Goal: Task Accomplishment & Management: Use online tool/utility

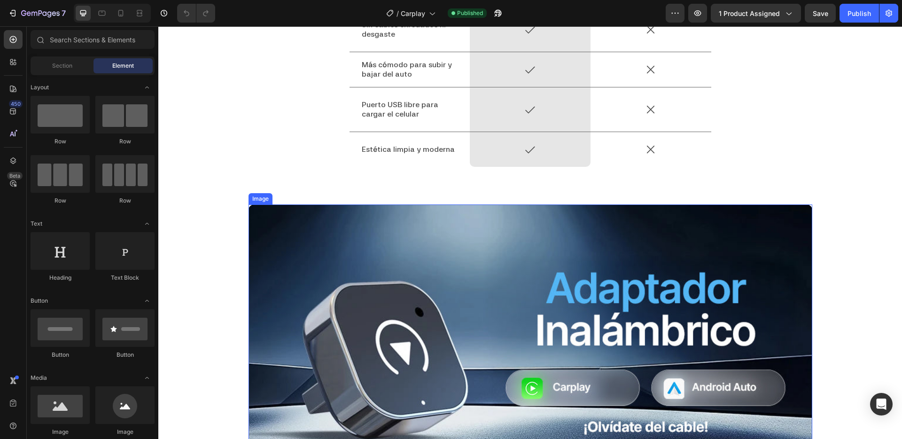
scroll to position [1583, 0]
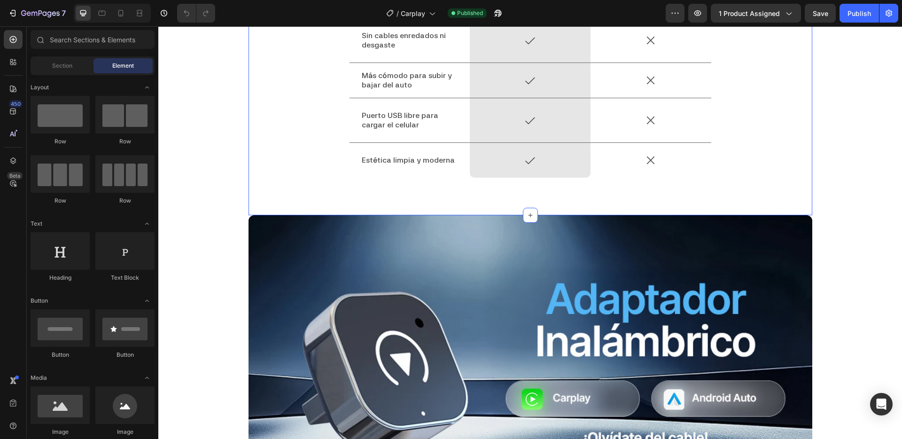
click at [311, 88] on div "Carplay inalámbrico vs Cables USB Heading Drop element here Image Row Image Row…" at bounding box center [531, 49] width 550 height 287
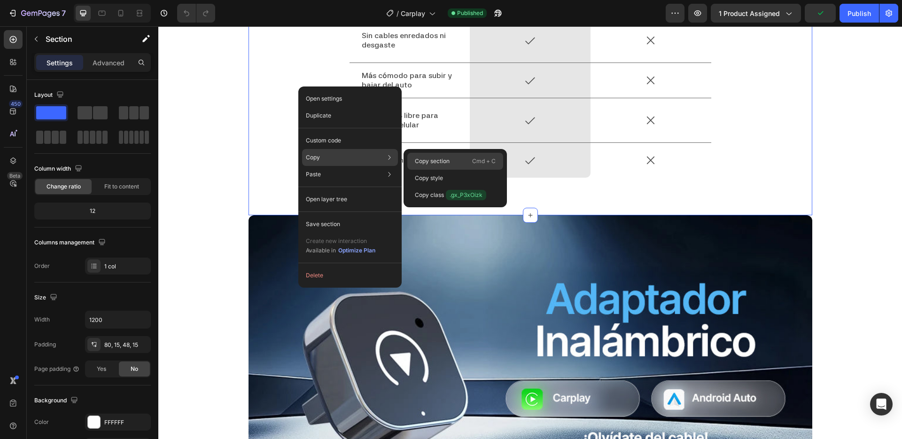
click at [442, 163] on p "Copy section" at bounding box center [432, 161] width 35 height 8
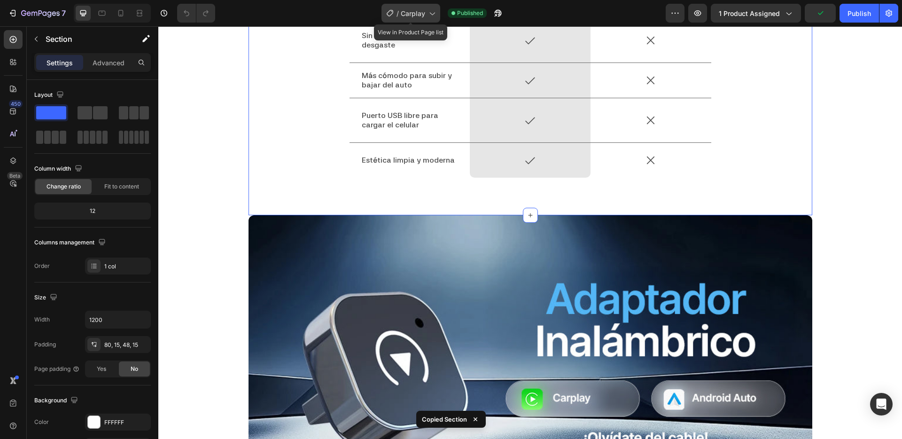
click at [405, 6] on div "/ Carplay" at bounding box center [410, 13] width 59 height 19
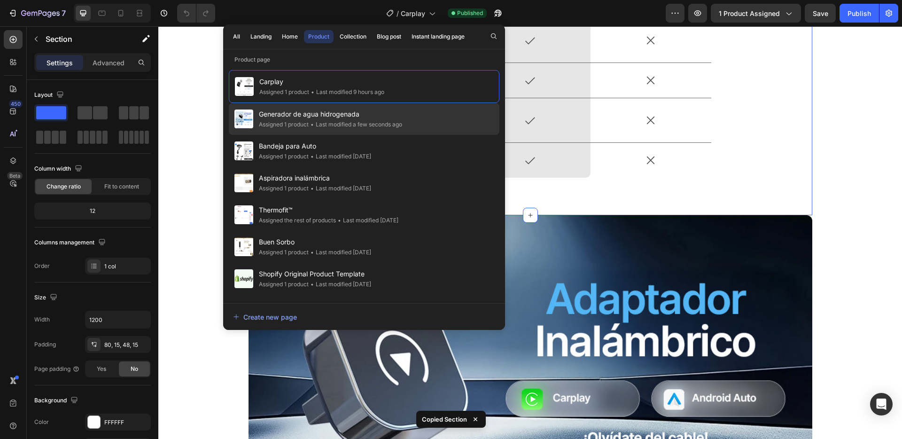
click at [321, 135] on div "Generador de agua hidrogenada Assigned 1 product • Last modified a few seconds …" at bounding box center [364, 151] width 271 height 32
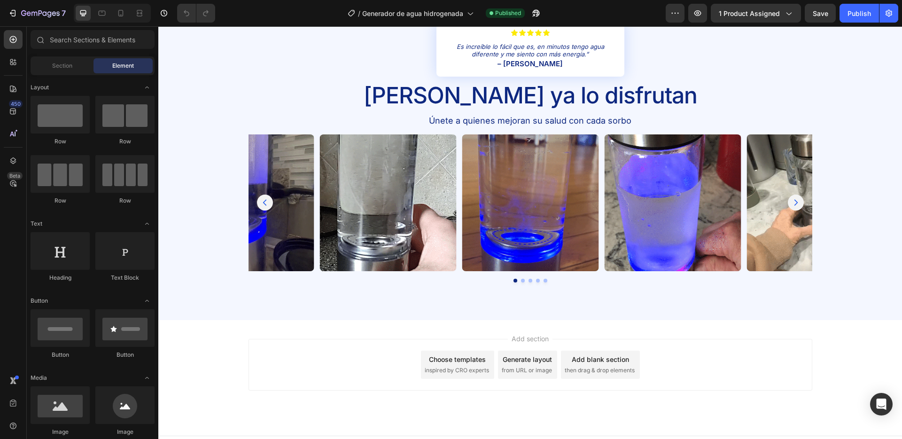
scroll to position [1721, 0]
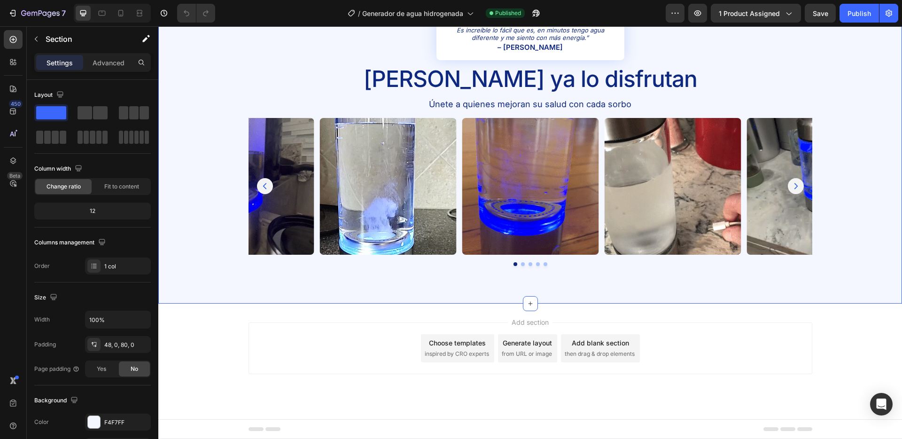
click at [454, 299] on div "Icon Icon Icon Icon Icon Icon Icon List Es increíble lo fácil que es, en minuto…" at bounding box center [530, 135] width 744 height 338
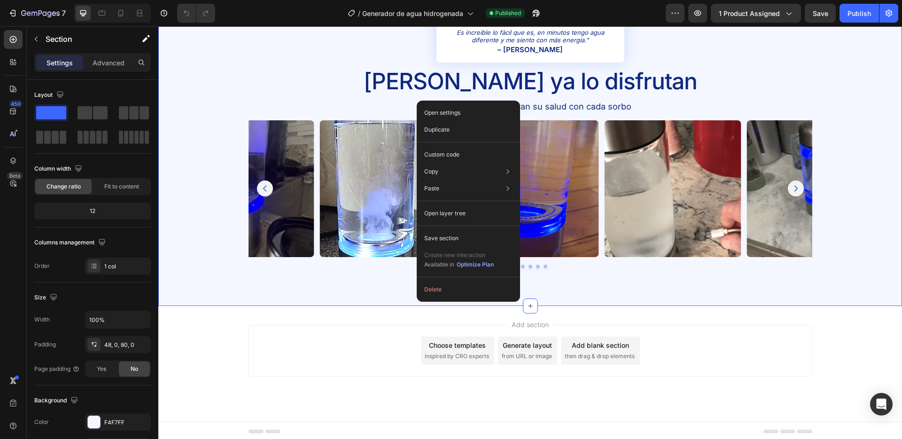
scroll to position [1717, 0]
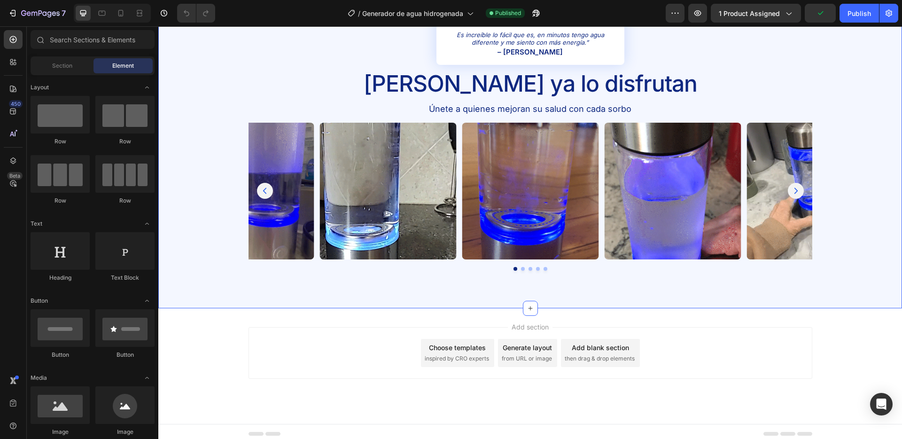
click at [335, 306] on div "Icon Icon Icon Icon Icon Icon Icon List Es increíble lo fácil que es, en minuto…" at bounding box center [530, 139] width 744 height 338
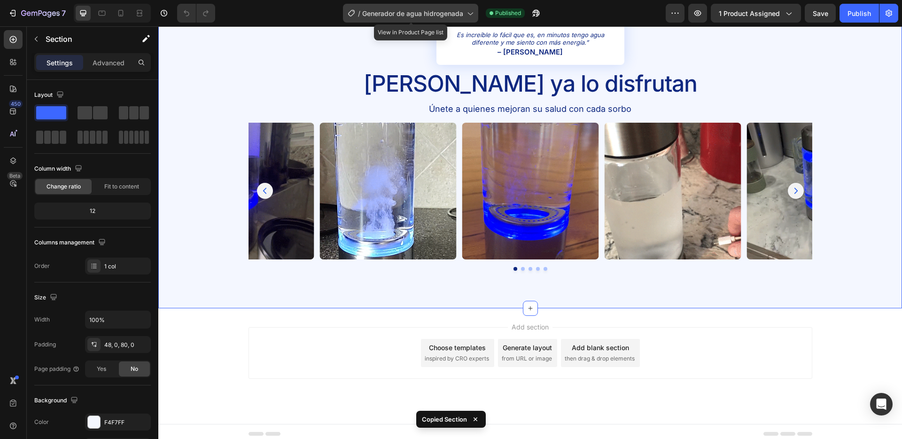
click at [400, 11] on span "Generador de agua hidrogenada" at bounding box center [412, 13] width 101 height 10
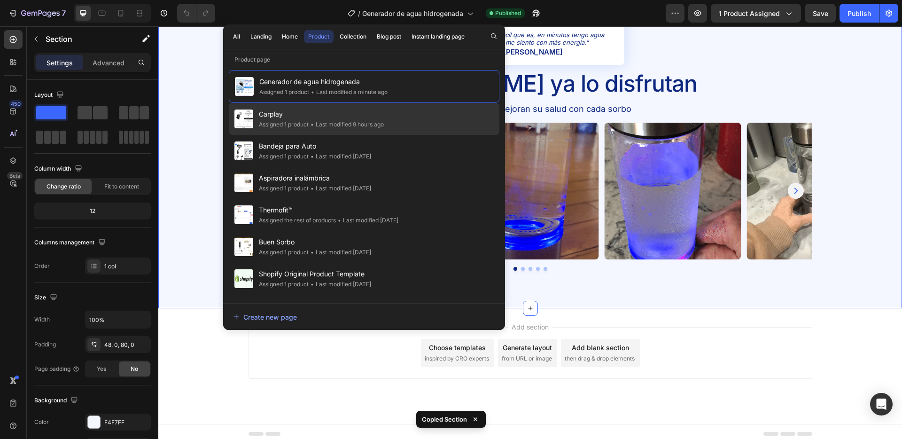
click at [343, 125] on div "• Last modified 9 hours ago" at bounding box center [346, 124] width 75 height 9
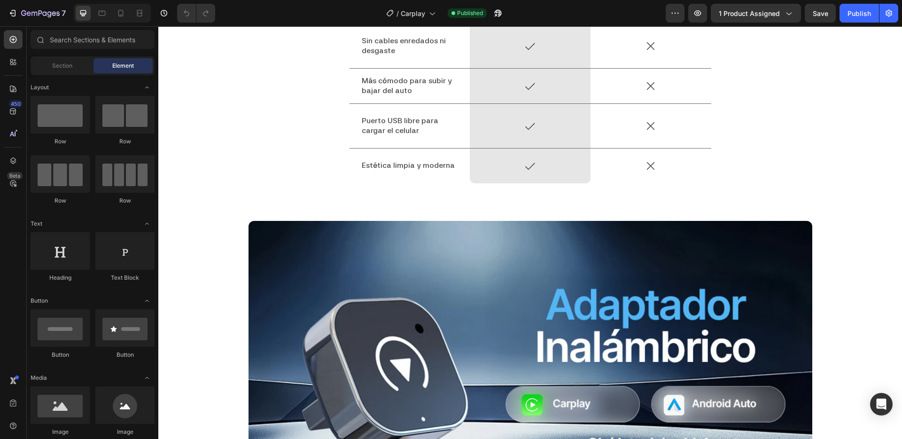
scroll to position [1747, 0]
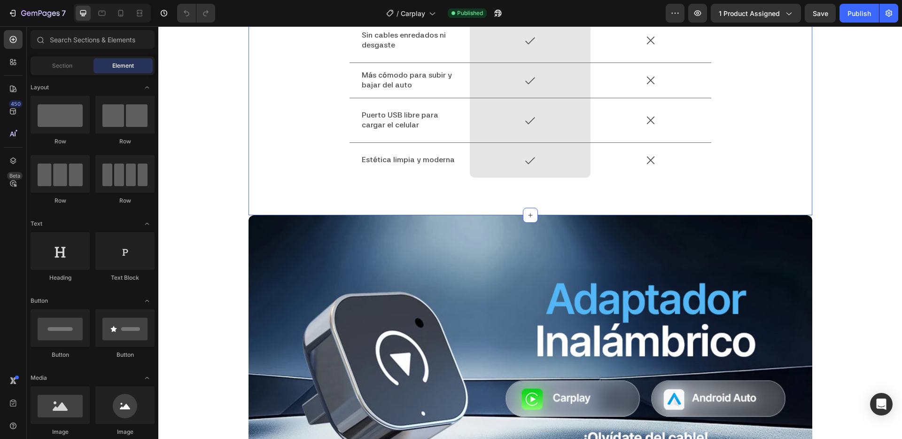
click at [289, 193] on div "Carplay inalámbrico vs Cables USB Heading Drop element here Image Row Image Row…" at bounding box center [531, 49] width 550 height 287
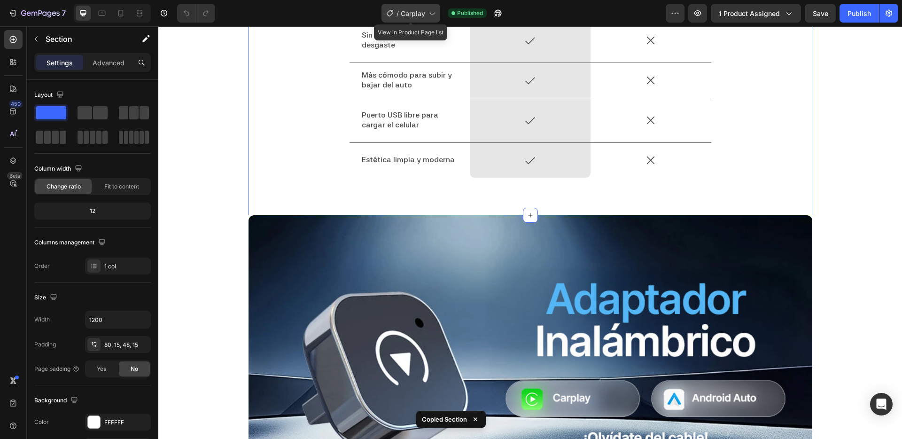
click at [407, 18] on div "/ Carplay" at bounding box center [410, 13] width 59 height 19
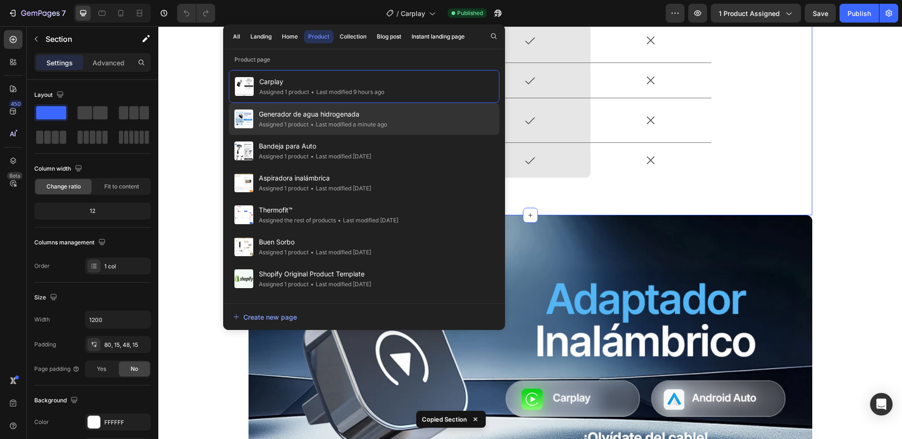
click at [354, 114] on span "Generador de agua hidrogenada" at bounding box center [323, 114] width 128 height 11
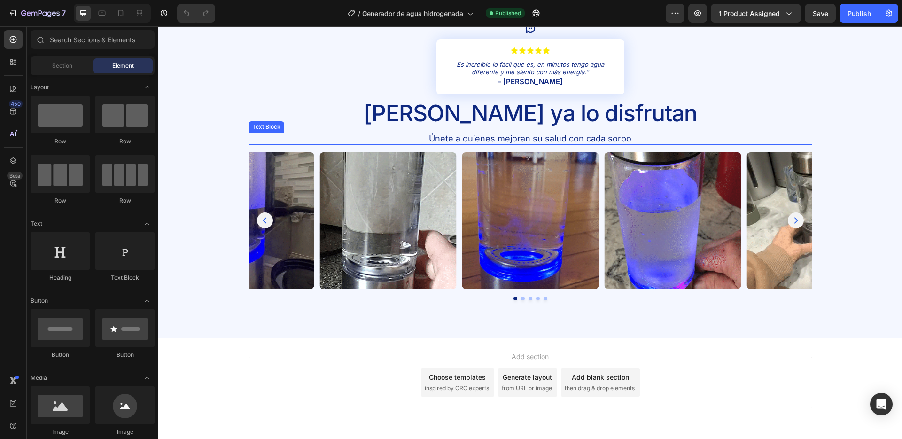
scroll to position [1721, 0]
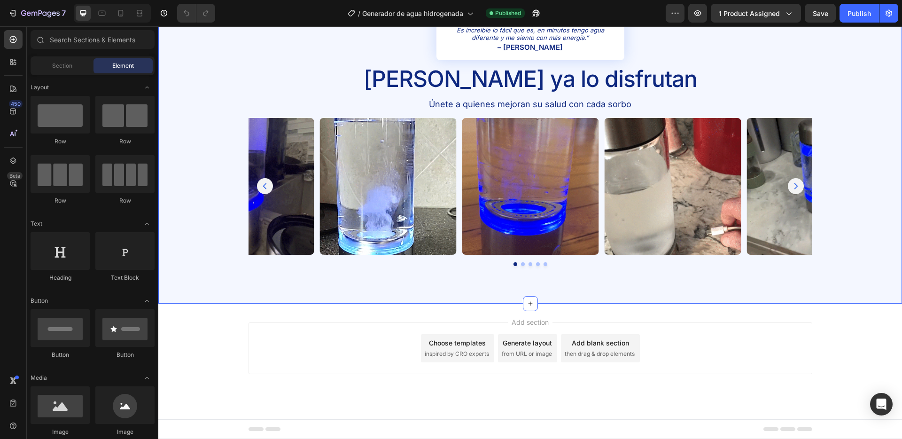
click at [370, 290] on div "Icon Icon Icon Icon Icon Icon Icon List Es increíble lo fácil que es, en minuto…" at bounding box center [530, 135] width 744 height 338
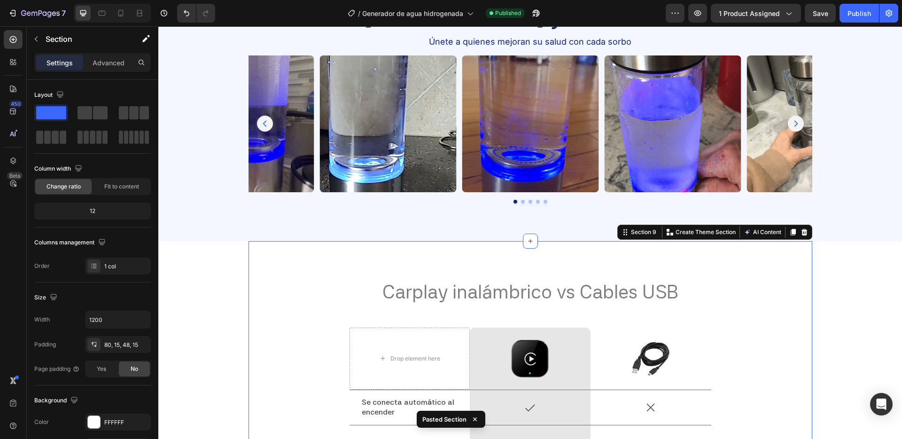
scroll to position [1966, 0]
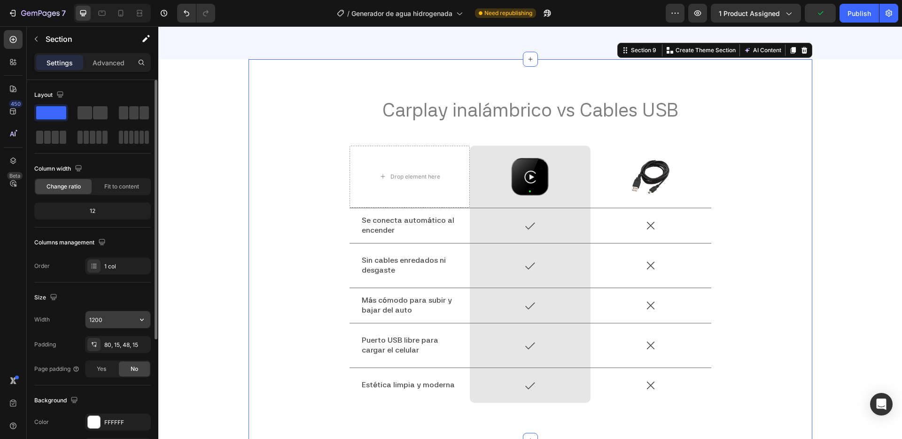
click at [103, 319] on input "1200" at bounding box center [118, 319] width 65 height 17
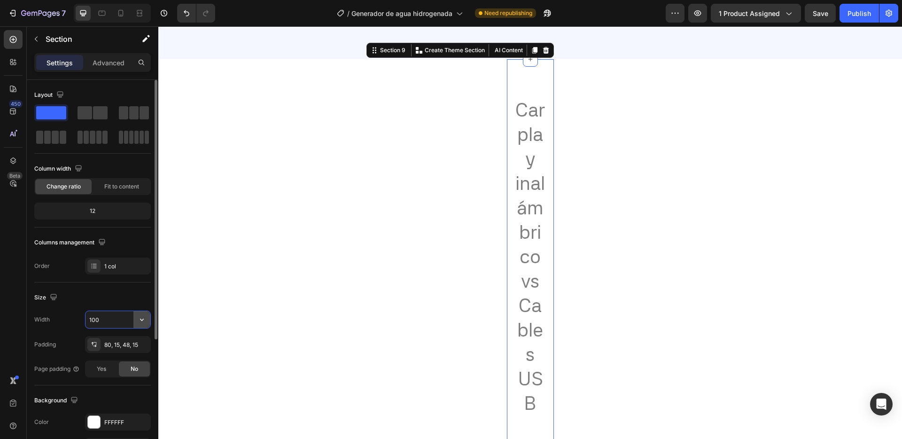
click at [141, 316] on icon "button" at bounding box center [141, 319] width 9 height 9
click at [128, 342] on span "100%" at bounding box center [135, 343] width 16 height 8
type input "100%"
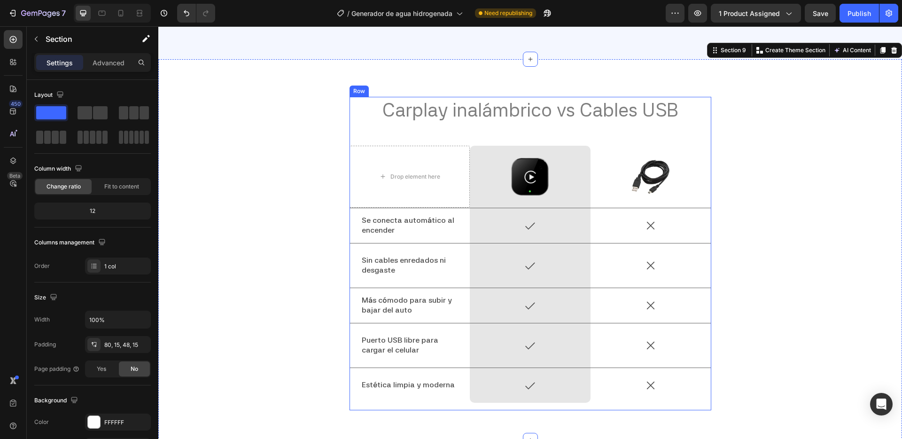
click at [367, 127] on div "Carplay inalámbrico vs Cables USB Heading Drop element here Image Row Image Row…" at bounding box center [531, 253] width 362 height 313
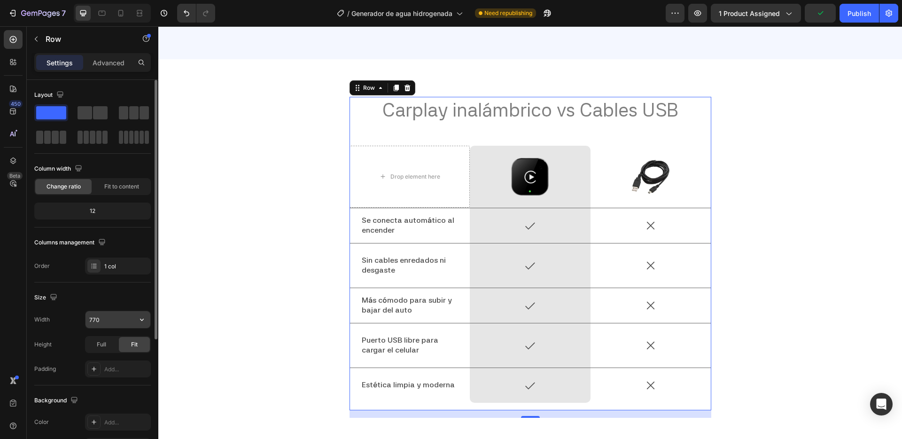
click at [117, 317] on input "770" at bounding box center [118, 319] width 65 height 17
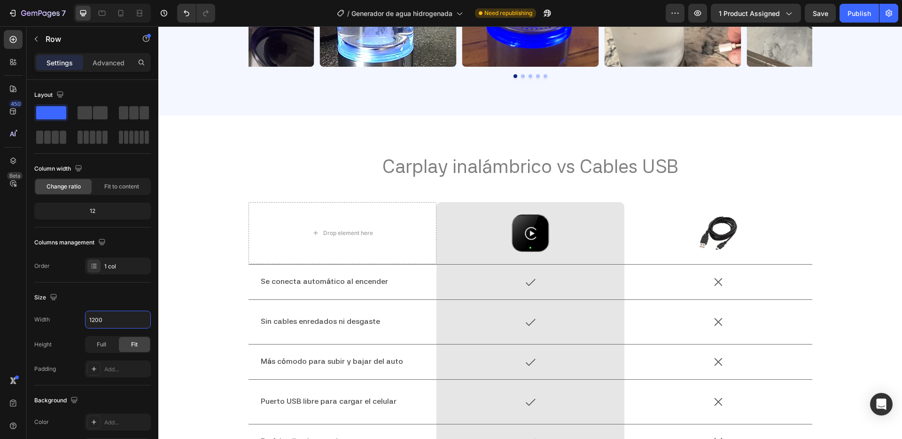
scroll to position [2102, 0]
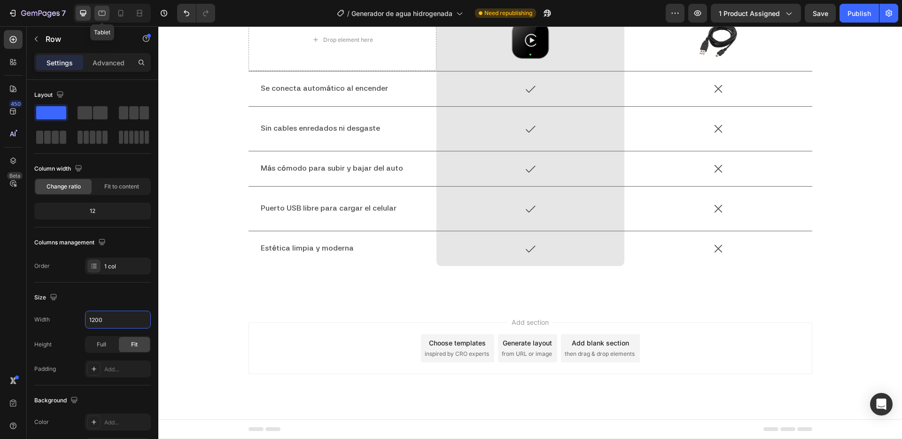
click at [104, 15] on icon at bounding box center [101, 12] width 9 height 9
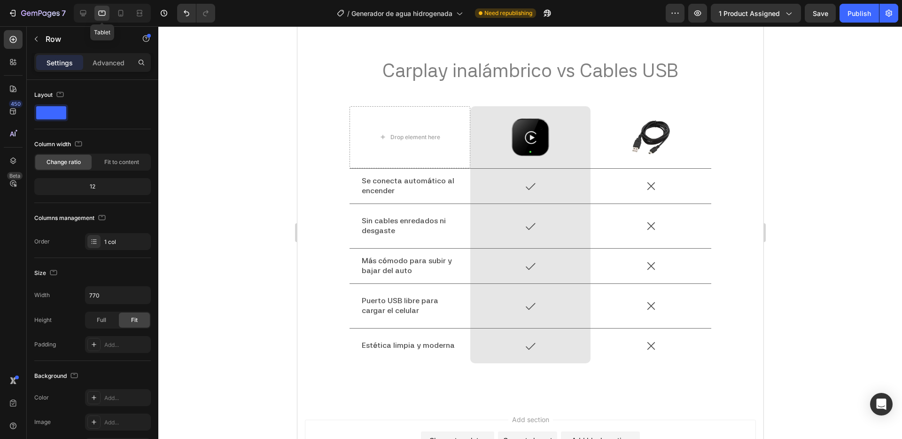
scroll to position [2018, 0]
click at [120, 14] on icon at bounding box center [120, 12] width 9 height 9
type input "100%"
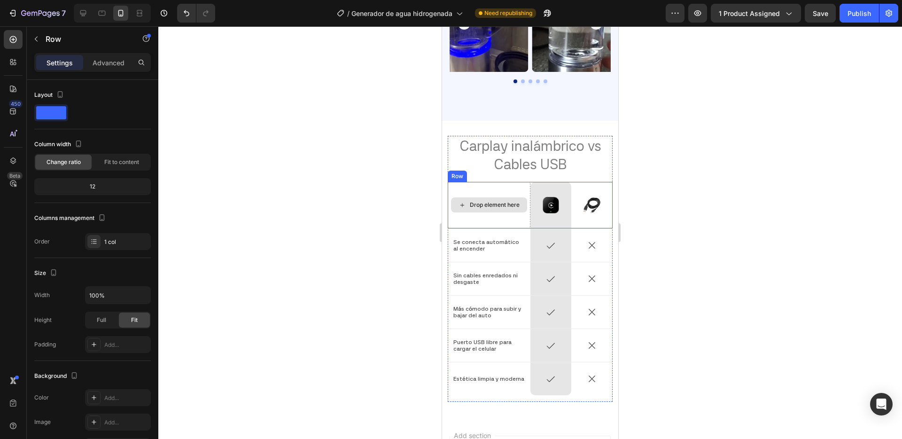
scroll to position [1852, 0]
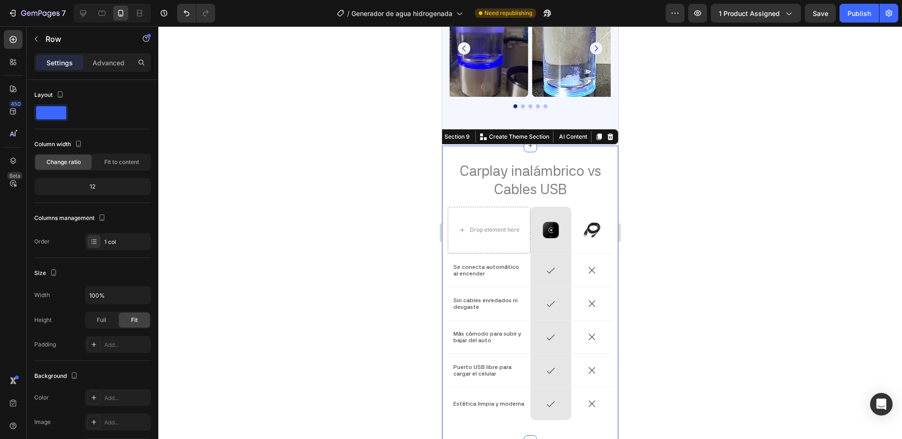
click at [485, 146] on div "Carplay inalámbrico vs Cables USB Heading Drop element here Image Row Image Row…" at bounding box center [530, 294] width 176 height 296
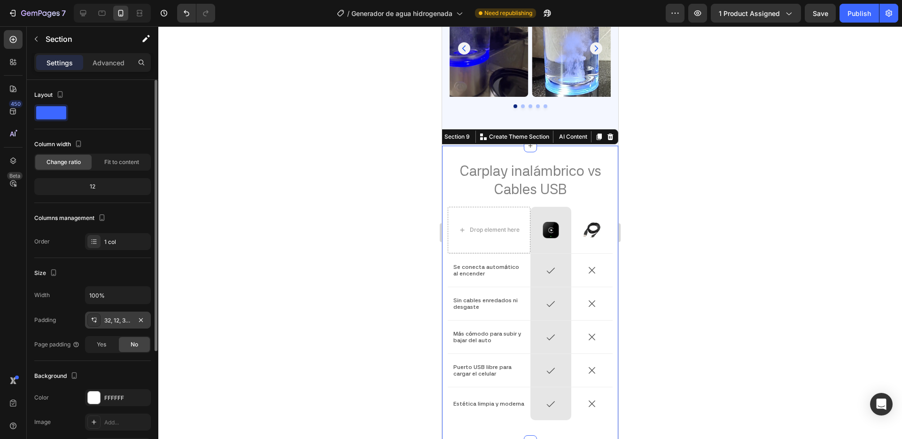
click at [123, 320] on div "32, 12, 32, 12" at bounding box center [117, 320] width 27 height 8
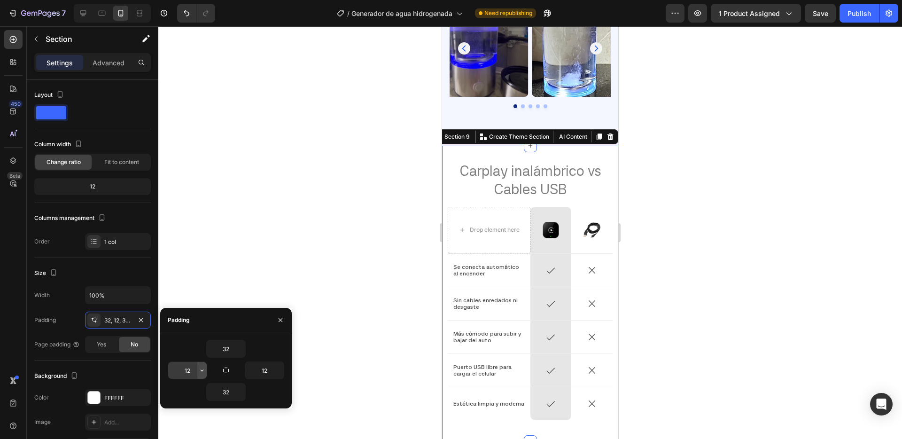
click at [204, 371] on icon "button" at bounding box center [202, 370] width 8 height 8
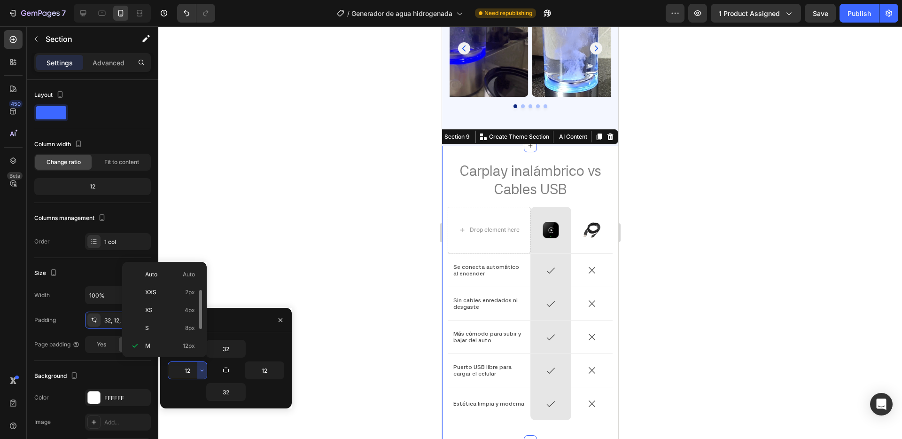
scroll to position [17, 0]
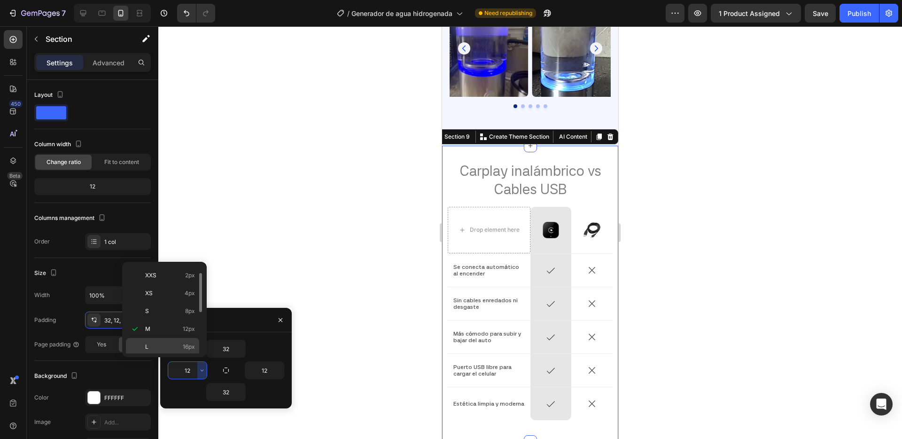
click at [181, 347] on p "L 16px" at bounding box center [170, 346] width 50 height 8
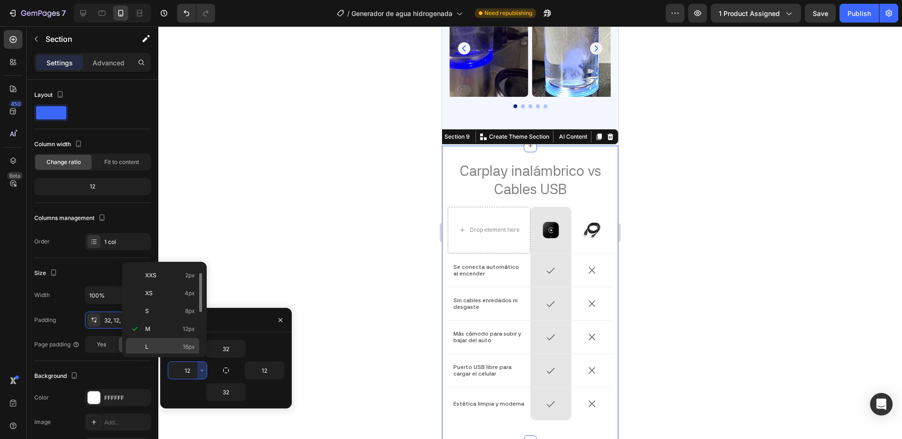
type input "16"
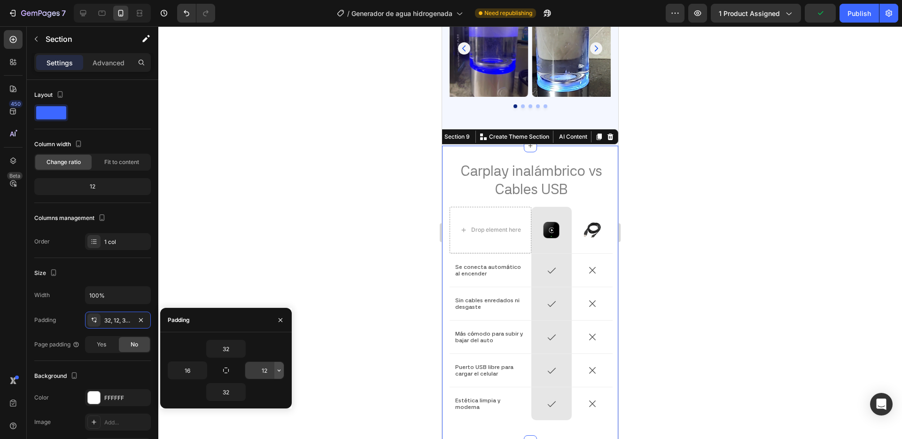
click at [277, 369] on icon "button" at bounding box center [279, 370] width 8 height 8
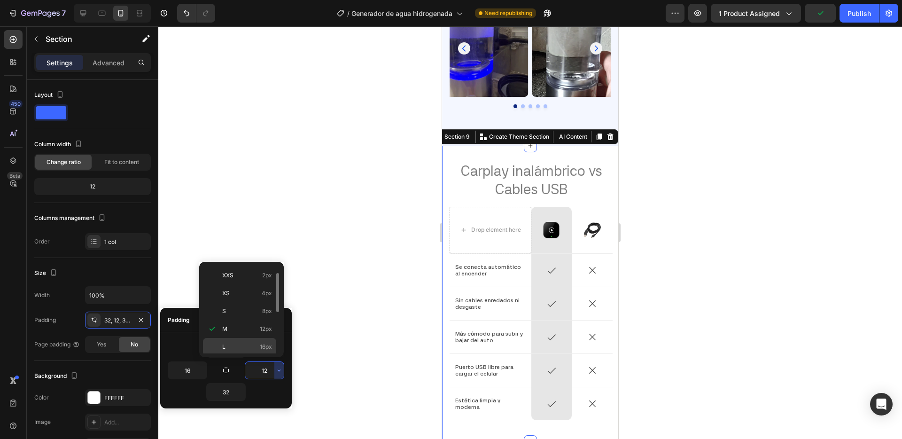
click at [248, 346] on p "L 16px" at bounding box center [247, 346] width 50 height 8
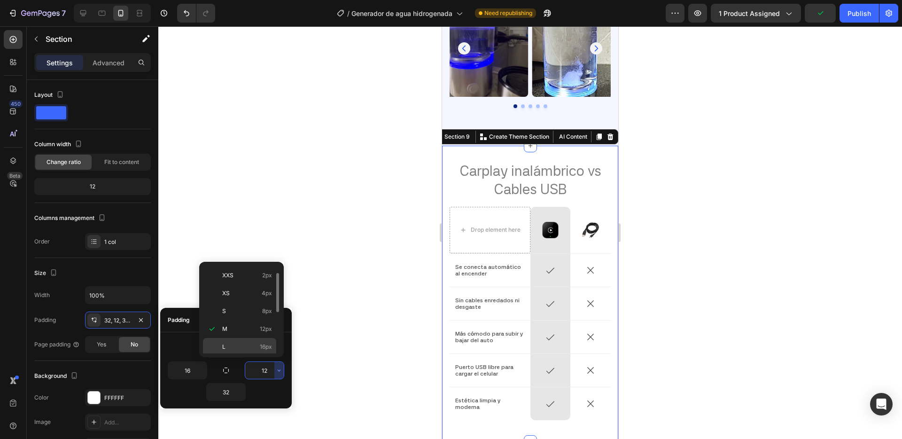
type input "16"
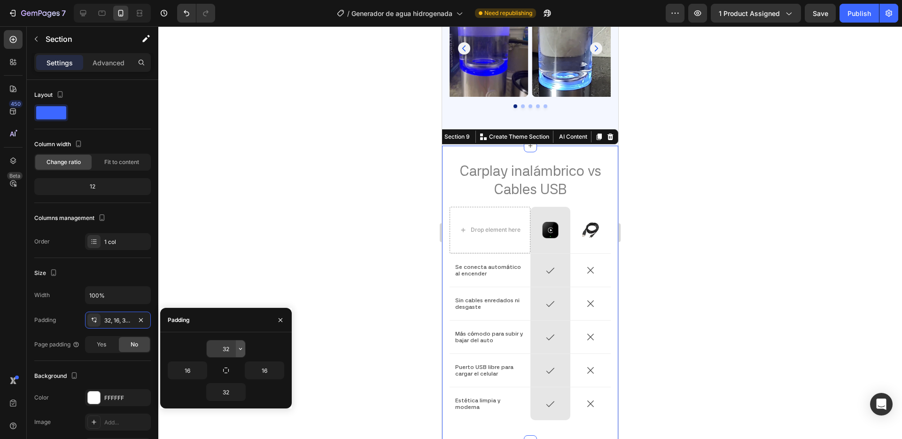
click at [239, 350] on icon "button" at bounding box center [241, 349] width 8 height 8
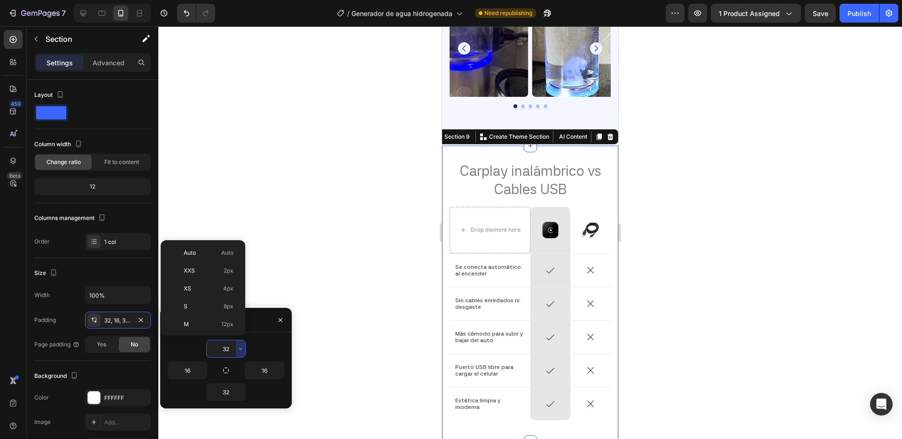
scroll to position [68, 0]
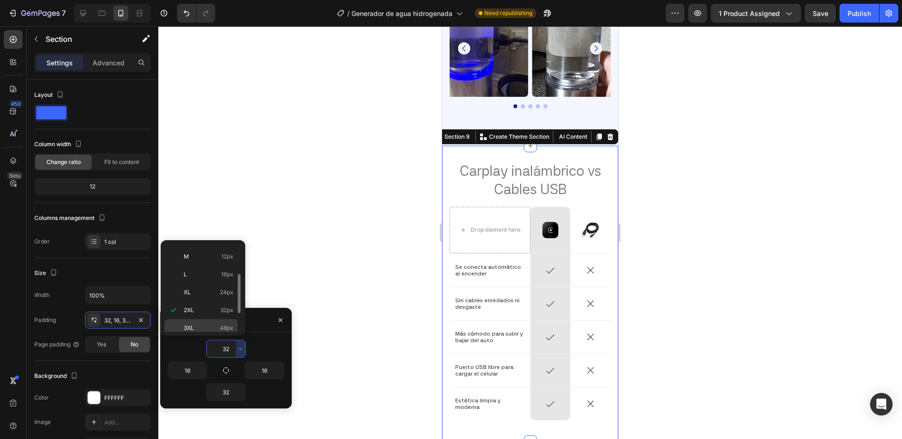
click at [218, 330] on p "3XL 48px" at bounding box center [209, 328] width 50 height 8
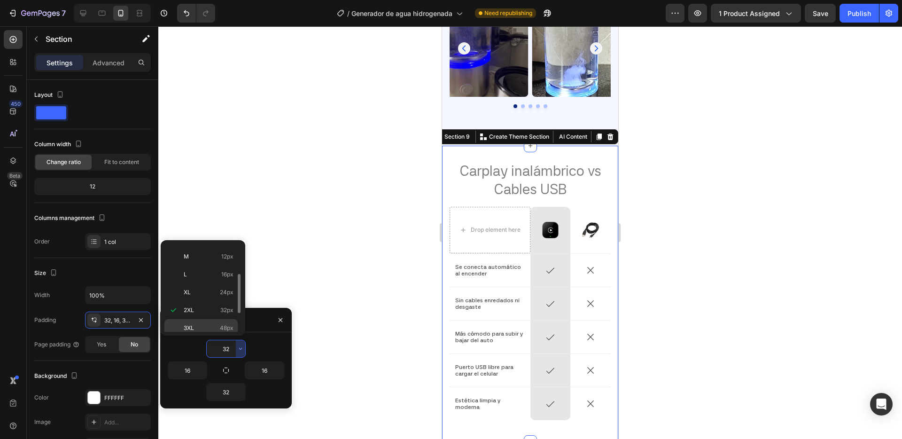
type input "48"
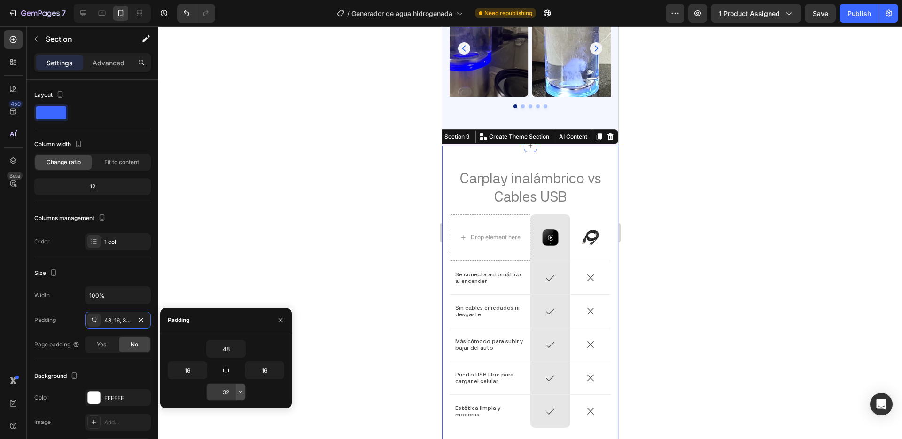
click at [239, 390] on icon "button" at bounding box center [241, 392] width 8 height 8
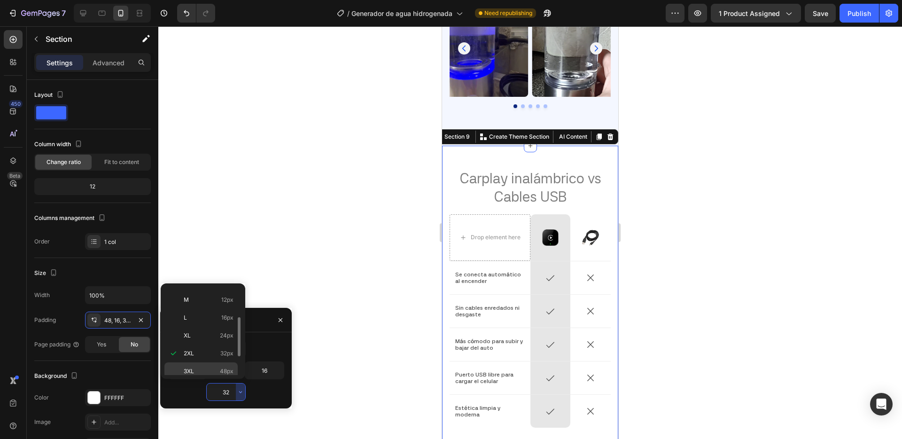
scroll to position [109, 0]
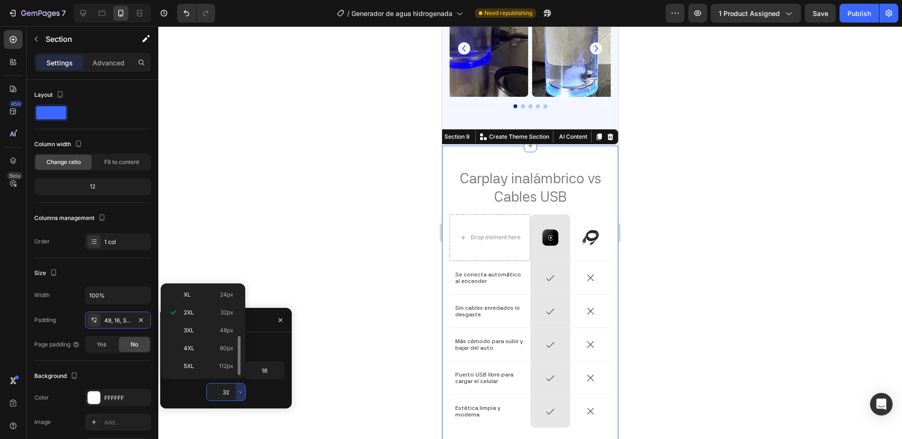
click at [207, 332] on p "3XL 48px" at bounding box center [209, 330] width 50 height 8
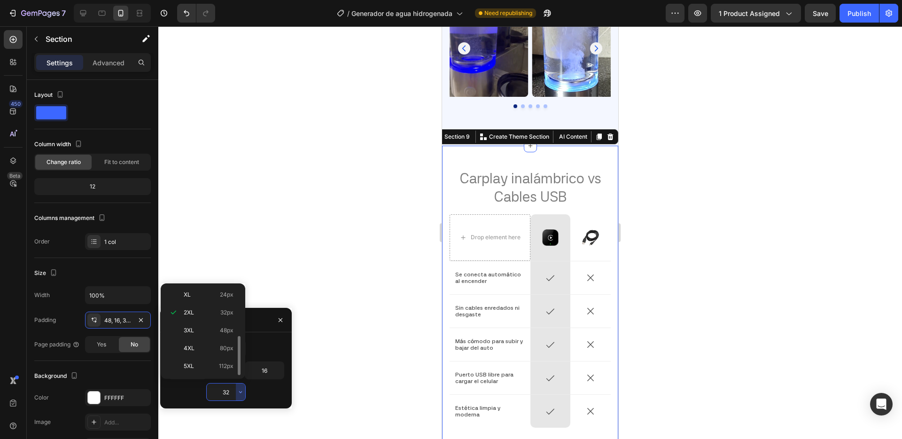
type input "48"
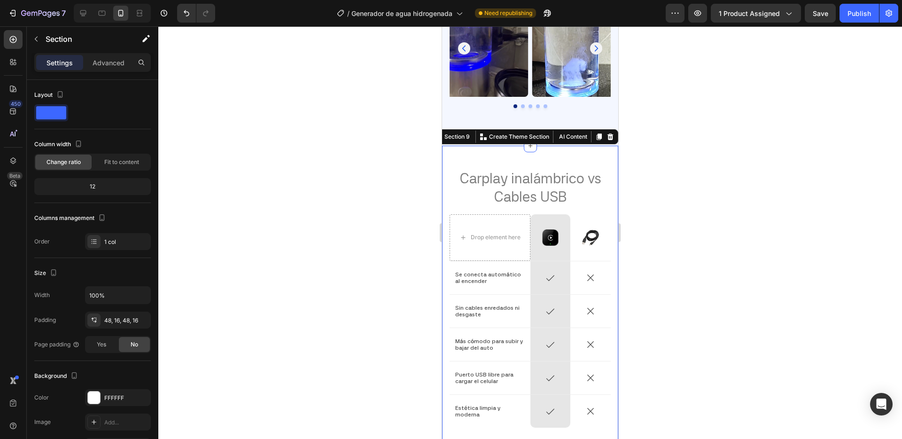
click at [348, 266] on div at bounding box center [530, 232] width 744 height 413
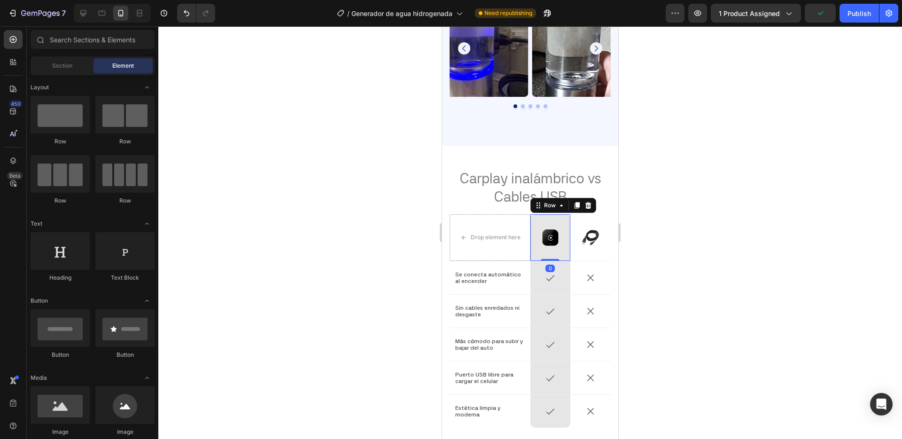
click at [549, 214] on div "Image Row 0" at bounding box center [550, 237] width 40 height 47
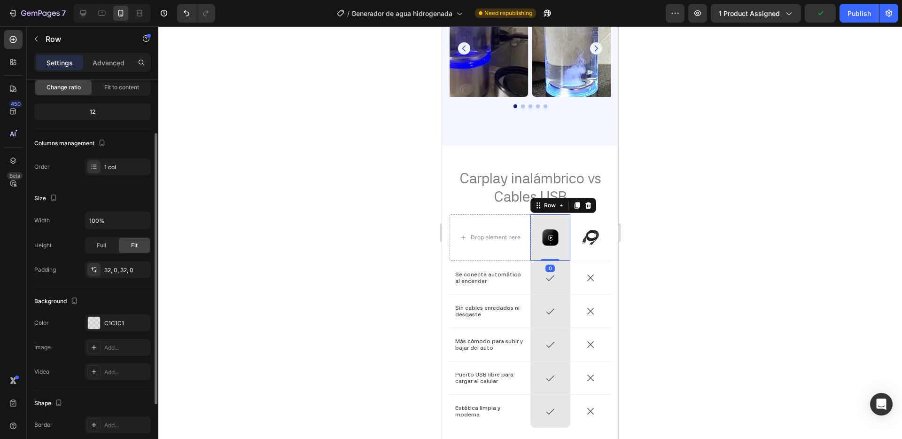
scroll to position [75, 0]
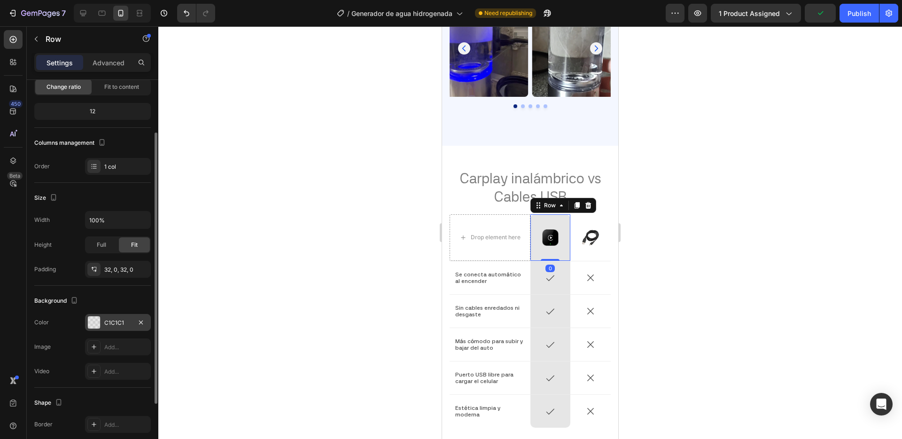
click at [116, 321] on div "C1C1C1" at bounding box center [117, 323] width 27 height 8
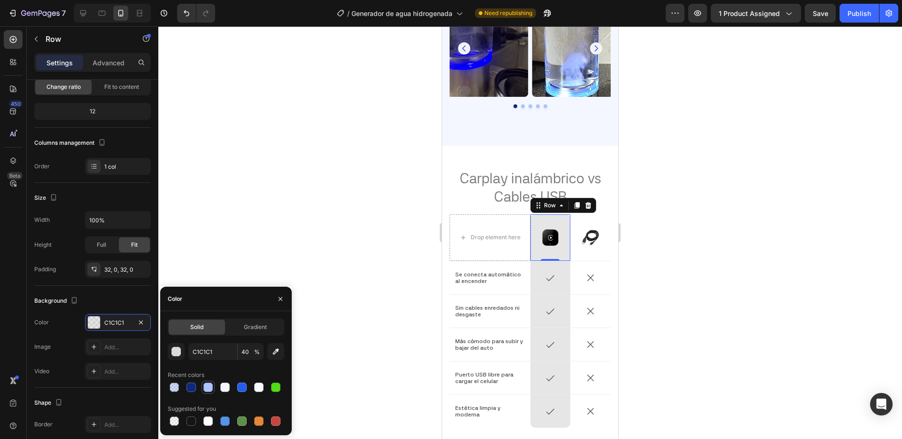
click at [209, 388] on div at bounding box center [207, 386] width 9 height 9
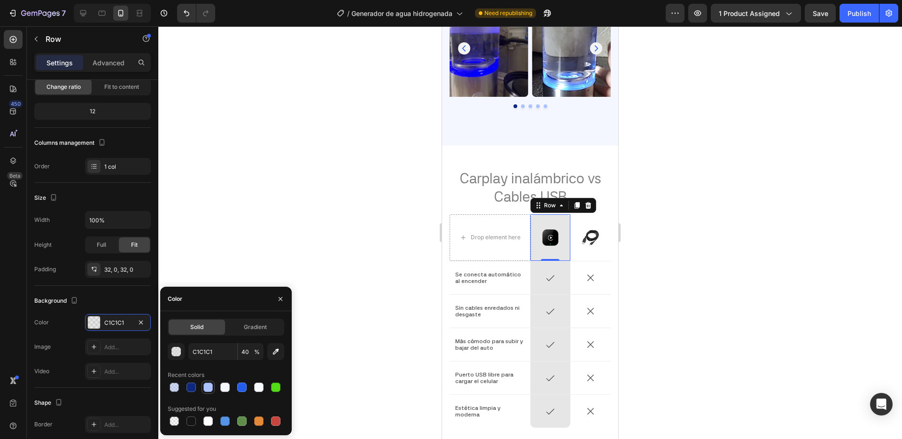
type input "ADC3FF"
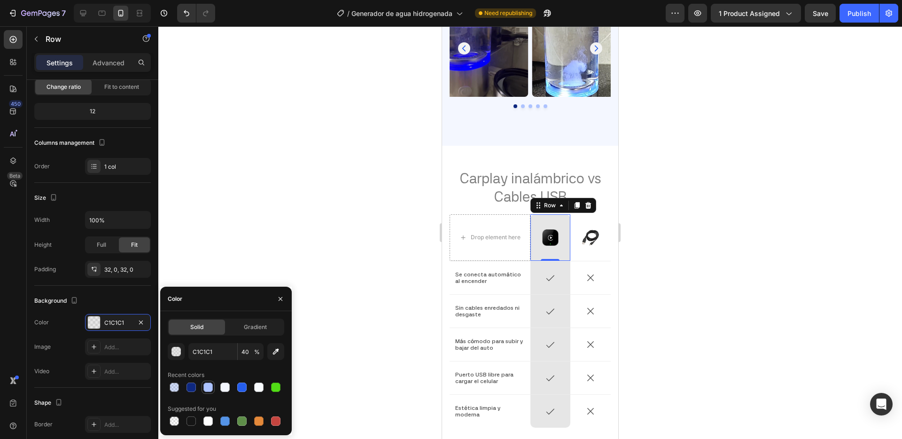
type input "100"
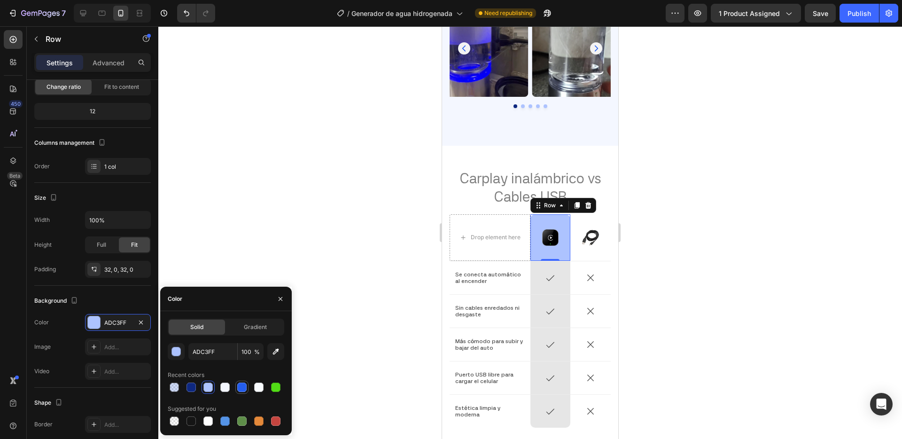
click at [243, 383] on div at bounding box center [241, 386] width 9 height 9
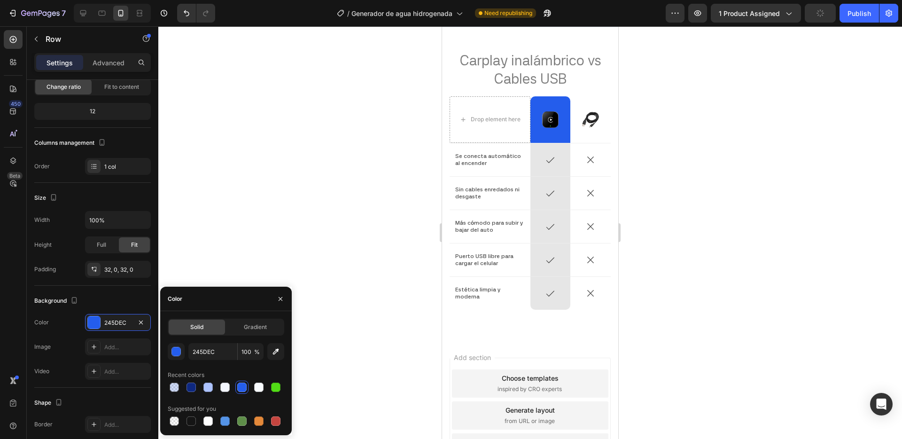
scroll to position [2539, 0]
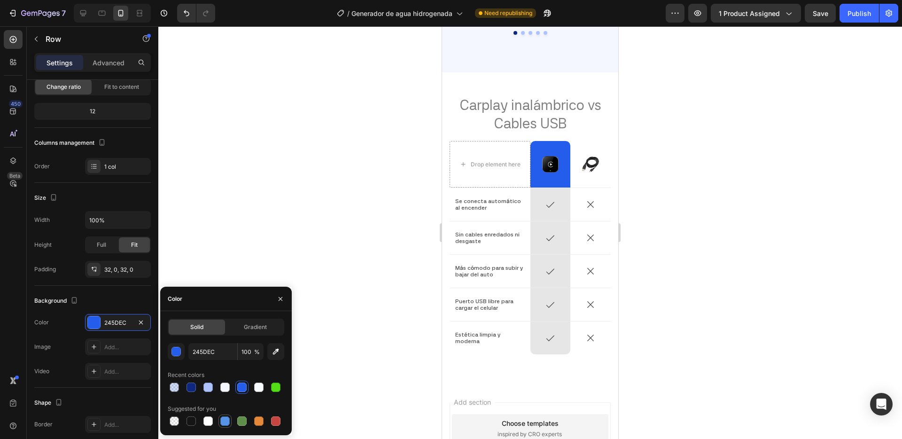
click at [218, 419] on div at bounding box center [224, 420] width 13 height 13
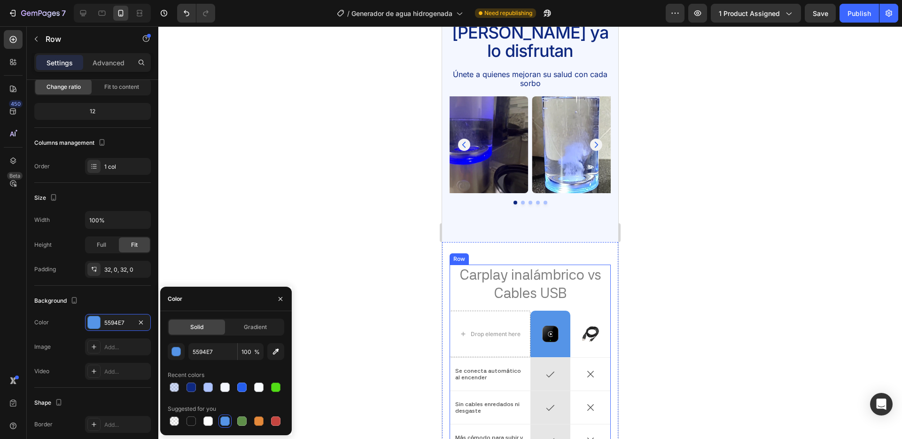
scroll to position [2298, 0]
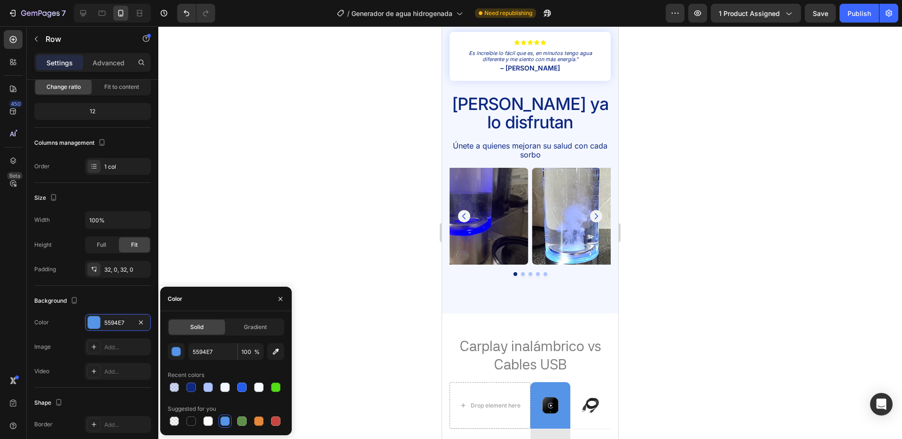
drag, startPoint x: 279, startPoint y: 348, endPoint x: 289, endPoint y: 344, distance: 10.4
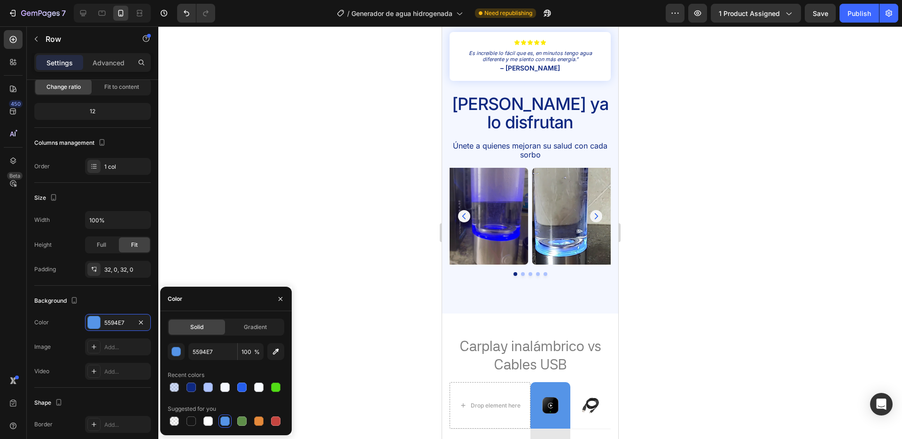
click at [280, 348] on icon "button" at bounding box center [275, 351] width 9 height 9
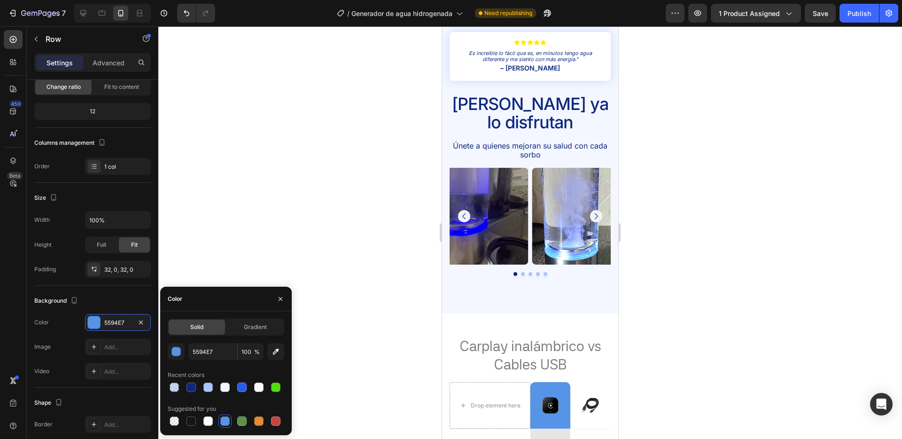
type input "F4F7FF"
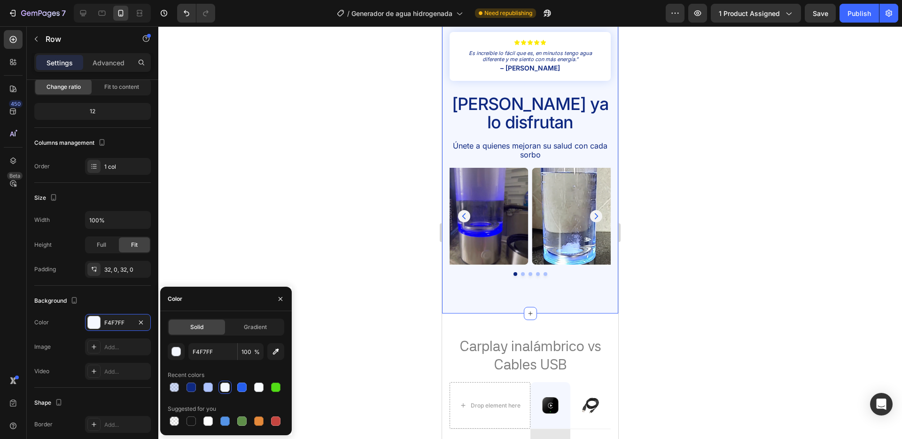
scroll to position [2429, 0]
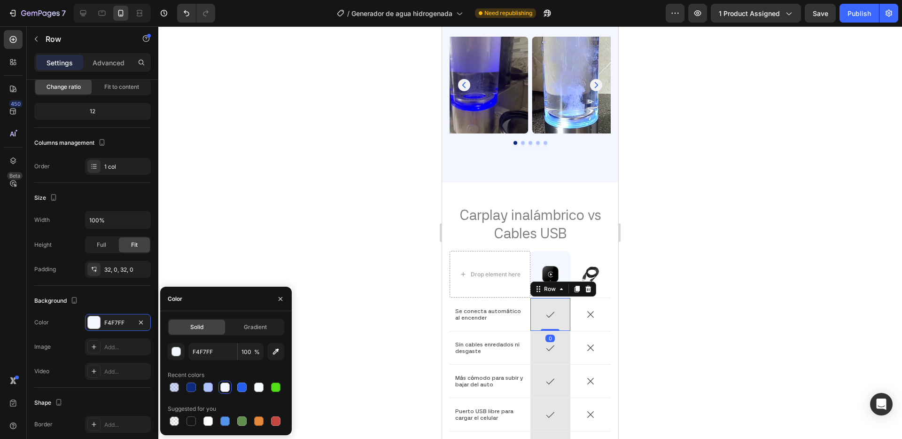
click at [560, 298] on div "Icon Row 0" at bounding box center [550, 314] width 40 height 33
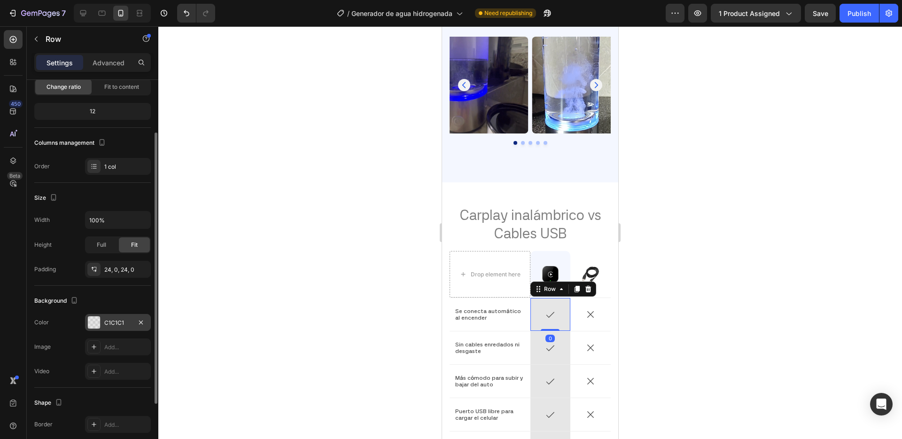
click at [117, 327] on div "C1C1C1" at bounding box center [118, 322] width 66 height 17
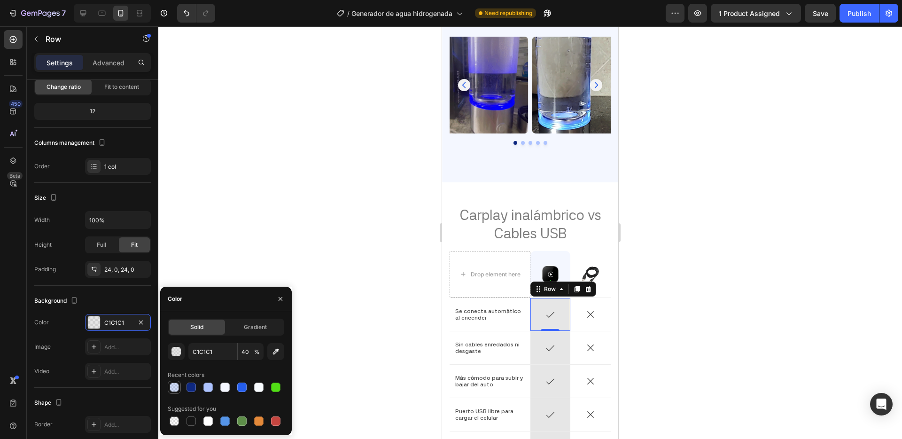
click at [171, 389] on div at bounding box center [174, 386] width 9 height 9
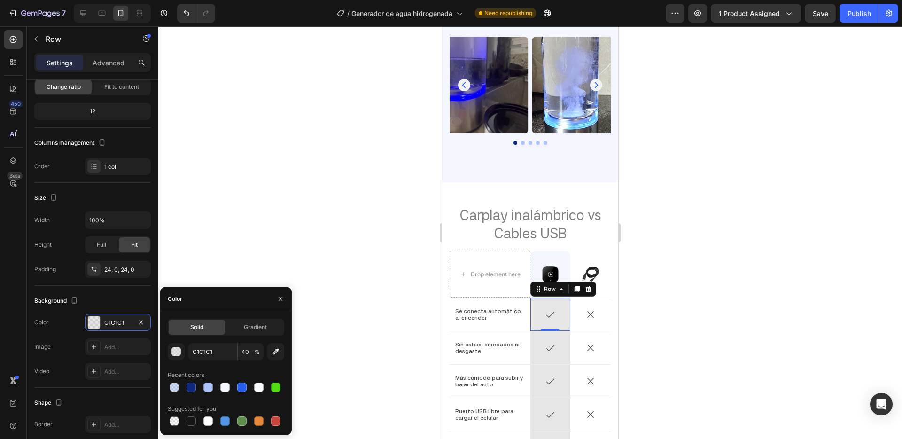
type input "245DEC"
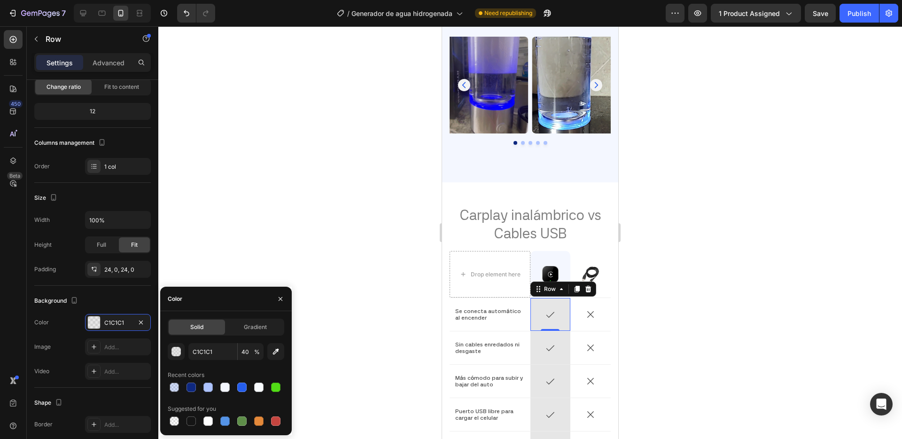
type input "20"
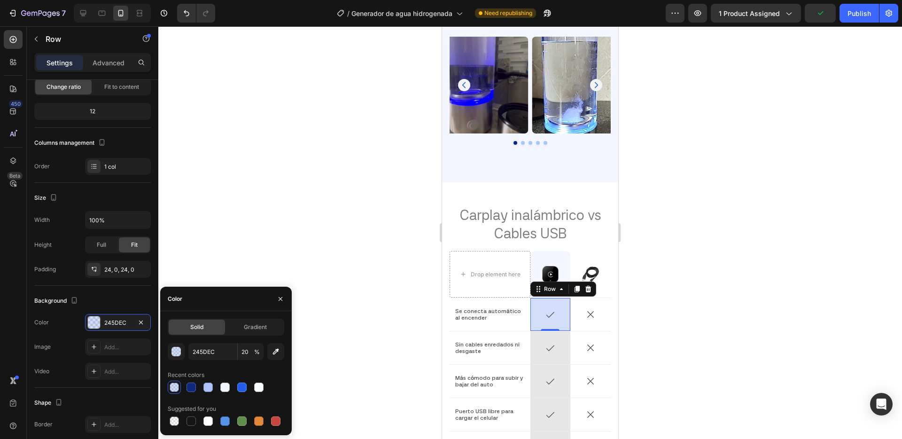
drag, startPoint x: 273, startPoint y: 351, endPoint x: 373, endPoint y: 304, distance: 111.0
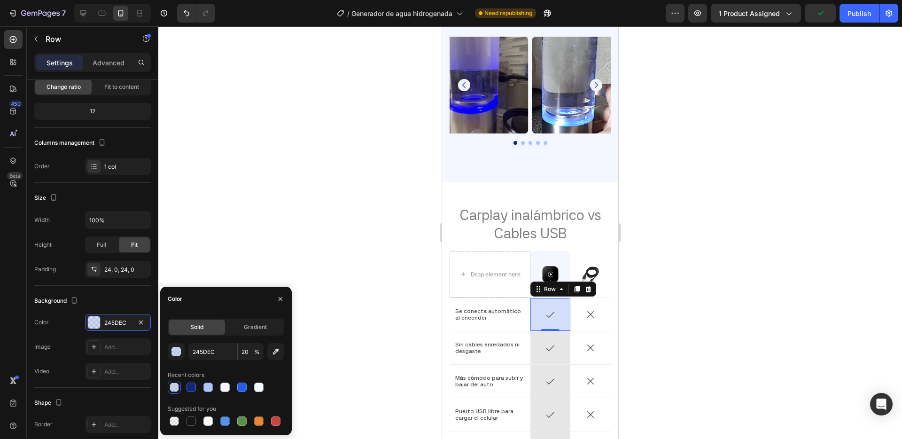
click at [274, 351] on icon "button" at bounding box center [275, 351] width 9 height 9
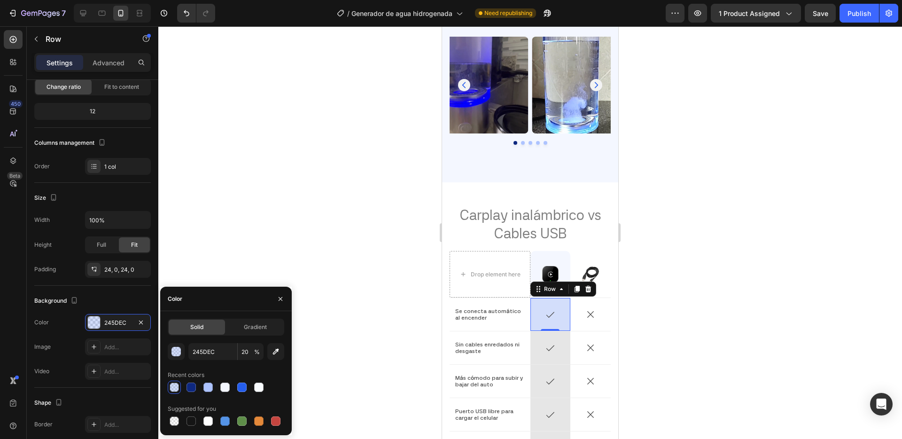
type input "F4F7FF"
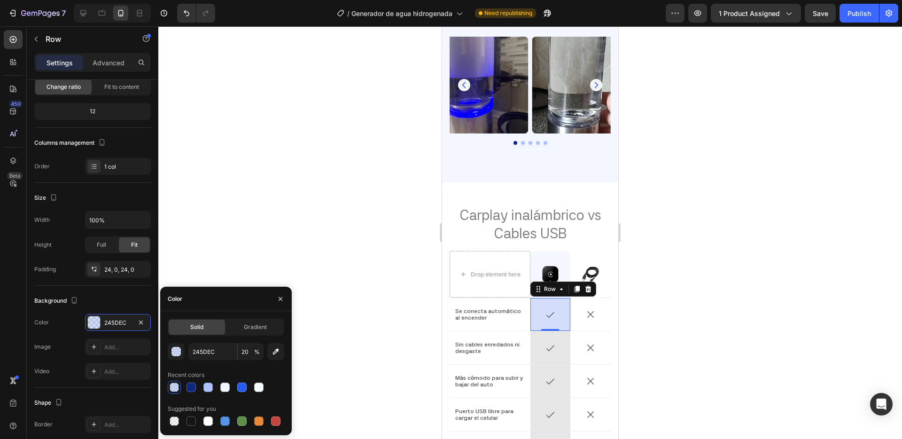
type input "100"
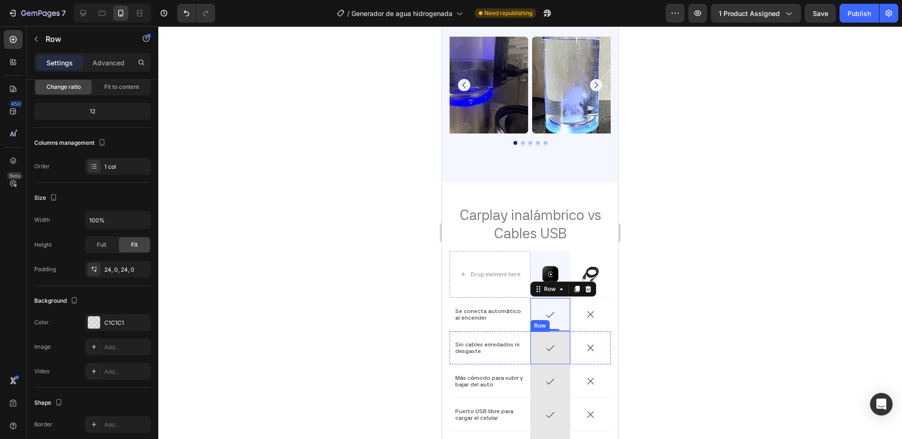
click at [560, 331] on div "Icon Row" at bounding box center [550, 347] width 40 height 33
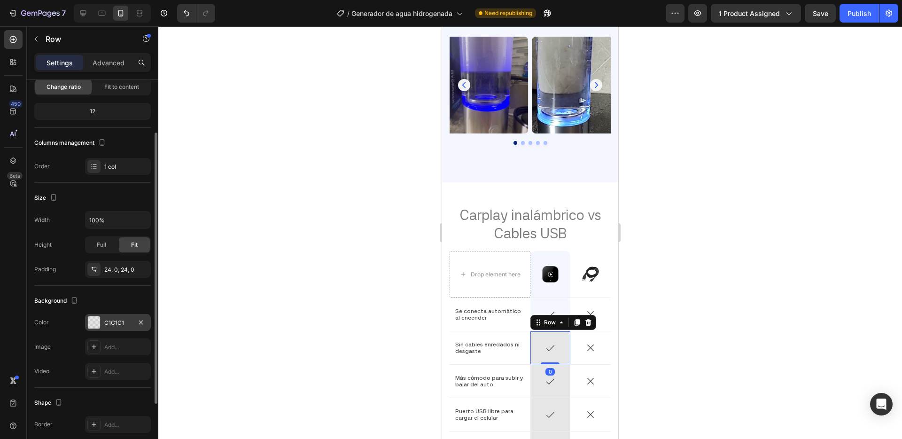
click at [116, 322] on div "C1C1C1" at bounding box center [117, 323] width 27 height 8
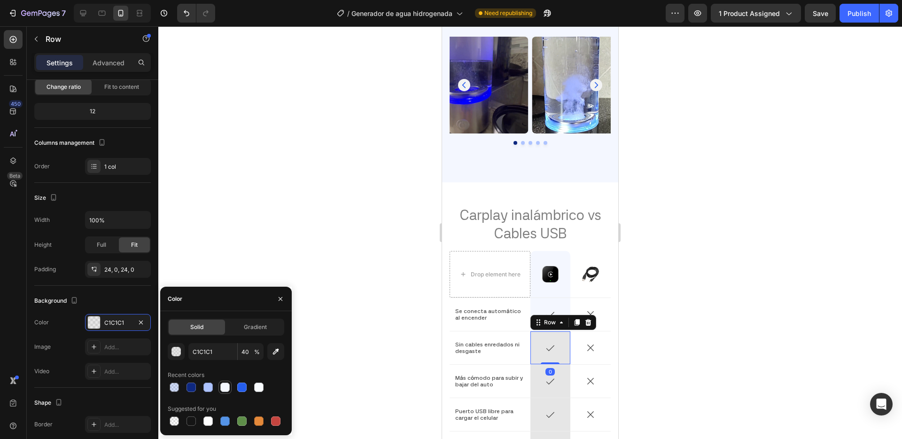
click at [224, 386] on div at bounding box center [224, 386] width 9 height 9
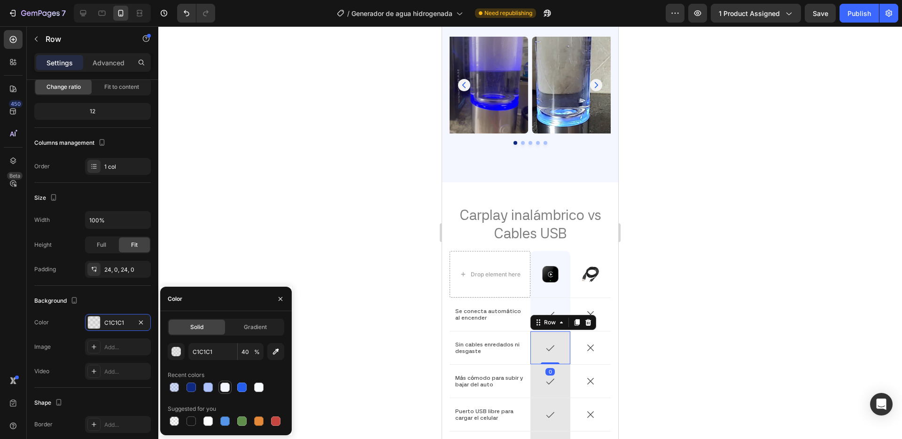
type input "F4F7FF"
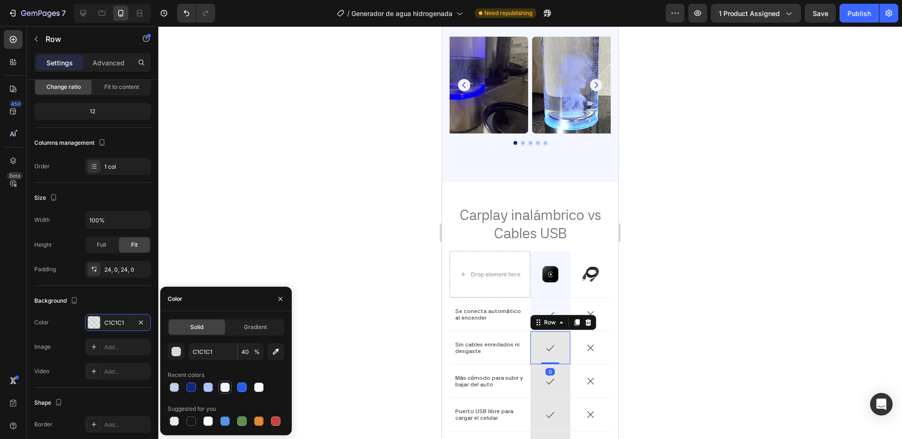
type input "100"
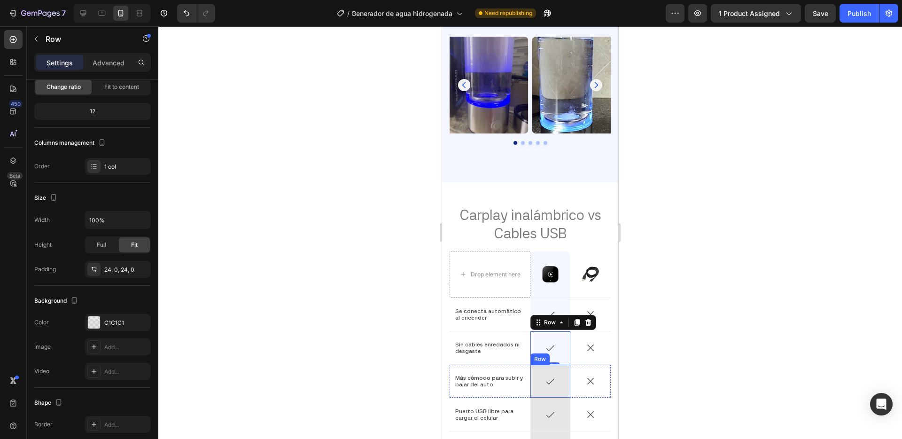
click at [566, 365] on div "Icon Row" at bounding box center [550, 381] width 40 height 33
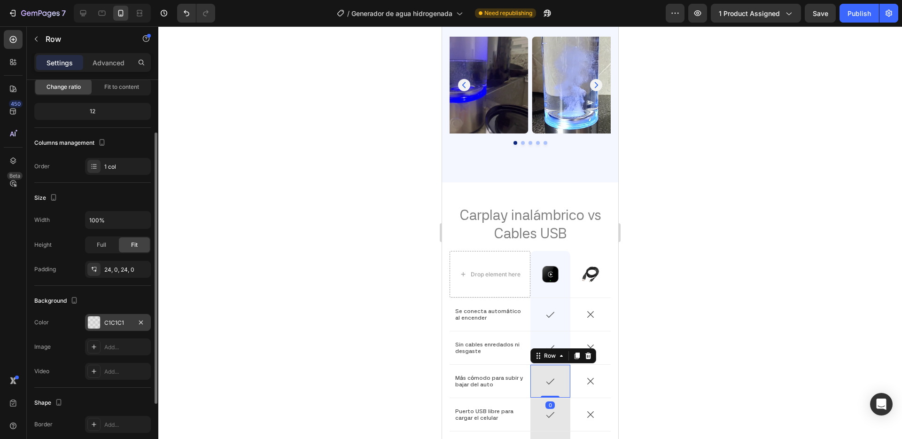
click at [125, 321] on div "C1C1C1" at bounding box center [117, 323] width 27 height 8
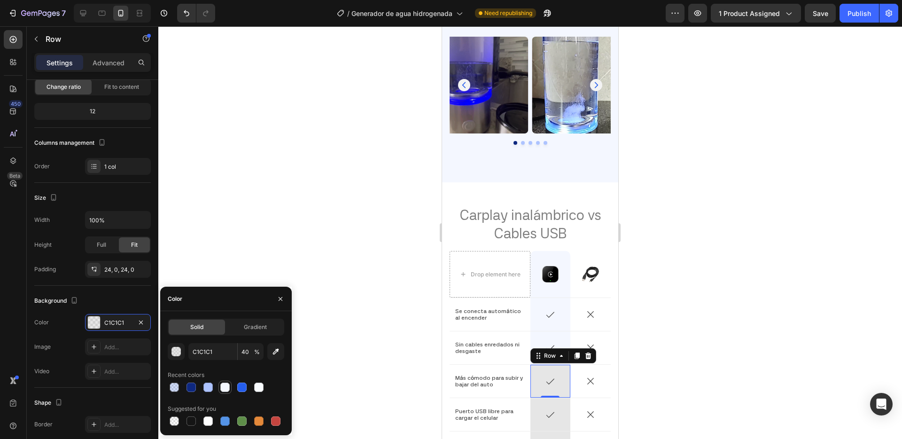
click at [224, 387] on div at bounding box center [224, 386] width 9 height 9
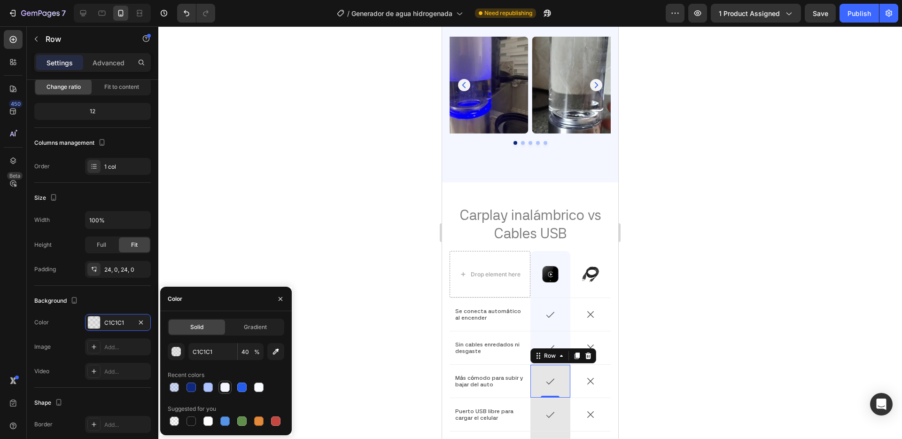
type input "F4F7FF"
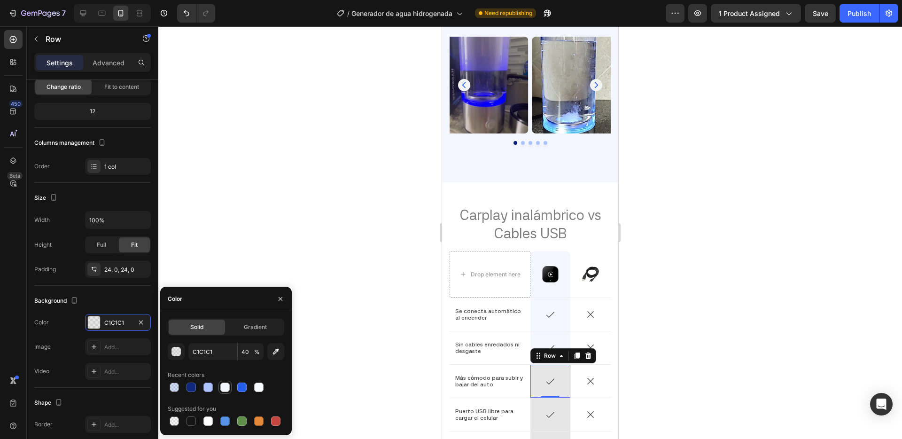
type input "100"
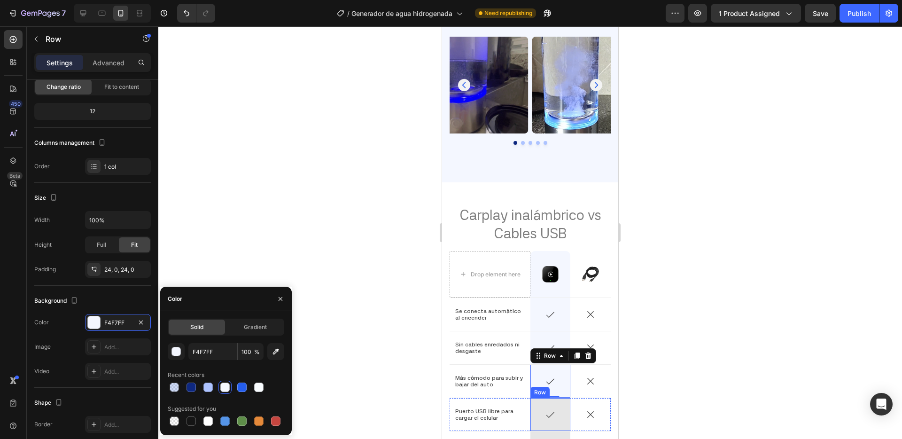
click at [560, 398] on div "Icon Row" at bounding box center [550, 414] width 40 height 33
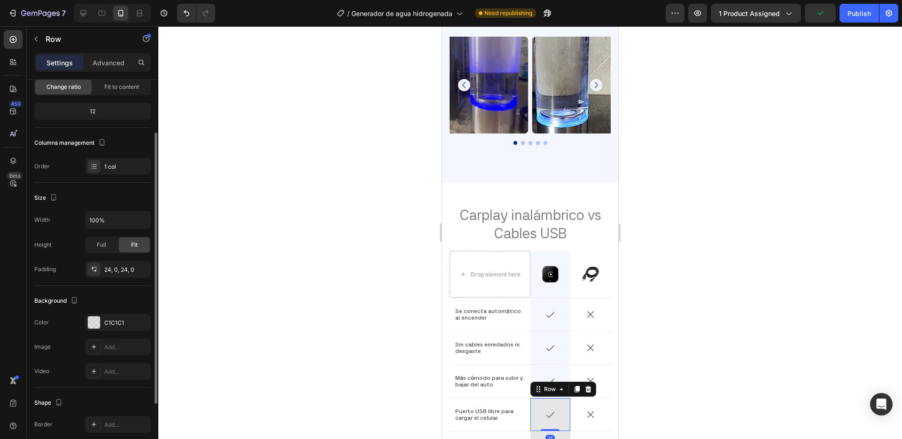
drag, startPoint x: 126, startPoint y: 327, endPoint x: 139, endPoint y: 331, distance: 13.2
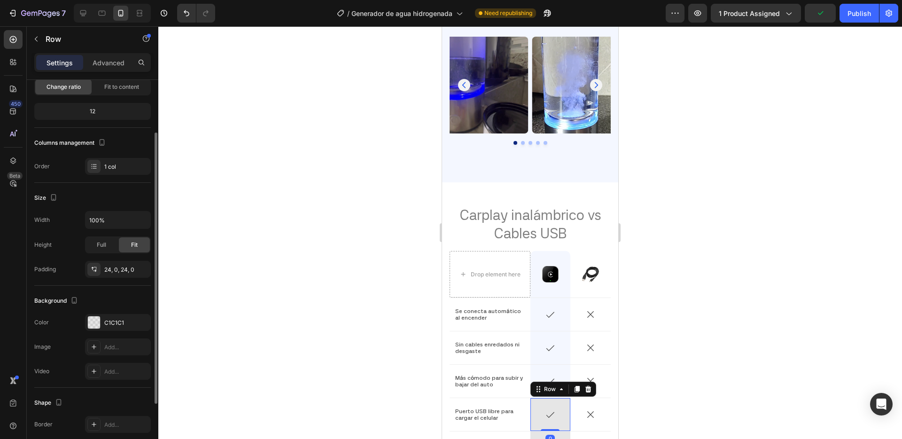
click at [126, 327] on div "C1C1C1" at bounding box center [118, 322] width 66 height 17
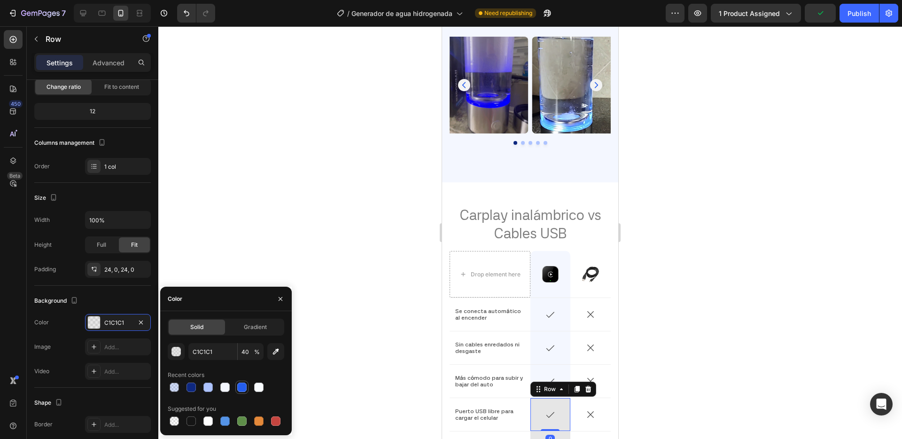
drag, startPoint x: 220, startPoint y: 384, endPoint x: 236, endPoint y: 385, distance: 16.0
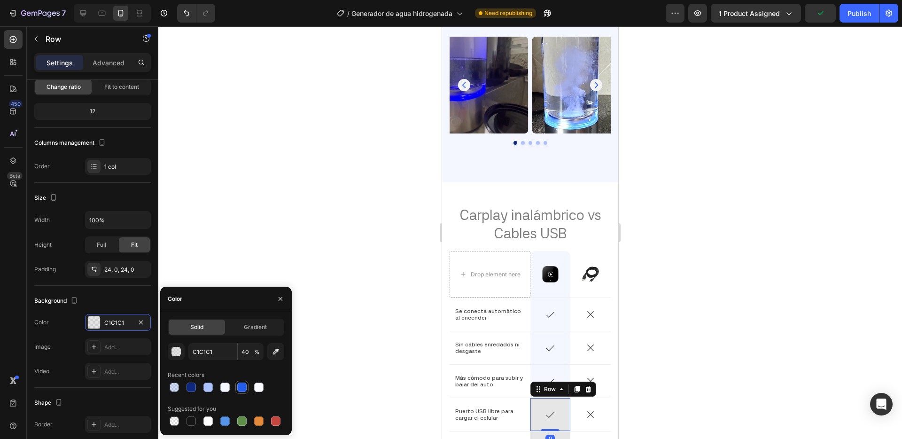
click at [220, 384] on div at bounding box center [224, 386] width 9 height 9
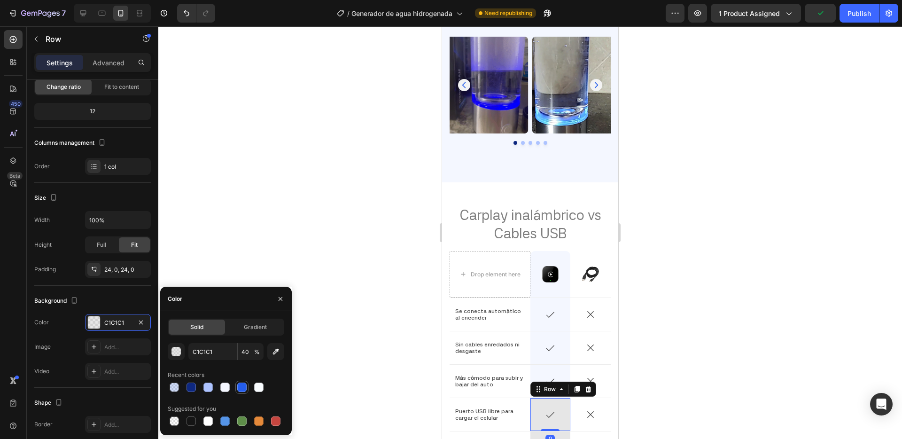
type input "F4F7FF"
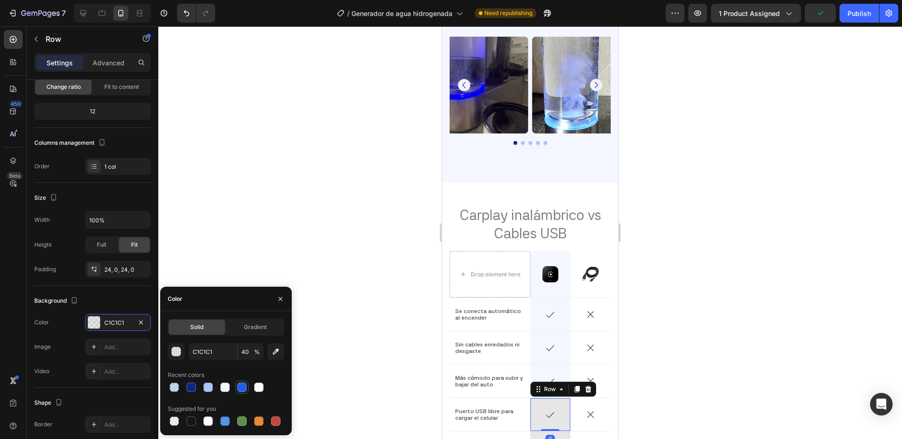
type input "100"
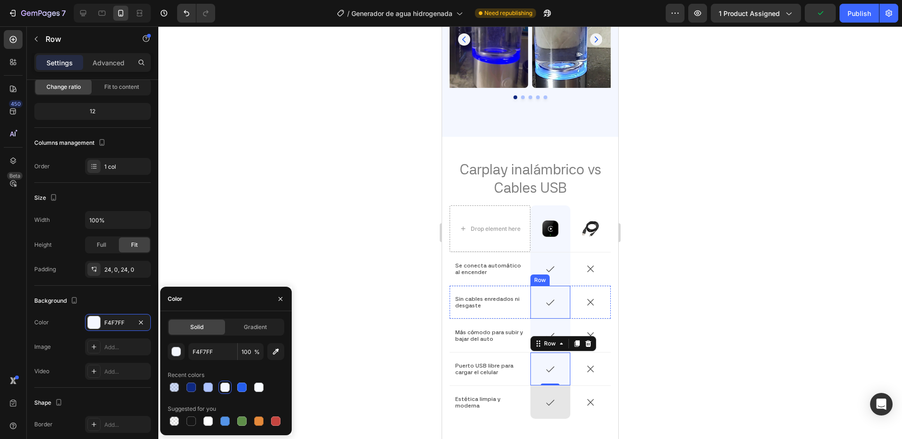
scroll to position [2508, 0]
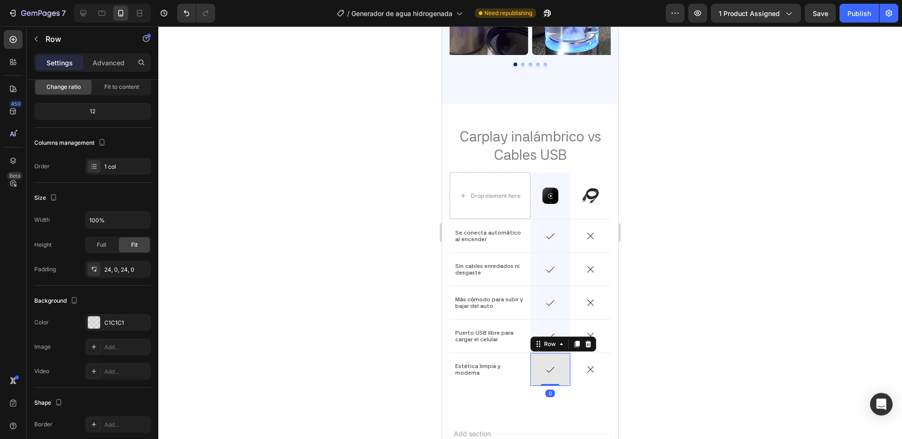
click at [559, 353] on div "Icon Row 0" at bounding box center [550, 369] width 40 height 33
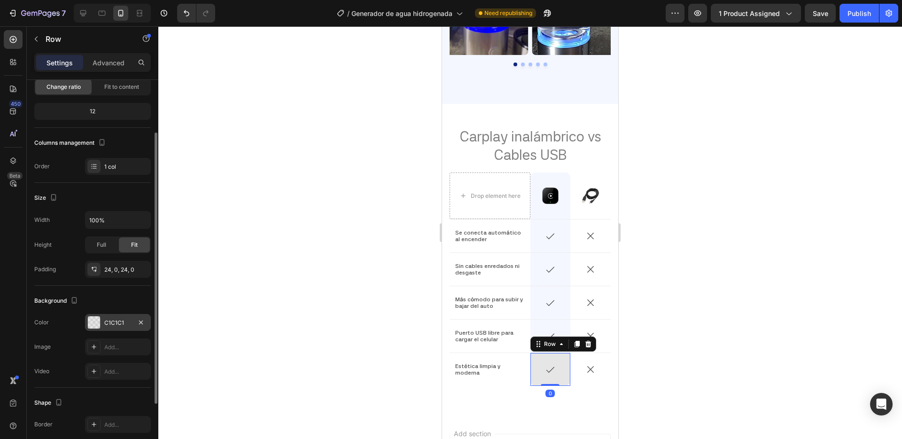
click at [110, 327] on div "C1C1C1" at bounding box center [118, 322] width 66 height 17
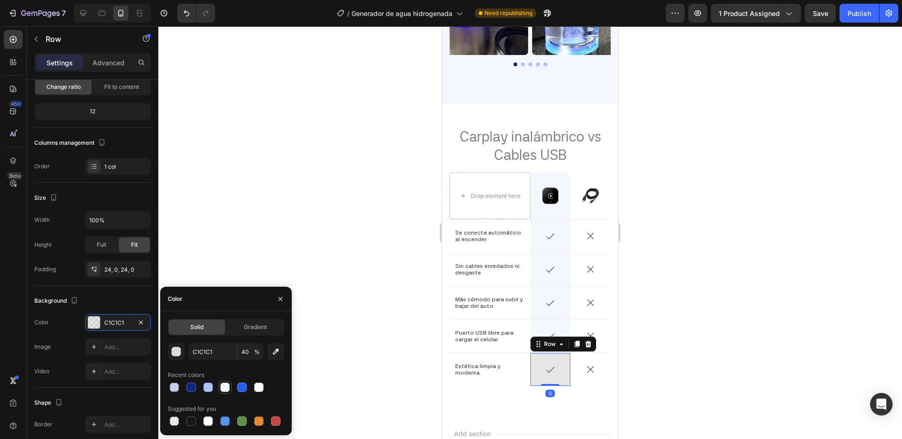
click at [221, 387] on div at bounding box center [224, 386] width 9 height 9
type input "F4F7FF"
type input "100"
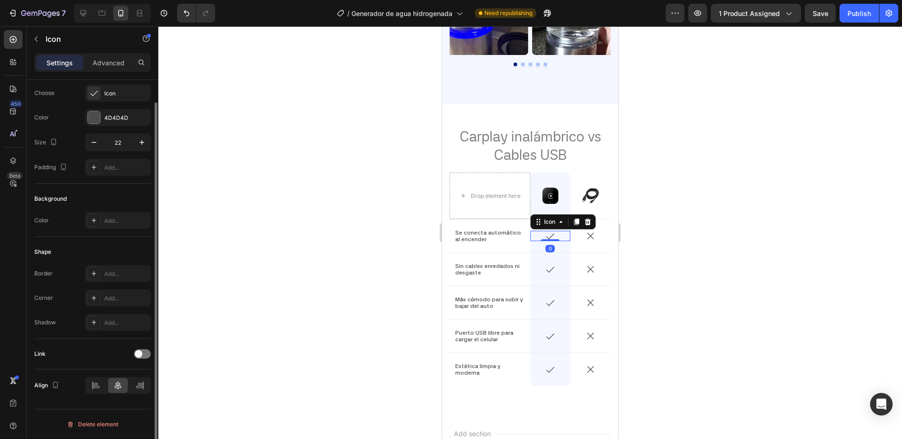
scroll to position [0, 0]
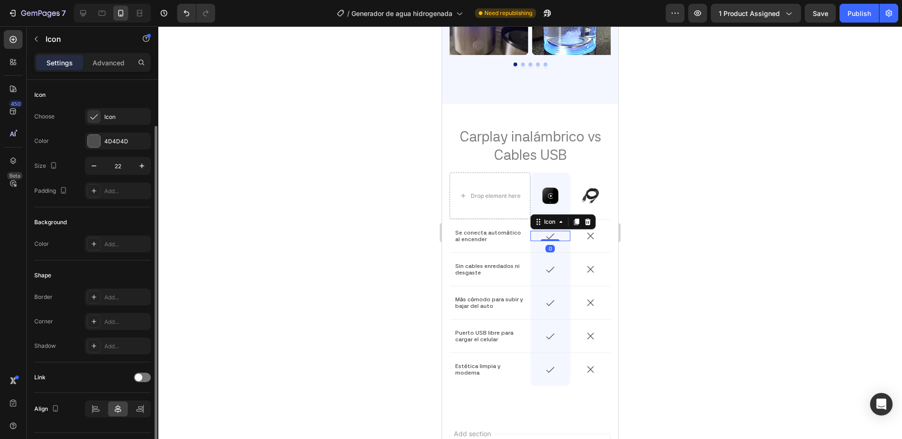
click at [553, 234] on icon at bounding box center [550, 237] width 8 height 6
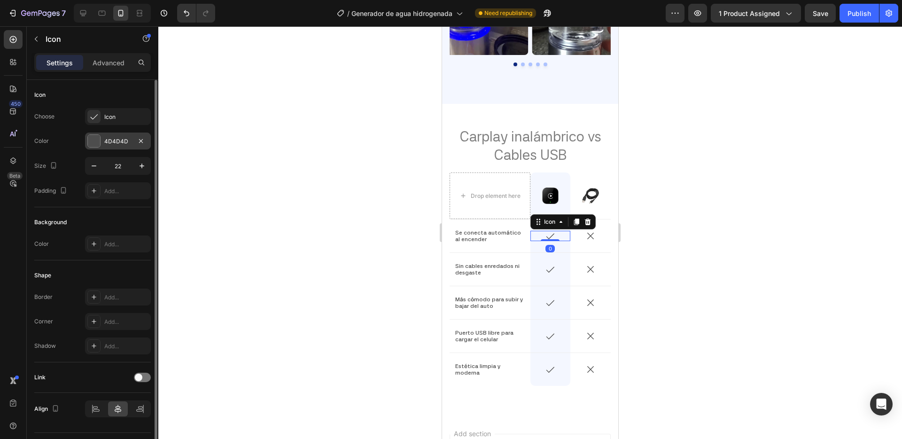
click at [118, 144] on div "4D4D4D" at bounding box center [117, 141] width 27 height 8
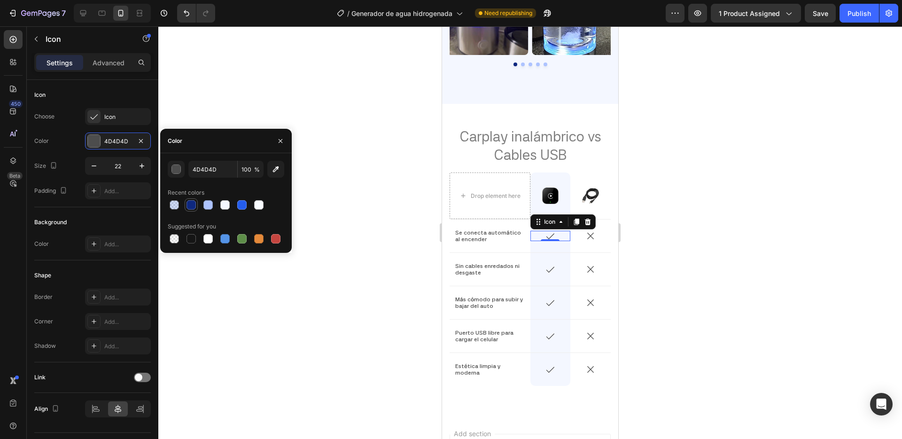
click at [189, 209] on div at bounding box center [191, 204] width 9 height 9
click at [242, 203] on div at bounding box center [241, 204] width 9 height 9
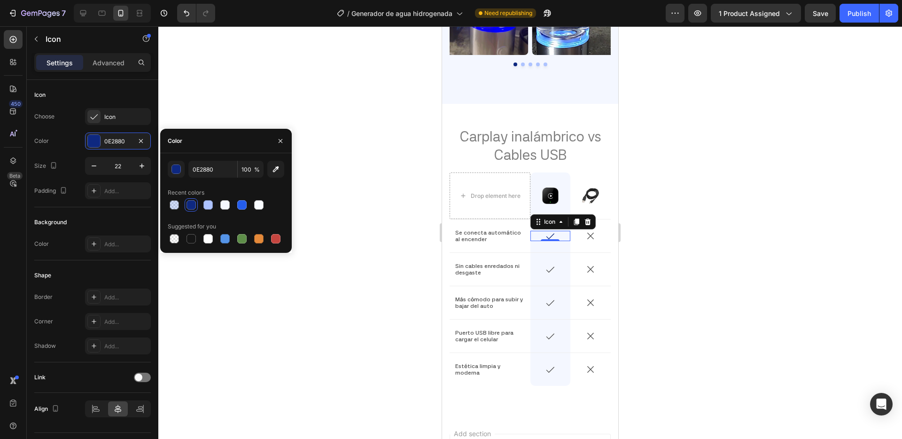
type input "245DEC"
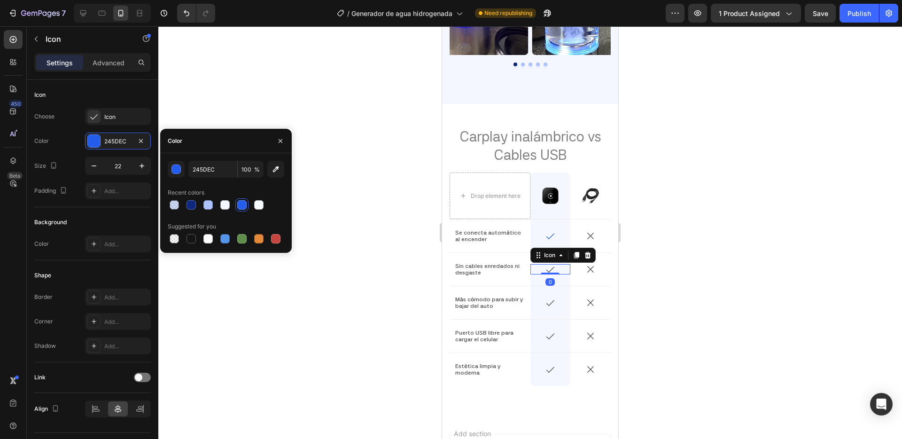
click at [548, 267] on icon at bounding box center [550, 270] width 8 height 6
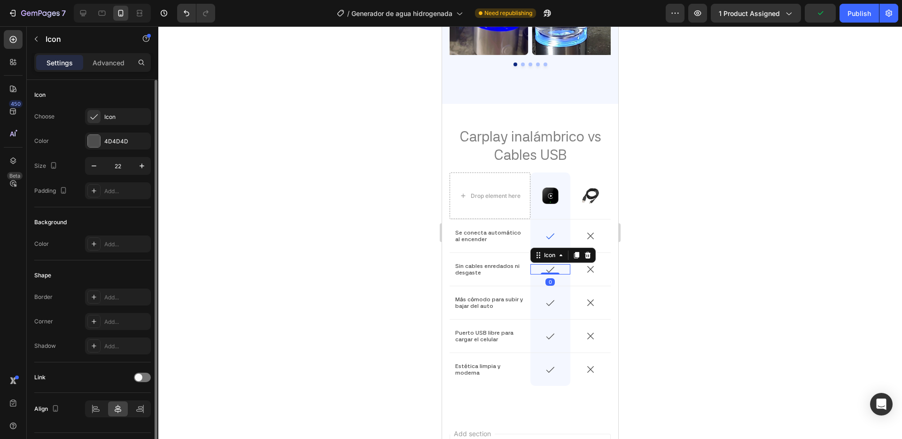
drag, startPoint x: 118, startPoint y: 138, endPoint x: 142, endPoint y: 149, distance: 26.5
click at [118, 138] on div "4D4D4D" at bounding box center [126, 141] width 44 height 8
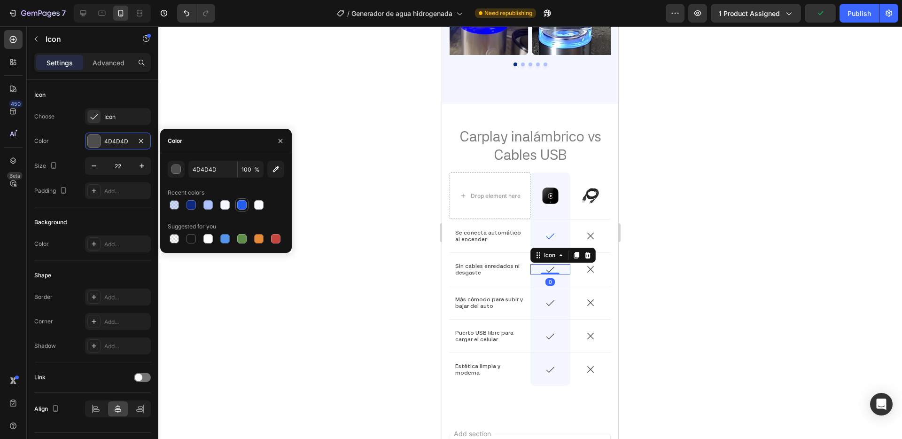
click at [243, 199] on div at bounding box center [241, 204] width 11 height 11
type input "245DEC"
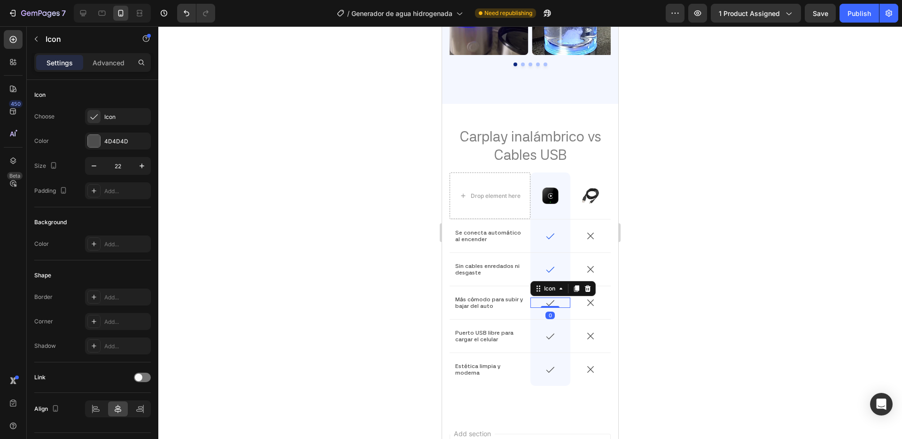
click at [552, 297] on icon at bounding box center [550, 302] width 10 height 10
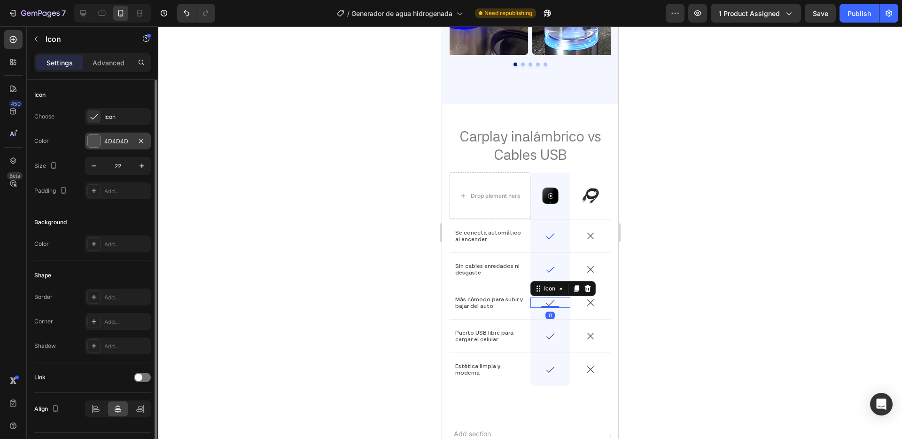
click at [124, 141] on div "4D4D4D" at bounding box center [117, 141] width 27 height 8
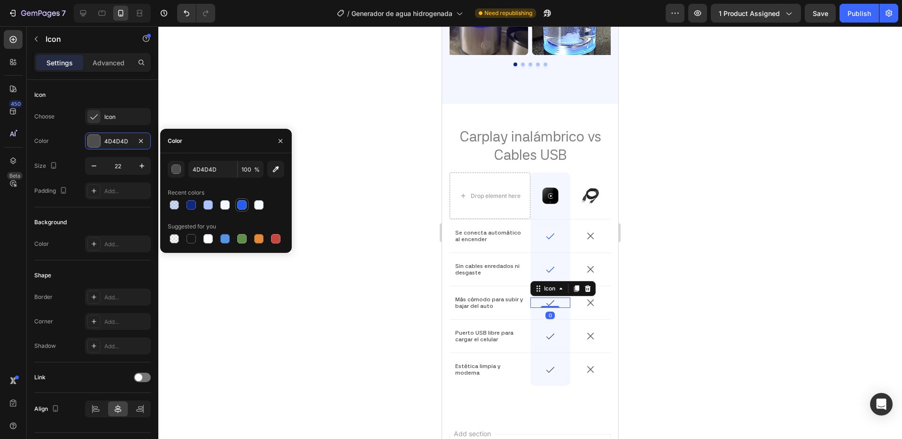
click at [244, 207] on div at bounding box center [241, 204] width 9 height 9
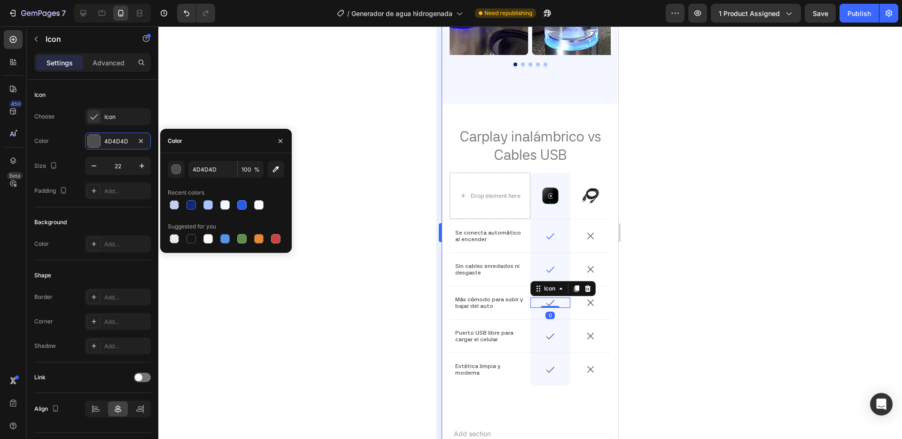
type input "245DEC"
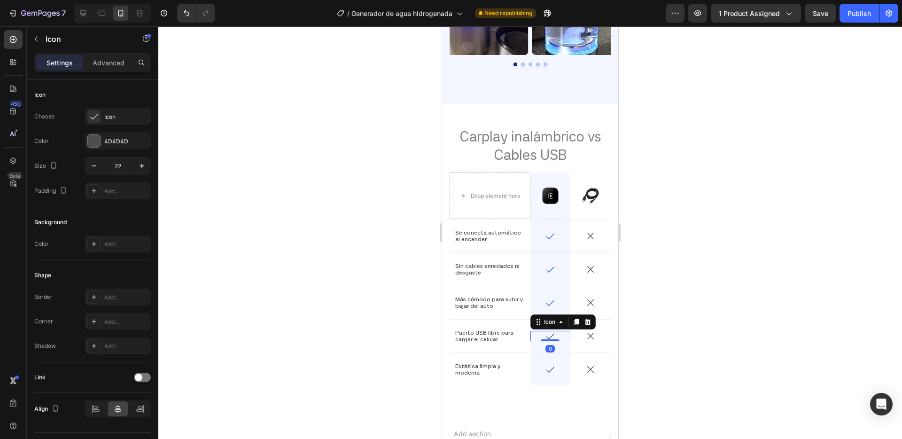
click at [552, 331] on icon at bounding box center [550, 336] width 10 height 10
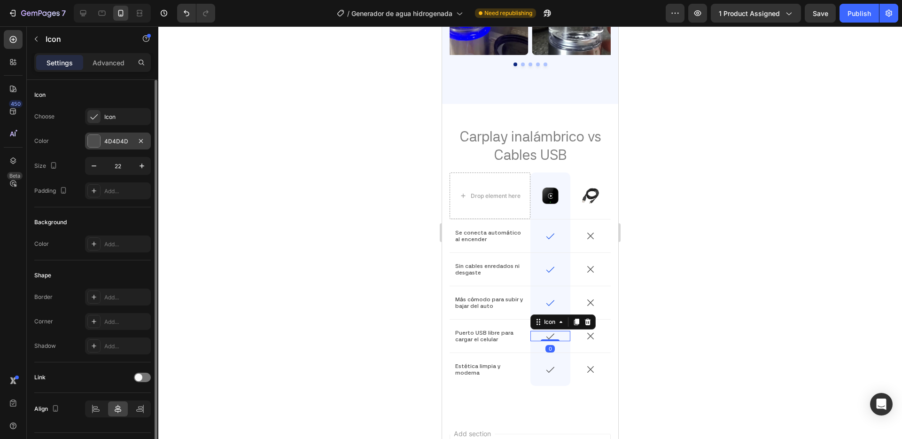
drag, startPoint x: 114, startPoint y: 140, endPoint x: 118, endPoint y: 146, distance: 7.0
click at [114, 140] on div "4D4D4D" at bounding box center [117, 141] width 27 height 8
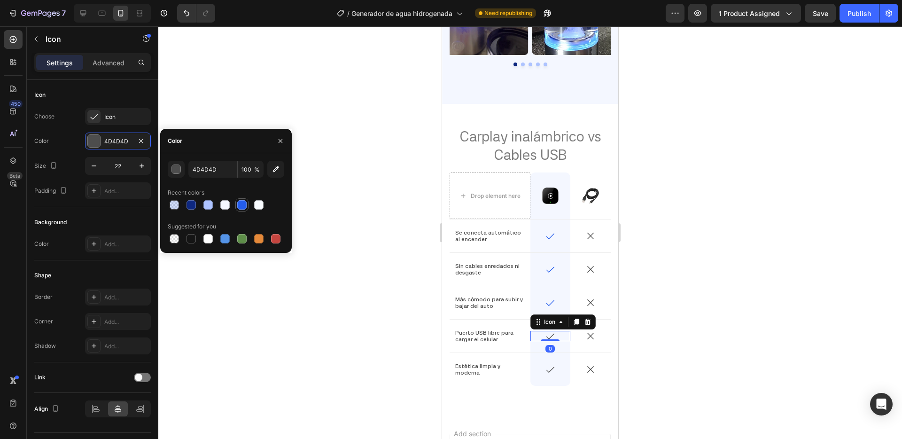
drag, startPoint x: 239, startPoint y: 210, endPoint x: 159, endPoint y: 399, distance: 204.9
click at [239, 210] on div at bounding box center [241, 204] width 13 height 13
type input "245DEC"
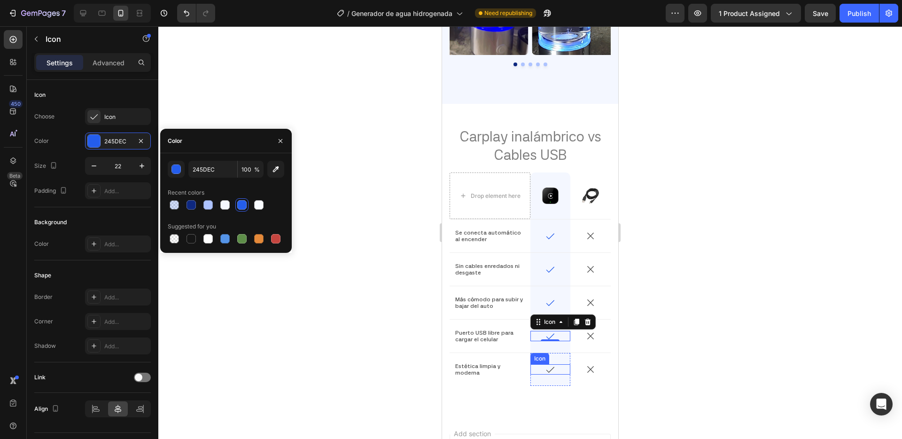
click at [546, 364] on icon at bounding box center [550, 369] width 10 height 10
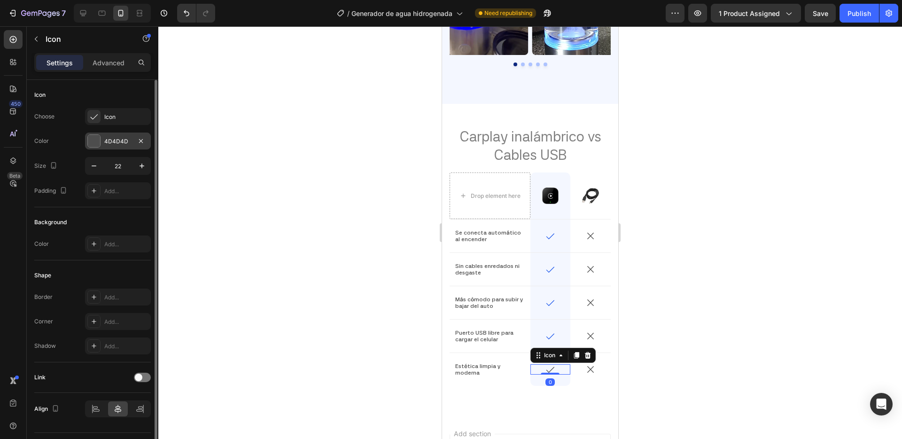
click at [103, 133] on div "4D4D4D" at bounding box center [118, 140] width 66 height 17
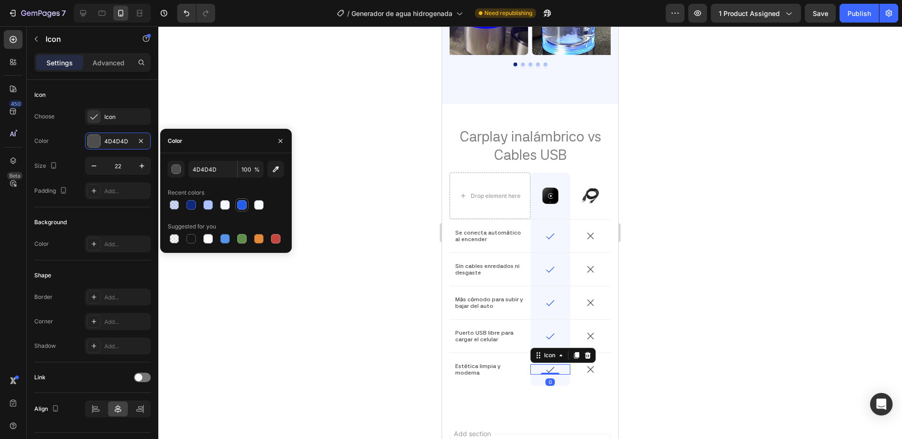
drag, startPoint x: 245, startPoint y: 205, endPoint x: 16, endPoint y: 223, distance: 230.5
click at [245, 205] on div at bounding box center [241, 204] width 9 height 9
type input "245DEC"
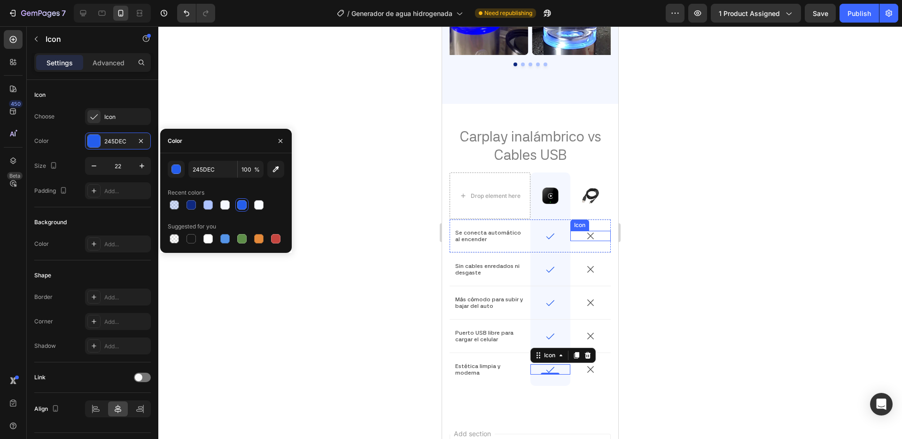
click at [589, 231] on icon at bounding box center [590, 236] width 10 height 10
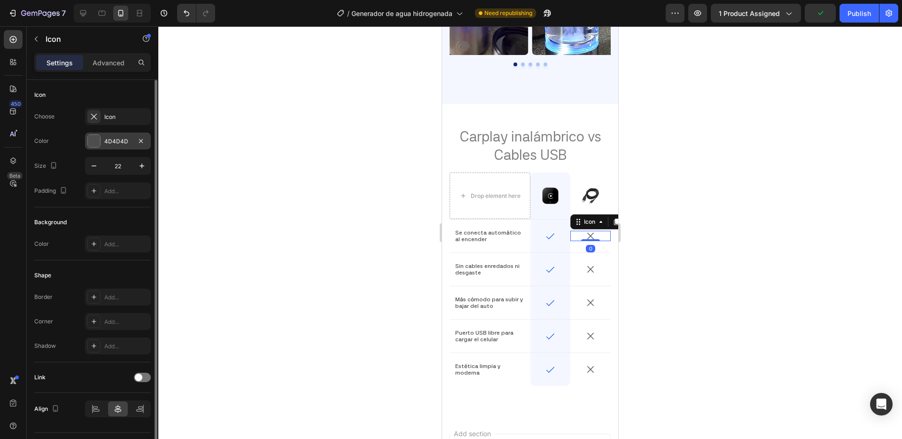
click at [106, 140] on div "4D4D4D" at bounding box center [117, 141] width 27 height 8
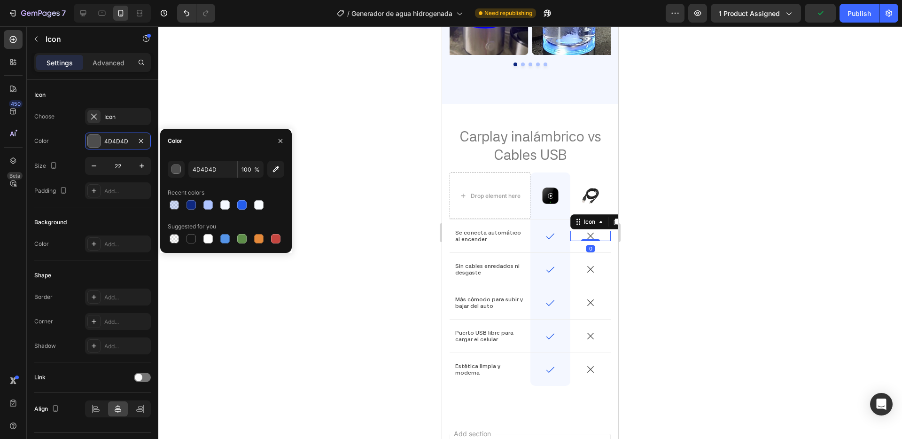
drag, startPoint x: 245, startPoint y: 205, endPoint x: 413, endPoint y: 230, distance: 169.1
click at [245, 205] on div at bounding box center [241, 204] width 9 height 9
type input "245DEC"
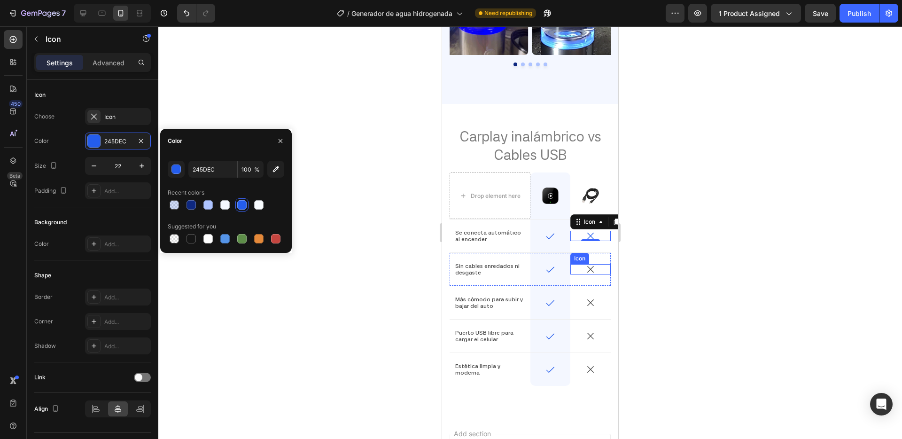
click at [590, 264] on icon at bounding box center [590, 269] width 10 height 10
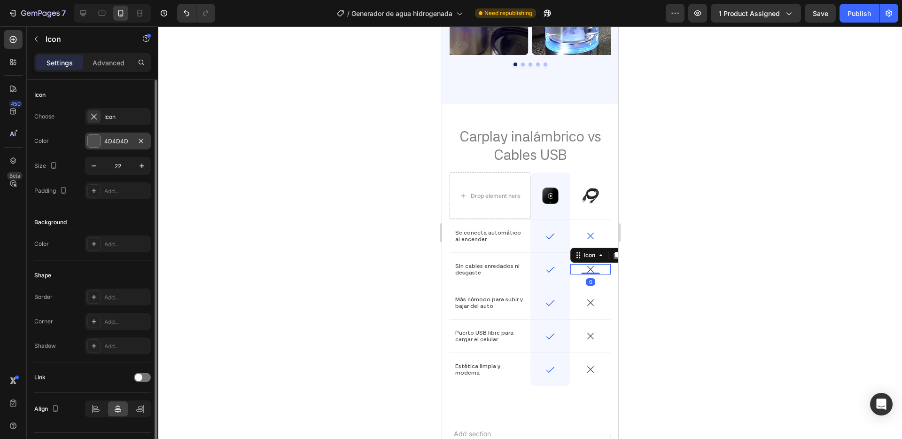
click at [109, 141] on div "4D4D4D" at bounding box center [117, 141] width 27 height 8
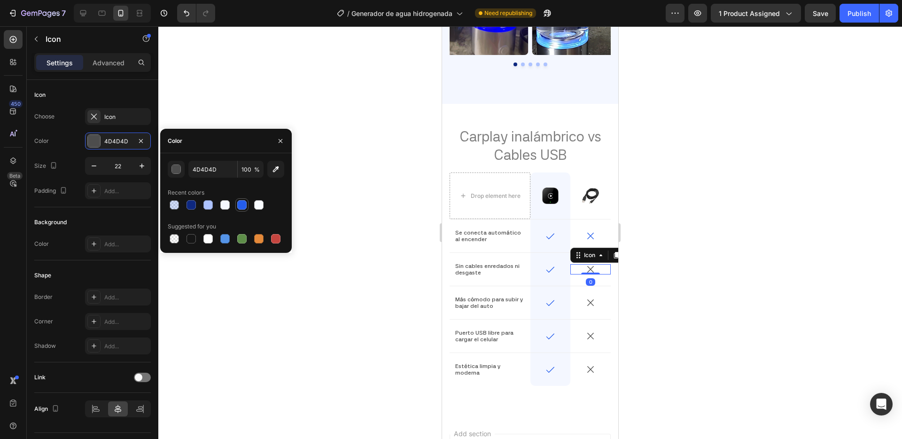
drag, startPoint x: 243, startPoint y: 205, endPoint x: 4, endPoint y: 223, distance: 239.3
click at [243, 205] on div at bounding box center [241, 204] width 9 height 9
type input "245DEC"
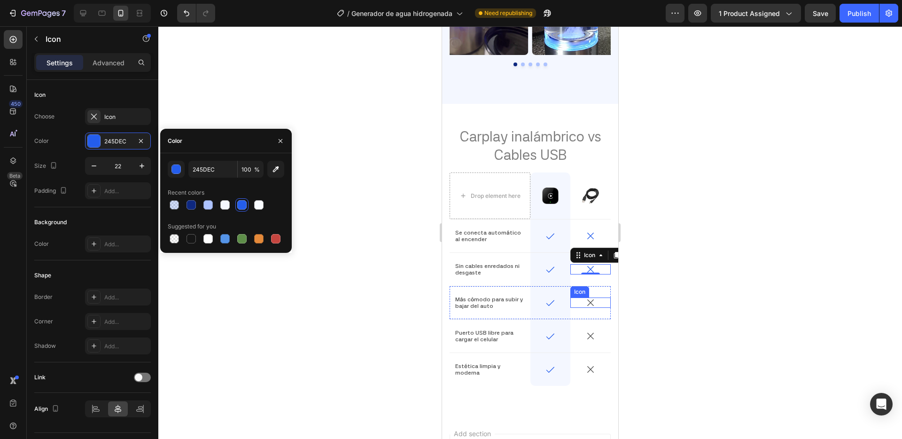
click at [593, 297] on icon at bounding box center [590, 302] width 10 height 10
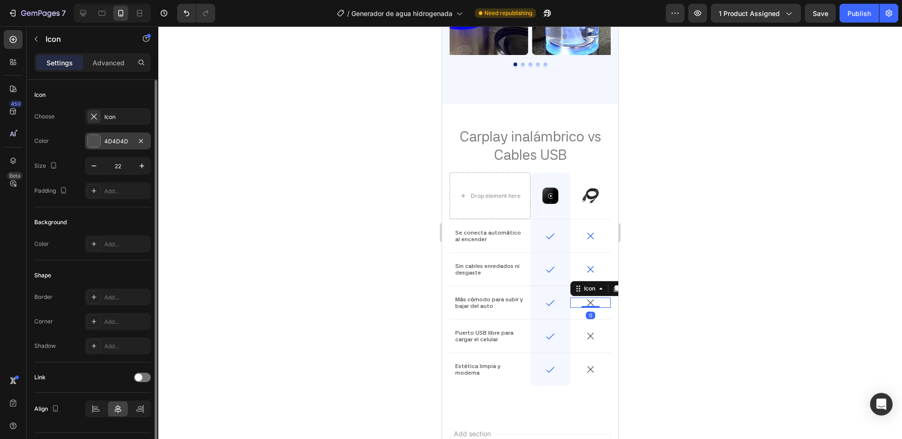
click at [114, 141] on div "4D4D4D" at bounding box center [117, 141] width 27 height 8
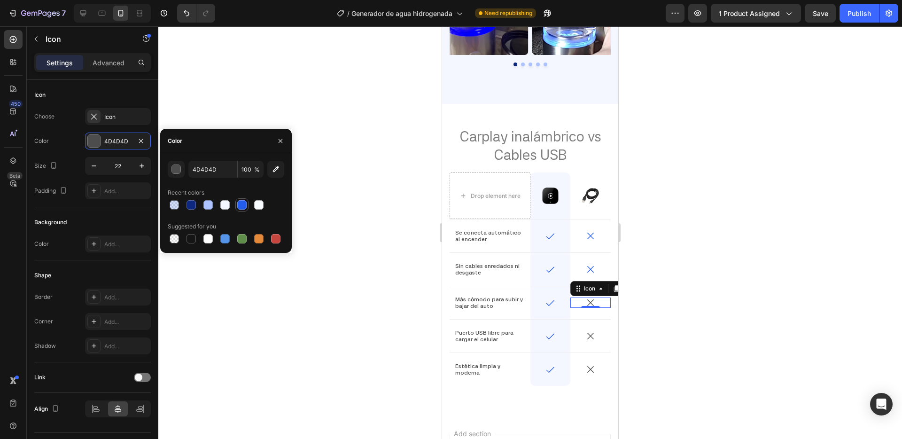
click at [240, 206] on div at bounding box center [241, 204] width 9 height 9
type input "245DEC"
click at [591, 333] on icon at bounding box center [590, 336] width 7 height 7
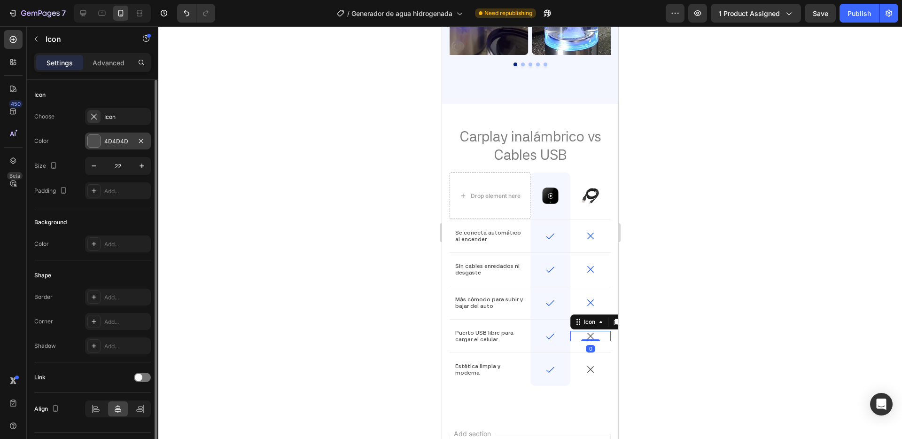
click at [109, 141] on div "4D4D4D" at bounding box center [117, 141] width 27 height 8
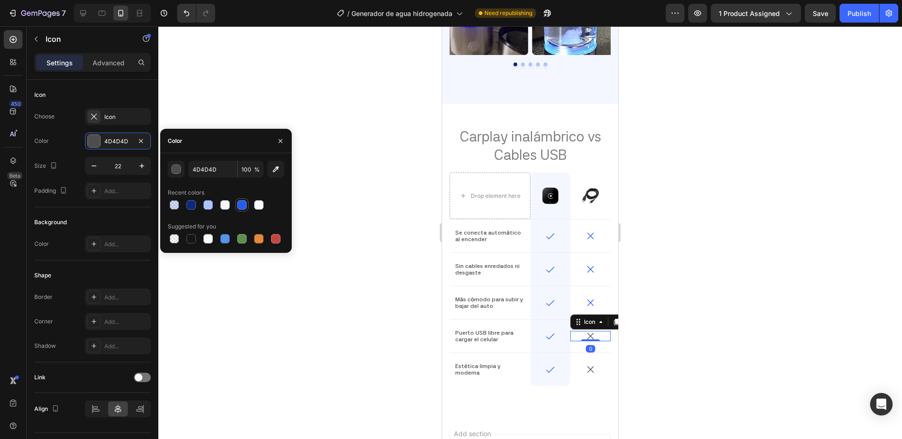
drag, startPoint x: 240, startPoint y: 203, endPoint x: 53, endPoint y: 299, distance: 209.9
click at [240, 203] on div at bounding box center [241, 204] width 9 height 9
type input "245DEC"
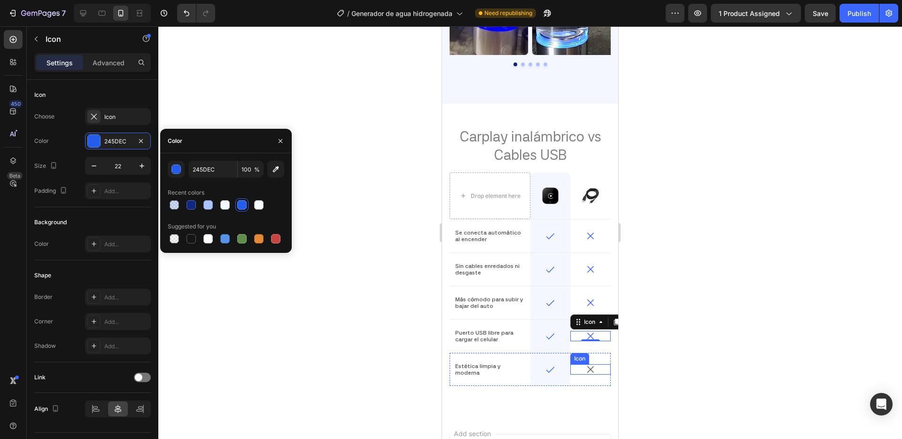
click at [595, 364] on icon at bounding box center [590, 369] width 10 height 10
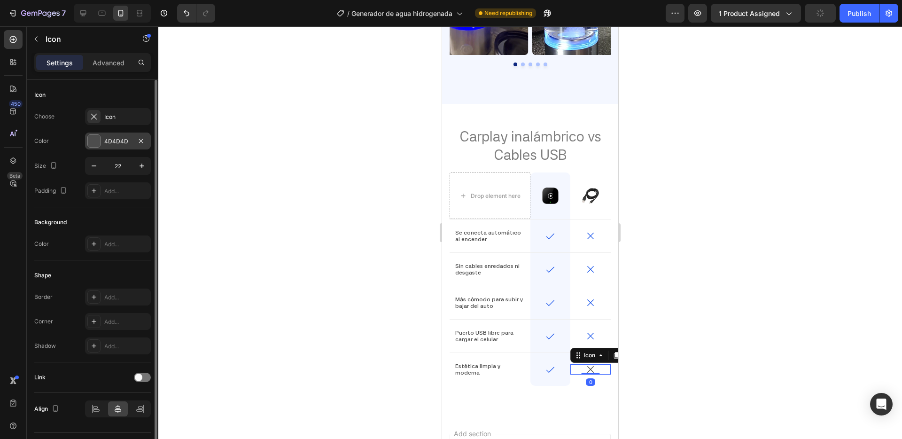
click at [108, 136] on div "4D4D4D" at bounding box center [118, 140] width 66 height 17
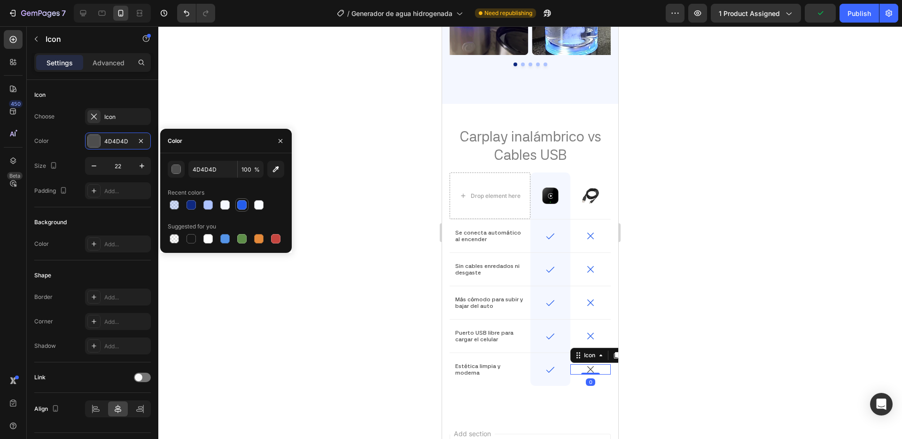
click at [239, 202] on div at bounding box center [241, 204] width 9 height 9
type input "245DEC"
click at [256, 134] on div "Color" at bounding box center [226, 141] width 132 height 24
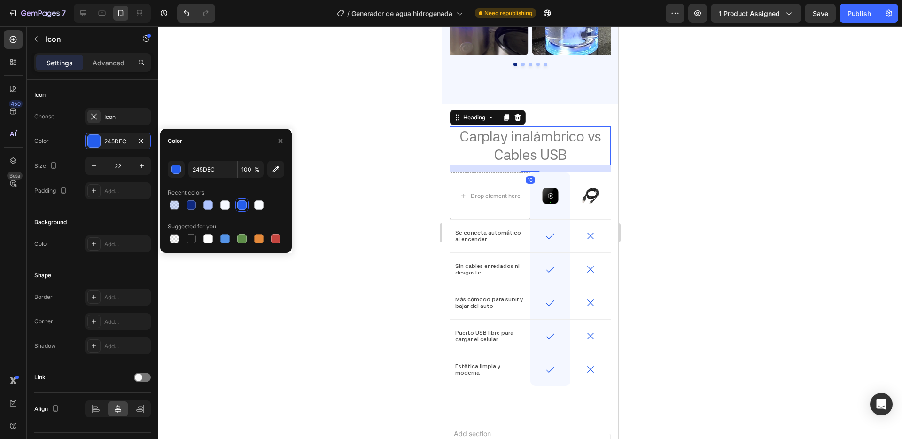
click at [593, 128] on span "Carplay inalámbrico vs Cables USB" at bounding box center [530, 145] width 142 height 35
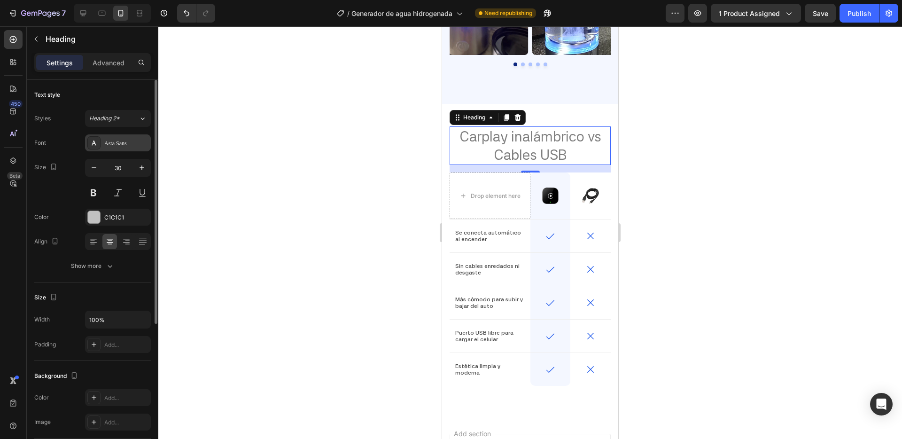
click at [102, 143] on div "Asta Sans" at bounding box center [118, 142] width 66 height 17
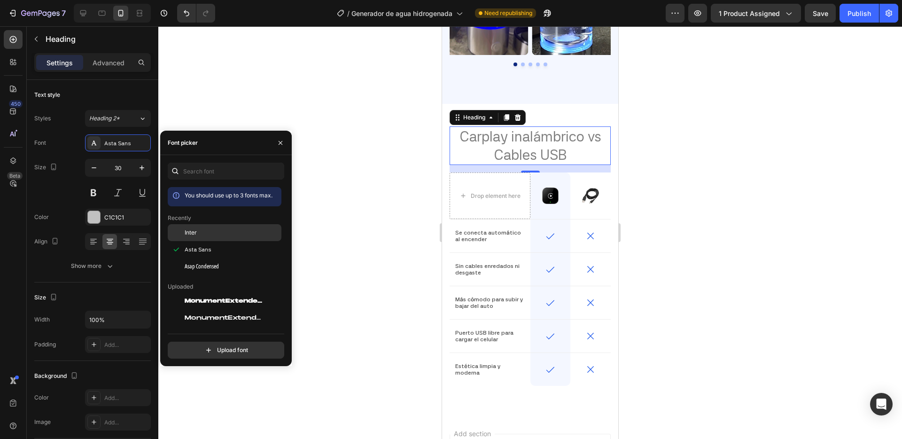
scroll to position [1, 0]
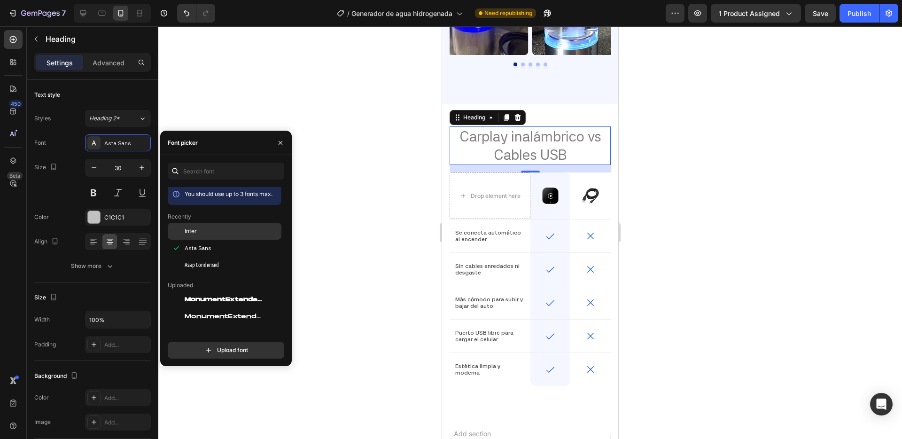
click at [247, 232] on div "Inter" at bounding box center [232, 231] width 95 height 8
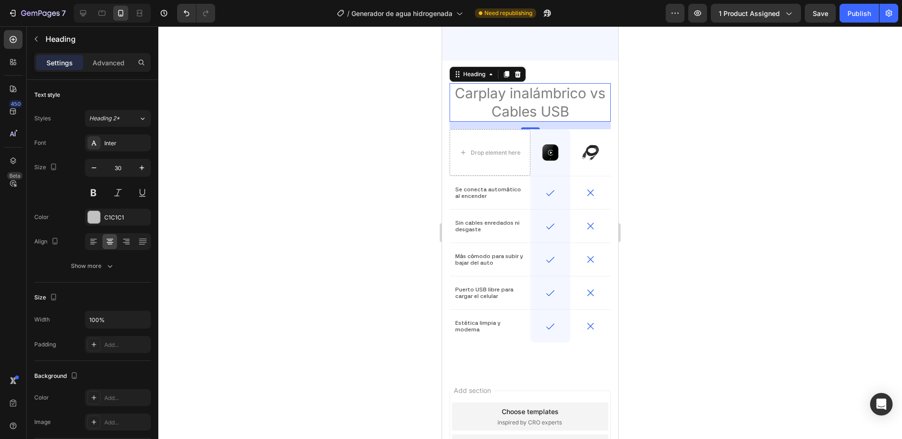
scroll to position [2565, 0]
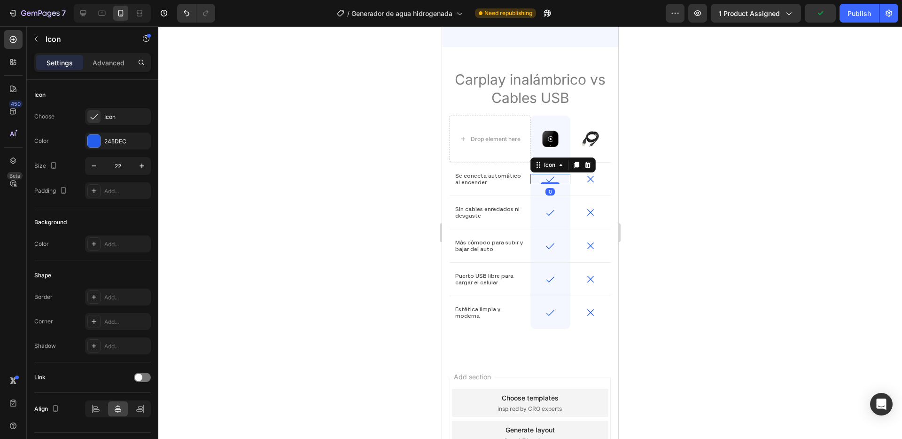
click at [553, 174] on icon at bounding box center [550, 179] width 10 height 10
click at [116, 139] on div "245DEC" at bounding box center [117, 141] width 27 height 8
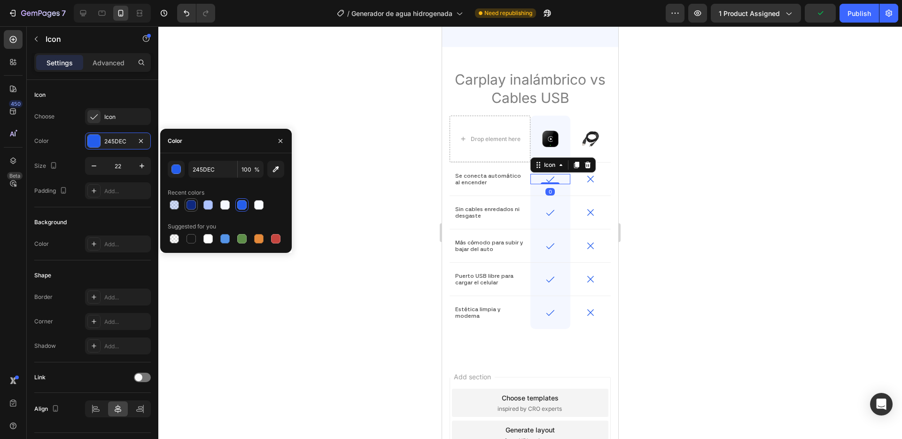
click at [190, 206] on div at bounding box center [191, 204] width 9 height 9
type input "0E2880"
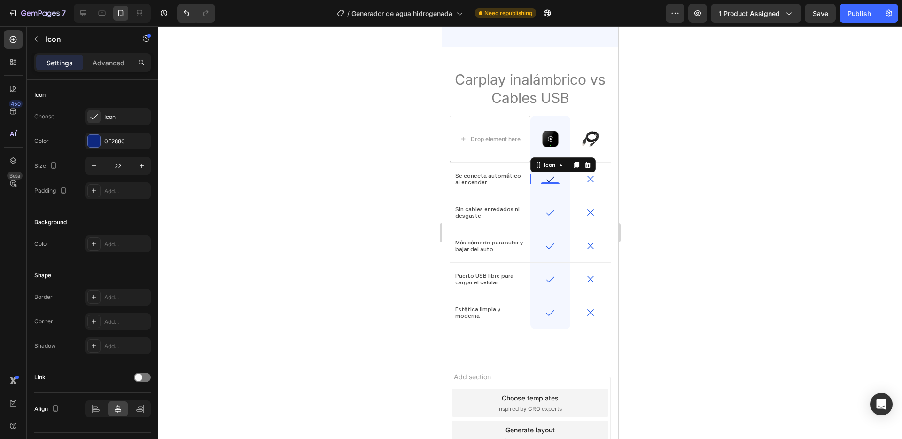
click at [266, 109] on div at bounding box center [530, 232] width 744 height 413
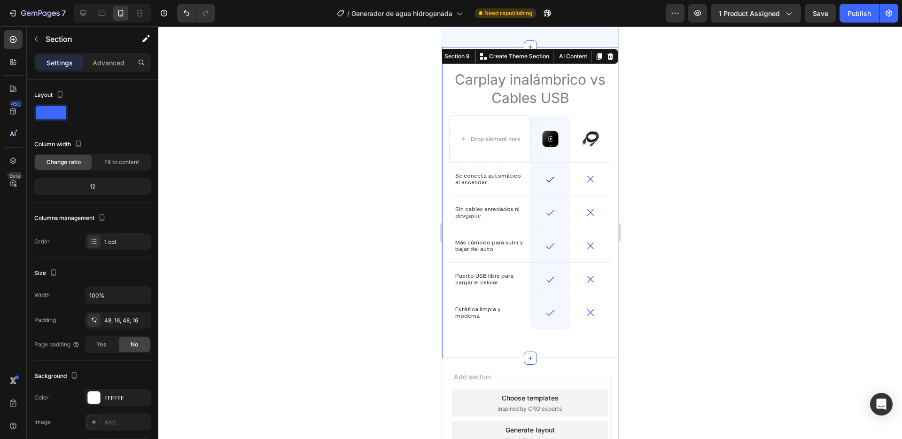
click at [504, 47] on div "⁠⁠⁠⁠⁠⁠⁠ Carplay inalámbrico vs Cables USB Heading Drop element here Image Row I…" at bounding box center [530, 202] width 176 height 311
click at [613, 53] on icon at bounding box center [610, 56] width 6 height 7
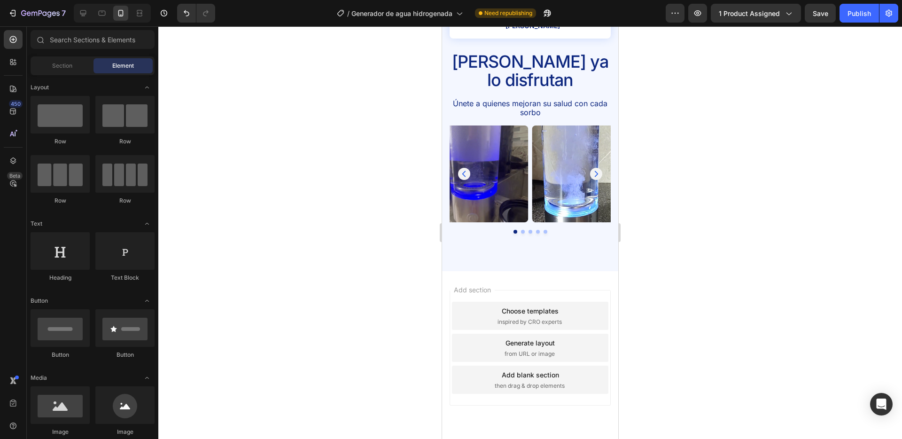
scroll to position [2354, 0]
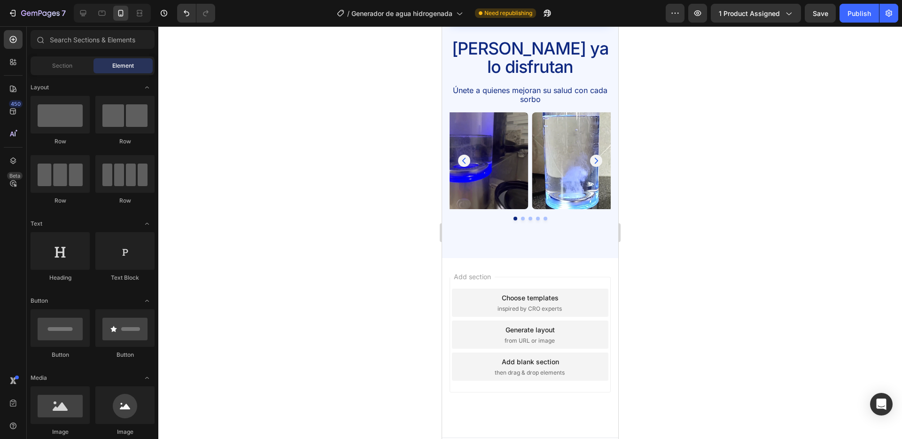
click at [862, 23] on div "7 Version history / Generador de agua hidrogenada Need republishing Preview 1 p…" at bounding box center [451, 13] width 902 height 27
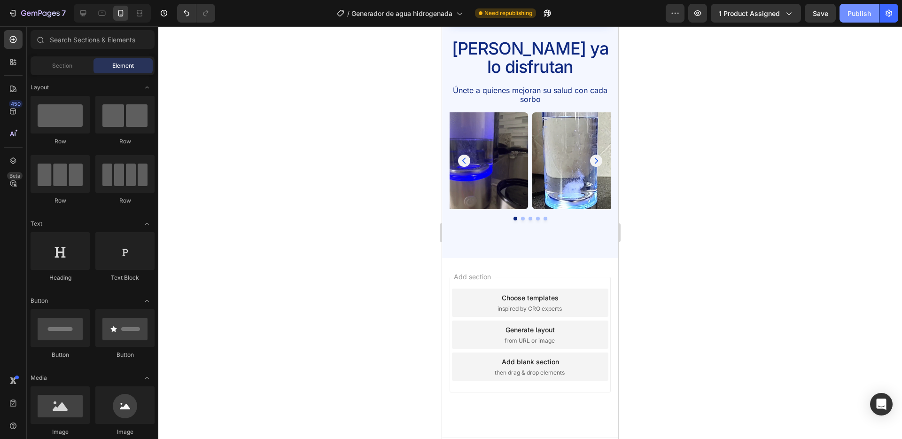
click at [867, 6] on button "Publish" at bounding box center [859, 13] width 39 height 19
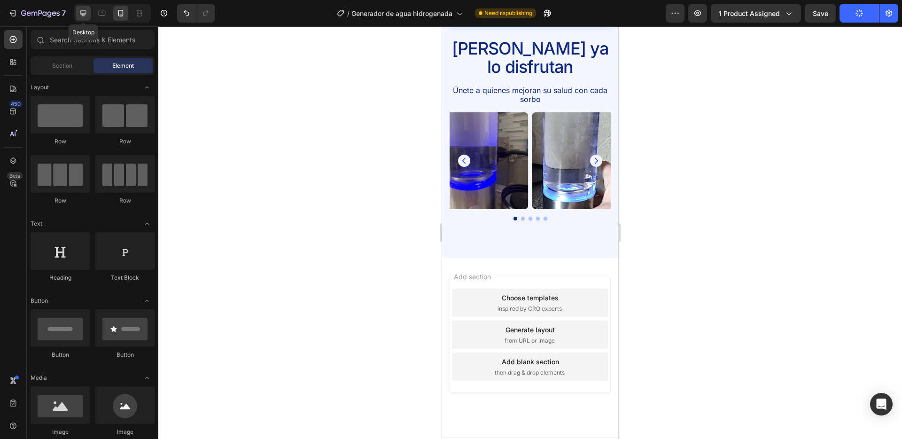
click at [85, 14] on icon at bounding box center [83, 13] width 6 height 6
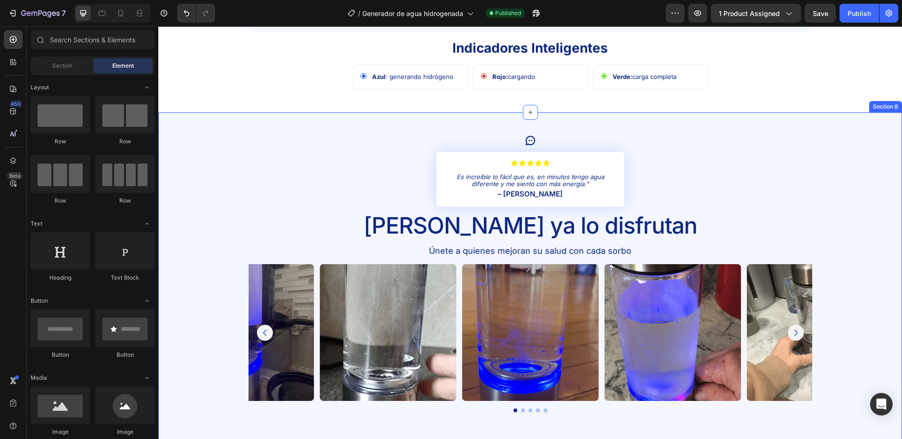
scroll to position [2099, 0]
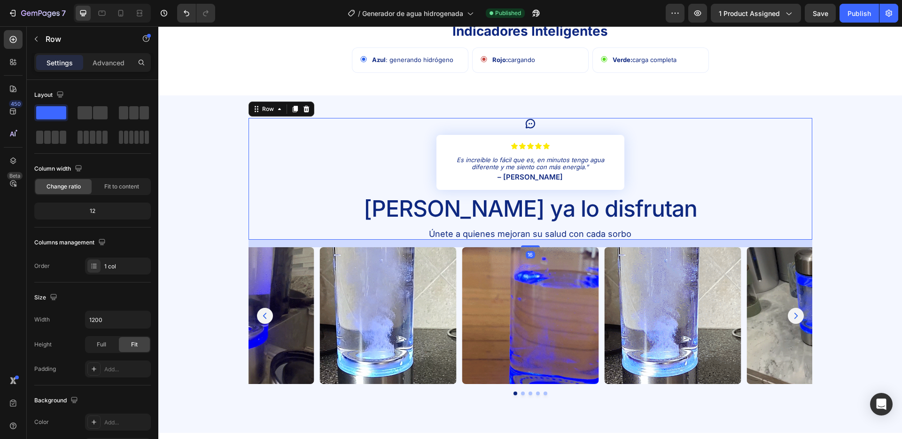
click at [631, 185] on div "Icon Icon Icon Icon Icon Icon Icon List Es increíble lo fácil que es, en minuto…" at bounding box center [531, 179] width 564 height 122
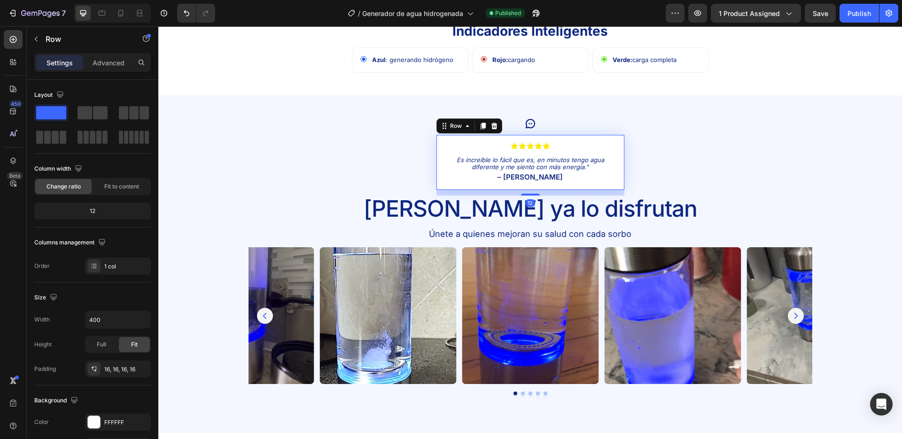
click at [617, 186] on div "Icon Icon Icon Icon Icon Icon List Es increíble lo fácil que es, en minutos ten…" at bounding box center [530, 162] width 188 height 55
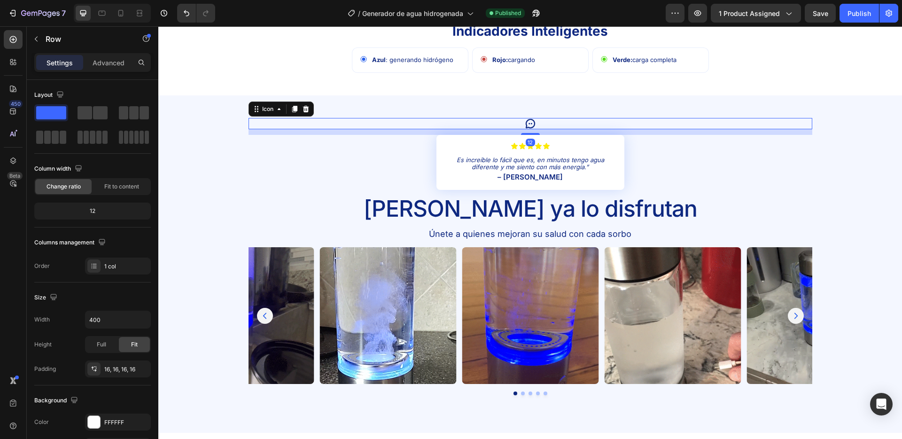
scroll to position [2096, 0]
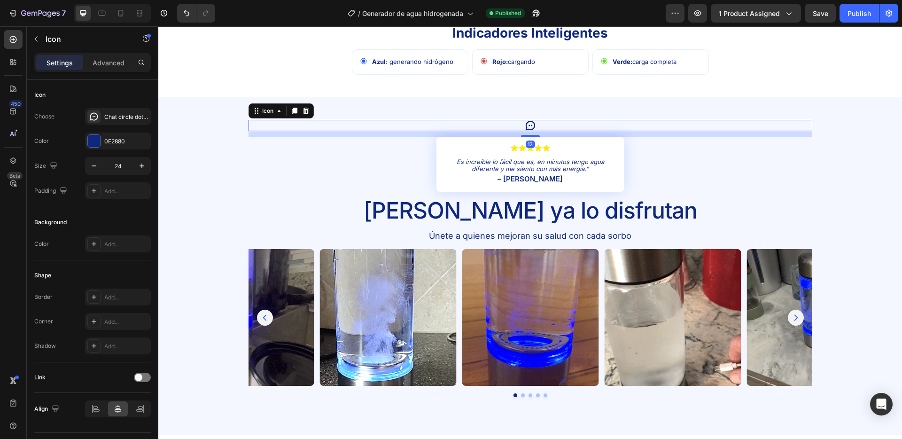
click at [588, 126] on div "Icon 12" at bounding box center [531, 125] width 564 height 11
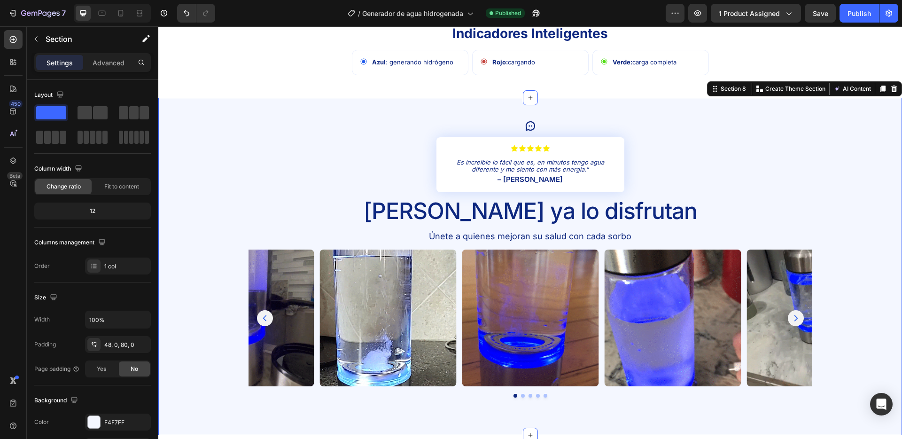
click at [617, 114] on div "Icon Icon Icon Icon Icon Icon Icon List Es increíble lo fácil que es, en minuto…" at bounding box center [530, 267] width 744 height 338
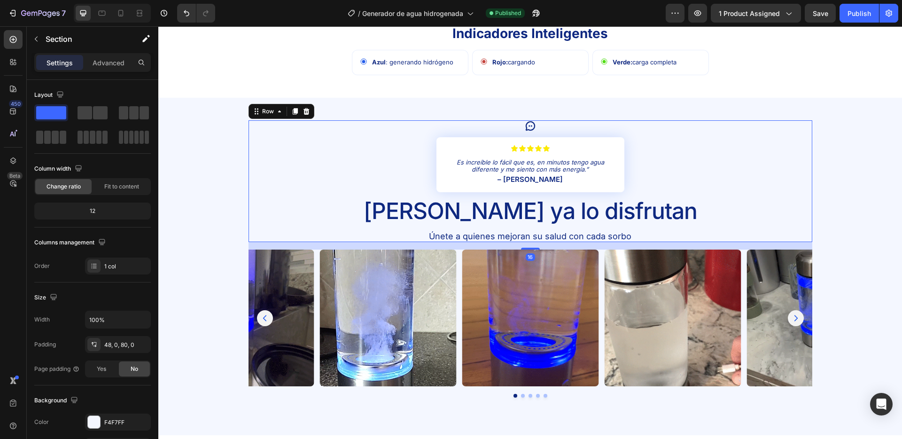
click at [632, 139] on div "Icon Icon Icon Icon Icon Icon Icon List Es increíble lo fácil que es, en minuto…" at bounding box center [531, 181] width 564 height 122
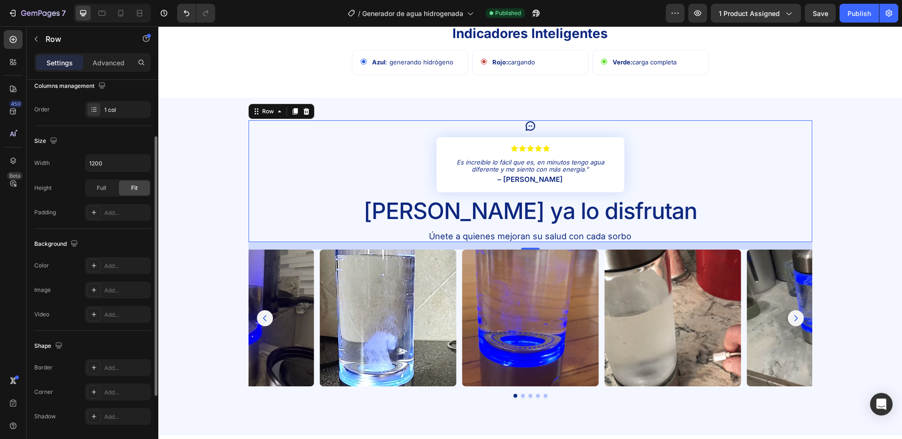
scroll to position [187, 0]
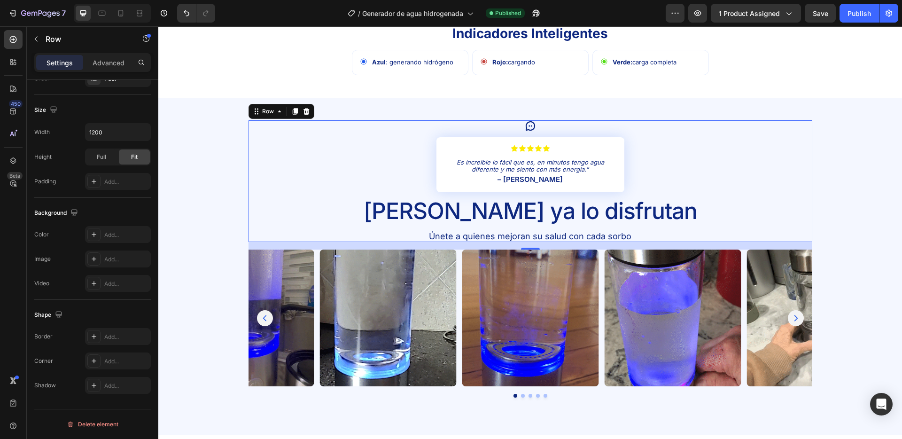
click at [423, 196] on div "Icon Icon Icon Icon Icon Icon Icon List Es increíble lo fácil que es, en minuto…" at bounding box center [531, 181] width 564 height 122
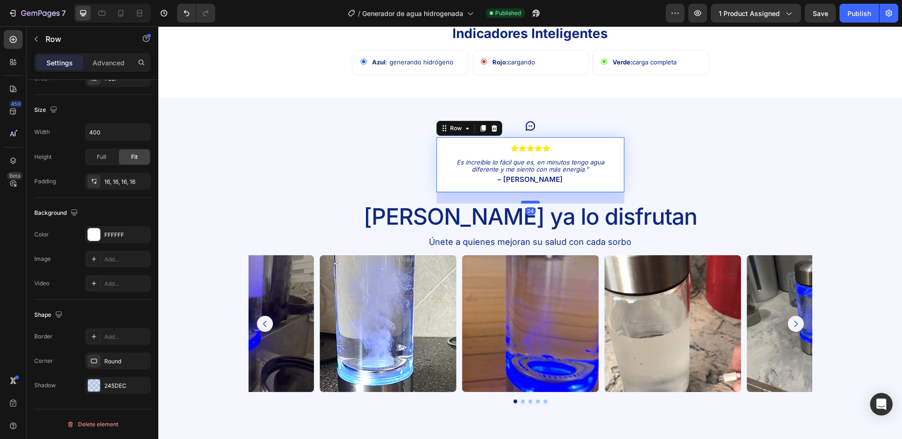
drag, startPoint x: 529, startPoint y: 197, endPoint x: 529, endPoint y: 202, distance: 5.7
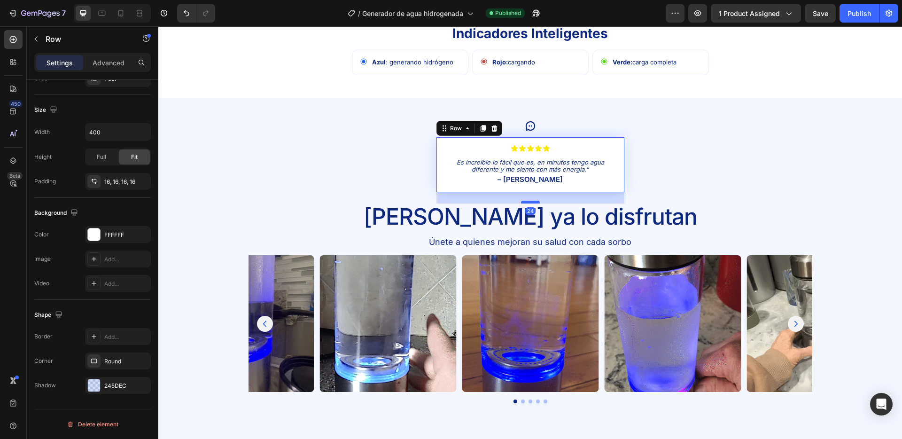
click at [529, 202] on div at bounding box center [530, 202] width 19 height 3
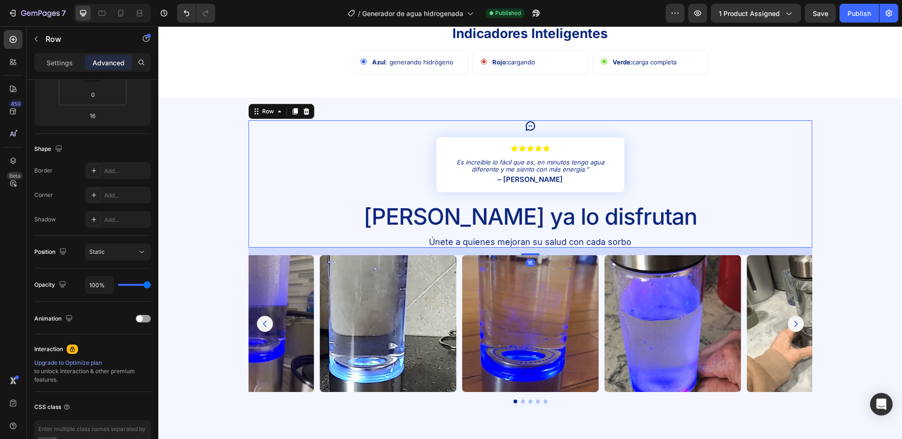
click at [369, 177] on div "Icon Icon Icon Icon Icon Icon Icon List Es increíble lo fácil que es, en minuto…" at bounding box center [531, 184] width 564 height 128
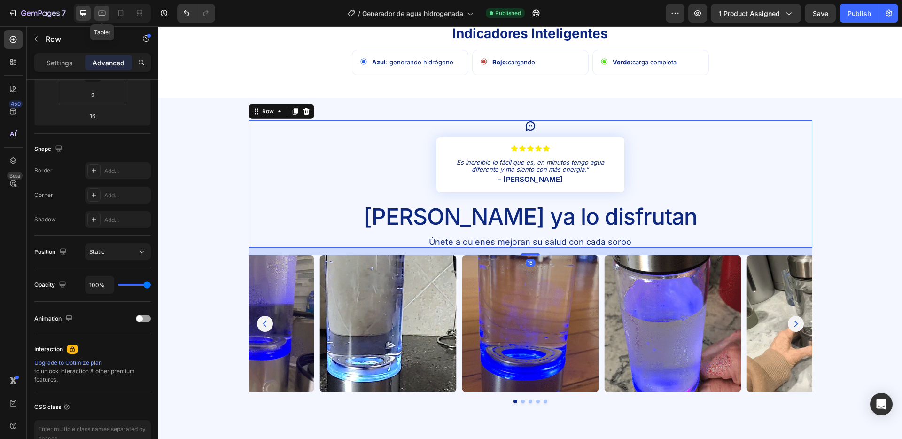
click at [106, 12] on icon at bounding box center [101, 12] width 9 height 9
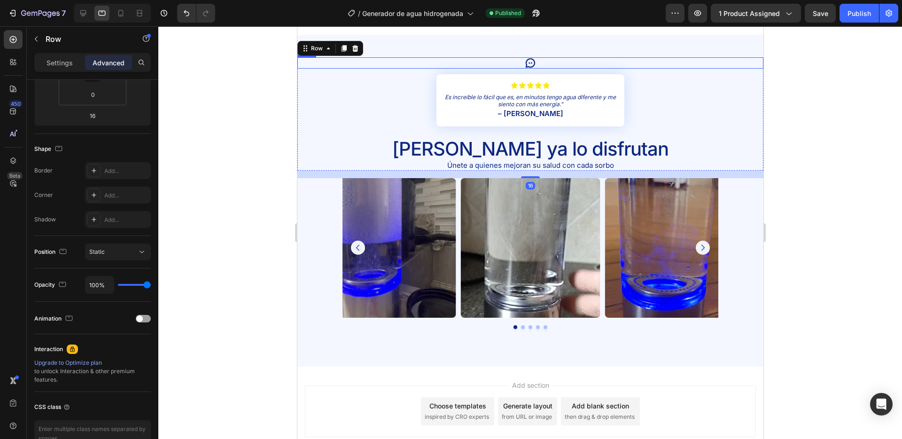
scroll to position [2136, 0]
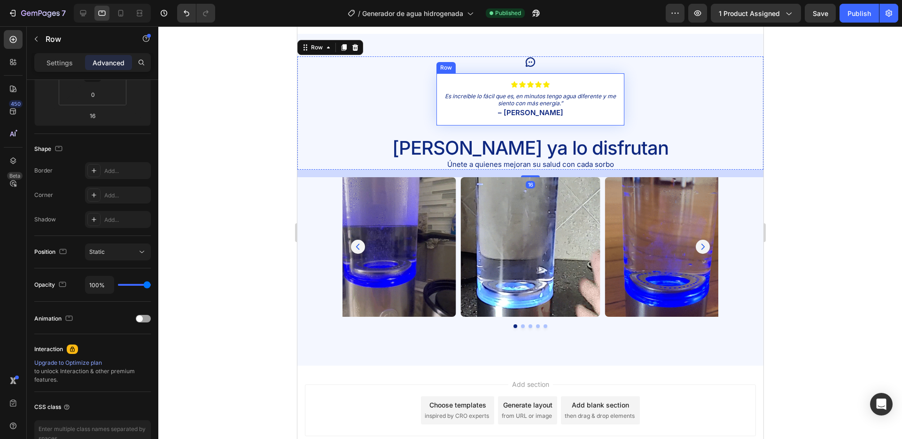
click at [537, 123] on div "Icon Icon Icon Icon Icon Icon List Es increíble lo fácil que es, en minutos ten…" at bounding box center [530, 99] width 188 height 52
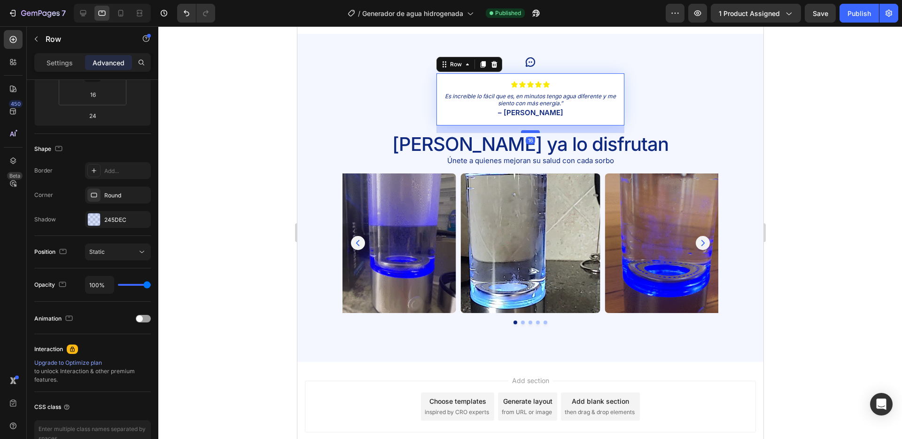
click at [535, 133] on div at bounding box center [530, 131] width 19 height 3
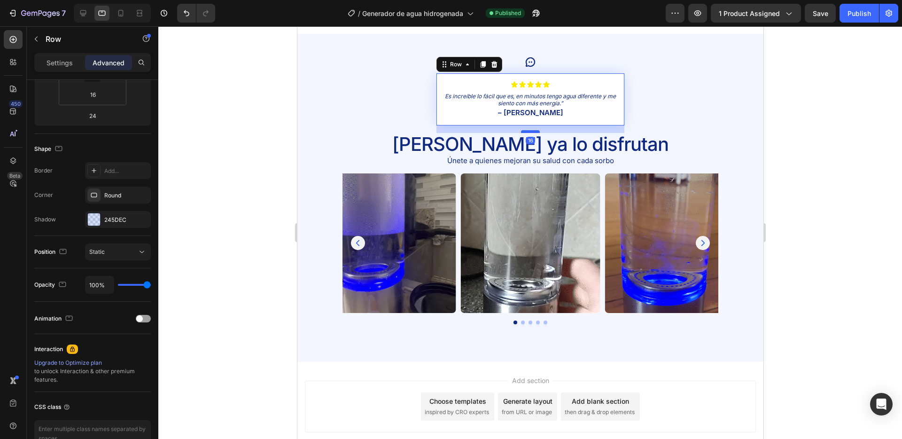
type input "16"
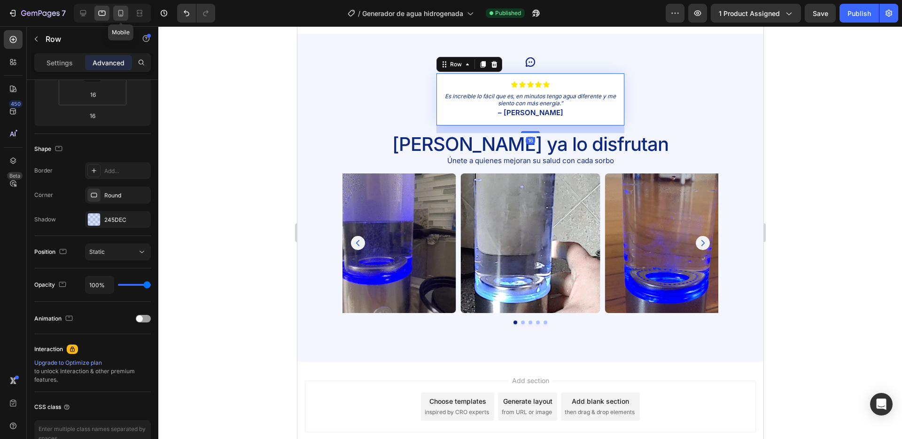
click at [118, 15] on icon at bounding box center [120, 13] width 5 height 7
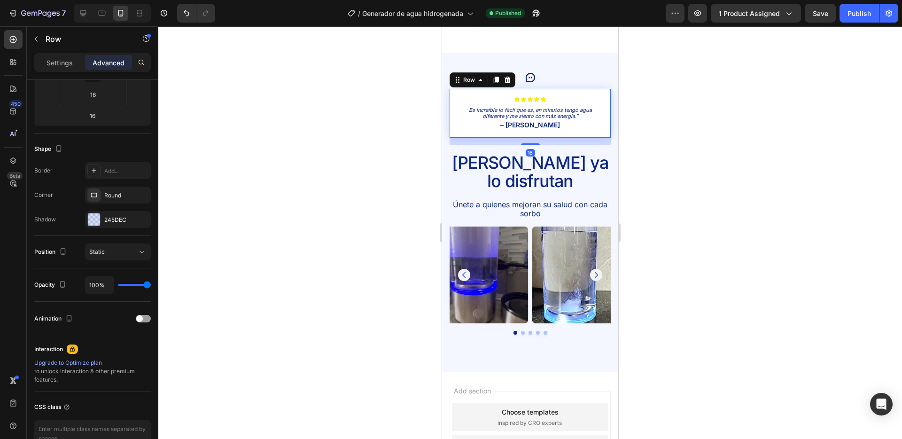
scroll to position [2271, 0]
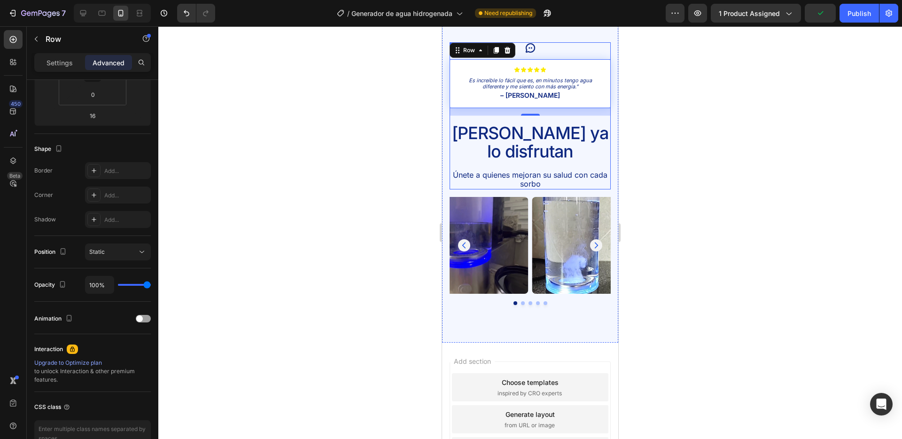
click at [508, 118] on div "Icon Icon Icon Icon Icon Icon Icon List Es increíble lo fácil que es, en minuto…" at bounding box center [530, 116] width 161 height 148
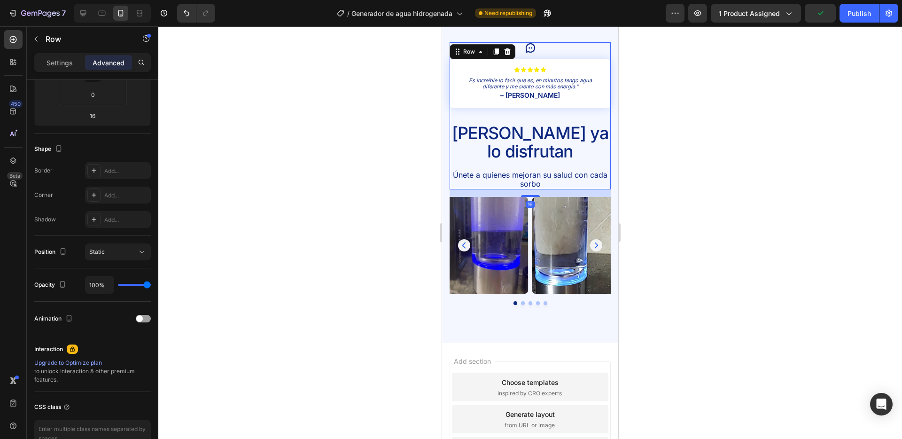
click at [504, 112] on div "Icon Icon Icon Icon Icon Icon Icon List Es increíble lo fácil que es, en minuto…" at bounding box center [530, 116] width 161 height 148
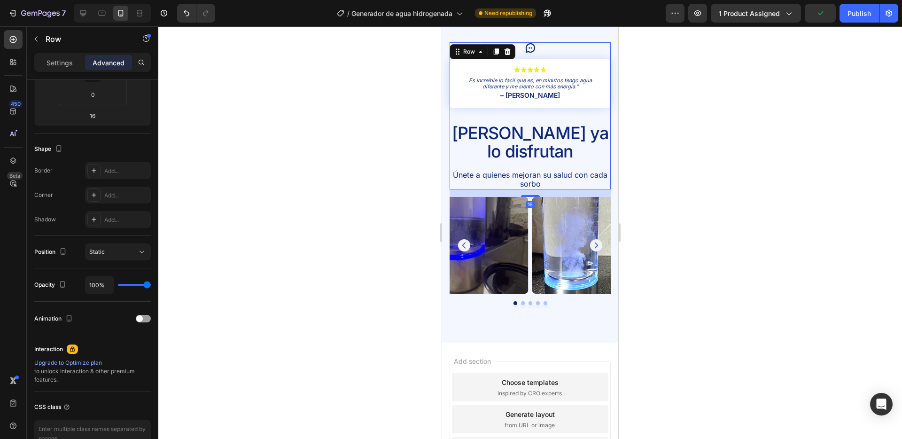
click at [497, 109] on div "Icon Icon Icon Icon Icon Icon Icon List Es increíble lo fácil que es, en minuto…" at bounding box center [530, 116] width 161 height 148
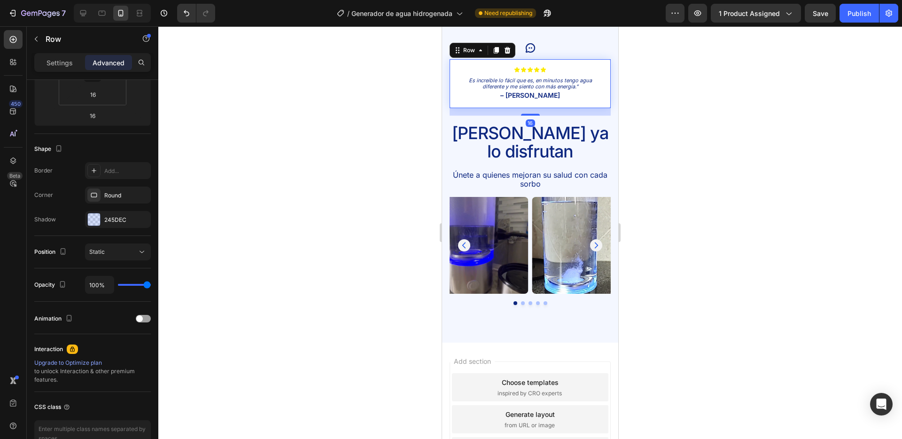
click at [486, 102] on div "Icon Icon Icon Icon Icon Icon List Es increíble lo fácil que es, en minutos ten…" at bounding box center [530, 83] width 161 height 49
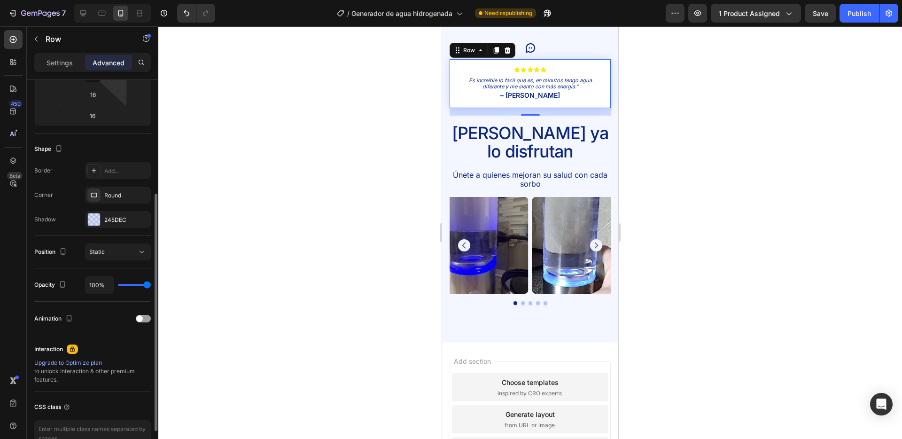
scroll to position [0, 0]
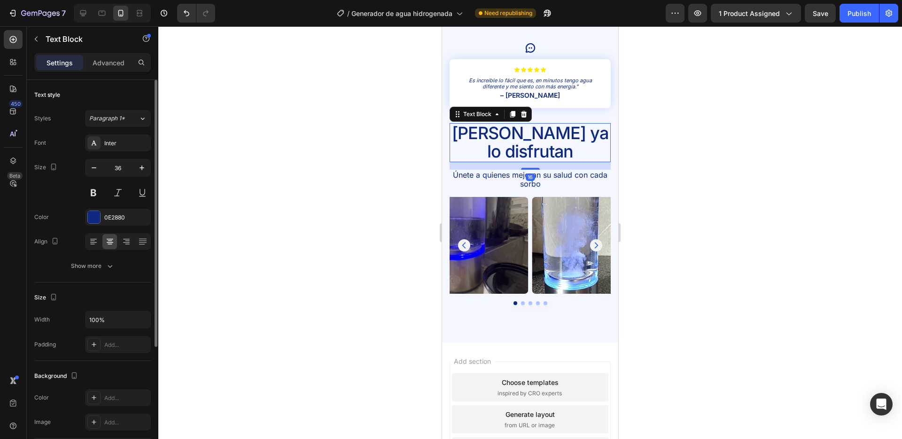
click at [487, 124] on p "[PERSON_NAME] ya lo disfrutan" at bounding box center [530, 142] width 159 height 37
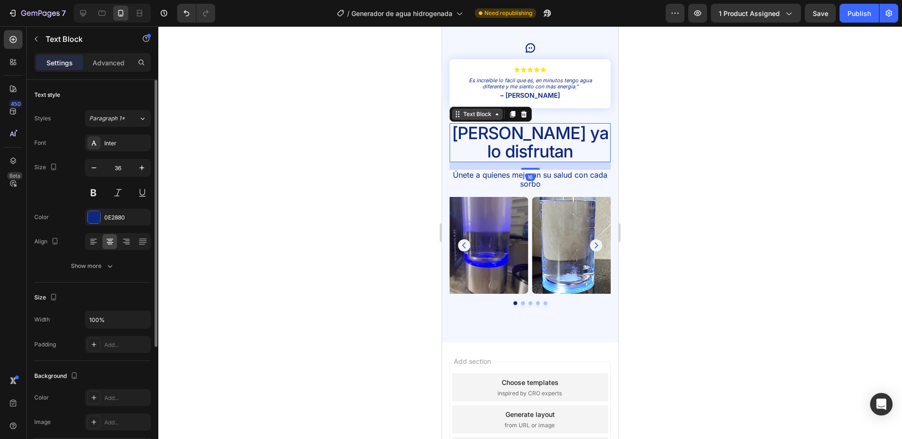
click at [492, 119] on div "Text Block" at bounding box center [477, 114] width 51 height 11
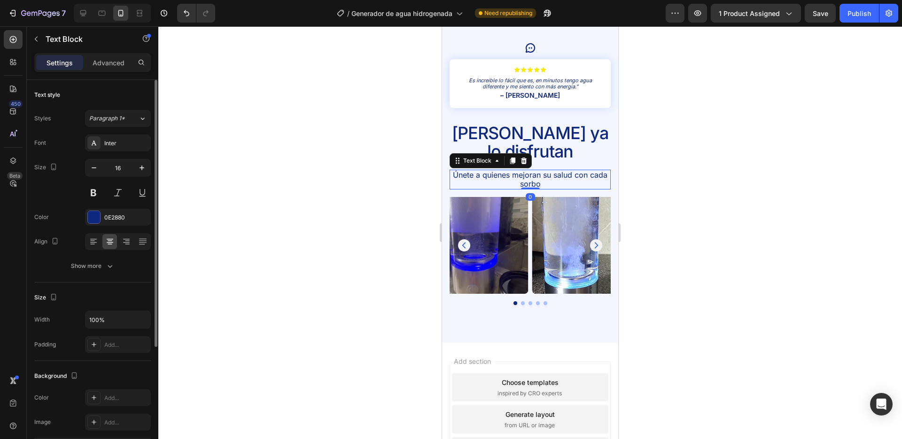
click at [454, 171] on p "Únete a quienes mejoran su salud con cada sorbo" at bounding box center [530, 180] width 159 height 18
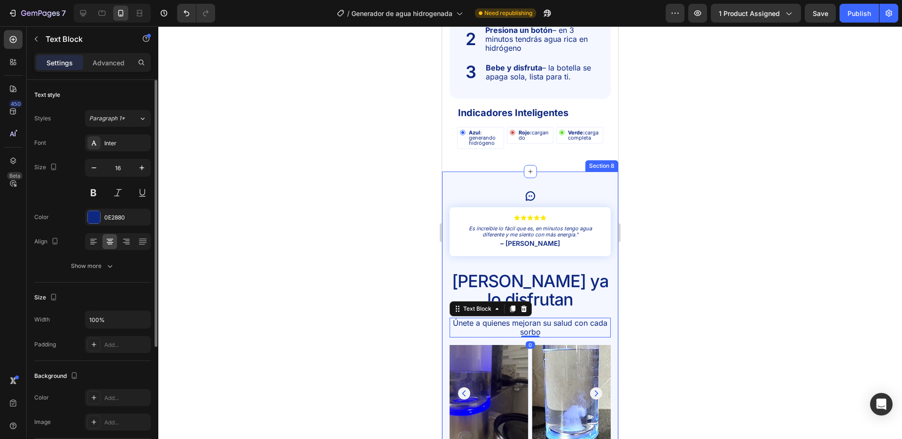
scroll to position [2121, 0]
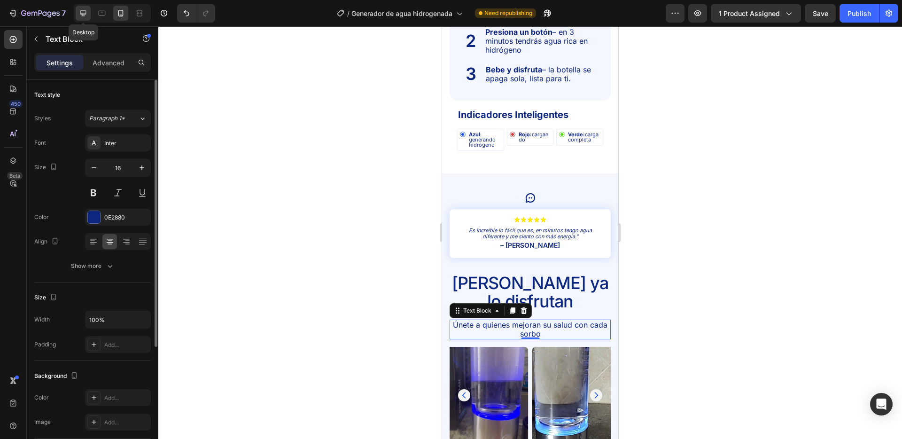
click at [84, 9] on icon at bounding box center [82, 12] width 9 height 9
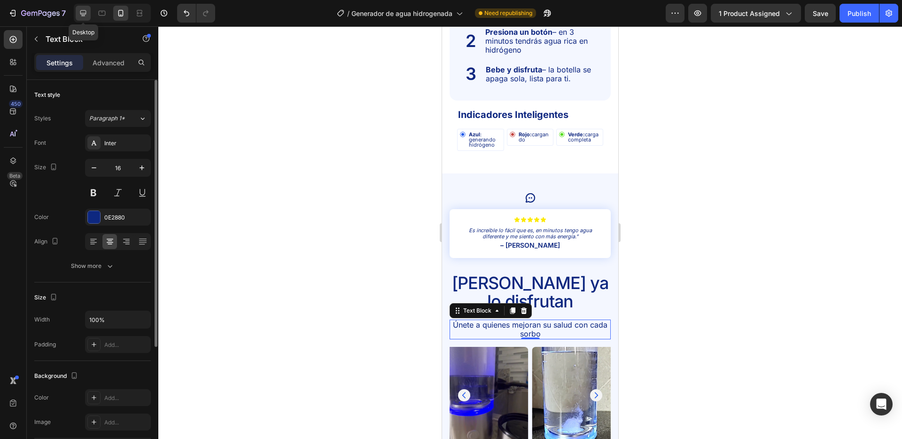
type input "18"
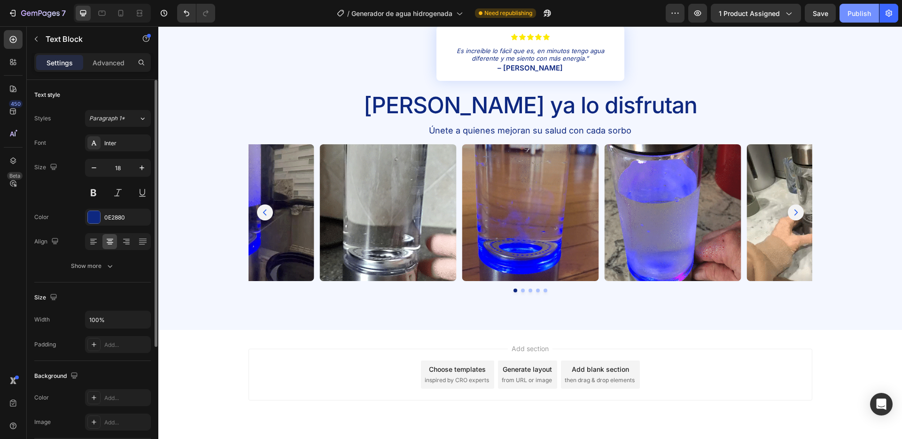
scroll to position [1708, 0]
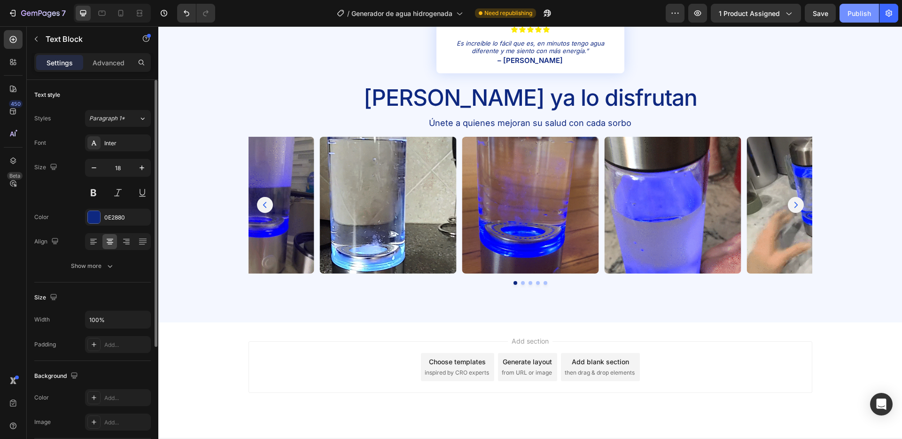
click at [858, 8] on div "Publish" at bounding box center [859, 13] width 23 height 10
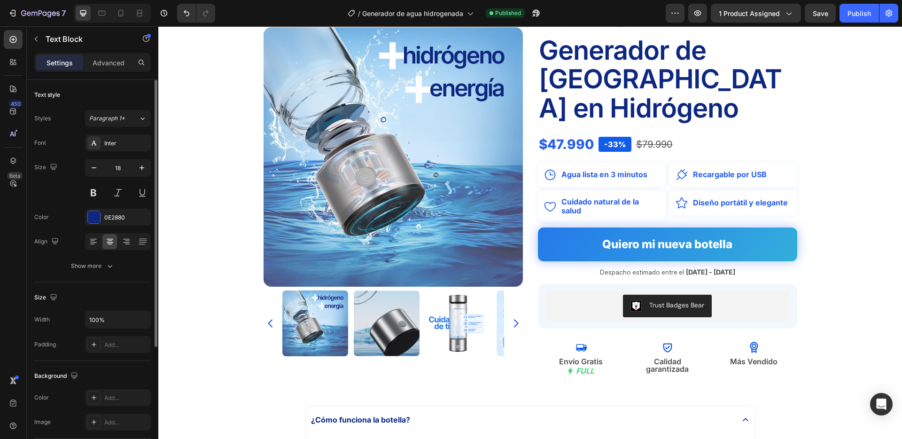
scroll to position [0, 0]
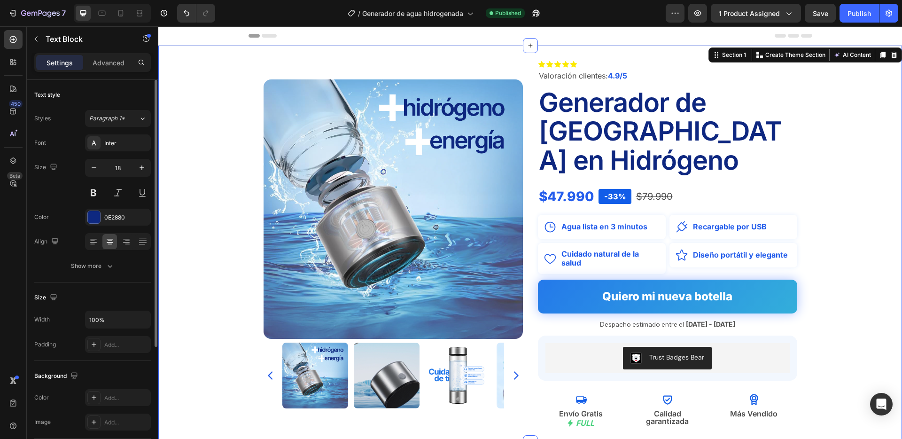
click at [219, 127] on div "Product Images Icon Icon Icon Icon Icon Icon List Valoración clientes: 4.9/5 Te…" at bounding box center [530, 244] width 744 height 397
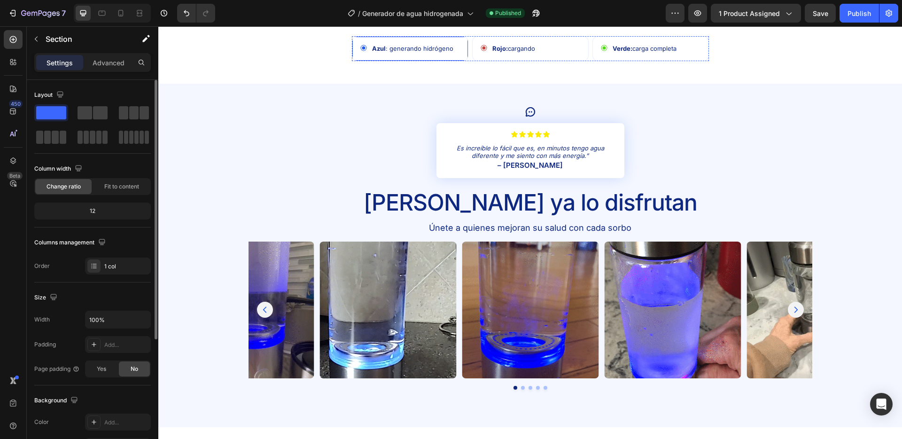
scroll to position [1727, 0]
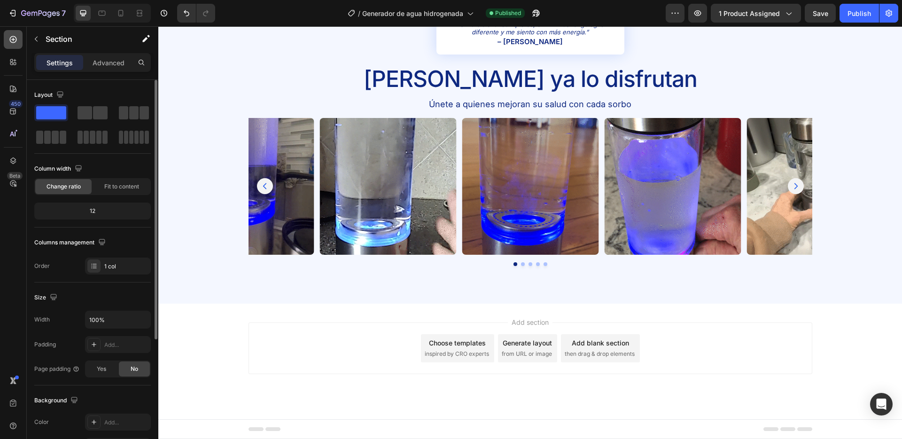
click at [17, 39] on icon at bounding box center [12, 39] width 9 height 9
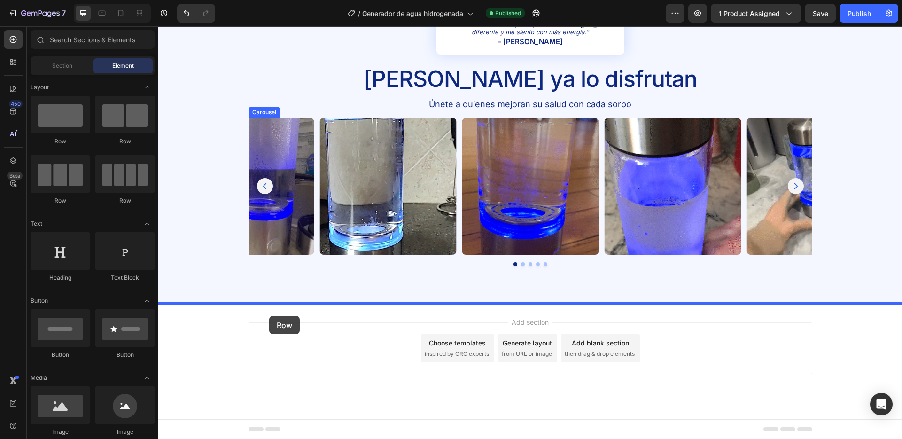
drag, startPoint x: 213, startPoint y: 133, endPoint x: 269, endPoint y: 316, distance: 191.3
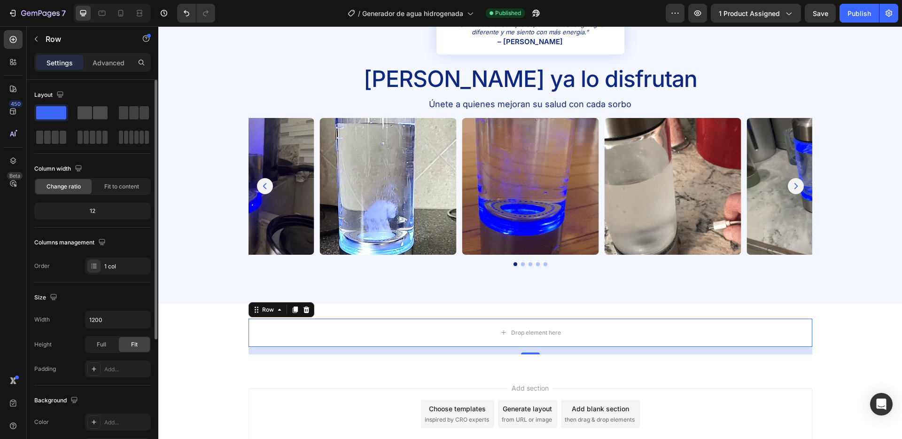
click at [98, 110] on span at bounding box center [100, 112] width 15 height 13
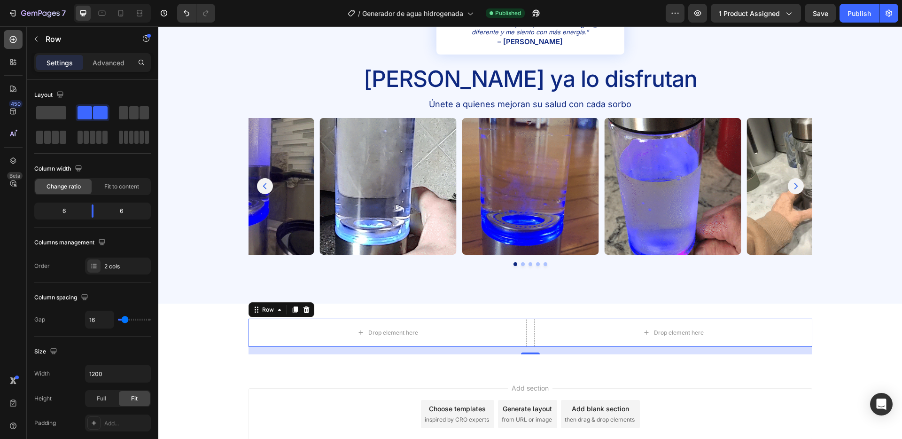
click at [7, 35] on div at bounding box center [13, 39] width 19 height 19
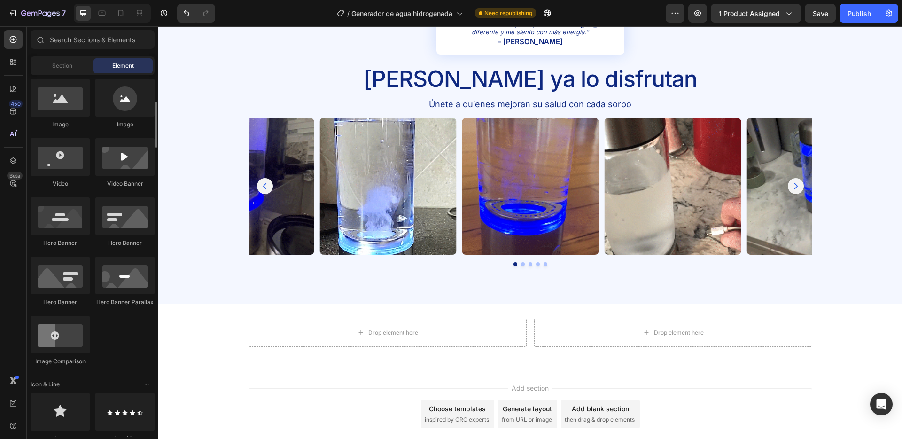
scroll to position [239, 0]
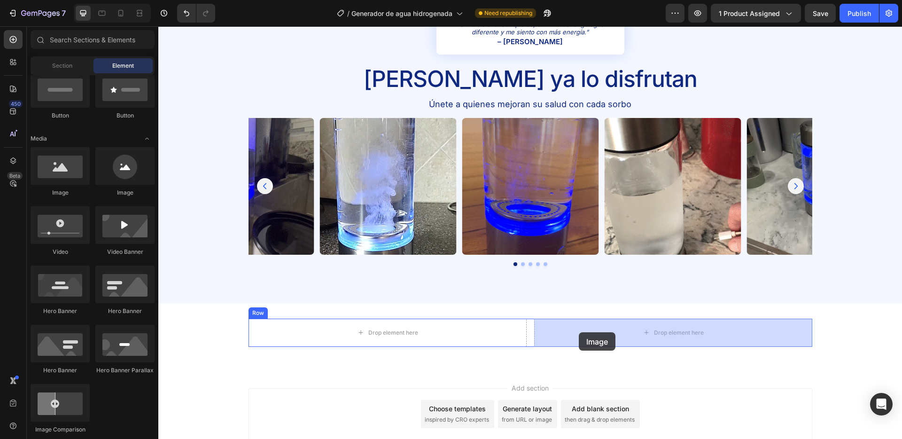
drag, startPoint x: 232, startPoint y: 200, endPoint x: 579, endPoint y: 332, distance: 371.0
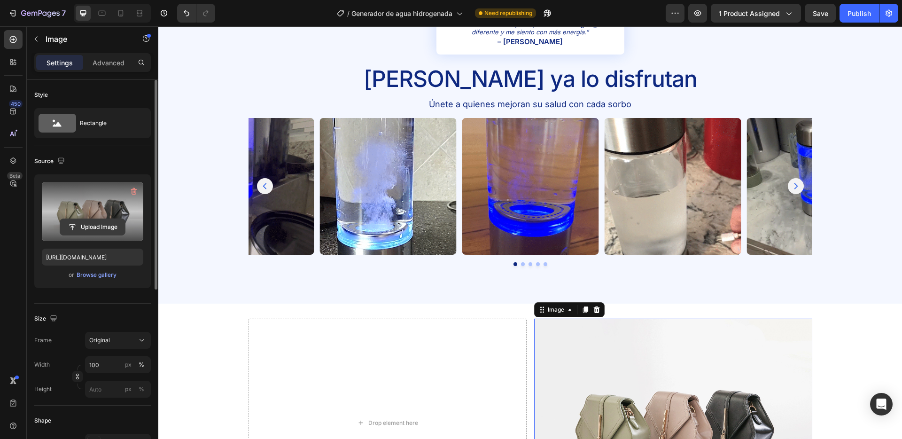
click at [102, 226] on input "file" at bounding box center [92, 227] width 65 height 16
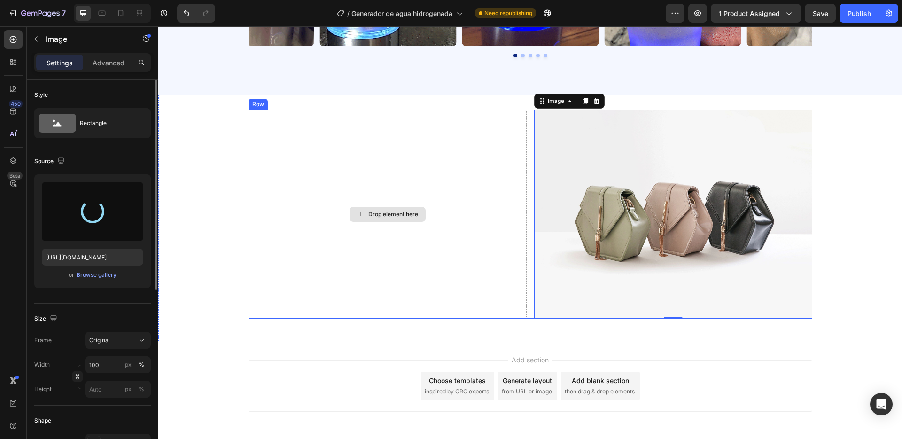
scroll to position [1951, 0]
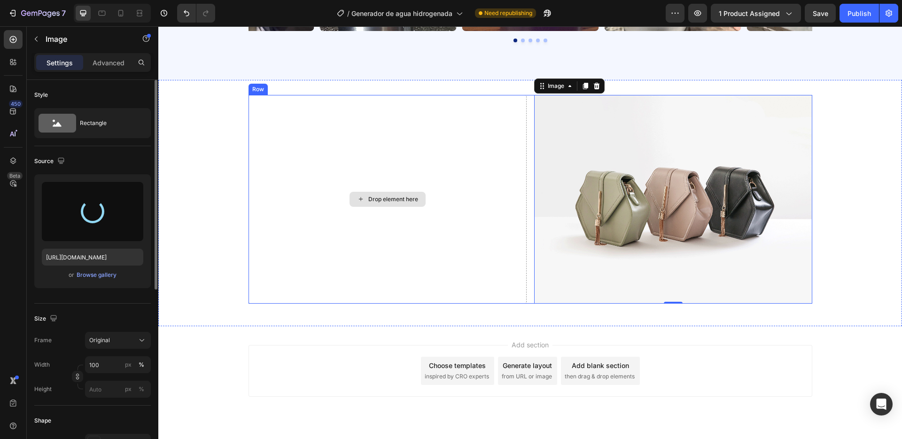
type input "[URL][DOMAIN_NAME]"
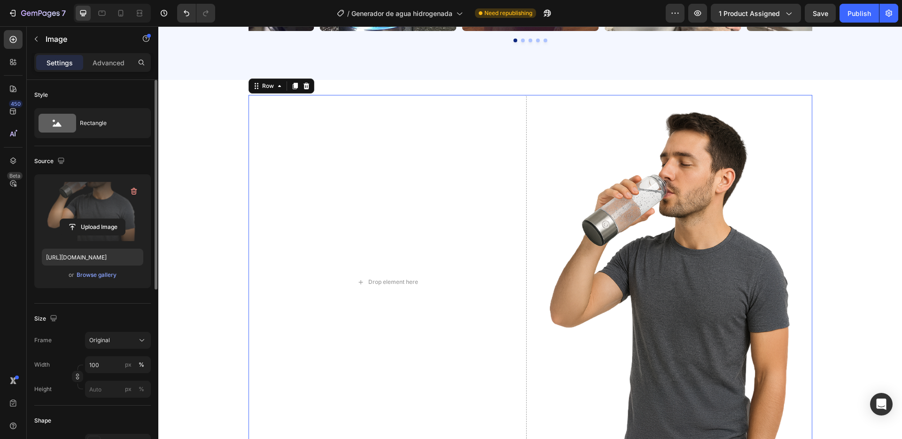
click at [529, 176] on div "Drop element here Image Row 16" at bounding box center [531, 282] width 564 height 374
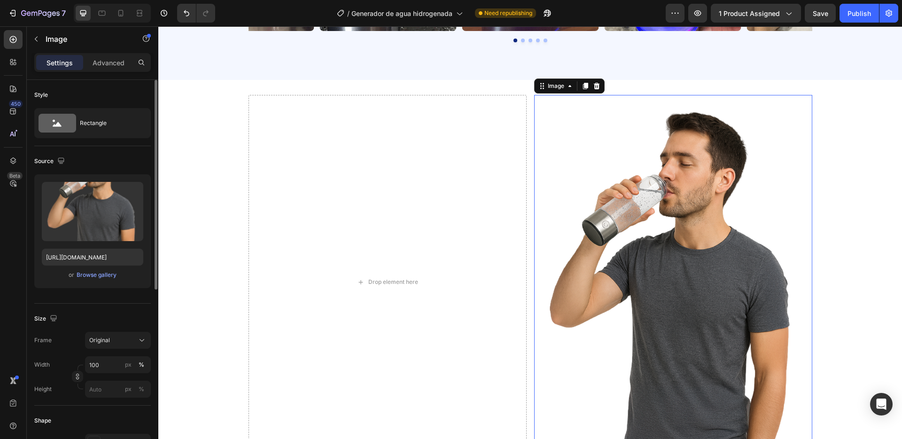
click at [660, 202] on img at bounding box center [673, 282] width 278 height 374
click at [110, 390] on input "px %" at bounding box center [118, 389] width 66 height 17
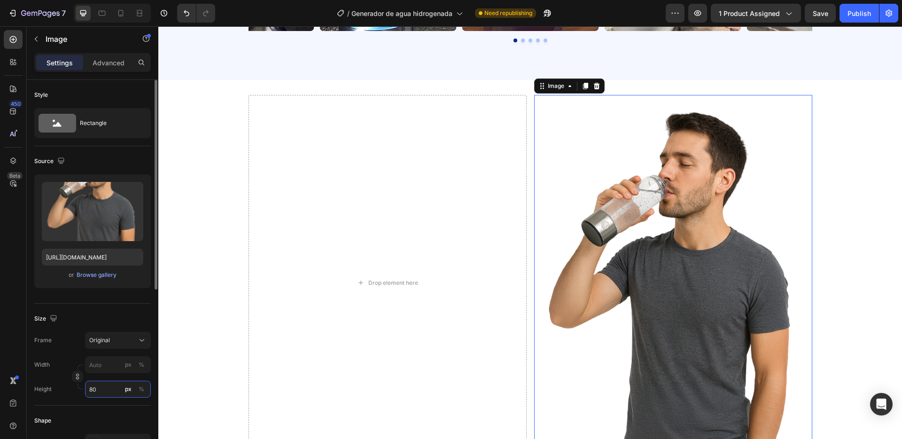
type input "8"
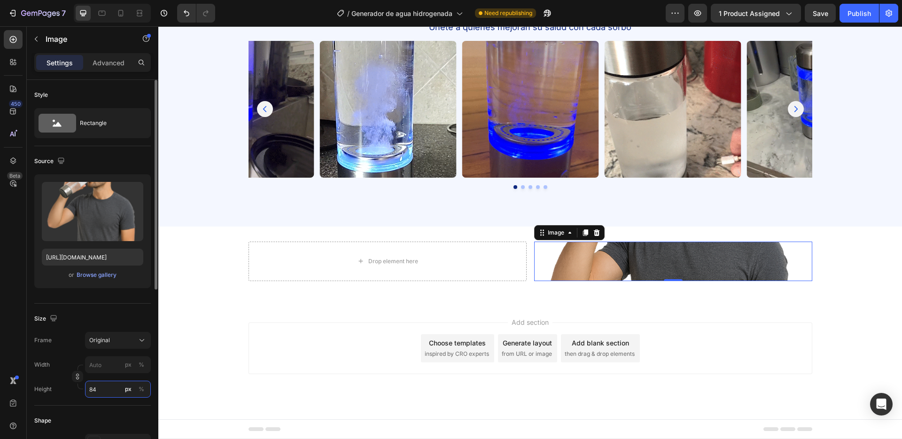
type input "8"
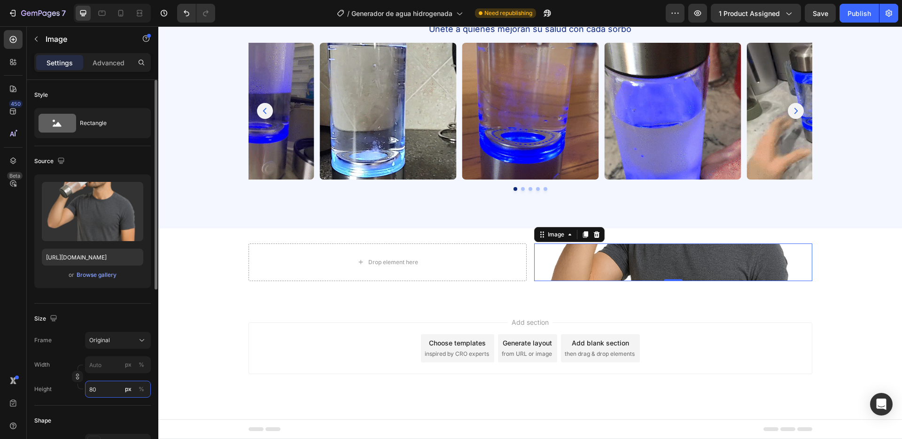
type input "8"
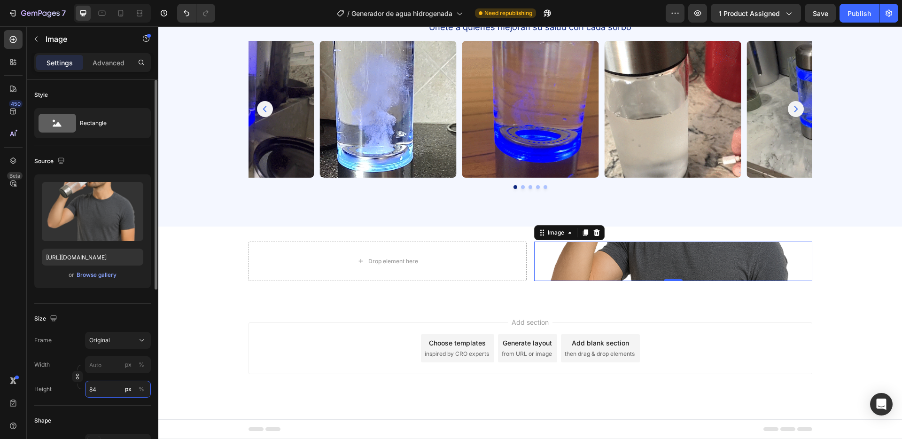
type input "8"
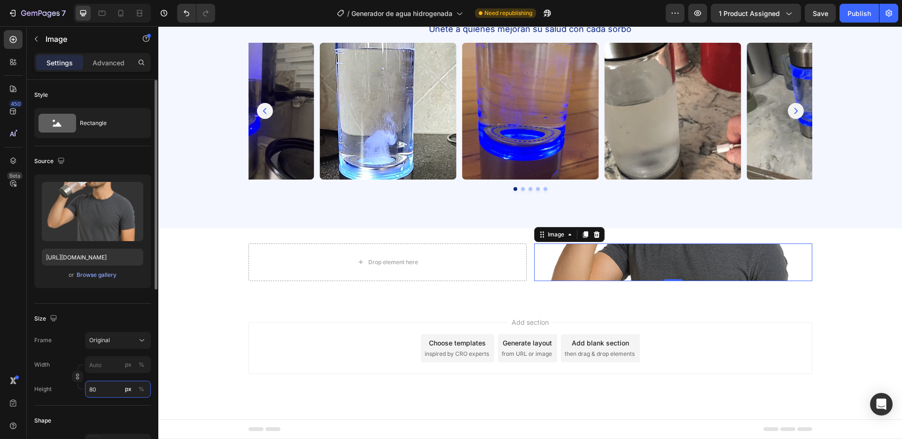
type input "8"
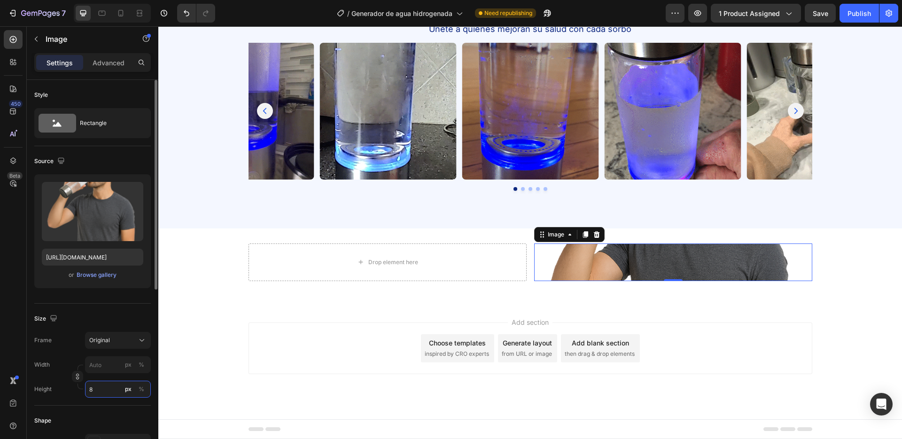
scroll to position [1793, 0]
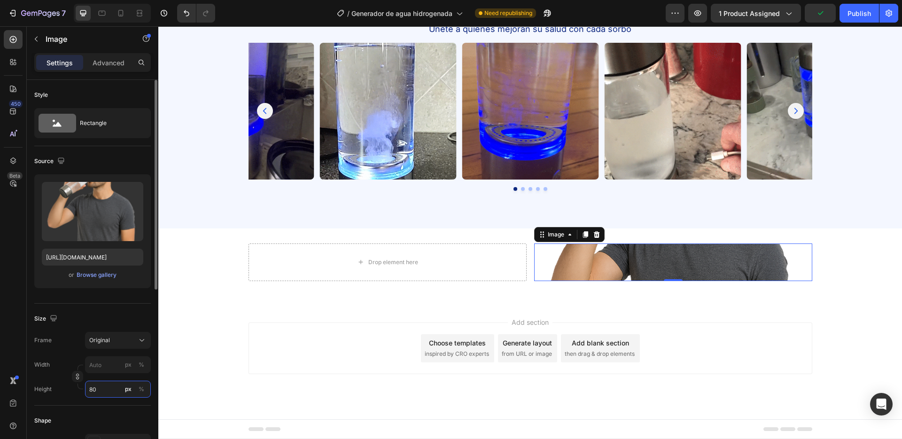
type input "8"
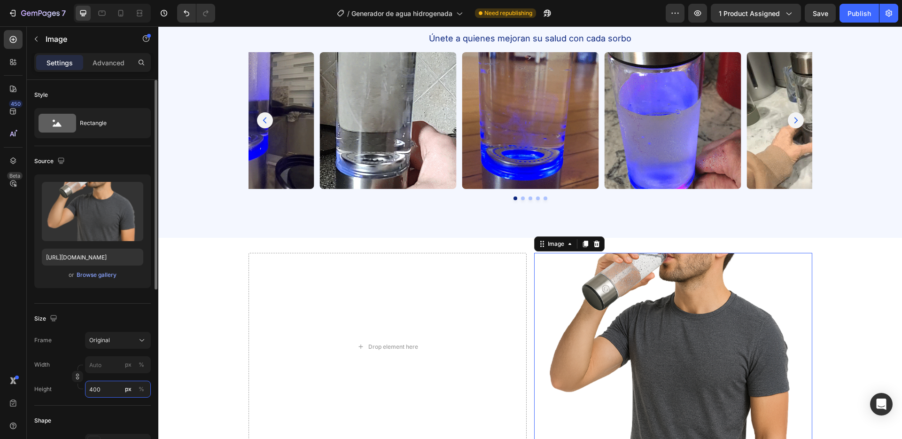
scroll to position [1951, 0]
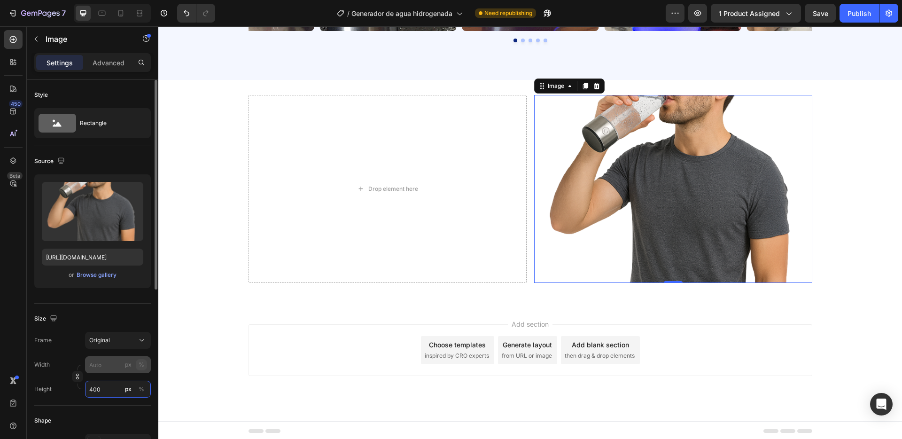
type input "400"
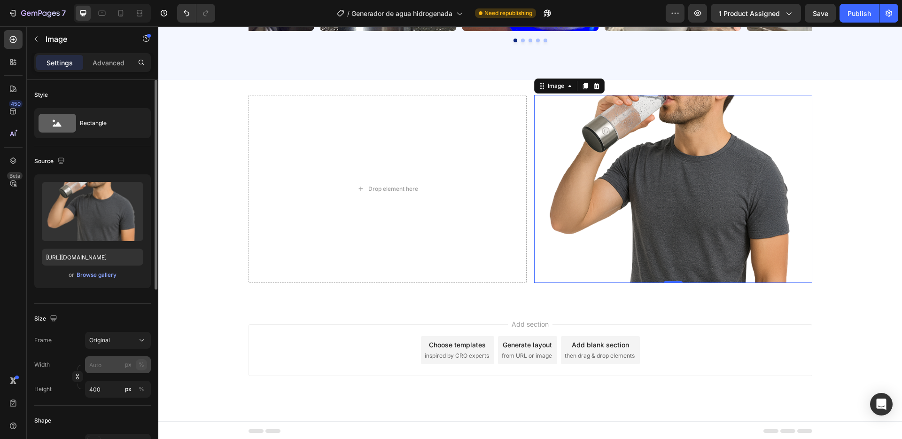
click at [143, 363] on div "%" at bounding box center [142, 364] width 6 height 8
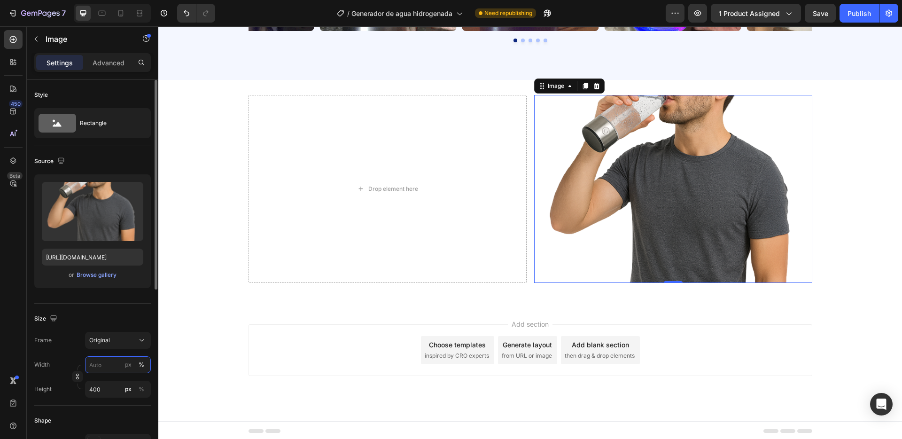
click at [106, 366] on input "px %" at bounding box center [118, 364] width 66 height 17
type input "1"
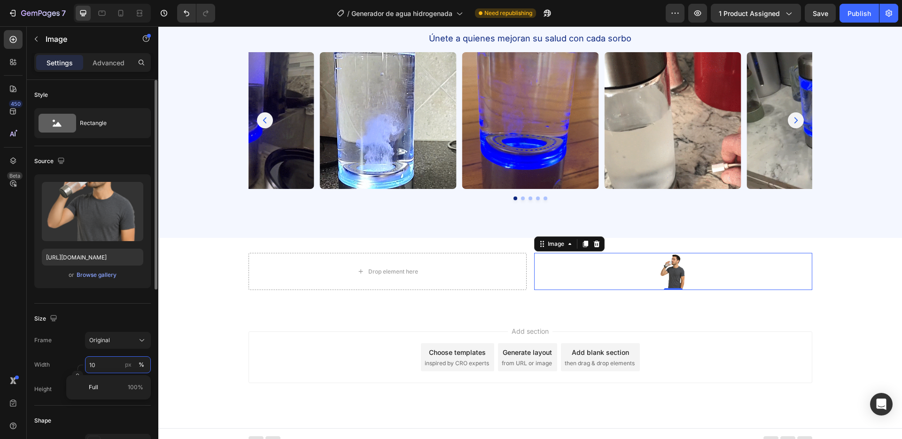
scroll to position [1802, 0]
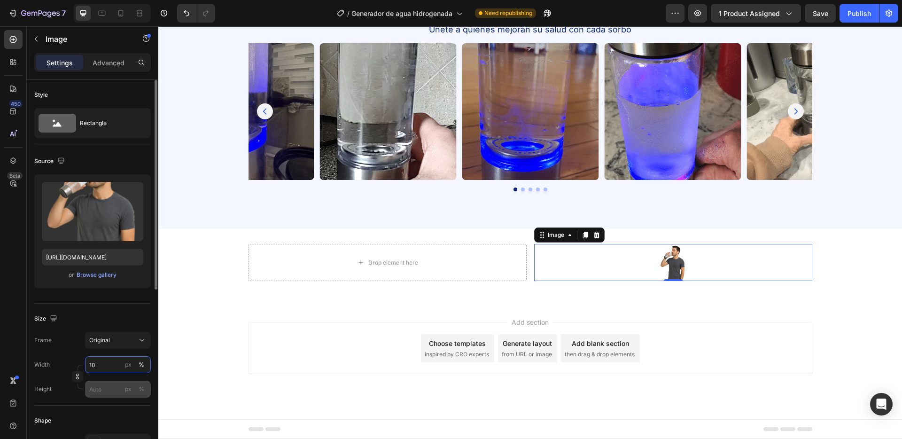
type input "10"
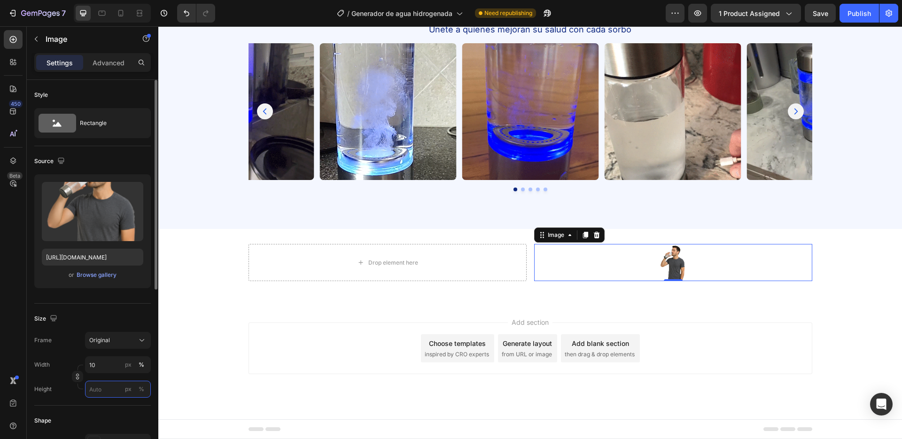
click at [106, 393] on input "px %" at bounding box center [118, 389] width 66 height 17
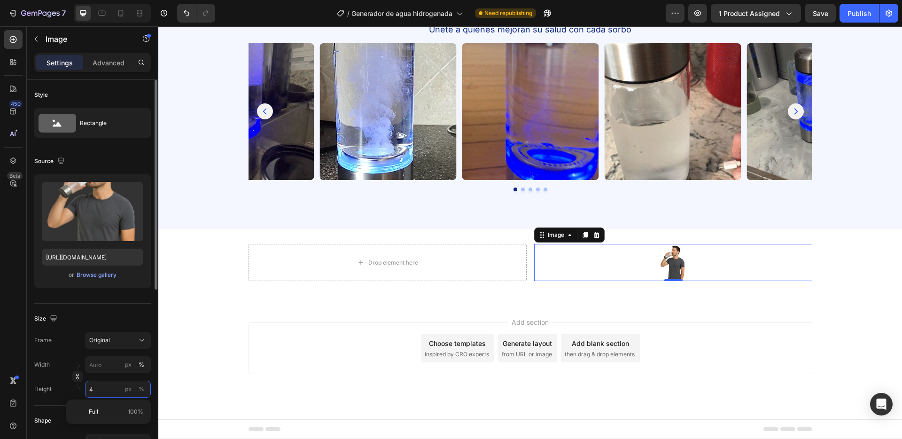
scroll to position [1793, 0]
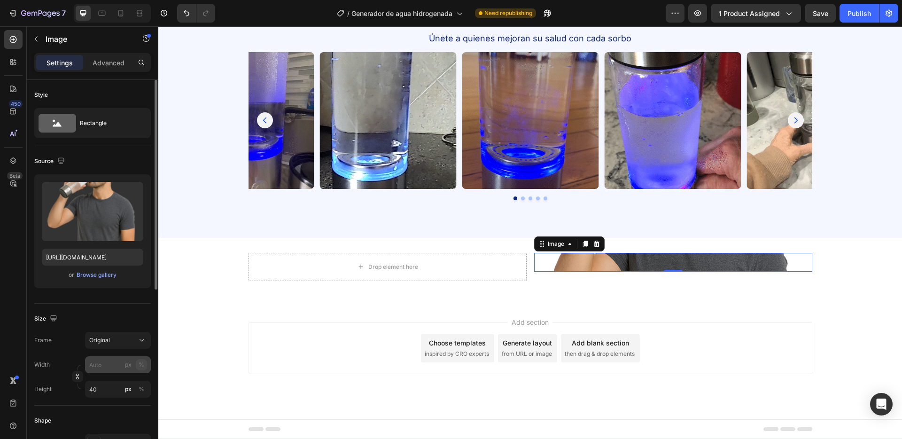
click at [143, 359] on button "%" at bounding box center [141, 364] width 11 height 11
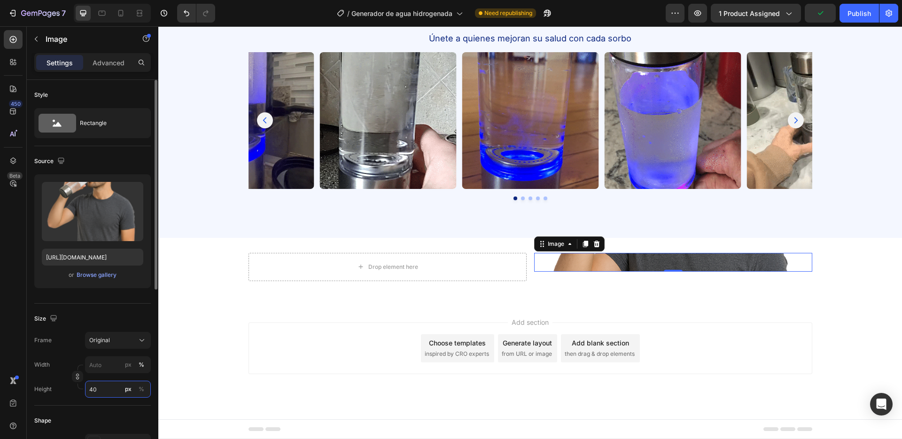
click at [102, 393] on input "40" at bounding box center [118, 389] width 66 height 17
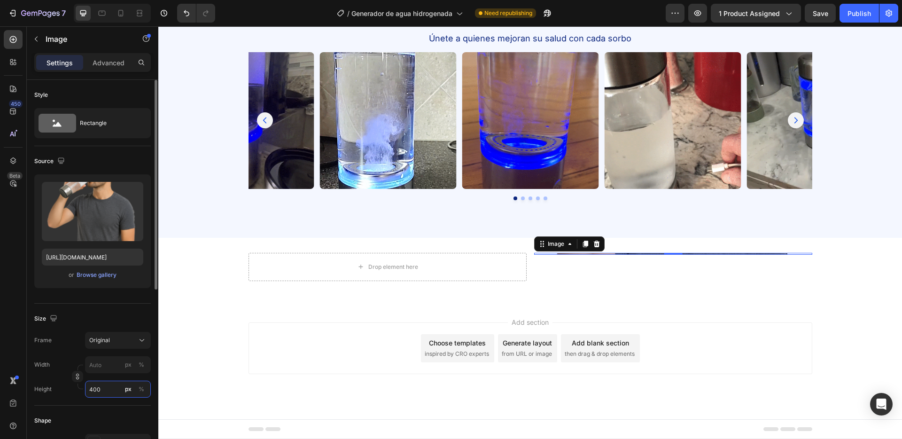
scroll to position [1951, 0]
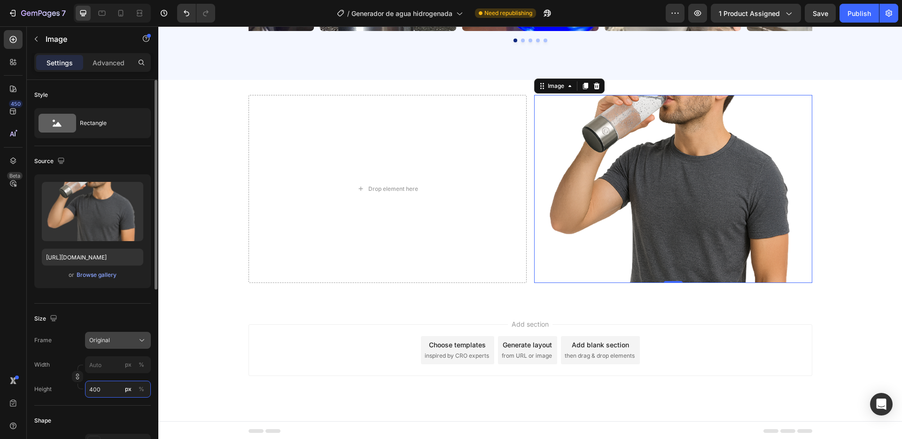
type input "400"
click at [127, 338] on div "Original" at bounding box center [112, 340] width 46 height 8
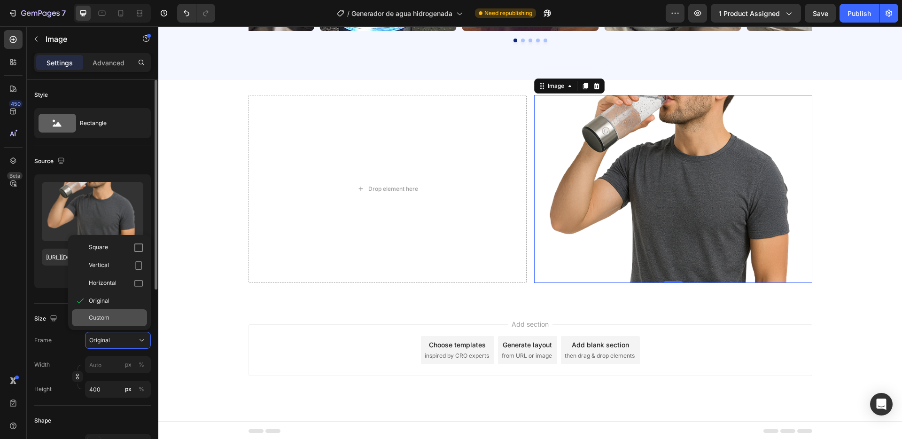
click at [114, 318] on div "Custom" at bounding box center [116, 317] width 54 height 8
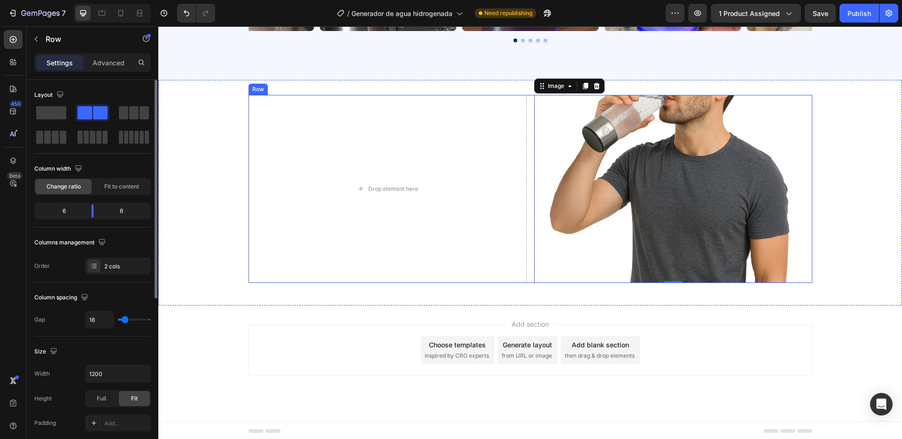
drag, startPoint x: 530, startPoint y: 198, endPoint x: 511, endPoint y: 195, distance: 20.0
click at [530, 198] on div "Drop element here Image 0 Row" at bounding box center [531, 189] width 564 height 188
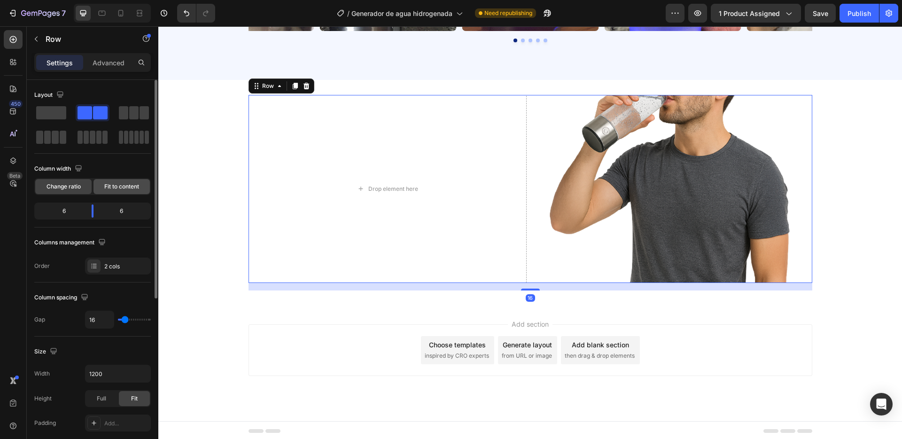
click at [126, 184] on span "Fit to content" at bounding box center [121, 186] width 35 height 8
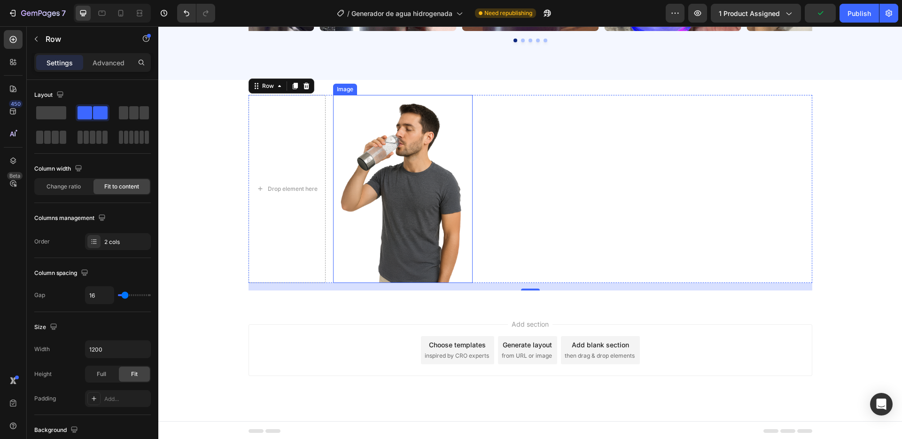
click at [378, 195] on img at bounding box center [403, 189] width 140 height 188
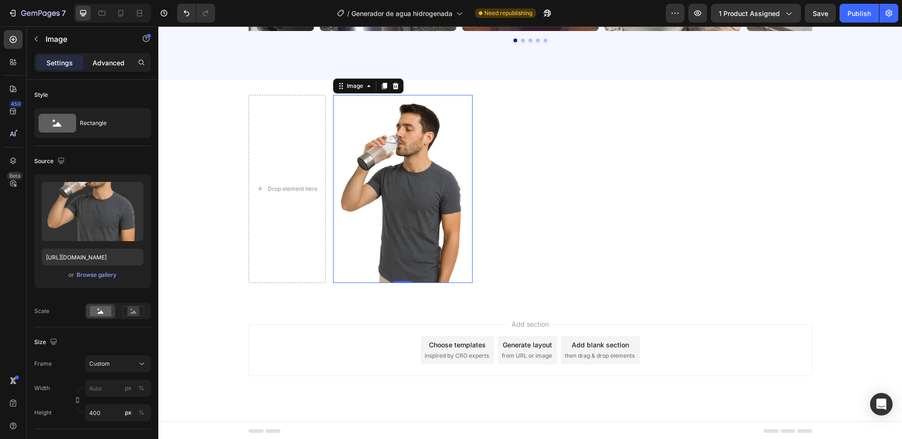
click at [101, 60] on p "Advanced" at bounding box center [109, 63] width 32 height 10
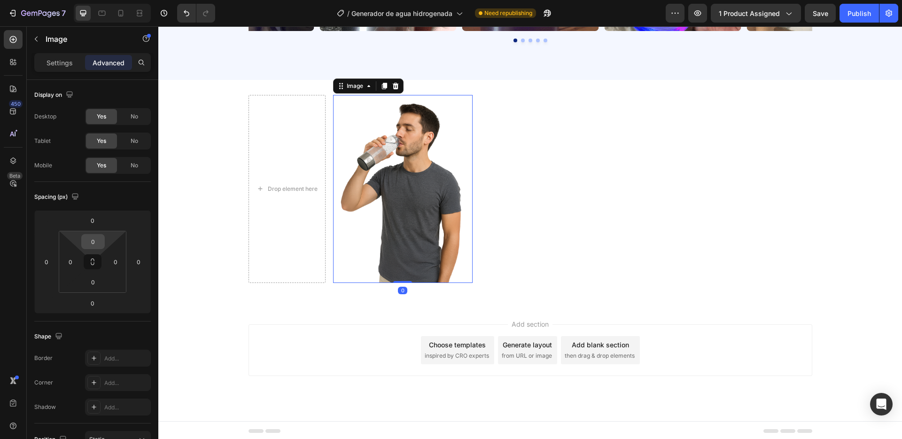
click at [96, 239] on input "0" at bounding box center [93, 241] width 19 height 14
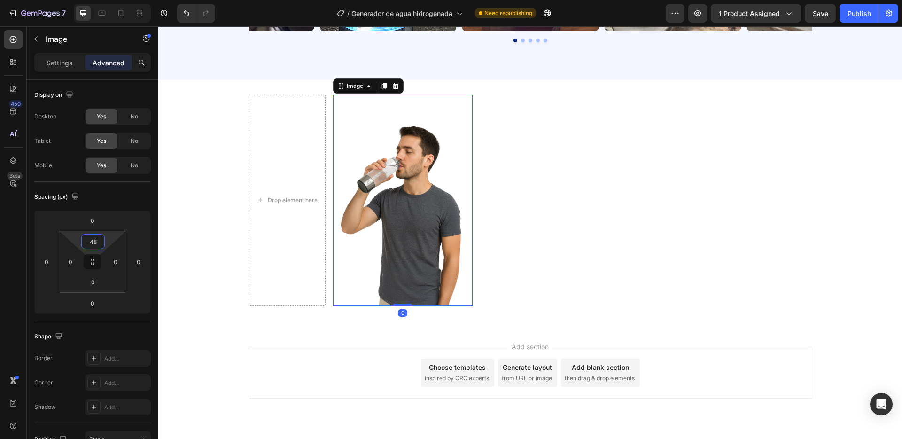
type input "48"
click at [411, 176] on img at bounding box center [403, 211] width 140 height 188
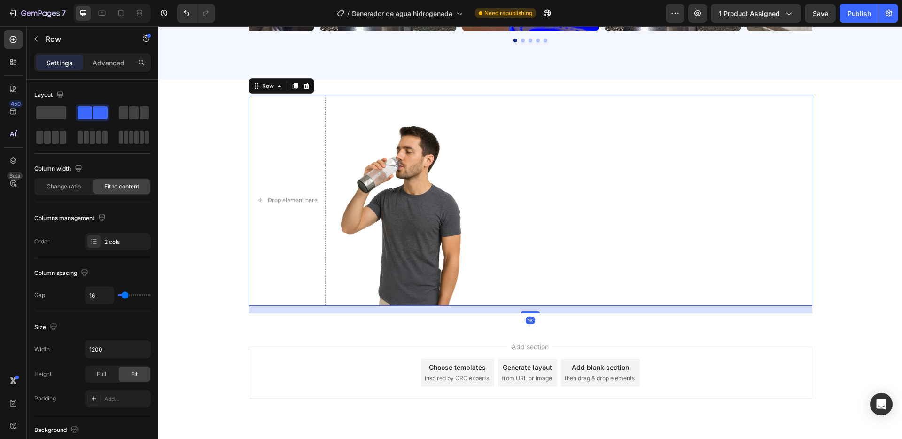
click at [529, 165] on div "Drop element here Image Row 16" at bounding box center [531, 200] width 564 height 210
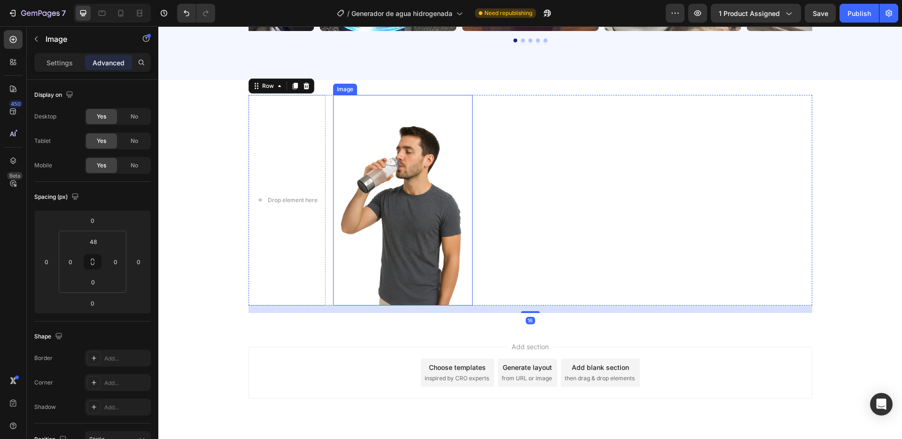
click at [393, 191] on img at bounding box center [403, 211] width 140 height 188
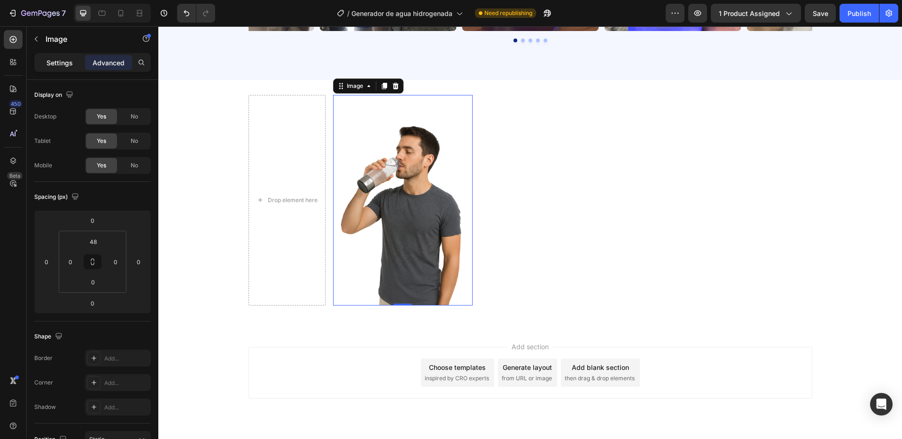
click at [56, 65] on p "Settings" at bounding box center [60, 63] width 26 height 10
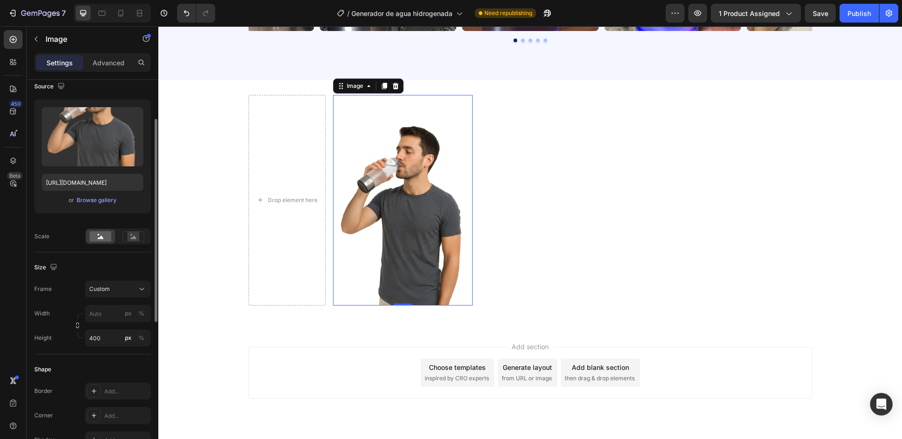
scroll to position [174, 0]
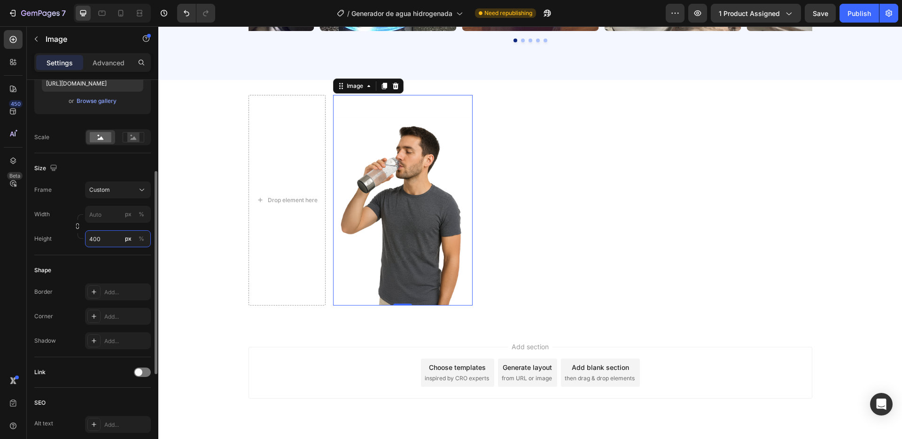
click at [99, 238] on input "400" at bounding box center [118, 238] width 66 height 17
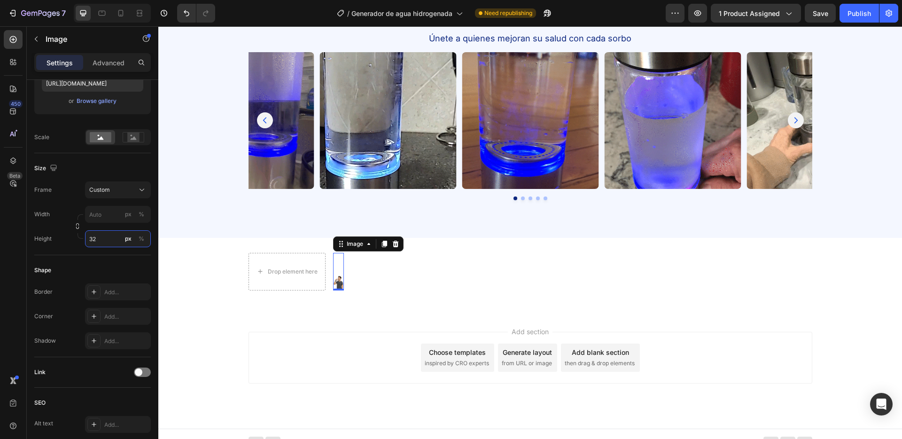
scroll to position [1938, 0]
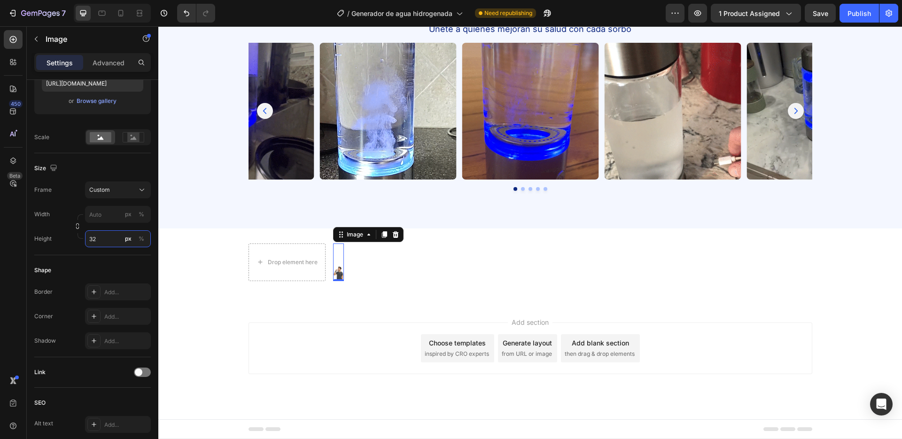
type input "320"
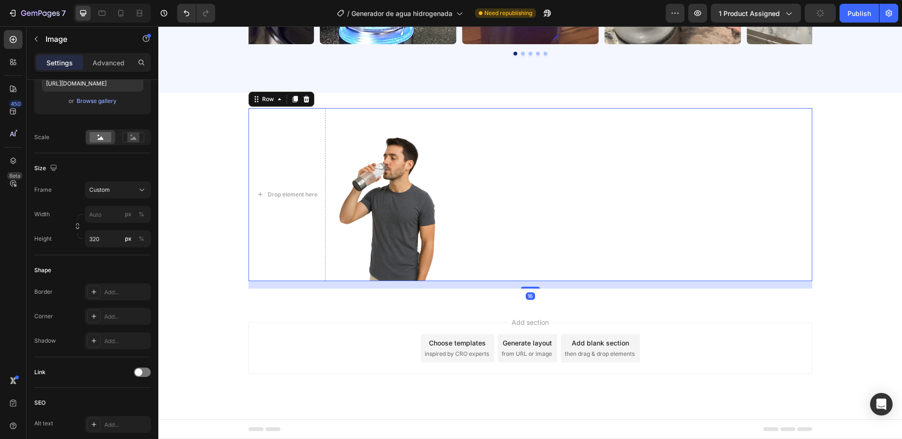
click at [518, 209] on div "Drop element here Image Row 16" at bounding box center [531, 194] width 564 height 173
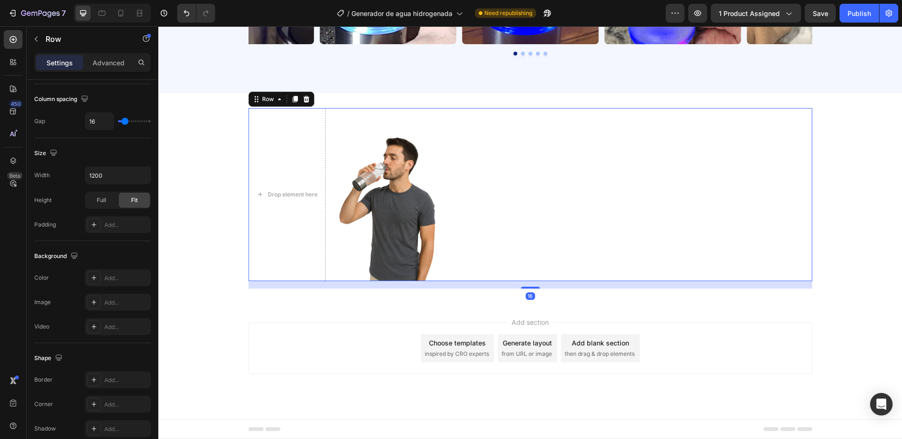
scroll to position [0, 0]
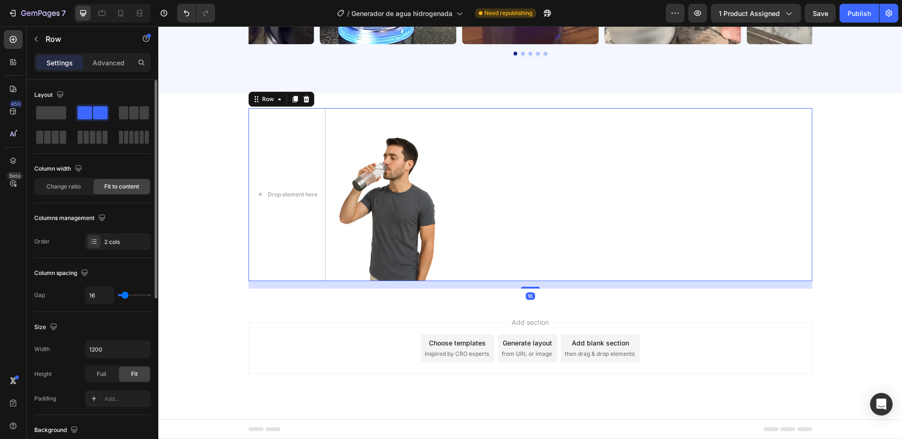
click at [327, 177] on div "Drop element here Image Row 16" at bounding box center [531, 194] width 564 height 173
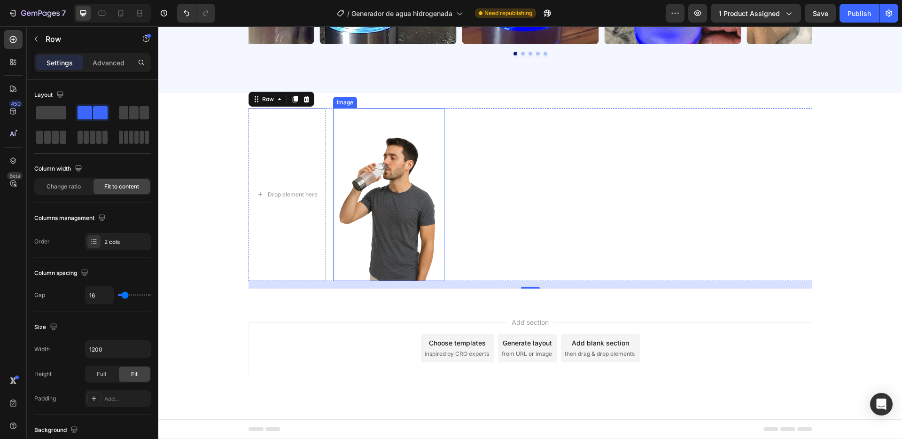
click at [402, 180] on img at bounding box center [389, 206] width 112 height 150
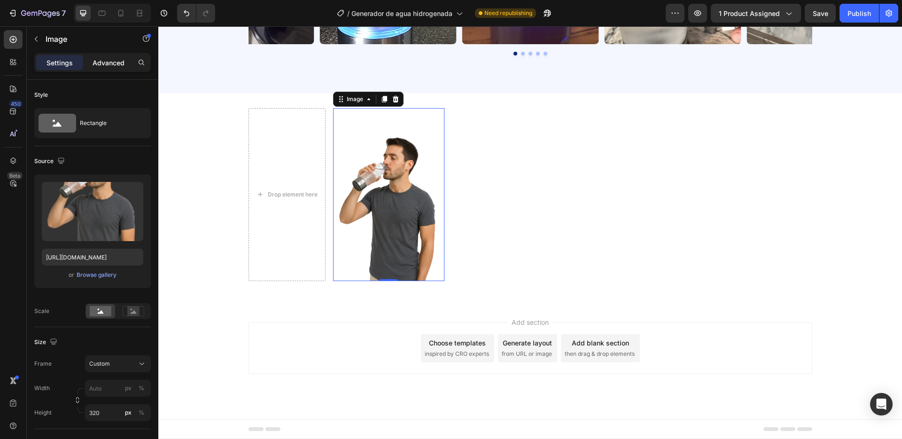
click at [106, 62] on p "Advanced" at bounding box center [109, 63] width 32 height 10
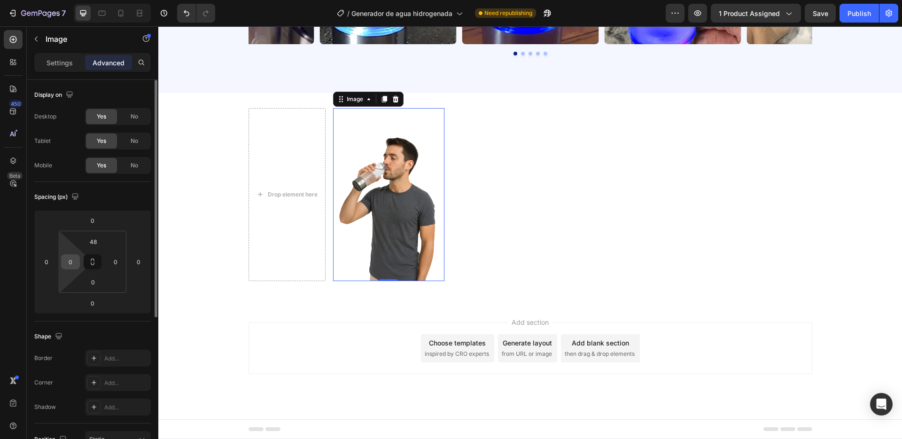
click at [70, 260] on input "0" at bounding box center [70, 262] width 14 height 14
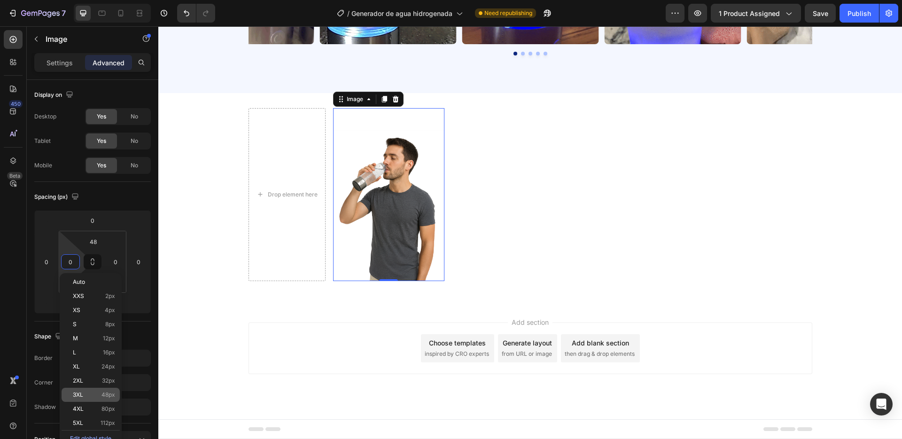
click at [91, 391] on p "3XL 48px" at bounding box center [94, 394] width 42 height 7
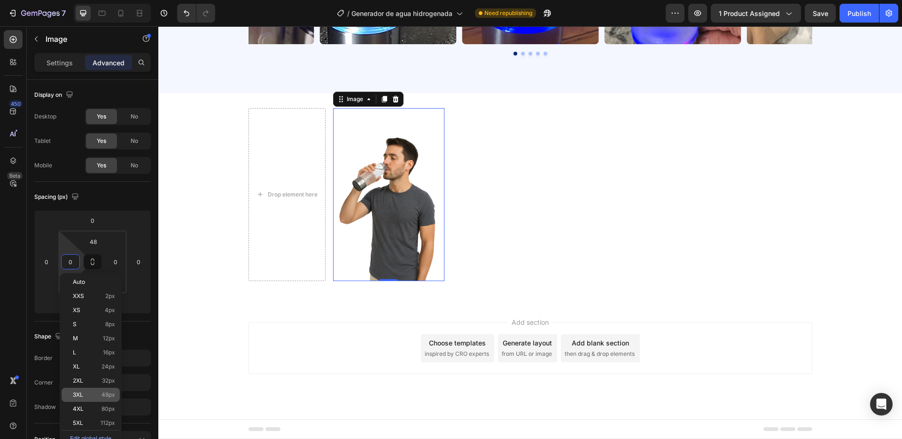
type input "48"
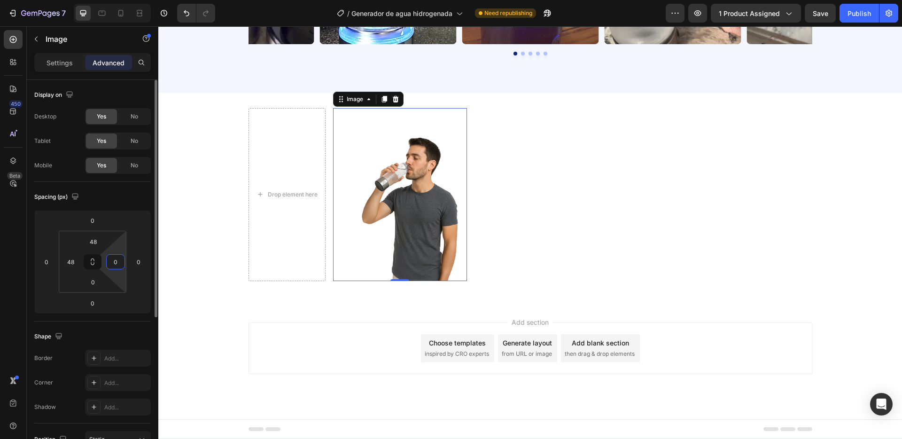
click at [114, 259] on input "0" at bounding box center [116, 262] width 14 height 14
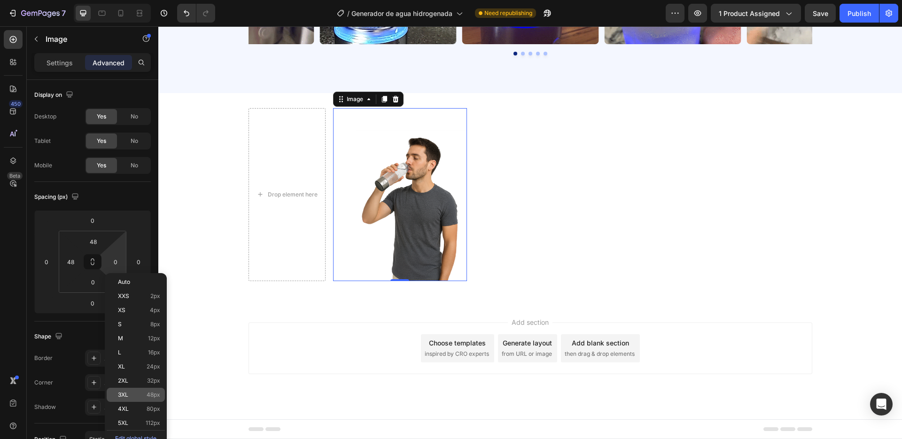
click at [130, 397] on p "3XL 48px" at bounding box center [139, 394] width 42 height 7
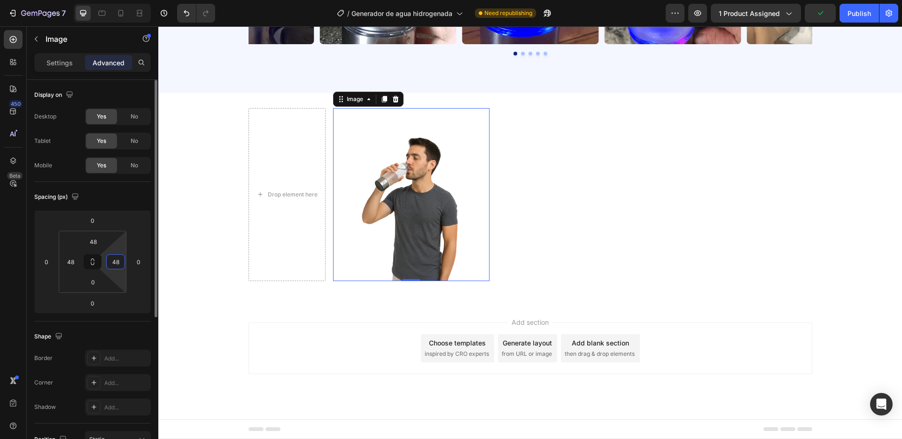
click at [116, 262] on input "48" at bounding box center [116, 262] width 14 height 14
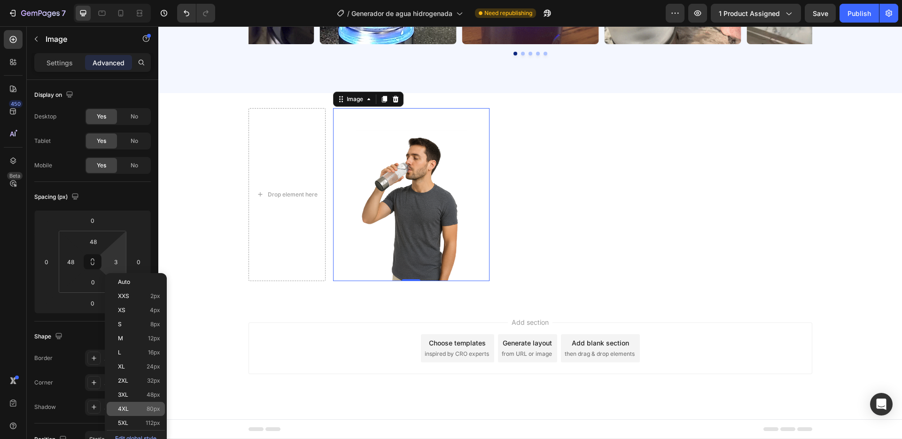
click at [149, 407] on span "80px" at bounding box center [154, 408] width 14 height 7
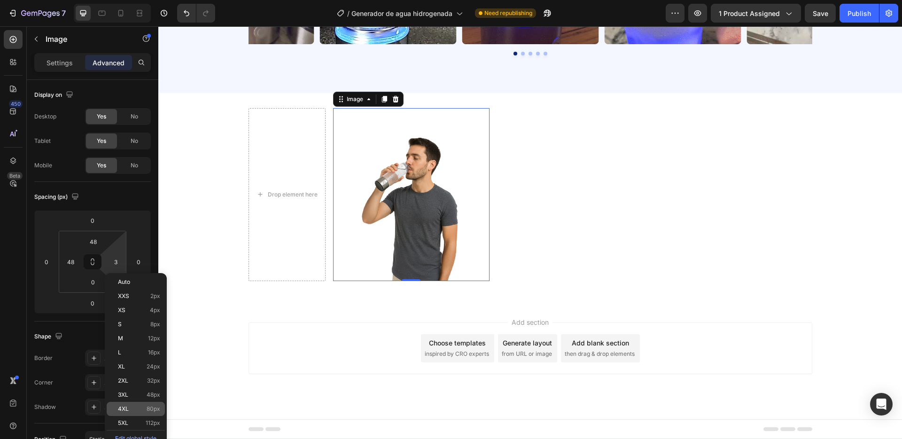
type input "80"
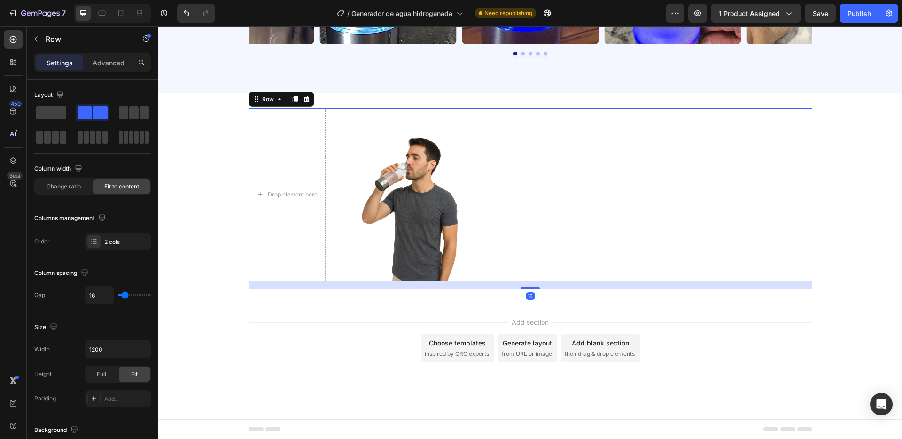
click at [329, 175] on div "Drop element here Image Row 16" at bounding box center [531, 194] width 564 height 173
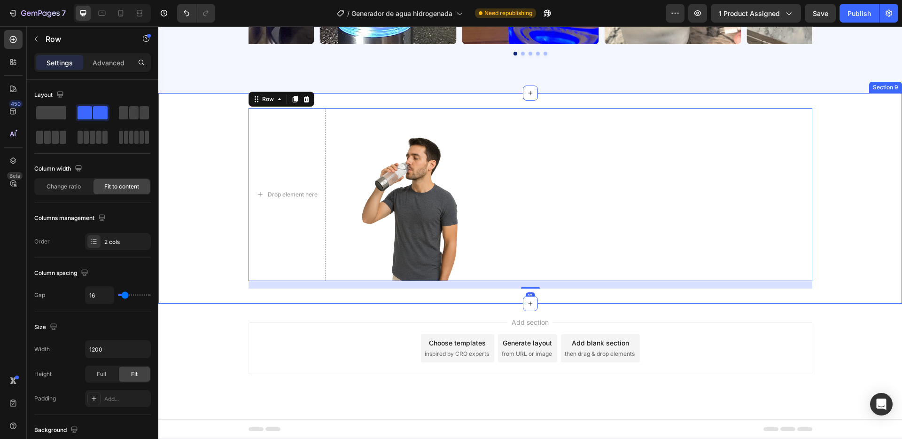
click at [197, 193] on div "Drop element here Image Row 16" at bounding box center [530, 198] width 744 height 180
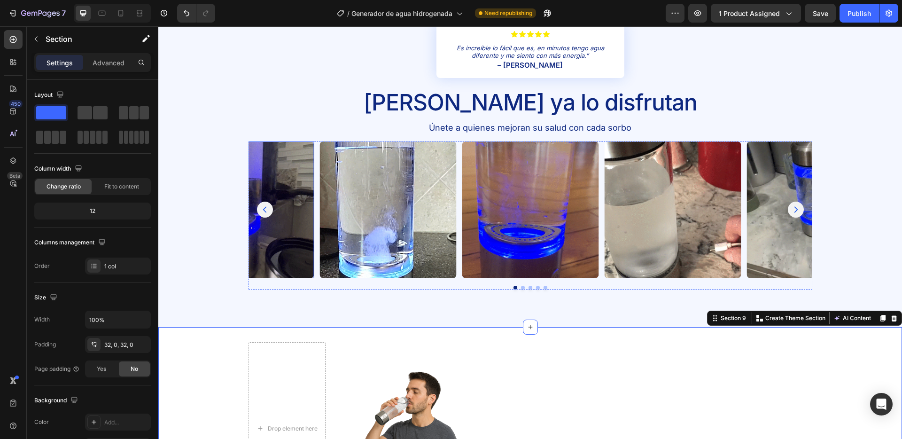
scroll to position [1914, 0]
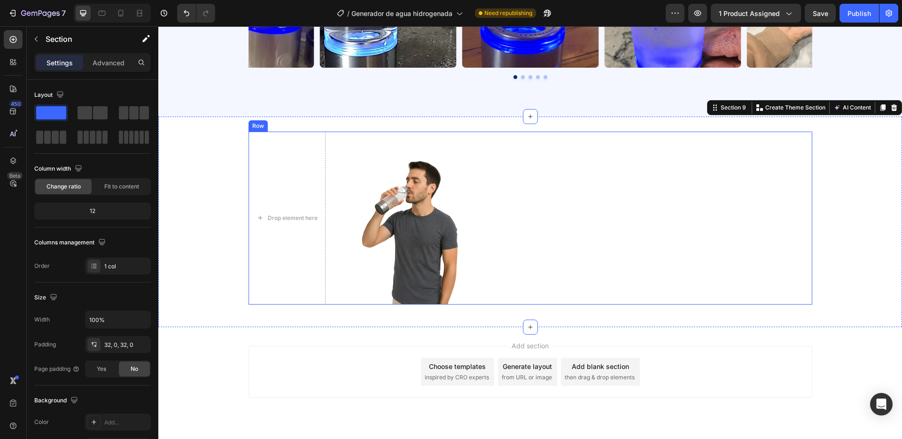
click at [549, 138] on div "Drop element here Image Row" at bounding box center [531, 218] width 564 height 173
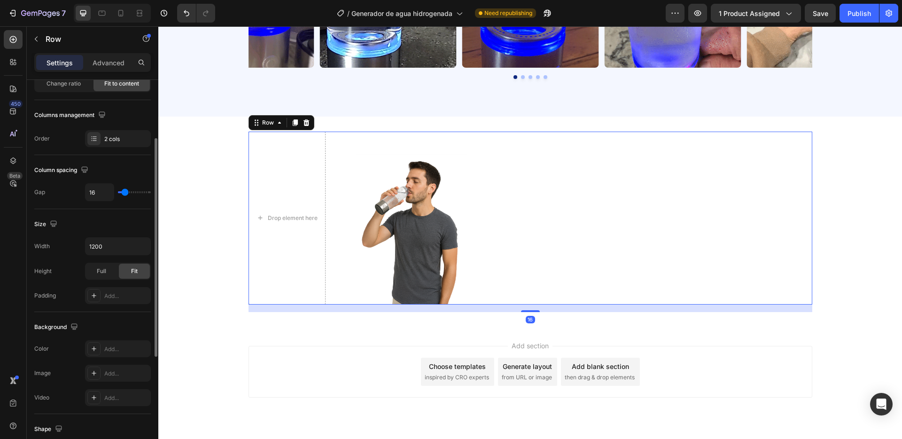
scroll to position [295, 0]
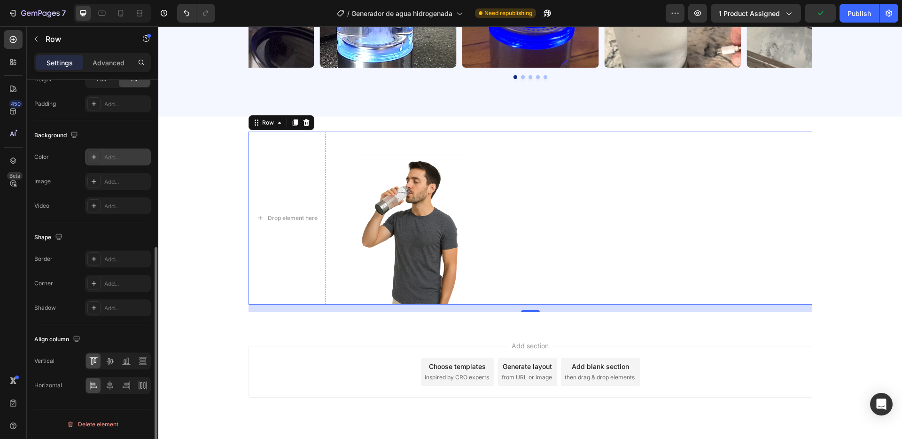
click at [110, 156] on div "Add..." at bounding box center [126, 157] width 44 height 8
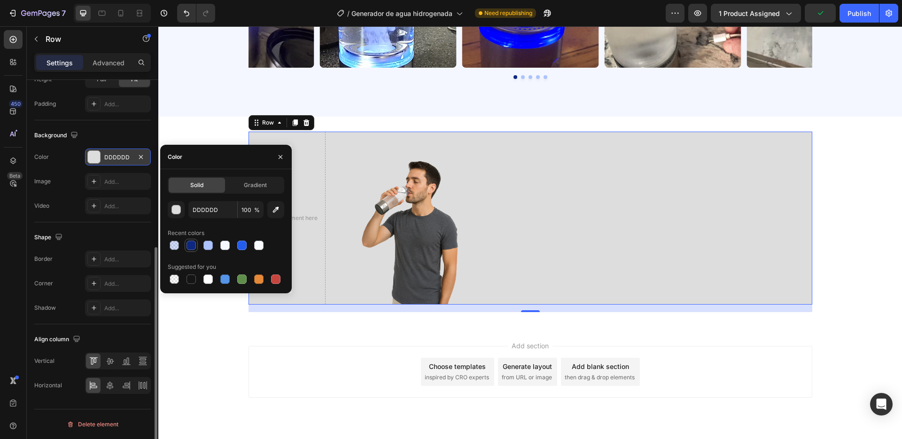
click at [188, 244] on div at bounding box center [191, 245] width 9 height 9
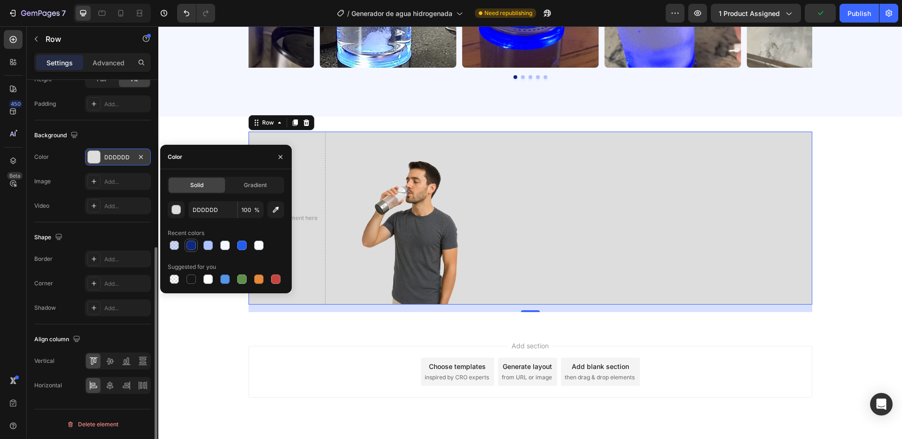
type input "0E2880"
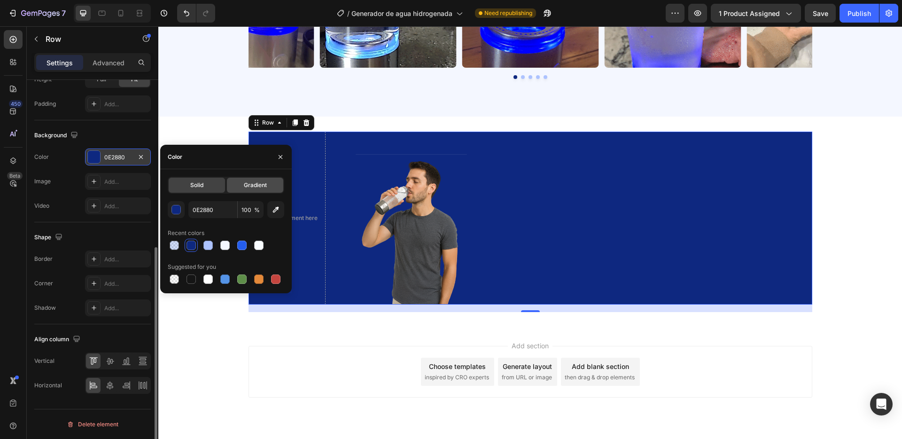
click at [272, 183] on div "Gradient" at bounding box center [255, 185] width 56 height 15
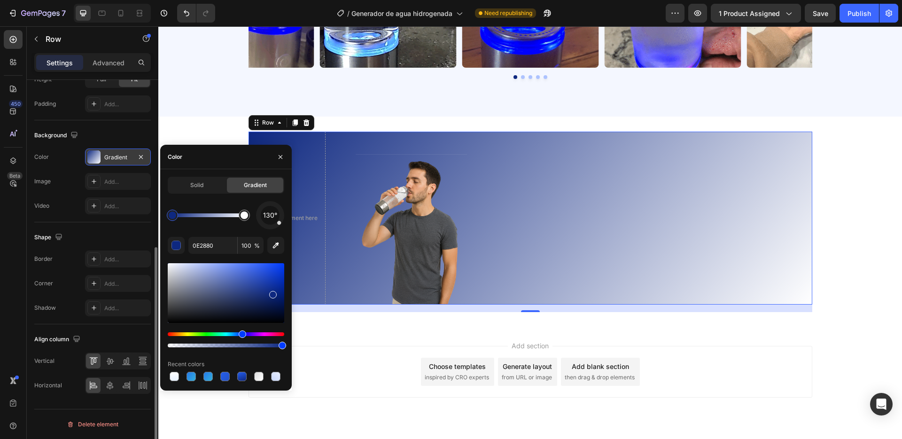
click at [172, 214] on div at bounding box center [173, 215] width 8 height 8
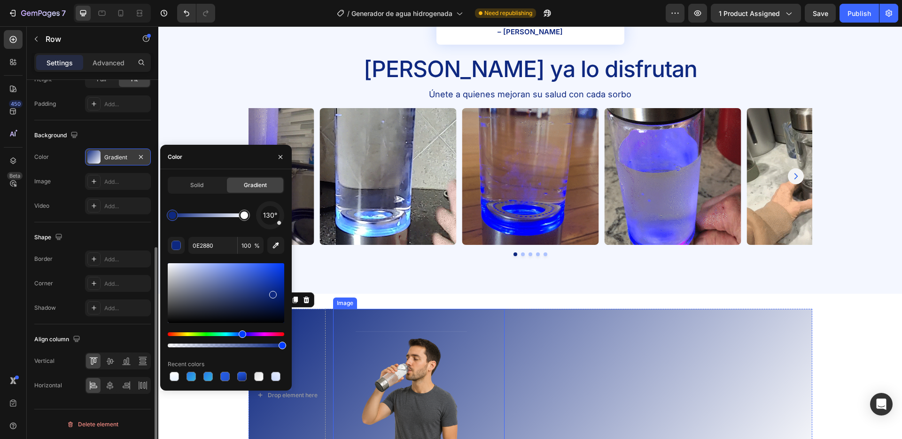
scroll to position [1697, 0]
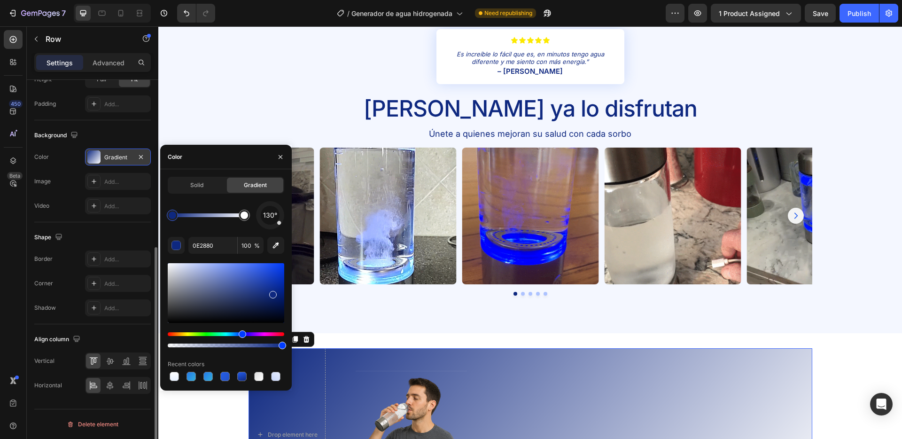
drag, startPoint x: 272, startPoint y: 244, endPoint x: 291, endPoint y: 254, distance: 21.4
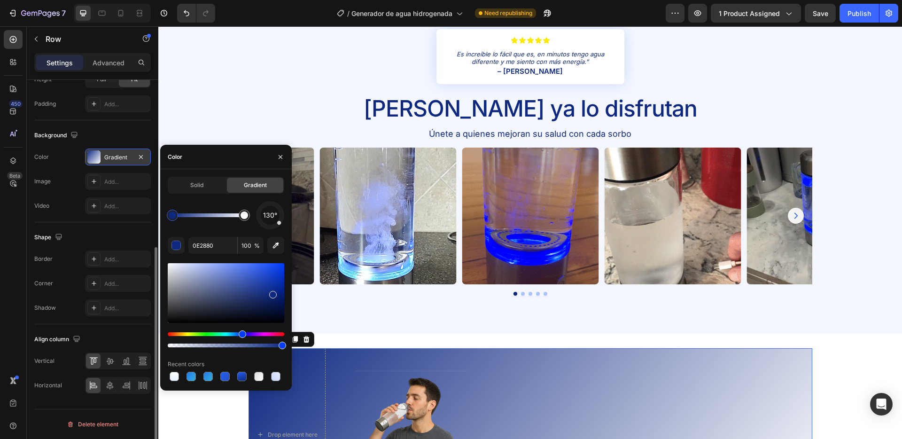
click at [273, 244] on icon "button" at bounding box center [275, 245] width 9 height 9
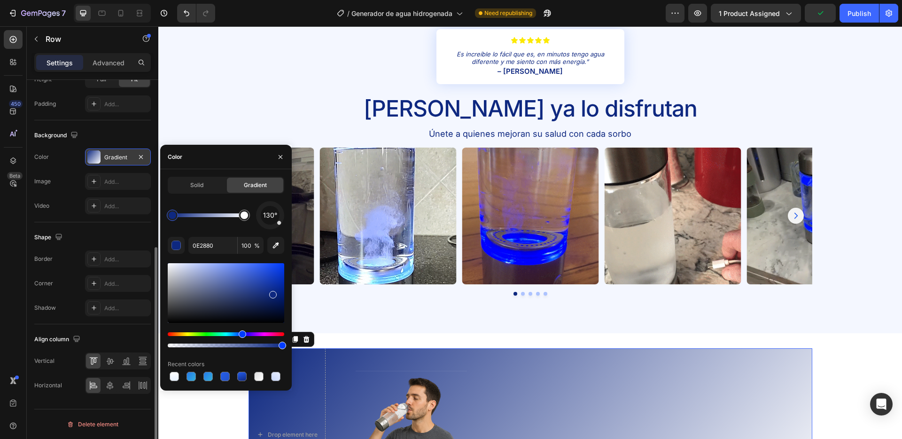
type input "F4F7FF"
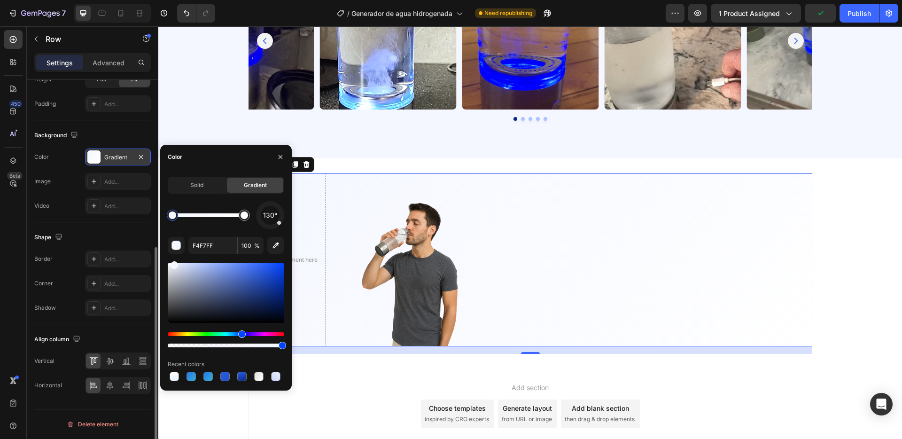
scroll to position [1917, 0]
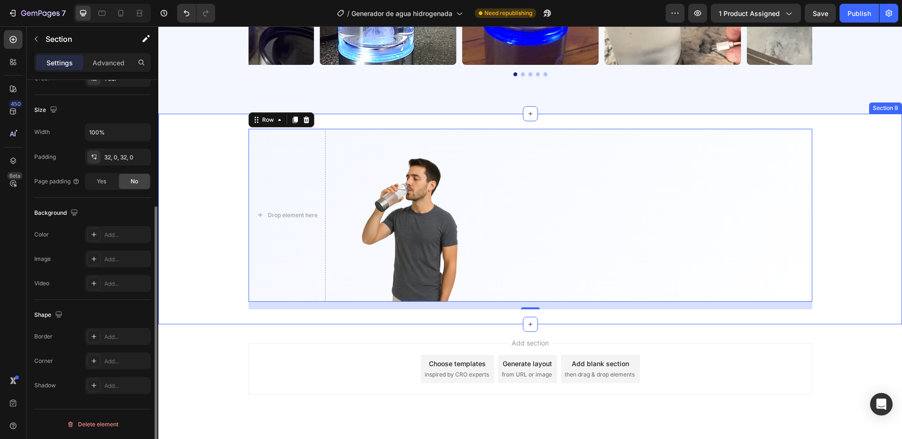
click at [197, 120] on div "Drop element here Image Row 16 Section 9" at bounding box center [530, 219] width 744 height 210
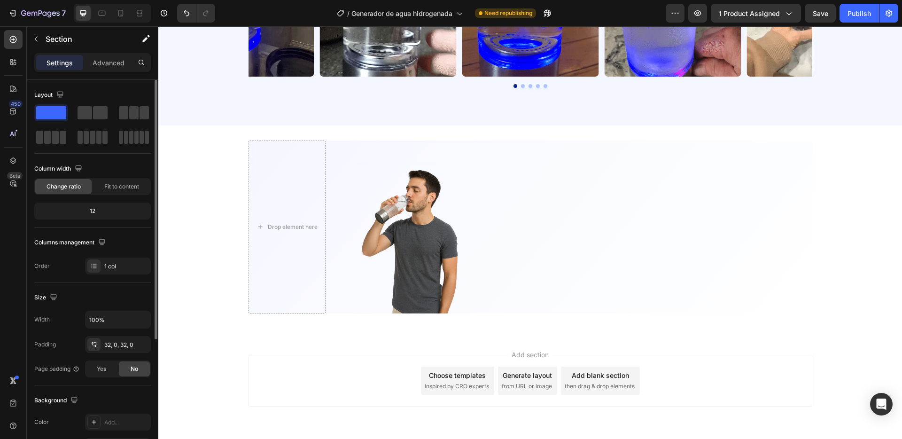
scroll to position [1938, 0]
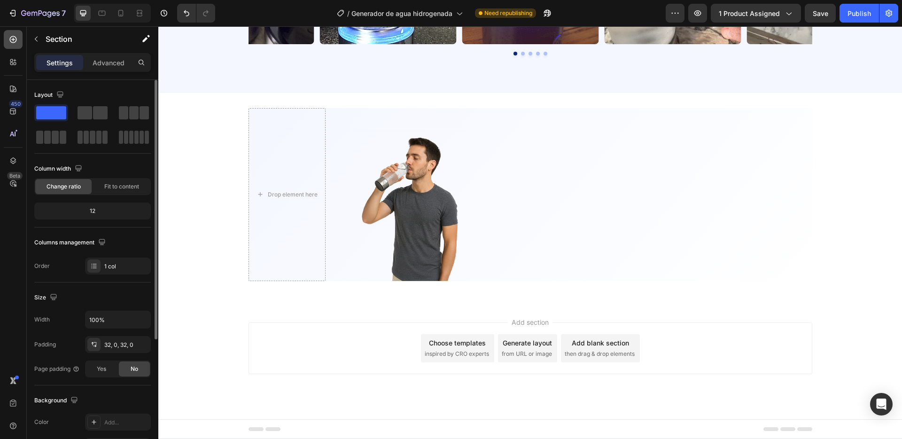
click at [4, 37] on div at bounding box center [13, 39] width 19 height 19
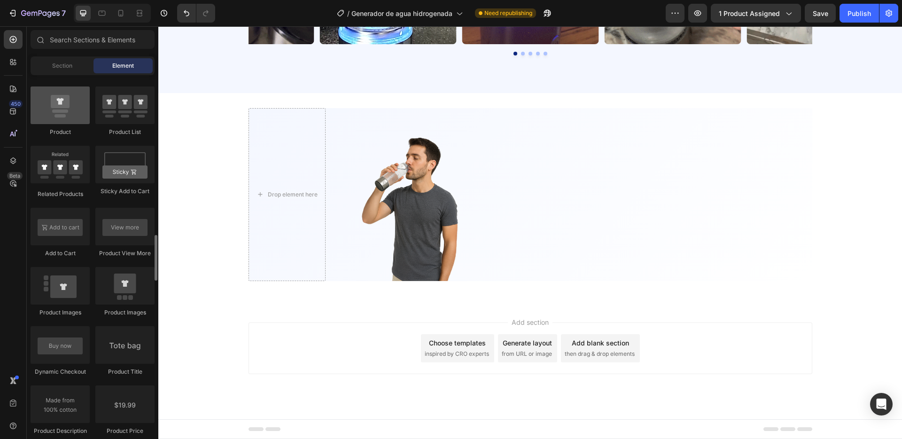
scroll to position [1189, 0]
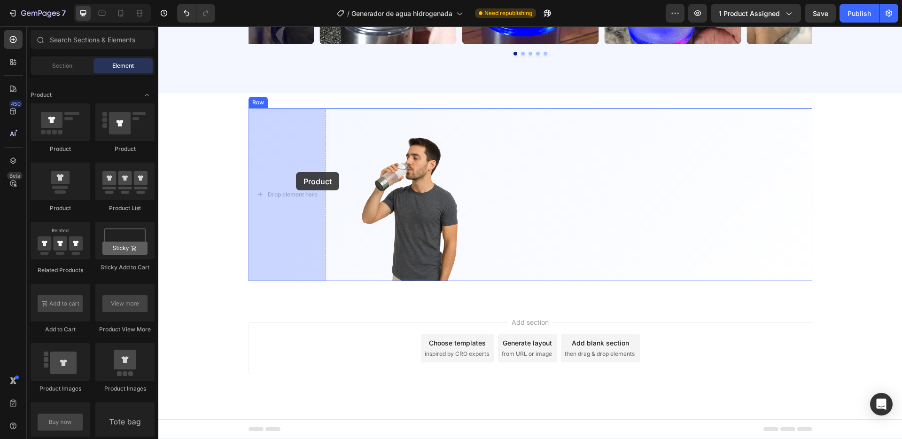
drag, startPoint x: 217, startPoint y: 177, endPoint x: 296, endPoint y: 172, distance: 79.5
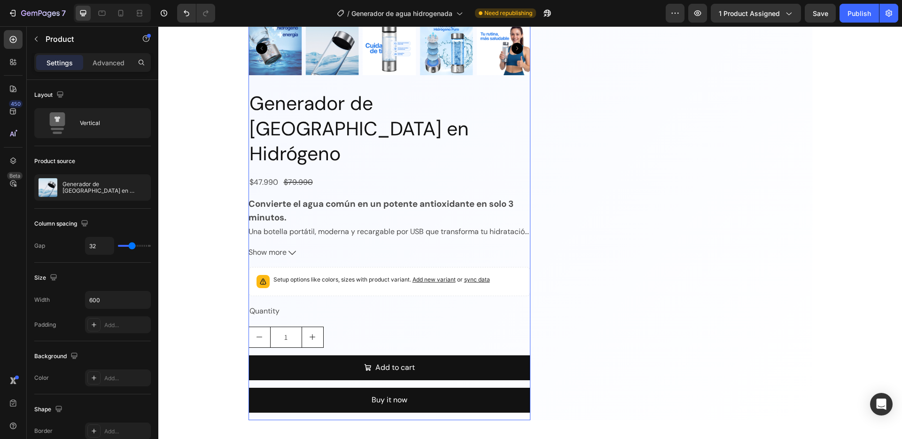
scroll to position [2332, 0]
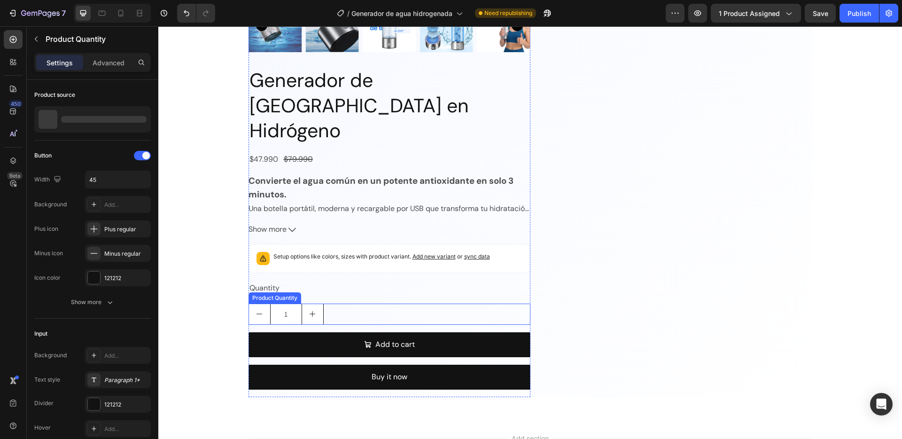
click at [379, 304] on div "1" at bounding box center [390, 314] width 282 height 21
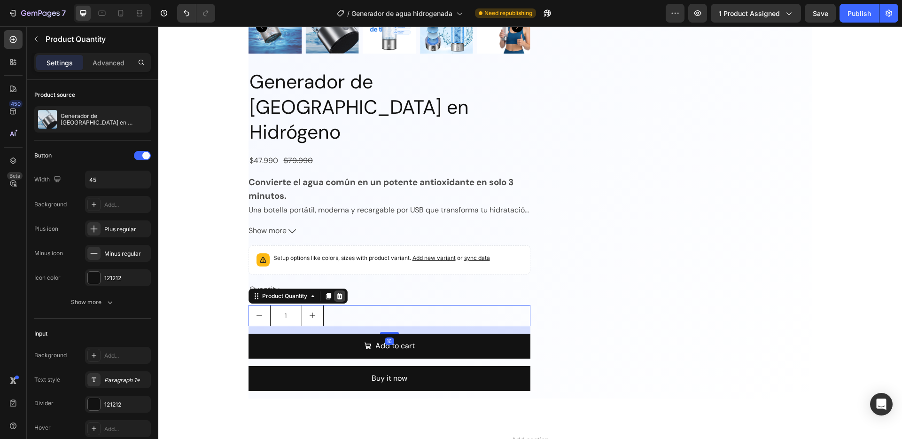
click at [343, 292] on icon at bounding box center [340, 296] width 8 height 8
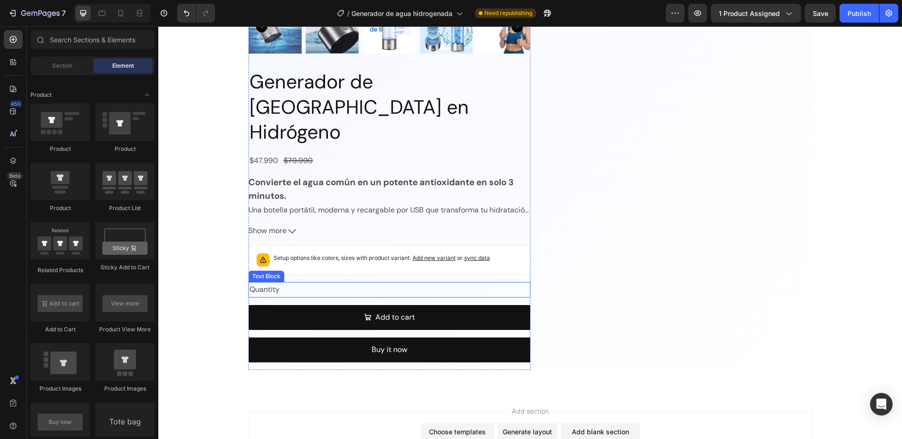
scroll to position [2329, 0]
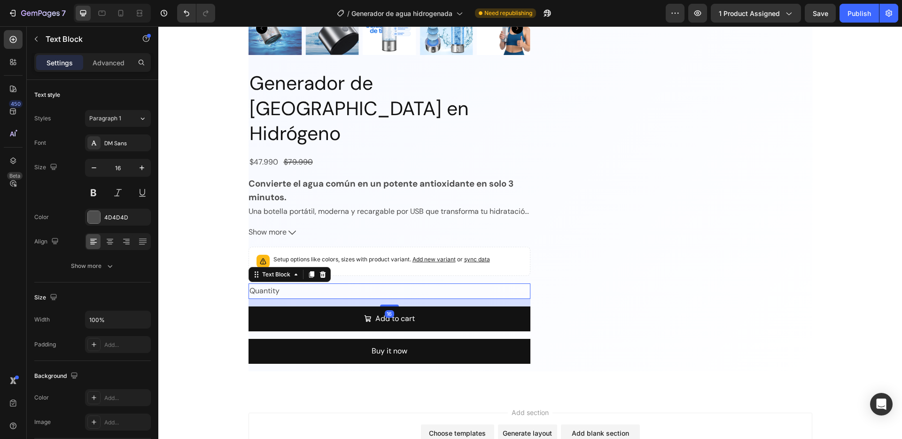
click at [364, 283] on div "Quantity" at bounding box center [390, 291] width 282 height 16
click at [327, 269] on div at bounding box center [322, 274] width 11 height 11
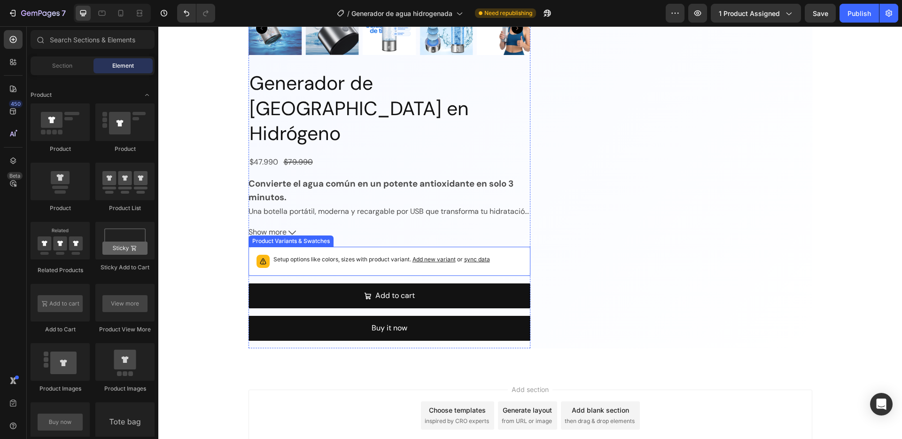
click at [366, 247] on div "Setup options like colors, sizes with product variant. Add new variant or sync …" at bounding box center [390, 261] width 282 height 29
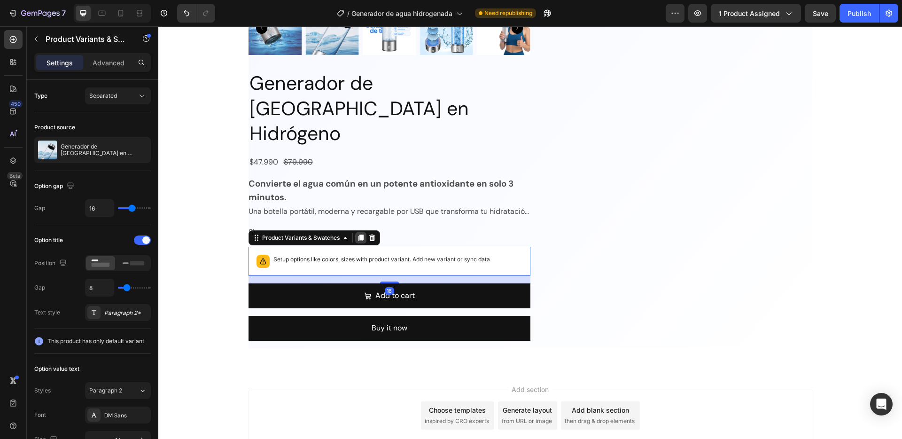
click at [361, 234] on icon at bounding box center [360, 237] width 5 height 7
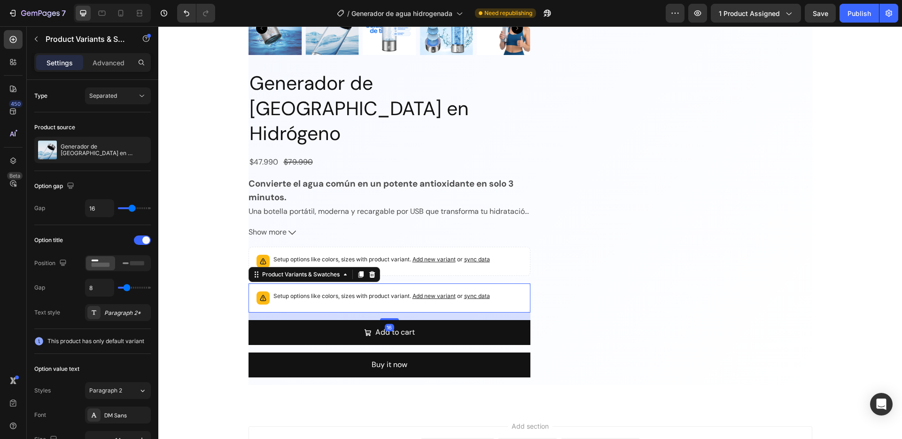
click at [375, 269] on div at bounding box center [371, 274] width 11 height 11
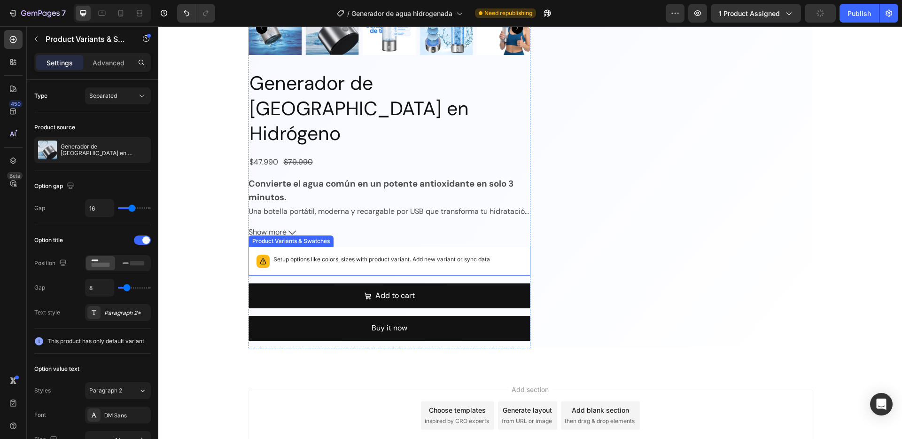
click at [433, 247] on div "Setup options like colors, sizes with product variant. Add new variant or sync …" at bounding box center [390, 261] width 282 height 29
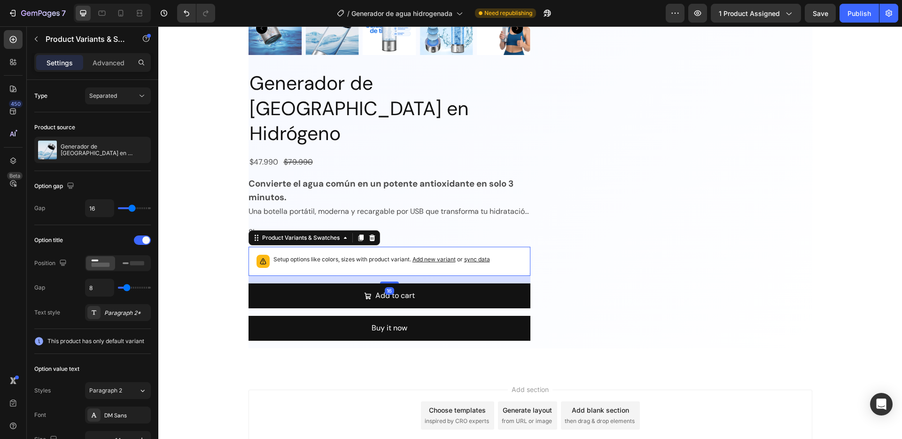
click at [373, 234] on icon at bounding box center [372, 238] width 8 height 8
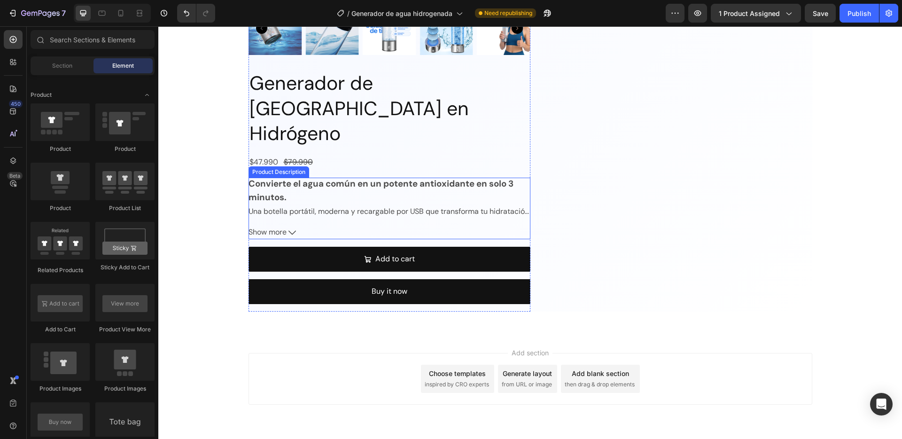
click at [382, 226] on button "Show more" at bounding box center [390, 233] width 282 height 14
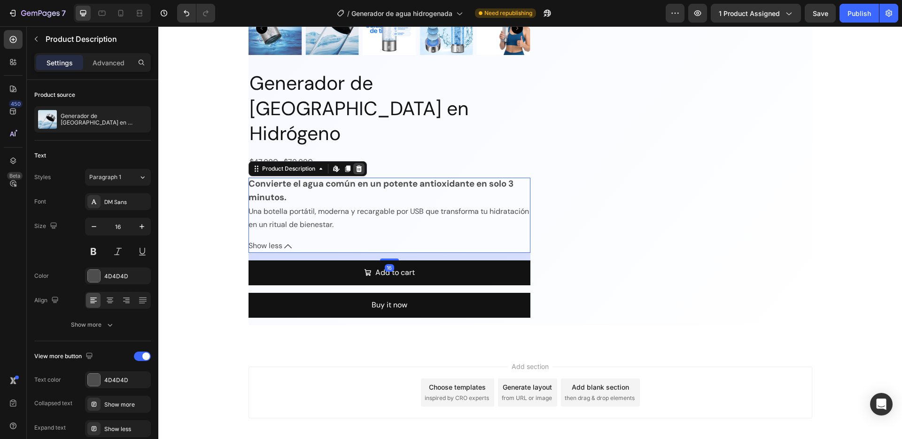
click at [362, 165] on icon at bounding box center [359, 169] width 8 height 8
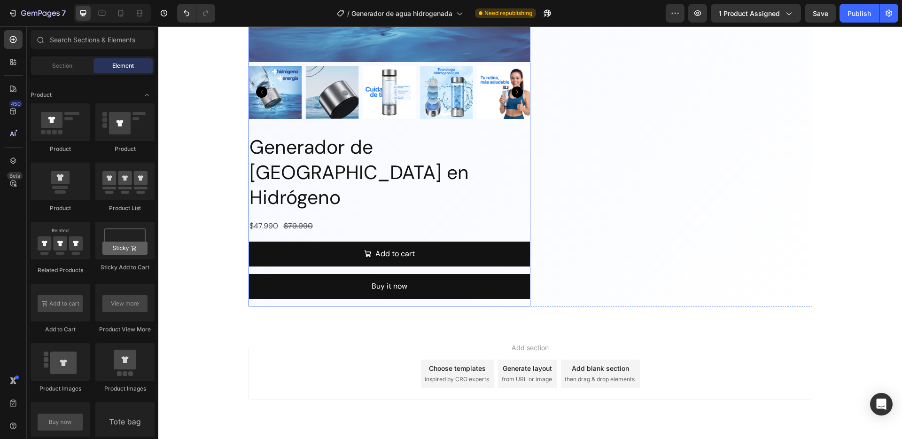
scroll to position [2265, 0]
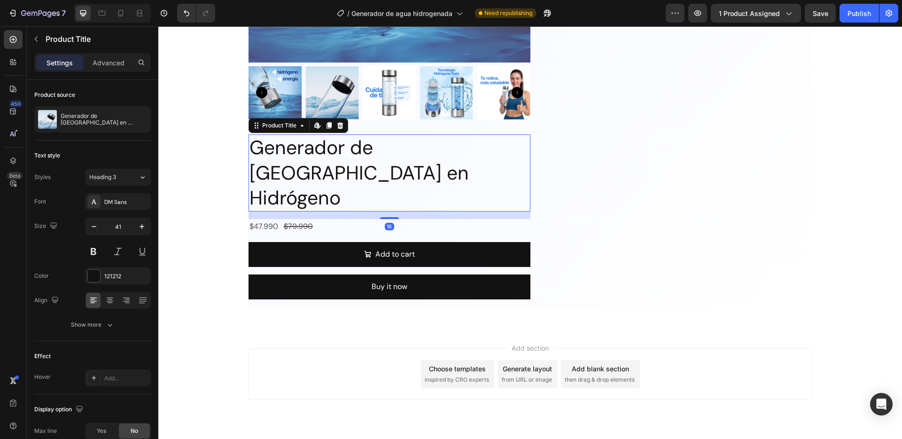
click at [377, 163] on h2 "Generador de [GEOGRAPHIC_DATA] en Hidrógeno" at bounding box center [390, 172] width 282 height 77
click at [341, 126] on icon at bounding box center [340, 126] width 8 height 8
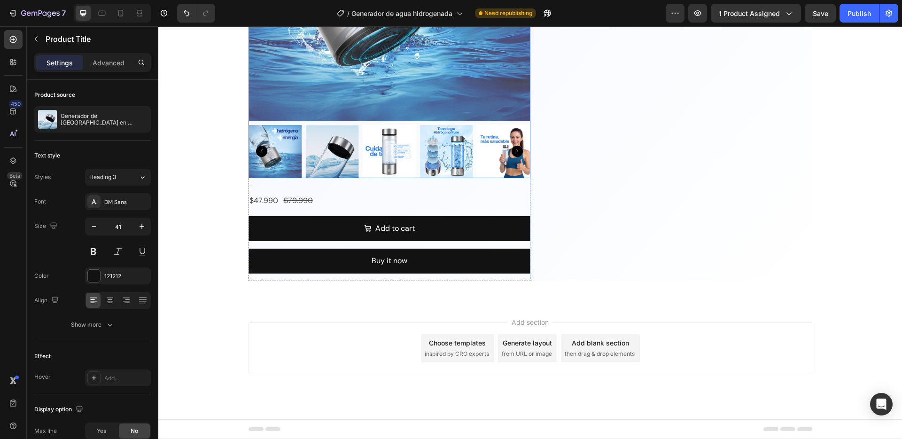
scroll to position [2206, 0]
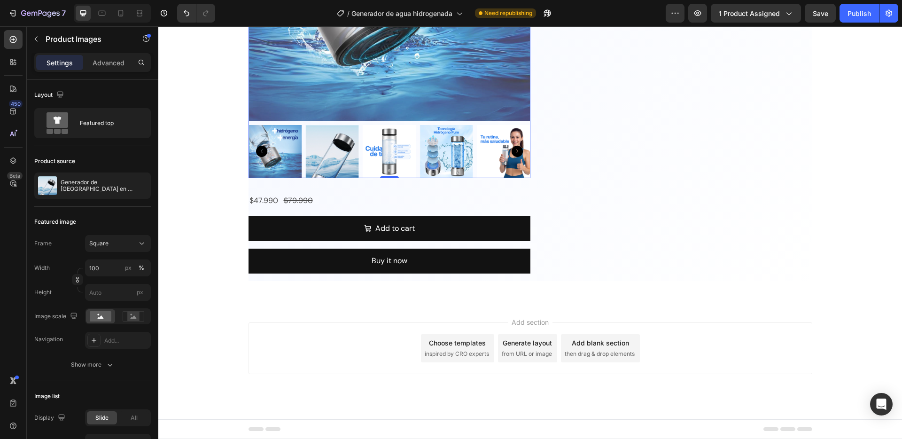
click at [361, 125] on div at bounding box center [390, 152] width 282 height 54
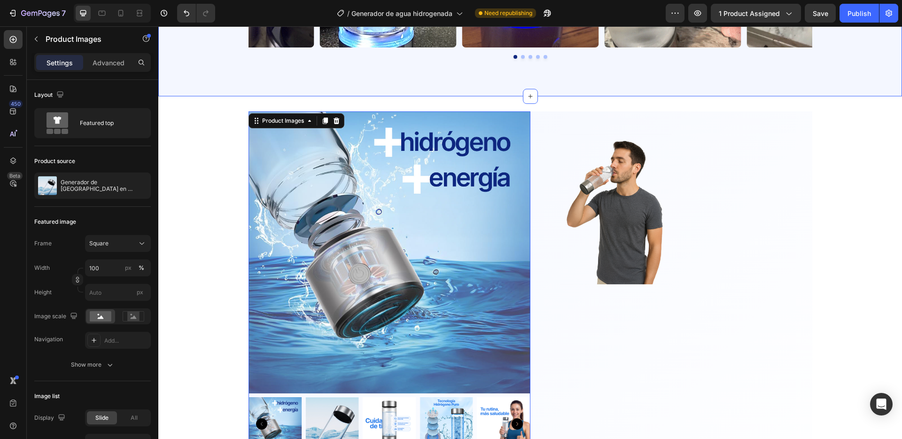
scroll to position [1885, 0]
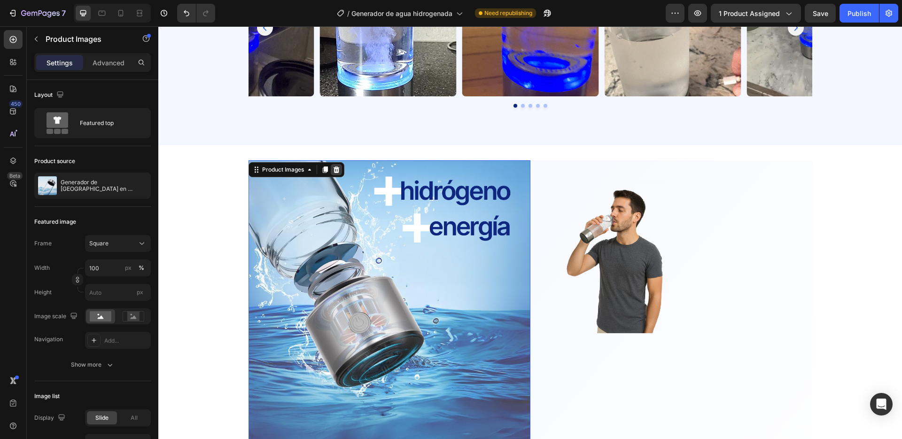
click at [333, 167] on icon at bounding box center [337, 170] width 8 height 8
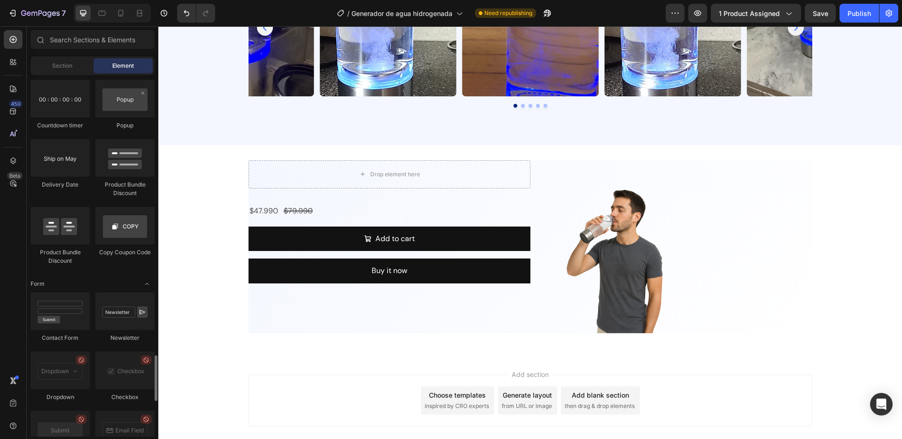
scroll to position [2113, 0]
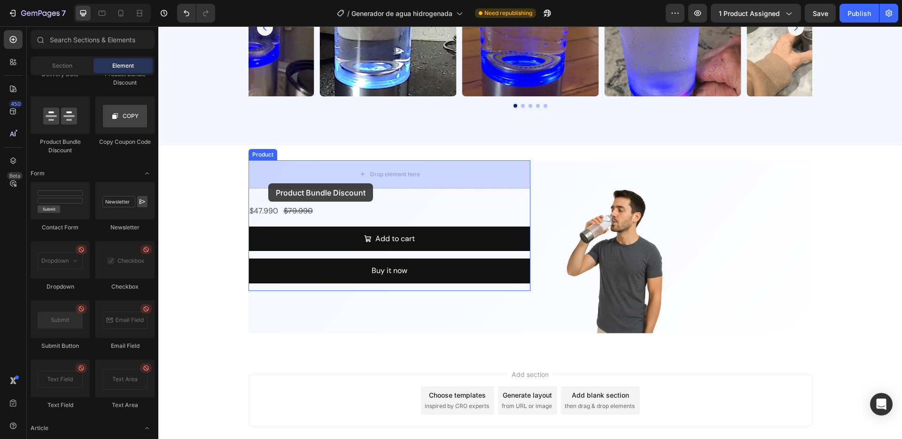
drag, startPoint x: 221, startPoint y: 151, endPoint x: 268, endPoint y: 183, distance: 56.8
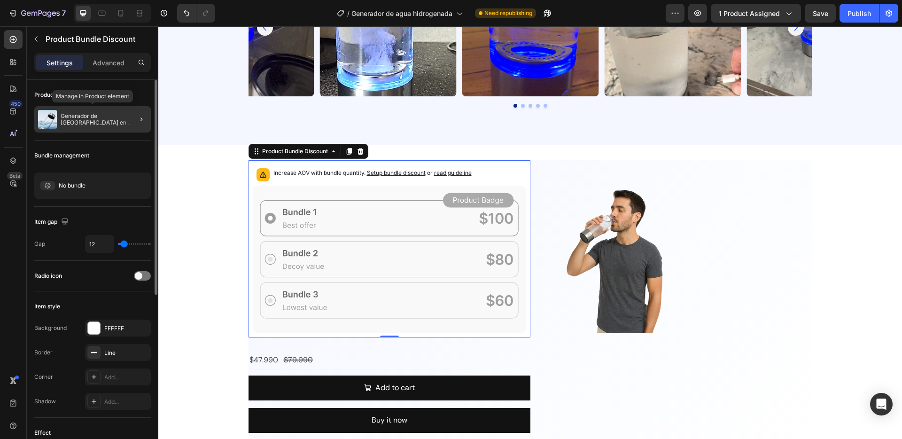
click at [102, 118] on p "Generador de [GEOGRAPHIC_DATA] en Hidrógeno" at bounding box center [104, 119] width 86 height 13
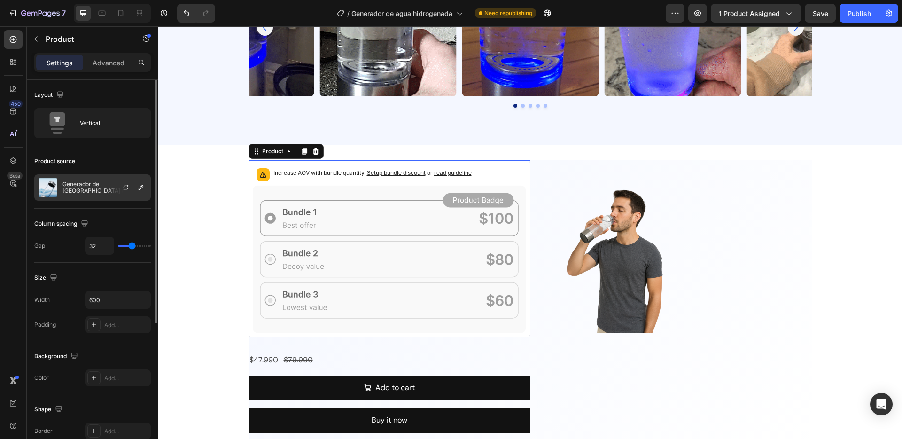
click at [102, 179] on div "Generador de [GEOGRAPHIC_DATA] en Hidrógeno" at bounding box center [92, 187] width 117 height 26
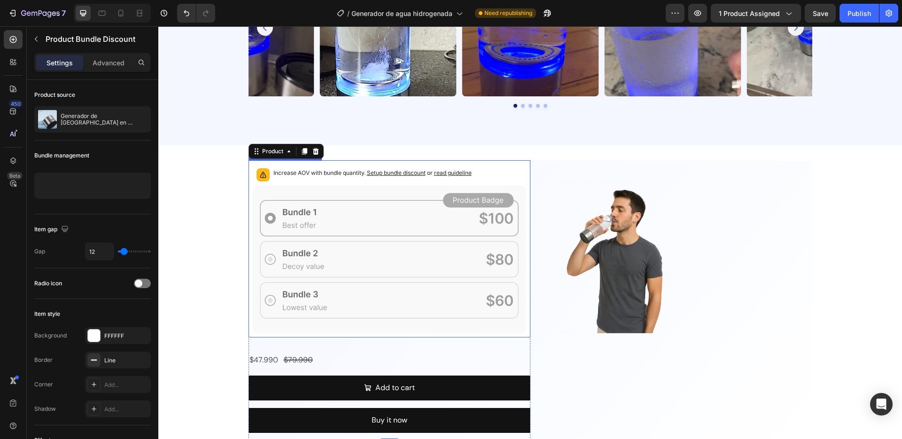
click at [374, 195] on icon at bounding box center [389, 259] width 273 height 148
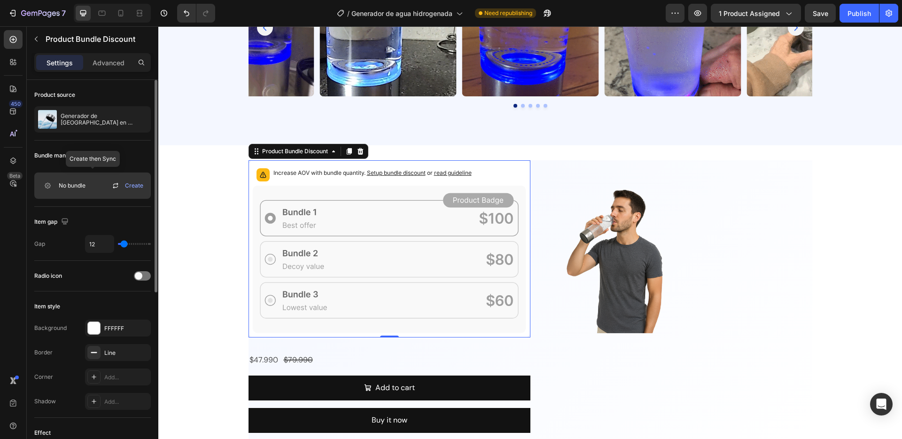
click at [129, 183] on span "Create" at bounding box center [134, 185] width 18 height 8
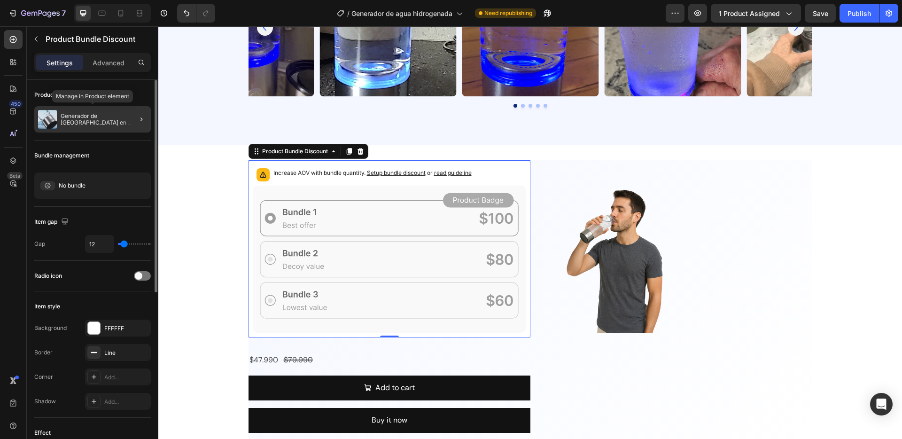
click at [99, 117] on p "Generador de [GEOGRAPHIC_DATA] en Hidrógeno" at bounding box center [104, 119] width 86 height 13
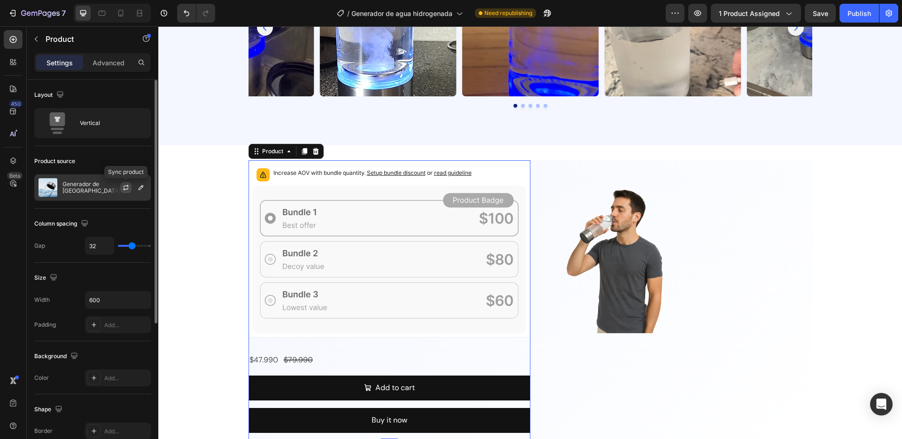
click at [125, 187] on icon "button" at bounding box center [126, 188] width 8 height 8
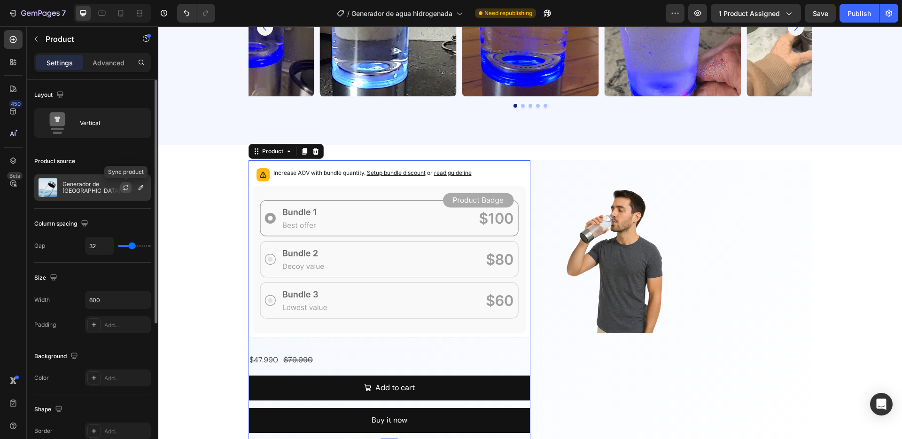
click at [125, 188] on icon "button" at bounding box center [126, 188] width 8 height 8
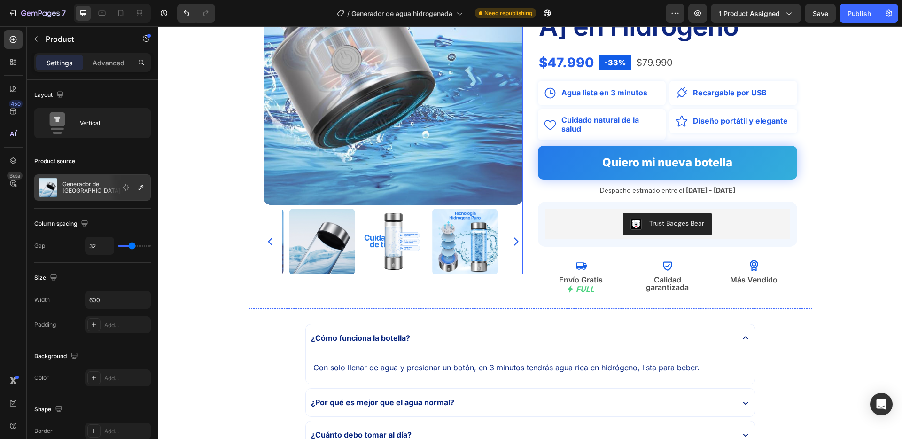
scroll to position [0, 0]
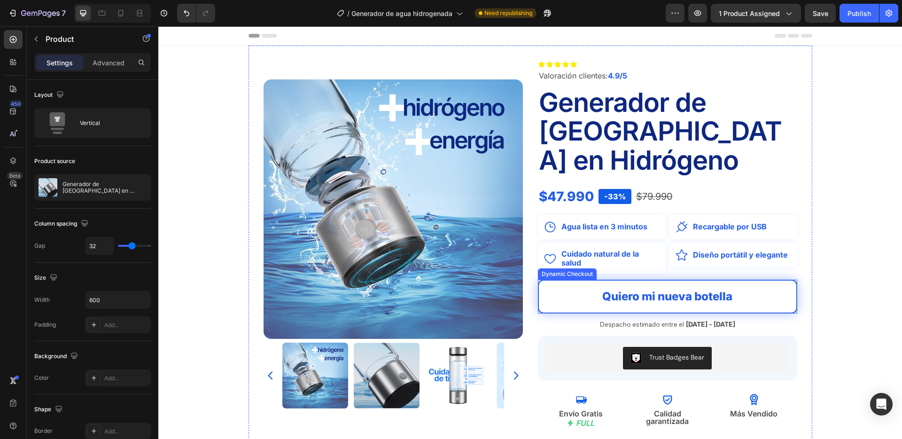
click at [753, 280] on button "Quiero mi nueva botella" at bounding box center [668, 297] width 264 height 34
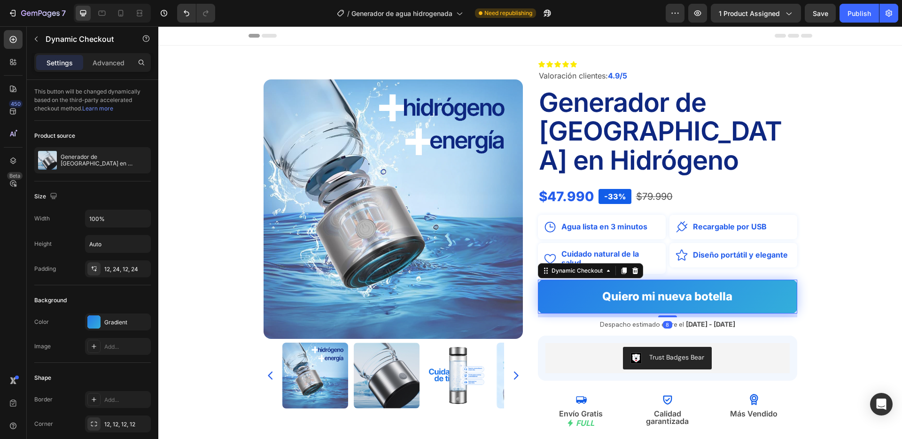
drag, startPoint x: 623, startPoint y: 241, endPoint x: 597, endPoint y: 248, distance: 26.8
click at [623, 267] on icon at bounding box center [623, 270] width 5 height 7
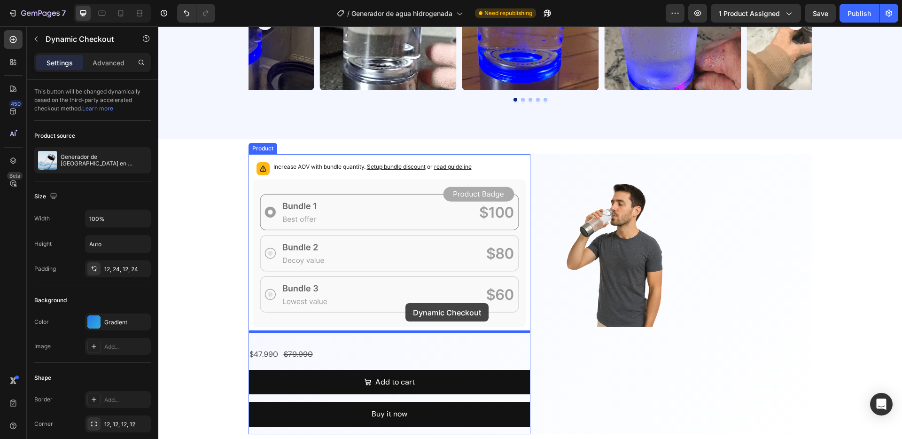
drag, startPoint x: 561, startPoint y: 296, endPoint x: 405, endPoint y: 303, distance: 155.7
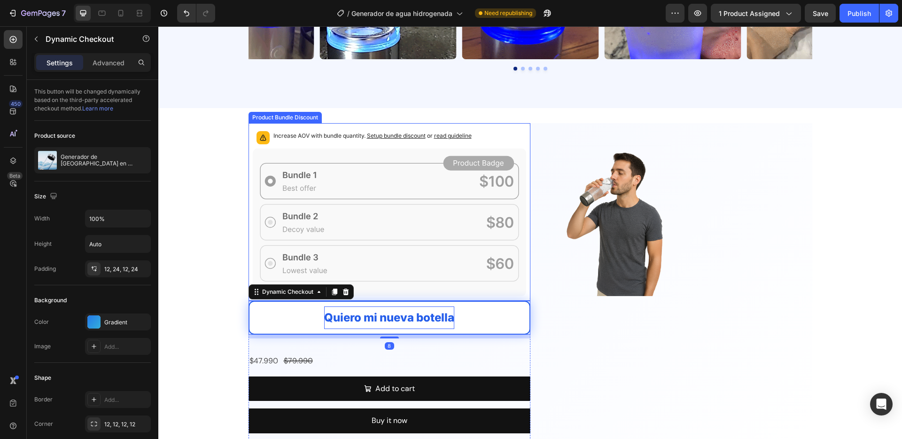
scroll to position [1967, 0]
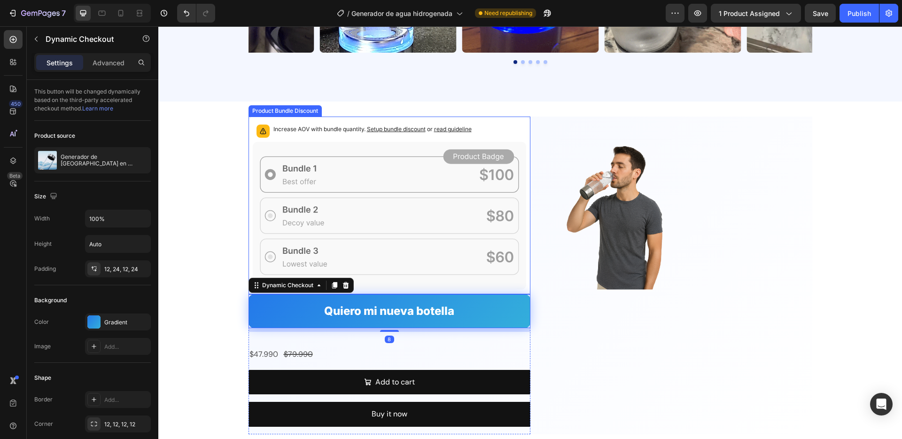
click at [409, 217] on icon at bounding box center [389, 216] width 273 height 148
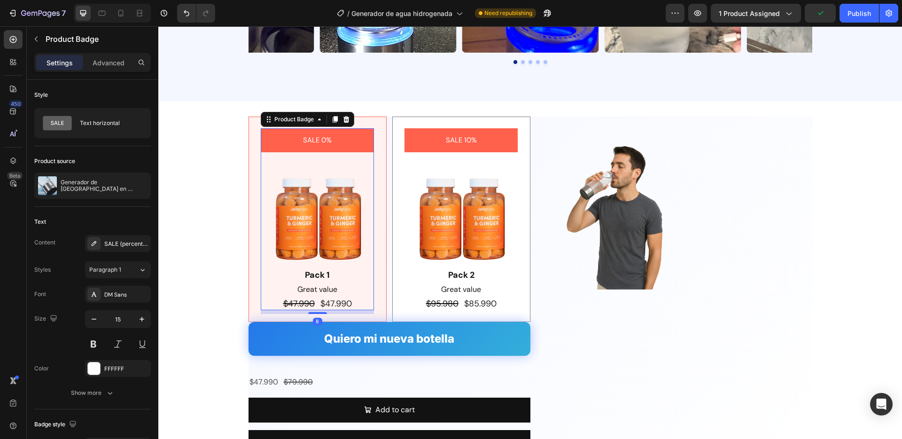
click at [351, 137] on div "SALE 0%" at bounding box center [317, 140] width 113 height 24
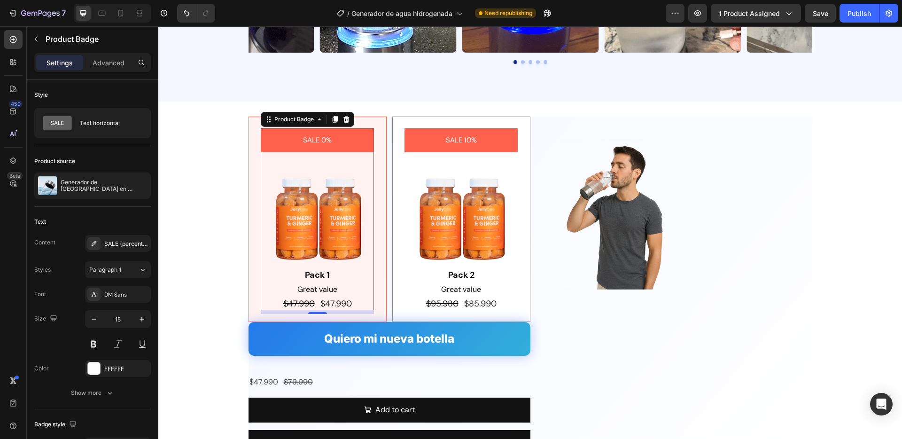
click at [364, 145] on div "SALE 0%" at bounding box center [317, 140] width 113 height 24
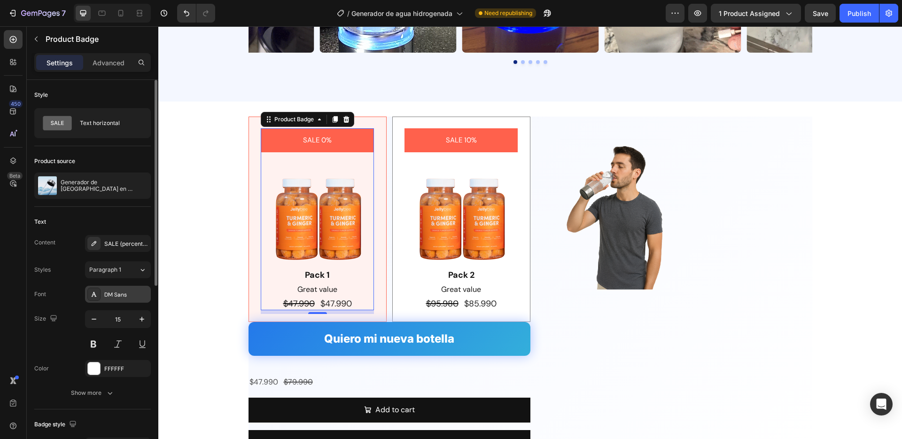
click at [124, 296] on div "DM Sans" at bounding box center [126, 294] width 44 height 8
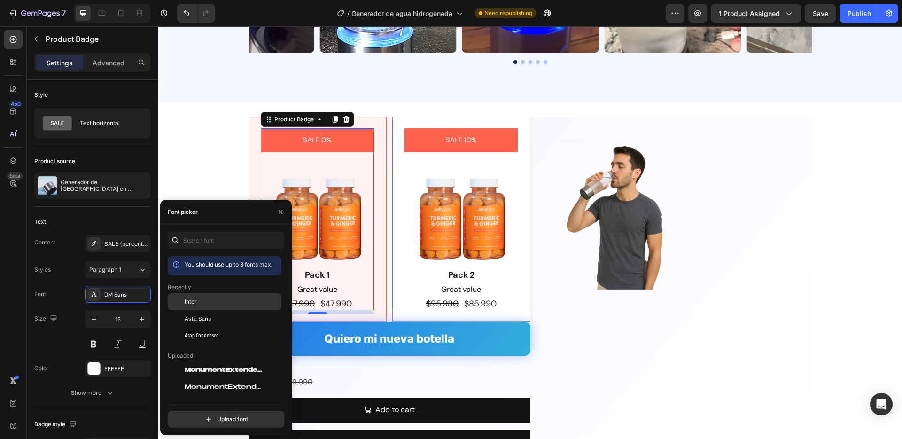
click at [199, 299] on div "Inter" at bounding box center [232, 301] width 95 height 8
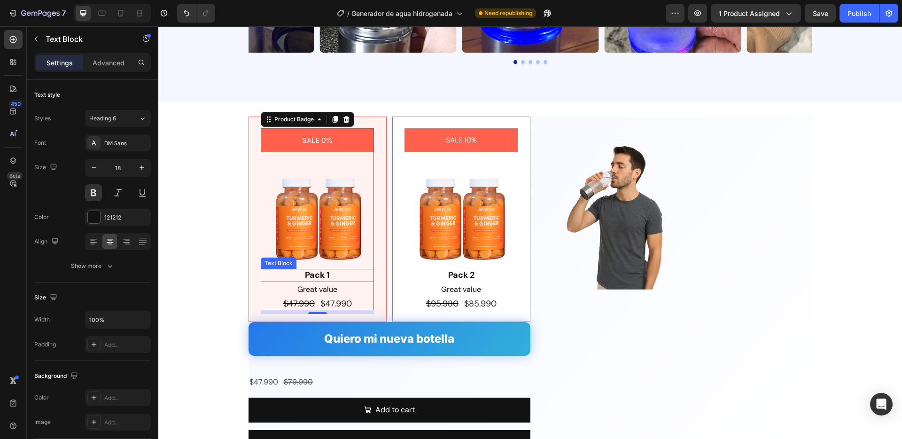
click at [348, 275] on div "Pack 1" at bounding box center [317, 275] width 113 height 13
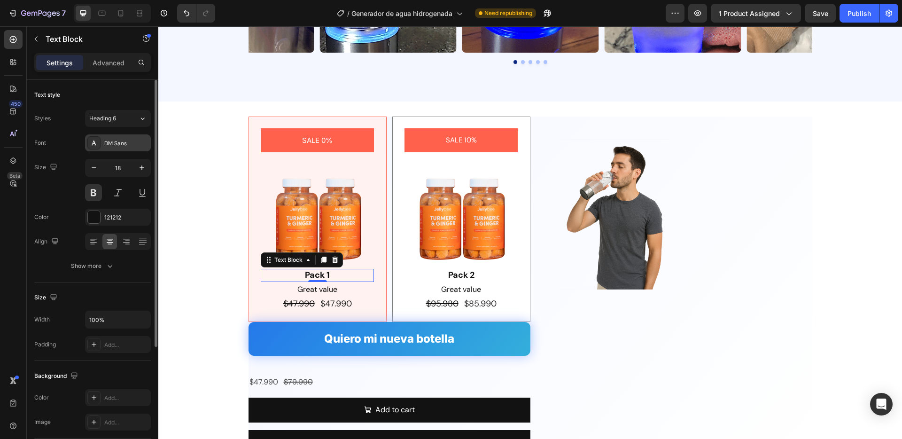
click at [123, 144] on div "DM Sans" at bounding box center [126, 143] width 44 height 8
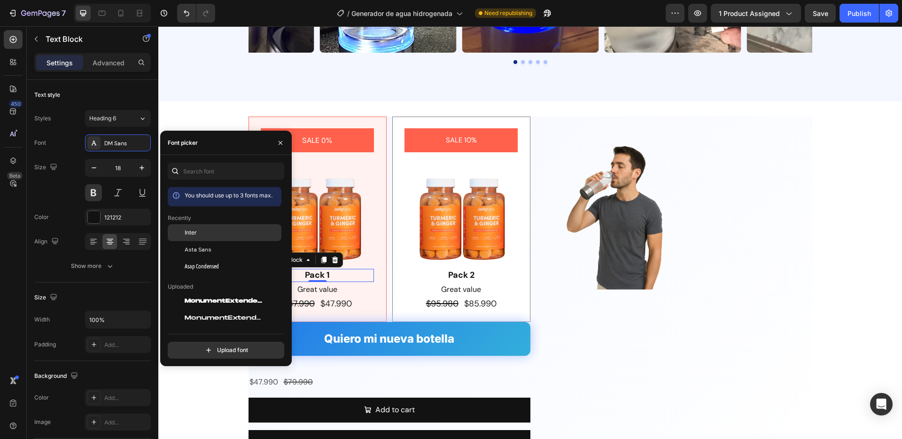
click at [202, 231] on div "Inter" at bounding box center [232, 232] width 95 height 8
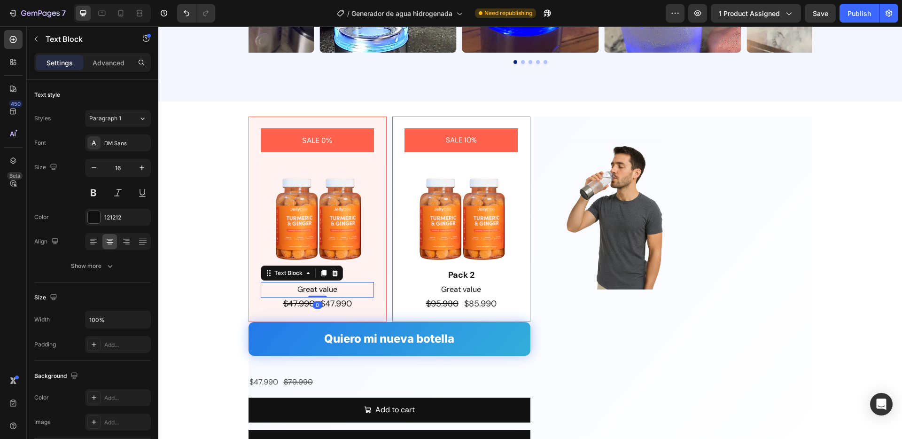
click at [352, 287] on p "Great value" at bounding box center [317, 290] width 111 height 14
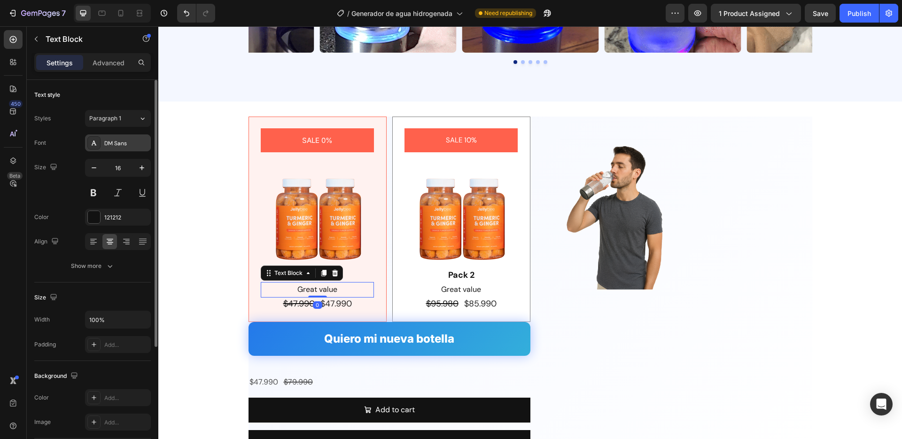
click at [132, 143] on div "DM Sans" at bounding box center [126, 143] width 44 height 8
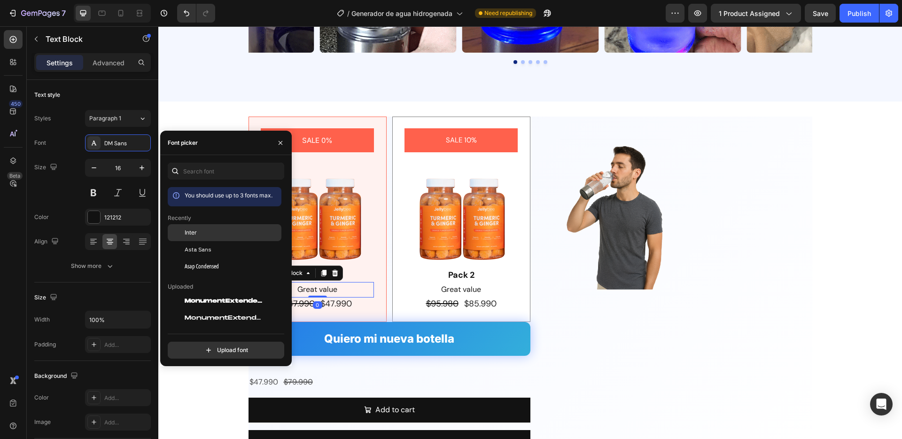
click at [214, 234] on div "Inter" at bounding box center [232, 232] width 95 height 8
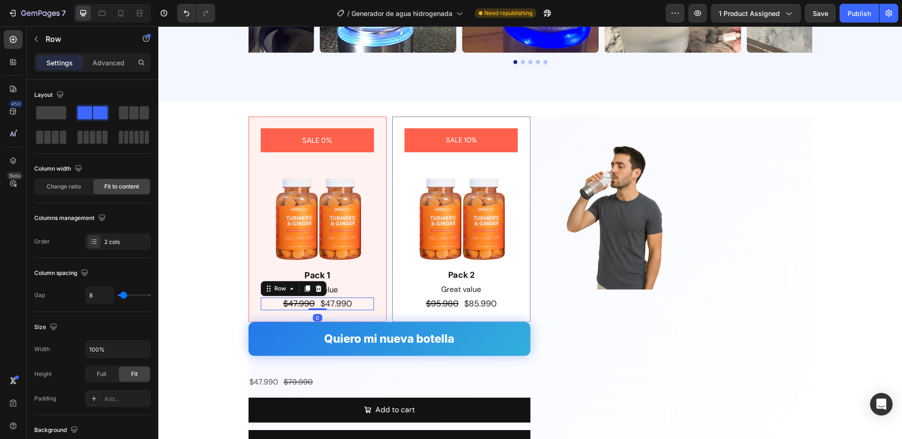
click at [354, 302] on div "$47.990 Product Price Product Price $47.990 Product Price Product Price Row 0" at bounding box center [317, 303] width 113 height 13
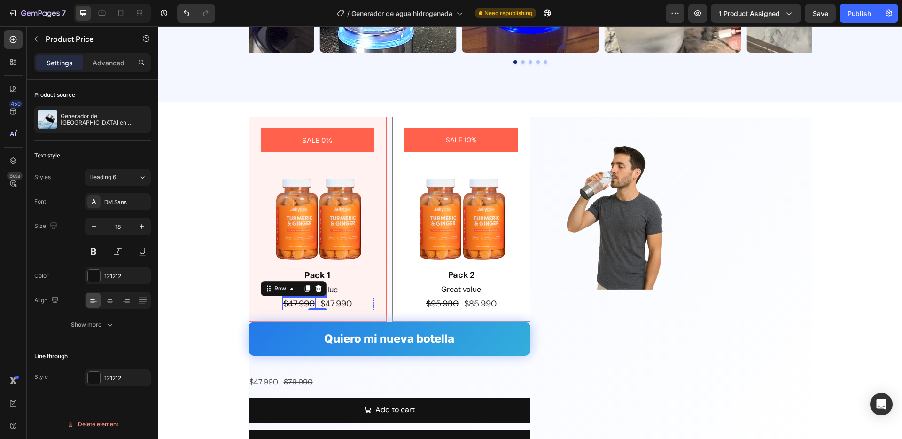
click at [294, 302] on div "$47.990" at bounding box center [298, 303] width 33 height 13
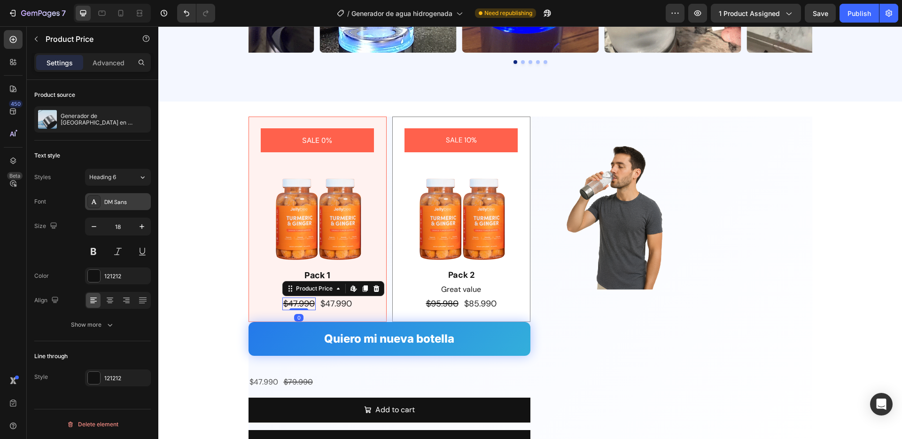
click at [123, 202] on div "DM Sans" at bounding box center [126, 202] width 44 height 8
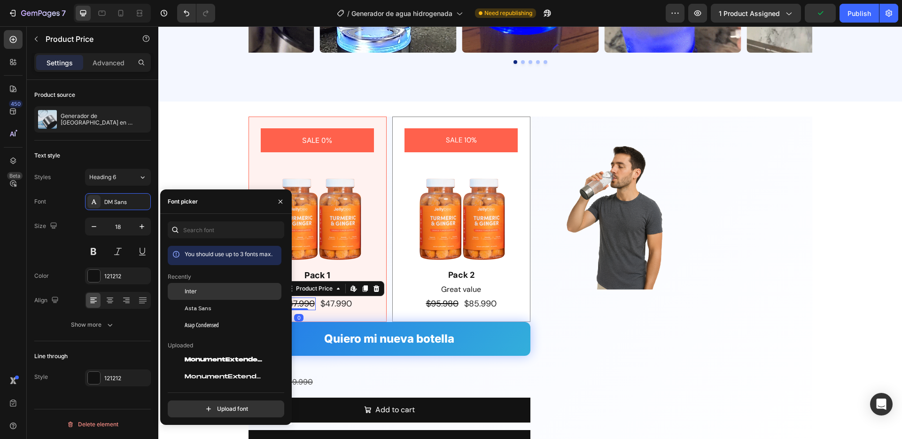
click at [202, 289] on div "Inter" at bounding box center [232, 291] width 95 height 8
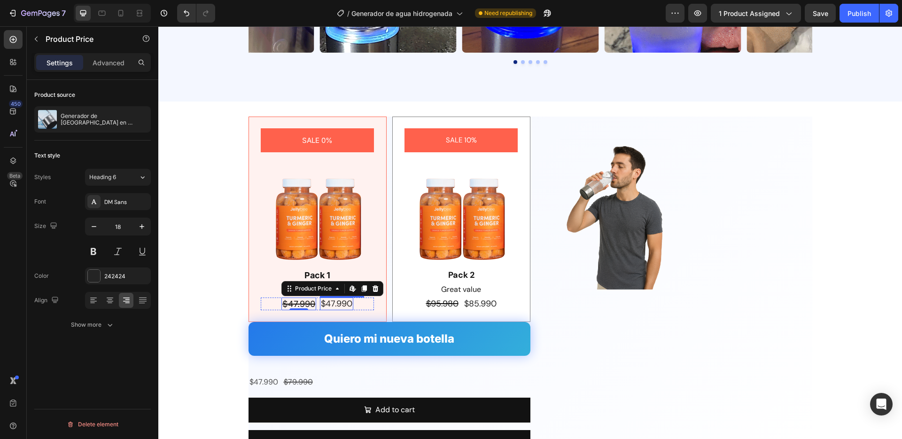
click at [343, 304] on div "$47.990" at bounding box center [336, 303] width 33 height 13
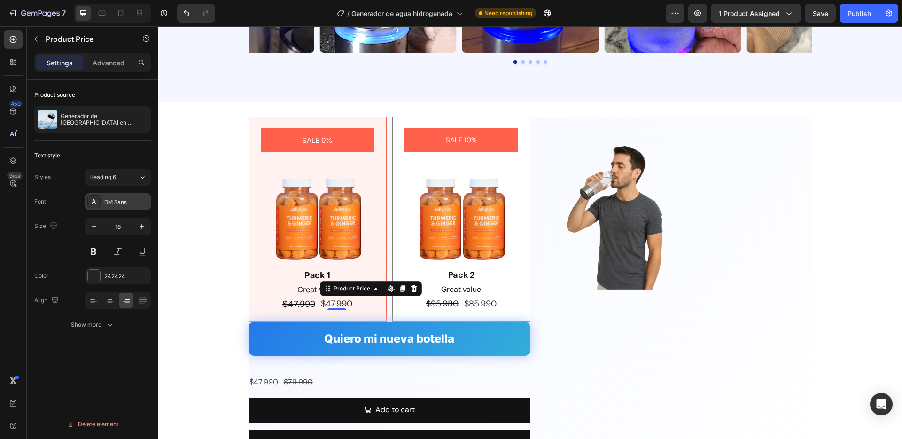
click at [138, 205] on div "DM Sans" at bounding box center [126, 202] width 44 height 8
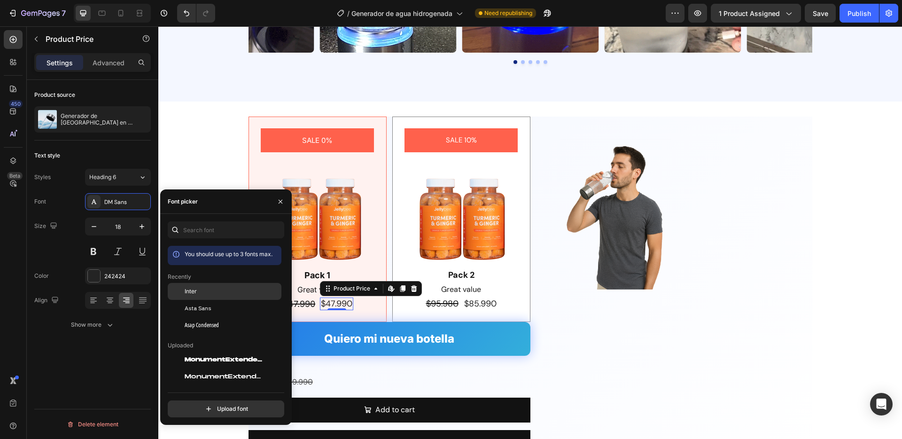
click at [224, 351] on div "Inter" at bounding box center [225, 359] width 114 height 17
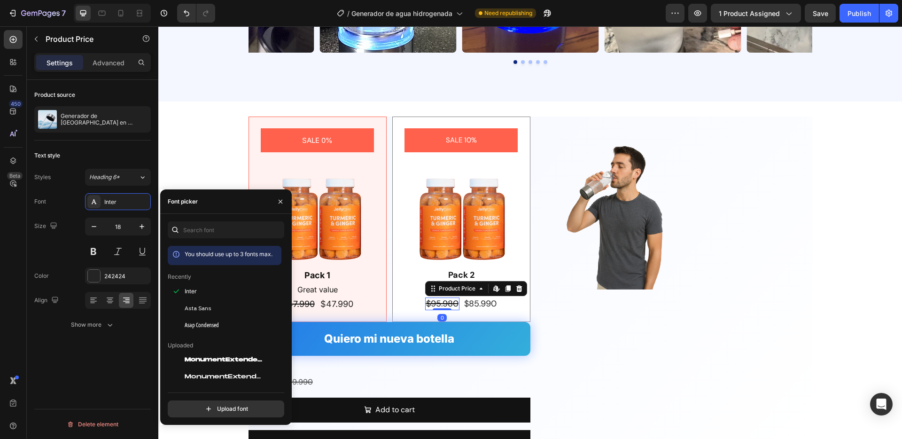
click at [439, 300] on div "$95.980" at bounding box center [442, 303] width 34 height 13
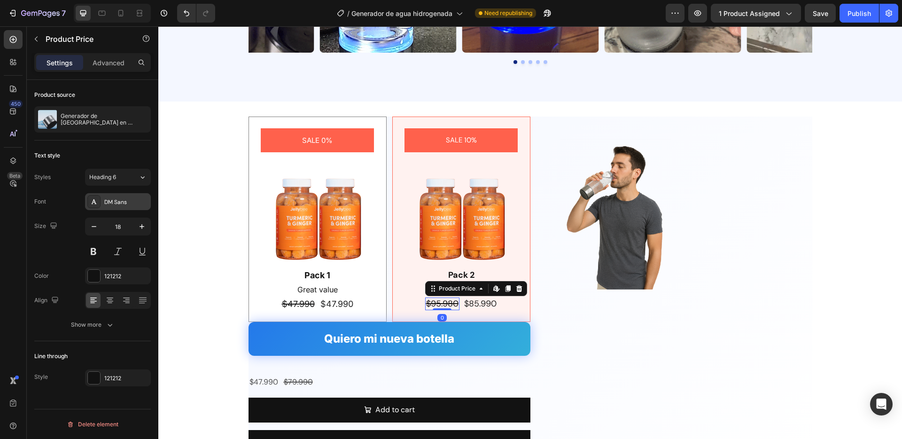
drag, startPoint x: 128, startPoint y: 201, endPoint x: 130, endPoint y: 210, distance: 9.6
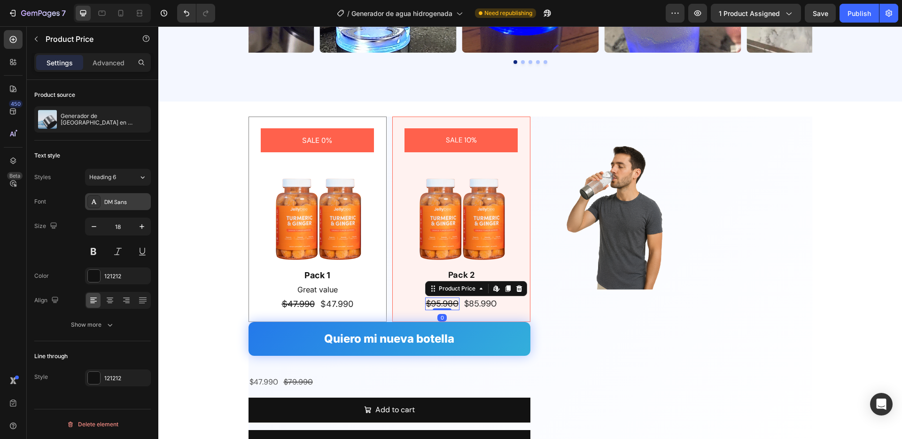
click at [127, 201] on div "DM Sans" at bounding box center [126, 202] width 44 height 8
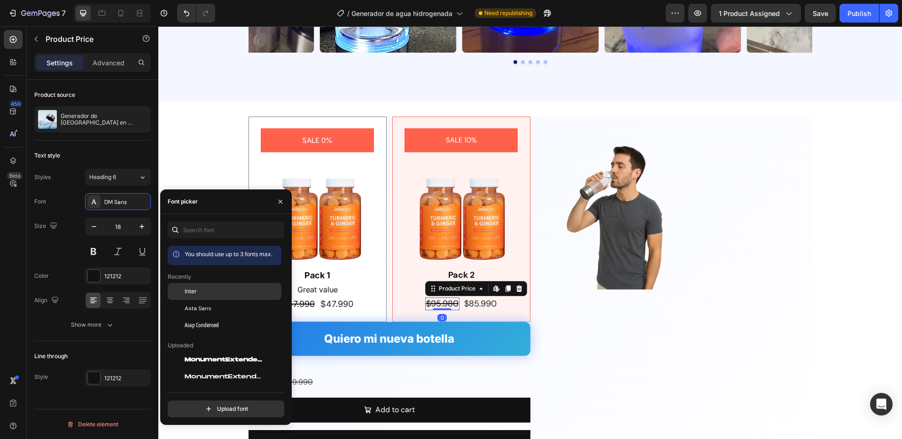
drag, startPoint x: 234, startPoint y: 299, endPoint x: 269, endPoint y: 294, distance: 35.6
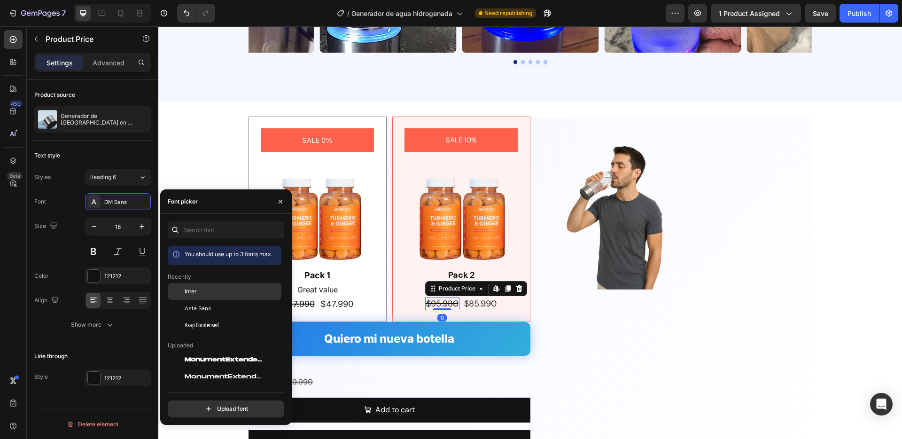
click at [234, 351] on div "Inter" at bounding box center [225, 359] width 114 height 17
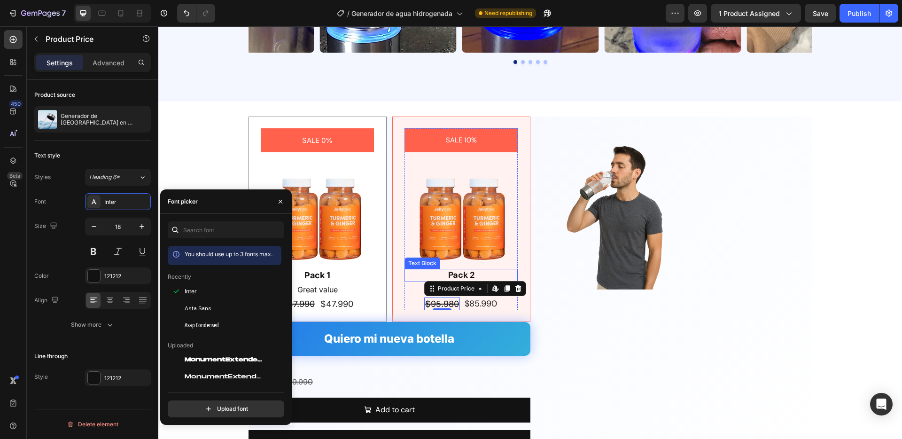
click at [451, 271] on div "Pack 2" at bounding box center [461, 275] width 113 height 13
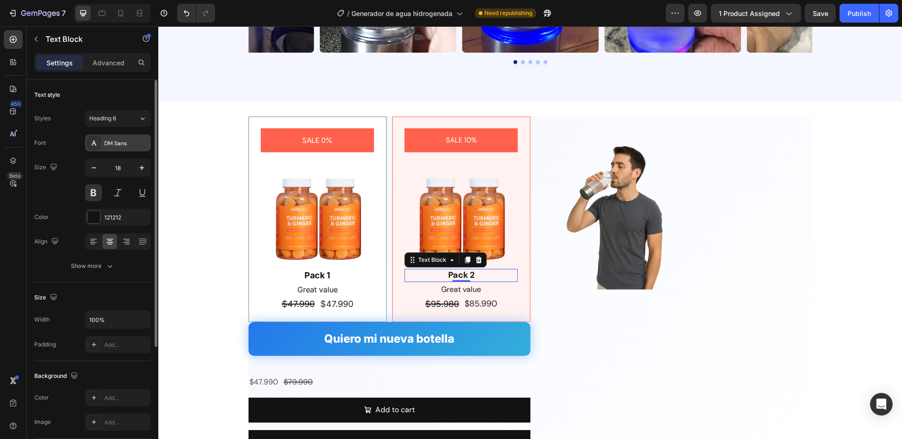
click at [110, 145] on div "DM Sans" at bounding box center [126, 143] width 44 height 8
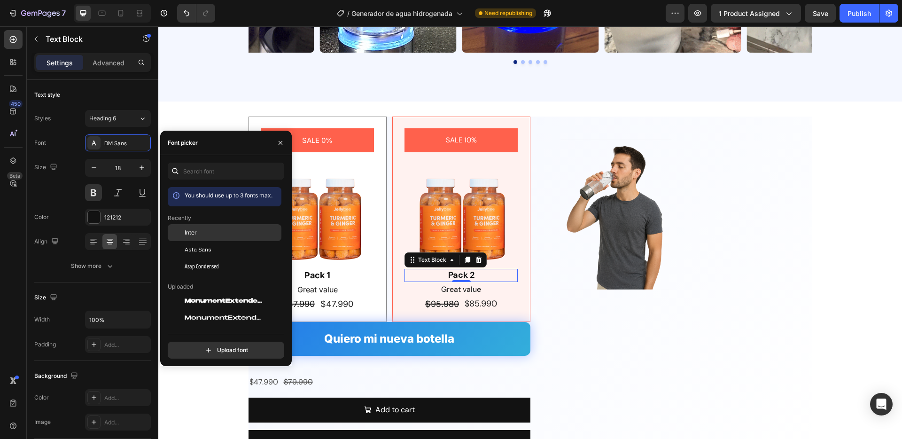
click at [196, 233] on div "Inter" at bounding box center [232, 232] width 95 height 8
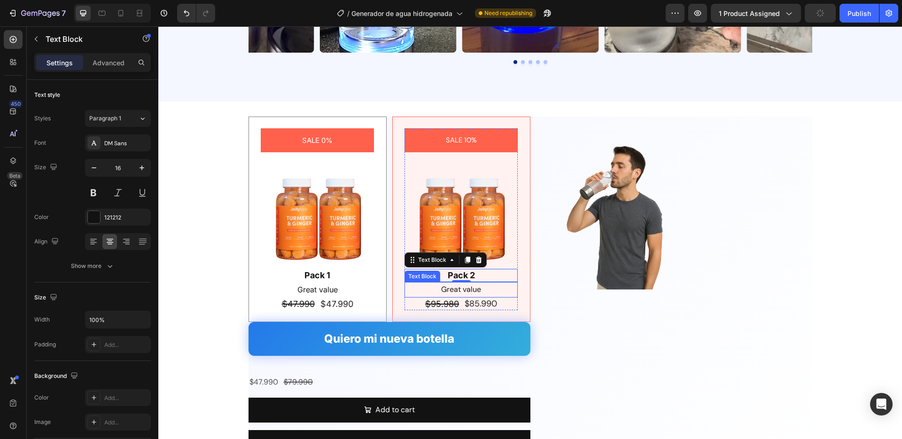
click at [477, 290] on p "Great value" at bounding box center [460, 290] width 111 height 14
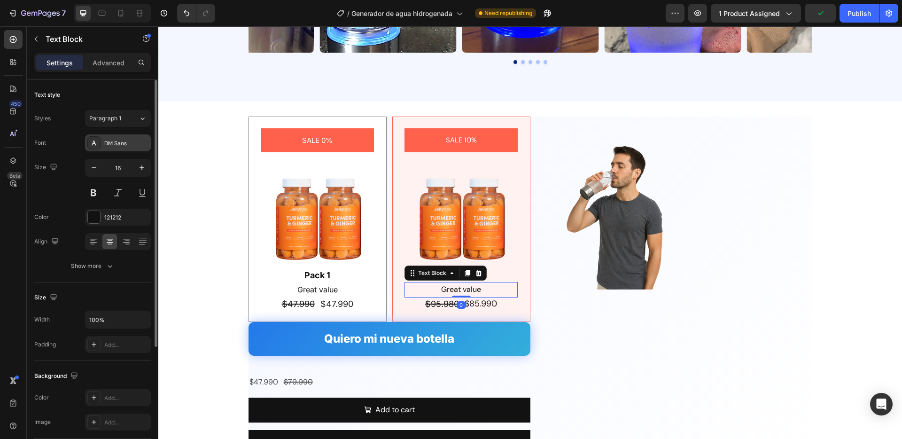
click at [117, 143] on div "DM Sans" at bounding box center [126, 143] width 44 height 8
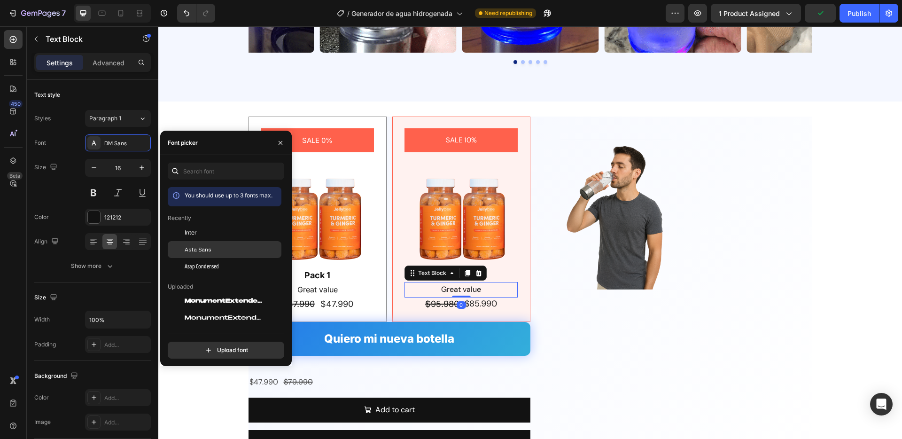
drag, startPoint x: 201, startPoint y: 237, endPoint x: 252, endPoint y: 249, distance: 53.0
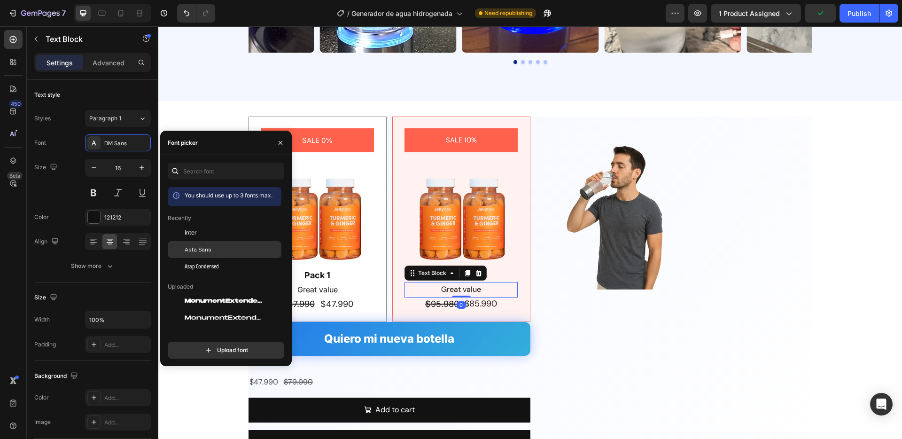
click at [201, 293] on div "Inter" at bounding box center [225, 301] width 114 height 17
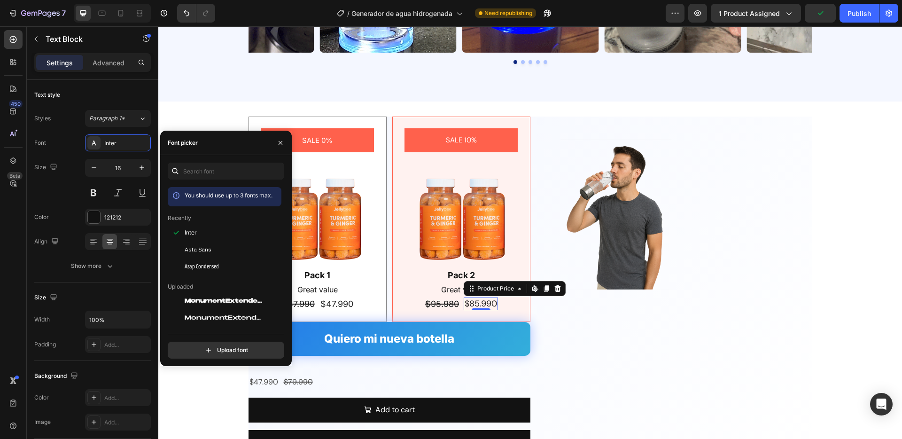
click at [482, 302] on div "$85.990" at bounding box center [481, 303] width 34 height 13
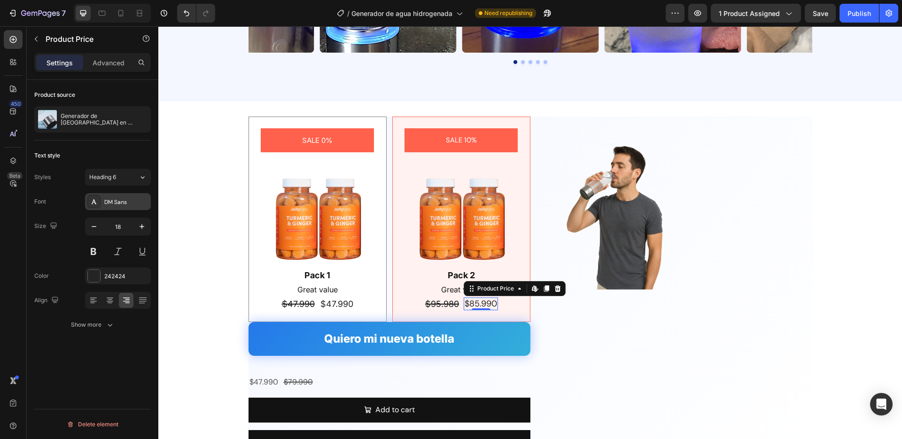
click at [126, 193] on div "DM Sans" at bounding box center [118, 201] width 66 height 17
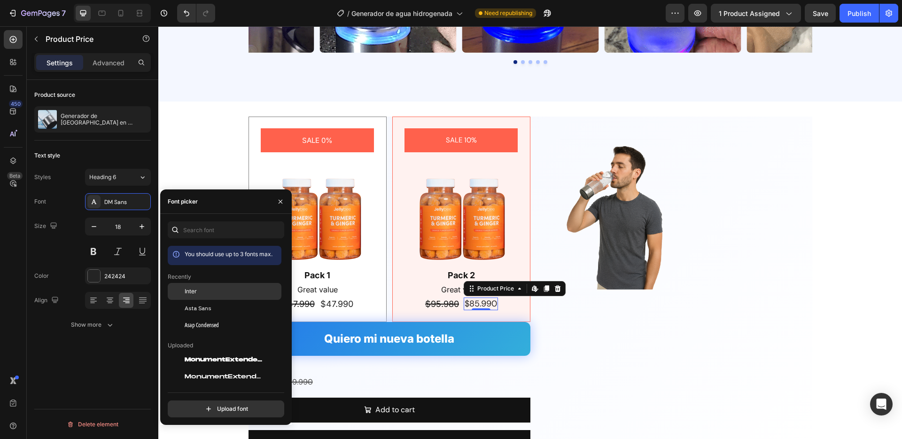
drag, startPoint x: 221, startPoint y: 292, endPoint x: 213, endPoint y: 289, distance: 7.9
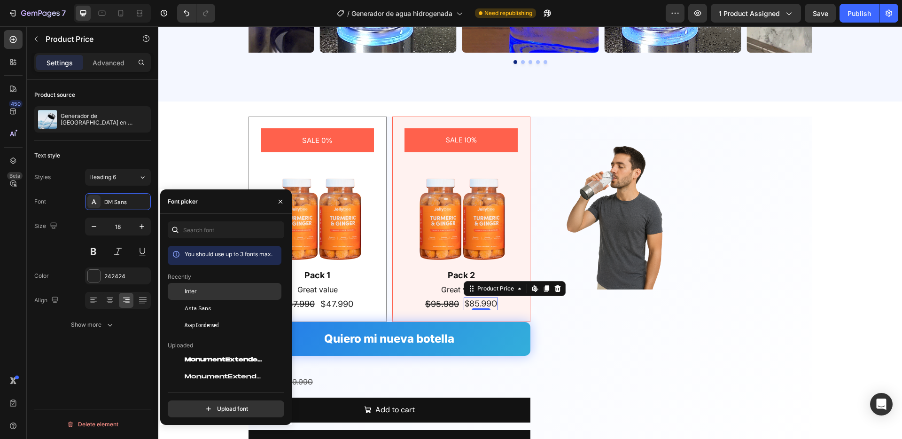
click at [221, 292] on div "Inter" at bounding box center [232, 291] width 95 height 8
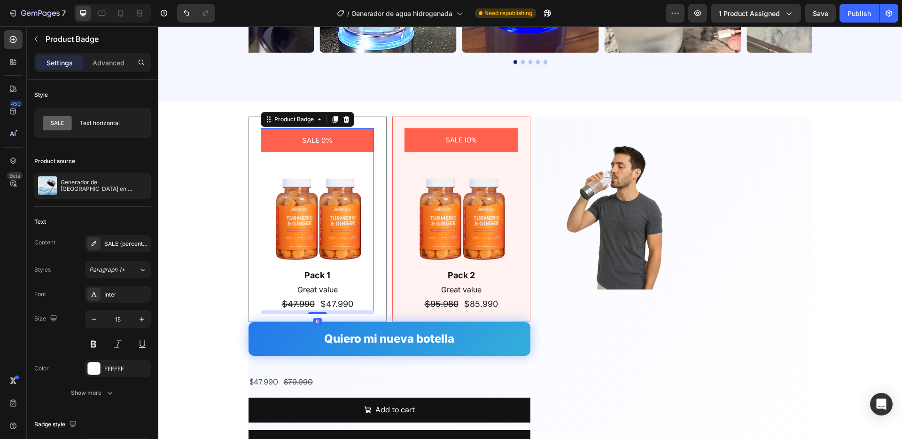
click at [317, 141] on pre "SALE 0%" at bounding box center [317, 140] width 42 height 24
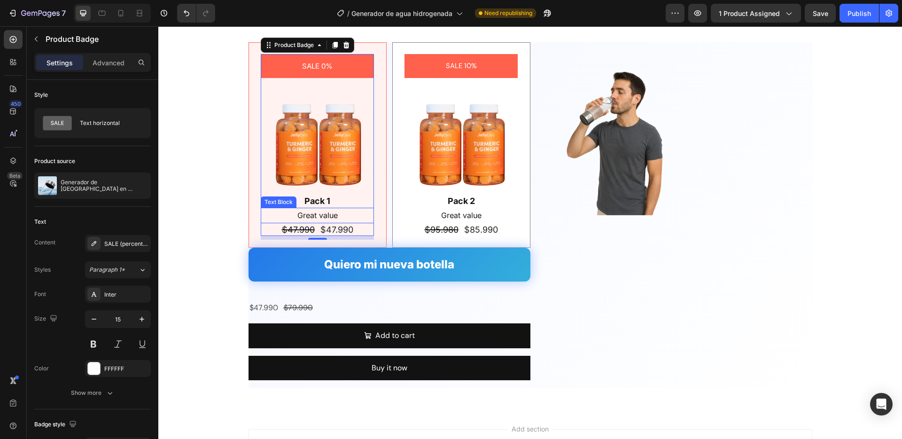
scroll to position [2087, 0]
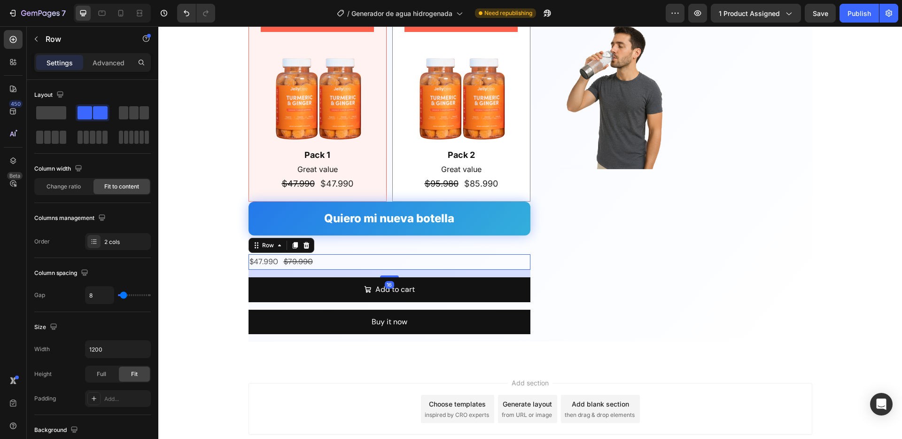
click at [378, 257] on div "$47.990 Product Price Product Price $79.990 Product Price Product Price Row 16" at bounding box center [390, 262] width 282 height 16
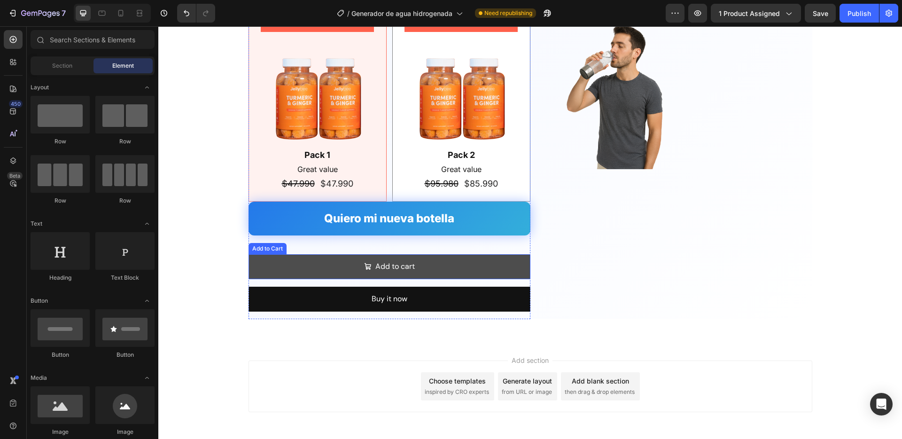
scroll to position [2113, 0]
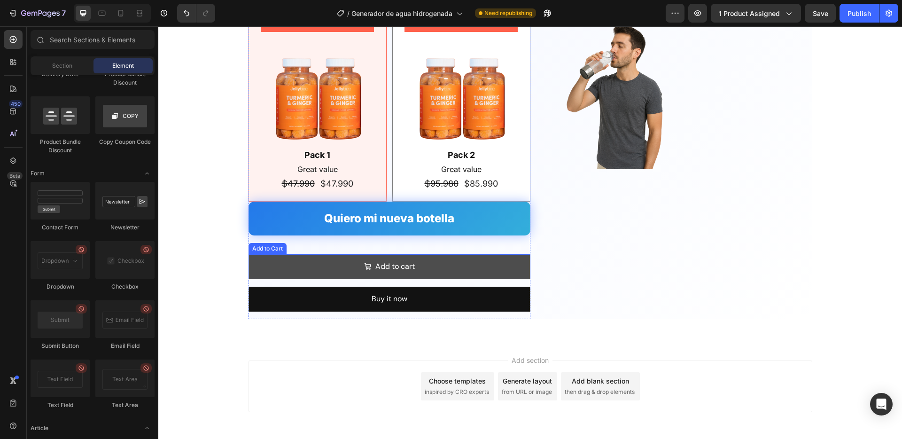
click at [358, 261] on button "Add to cart" at bounding box center [390, 266] width 282 height 25
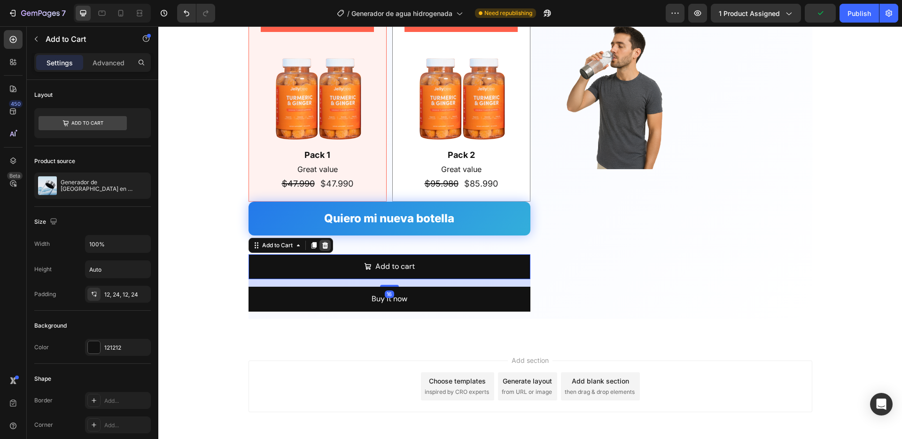
click at [327, 244] on icon at bounding box center [325, 245] width 8 height 8
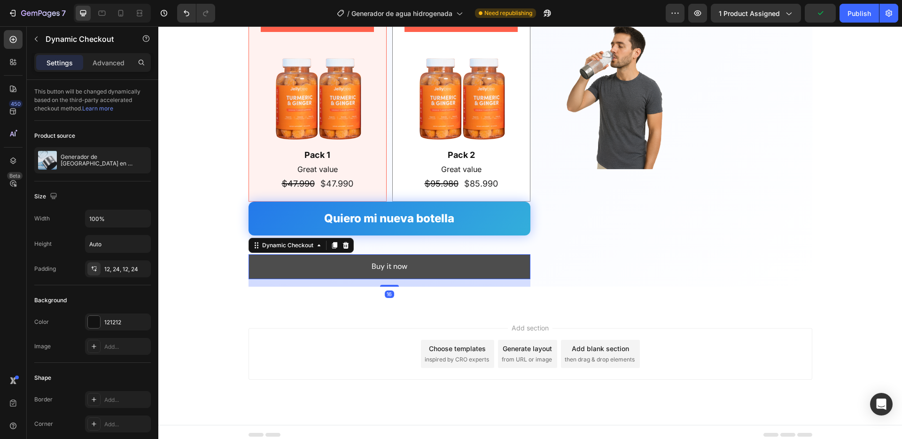
click at [328, 261] on button "Buy it now" at bounding box center [390, 266] width 282 height 25
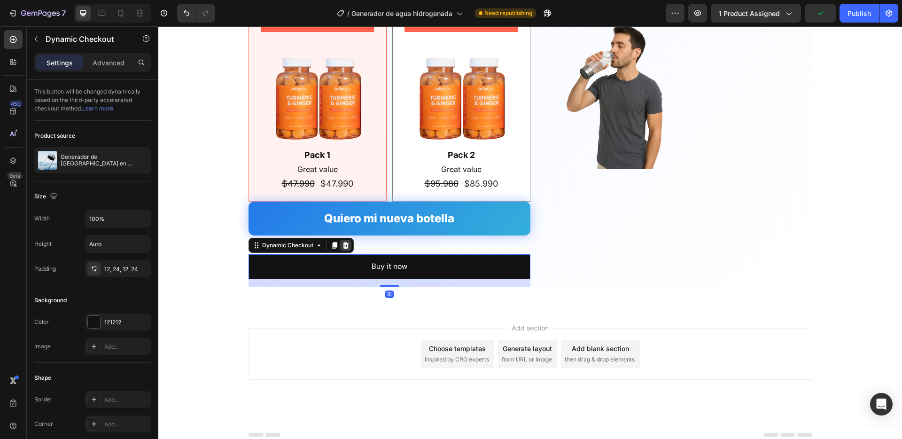
click at [347, 241] on icon at bounding box center [346, 245] width 8 height 8
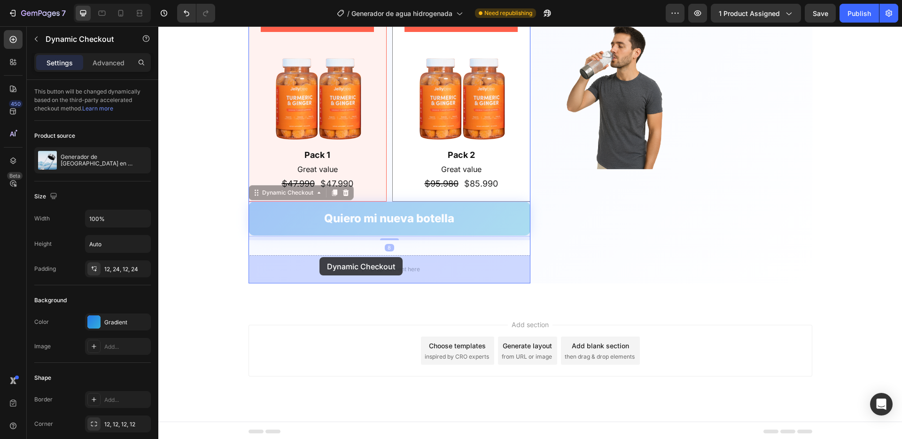
drag, startPoint x: 319, startPoint y: 226, endPoint x: 319, endPoint y: 257, distance: 31.5
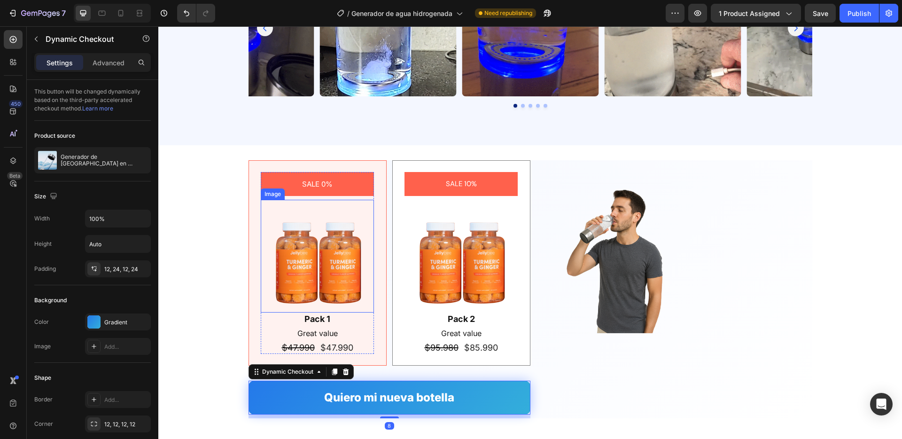
scroll to position [1903, 0]
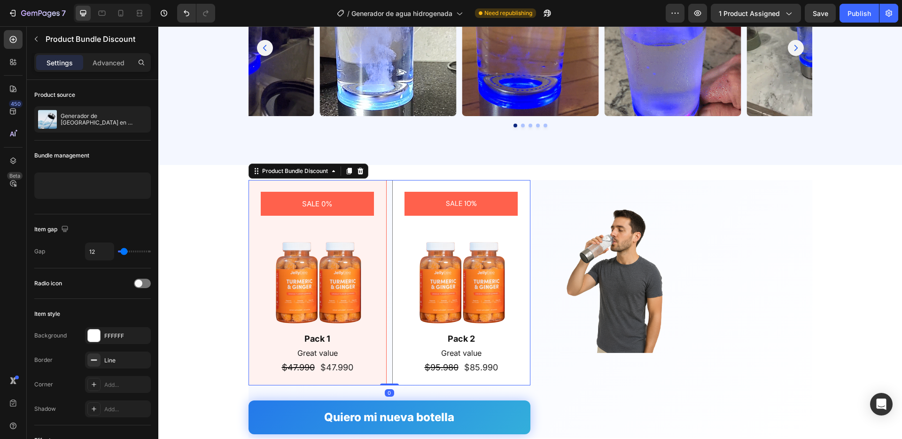
click at [391, 206] on div "SALE 0% Product Badge Image Pack 1 Text Block Great value Text Block $47.990 Pr…" at bounding box center [390, 282] width 282 height 205
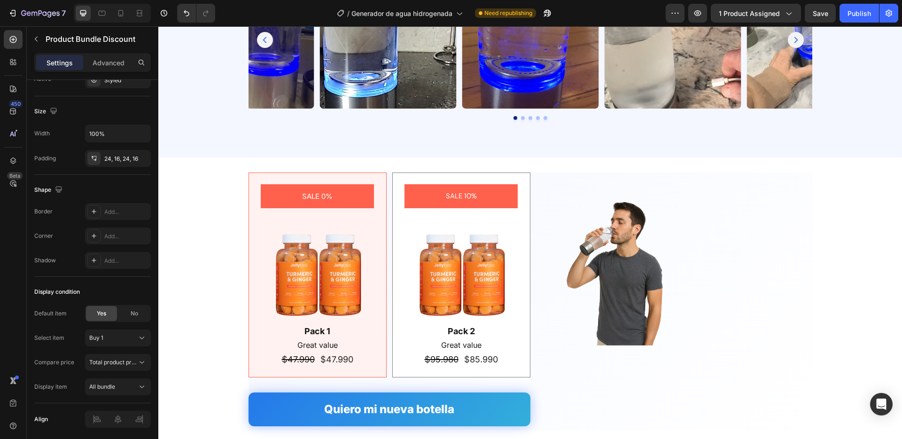
scroll to position [1875, 0]
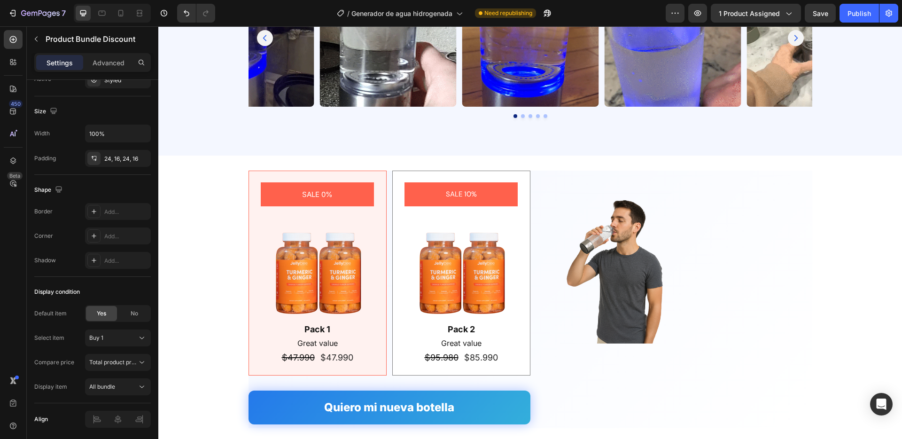
click at [255, 270] on div "SALE 0% Product Badge Image Pack 1 Text Block Great value Text Block $47.990 Pr…" at bounding box center [318, 273] width 138 height 205
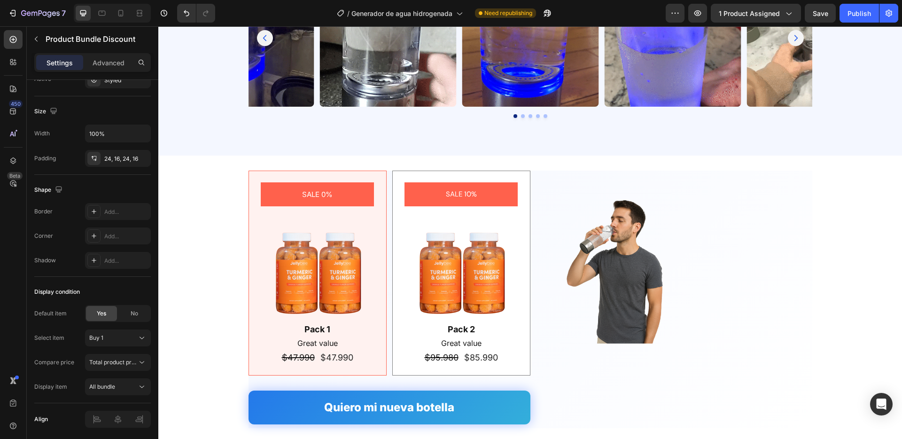
drag, startPoint x: 389, startPoint y: 257, endPoint x: 365, endPoint y: 263, distance: 24.6
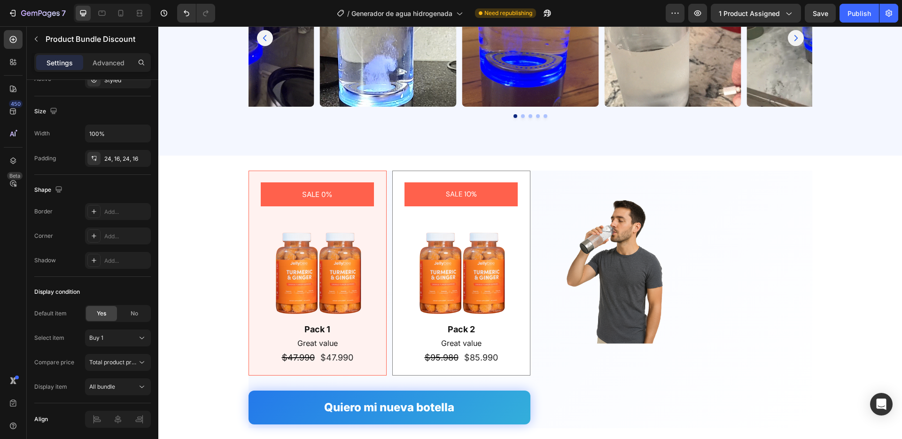
click at [389, 257] on div "SALE 0% Product Badge Image Pack 1 Text Block Great value Text Block $47.990 Pr…" at bounding box center [390, 273] width 282 height 205
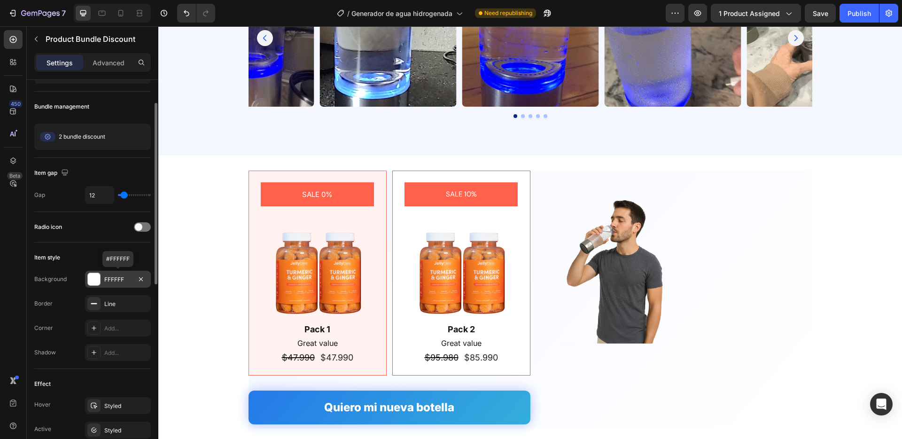
scroll to position [49, 0]
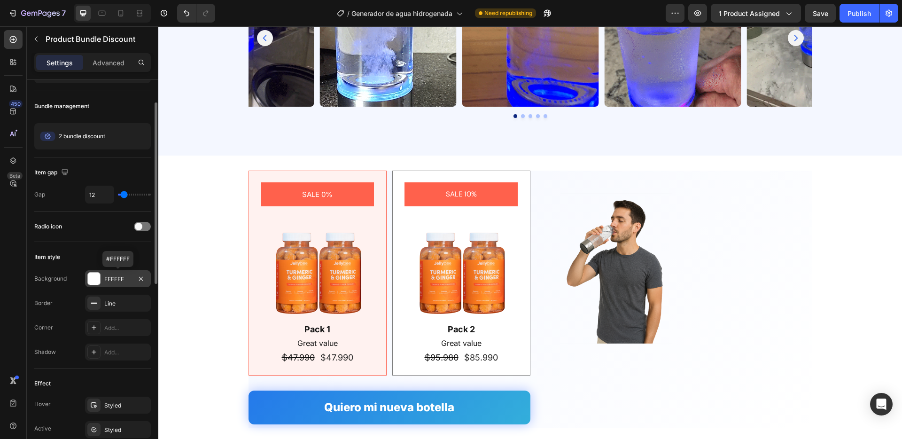
click at [115, 282] on div "FFFFFF" at bounding box center [117, 279] width 27 height 8
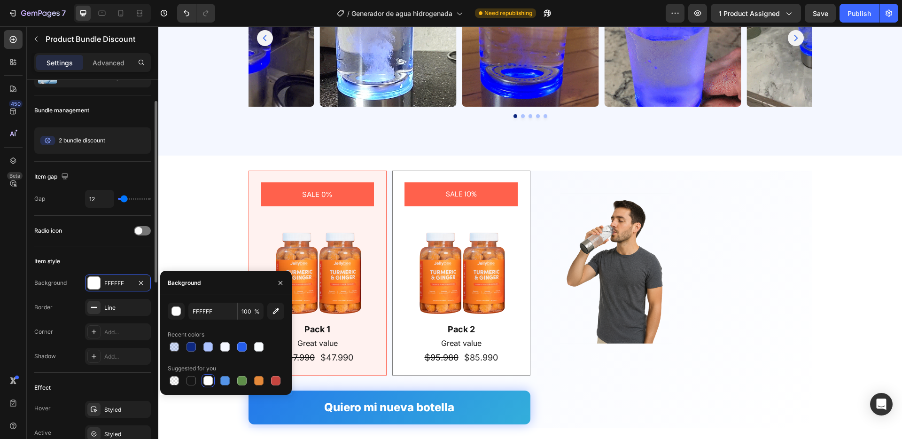
click at [99, 253] on div "Item style Background FFFFFF Border Line Corner Add... Shadow Add..." at bounding box center [92, 309] width 117 height 126
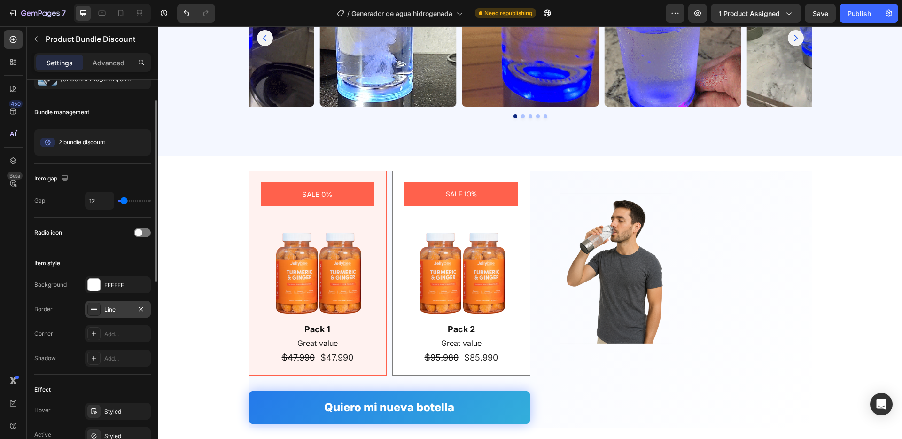
click at [118, 307] on div "Line" at bounding box center [117, 309] width 27 height 8
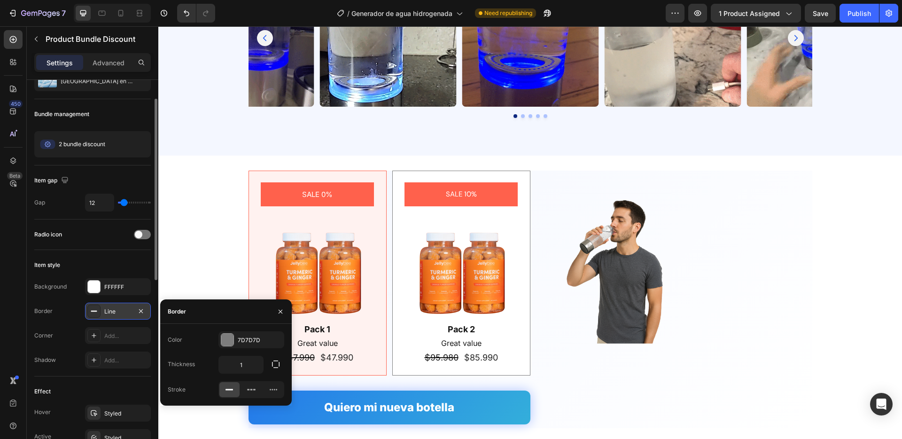
scroll to position [41, 0]
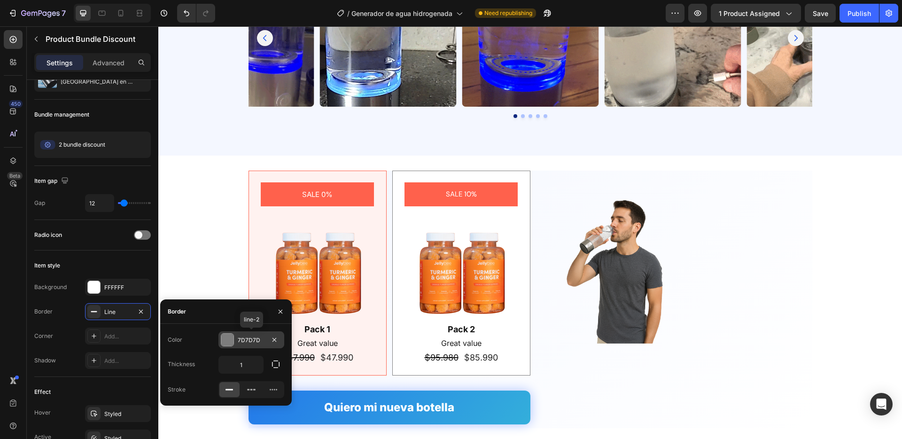
click at [224, 335] on div at bounding box center [227, 340] width 12 height 12
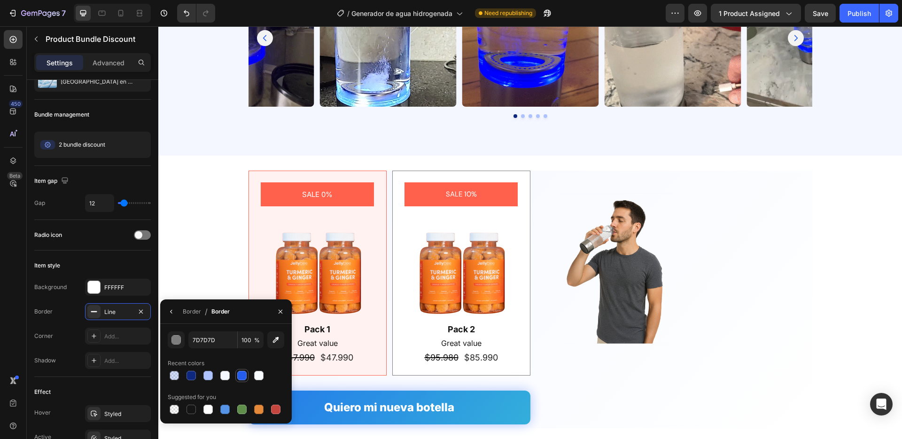
click at [241, 381] on div at bounding box center [241, 375] width 11 height 11
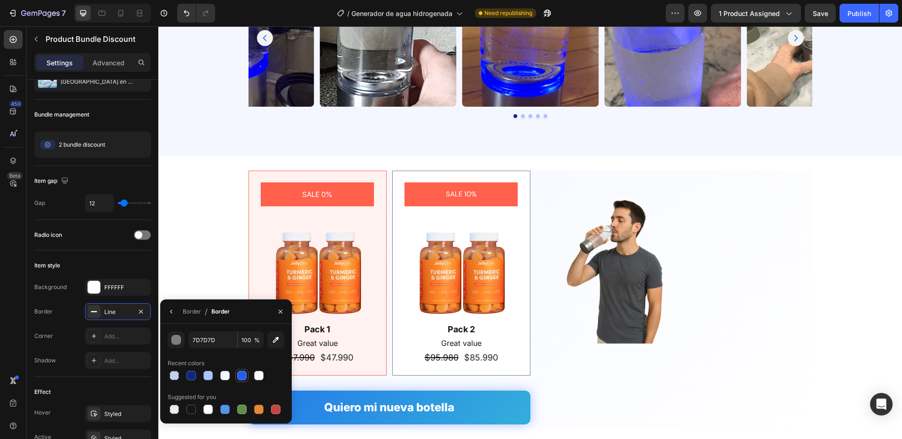
type input "245DEC"
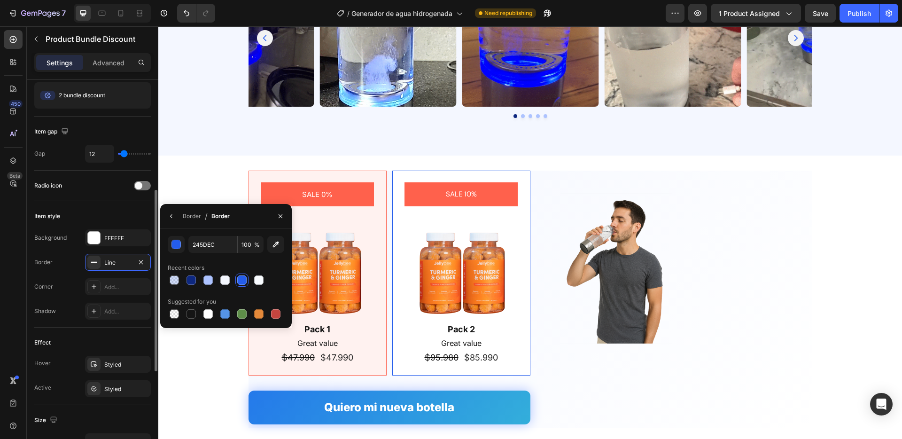
scroll to position [171, 0]
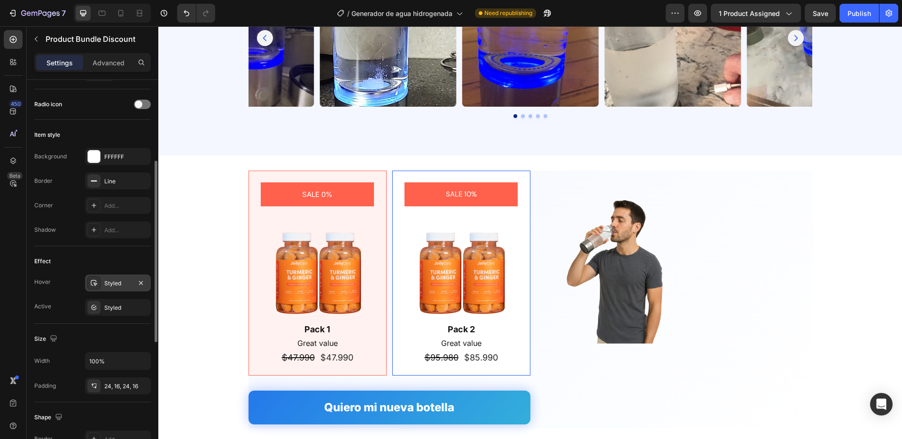
click at [111, 285] on div "Styled" at bounding box center [117, 283] width 27 height 8
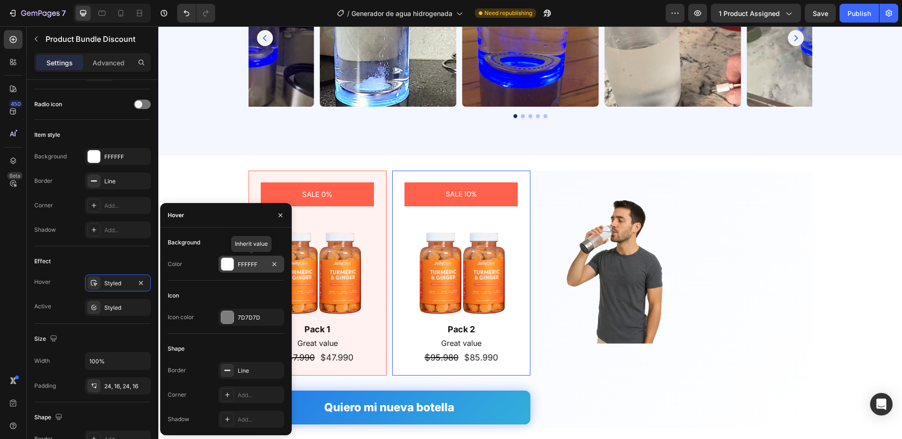
click at [222, 267] on div at bounding box center [227, 264] width 12 height 12
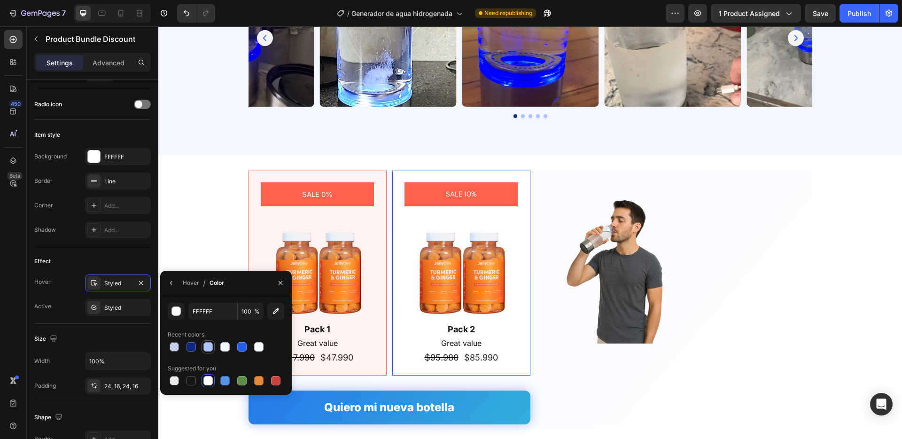
click at [209, 347] on div at bounding box center [207, 346] width 9 height 9
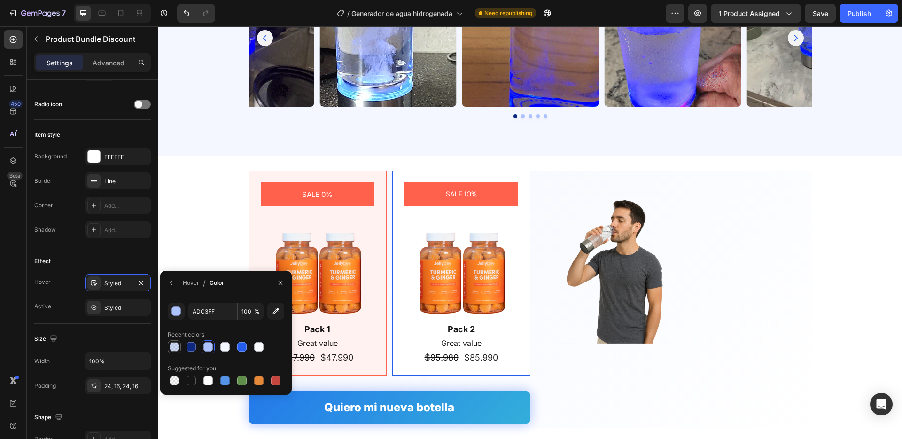
click at [168, 350] on div at bounding box center [174, 346] width 13 height 13
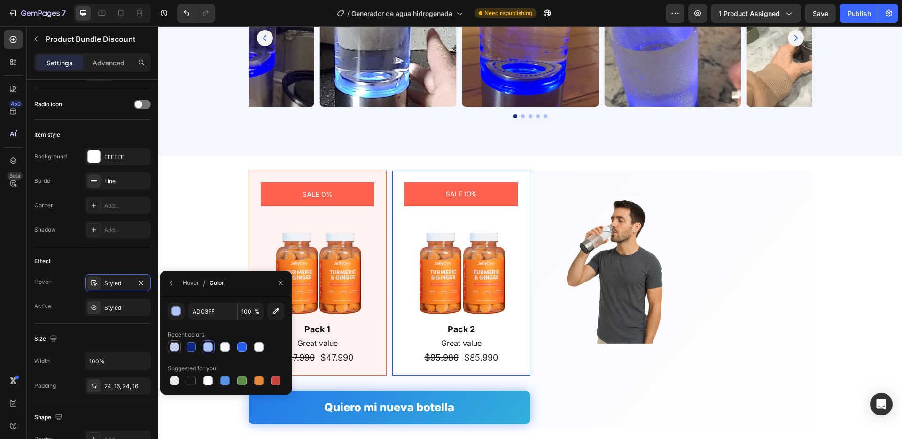
type input "245DEC"
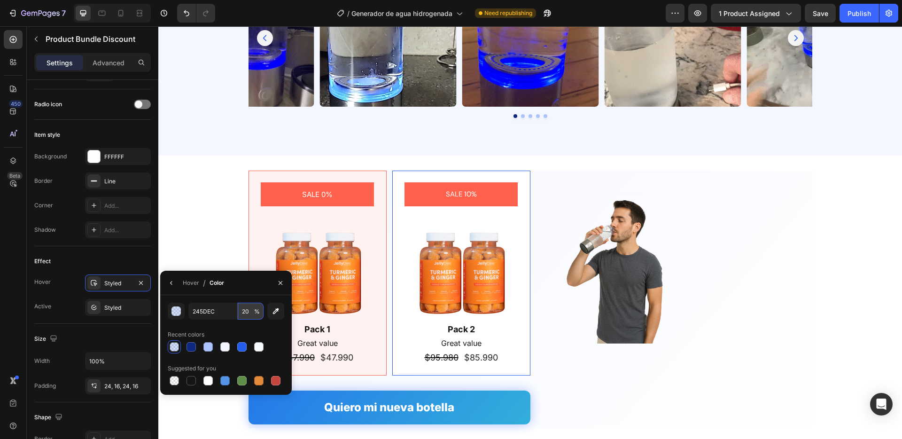
click at [0, 0] on input "20" at bounding box center [0, 0] width 0 height 0
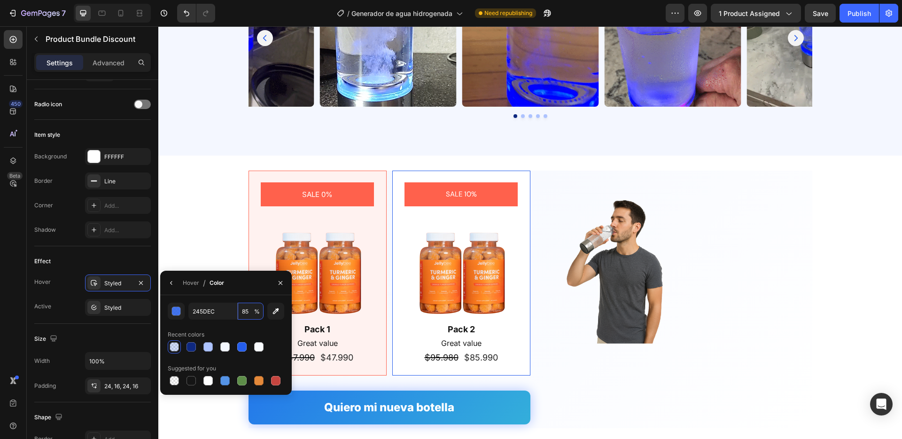
type input "8"
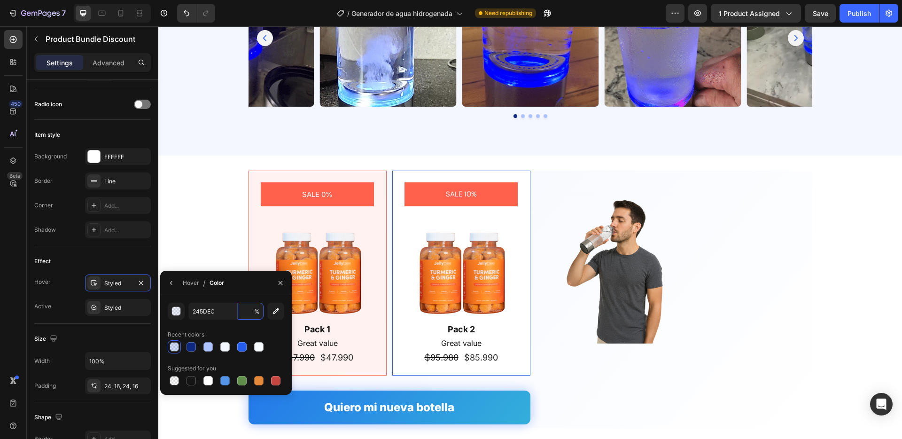
type input "5"
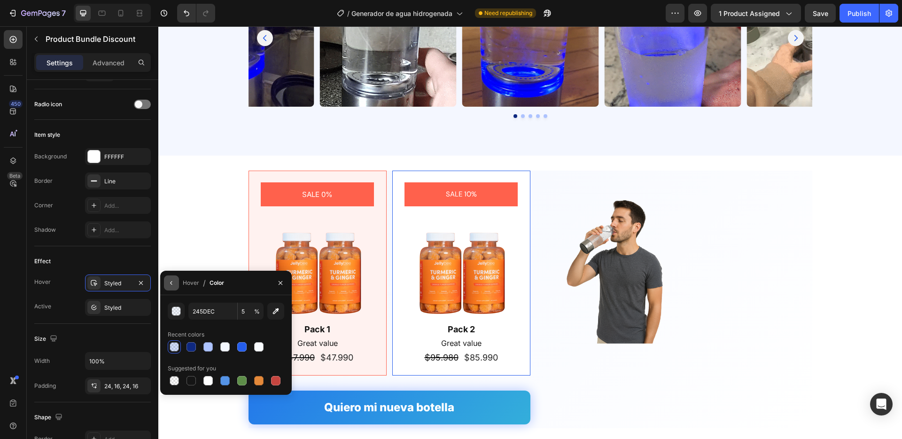
click at [171, 284] on icon "button" at bounding box center [172, 283] width 8 height 8
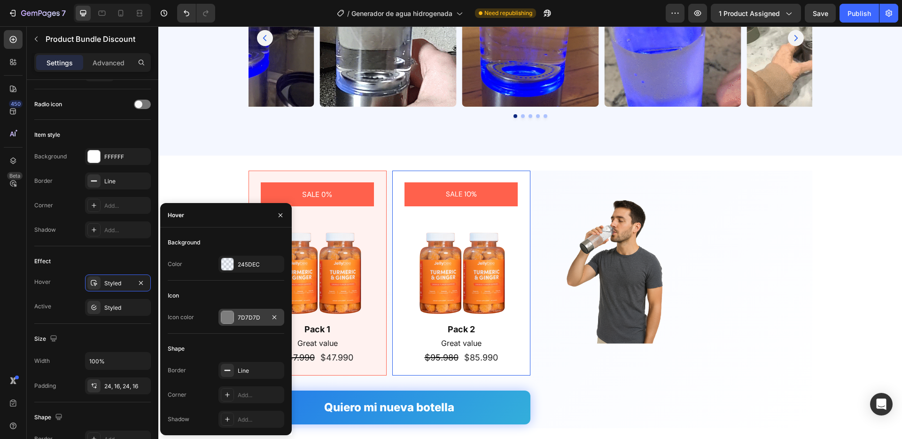
click at [224, 322] on div at bounding box center [227, 317] width 12 height 12
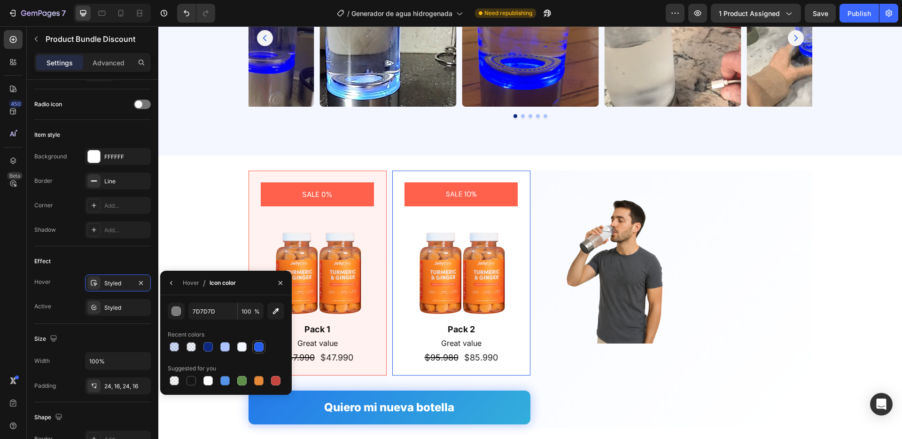
click at [256, 349] on div at bounding box center [258, 346] width 9 height 9
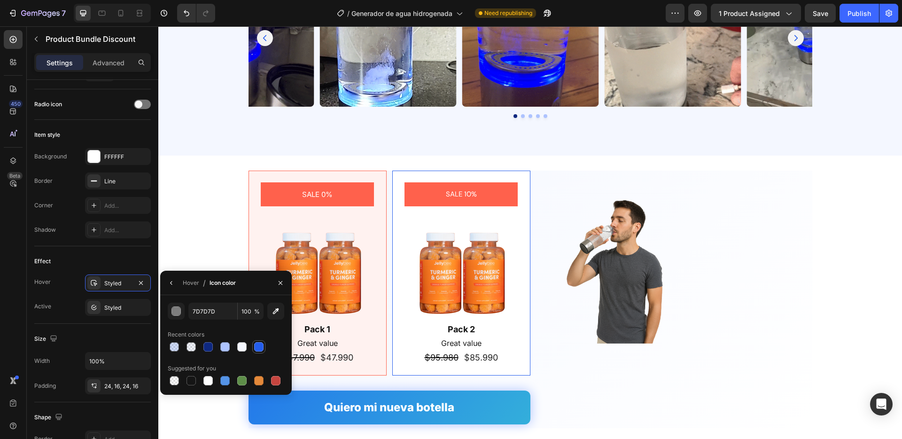
type input "245DEC"
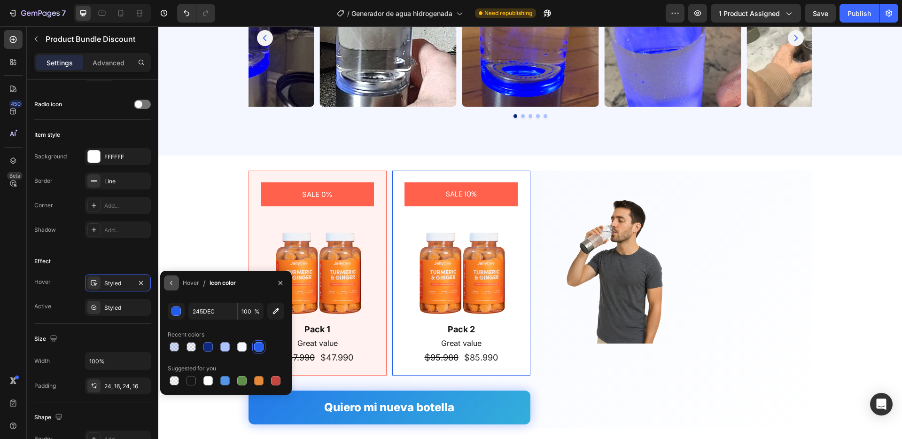
click at [170, 280] on icon "button" at bounding box center [172, 283] width 8 height 8
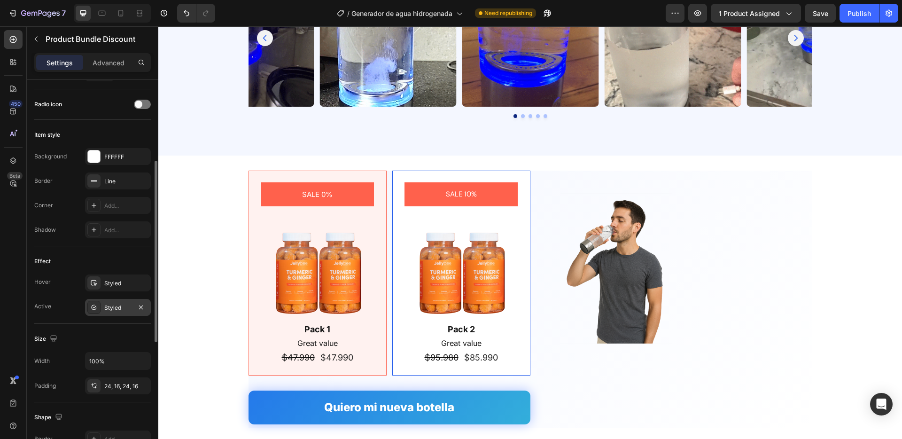
click at [114, 306] on div "Styled" at bounding box center [117, 308] width 27 height 8
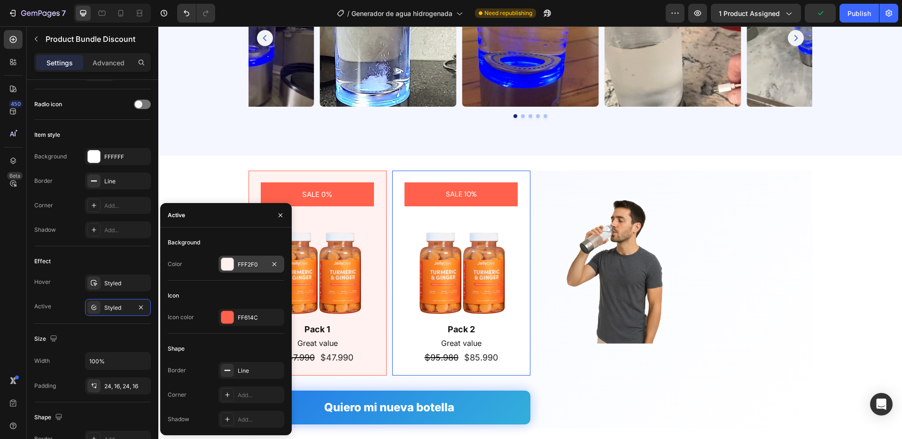
click at [229, 262] on div at bounding box center [227, 264] width 12 height 12
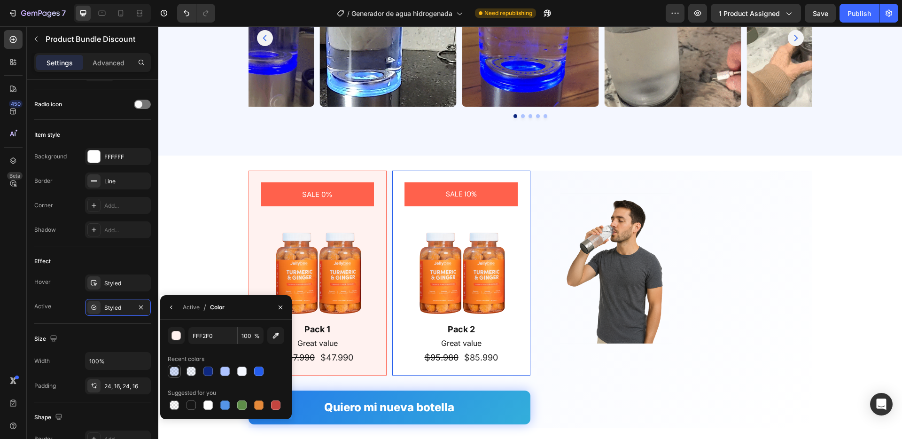
click at [170, 370] on div at bounding box center [174, 370] width 9 height 9
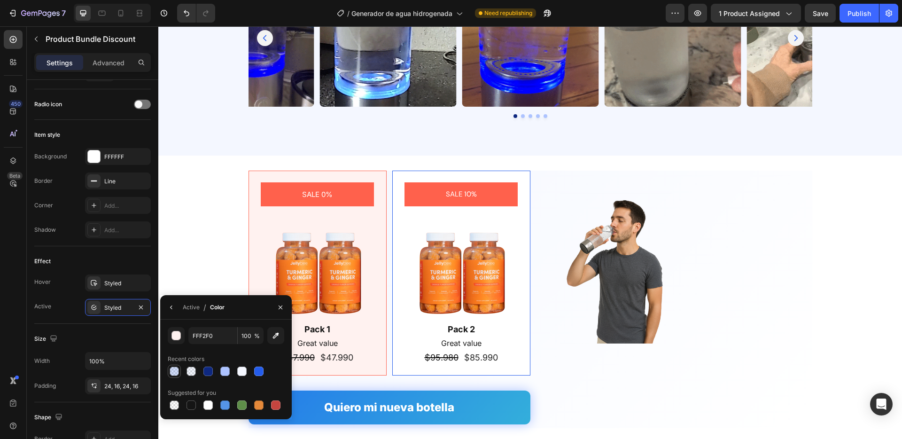
type input "245DEC"
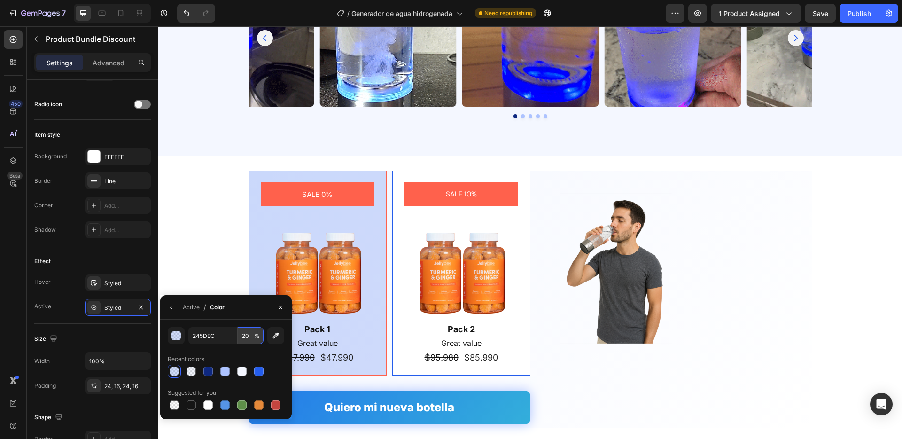
click at [0, 0] on input "20" at bounding box center [0, 0] width 0 height 0
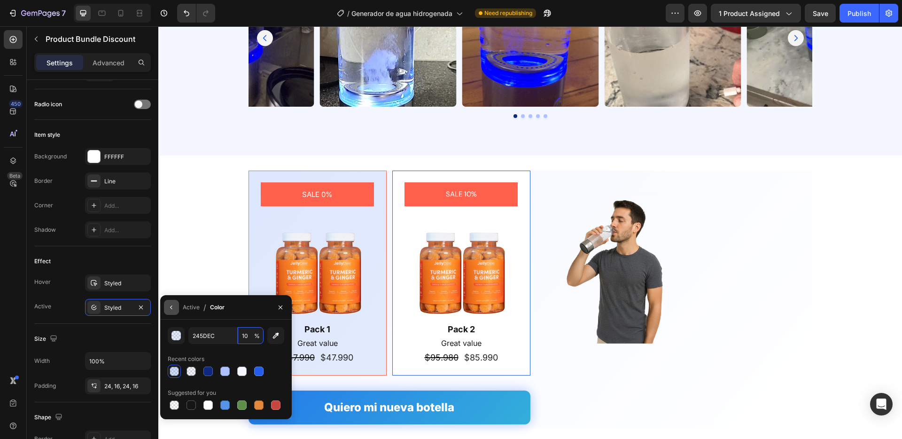
type input "10"
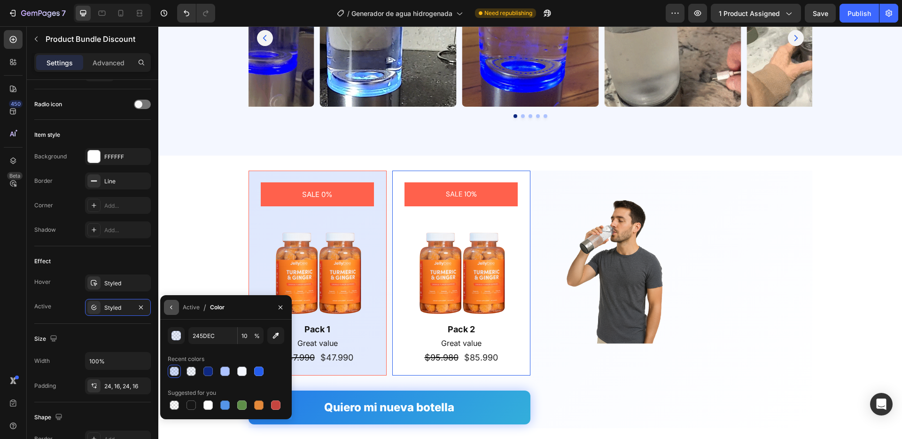
click at [170, 304] on icon "button" at bounding box center [172, 308] width 8 height 8
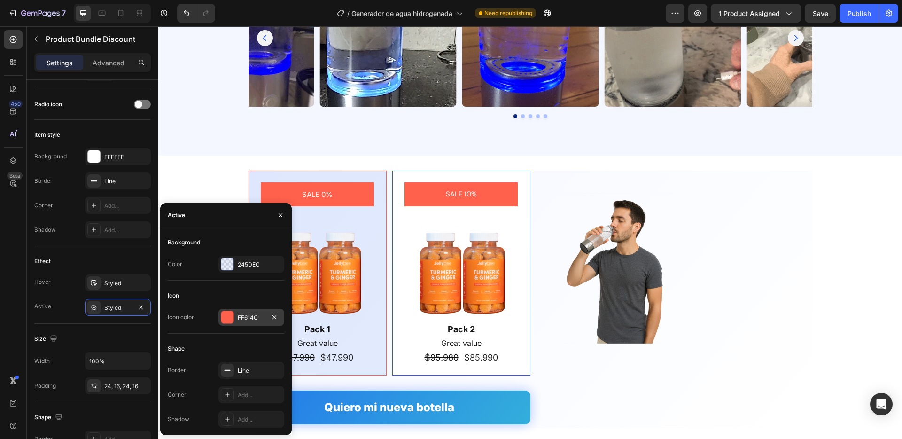
click at [247, 323] on div "FF614C" at bounding box center [251, 317] width 66 height 17
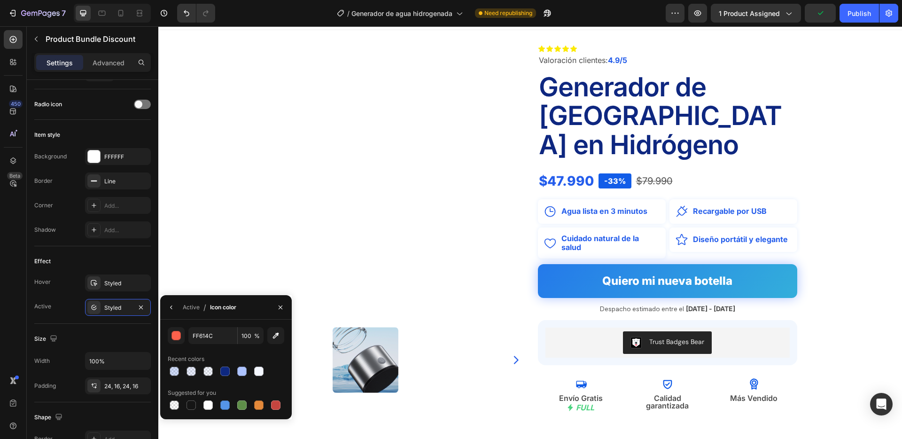
scroll to position [0, 0]
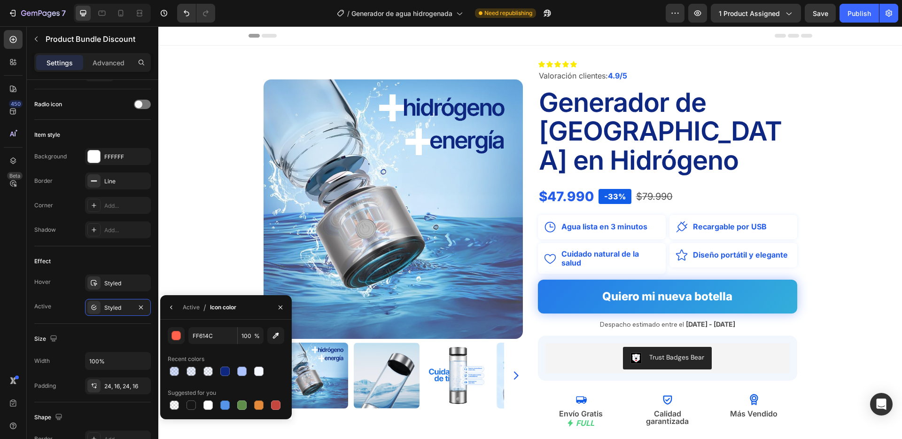
drag, startPoint x: 275, startPoint y: 336, endPoint x: 285, endPoint y: 330, distance: 12.0
click at [275, 336] on icon "button" at bounding box center [275, 335] width 9 height 9
type input "245DE9"
click at [279, 305] on icon "button" at bounding box center [281, 308] width 8 height 8
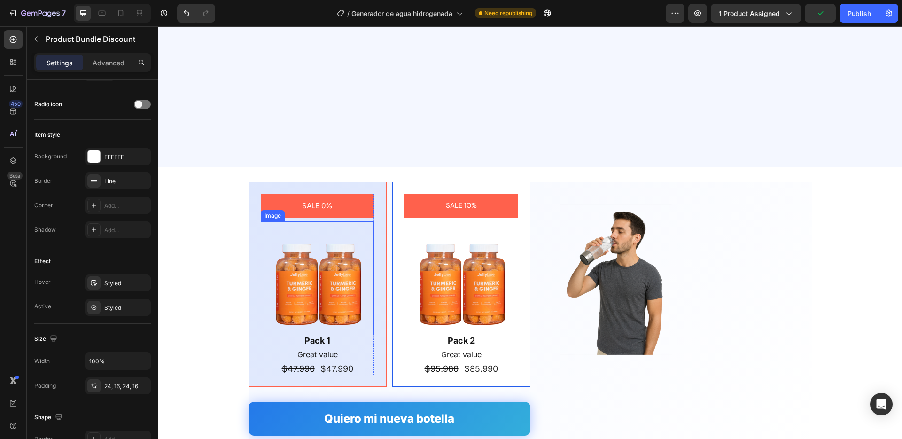
scroll to position [2022, 0]
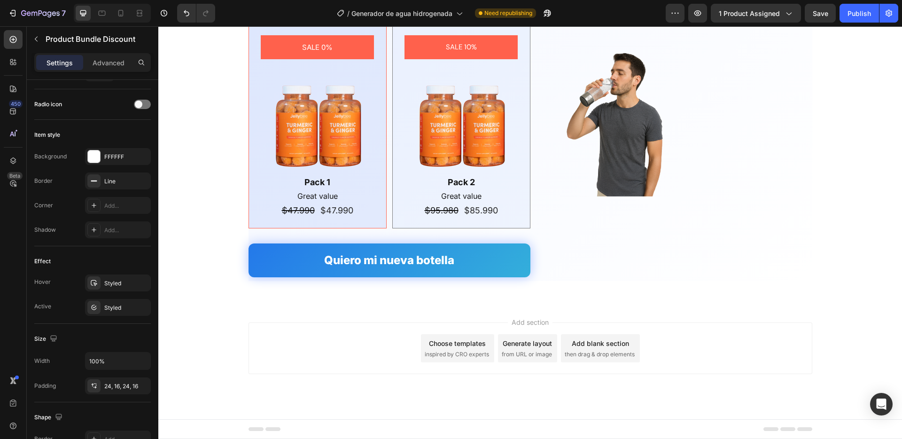
click at [392, 194] on div "SALE 10% Product Badge Image Pack 2 Text Block Great value Text Block $95.980 P…" at bounding box center [461, 125] width 138 height 205
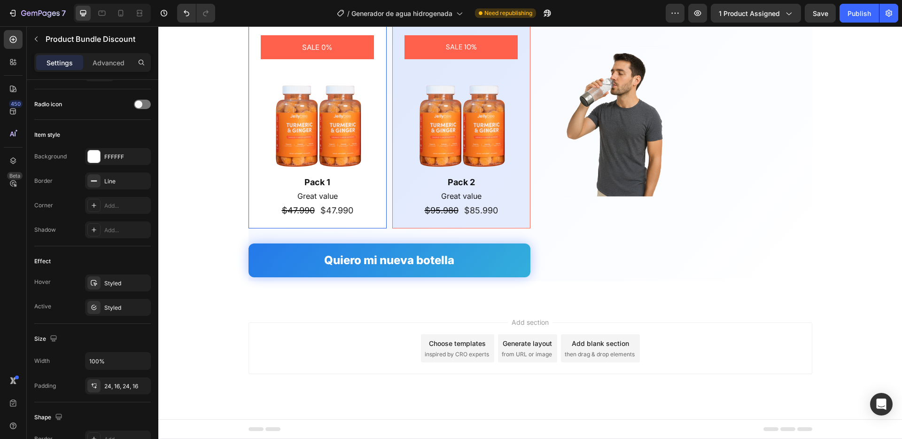
click at [395, 191] on div "SALE 10% Product Badge Image Pack 2 Text Block Great value Text Block $95.980 P…" at bounding box center [461, 125] width 138 height 205
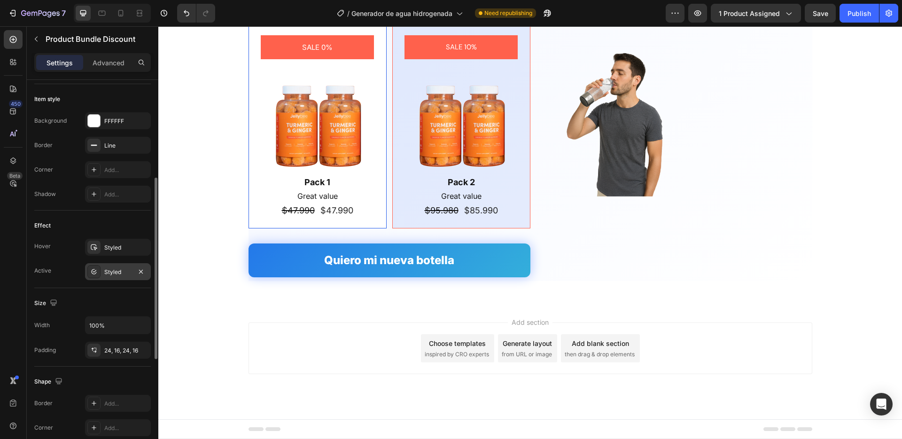
click at [125, 274] on div "Styled" at bounding box center [117, 272] width 27 height 8
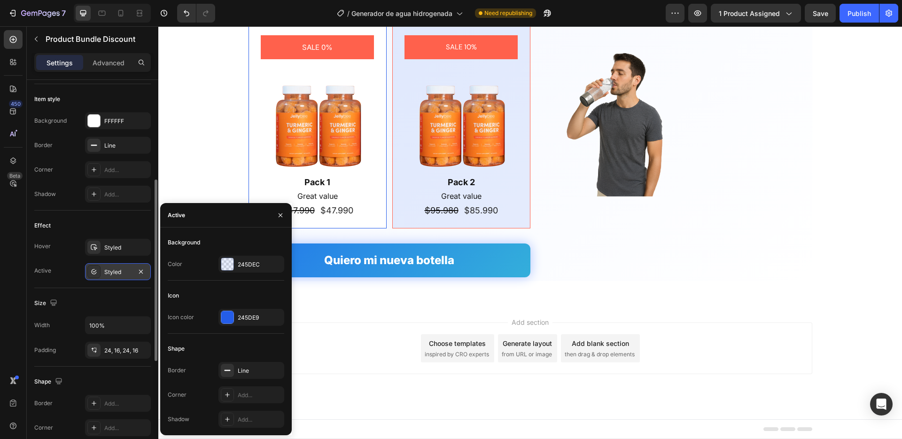
scroll to position [209, 0]
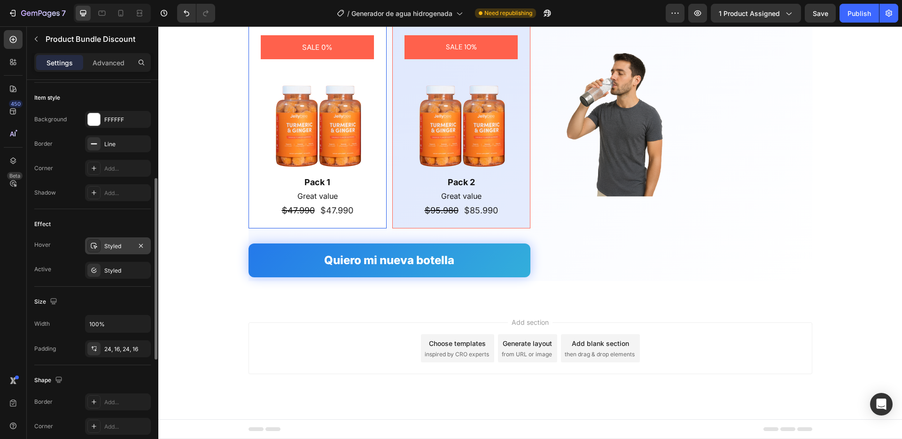
click at [109, 246] on div "Styled" at bounding box center [117, 246] width 27 height 8
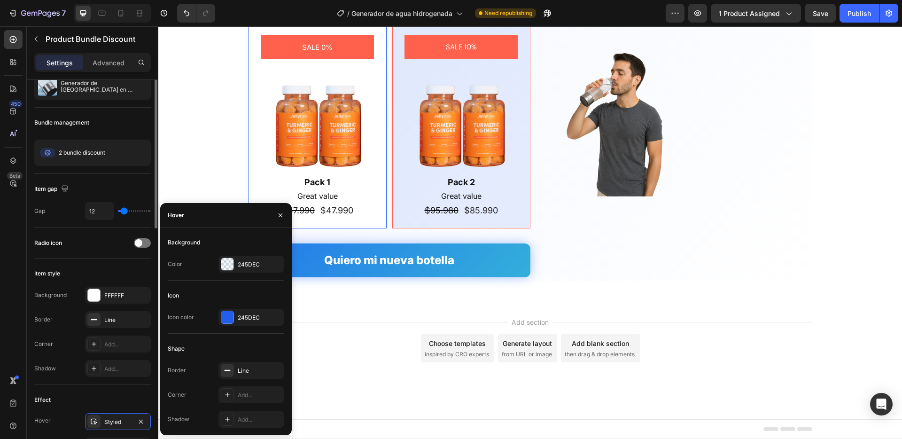
scroll to position [0, 0]
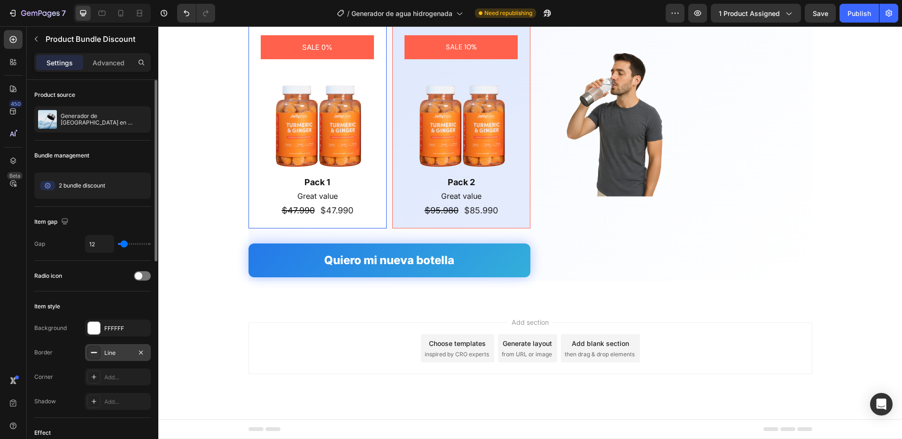
click at [108, 351] on div "Line" at bounding box center [117, 353] width 27 height 8
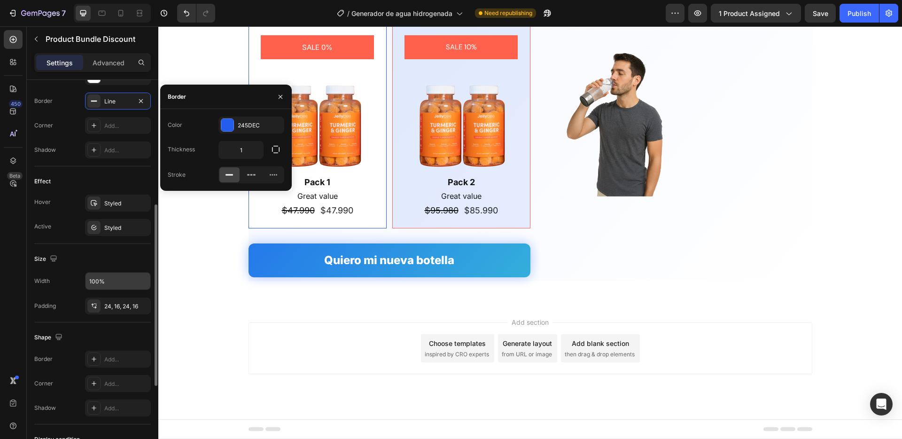
scroll to position [259, 0]
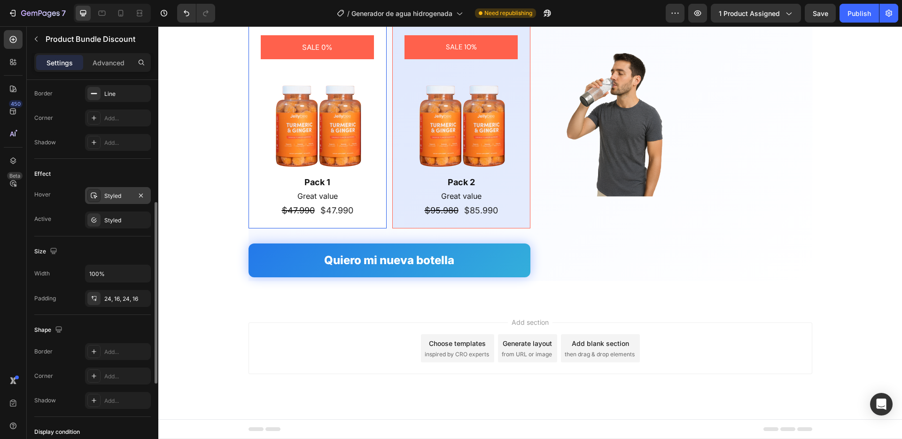
click at [119, 189] on div "Styled" at bounding box center [118, 195] width 66 height 17
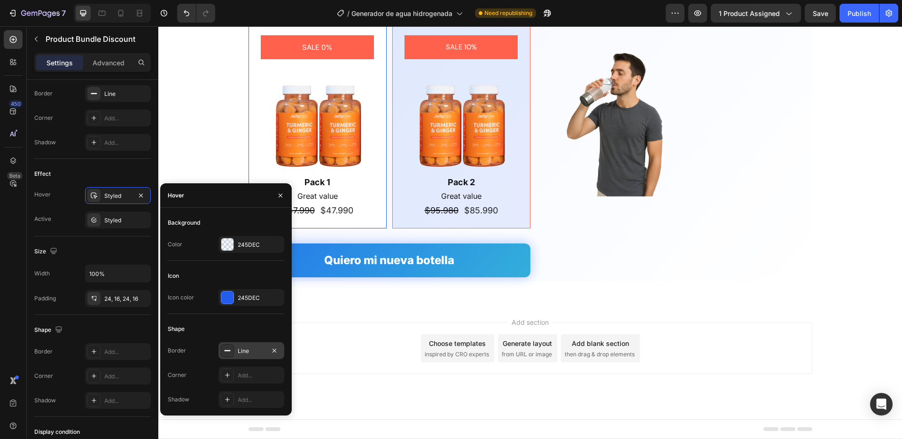
click at [240, 351] on div "Line" at bounding box center [251, 351] width 27 height 8
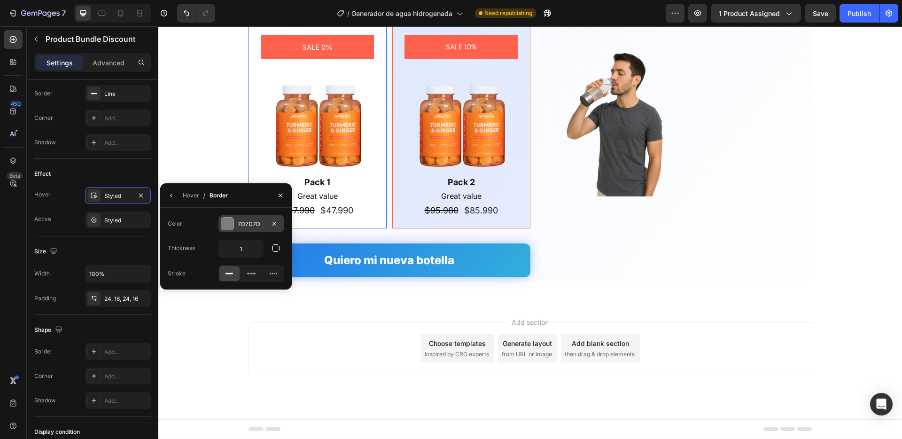
click at [224, 223] on div at bounding box center [227, 224] width 12 height 12
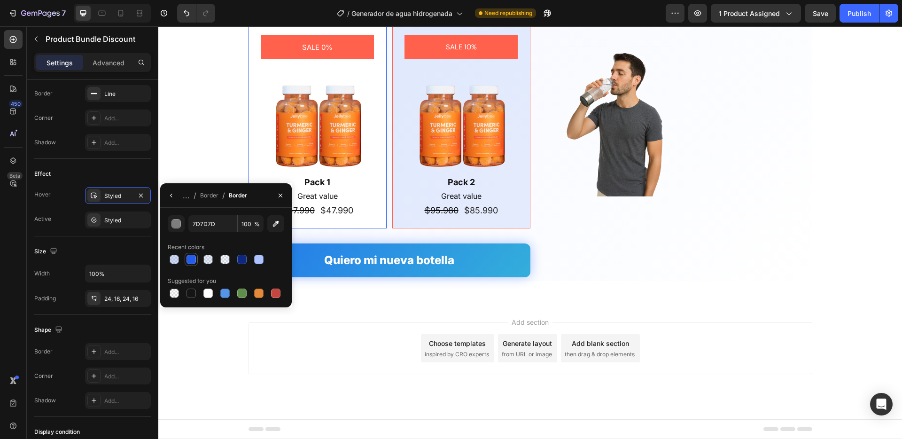
click at [188, 258] on div at bounding box center [191, 259] width 9 height 9
type input "245DE9"
click at [127, 220] on div "Styled" at bounding box center [117, 220] width 27 height 8
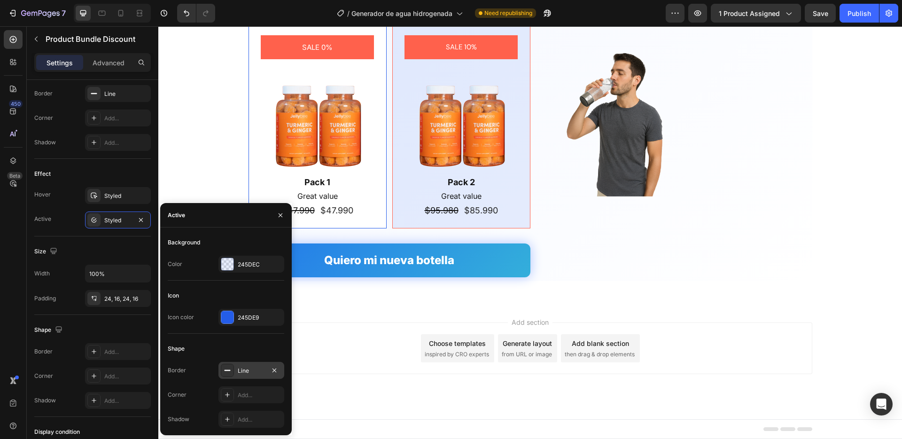
click at [249, 367] on div "Line" at bounding box center [251, 370] width 27 height 8
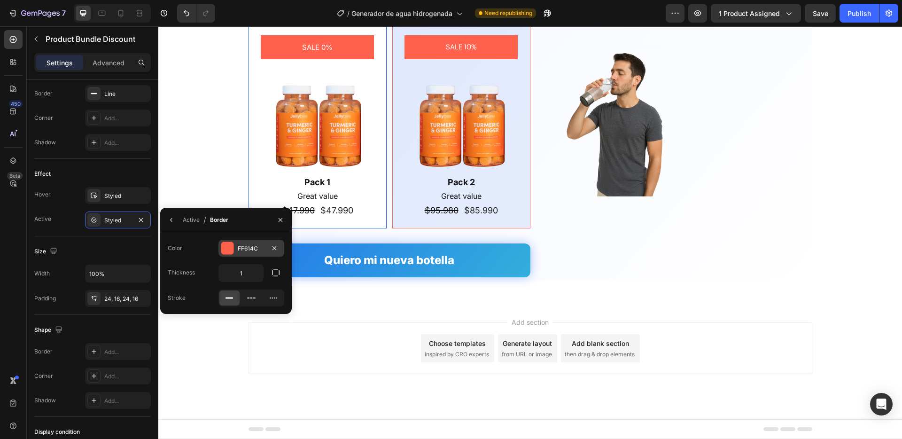
click at [227, 251] on div at bounding box center [227, 248] width 12 height 12
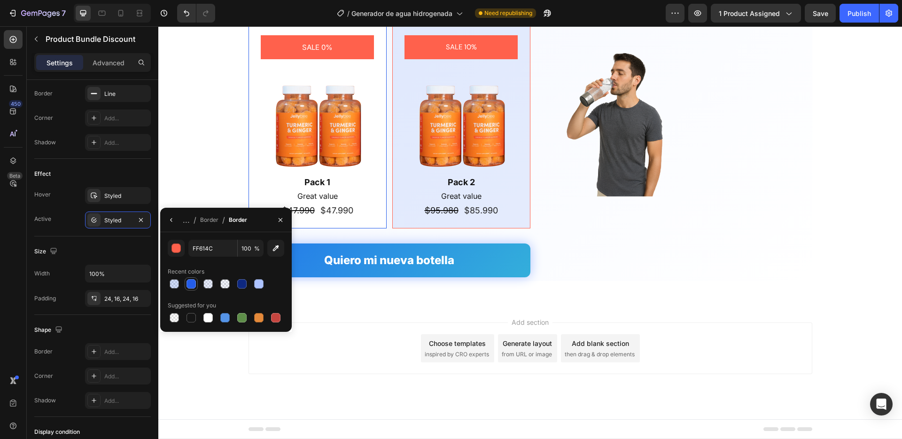
click at [192, 284] on div at bounding box center [191, 283] width 9 height 9
type input "245DE9"
click at [173, 223] on icon "button" at bounding box center [172, 220] width 8 height 8
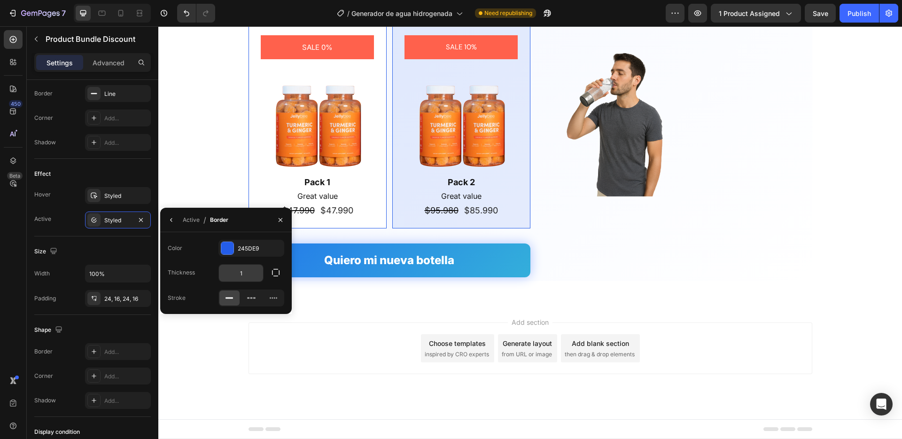
click at [0, 0] on input "1" at bounding box center [0, 0] width 0 height 0
type input "2"
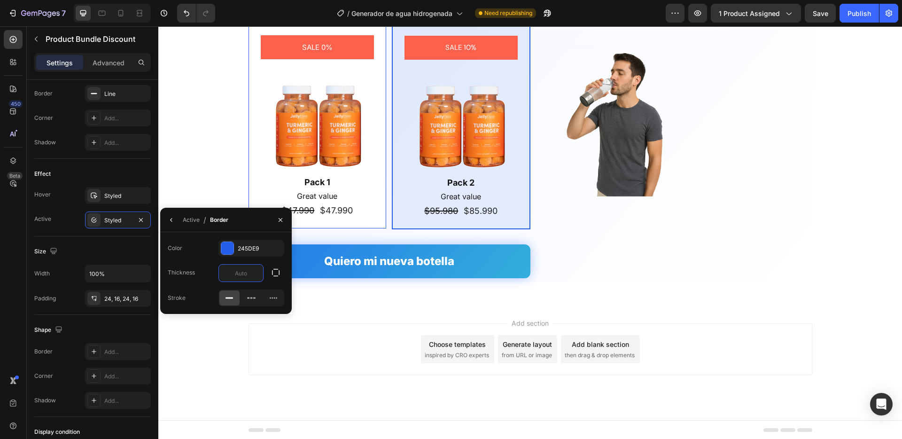
type input "4"
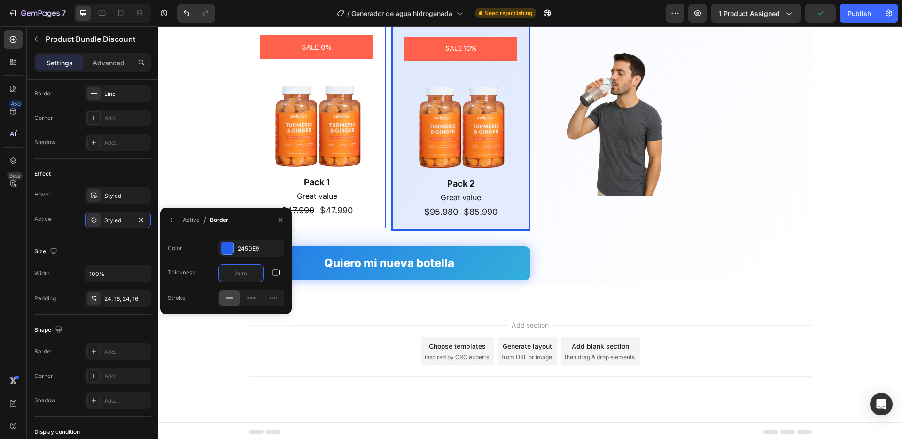
type input "2"
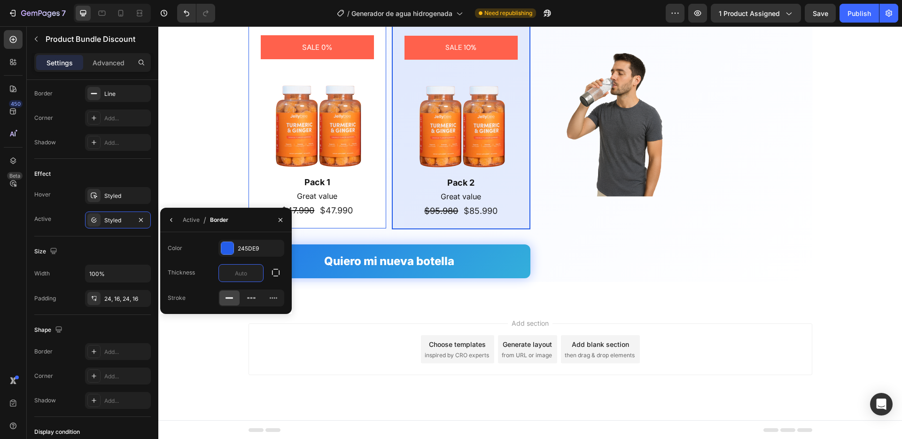
type input "3"
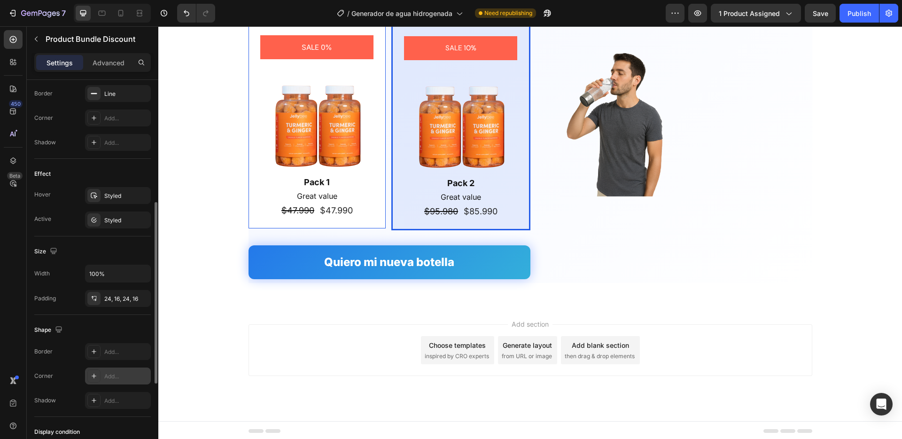
click at [115, 376] on div "Add..." at bounding box center [126, 376] width 44 height 8
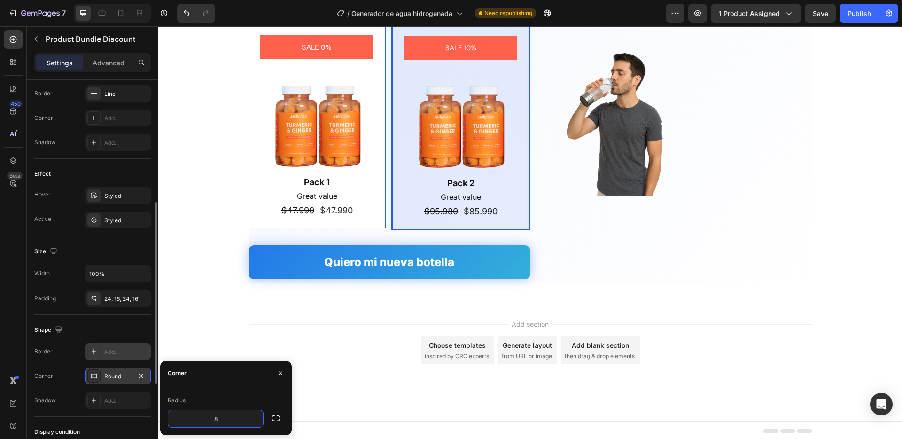
click at [113, 355] on div "Add..." at bounding box center [126, 352] width 44 height 8
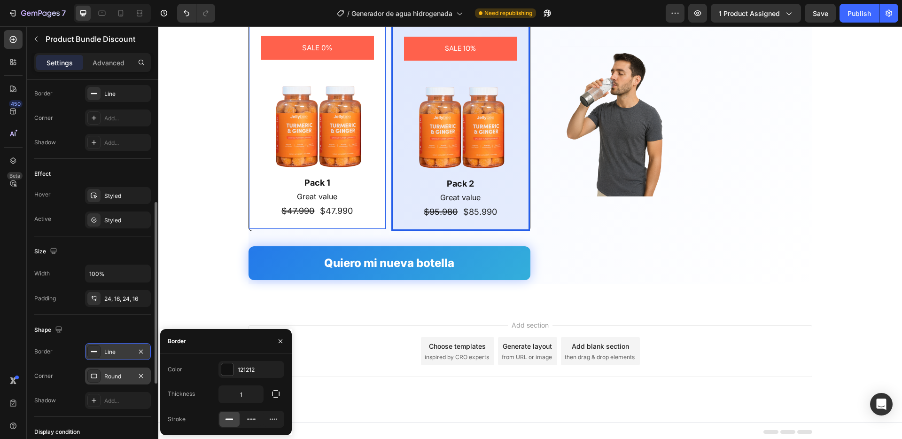
scroll to position [2023, 0]
click at [141, 350] on icon "button" at bounding box center [141, 351] width 4 height 4
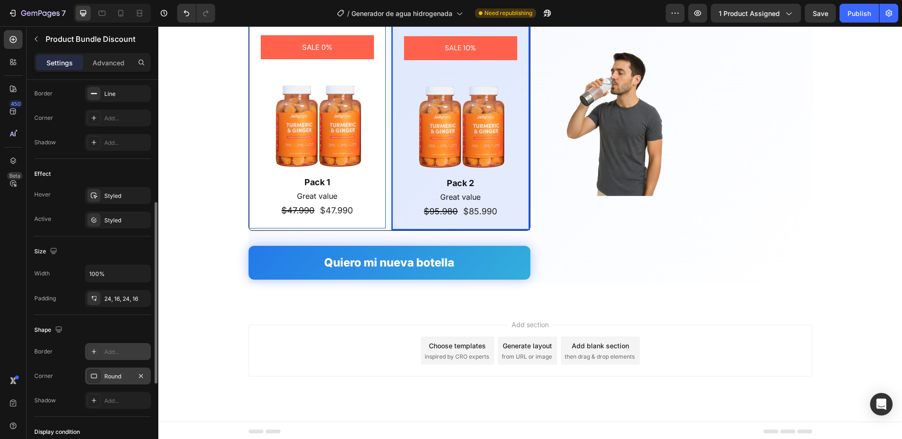
scroll to position [2022, 0]
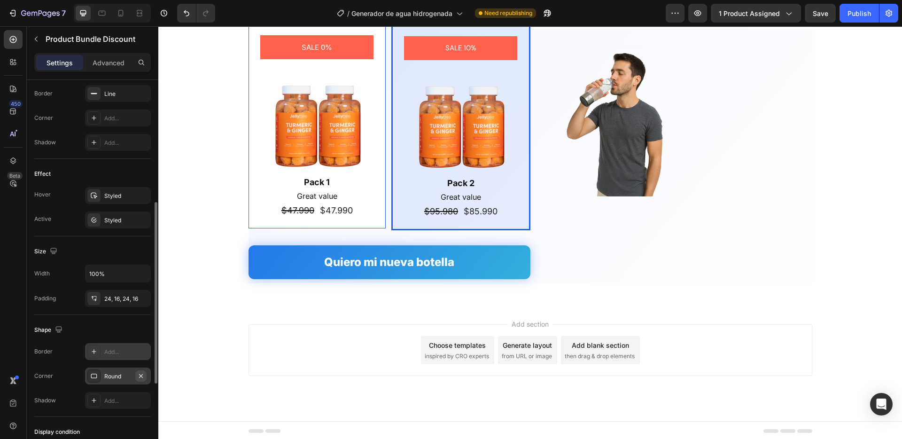
click at [139, 374] on icon "button" at bounding box center [141, 376] width 8 height 8
click at [104, 118] on div "Add..." at bounding box center [126, 118] width 44 height 8
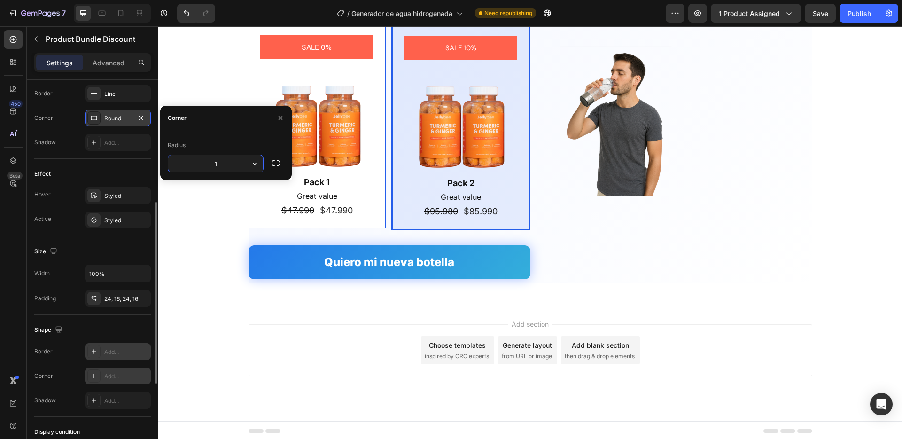
type input "16"
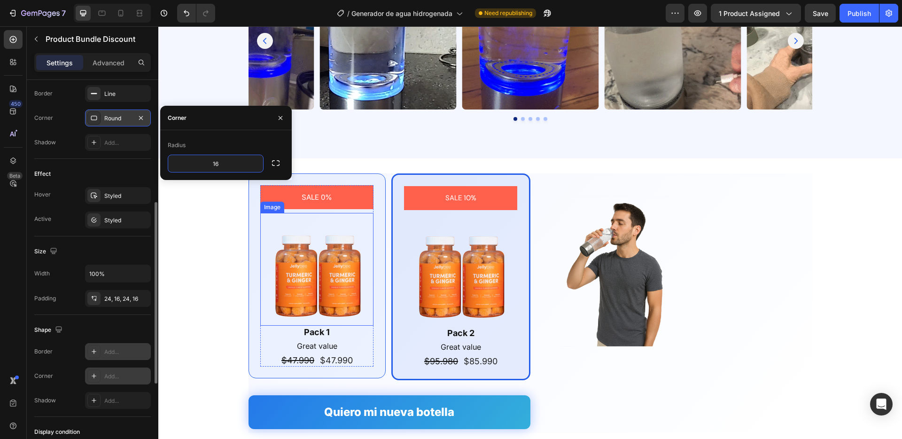
scroll to position [1874, 0]
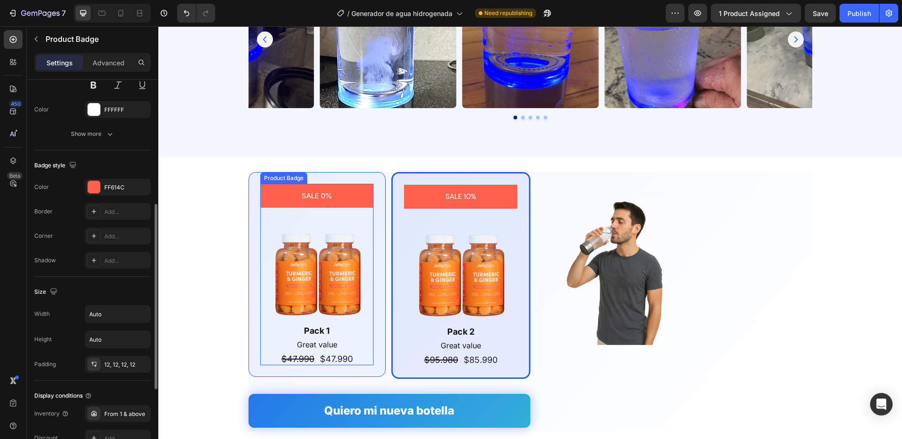
click at [365, 195] on div "SALE 0%" at bounding box center [316, 196] width 113 height 24
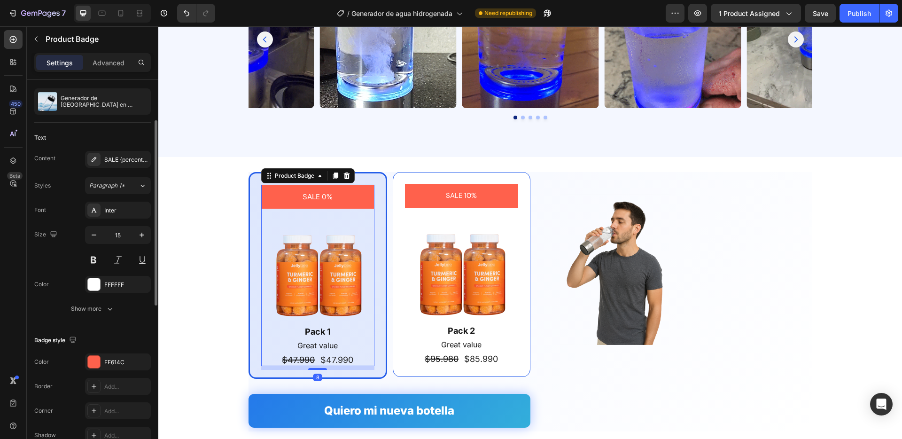
scroll to position [86, 0]
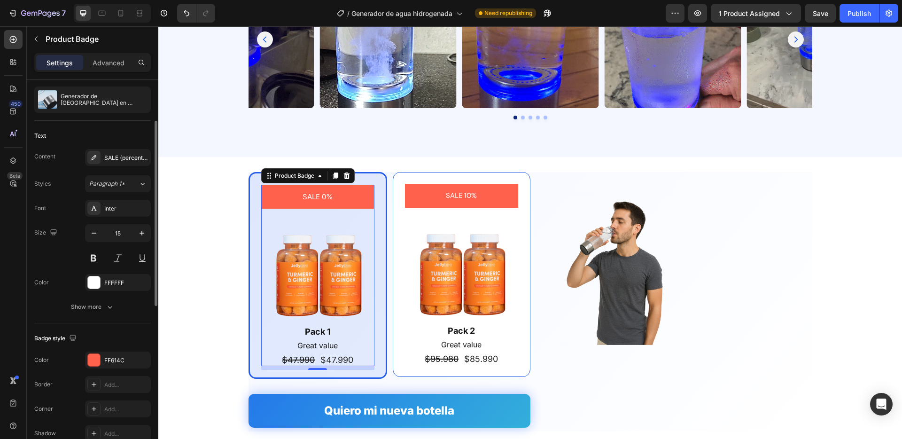
click at [114, 348] on div "Badge style Color FF614C Border Add... Corner Add... Shadow Add..." at bounding box center [92, 386] width 117 height 126
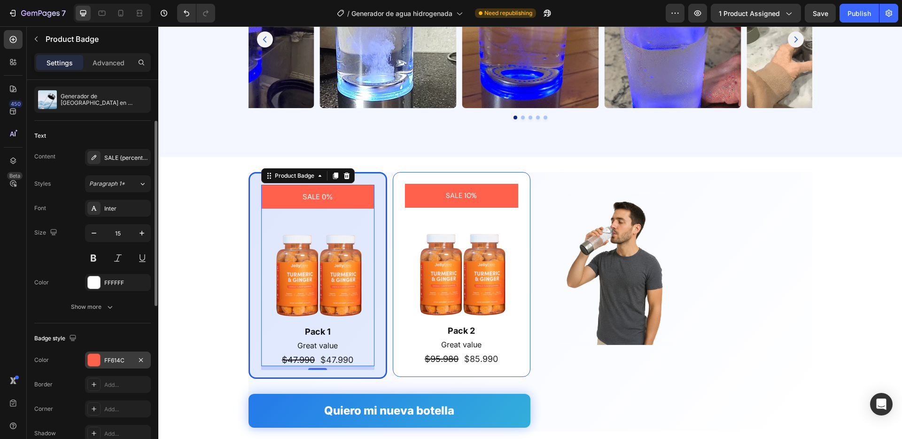
click at [114, 354] on div "FF614C" at bounding box center [118, 359] width 66 height 17
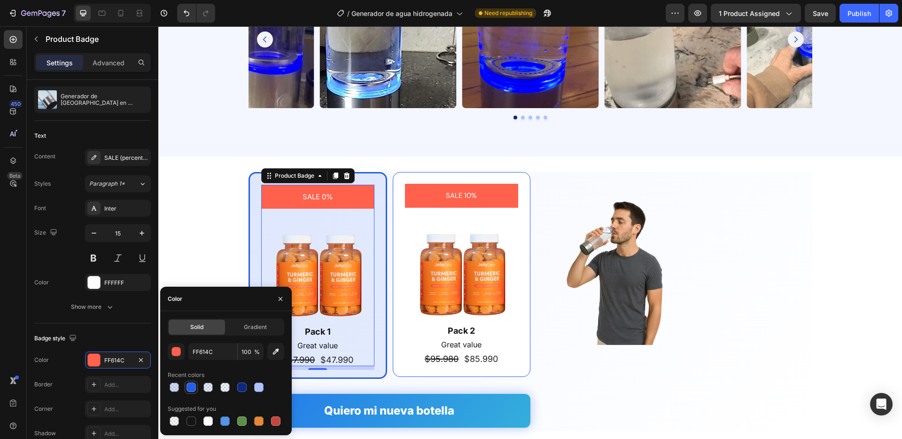
click at [191, 386] on div at bounding box center [191, 386] width 9 height 9
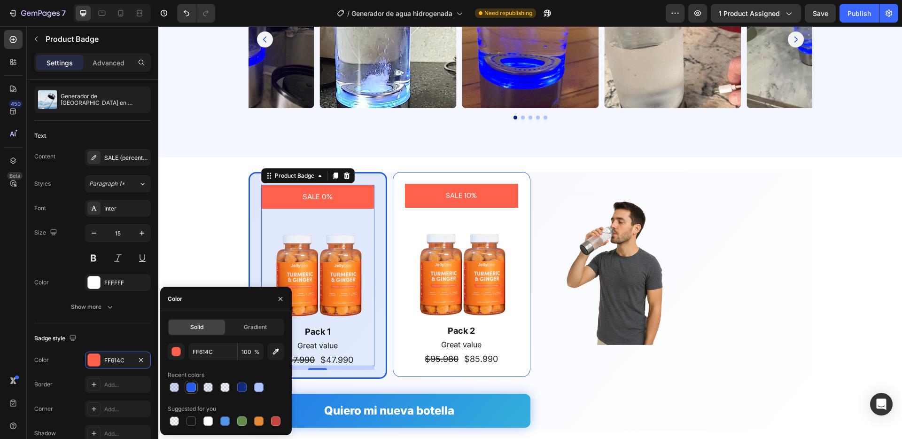
type input "245DE9"
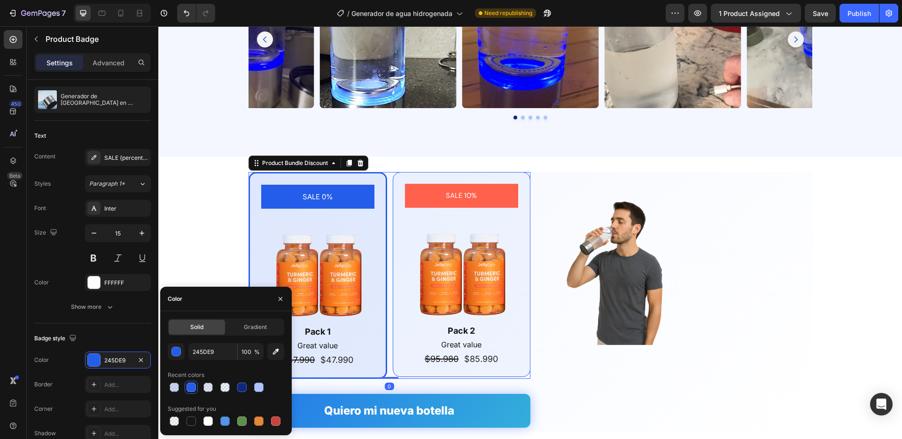
drag, startPoint x: 504, startPoint y: 179, endPoint x: 504, endPoint y: 186, distance: 6.6
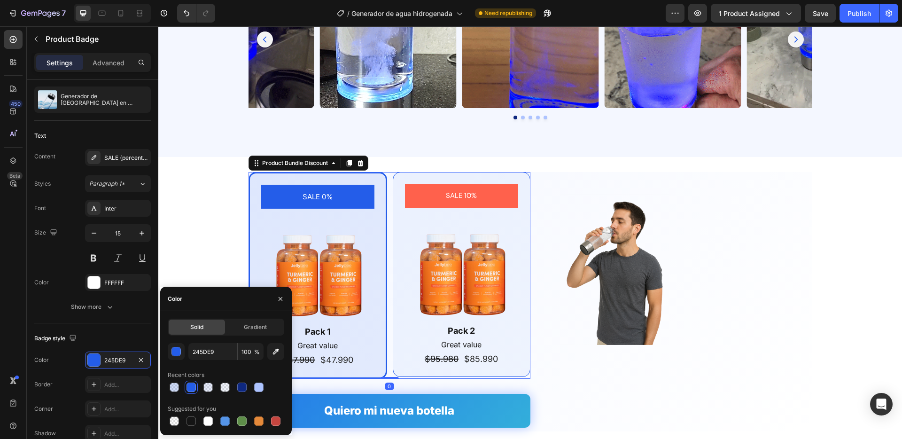
click at [504, 180] on div "SALE 10% Product Badge Image Pack 2 Text Block Great value Text Block $95.980 P…" at bounding box center [462, 274] width 138 height 205
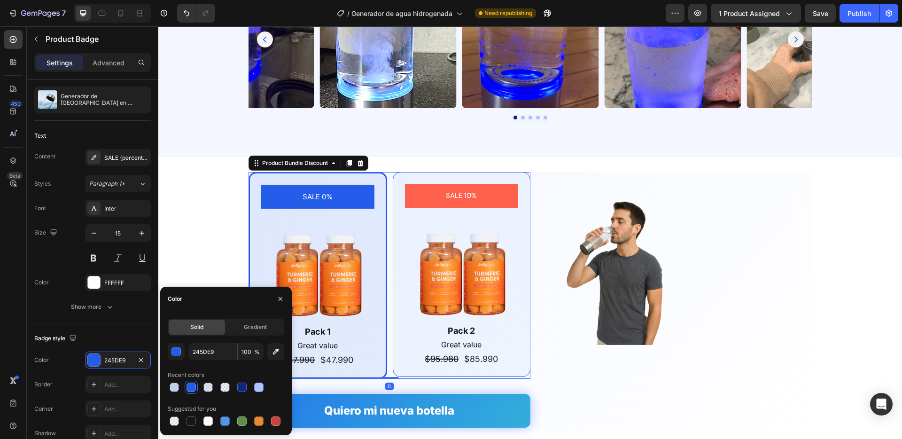
scroll to position [0, 0]
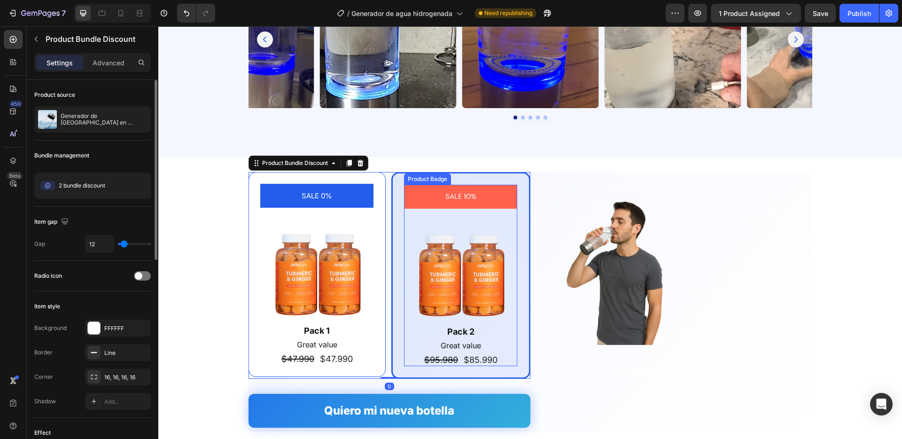
click at [504, 187] on div "SALE 10%" at bounding box center [460, 197] width 113 height 24
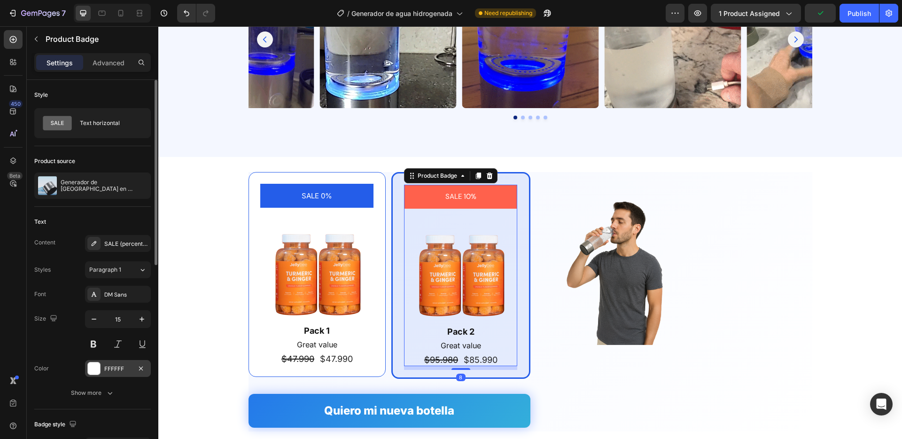
click at [115, 368] on div "FFFFFF" at bounding box center [117, 369] width 27 height 8
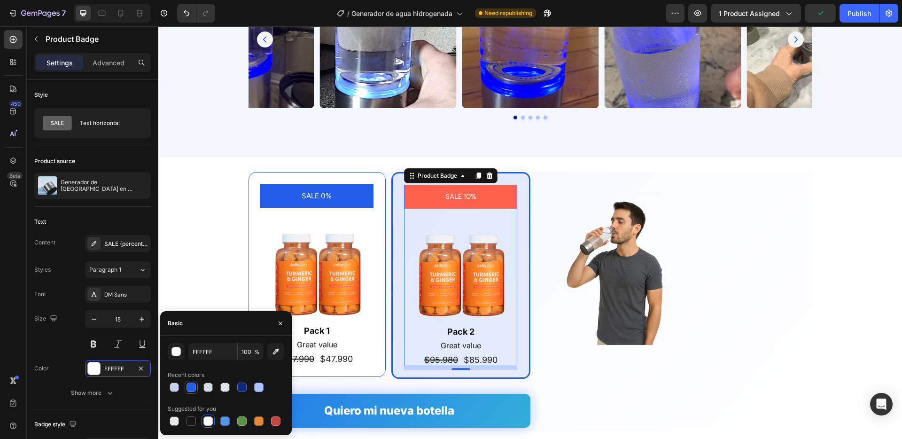
click at [188, 388] on div at bounding box center [191, 386] width 9 height 9
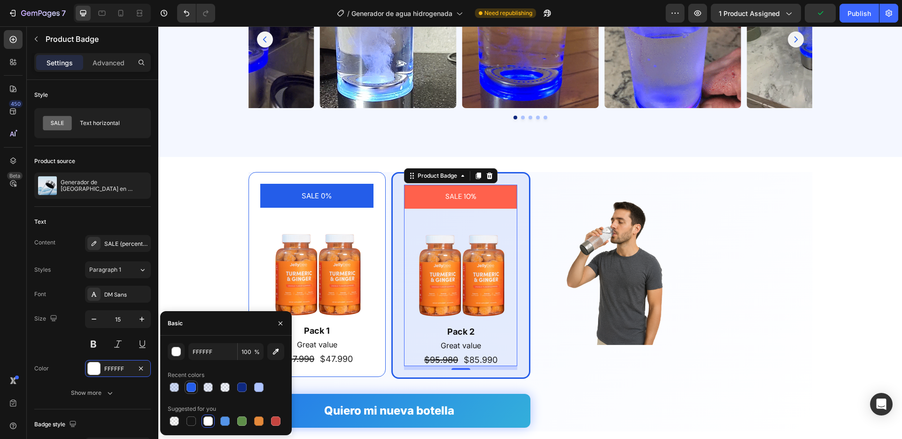
type input "245DE9"
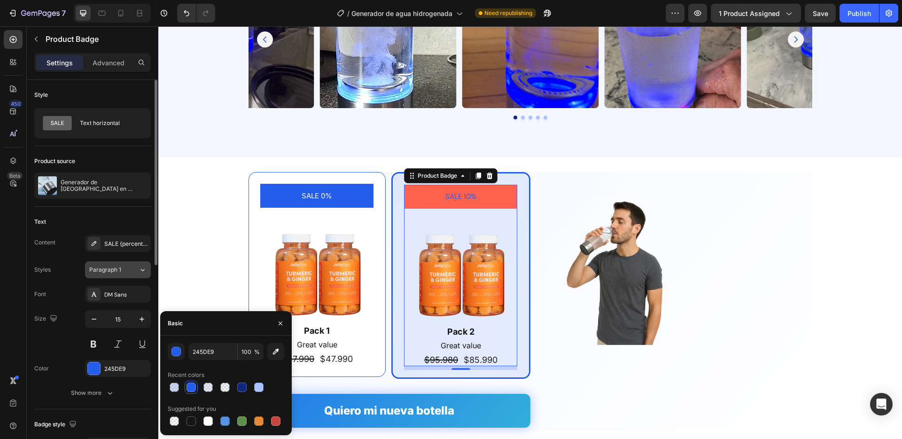
click at [115, 269] on span "Paragraph 1" at bounding box center [105, 269] width 32 height 8
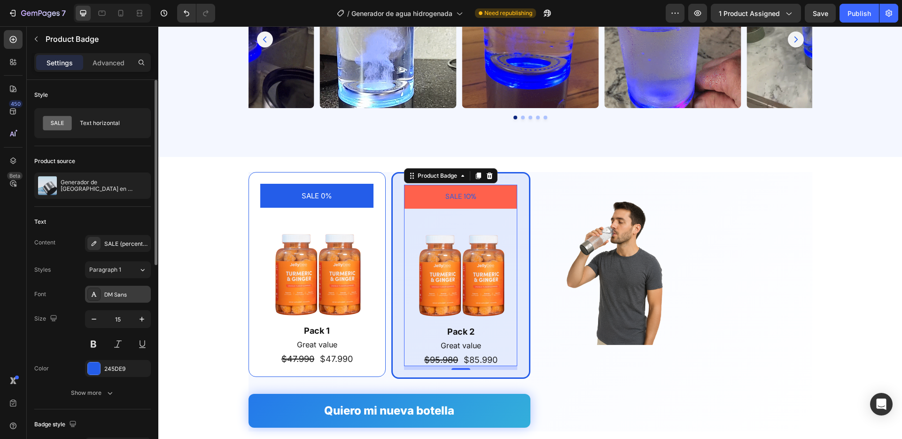
drag, startPoint x: 117, startPoint y: 284, endPoint x: 118, endPoint y: 292, distance: 8.1
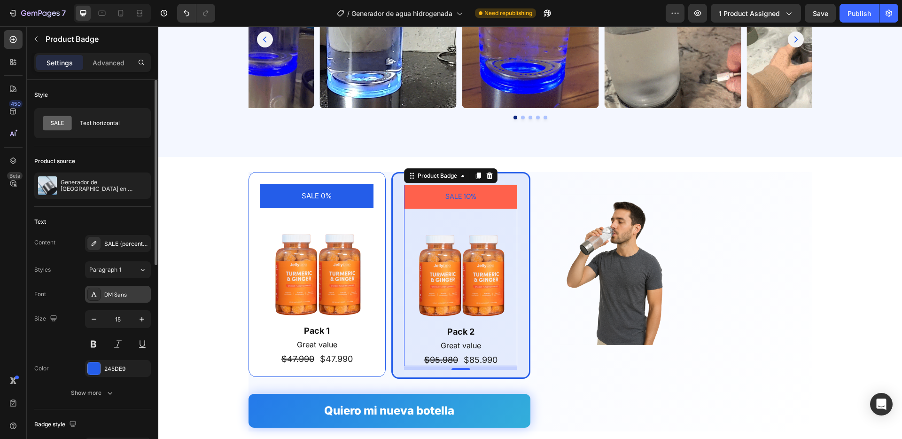
click at [117, 284] on div "Styles Paragraph 1 Font DM Sans Size 15 Color 245DE9 Show more" at bounding box center [92, 331] width 117 height 140
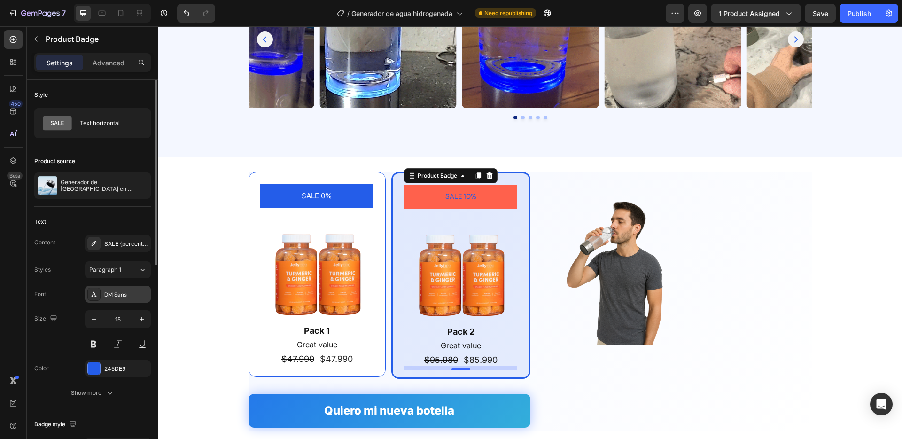
click at [119, 295] on div "DM Sans" at bounding box center [126, 294] width 44 height 8
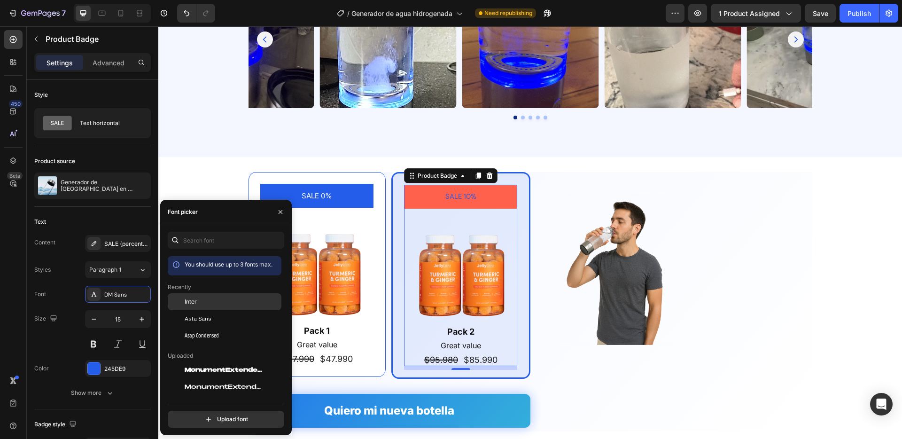
click at [203, 362] on div "Inter" at bounding box center [225, 370] width 114 height 17
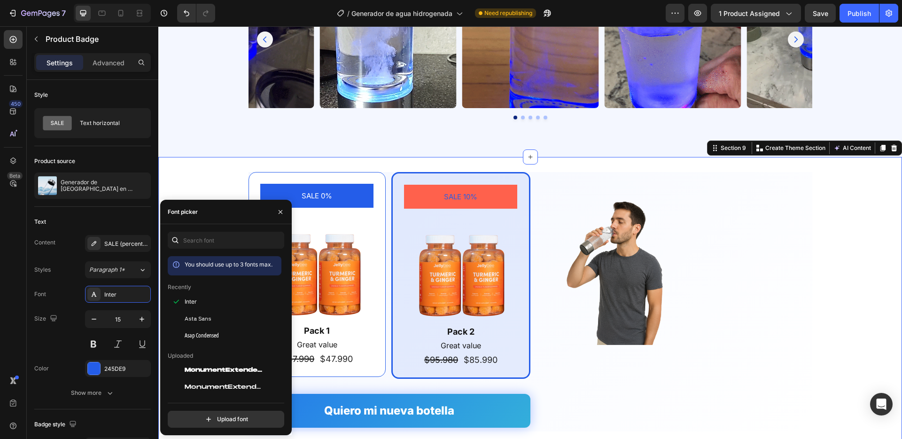
click at [548, 157] on div "SALE 0% Product Badge Image Pack 1 Text Block Great value Text Block $47.990 Pr…" at bounding box center [530, 305] width 744 height 297
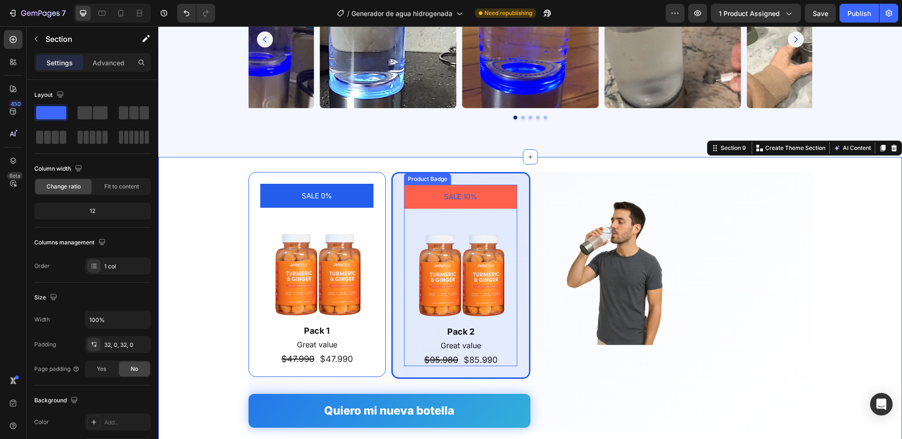
click at [502, 194] on div "SALE 10%" at bounding box center [460, 197] width 113 height 24
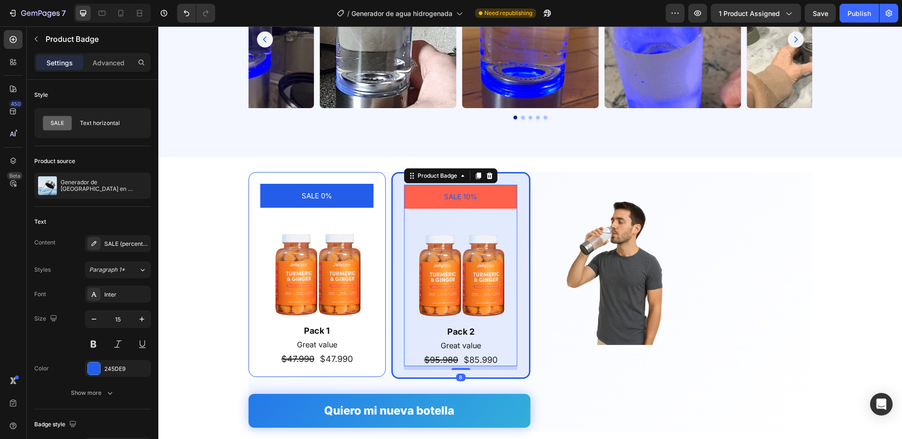
drag, startPoint x: 489, startPoint y: 174, endPoint x: 425, endPoint y: 187, distance: 65.8
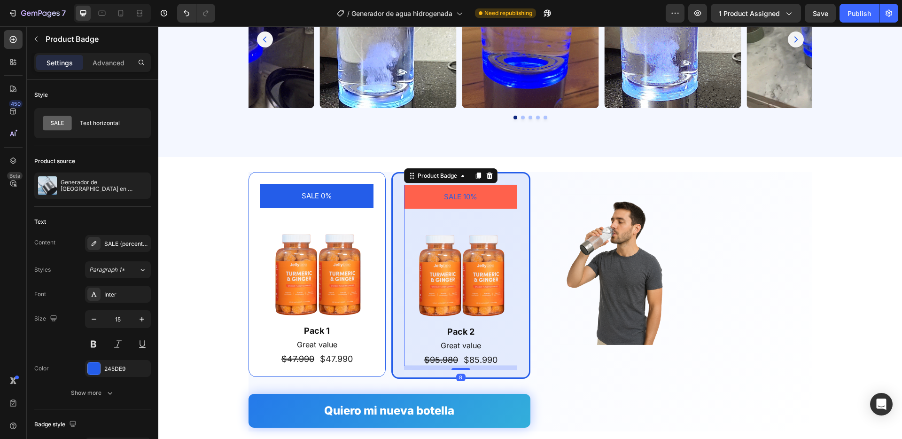
click at [489, 174] on icon at bounding box center [490, 175] width 6 height 7
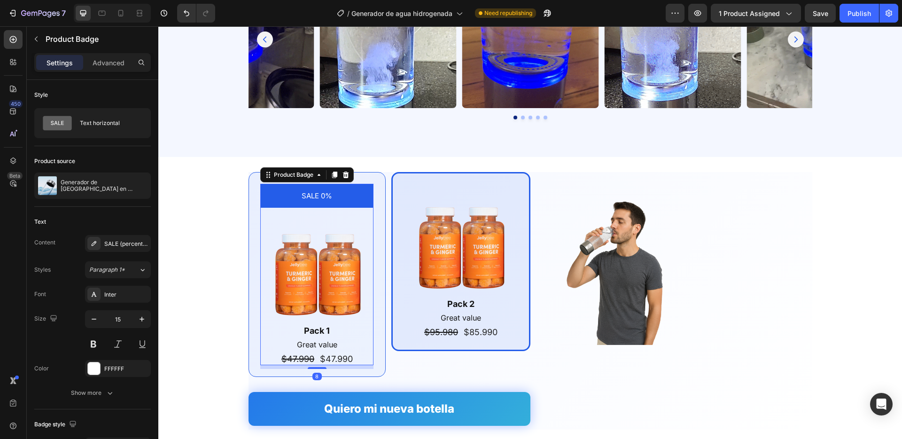
click at [352, 195] on div "SALE 0%" at bounding box center [316, 196] width 113 height 24
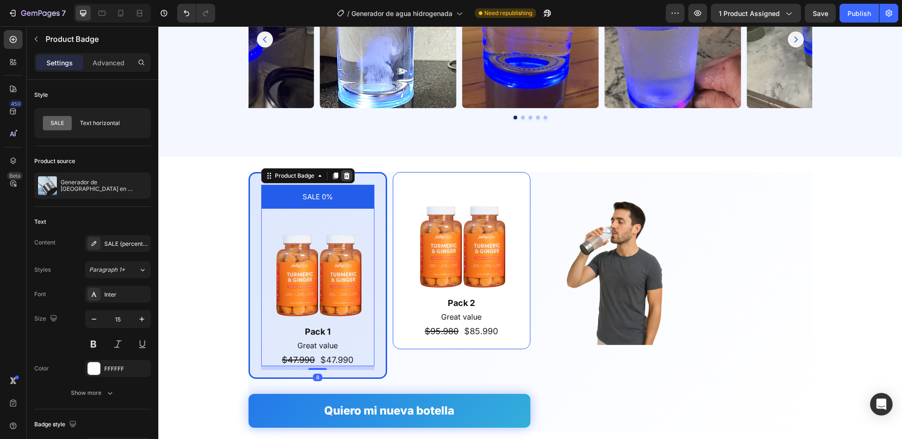
click at [347, 173] on icon at bounding box center [346, 175] width 6 height 7
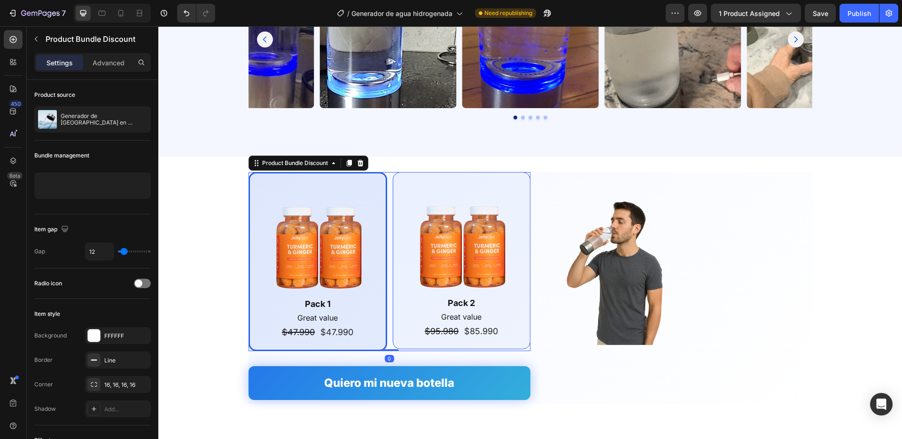
click at [398, 175] on div "Image Pack 2 Text Block Great value Text Block $95.980 Product Price Product Pr…" at bounding box center [462, 261] width 138 height 178
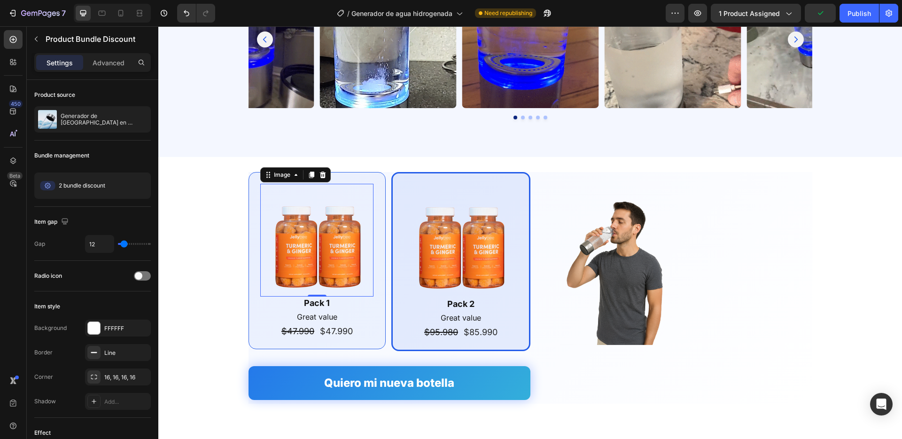
click at [312, 228] on img at bounding box center [316, 240] width 113 height 113
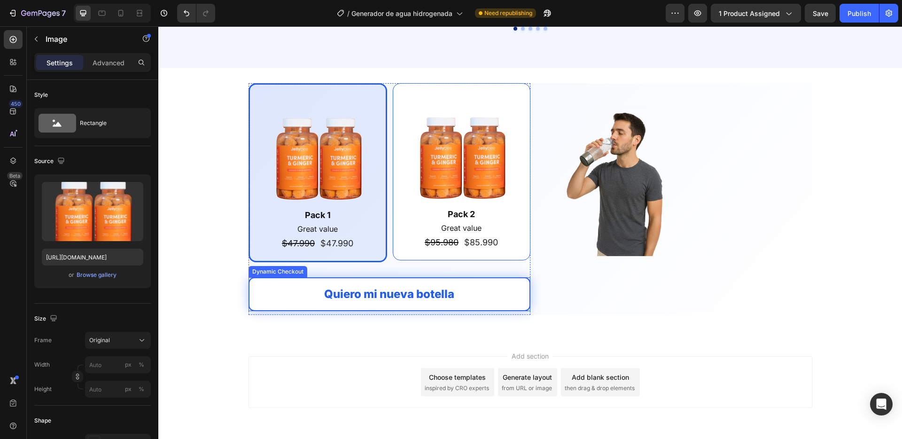
scroll to position [1949, 0]
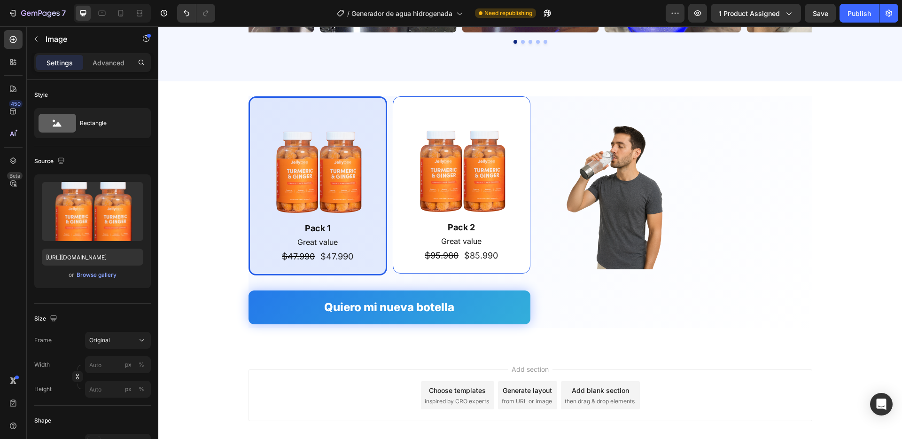
click at [345, 168] on img at bounding box center [317, 165] width 113 height 113
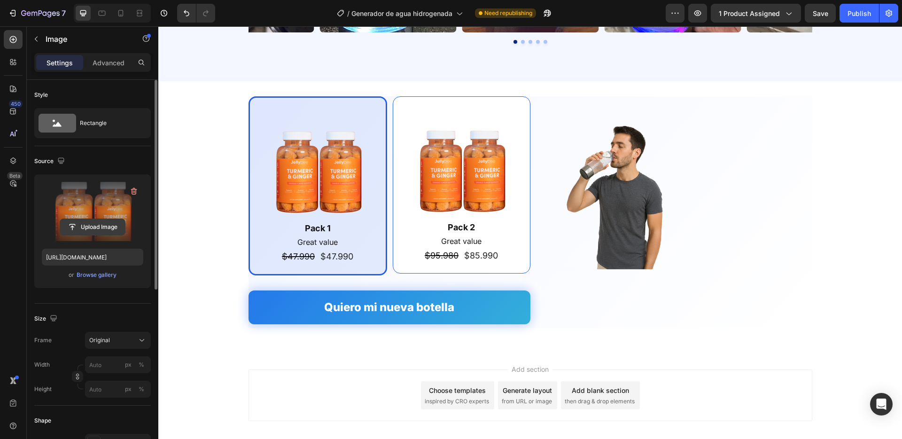
click at [89, 229] on input "file" at bounding box center [92, 227] width 65 height 16
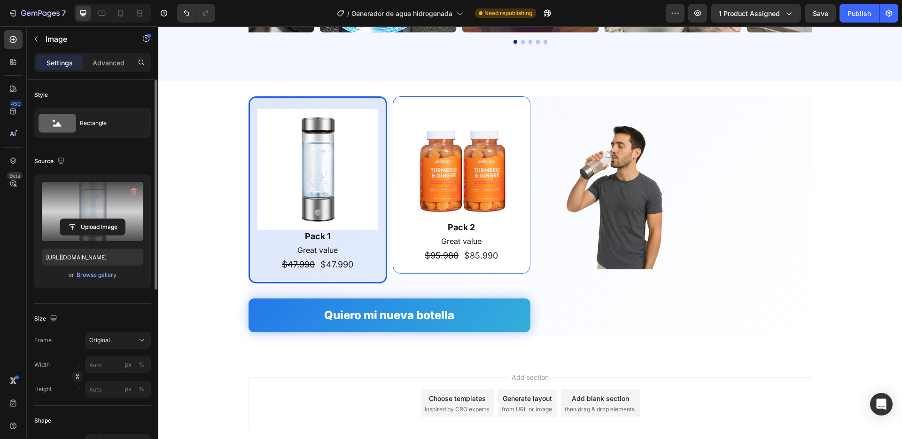
click at [322, 183] on img at bounding box center [317, 169] width 121 height 121
click at [100, 276] on div "Browse gallery" at bounding box center [97, 275] width 40 height 8
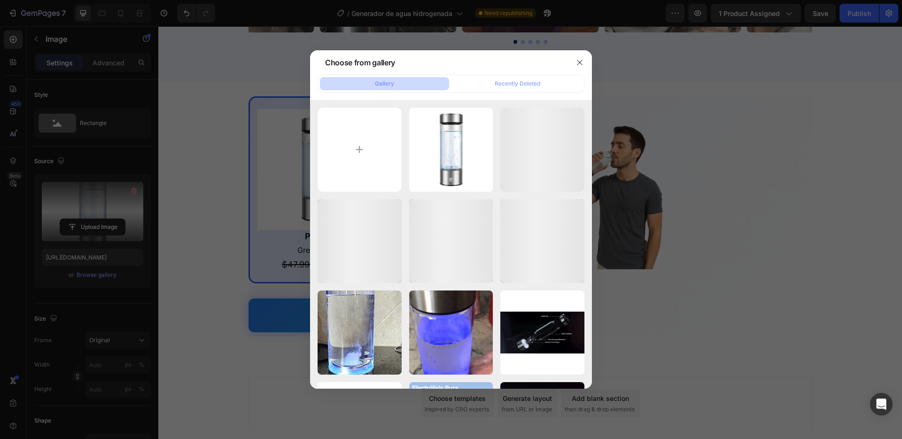
click at [89, 217] on div at bounding box center [451, 219] width 902 height 439
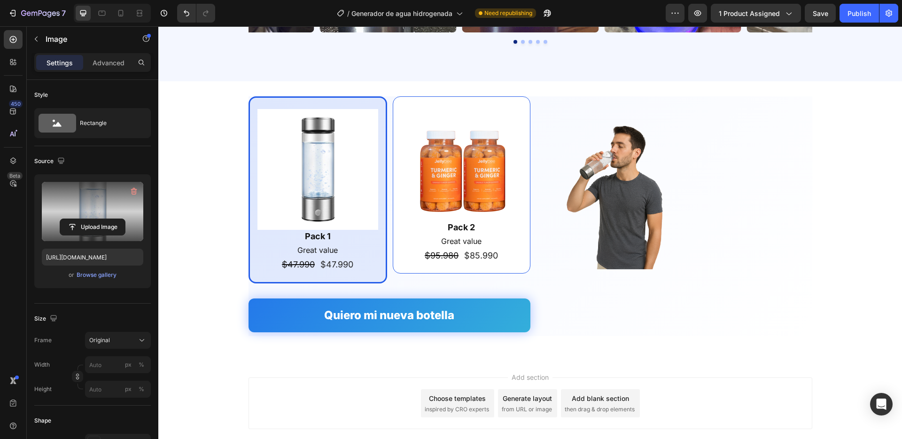
click at [97, 214] on label at bounding box center [92, 211] width 101 height 59
click at [97, 219] on input "file" at bounding box center [92, 227] width 65 height 16
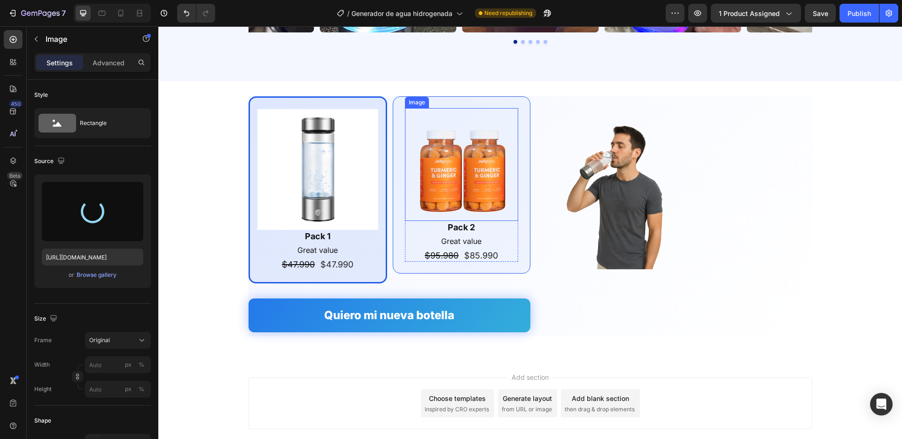
type input "[URL][DOMAIN_NAME]"
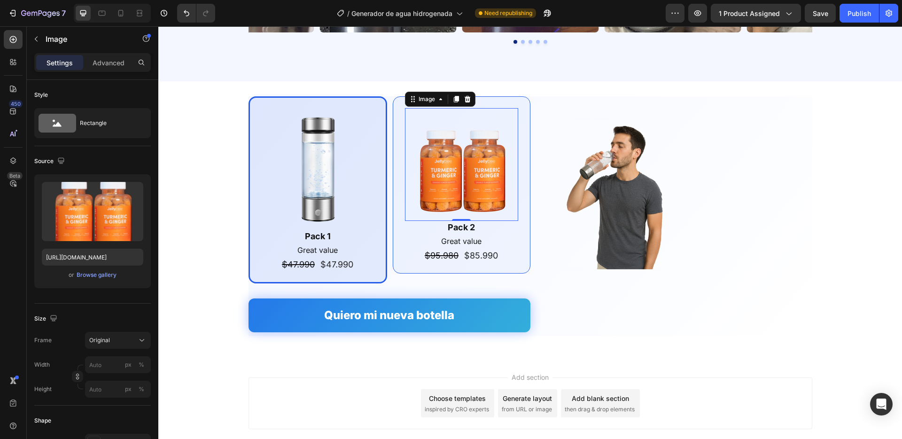
drag, startPoint x: 456, startPoint y: 178, endPoint x: 300, endPoint y: 208, distance: 158.5
click at [456, 178] on img at bounding box center [461, 164] width 113 height 113
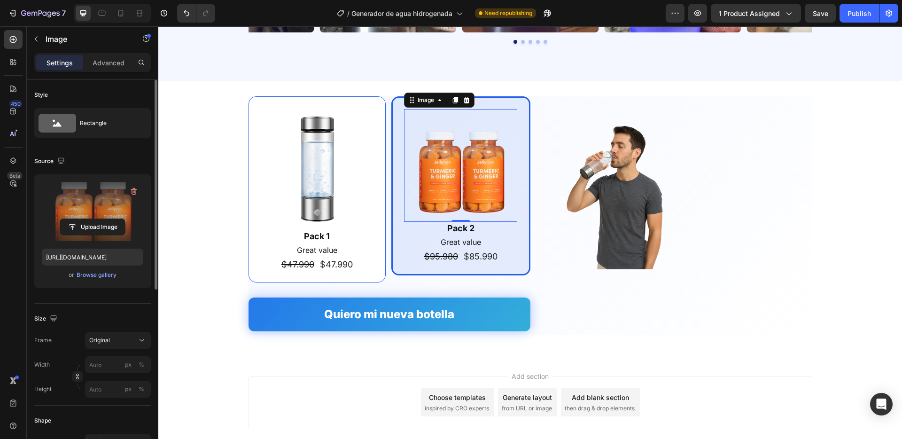
click at [92, 201] on label at bounding box center [92, 211] width 101 height 59
click at [92, 219] on input "file" at bounding box center [92, 227] width 65 height 16
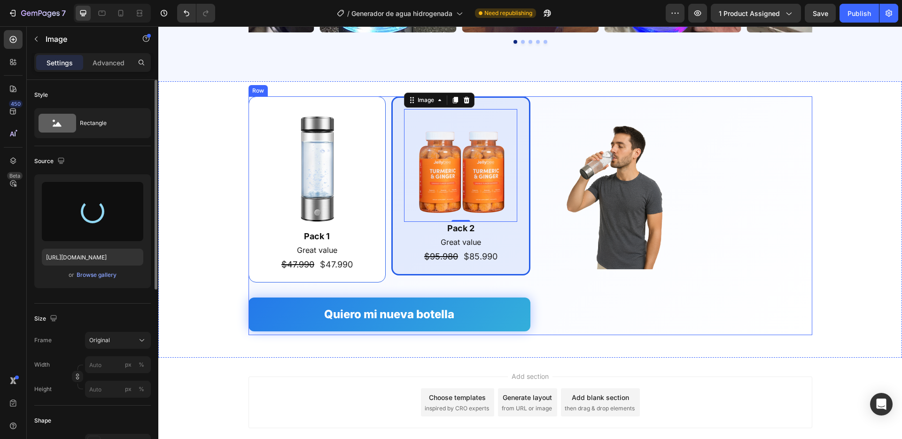
type input "[URL][DOMAIN_NAME]"
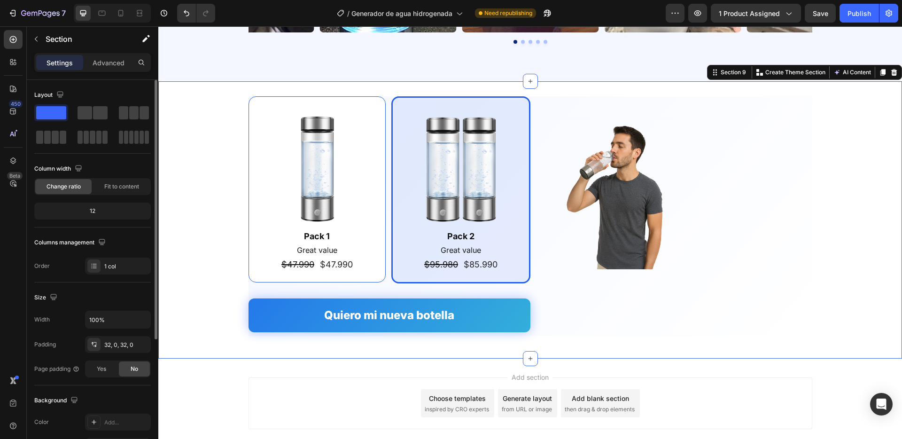
click at [206, 201] on div "Image Pack 1 Text Block Great value Text Block $47.990 Product Price Product Pr…" at bounding box center [530, 220] width 744 height 248
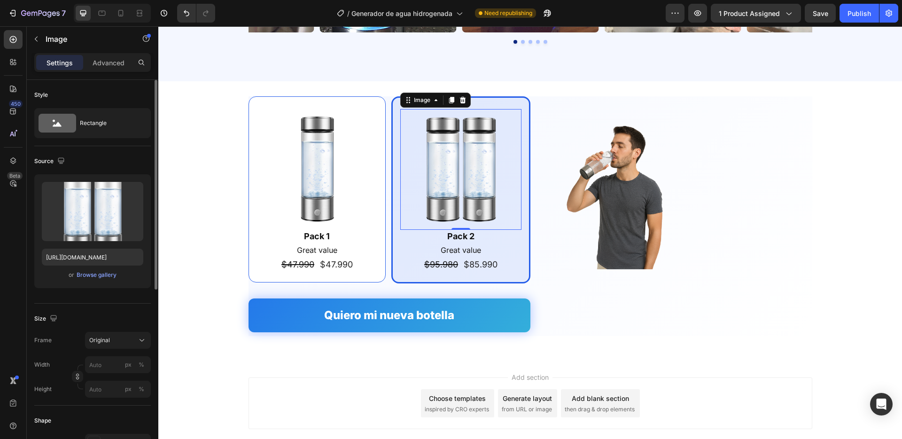
click at [430, 186] on img at bounding box center [460, 169] width 121 height 121
click at [107, 389] on input "px %" at bounding box center [118, 389] width 66 height 17
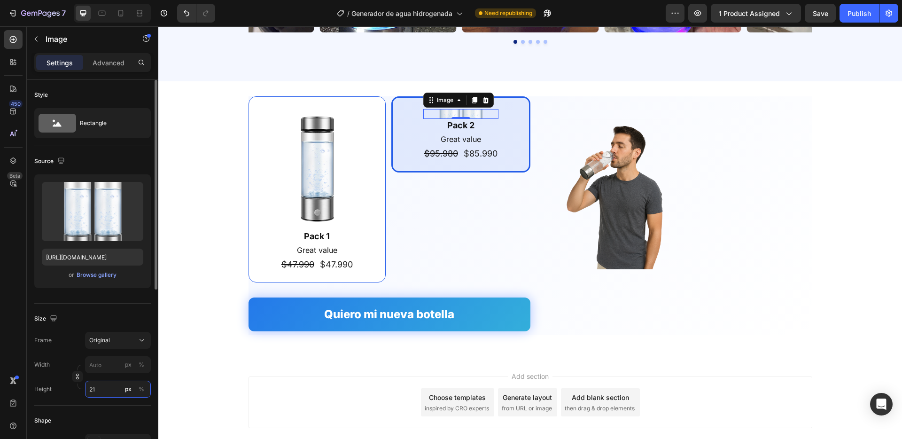
type input "2"
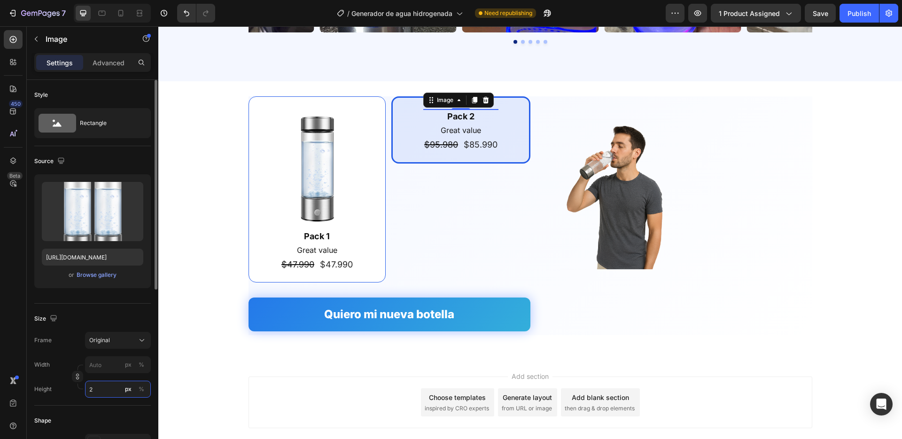
click at [111, 386] on input "2" at bounding box center [118, 389] width 66 height 17
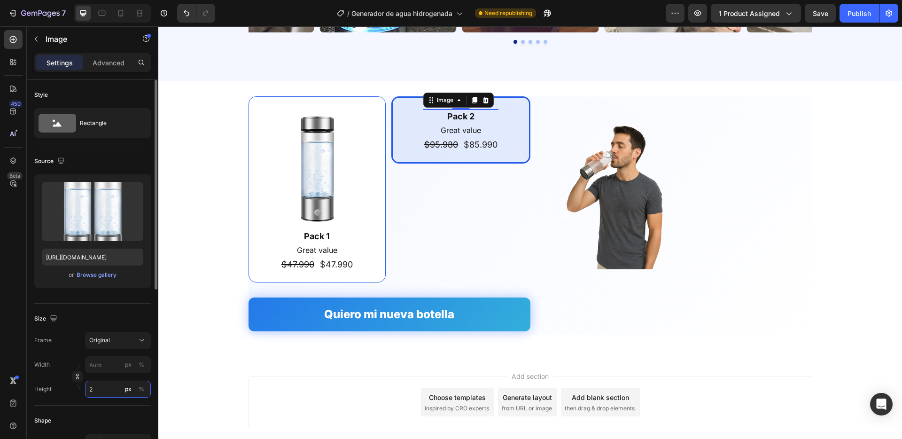
click at [111, 386] on input "2" at bounding box center [118, 389] width 66 height 17
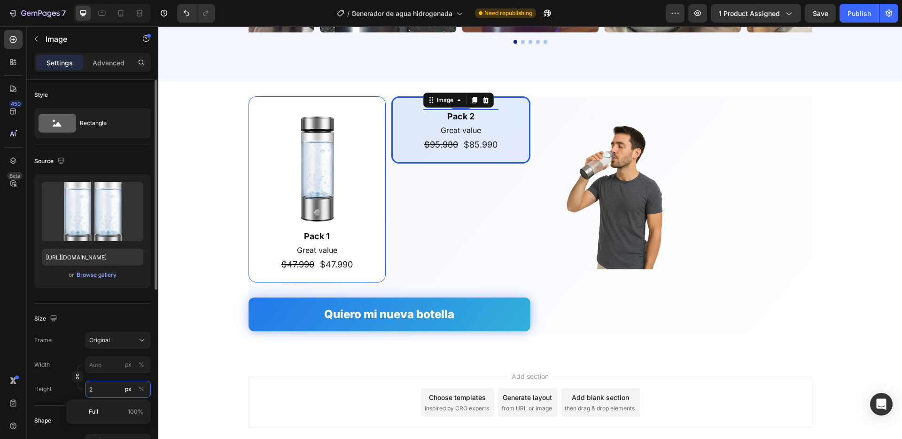
click at [111, 386] on input "2" at bounding box center [118, 389] width 66 height 17
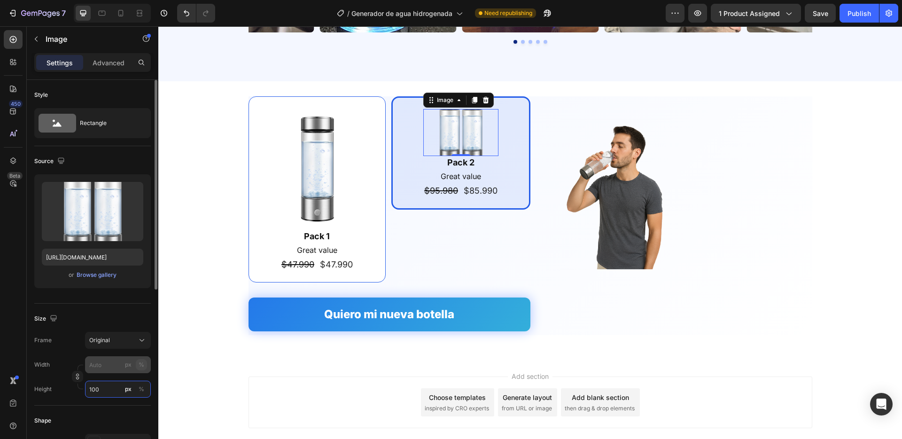
type input "100"
click at [142, 364] on div "%" at bounding box center [142, 364] width 6 height 8
click at [100, 361] on input "px %" at bounding box center [118, 364] width 66 height 17
type input "1"
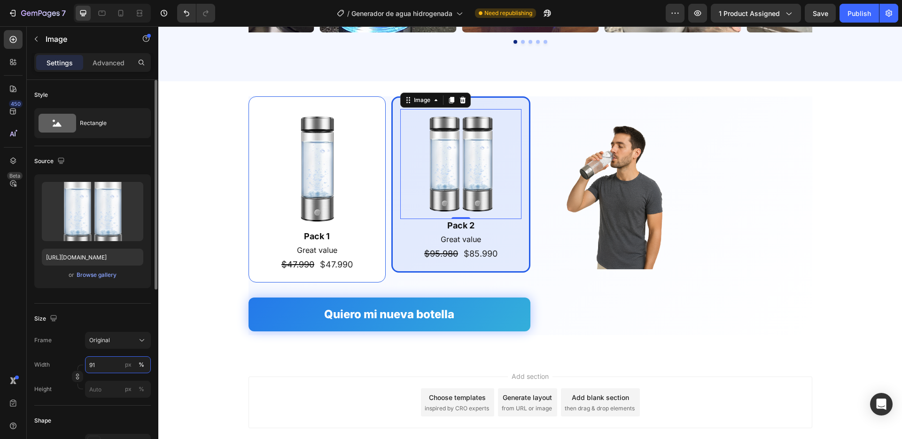
type input "9"
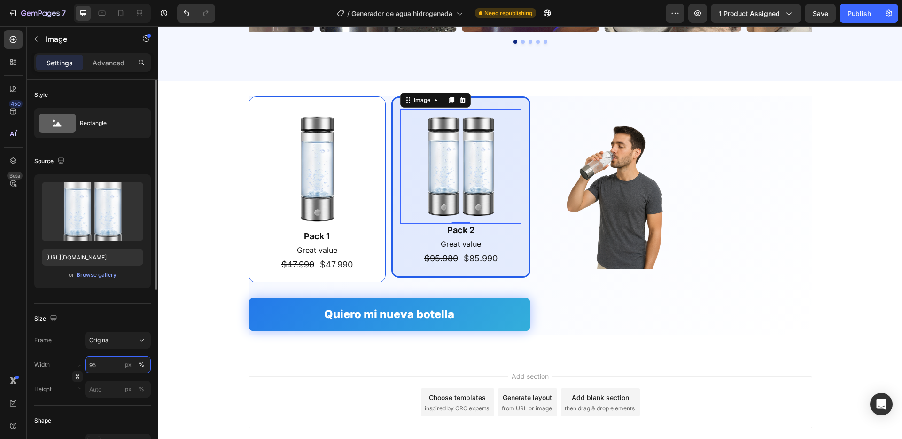
type input "9"
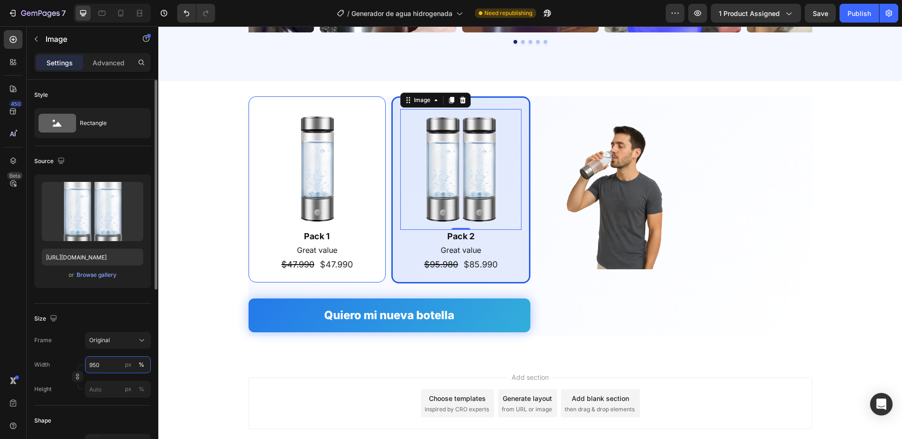
type input "50"
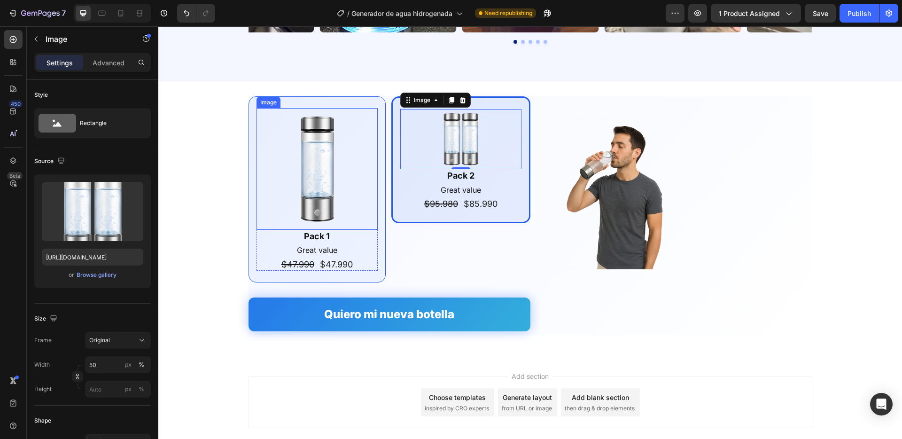
click at [319, 192] on img at bounding box center [318, 169] width 122 height 122
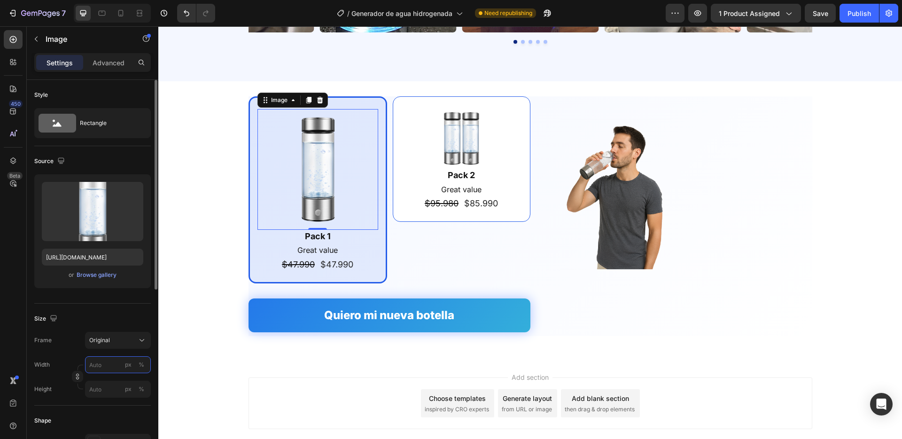
click at [99, 371] on input "px %" at bounding box center [118, 364] width 66 height 17
type input "50"
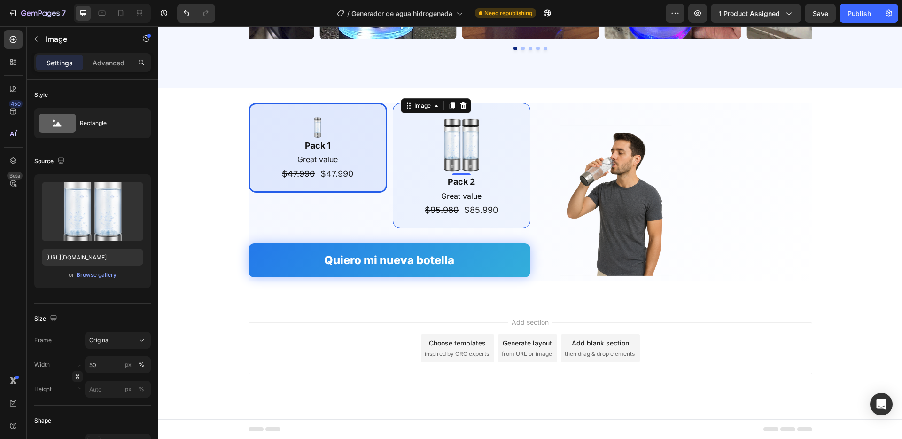
click at [473, 136] on img at bounding box center [461, 145] width 61 height 61
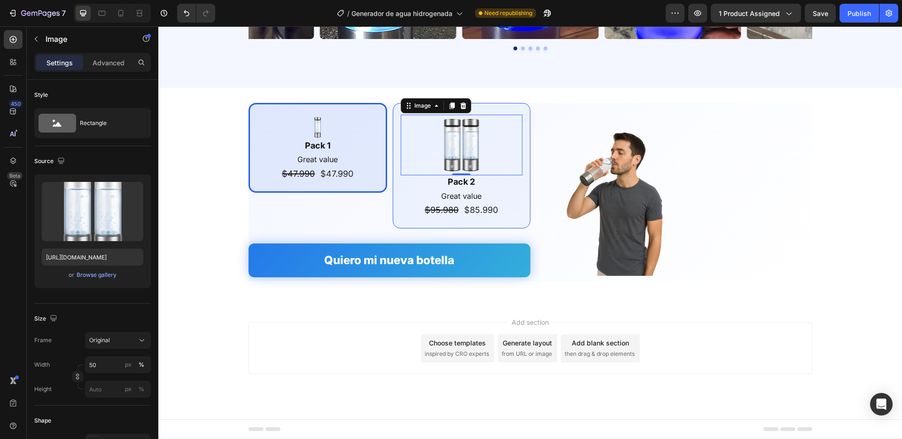
scroll to position [1944, 0]
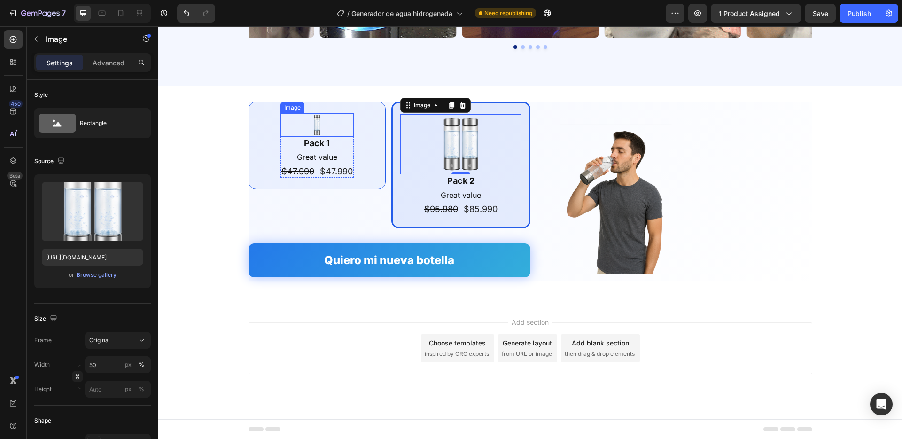
click at [315, 122] on img at bounding box center [316, 124] width 23 height 23
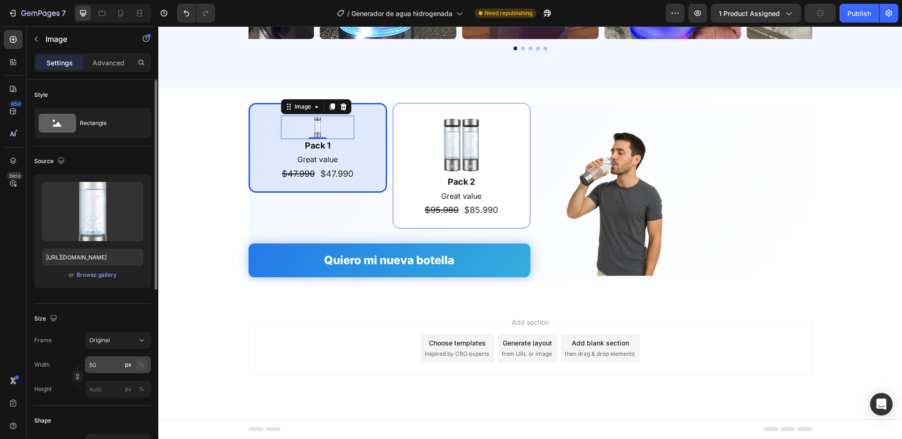
click at [141, 363] on div "%" at bounding box center [142, 364] width 6 height 8
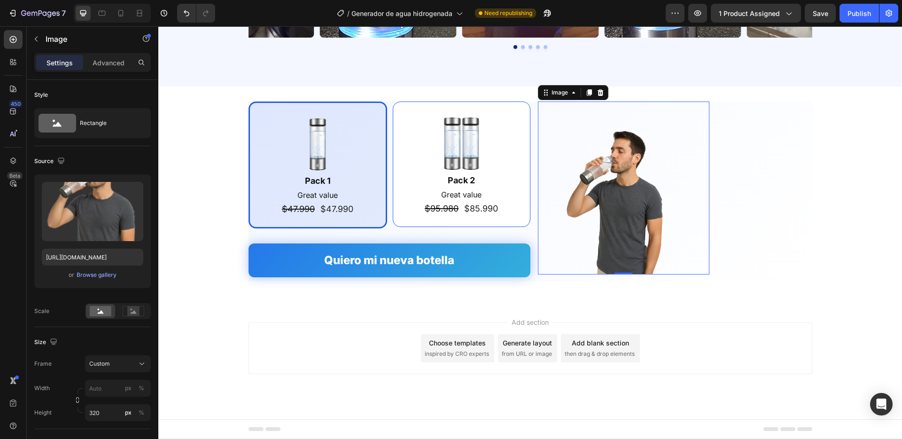
click at [627, 140] on img at bounding box center [616, 199] width 112 height 150
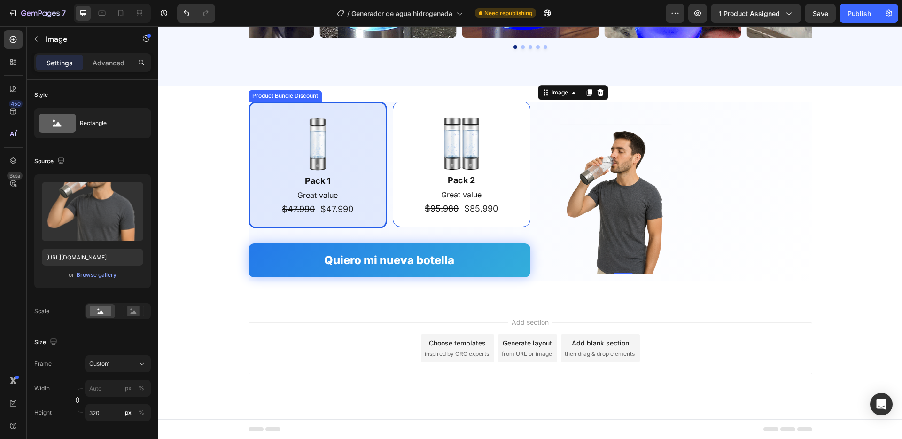
click at [388, 114] on div "Image Pack 1 Text Block Great value Text Block $47.990 Product Price Product Pr…" at bounding box center [390, 164] width 282 height 127
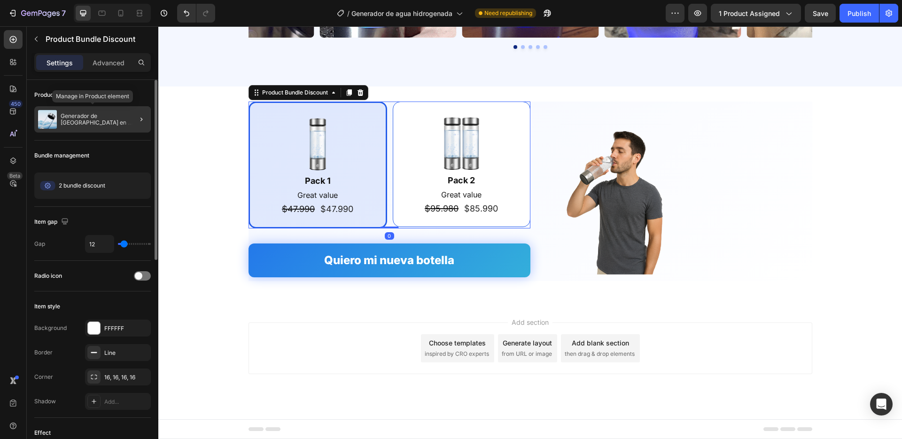
click at [82, 120] on p "Generador de [GEOGRAPHIC_DATA] en Hidrógeno" at bounding box center [104, 119] width 86 height 13
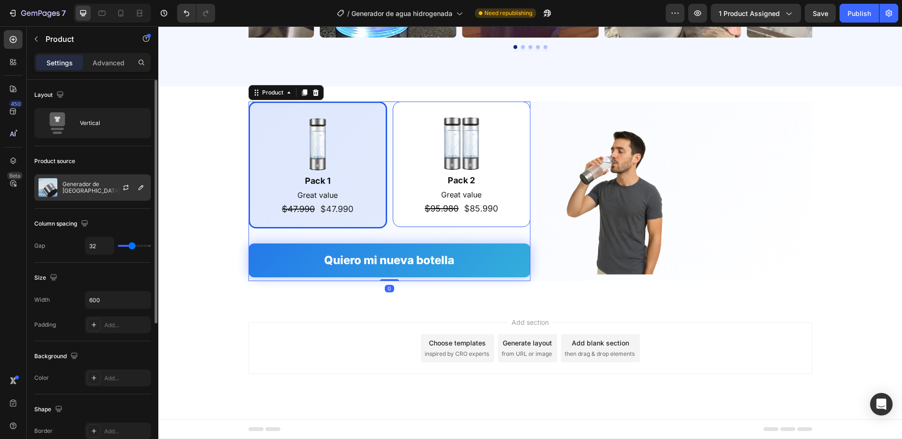
click at [96, 179] on div "Generador de [GEOGRAPHIC_DATA] en Hidrógeno" at bounding box center [92, 187] width 117 height 26
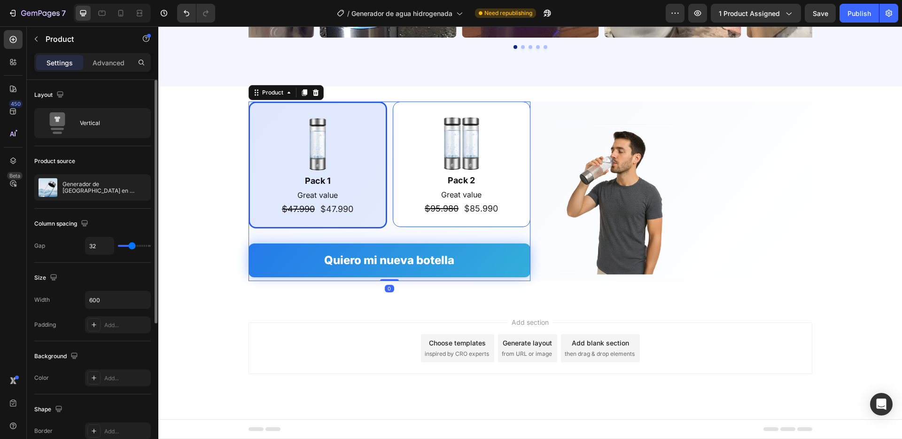
click at [101, 166] on div "Product source" at bounding box center [92, 161] width 117 height 15
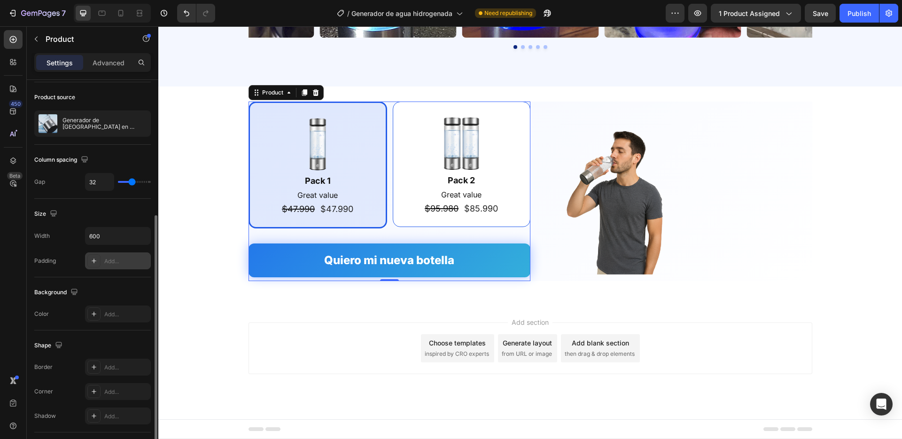
scroll to position [0, 0]
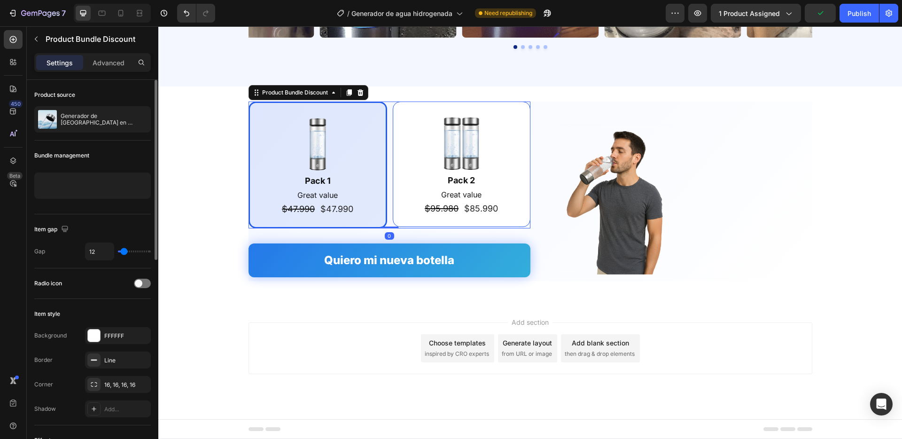
click at [388, 124] on div "Image Pack 1 Text Block Great value Text Block $47.990 Product Price Product Pr…" at bounding box center [390, 164] width 282 height 127
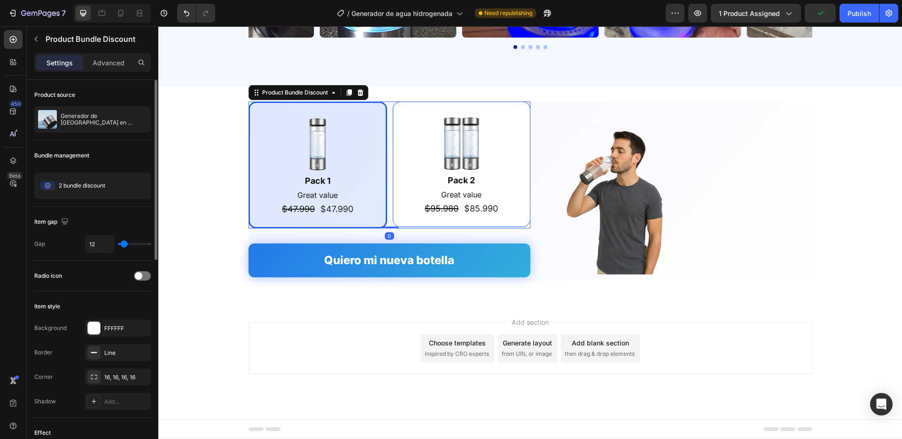
click at [388, 106] on div "Image Pack 1 Text Block Great value Text Block $47.990 Product Price Product Pr…" at bounding box center [390, 164] width 282 height 127
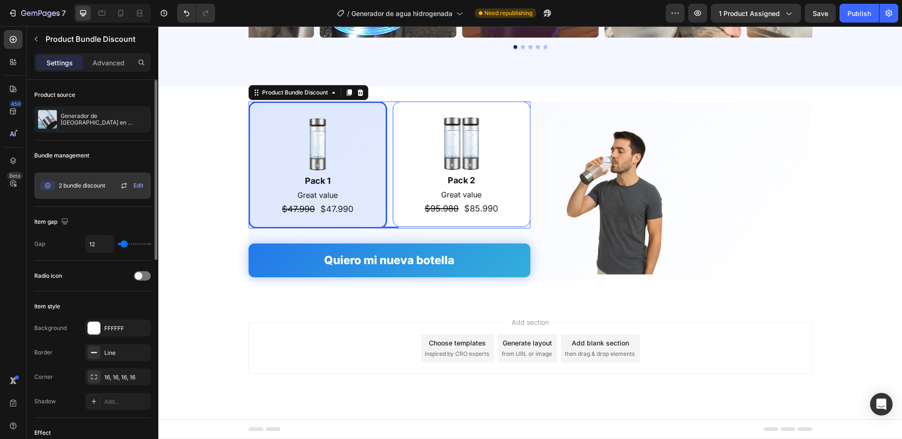
click at [110, 185] on div "2 bundle discount Edit" at bounding box center [92, 185] width 117 height 26
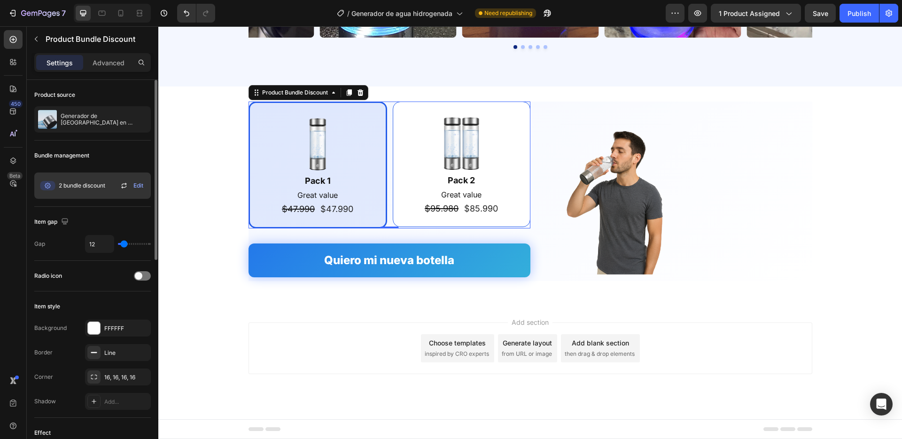
click at [136, 185] on span "Edit" at bounding box center [138, 185] width 10 height 8
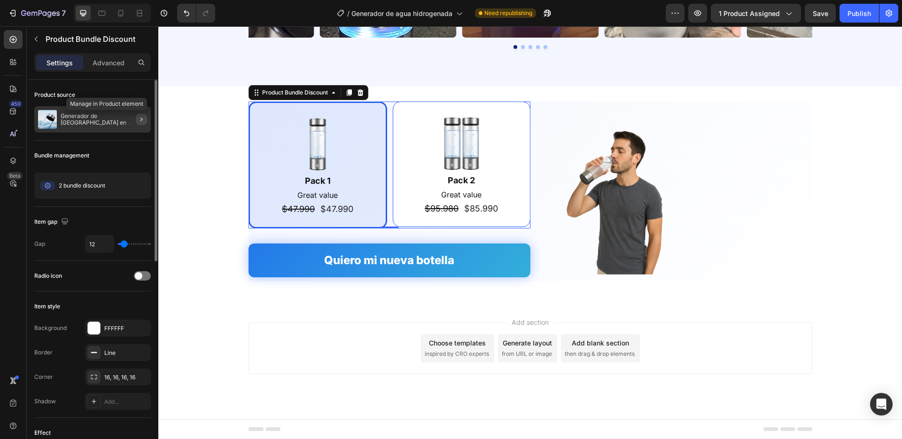
click at [143, 117] on icon "button" at bounding box center [142, 120] width 8 height 8
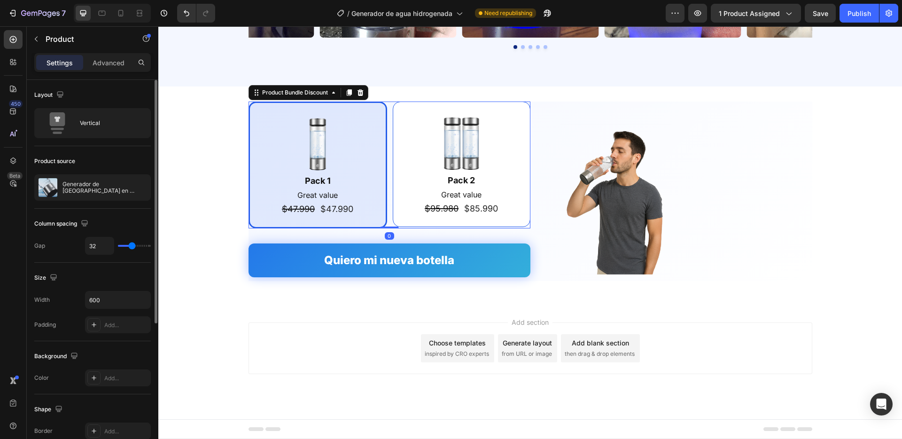
click at [391, 109] on div "Image Pack 1 Text Block Great value Text Block $47.990 Product Price Product Pr…" at bounding box center [390, 164] width 282 height 127
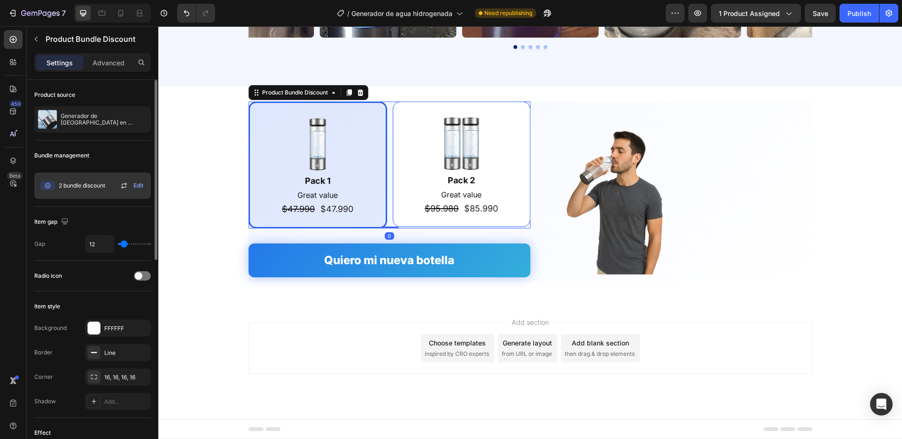
scroll to position [53, 0]
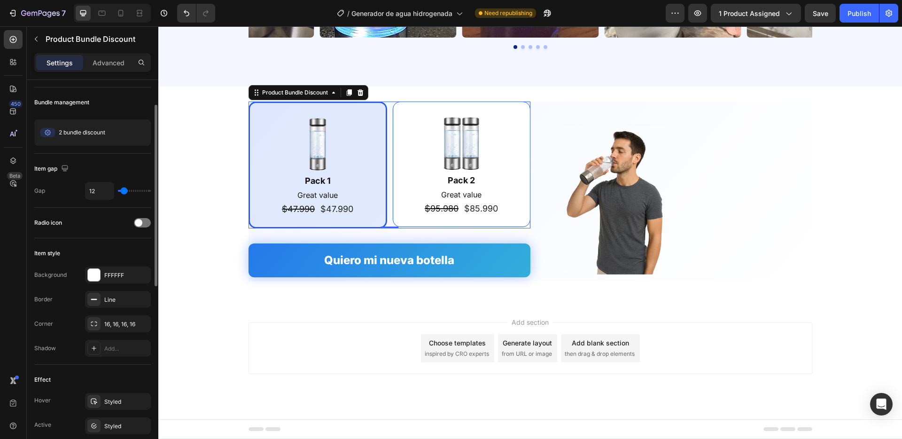
type input "3"
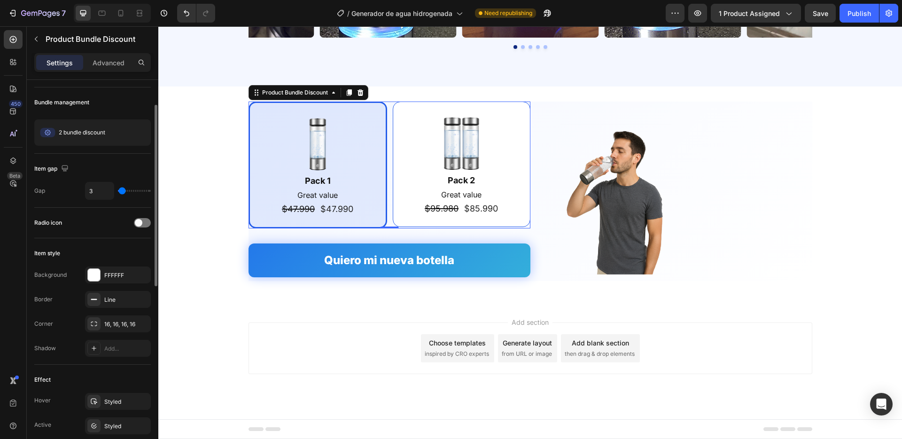
type input "2"
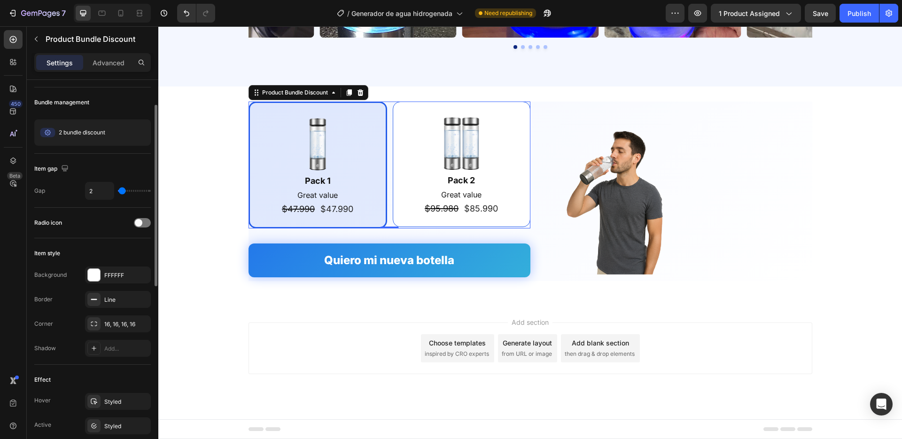
type input "1"
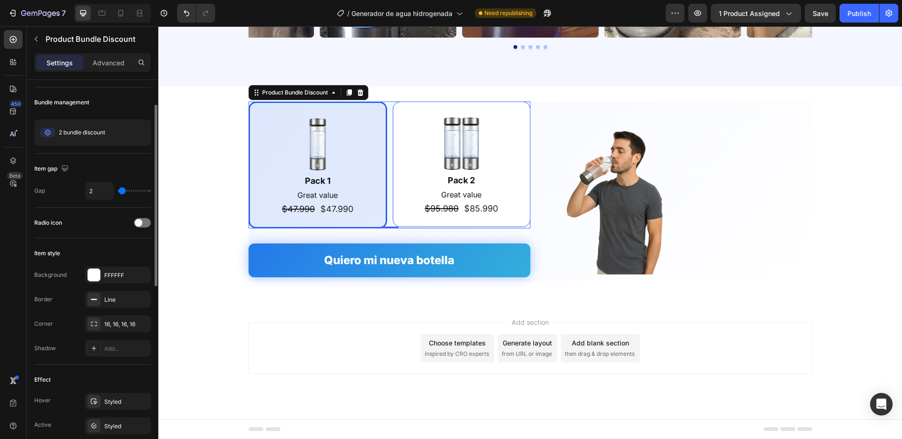
type input "1"
type input "0"
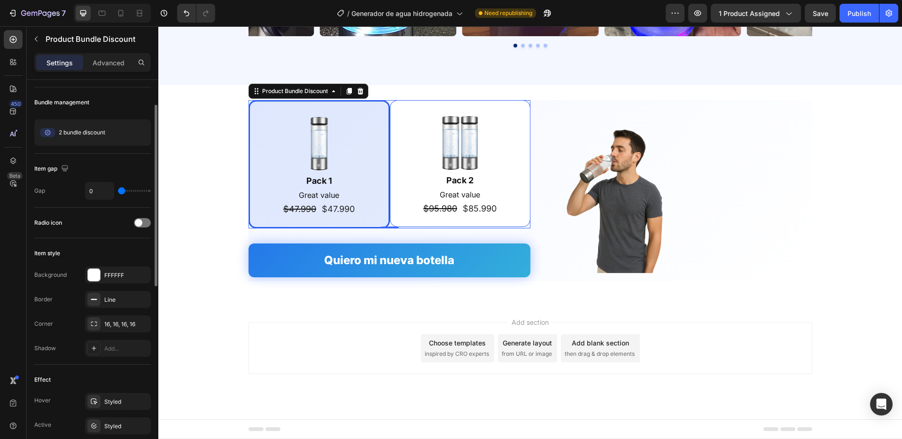
type input "1"
type input "2"
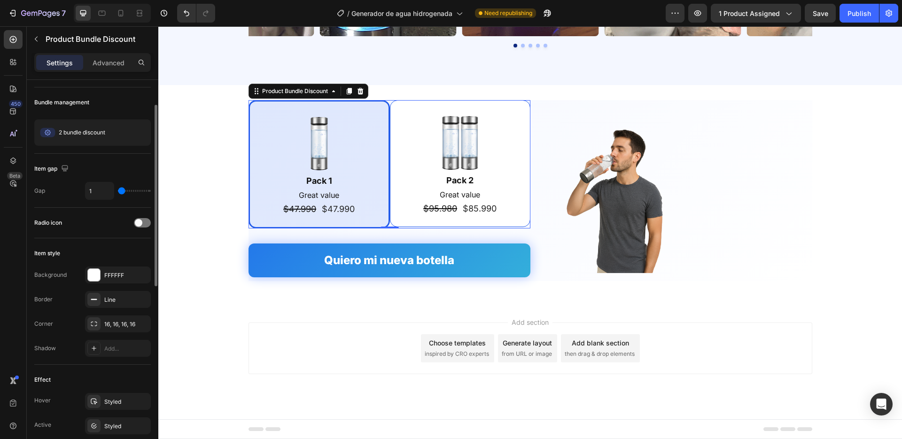
type input "2"
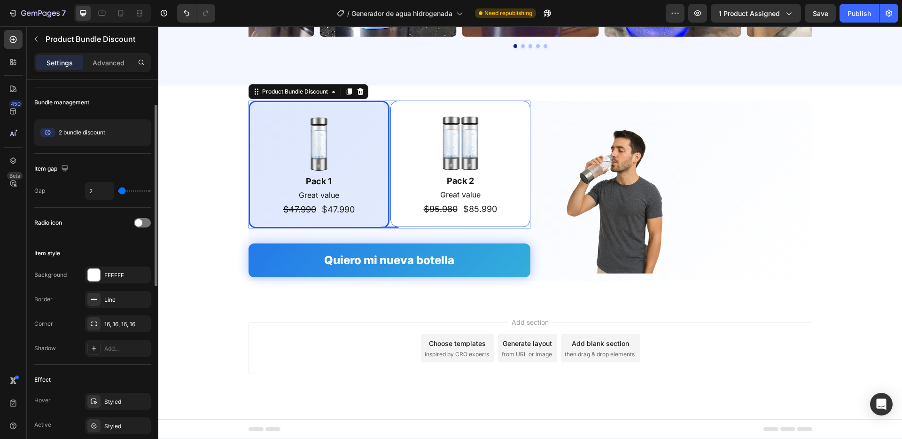
type input "3"
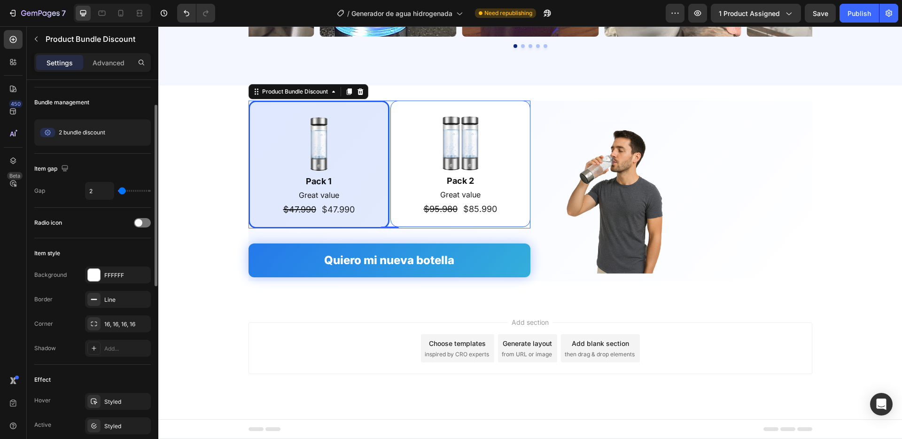
type input "3"
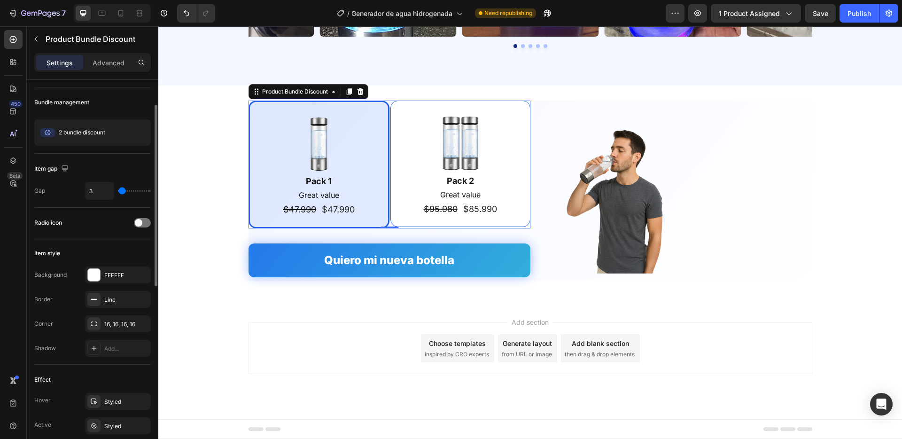
type input "4"
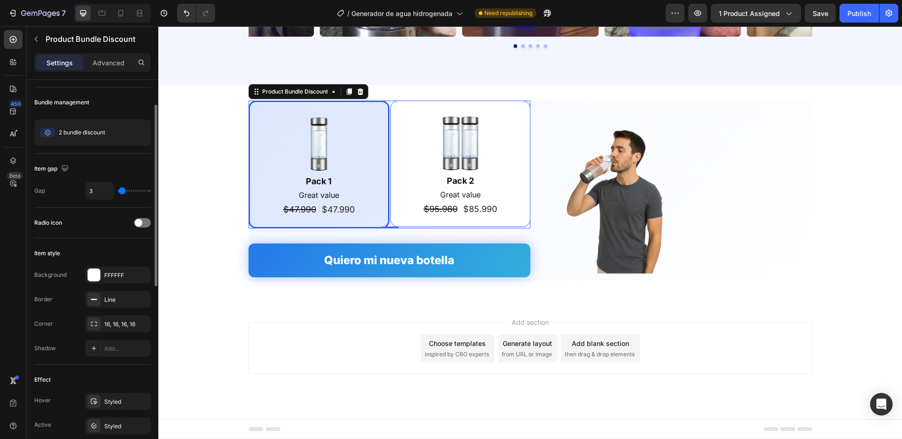
type input "4"
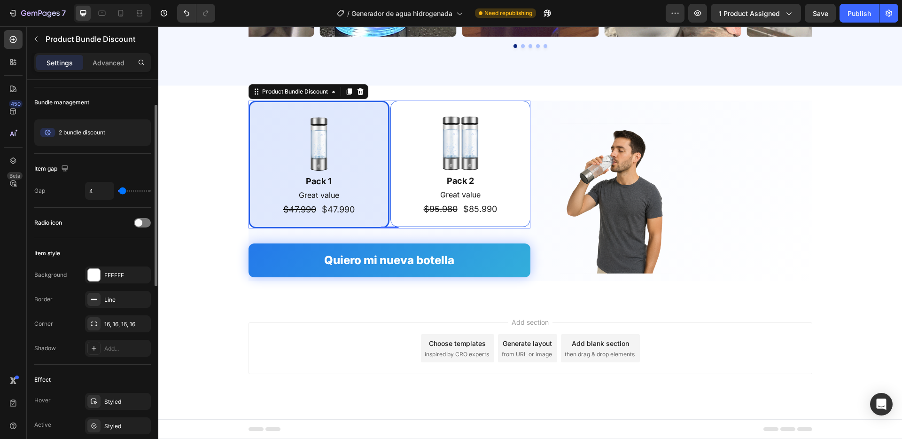
type input "5"
type input "6"
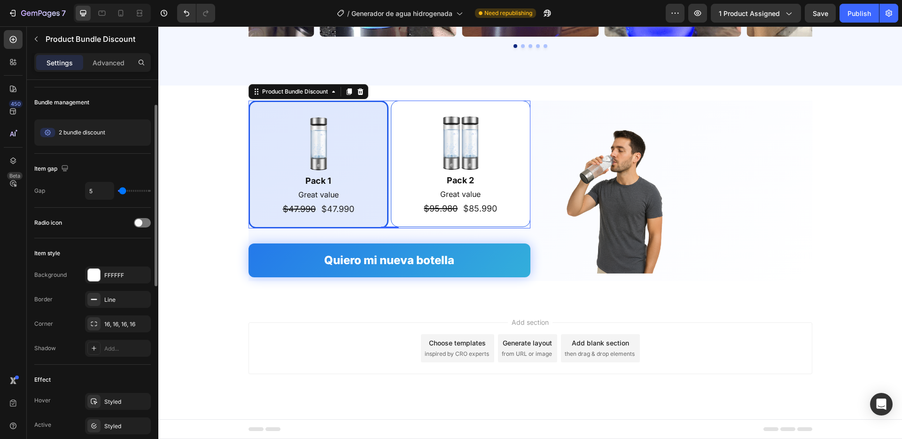
type input "6"
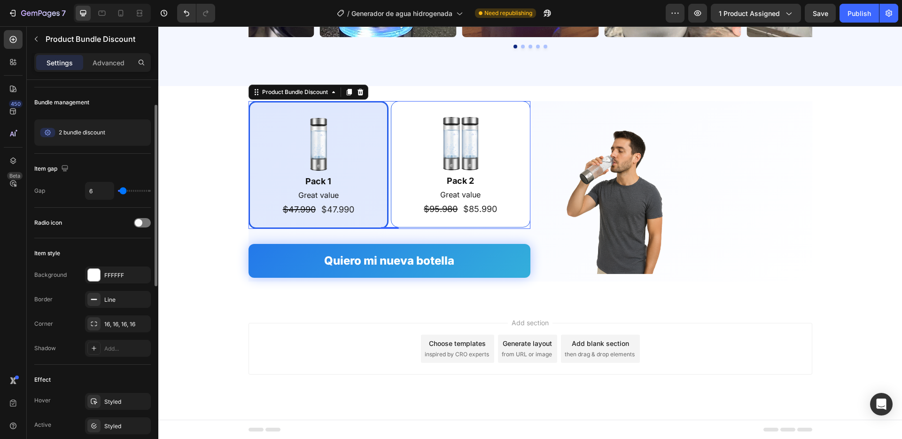
type input "7"
type input "8"
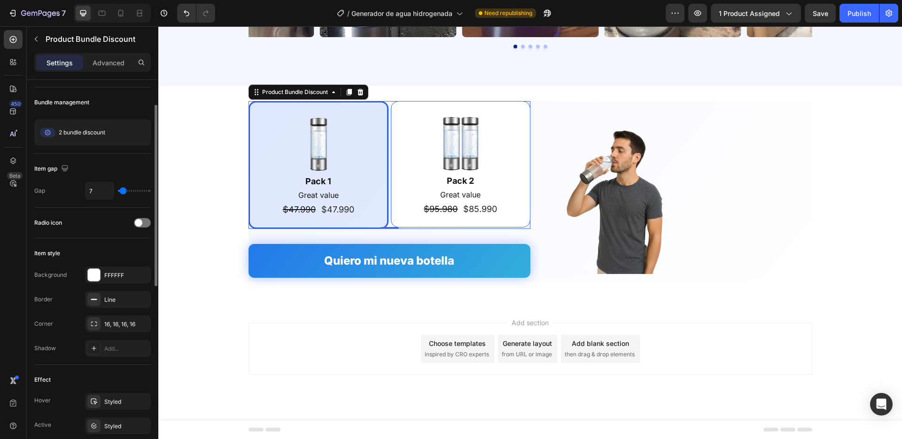
type input "8"
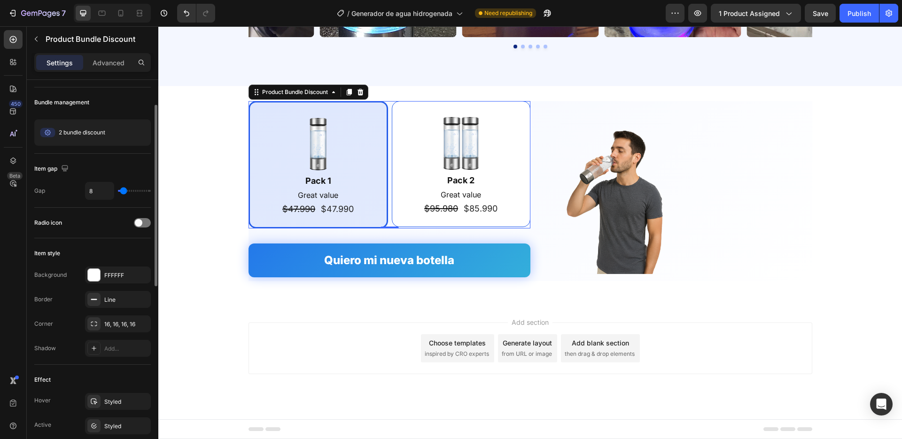
type input "9"
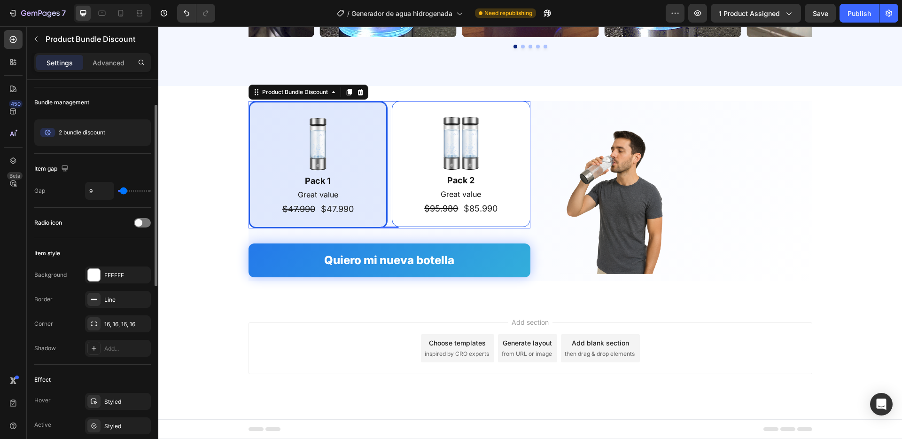
type input "8"
click at [123, 190] on input "range" at bounding box center [134, 191] width 33 height 2
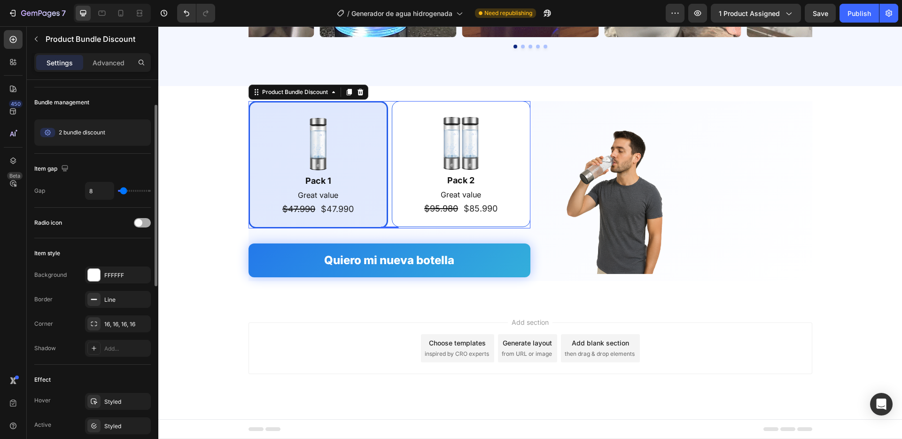
click at [137, 223] on span at bounding box center [139, 223] width 8 height 8
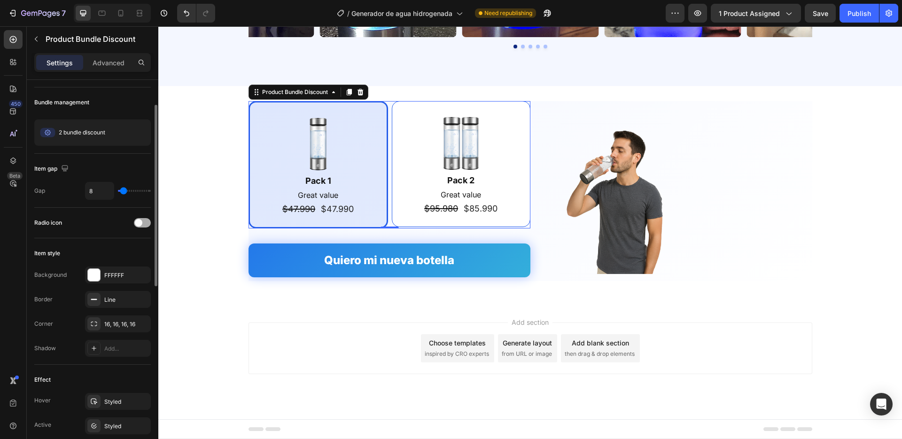
scroll to position [1949, 0]
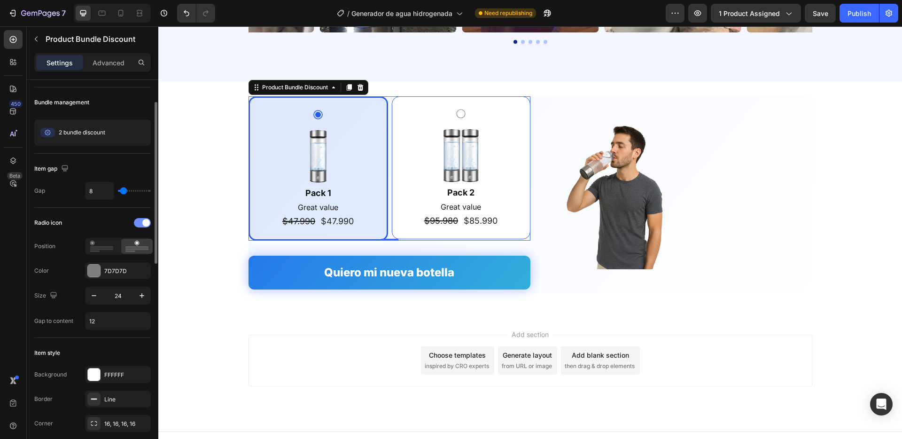
click at [137, 223] on div at bounding box center [142, 222] width 17 height 9
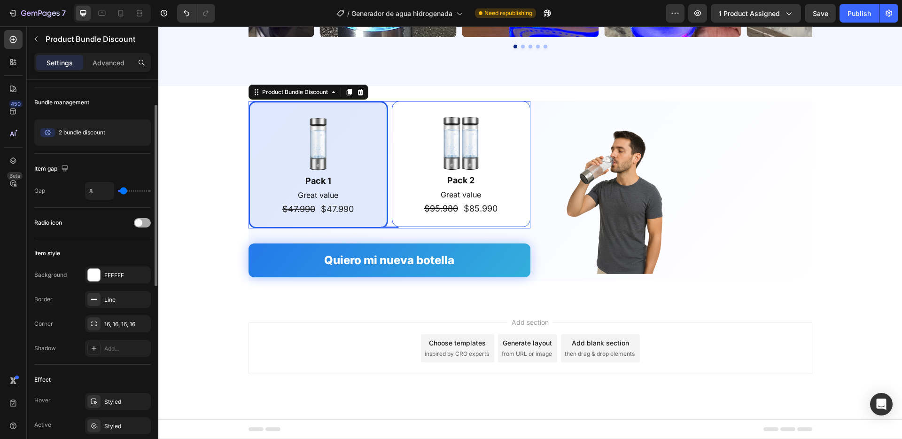
click at [137, 223] on span at bounding box center [139, 223] width 8 height 8
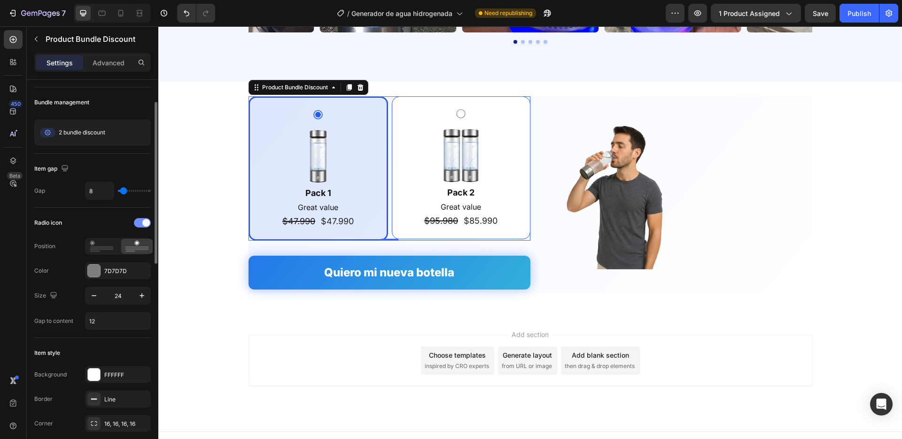
click at [137, 223] on div at bounding box center [142, 222] width 17 height 9
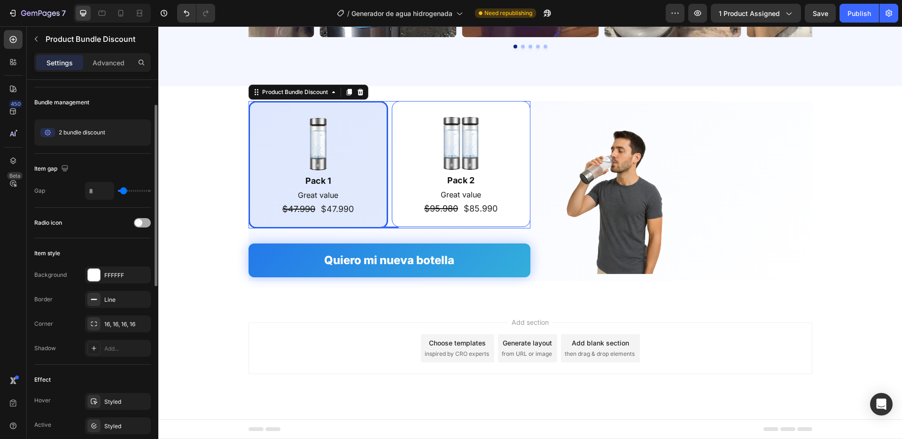
scroll to position [1945, 0]
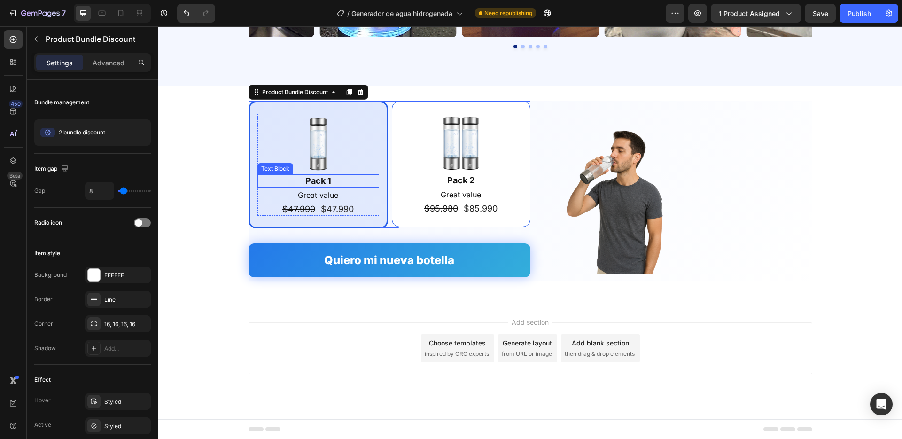
click at [317, 184] on div "Pack 1 Text Block" at bounding box center [318, 180] width 122 height 13
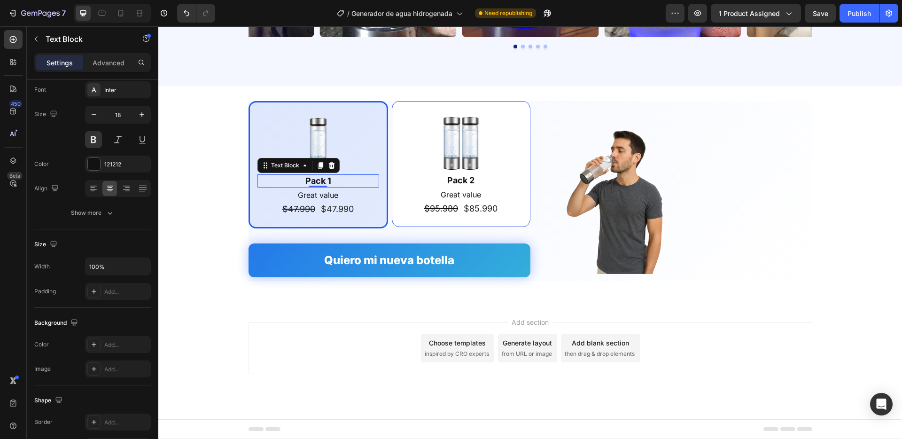
scroll to position [0, 0]
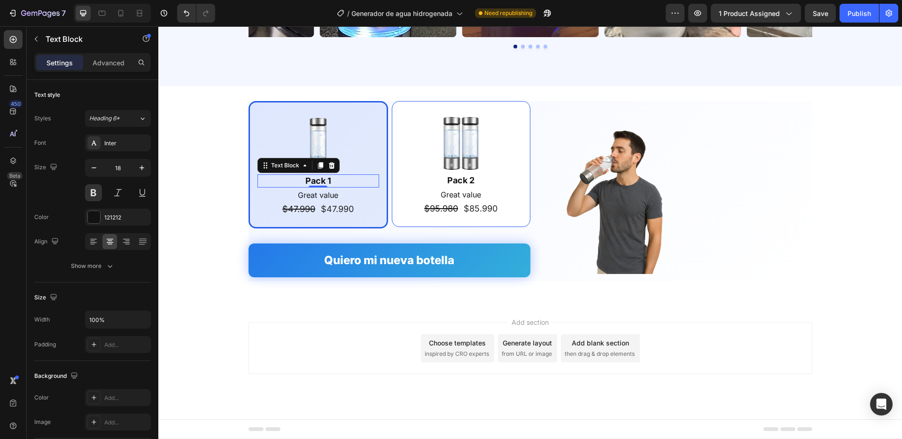
click at [311, 181] on div "Pack 1" at bounding box center [318, 180] width 122 height 13
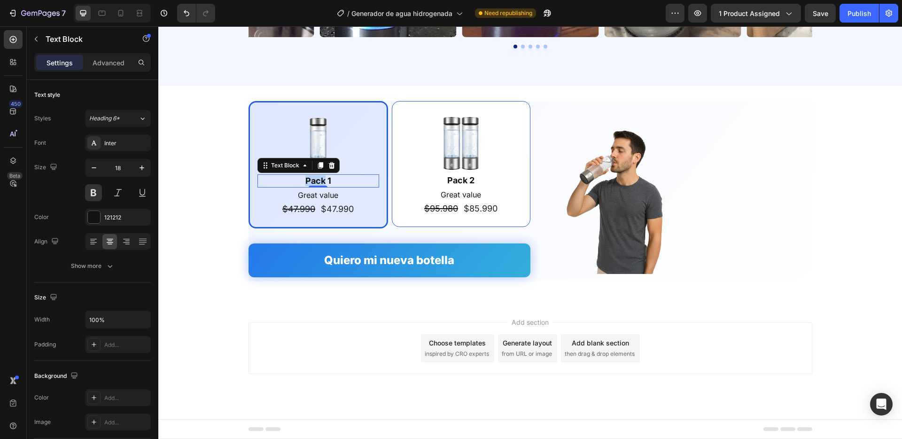
click at [311, 181] on p "Pack 1" at bounding box center [318, 180] width 120 height 11
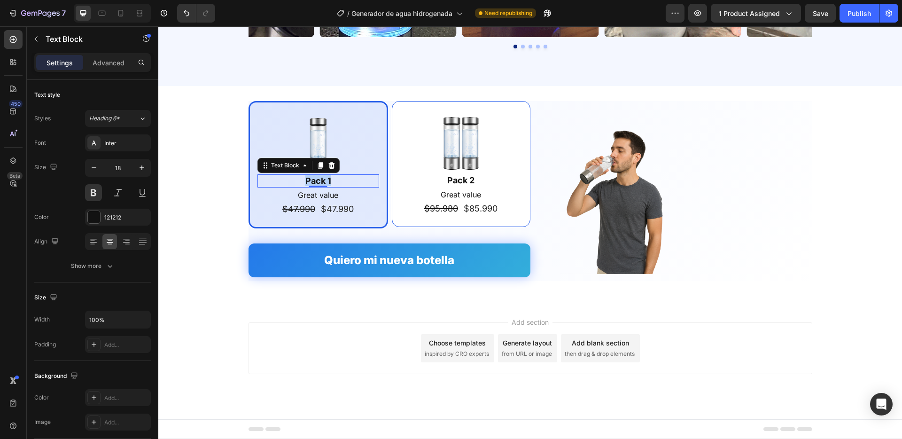
click at [311, 181] on p "Pack 1" at bounding box center [318, 180] width 120 height 11
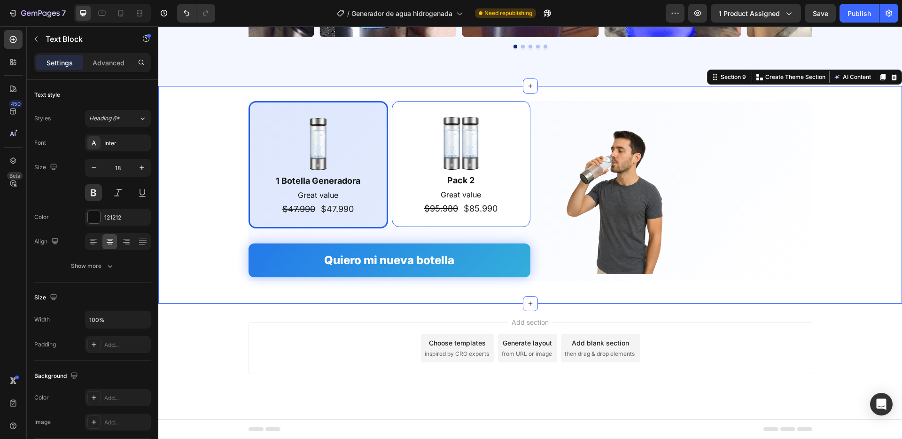
click at [205, 171] on div "Image 1 Botella Generadora Text Block Great value Text Block $47.990 Product Pr…" at bounding box center [530, 194] width 744 height 187
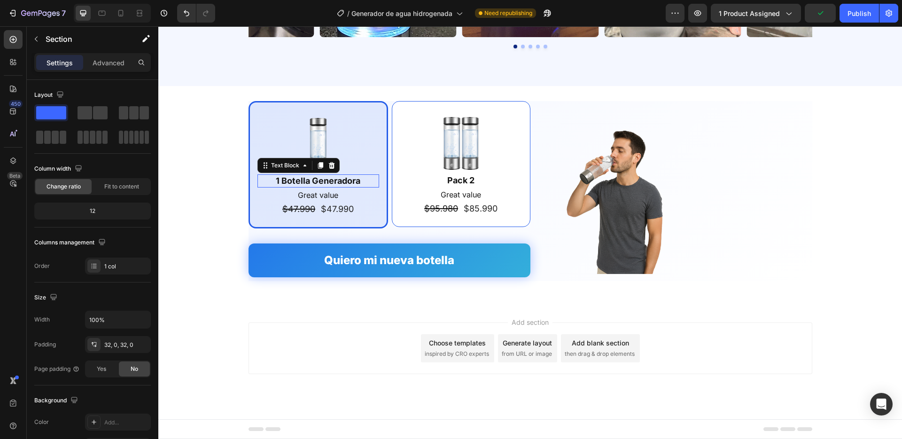
click at [297, 183] on p "1 Botella Generadora" at bounding box center [318, 180] width 120 height 11
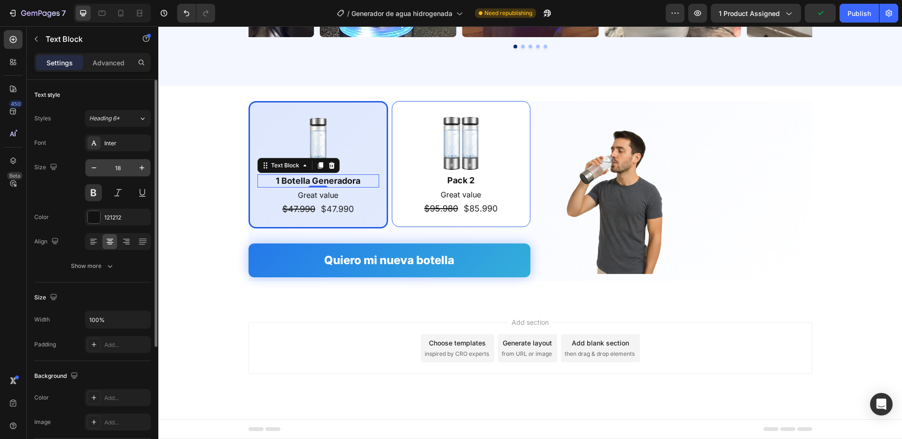
click at [130, 167] on input "18" at bounding box center [117, 167] width 31 height 17
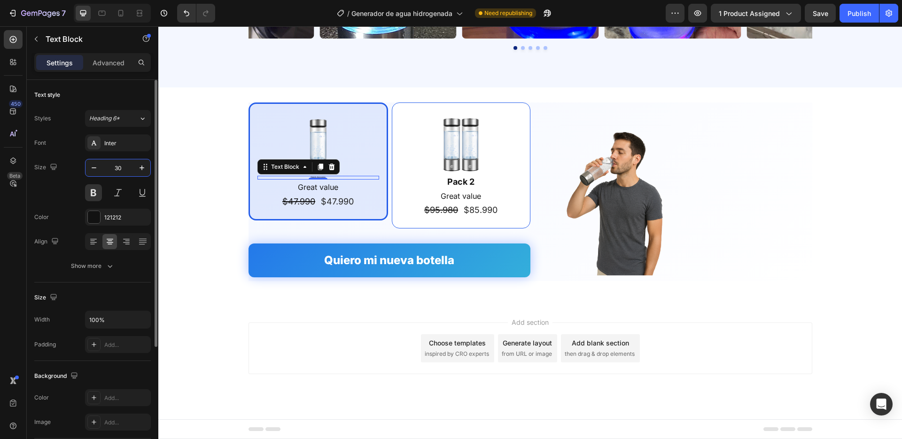
scroll to position [1945, 0]
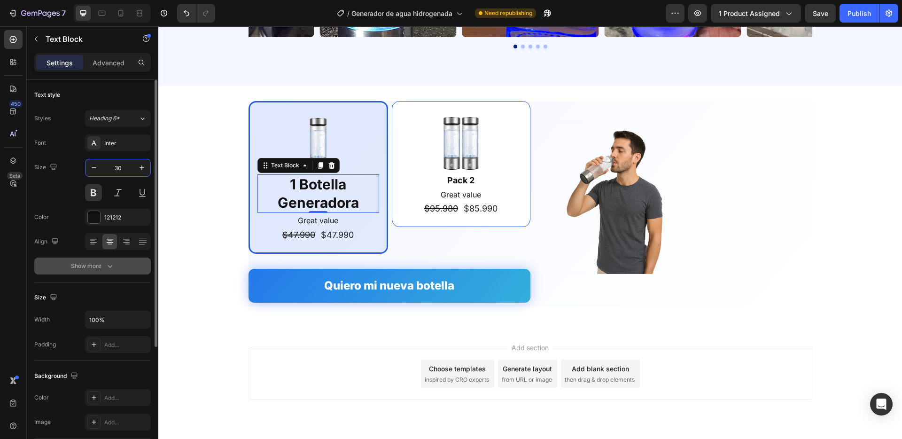
type input "30"
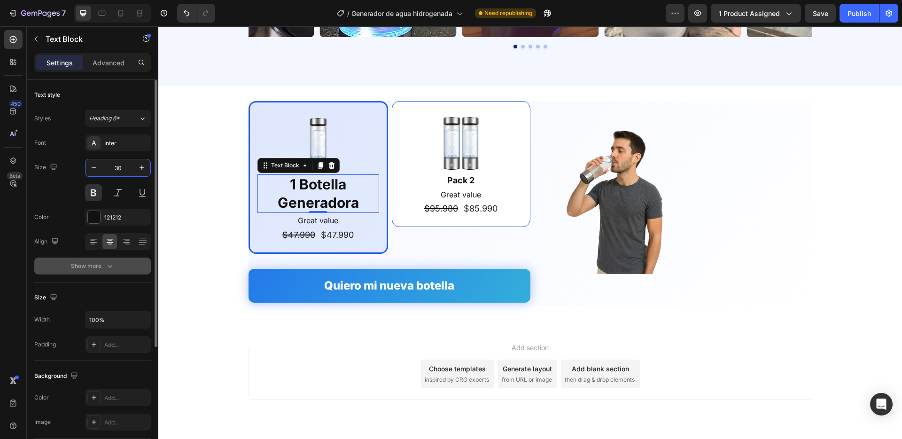
click at [110, 265] on icon "button" at bounding box center [109, 265] width 9 height 9
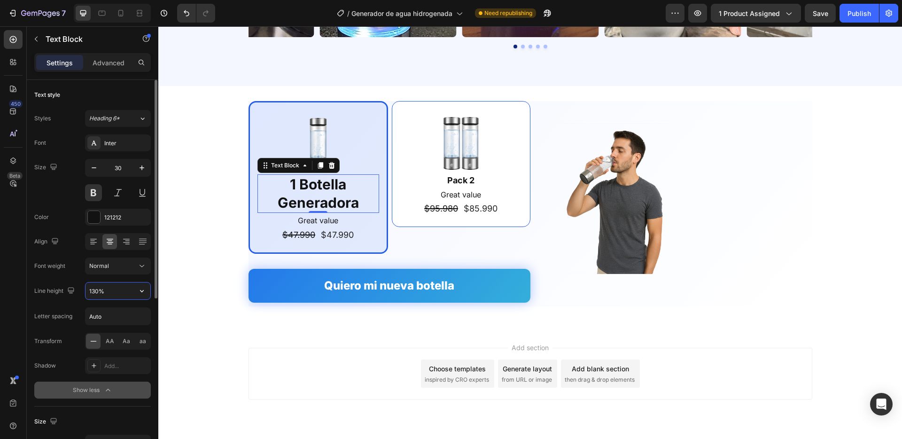
click at [127, 288] on input "130%" at bounding box center [118, 290] width 65 height 17
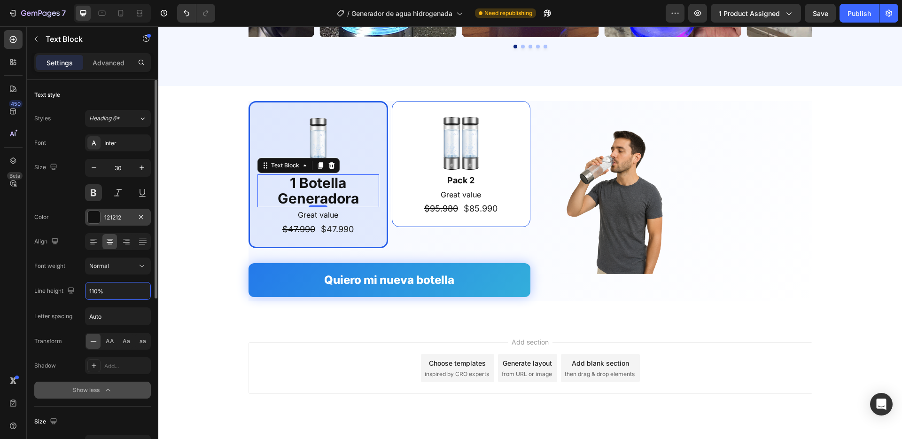
type input "110%"
click at [108, 210] on div "121212" at bounding box center [118, 217] width 66 height 17
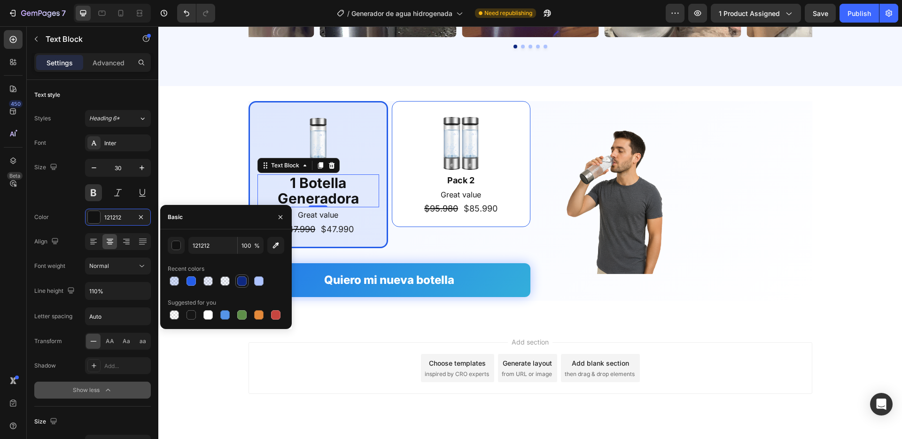
click at [237, 277] on div at bounding box center [241, 280] width 9 height 9
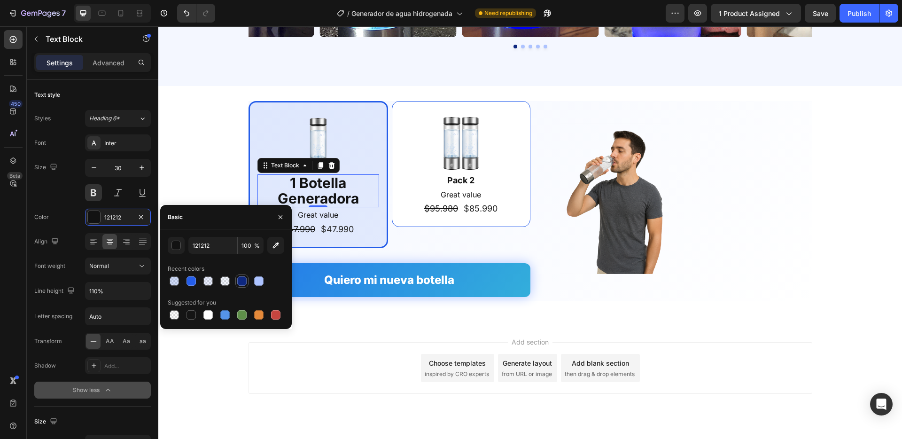
type input "0E2880"
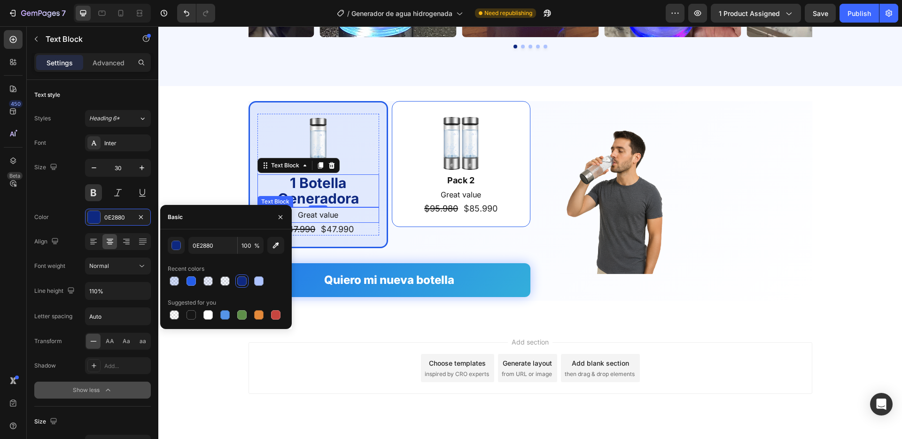
click at [312, 216] on p "Great value" at bounding box center [318, 215] width 120 height 14
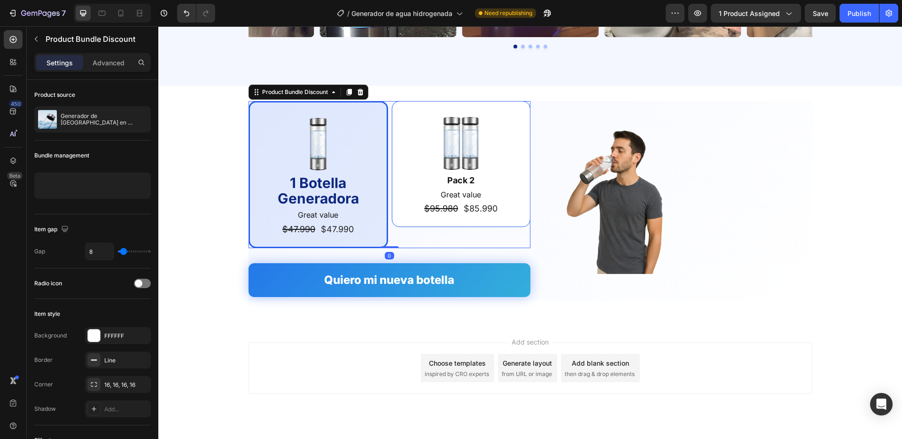
click at [393, 246] on div "Image 1 Botella Generadora Text Block Great value Text Block $47.990 Product Pr…" at bounding box center [390, 175] width 282 height 148
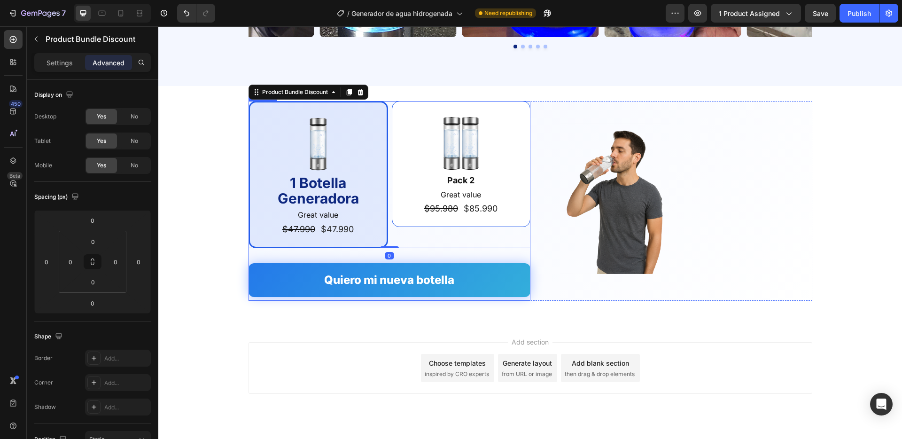
click at [297, 253] on div "Image 1 Botella Generadora Text Block Great value Text Block $47.990 Product Pr…" at bounding box center [390, 201] width 282 height 200
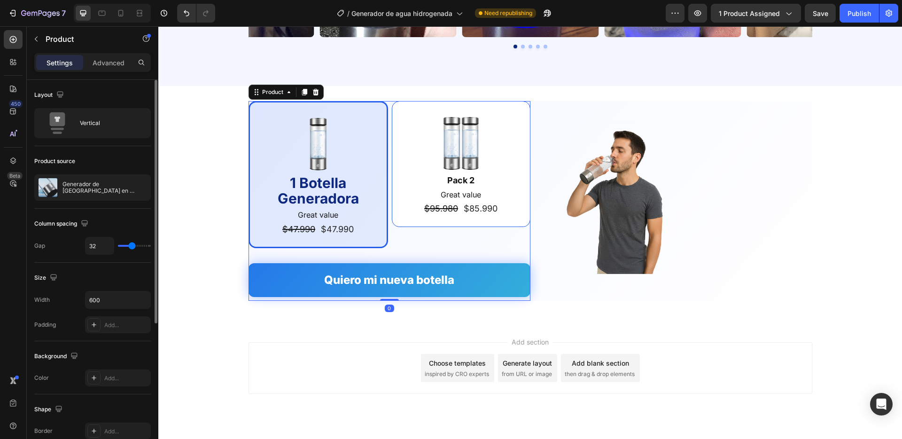
type input "33"
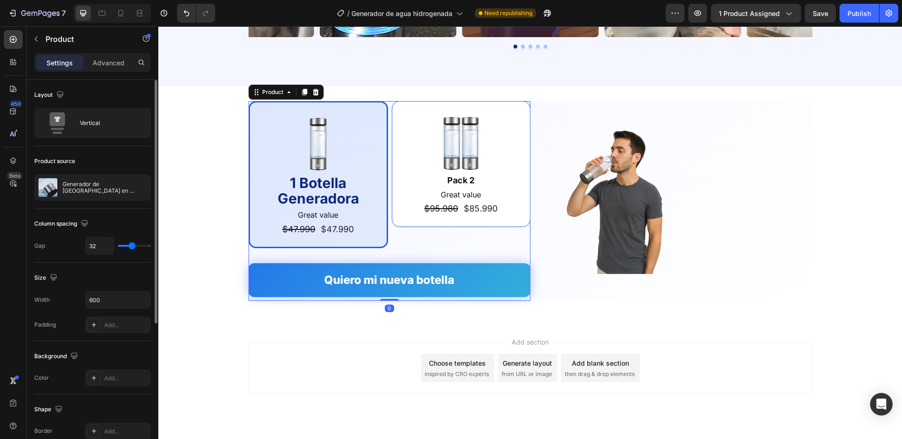
type input "33"
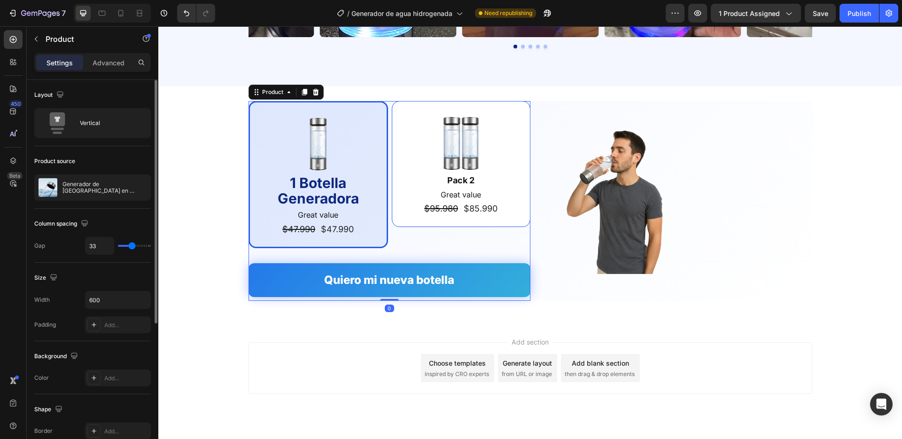
type input "29"
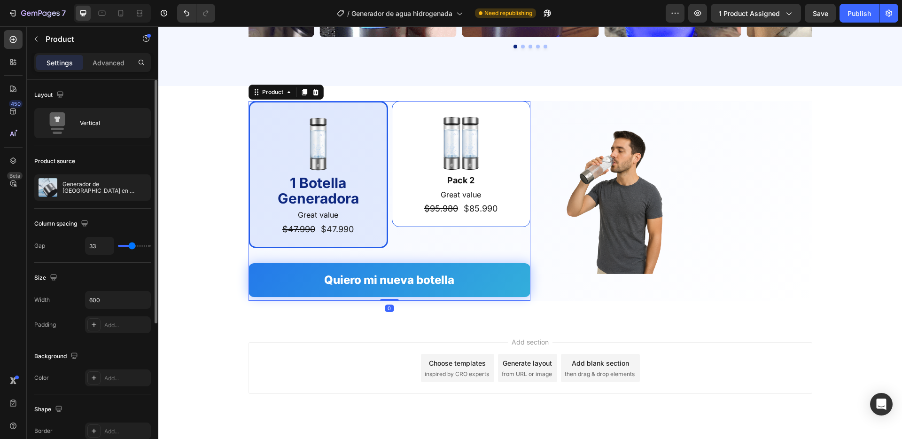
type input "29"
type input "22"
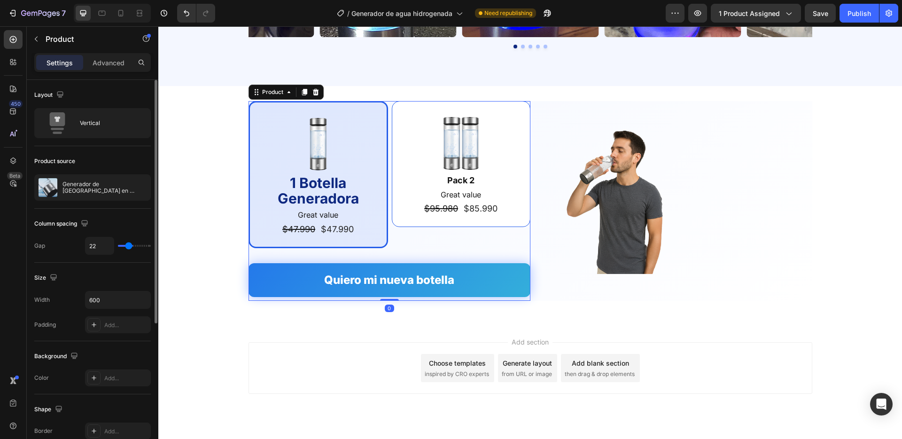
type input "13"
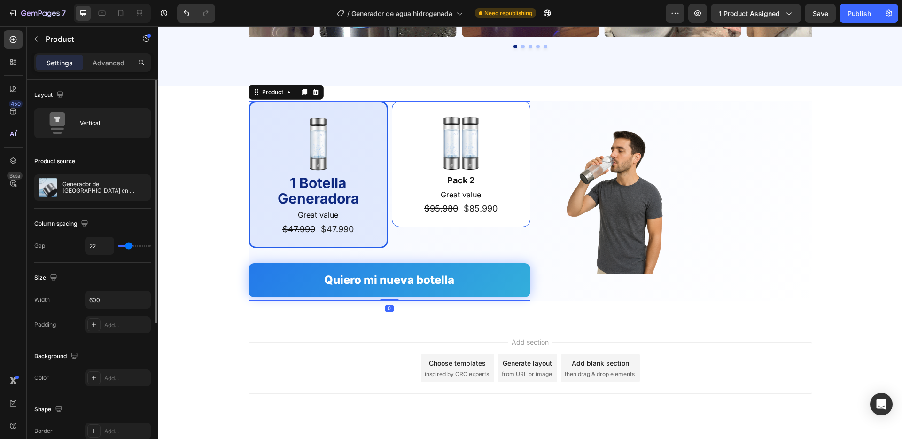
type input "13"
type input "3"
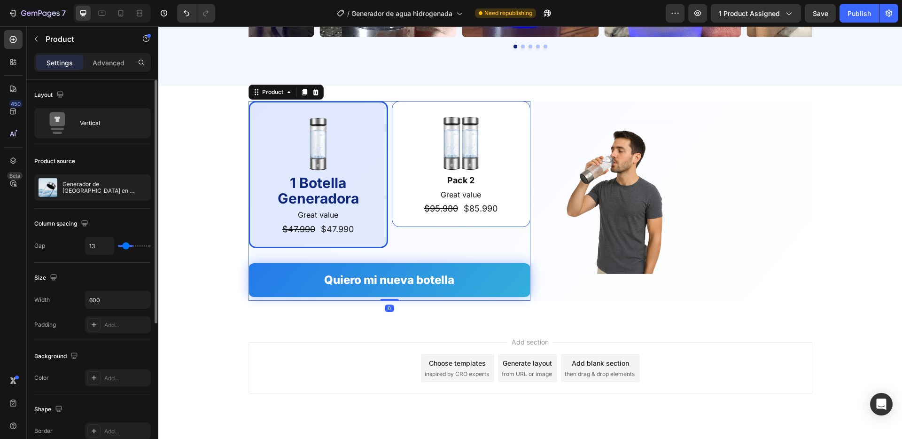
type input "3"
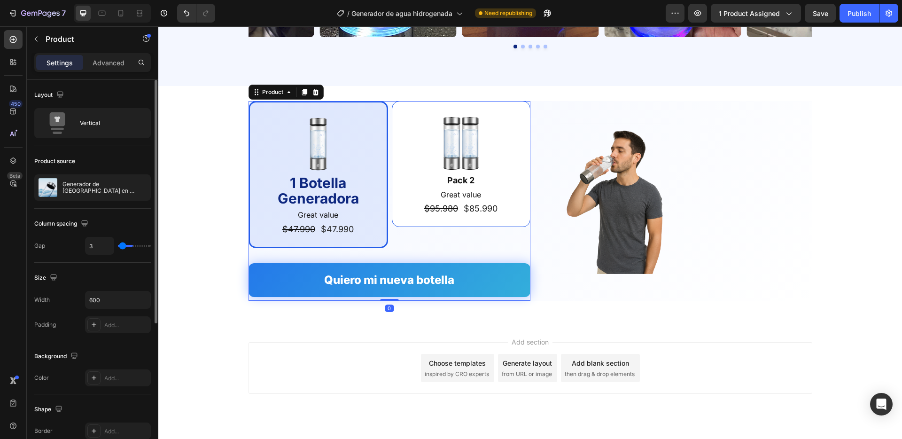
type input "0"
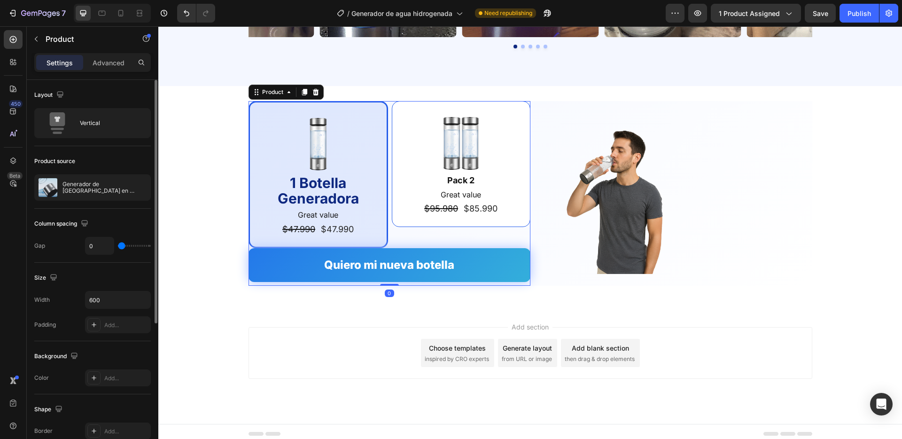
drag, startPoint x: 132, startPoint y: 245, endPoint x: 111, endPoint y: 247, distance: 20.8
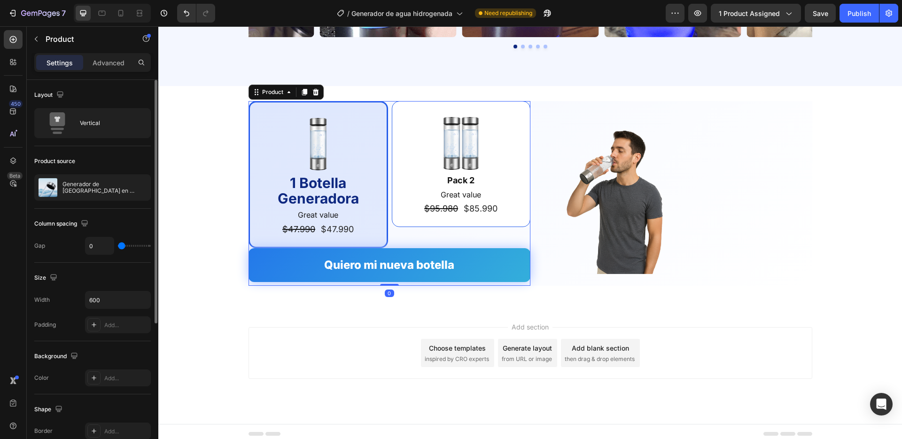
type input "0"
click at [118, 247] on input "range" at bounding box center [134, 246] width 33 height 2
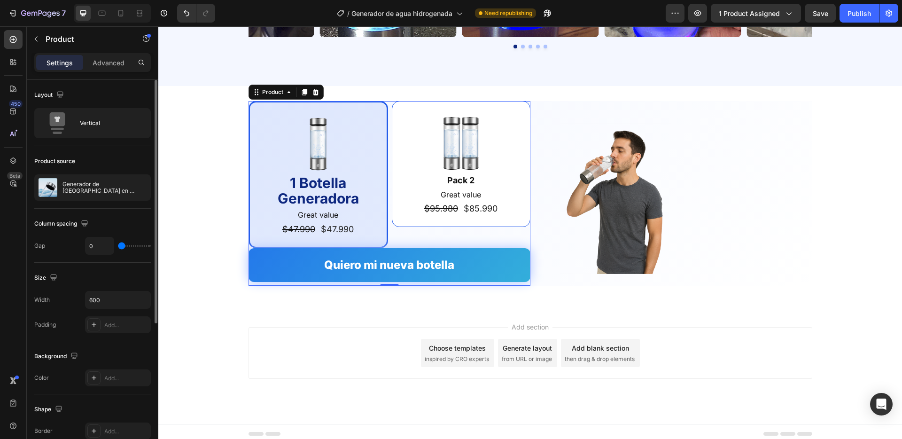
type input "1"
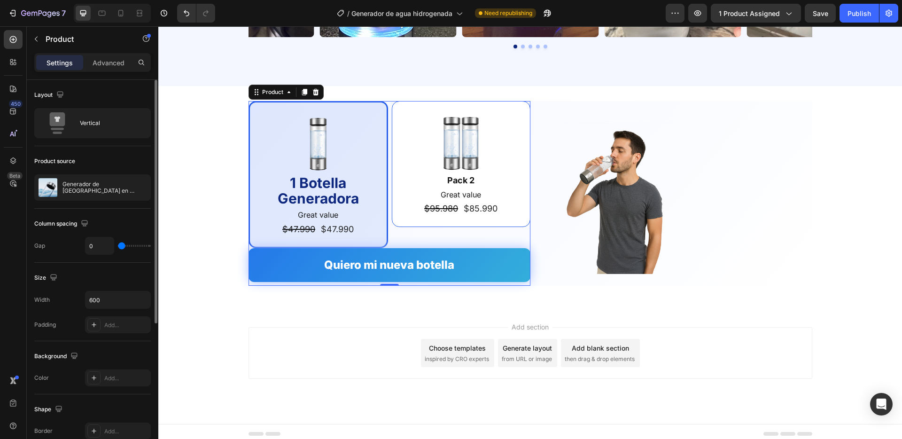
type input "1"
type input "2"
type input "3"
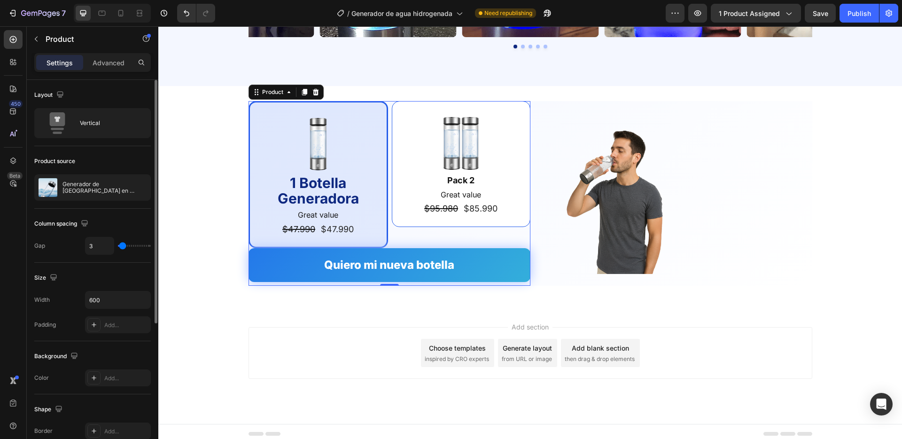
type input "4"
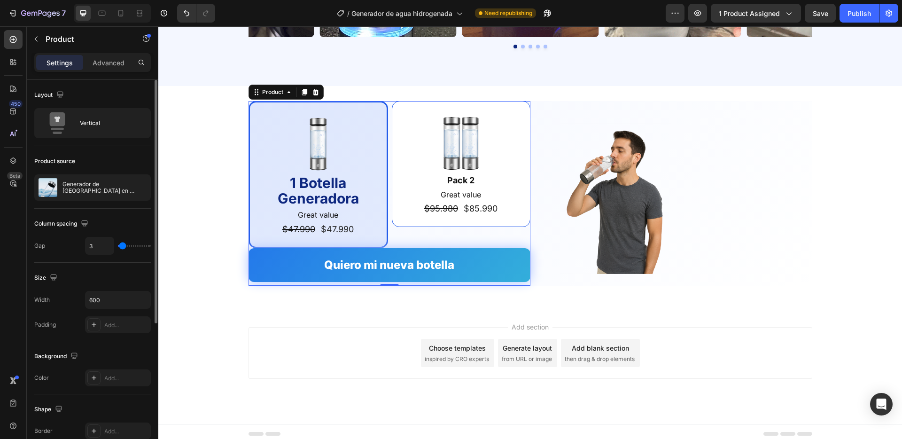
type input "4"
type input "5"
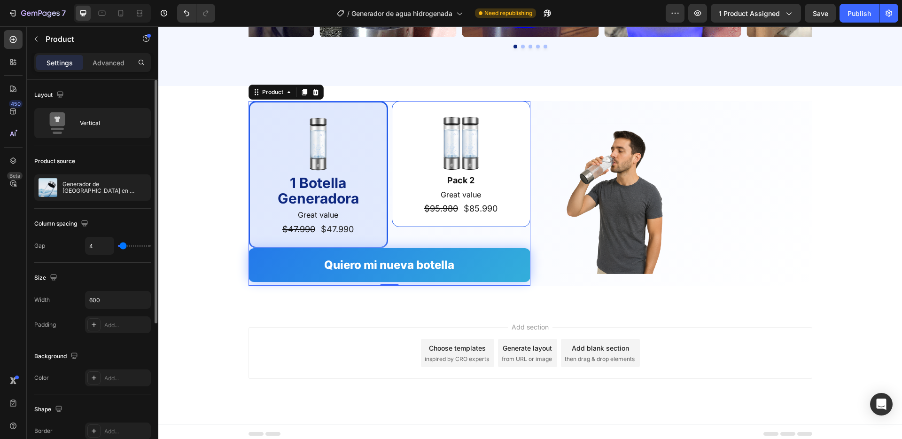
type input "5"
type input "6"
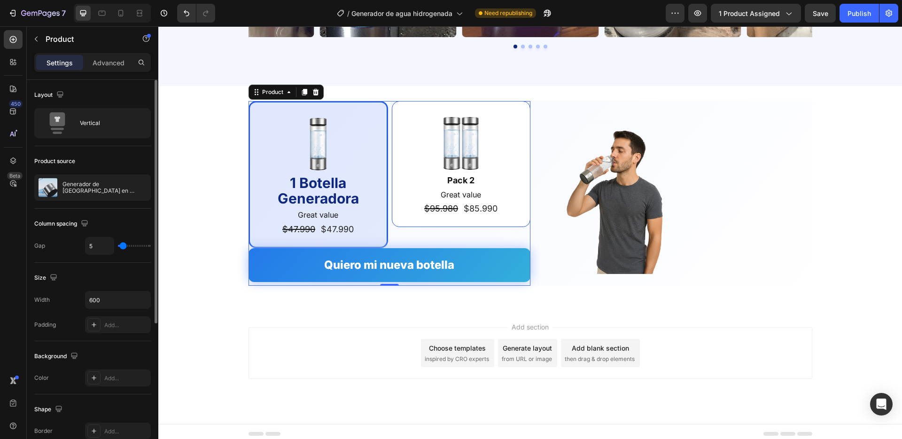
type input "6"
type input "7"
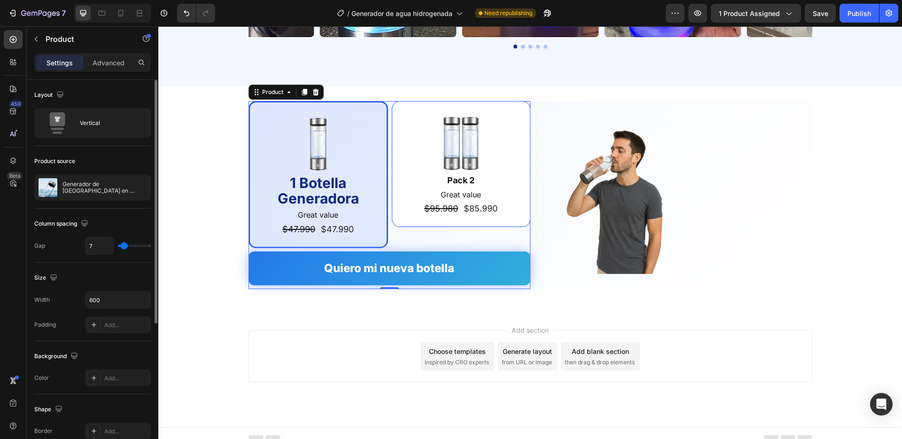
type input "8"
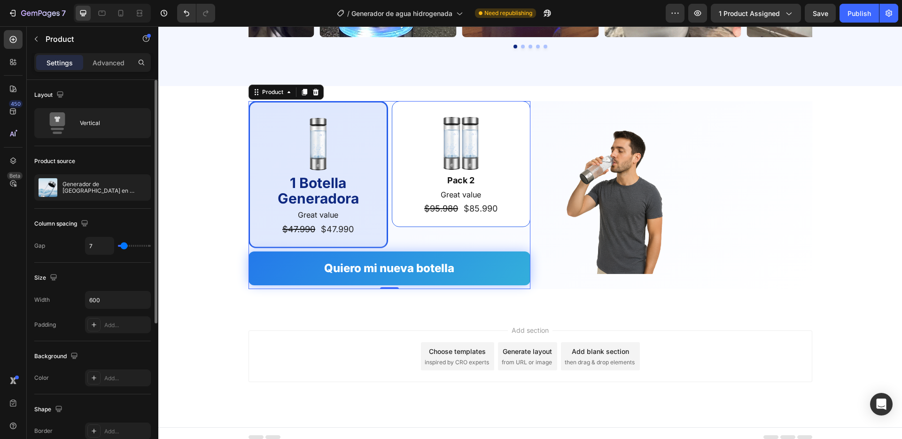
type input "8"
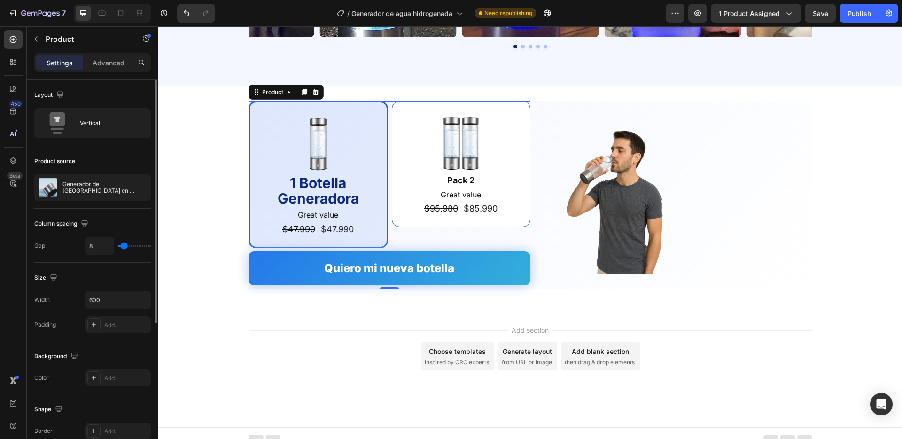
type input "9"
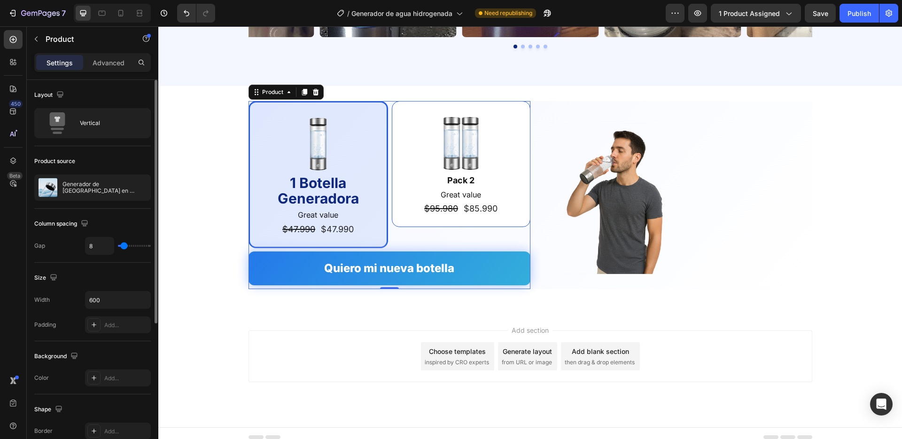
type input "9"
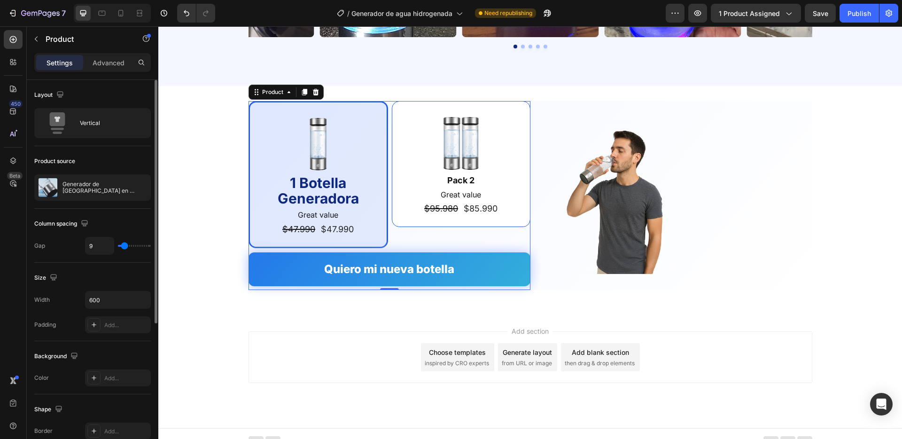
type input "10"
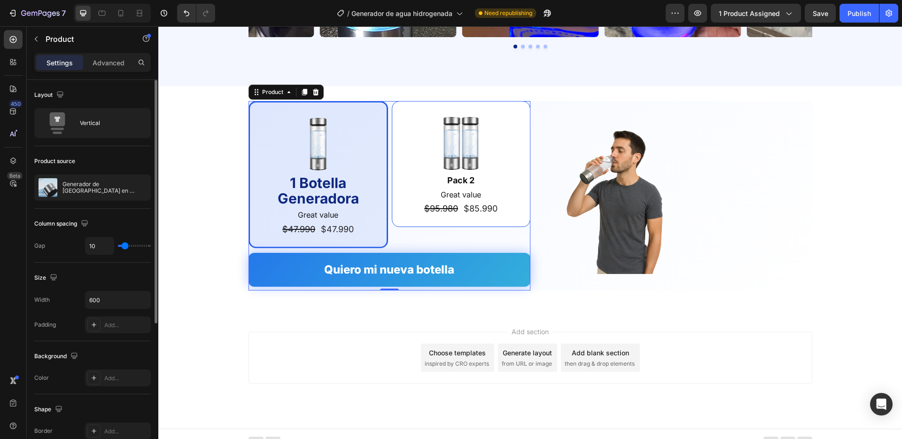
type input "9"
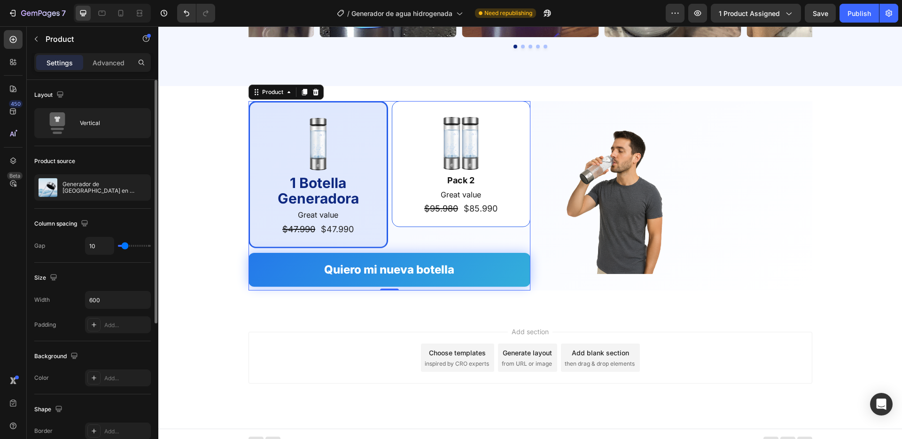
type input "9"
type input "8"
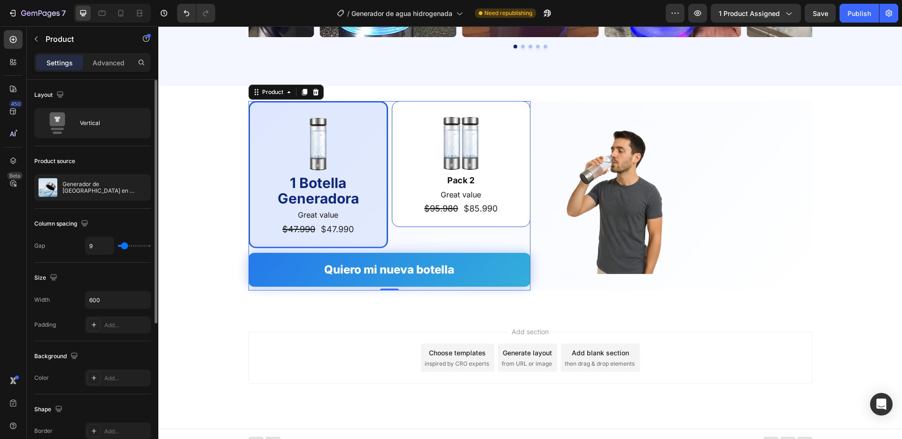
type input "8"
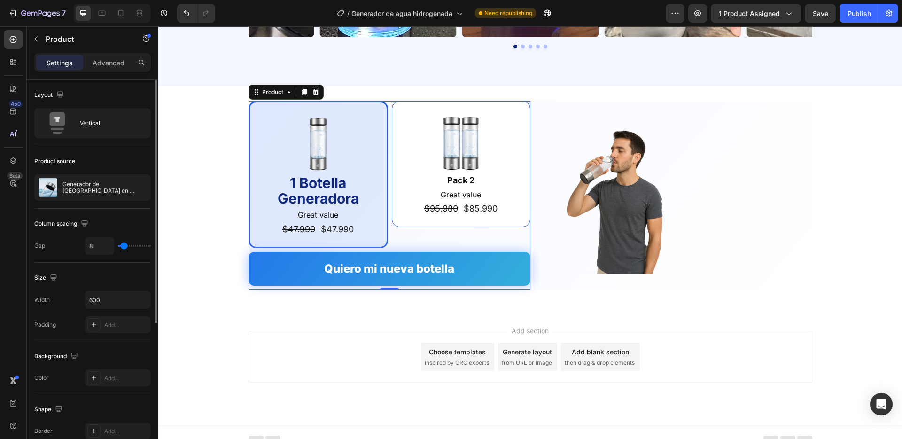
type input "7"
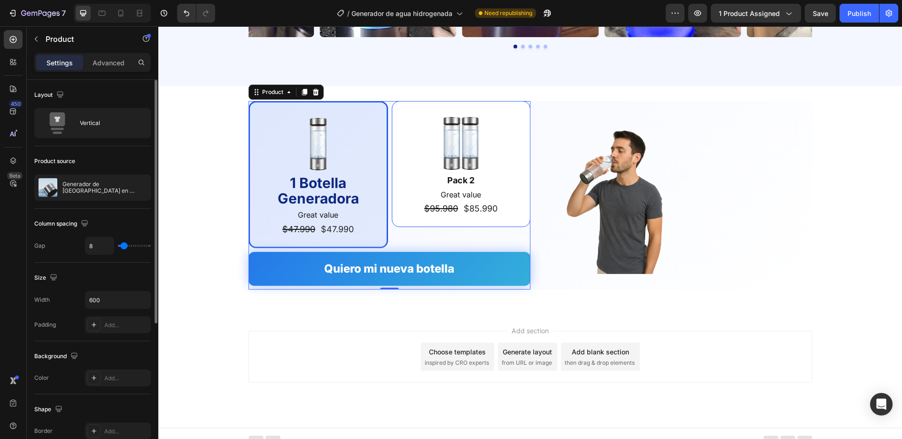
type input "7"
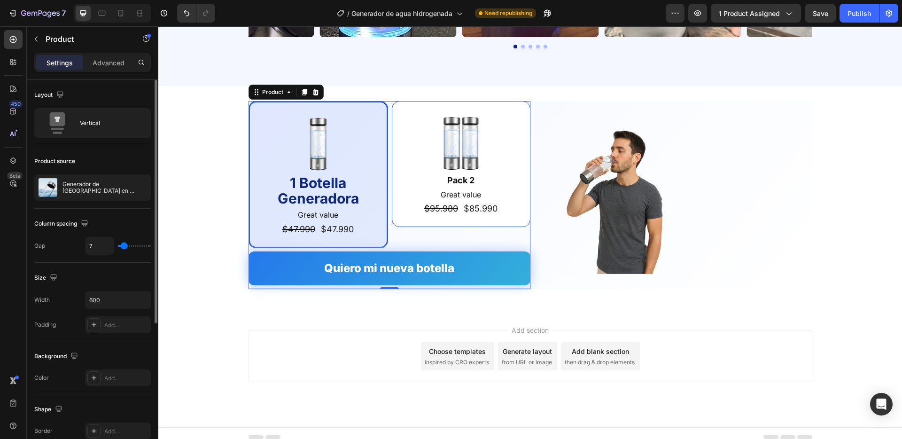
type input "8"
click at [124, 245] on input "range" at bounding box center [134, 246] width 33 height 2
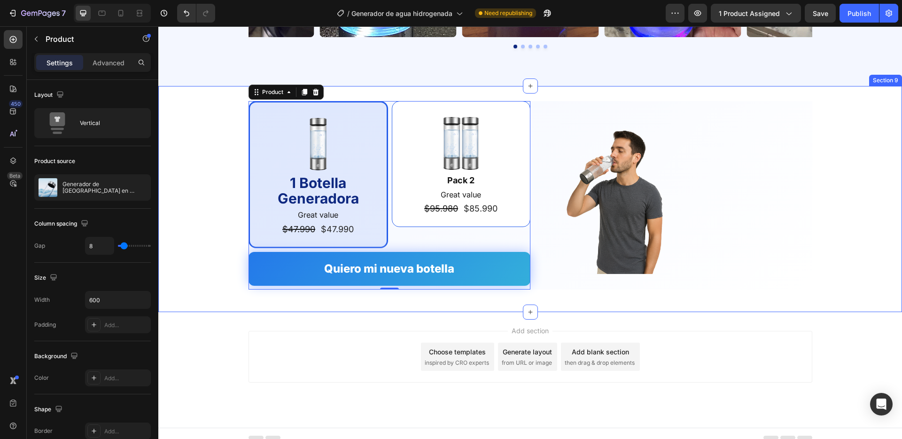
click at [180, 224] on div "Image 1 Botella Generadora Text Block Great value Text Block $47.990 Product Pr…" at bounding box center [530, 199] width 744 height 196
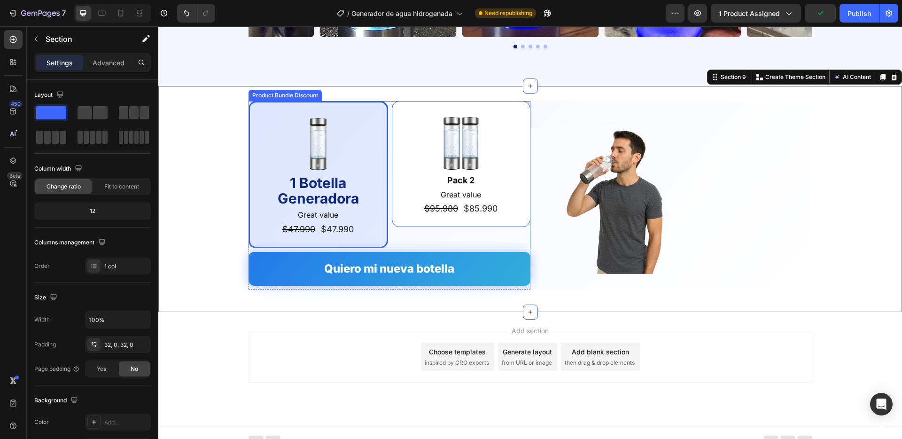
click at [343, 108] on div "Image 1 Botella Generadora Text Block Great value Text Block $47.990 Product Pr…" at bounding box center [319, 175] width 140 height 148
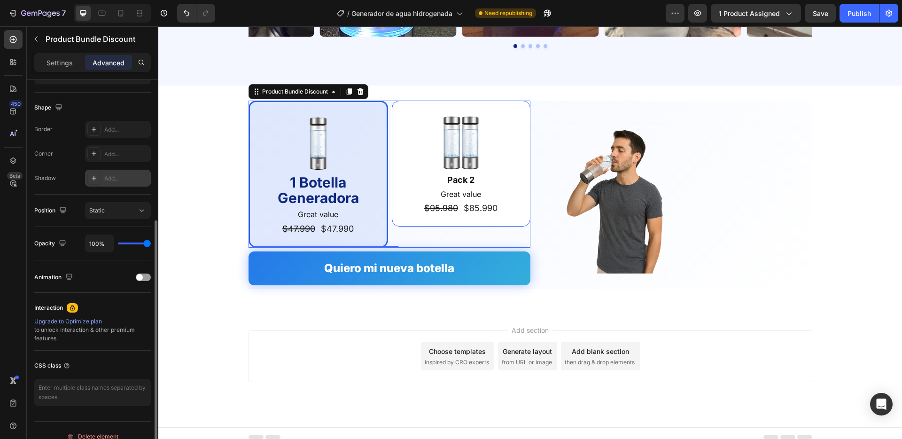
scroll to position [241, 0]
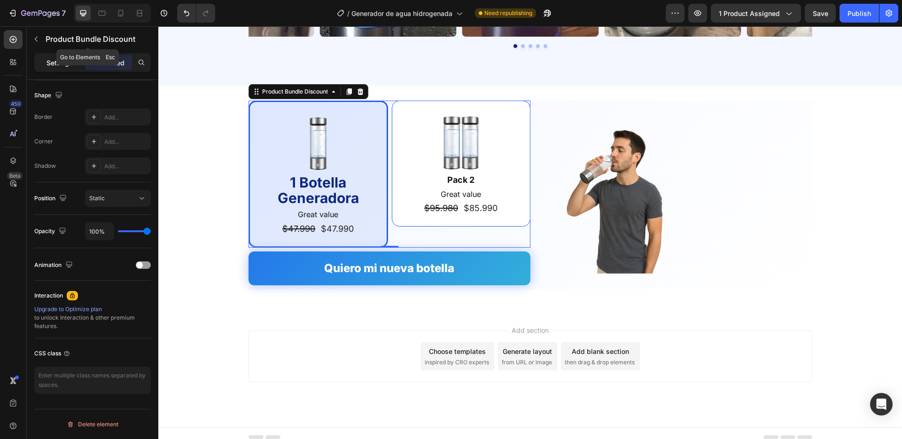
click at [61, 60] on p "Settings" at bounding box center [60, 63] width 26 height 10
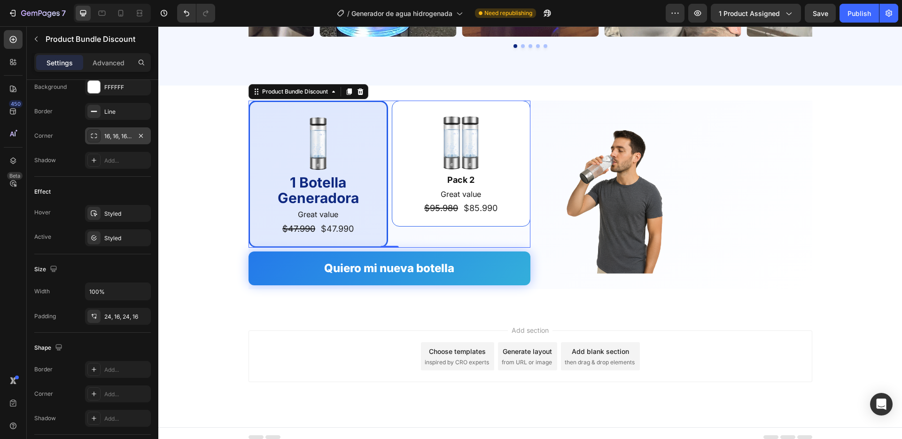
click at [128, 134] on div "16, 16, 16, 16" at bounding box center [117, 136] width 27 height 8
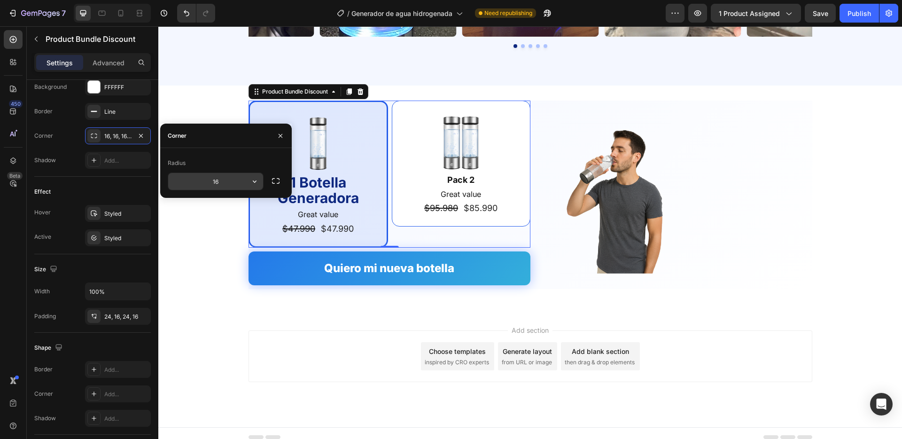
click at [241, 183] on input "16" at bounding box center [215, 181] width 95 height 17
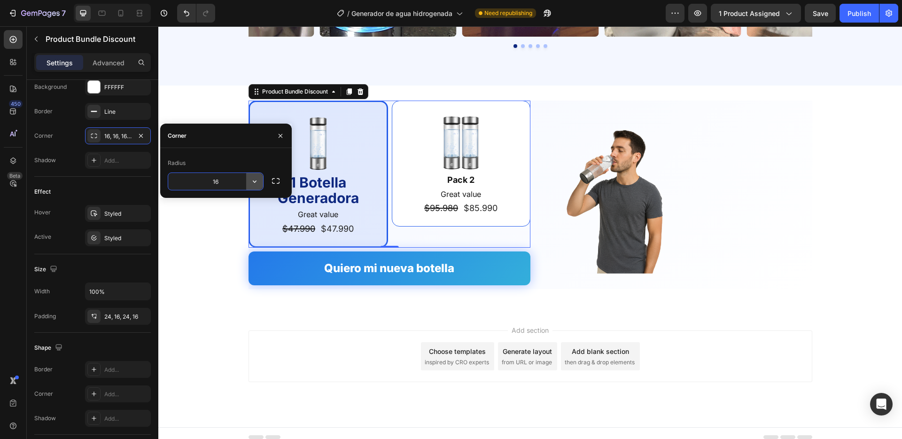
click at [250, 179] on icon "button" at bounding box center [254, 181] width 9 height 9
click at [228, 184] on input "16" at bounding box center [215, 181] width 95 height 17
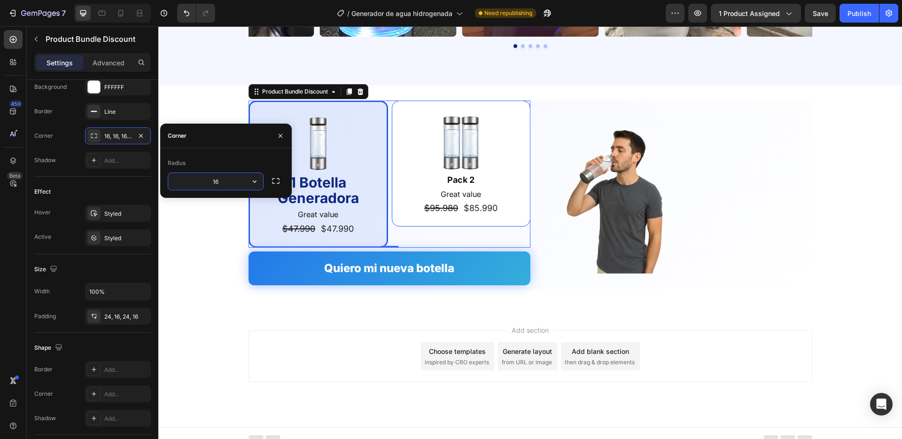
type input "8"
click at [66, 136] on div "Corner 16, 16, 16, 16" at bounding box center [92, 135] width 117 height 17
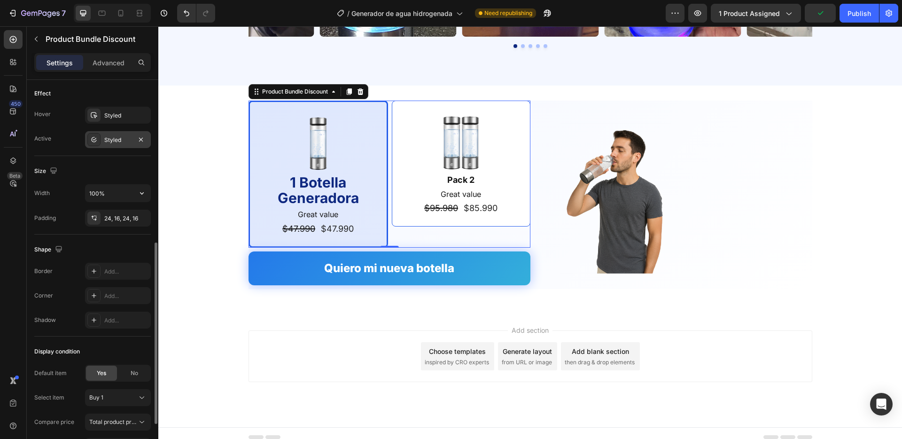
scroll to position [341, 0]
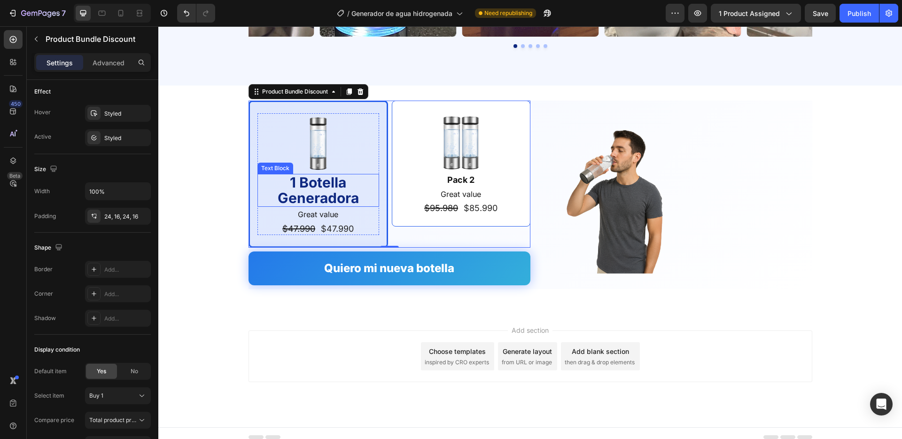
click at [322, 189] on p "1 Botella Generadora" at bounding box center [318, 190] width 120 height 31
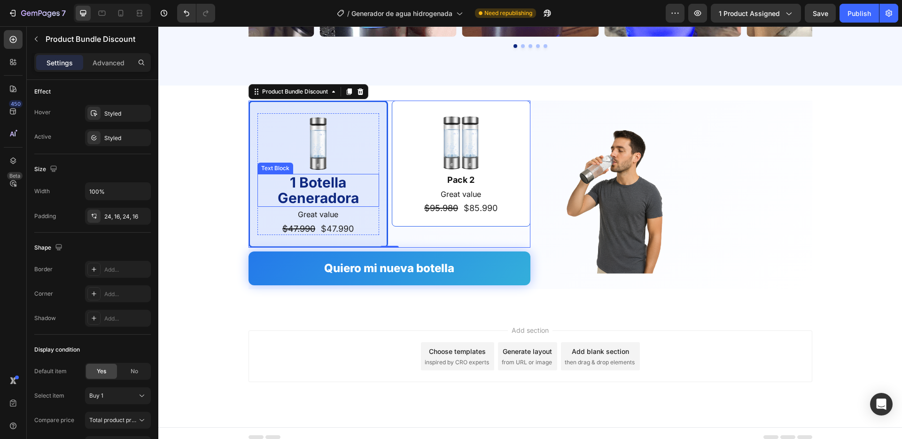
scroll to position [0, 0]
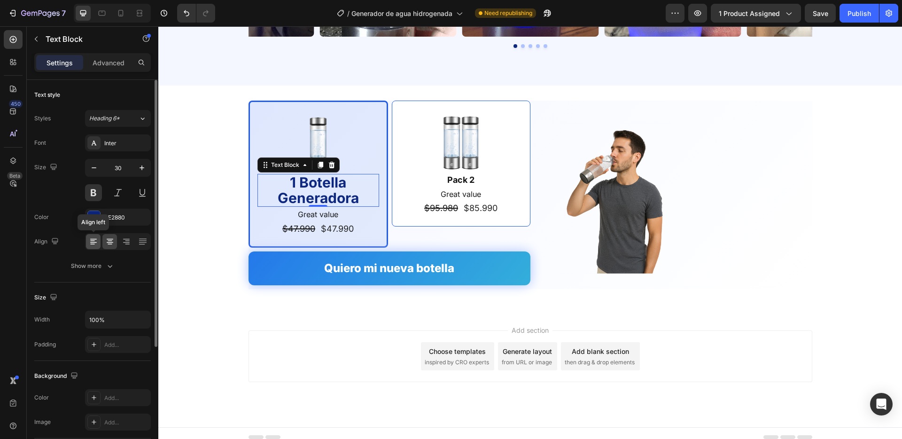
click at [95, 244] on icon at bounding box center [93, 241] width 9 height 9
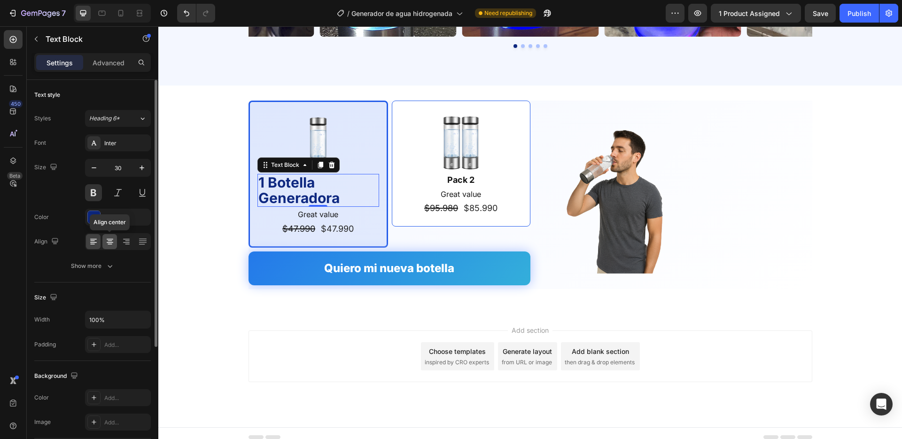
click at [108, 237] on icon at bounding box center [109, 241] width 9 height 9
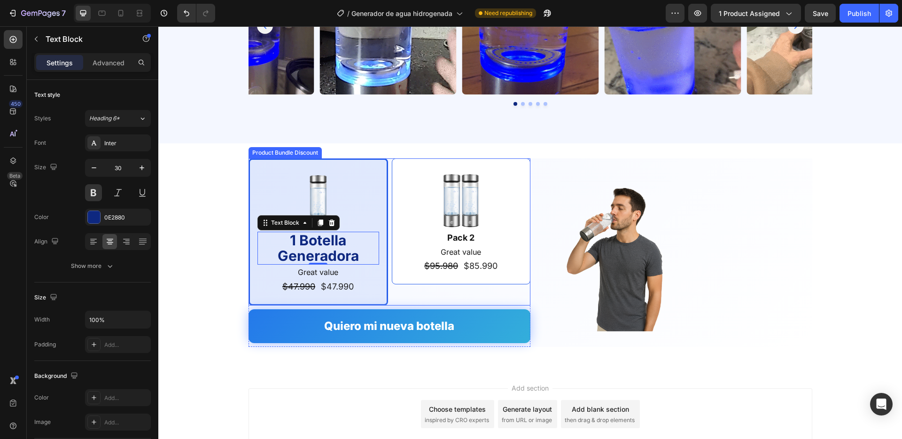
scroll to position [1879, 0]
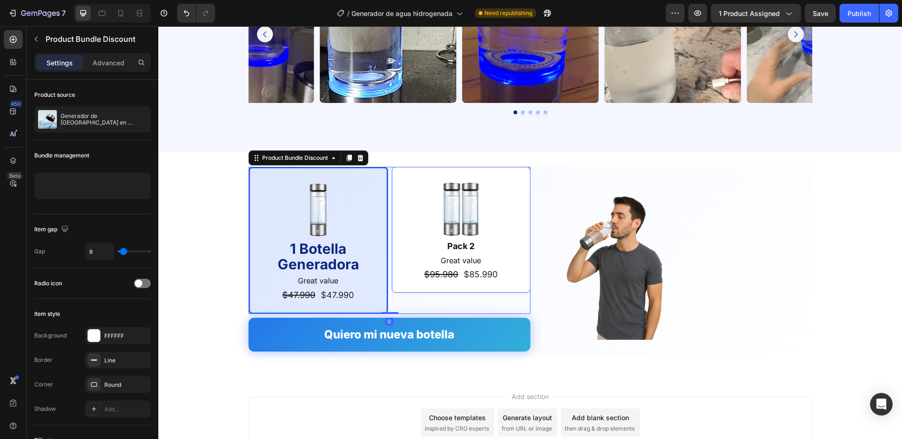
click at [249, 167] on div "Image 1 Botella Generadora Text Block Great value Text Block $47.990 Product Pr…" at bounding box center [390, 241] width 282 height 148
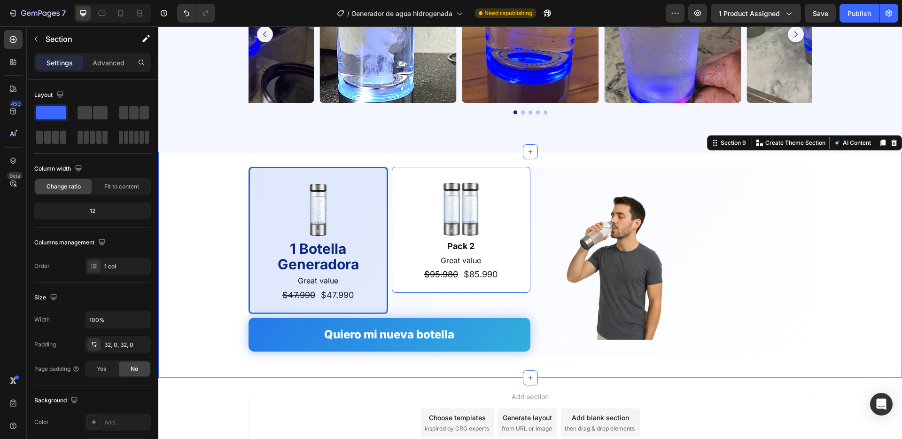
click at [210, 168] on div "Image 1 Botella Generadora Text Block Great value Text Block $47.990 Product Pr…" at bounding box center [530, 265] width 744 height 196
click at [12, 39] on icon at bounding box center [12, 39] width 9 height 9
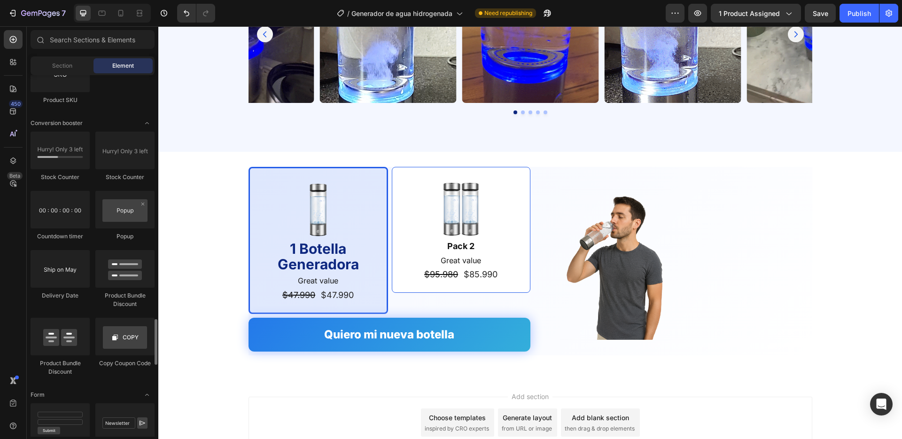
scroll to position [1850, 0]
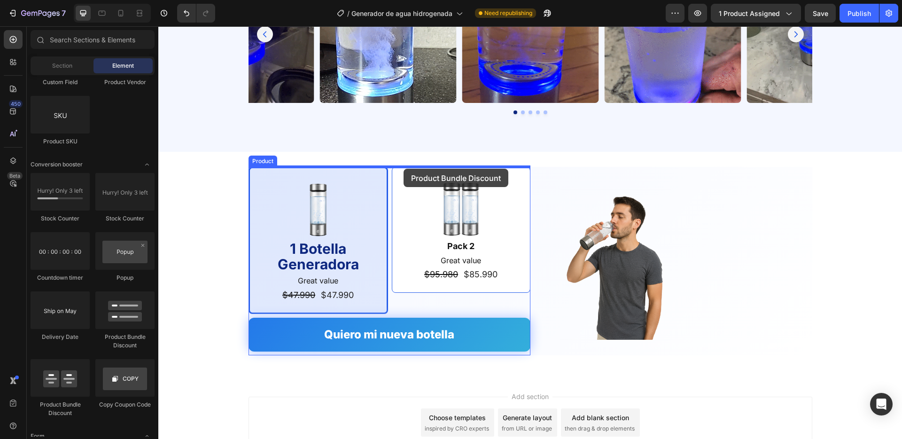
drag, startPoint x: 296, startPoint y: 338, endPoint x: 404, endPoint y: 169, distance: 200.5
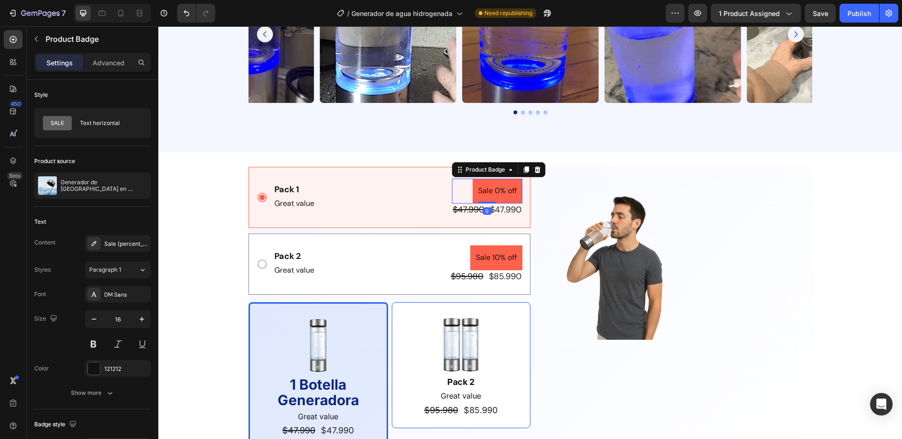
click at [485, 189] on pre "Sale 0% off" at bounding box center [498, 191] width 50 height 25
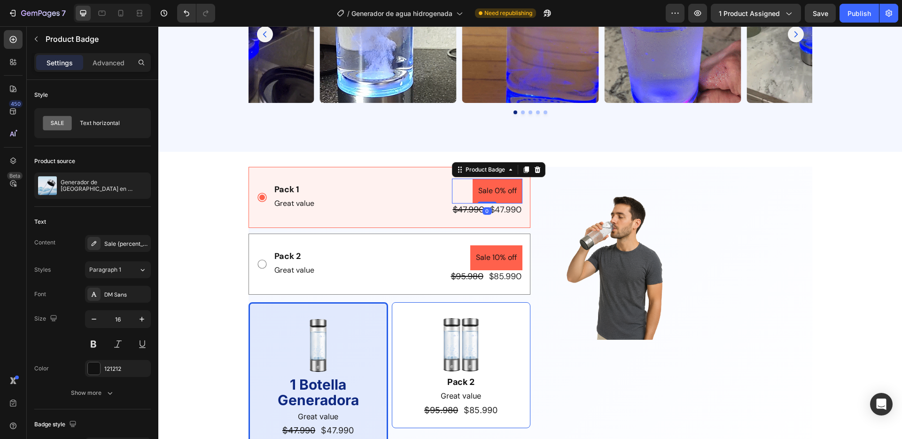
click at [543, 171] on div "Product Badge" at bounding box center [498, 169] width 93 height 15
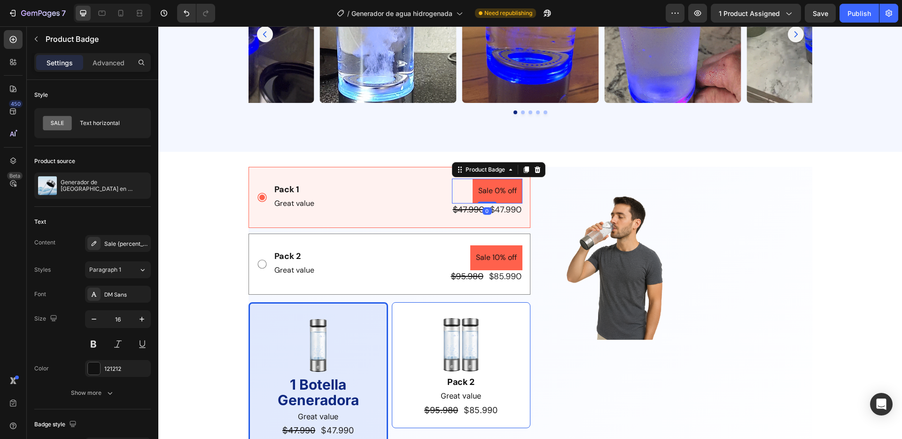
drag, startPoint x: 536, startPoint y: 172, endPoint x: 518, endPoint y: 200, distance: 32.3
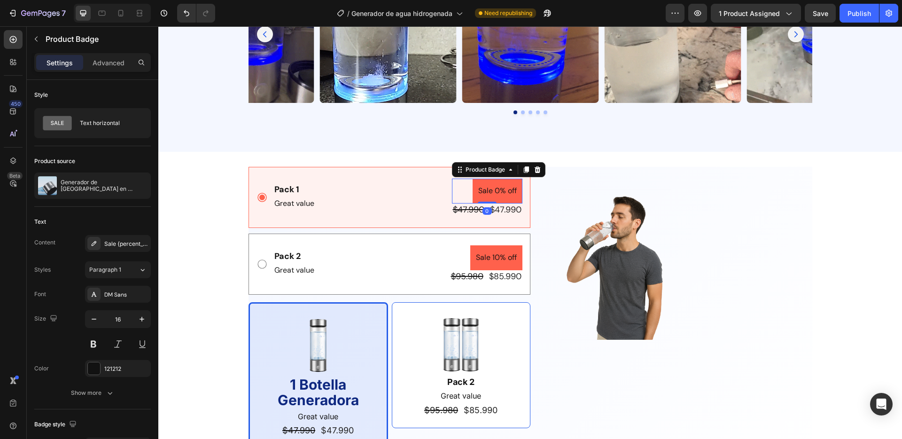
click at [535, 172] on icon at bounding box center [537, 169] width 6 height 7
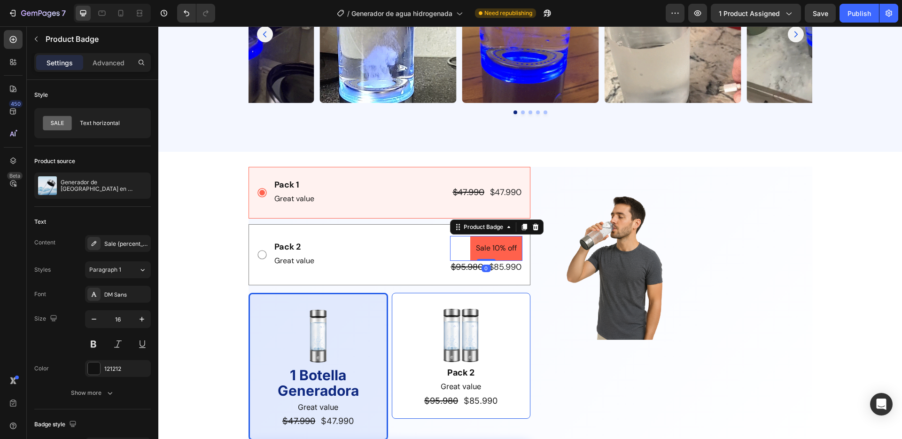
click at [497, 240] on pre "Sale 10% off" at bounding box center [496, 248] width 52 height 25
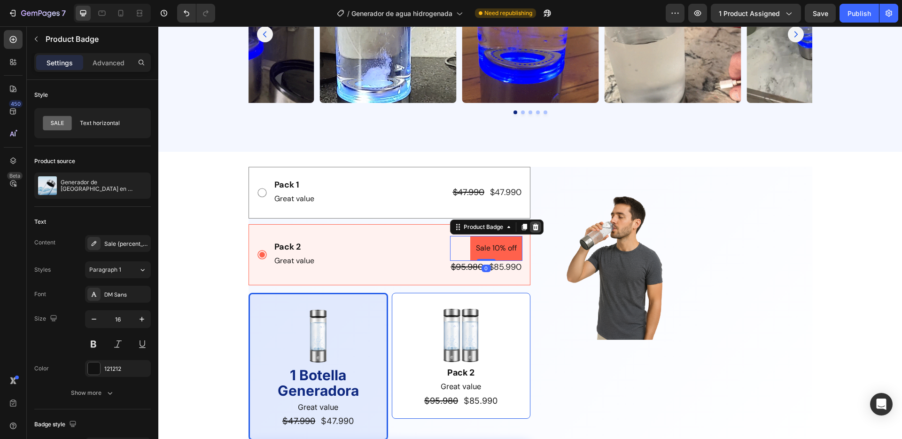
click at [534, 226] on icon at bounding box center [535, 227] width 6 height 7
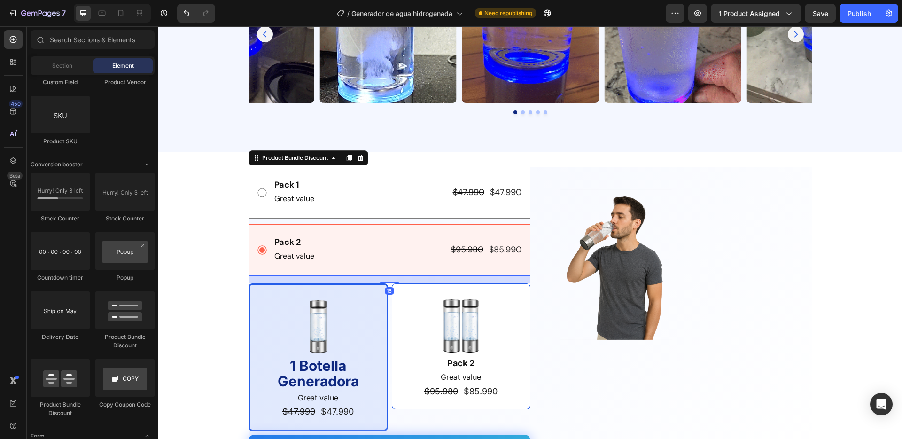
click at [263, 177] on div "Pack 1 Text Block Great value Text Block $47.990 Product Price Product Price $4…" at bounding box center [390, 193] width 282 height 52
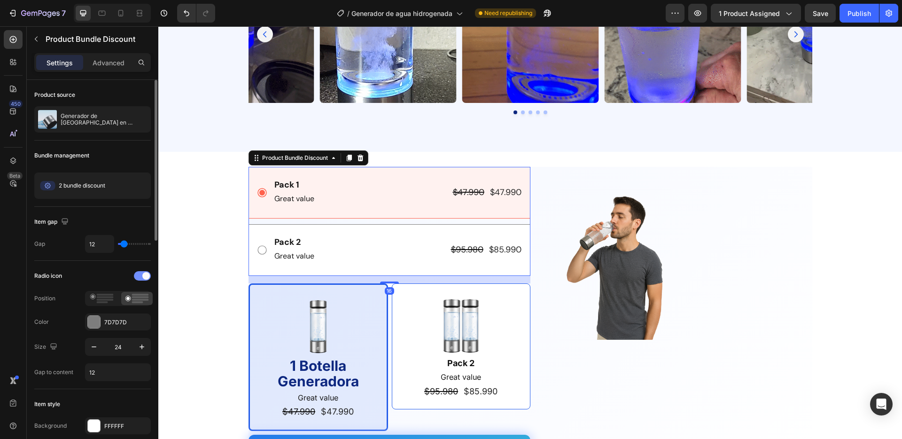
click at [141, 272] on div at bounding box center [142, 275] width 17 height 9
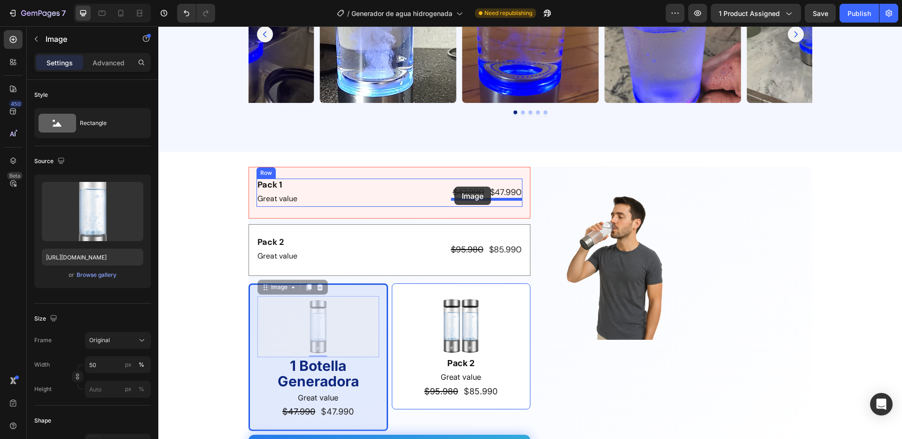
drag, startPoint x: 311, startPoint y: 326, endPoint x: 454, endPoint y: 187, distance: 200.3
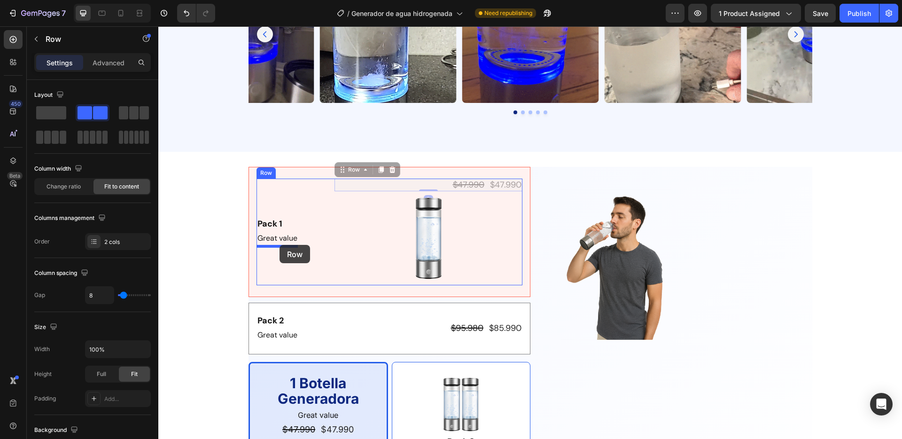
drag, startPoint x: 441, startPoint y: 180, endPoint x: 280, endPoint y: 245, distance: 174.0
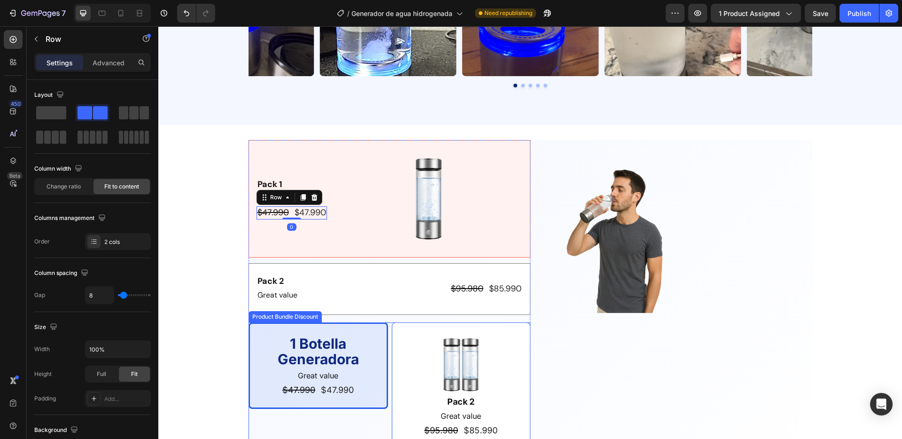
scroll to position [1916, 0]
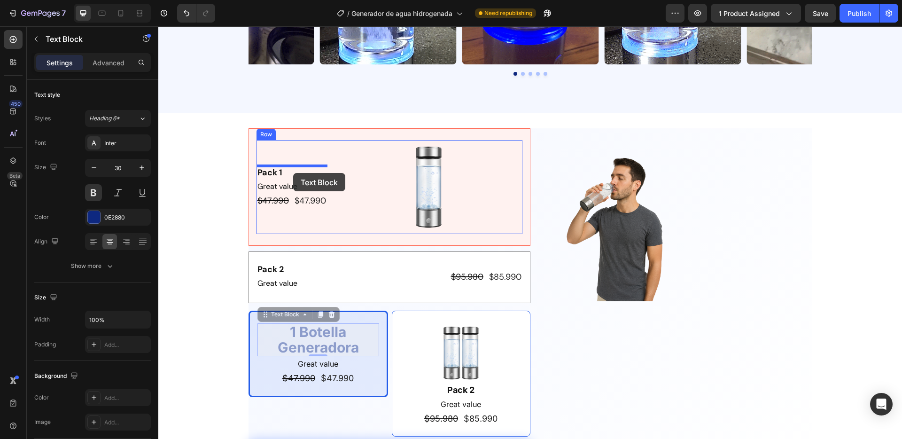
drag, startPoint x: 320, startPoint y: 336, endPoint x: 293, endPoint y: 173, distance: 165.7
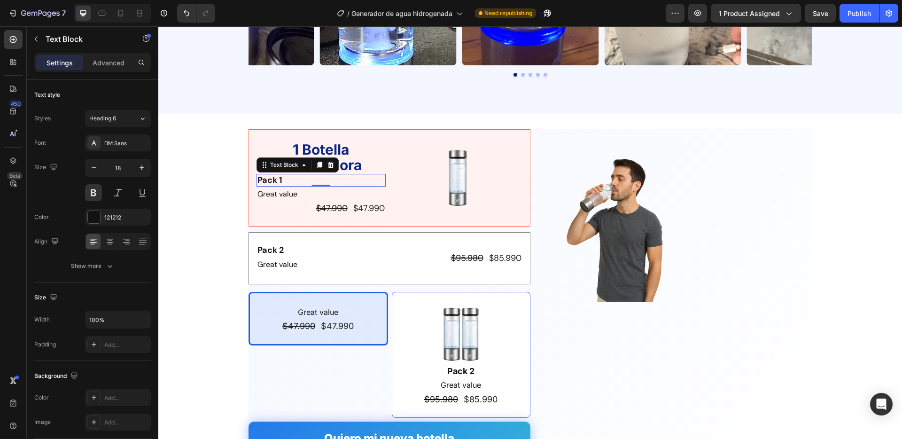
click at [293, 179] on div "Pack 1" at bounding box center [321, 180] width 129 height 13
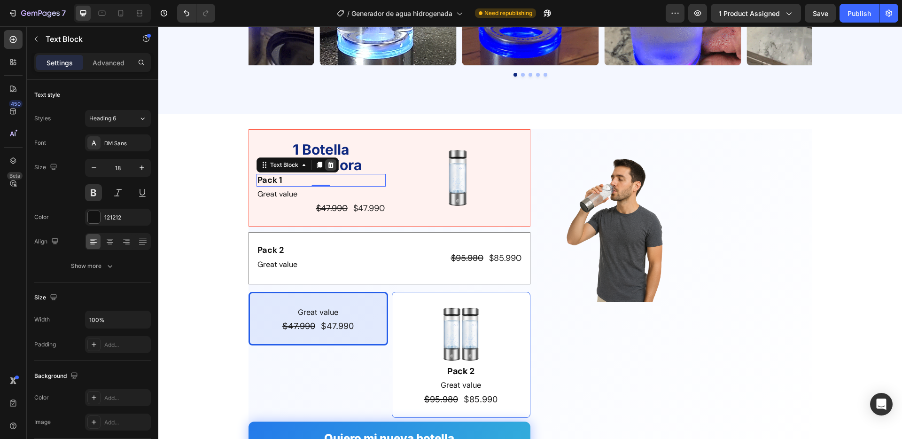
click at [329, 162] on icon at bounding box center [330, 165] width 6 height 7
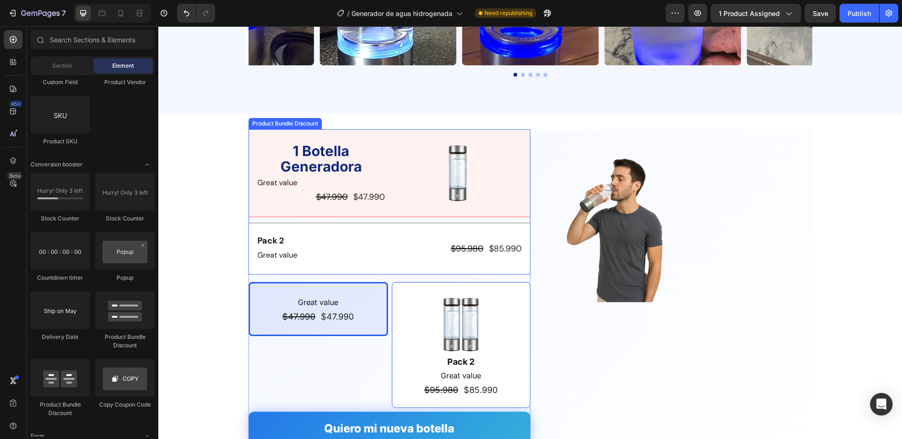
click at [390, 219] on div "1 Botella Generadora Text Block Great value Text Block $47.990 Product Price Pr…" at bounding box center [390, 202] width 282 height 146
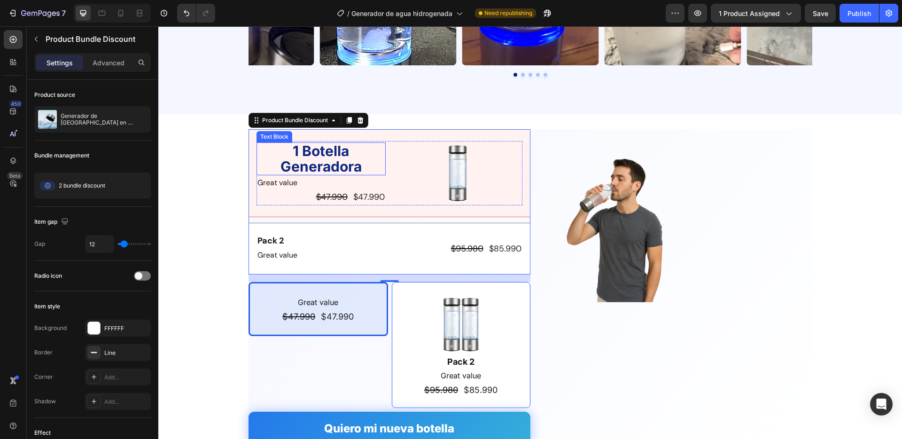
click at [336, 151] on p "1 Botella Generadora" at bounding box center [320, 158] width 127 height 31
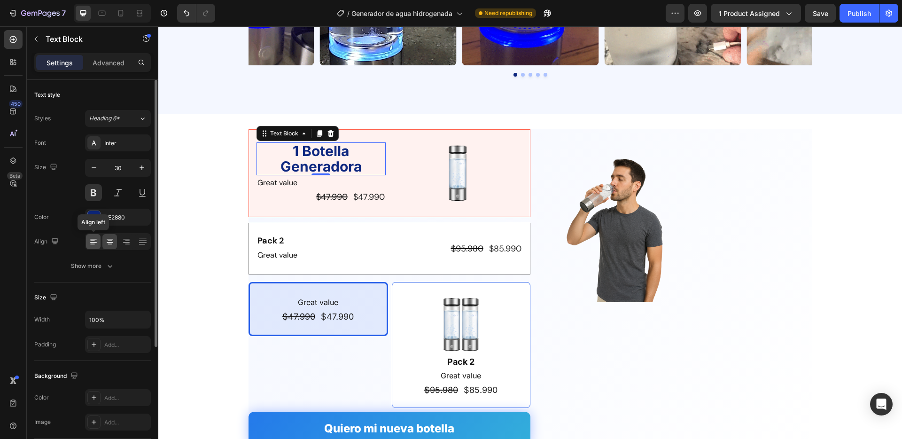
click at [90, 242] on icon at bounding box center [93, 242] width 7 height 1
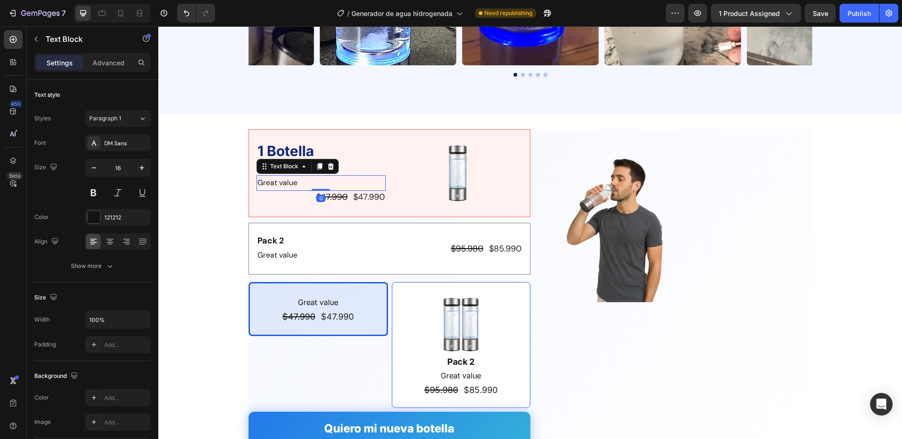
click at [308, 180] on p "Great value" at bounding box center [320, 183] width 127 height 14
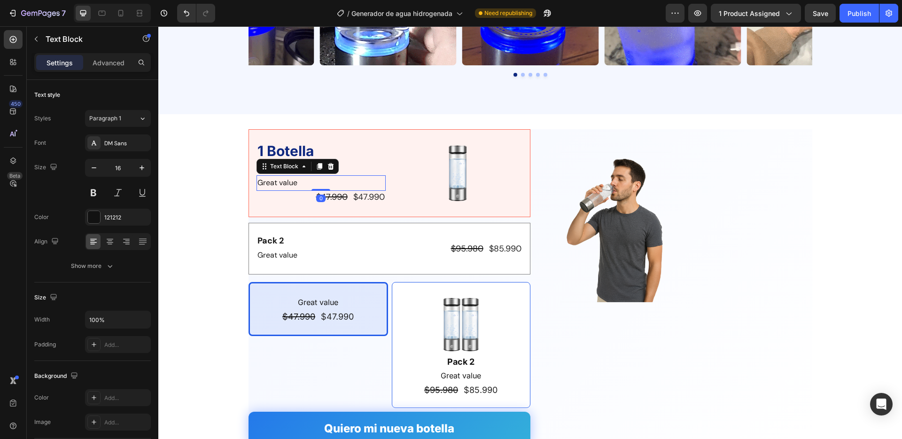
drag, startPoint x: 333, startPoint y: 163, endPoint x: 339, endPoint y: 168, distance: 7.3
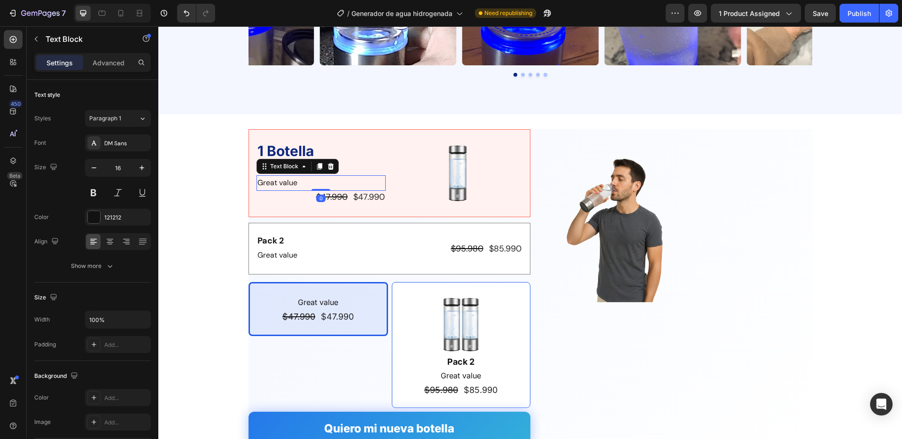
click at [333, 163] on icon at bounding box center [331, 167] width 8 height 8
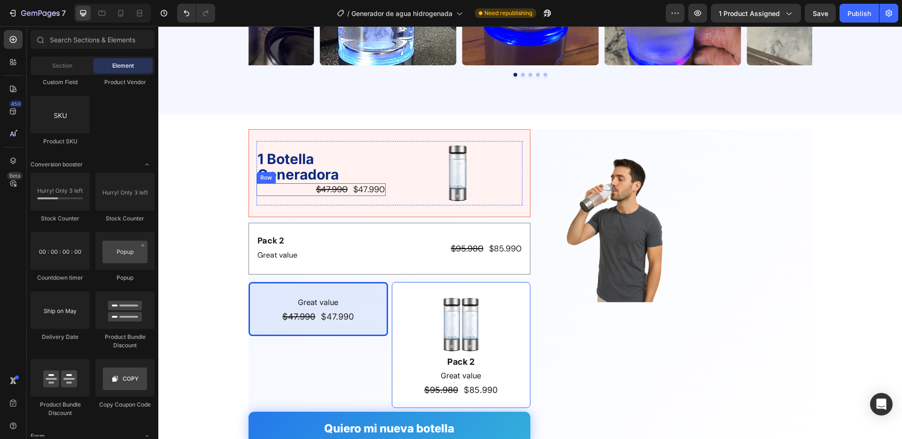
click at [300, 192] on div "$47.990 Product Price Product Price $47.990 Product Price Product Price Row" at bounding box center [321, 189] width 129 height 13
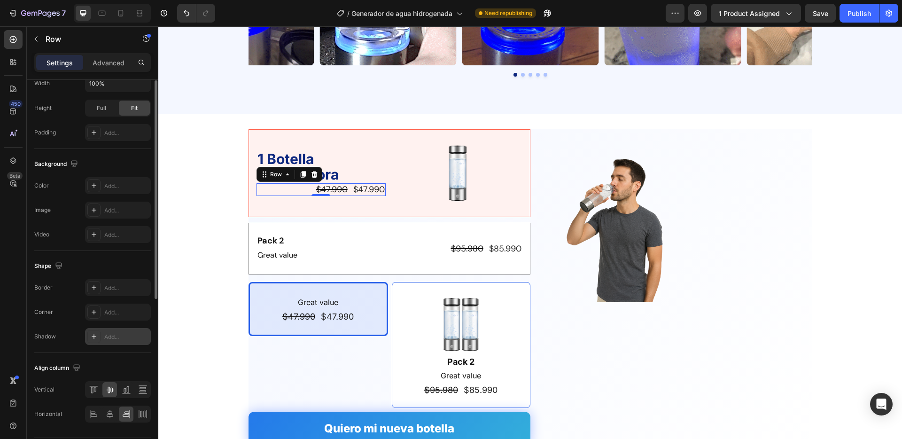
scroll to position [295, 0]
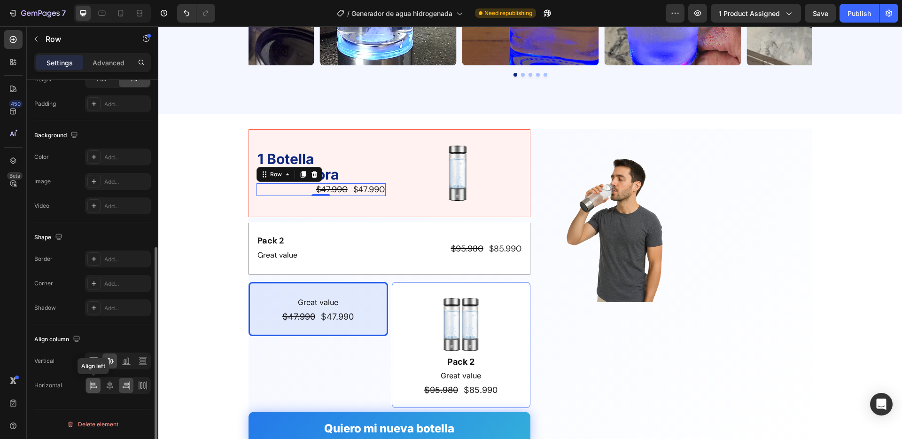
click at [93, 384] on icon at bounding box center [93, 385] width 9 height 9
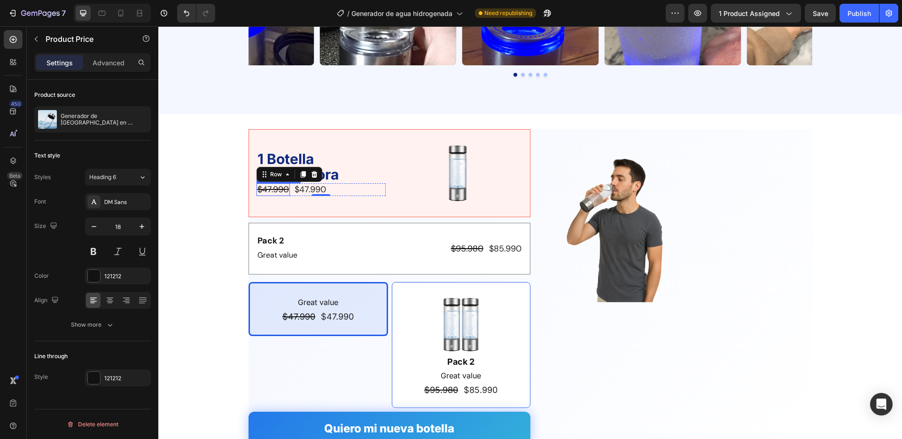
scroll to position [0, 0]
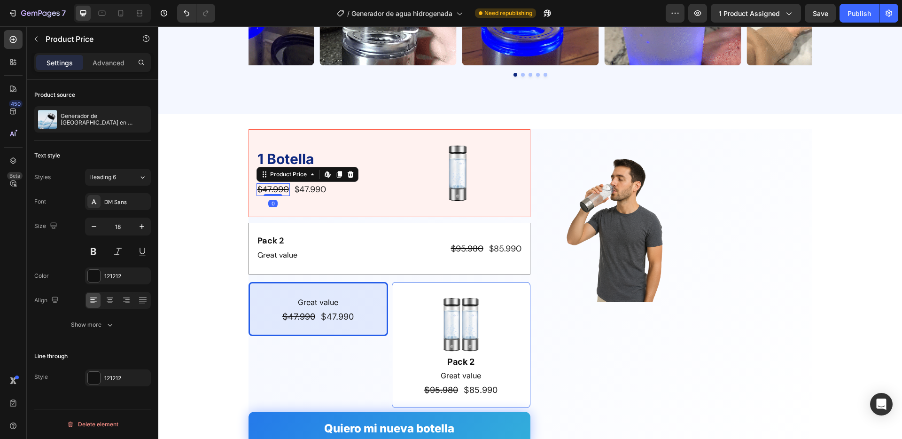
click at [277, 189] on div "$47.990" at bounding box center [273, 189] width 33 height 13
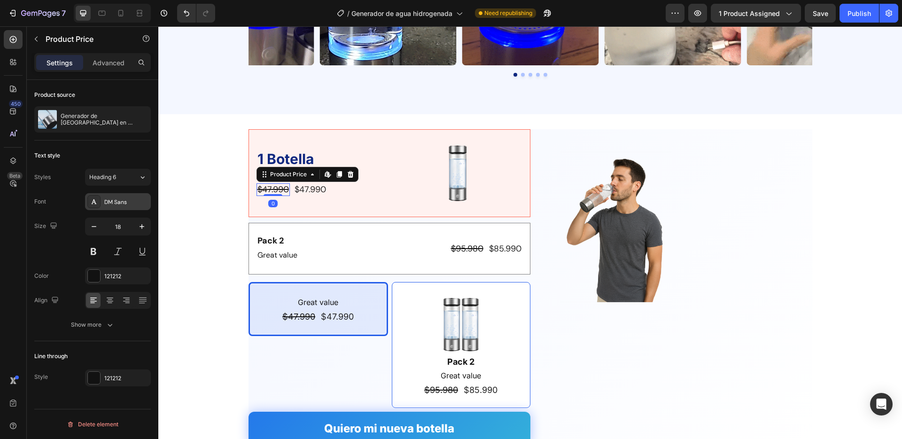
click at [127, 205] on div "DM Sans" at bounding box center [126, 202] width 44 height 8
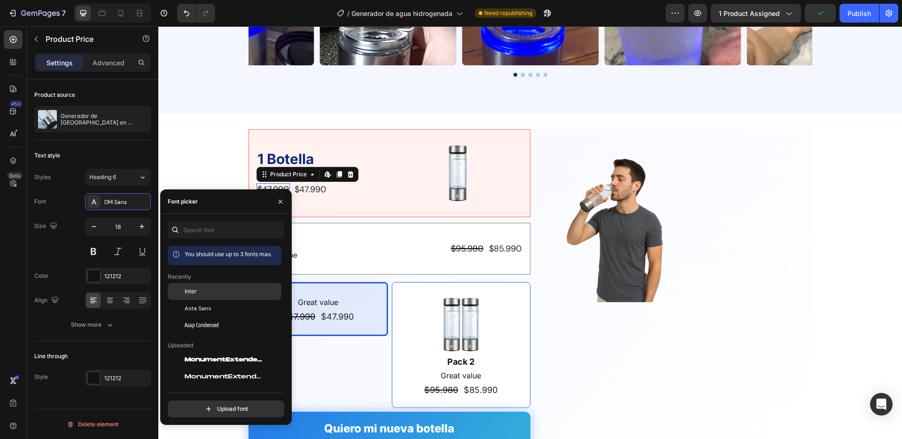
click at [207, 287] on div "Inter" at bounding box center [232, 291] width 95 height 8
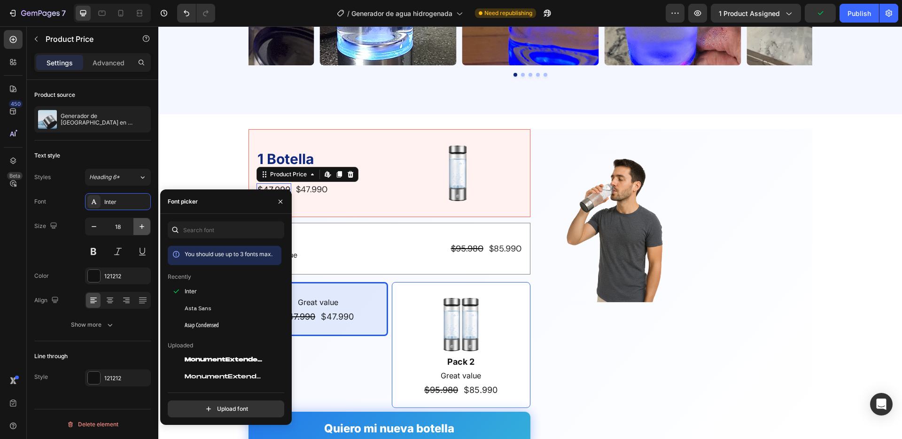
click at [137, 221] on button "button" at bounding box center [141, 226] width 17 height 17
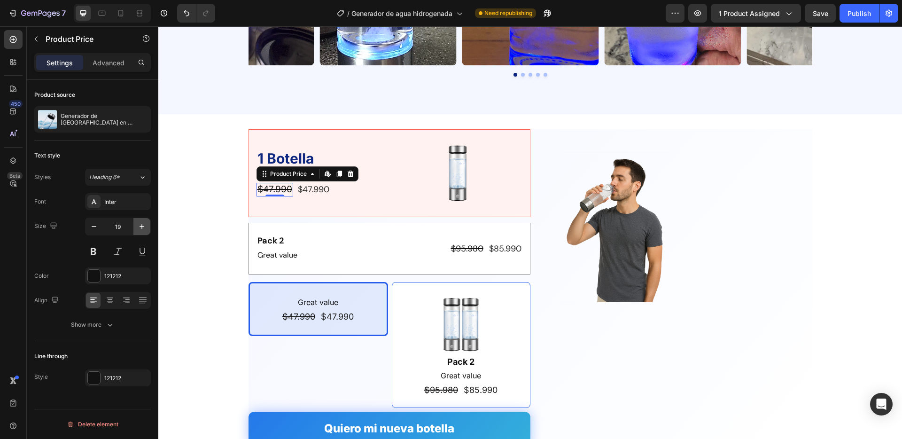
click at [137, 221] on button "button" at bounding box center [141, 226] width 17 height 17
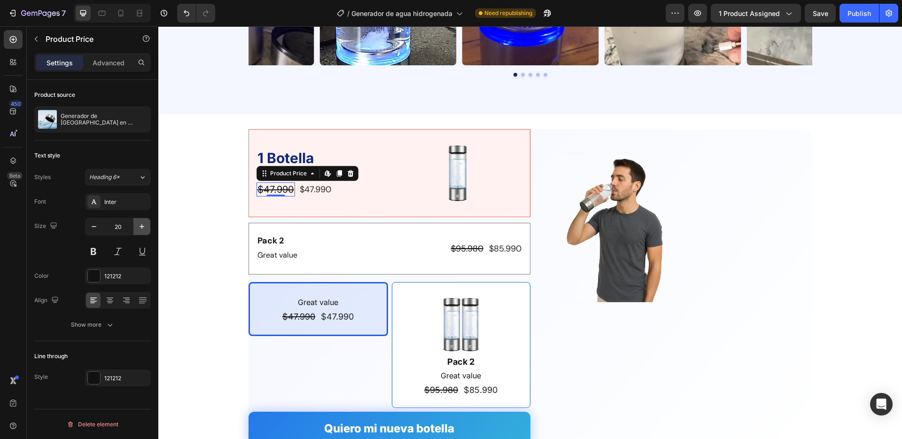
click at [137, 221] on button "button" at bounding box center [141, 226] width 17 height 17
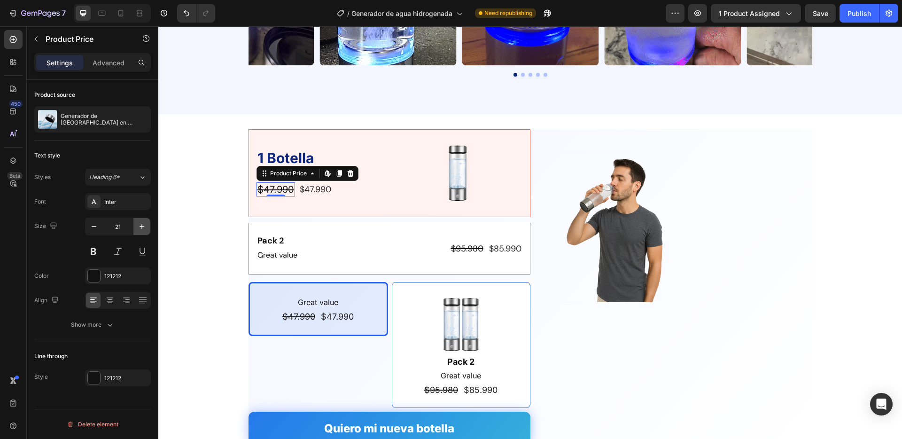
click at [137, 221] on button "button" at bounding box center [141, 226] width 17 height 17
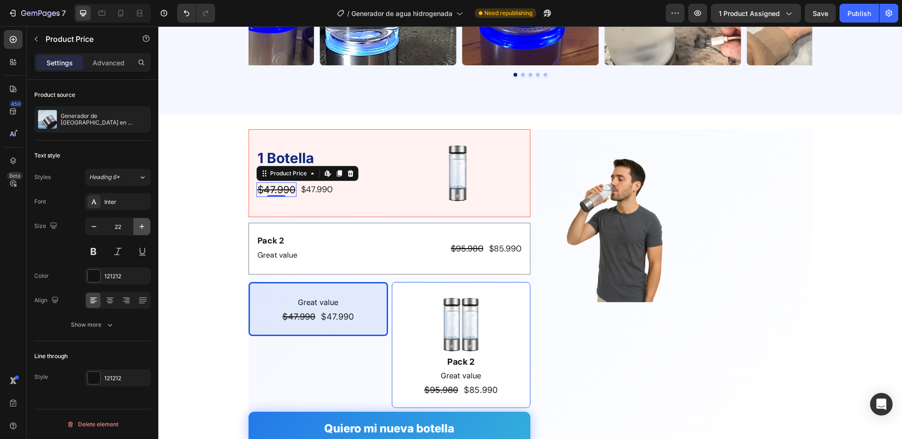
click at [137, 221] on button "button" at bounding box center [141, 226] width 17 height 17
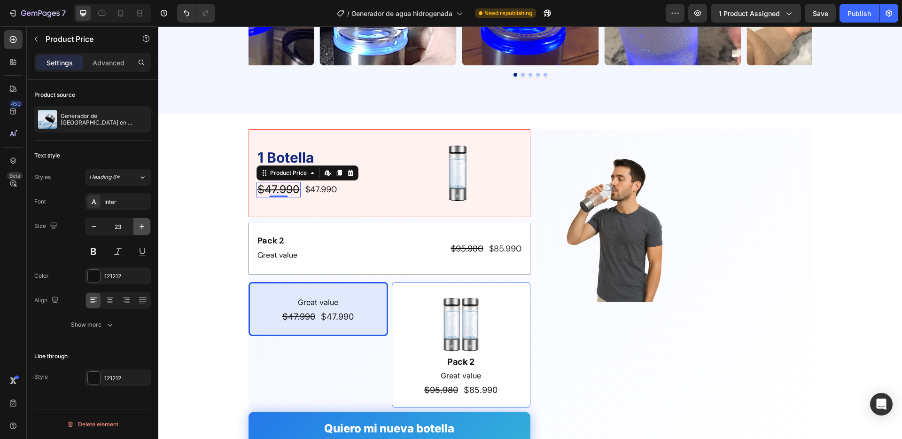
click at [137, 221] on button "button" at bounding box center [141, 226] width 17 height 17
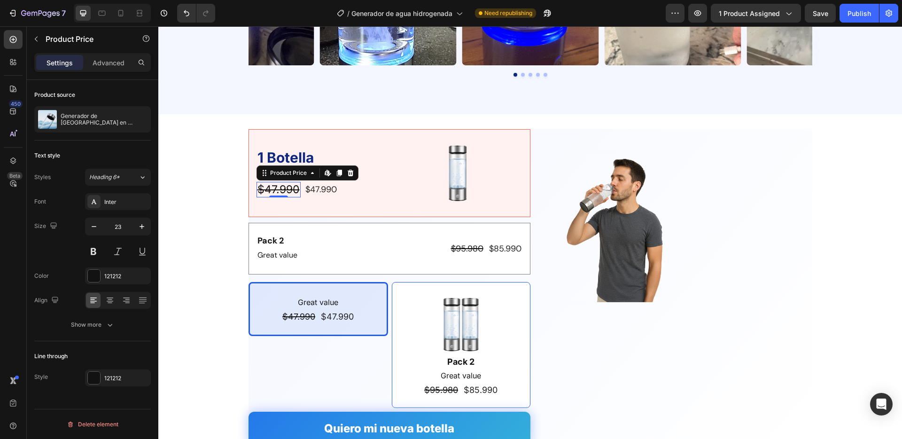
type input "24"
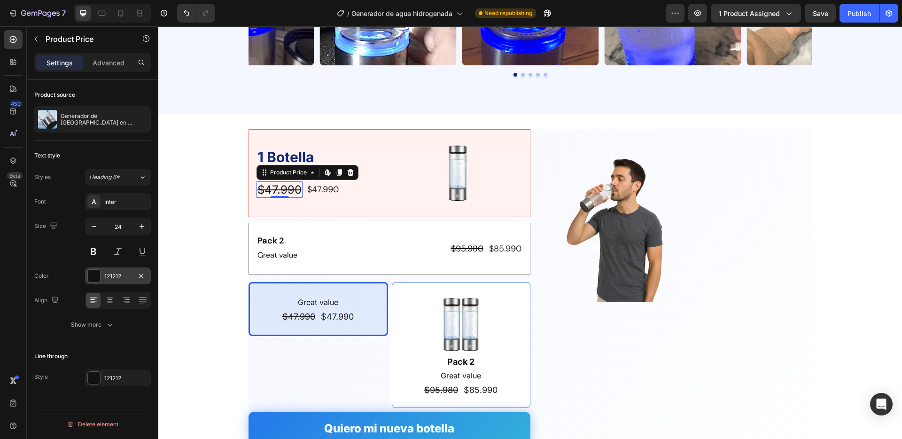
click at [116, 276] on div "121212" at bounding box center [117, 276] width 27 height 8
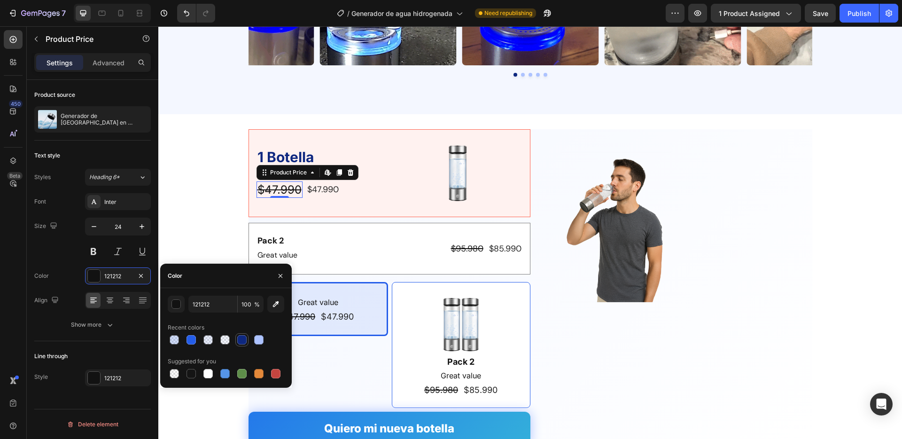
click at [238, 339] on div at bounding box center [241, 339] width 9 height 9
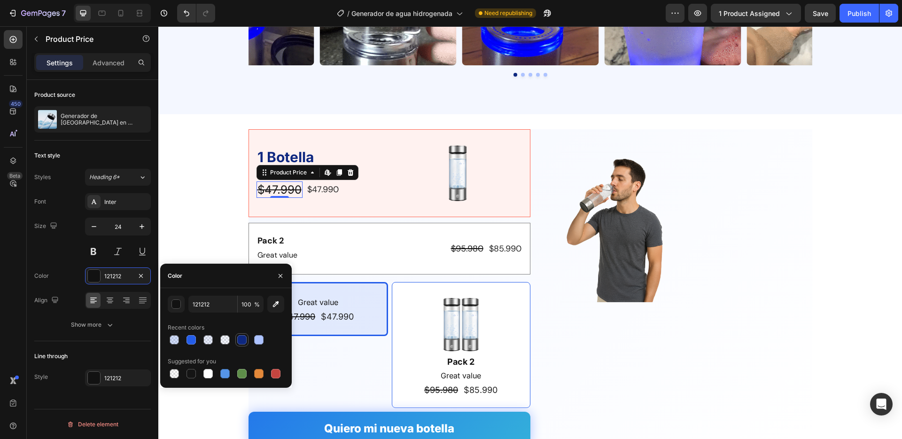
type input "0E2880"
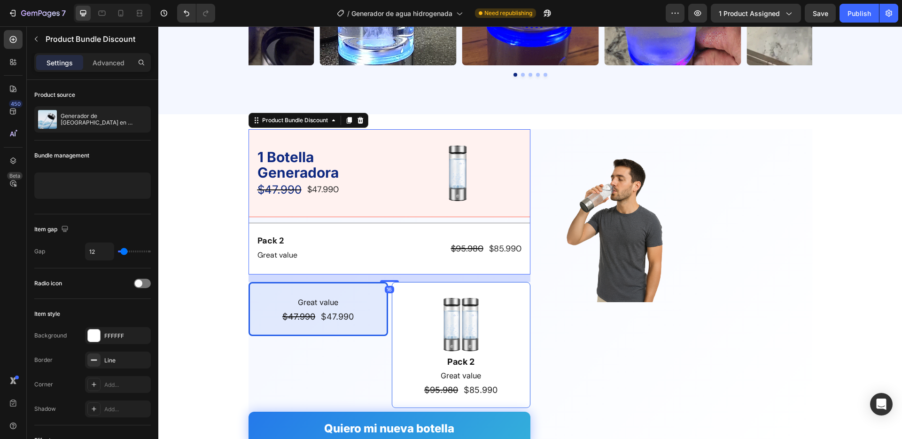
click at [405, 217] on div "1 Botella Generadora Text Block $47.990 Product Price Product Price $47.990 Pro…" at bounding box center [390, 202] width 282 height 146
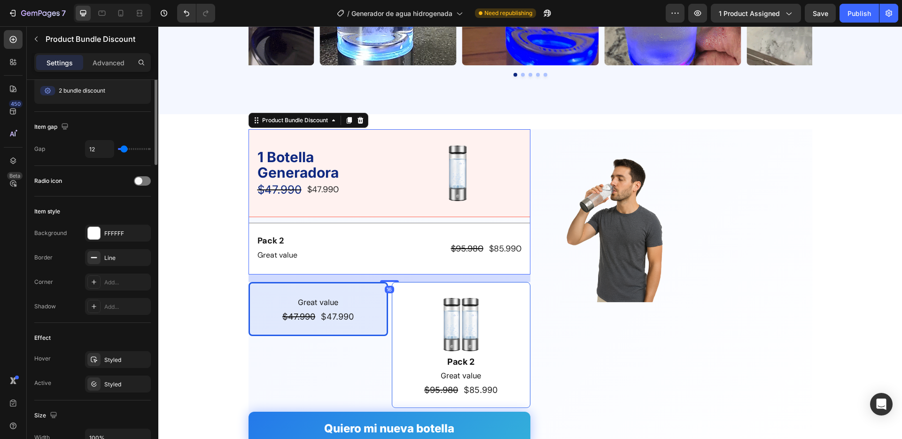
scroll to position [188, 0]
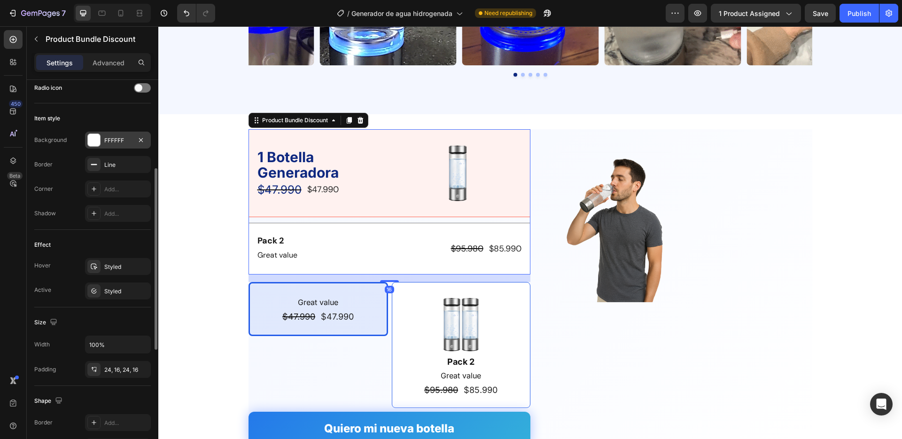
click at [125, 142] on div "FFFFFF" at bounding box center [117, 140] width 27 height 8
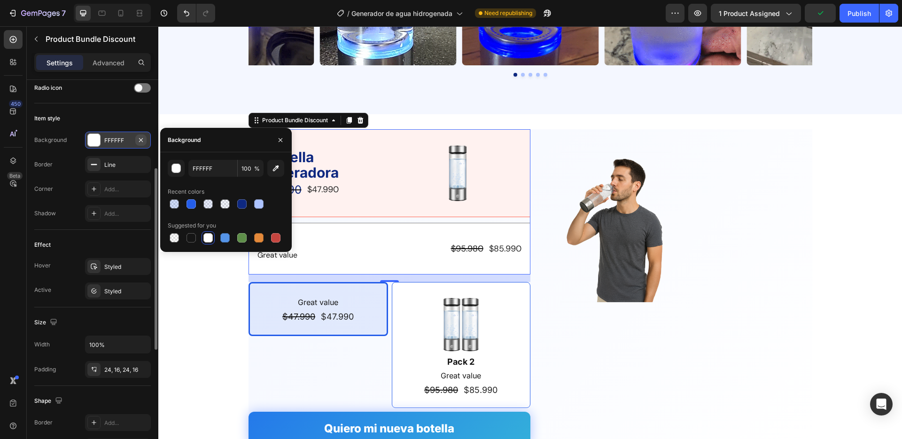
click at [141, 136] on icon "button" at bounding box center [141, 140] width 8 height 8
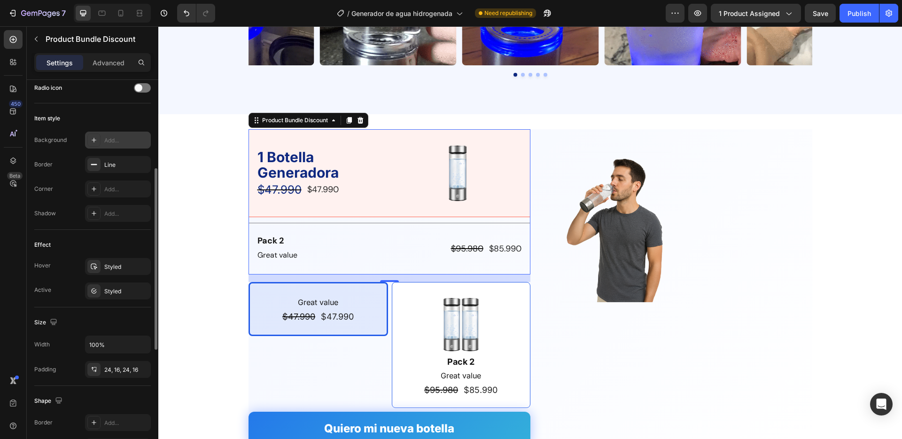
click at [107, 139] on div "Add..." at bounding box center [126, 140] width 44 height 8
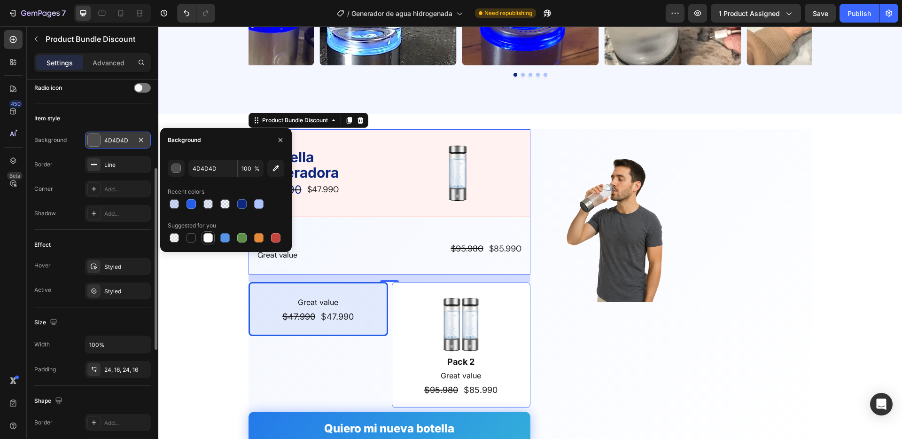
click at [206, 236] on div at bounding box center [207, 237] width 9 height 9
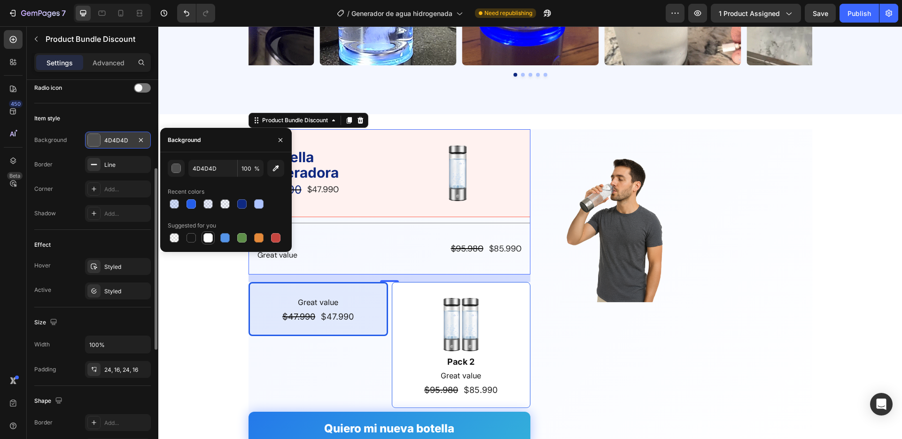
type input "FFFFFF"
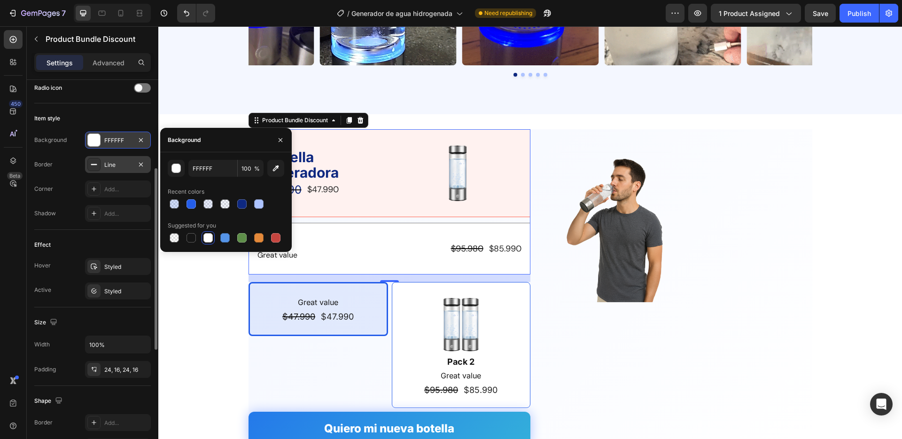
click at [112, 163] on div "Line" at bounding box center [117, 165] width 27 height 8
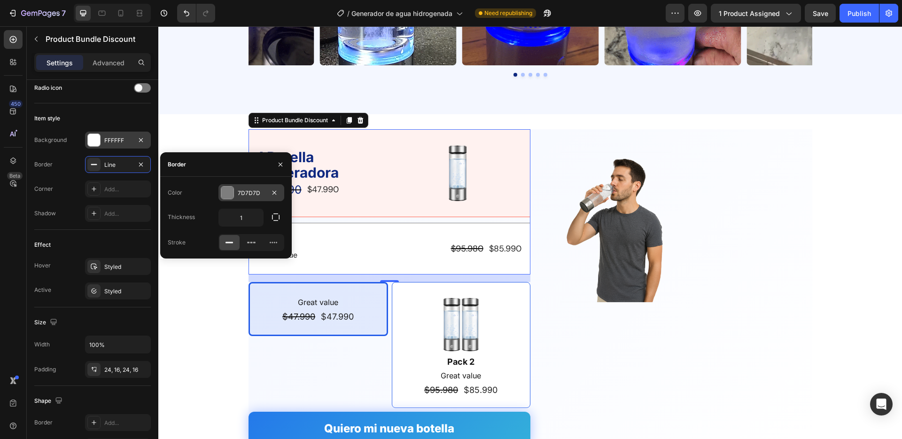
click at [226, 190] on div at bounding box center [227, 193] width 12 height 12
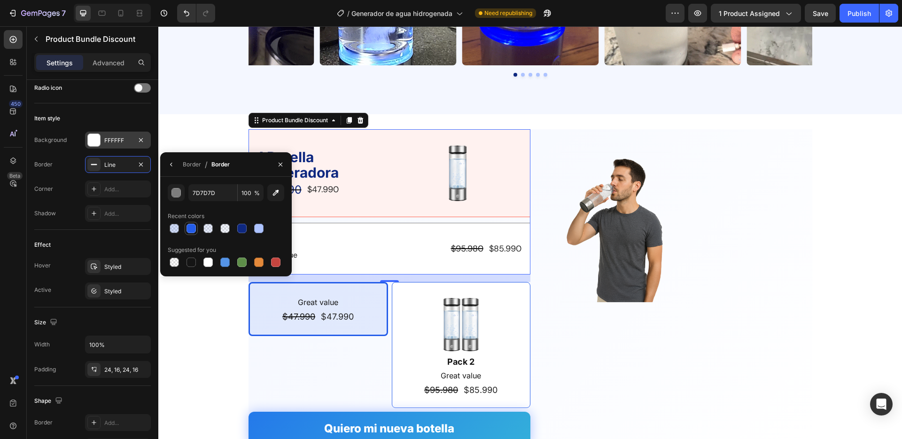
click at [190, 227] on div at bounding box center [191, 228] width 9 height 9
type input "245DE9"
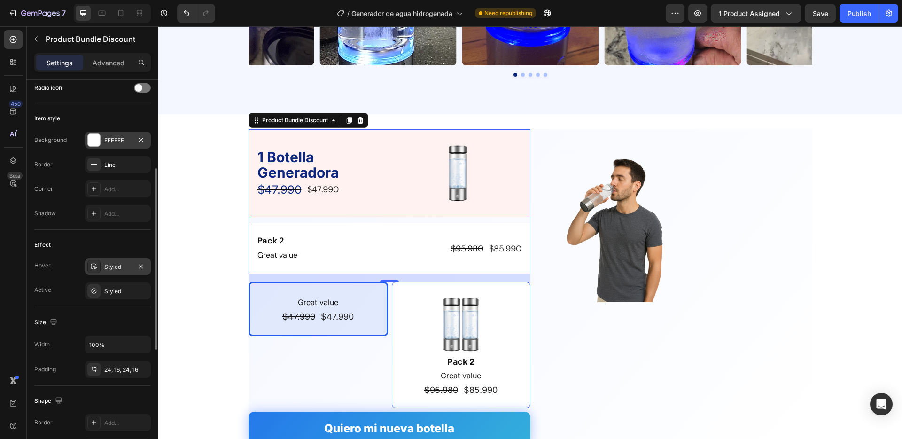
click at [123, 270] on div "Styled" at bounding box center [117, 267] width 27 height 8
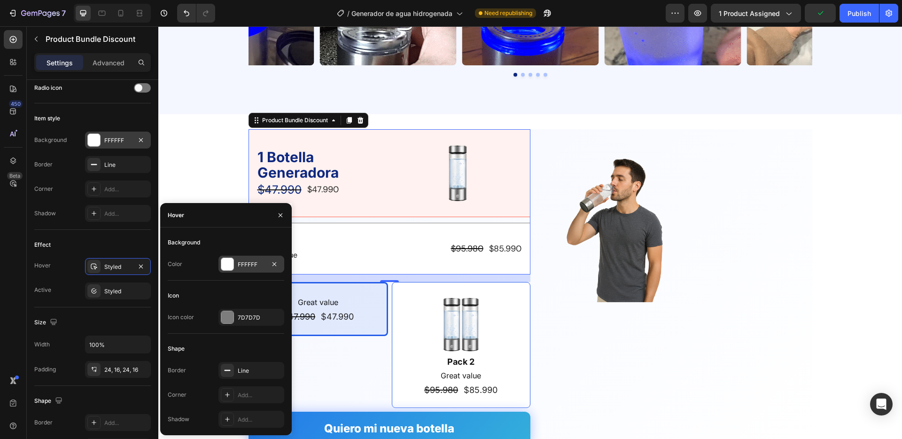
click at [227, 265] on div at bounding box center [227, 264] width 12 height 12
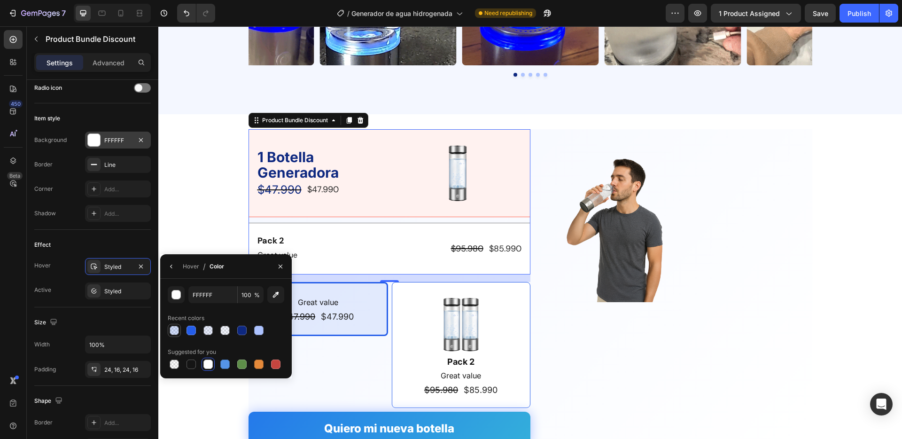
click at [174, 332] on div at bounding box center [174, 330] width 9 height 9
type input "245DEC"
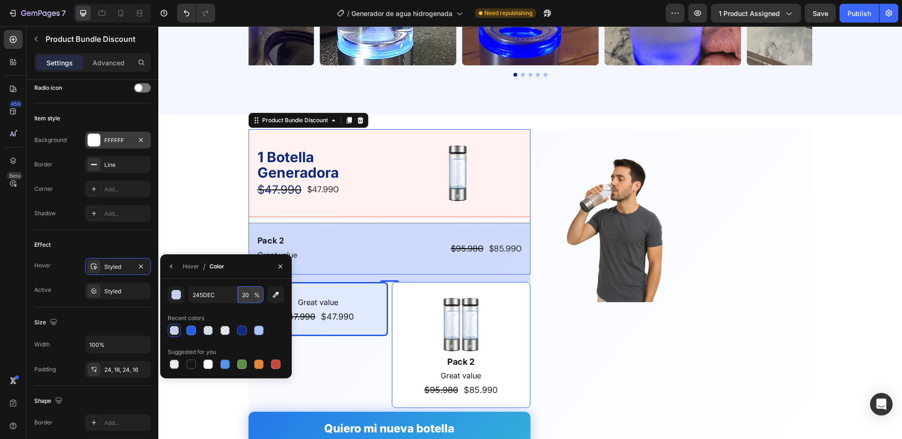
click at [0, 0] on input "20" at bounding box center [0, 0] width 0 height 0
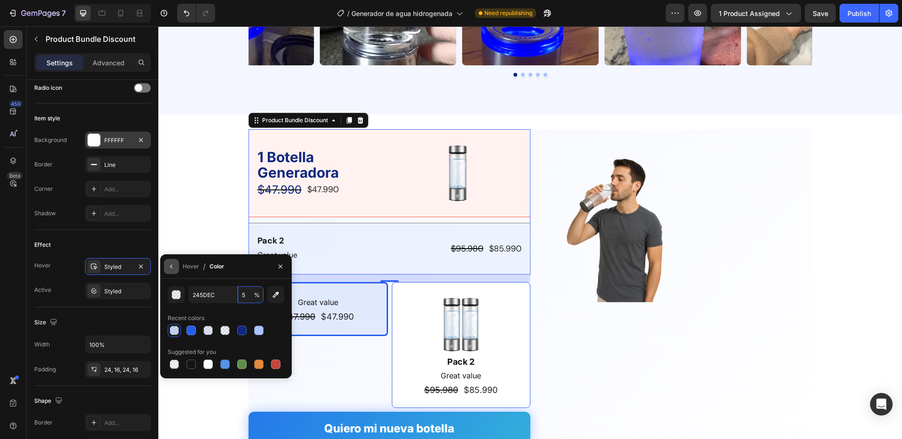
type input "5"
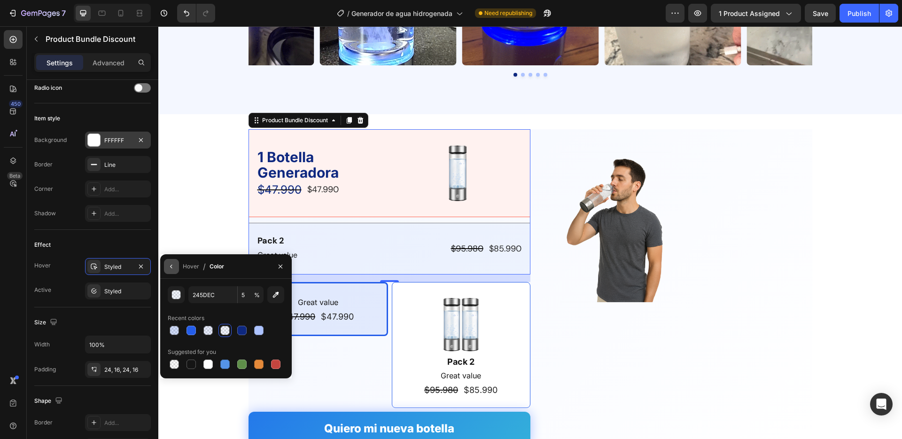
click at [169, 267] on icon "button" at bounding box center [172, 267] width 8 height 8
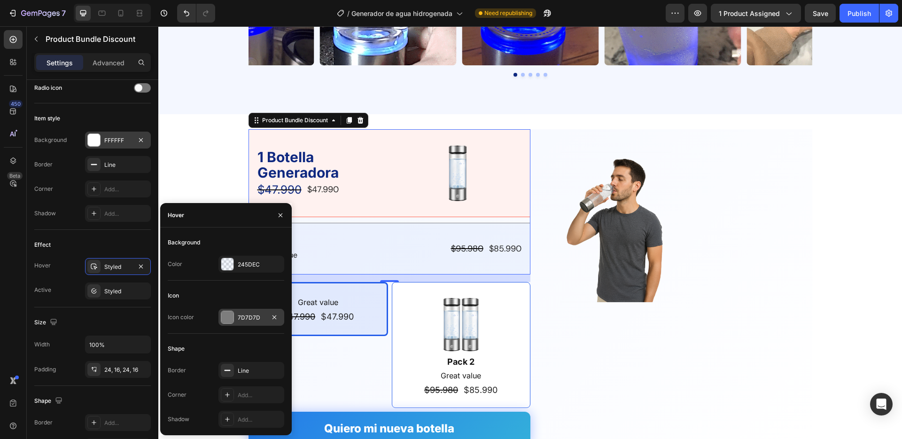
click at [241, 320] on div "7D7D7D" at bounding box center [251, 317] width 27 height 8
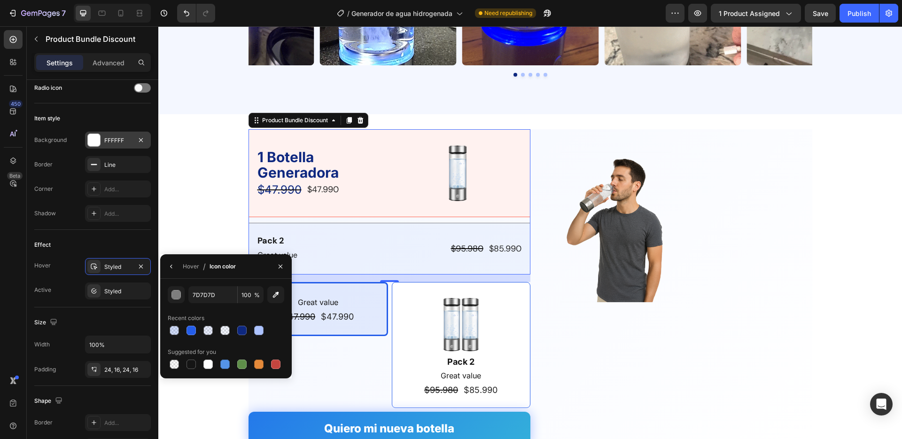
click at [199, 328] on div at bounding box center [226, 330] width 117 height 13
drag, startPoint x: 195, startPoint y: 327, endPoint x: 174, endPoint y: 273, distance: 58.0
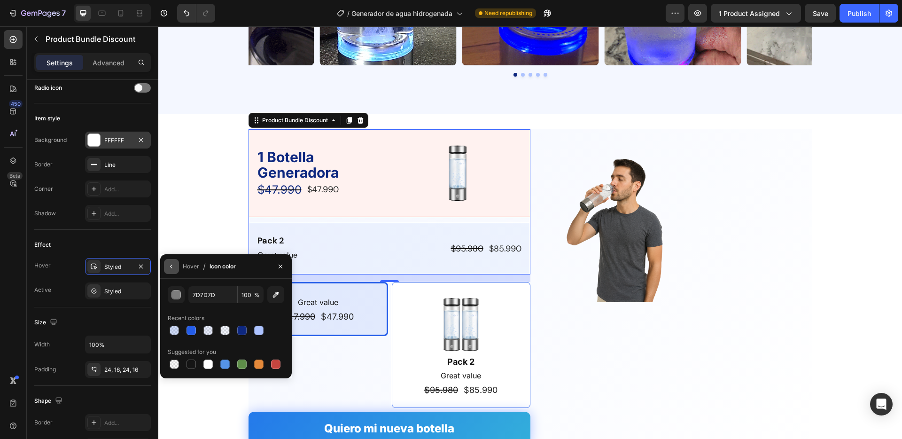
click at [194, 326] on div at bounding box center [191, 330] width 9 height 9
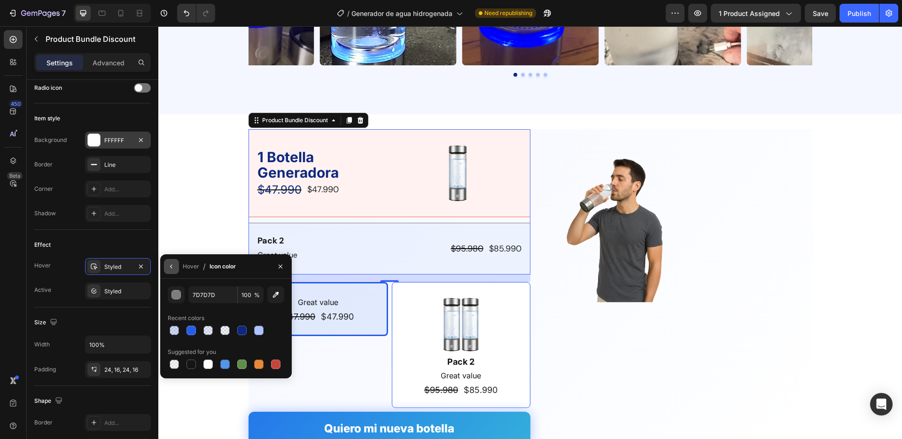
type input "245DE9"
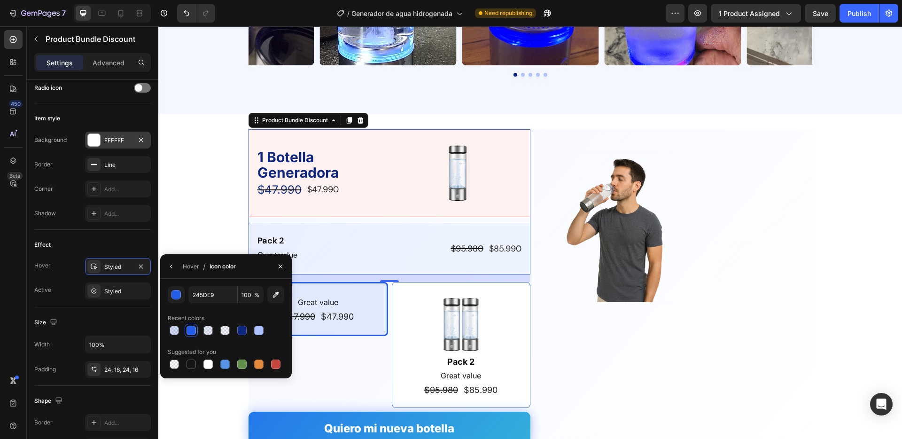
click at [169, 263] on icon "button" at bounding box center [172, 267] width 8 height 8
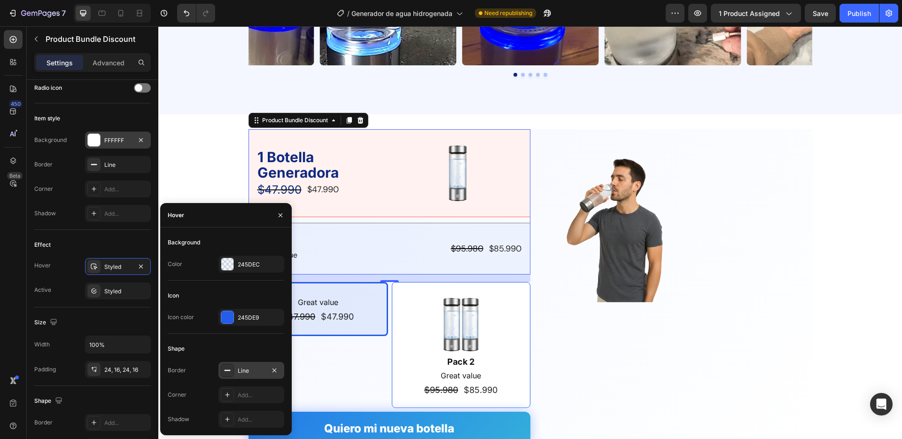
click at [241, 370] on div "Line" at bounding box center [251, 370] width 27 height 8
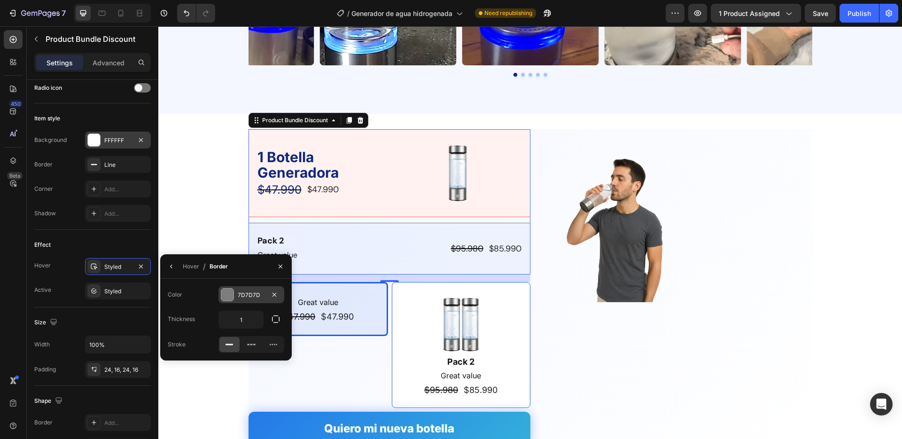
click at [230, 297] on div at bounding box center [227, 294] width 12 height 12
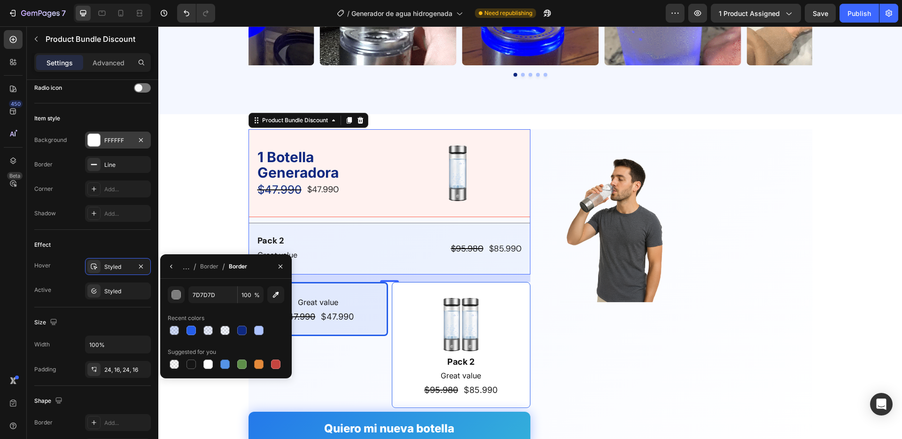
drag, startPoint x: 193, startPoint y: 325, endPoint x: 186, endPoint y: 300, distance: 26.3
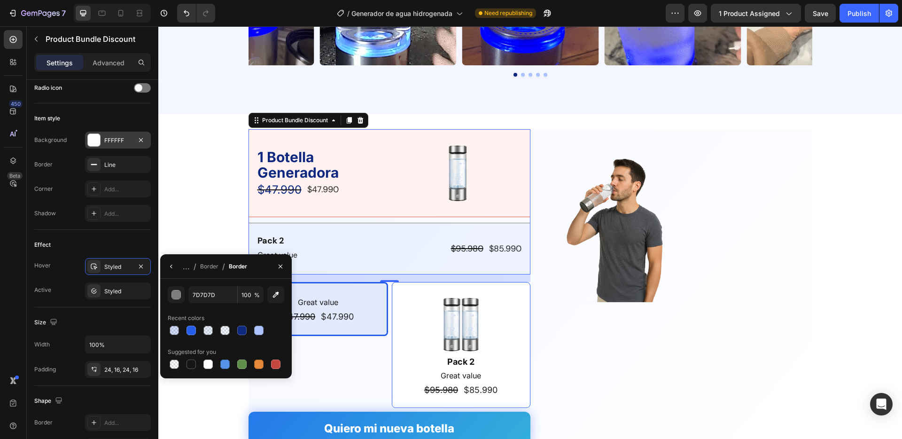
click at [193, 326] on div at bounding box center [191, 330] width 9 height 9
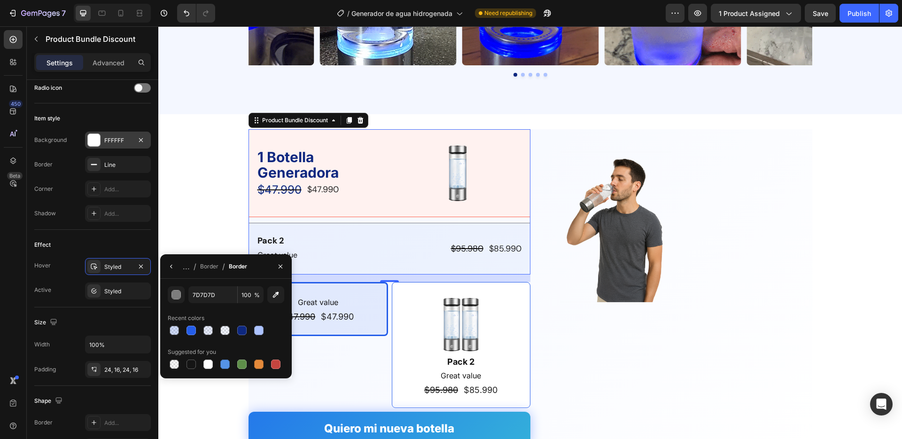
type input "245DE9"
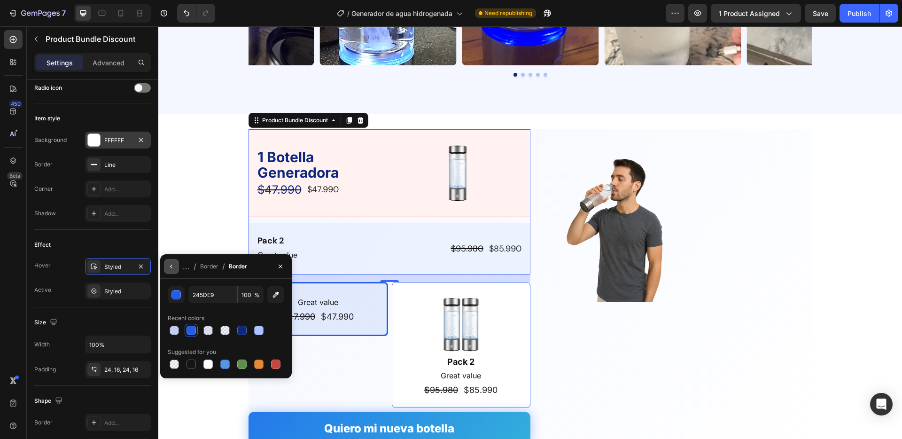
click at [172, 264] on icon "button" at bounding box center [172, 267] width 8 height 8
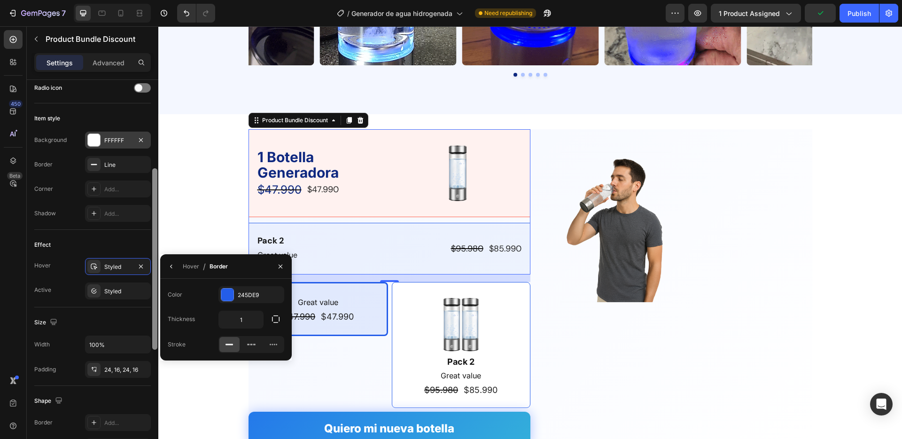
drag, startPoint x: 171, startPoint y: 265, endPoint x: 158, endPoint y: 271, distance: 14.6
click at [171, 265] on icon "button" at bounding box center [172, 267] width 8 height 8
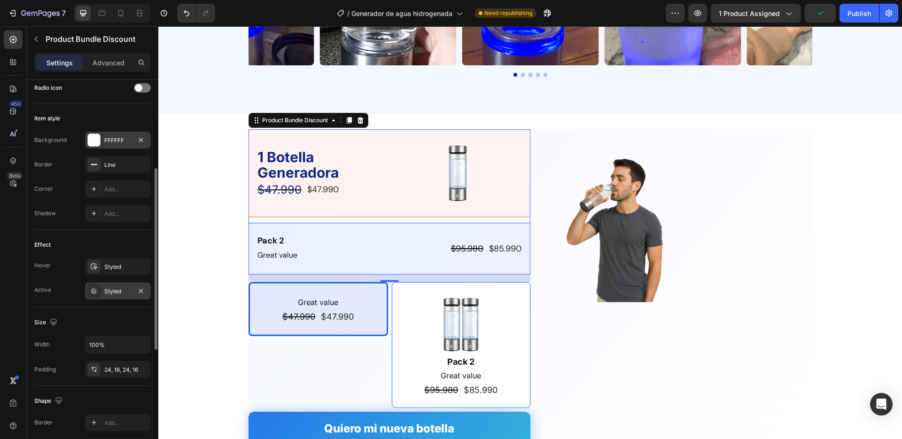
click at [122, 289] on div "Styled" at bounding box center [117, 291] width 27 height 8
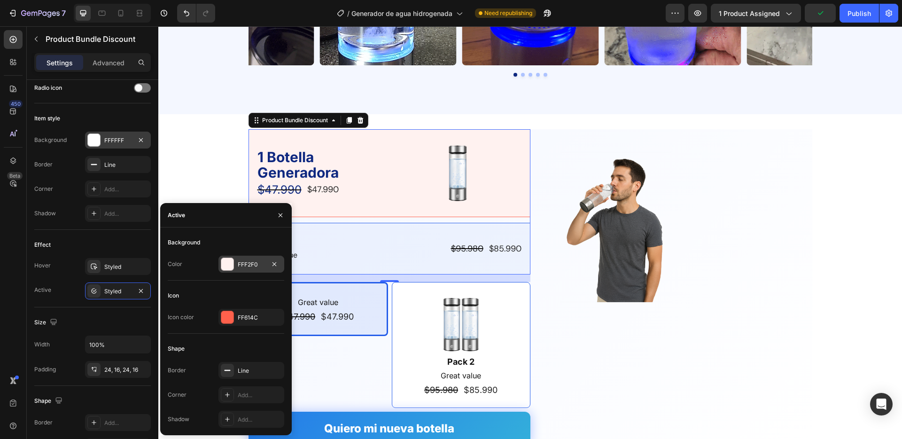
click at [228, 264] on div at bounding box center [227, 264] width 12 height 12
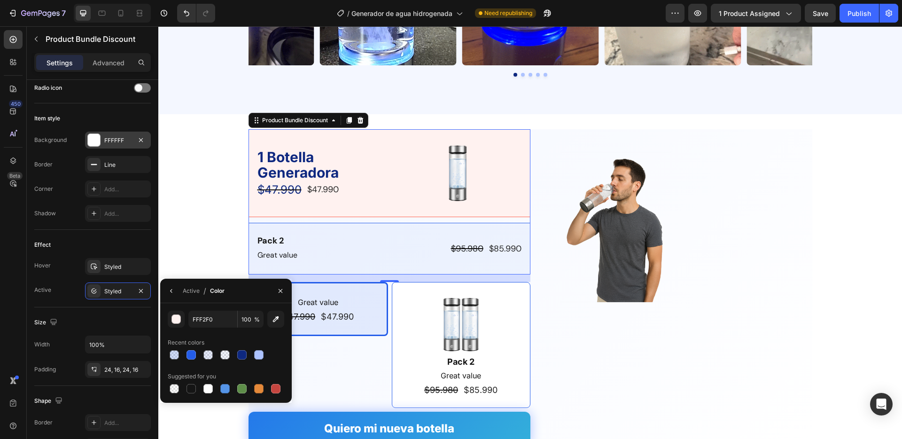
drag, startPoint x: 178, startPoint y: 361, endPoint x: 202, endPoint y: 342, distance: 30.2
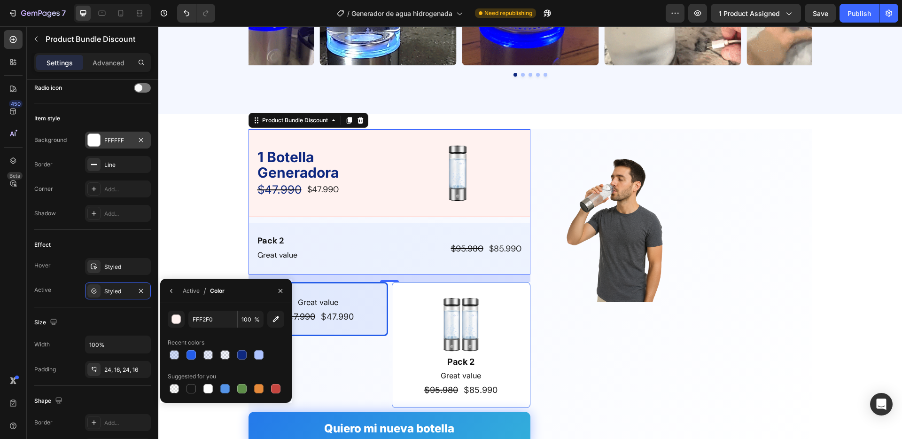
click at [178, 360] on div "FFF2F0 100 % Recent colors Suggested for you" at bounding box center [226, 353] width 117 height 85
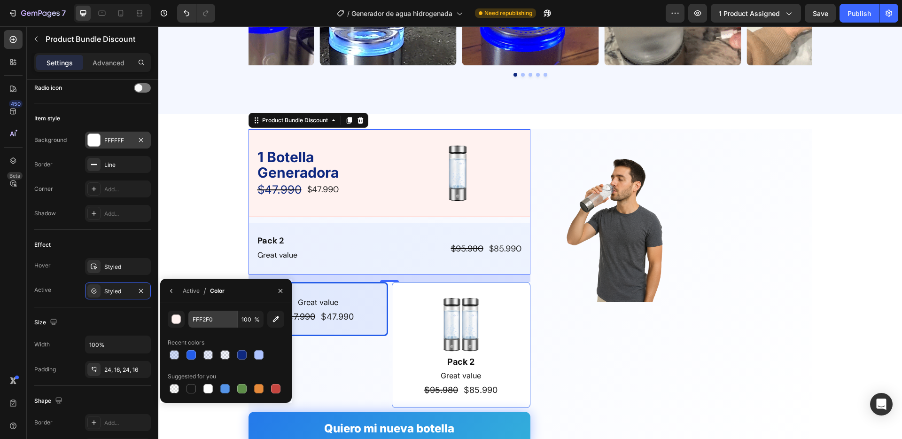
drag, startPoint x: 174, startPoint y: 356, endPoint x: 234, endPoint y: 322, distance: 68.8
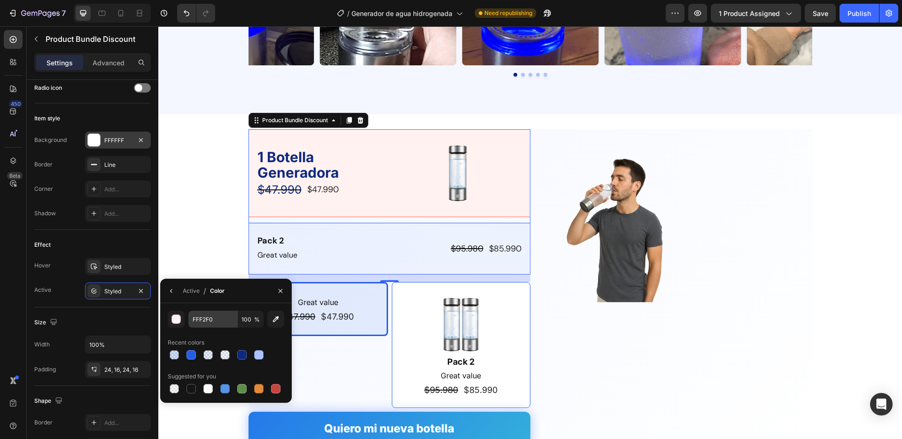
click at [176, 356] on div at bounding box center [174, 354] width 9 height 9
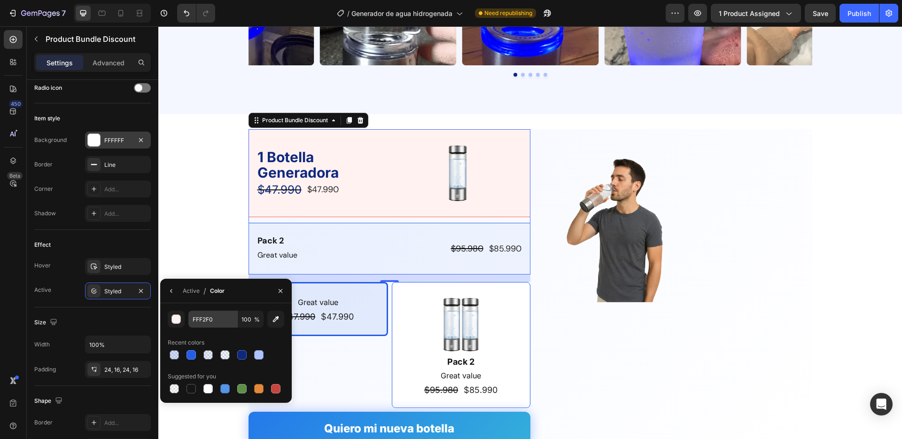
type input "245DEC"
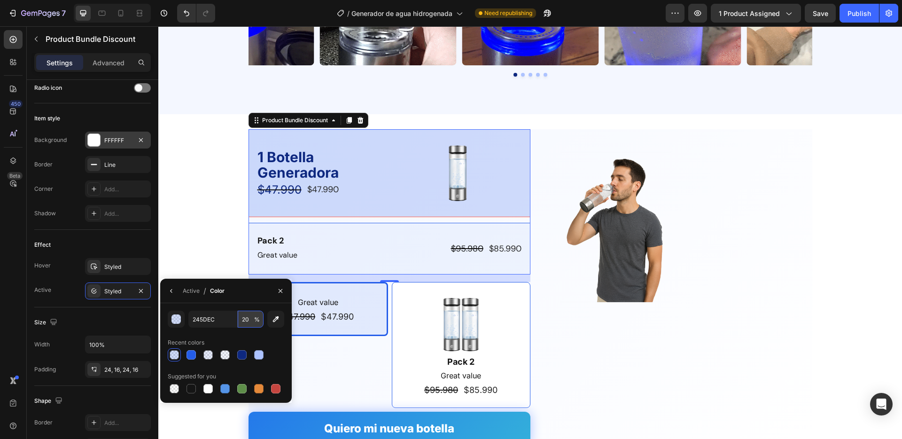
click at [0, 0] on input "20" at bounding box center [0, 0] width 0 height 0
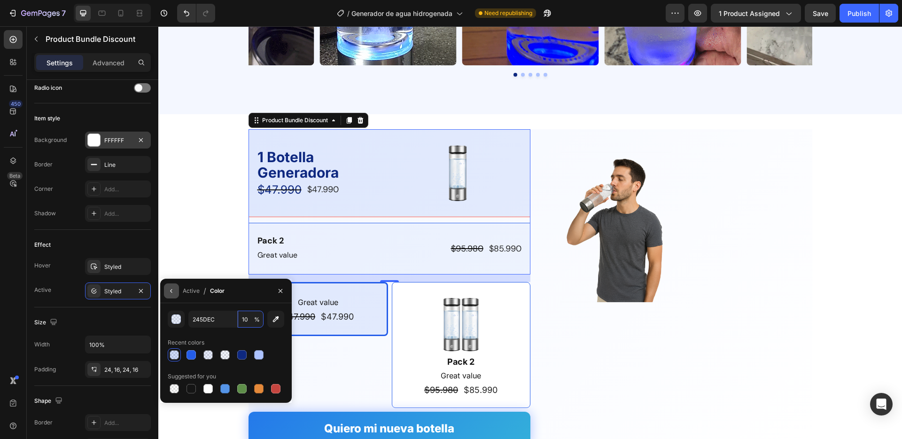
type input "10"
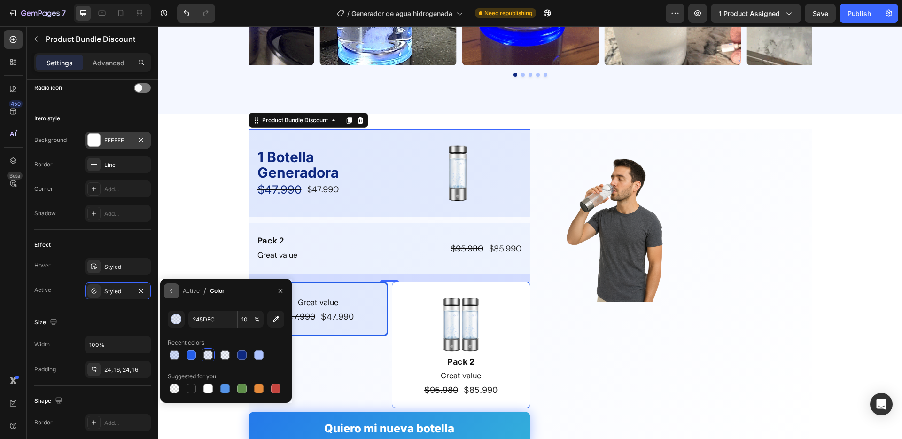
click at [171, 291] on icon "button" at bounding box center [171, 291] width 2 height 4
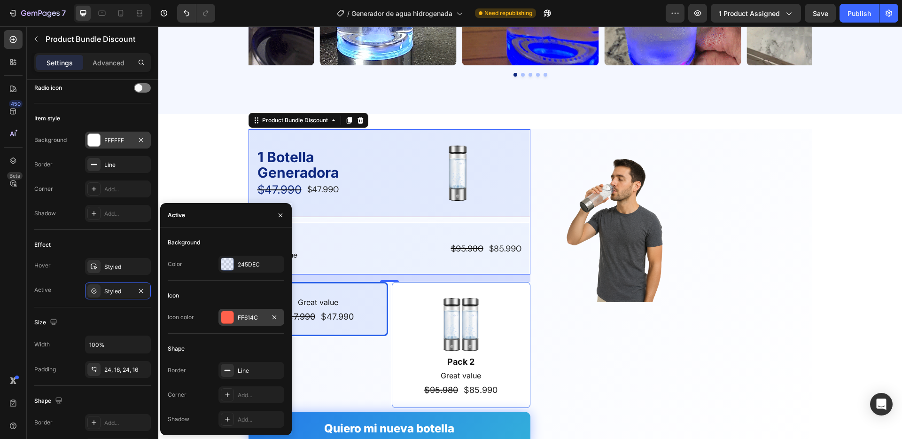
click at [231, 312] on div at bounding box center [227, 317] width 12 height 12
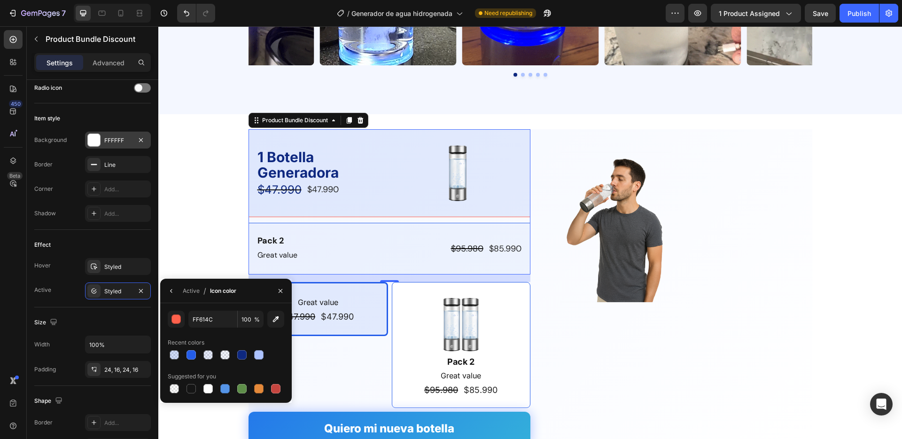
drag, startPoint x: 193, startPoint y: 352, endPoint x: 184, endPoint y: 311, distance: 41.4
click at [193, 351] on div at bounding box center [191, 354] width 9 height 9
type input "245DE9"
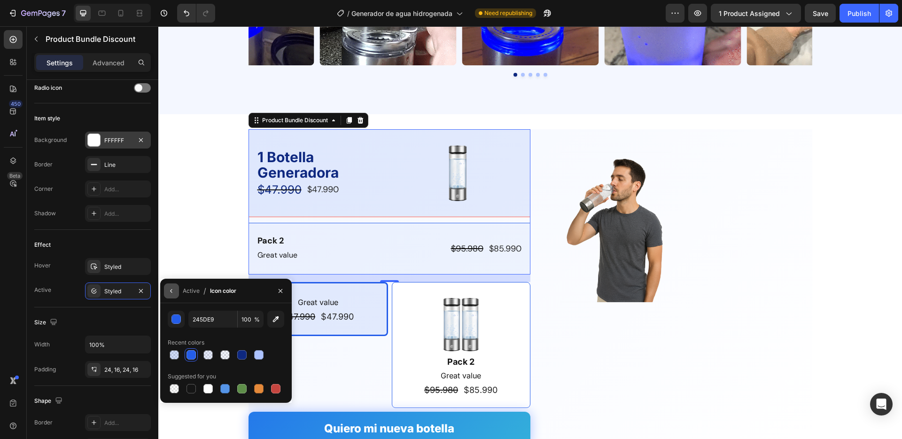
click at [171, 293] on icon "button" at bounding box center [172, 291] width 8 height 8
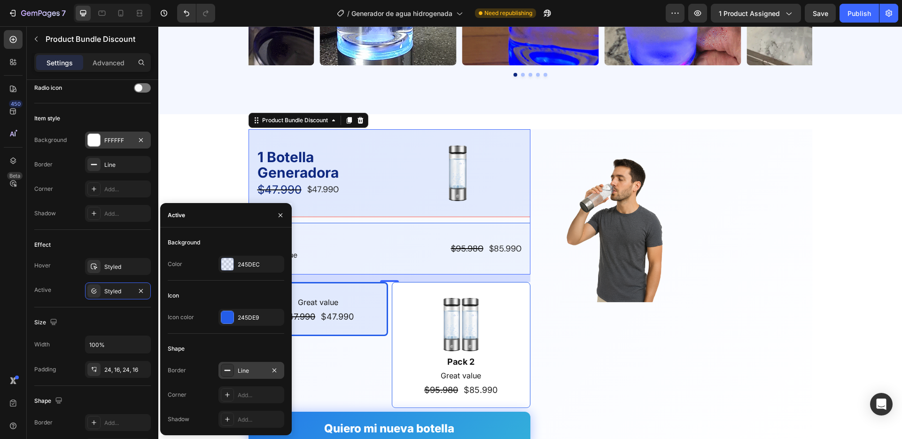
click at [239, 369] on div "Line" at bounding box center [251, 370] width 27 height 8
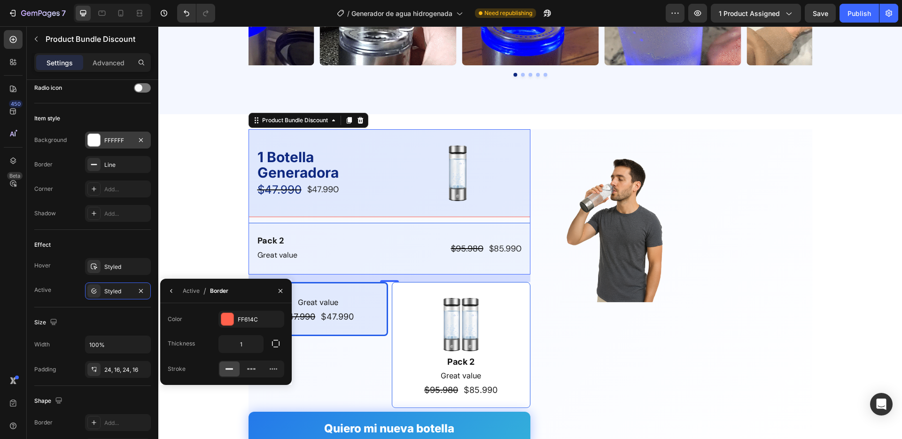
click at [225, 310] on div "Color FF614C Thickness 1 Stroke" at bounding box center [226, 344] width 132 height 82
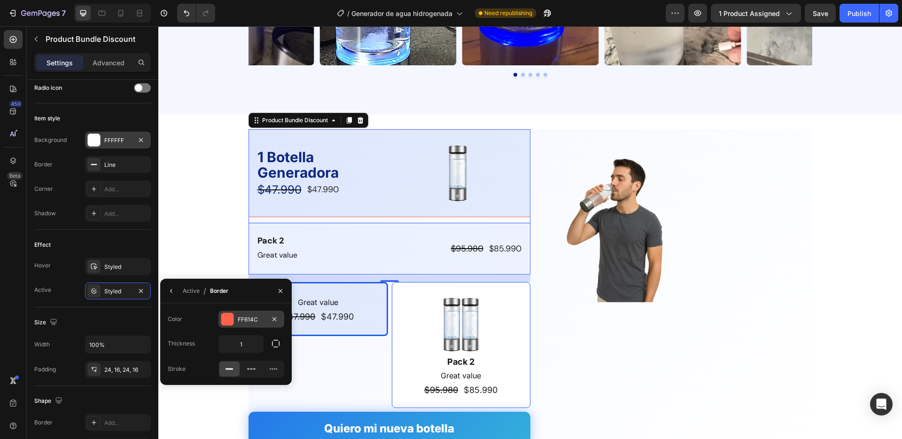
click at [225, 313] on div at bounding box center [227, 319] width 12 height 12
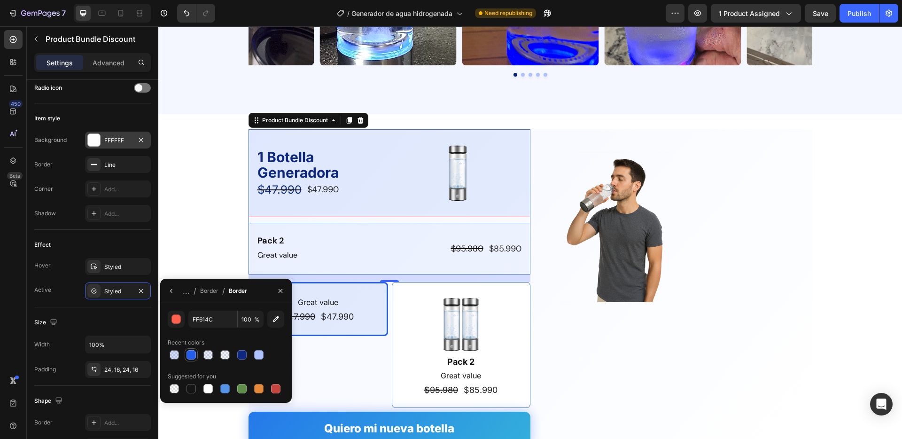
click at [192, 357] on div at bounding box center [191, 354] width 9 height 9
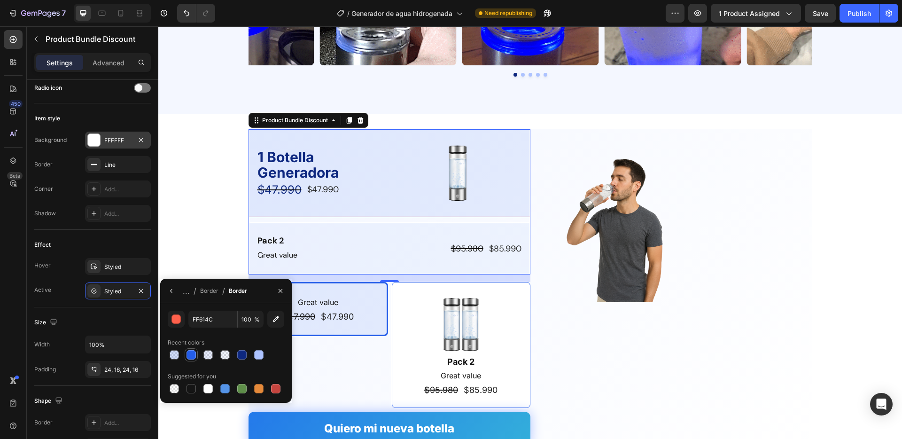
type input "245DE9"
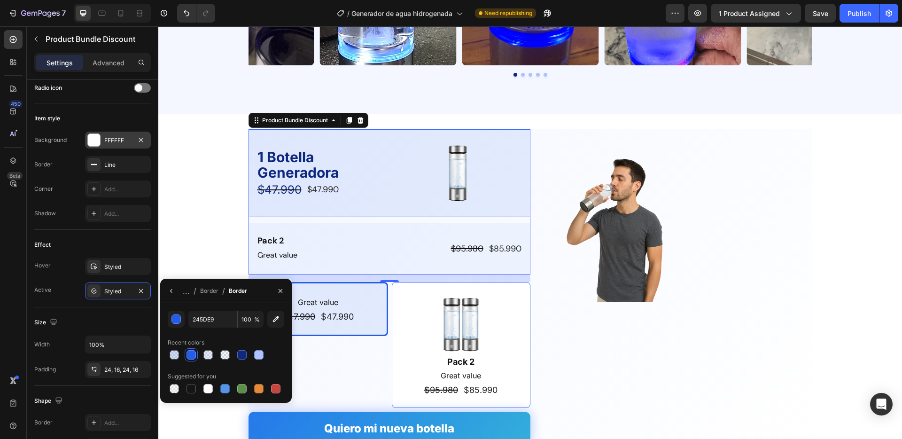
click at [175, 290] on icon "button" at bounding box center [172, 291] width 8 height 8
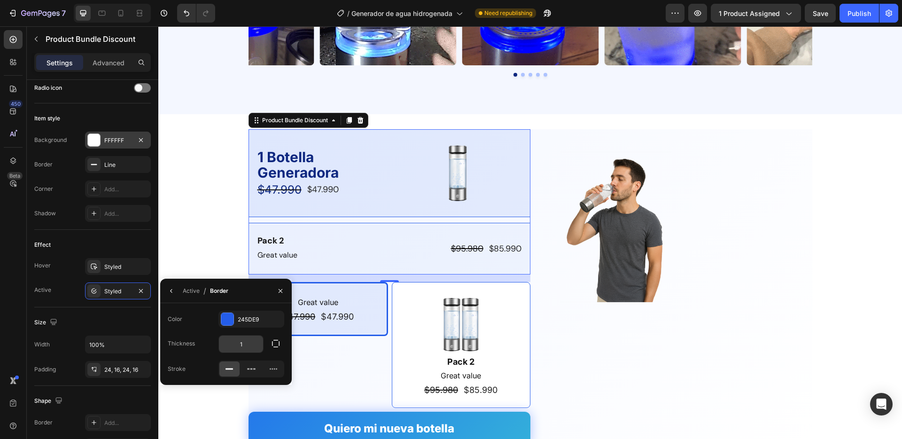
click at [0, 0] on input "1" at bounding box center [0, 0] width 0 height 0
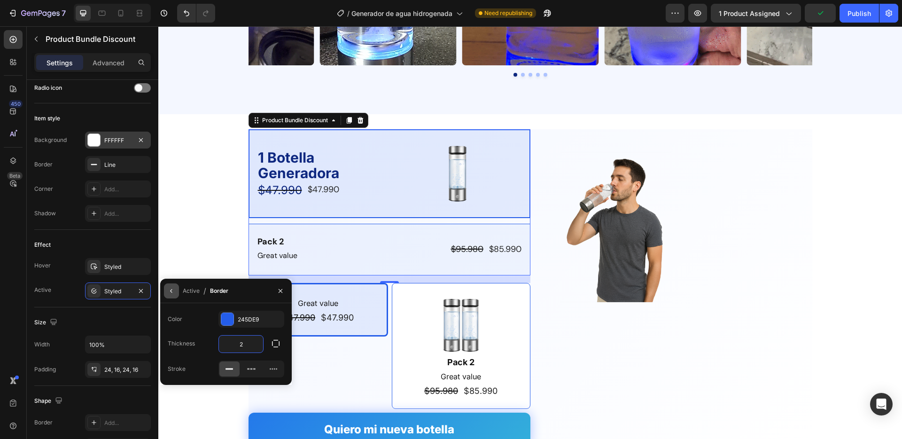
type input "2"
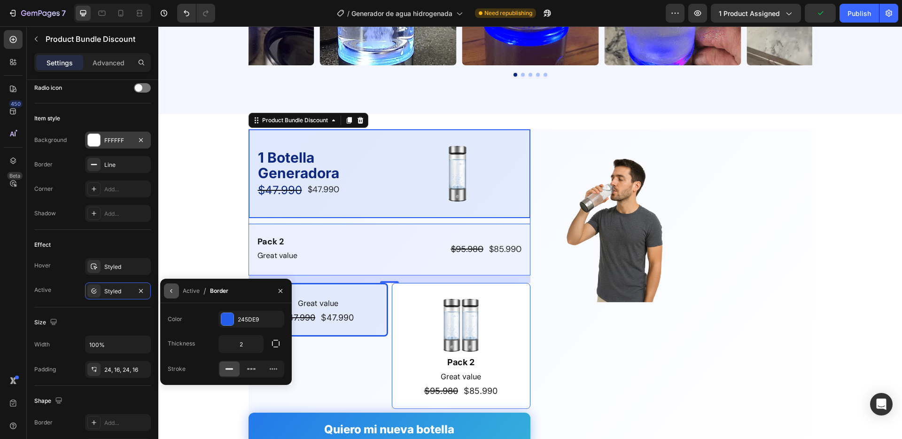
click at [171, 289] on icon "button" at bounding box center [172, 291] width 8 height 8
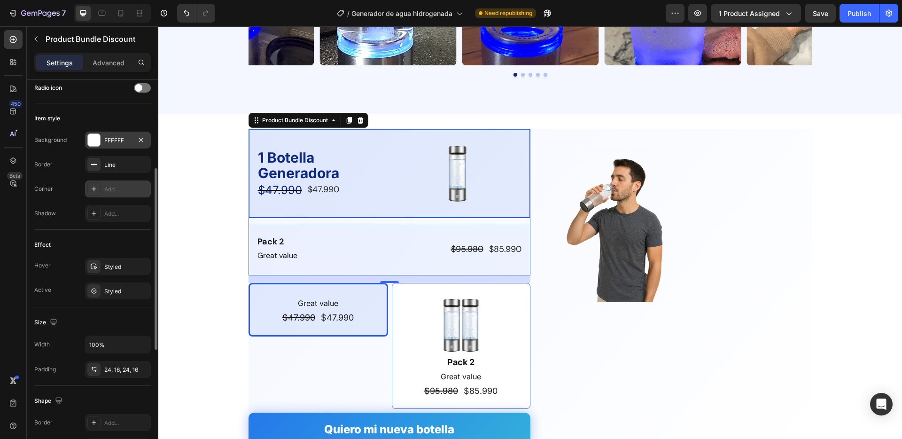
click at [111, 181] on div "Add..." at bounding box center [118, 188] width 66 height 17
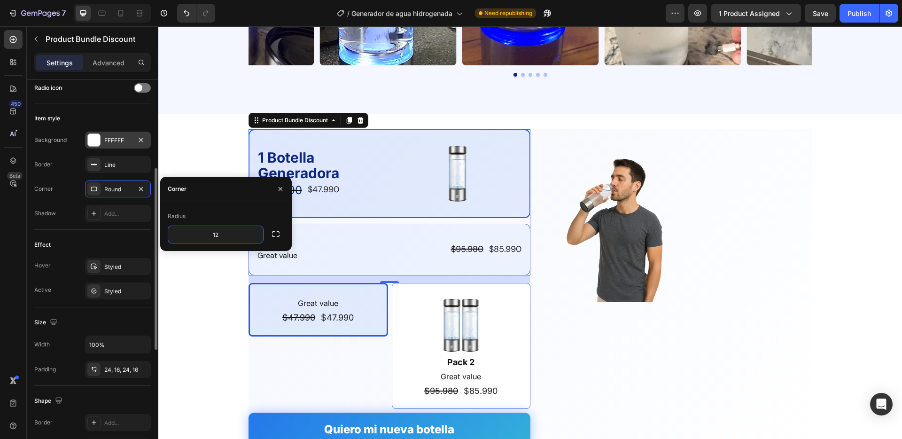
type input "1"
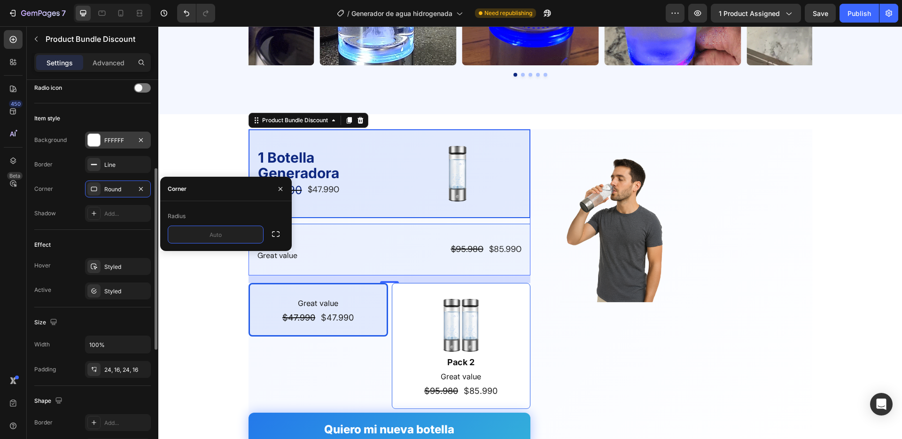
type input "8"
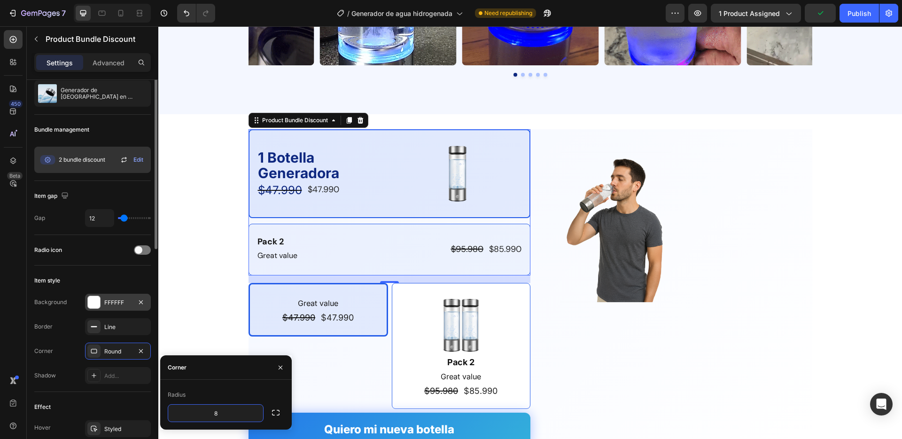
scroll to position [0, 0]
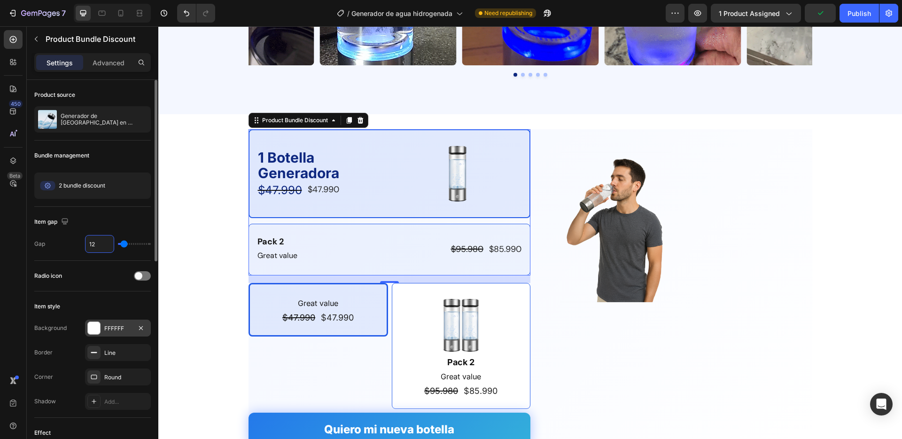
click at [98, 242] on input "12" at bounding box center [100, 243] width 28 height 17
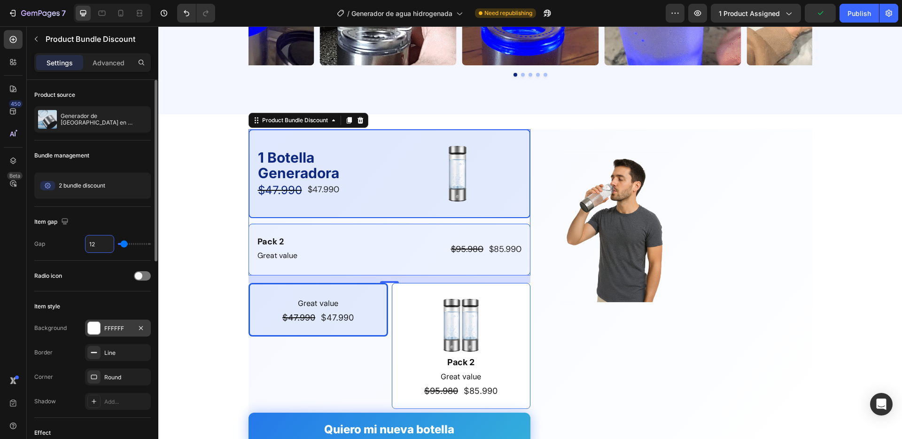
type input "8"
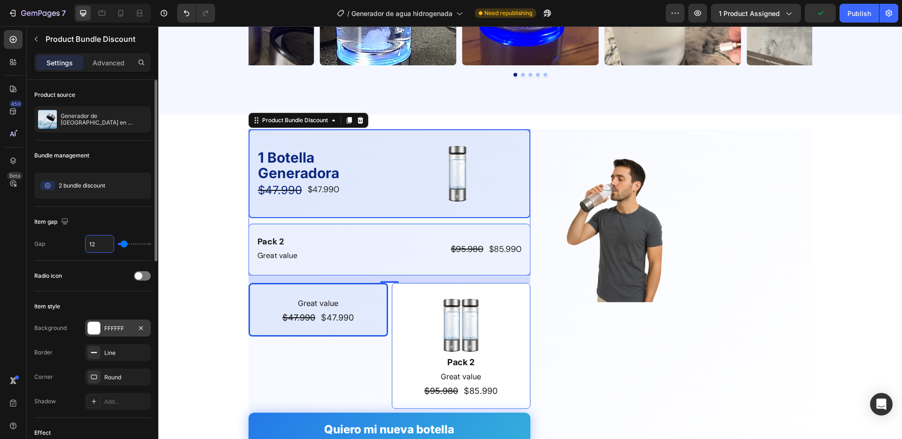
type input "8"
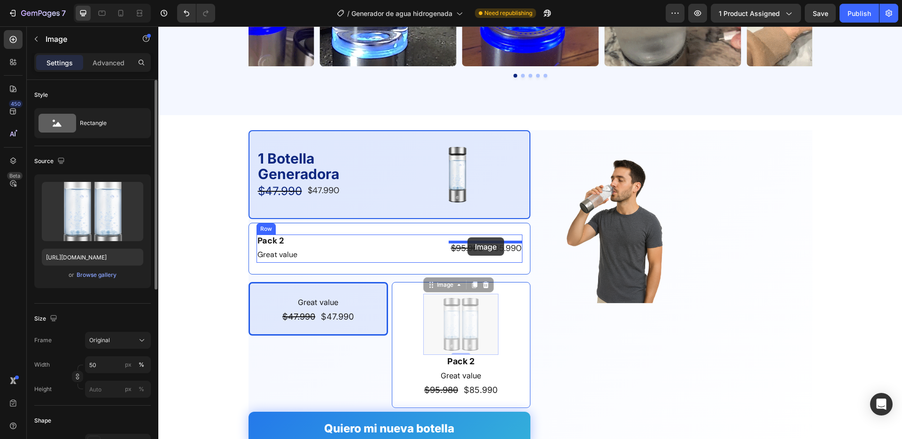
drag, startPoint x: 458, startPoint y: 327, endPoint x: 467, endPoint y: 237, distance: 90.3
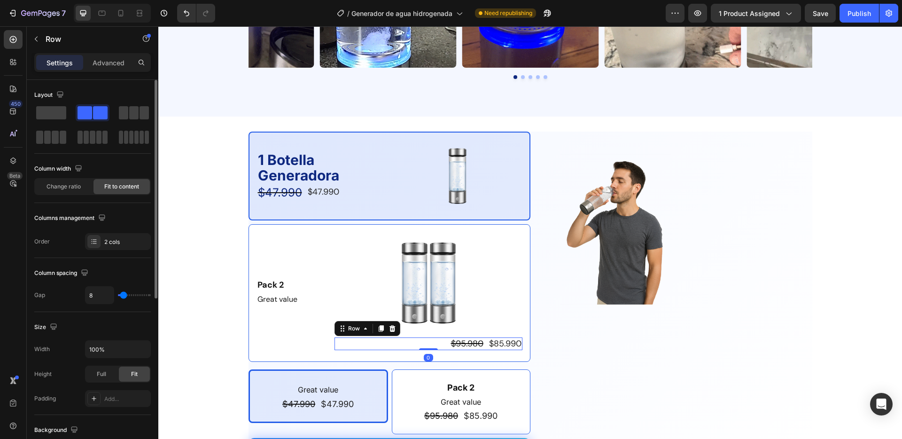
scroll to position [1918, 0]
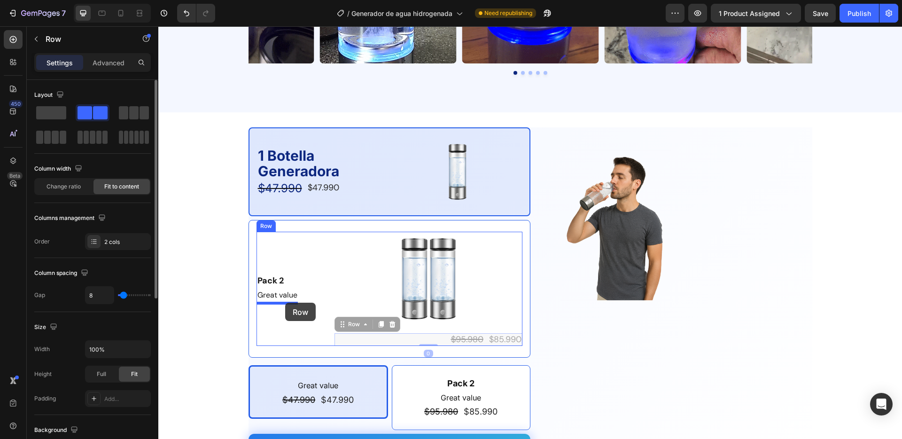
drag, startPoint x: 438, startPoint y: 342, endPoint x: 285, endPoint y: 303, distance: 157.7
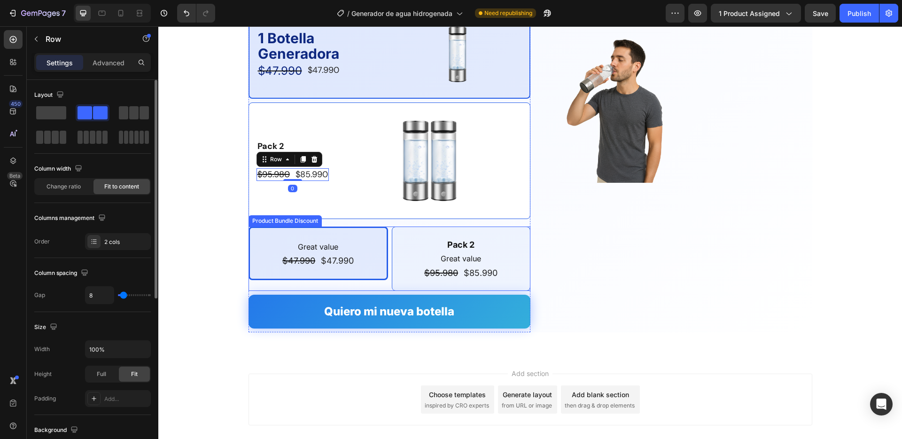
scroll to position [2047, 0]
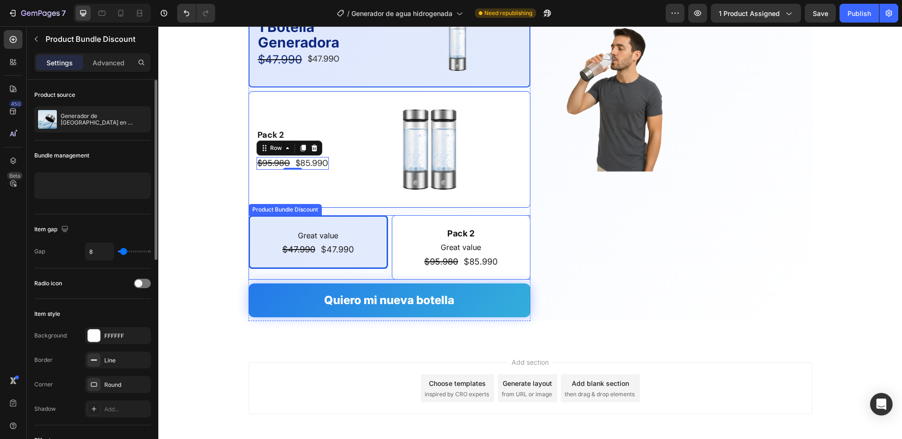
click at [390, 236] on div "Great value Text Block $47.990 Product Price Product Price $47.990 Product Pric…" at bounding box center [390, 247] width 282 height 65
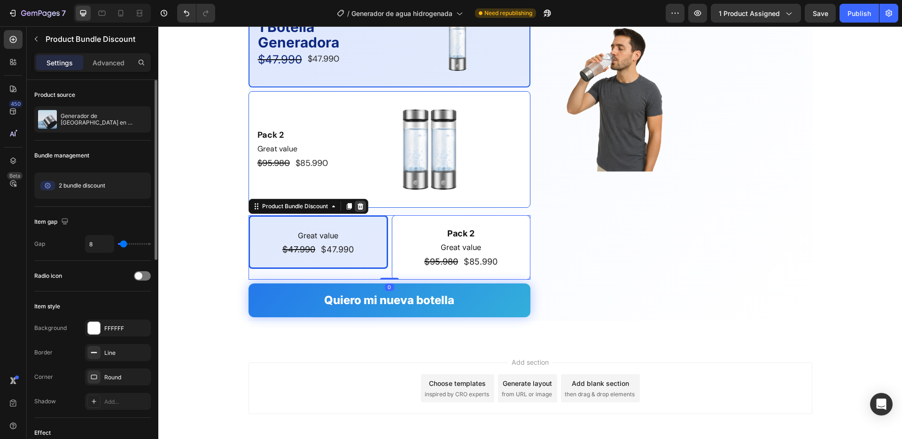
click at [361, 204] on icon at bounding box center [360, 206] width 6 height 7
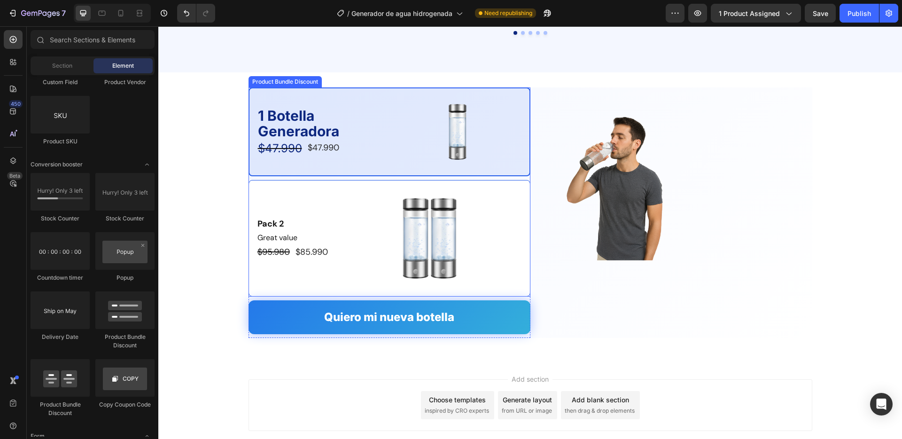
scroll to position [1898, 0]
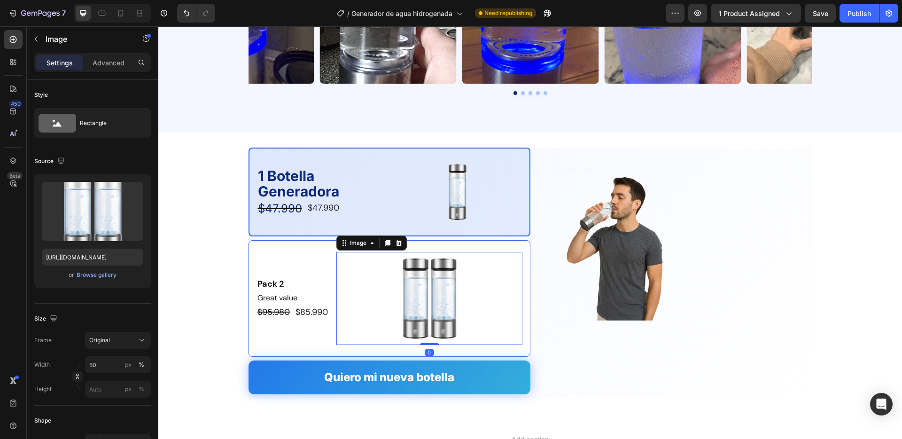
click at [456, 288] on img at bounding box center [429, 298] width 93 height 93
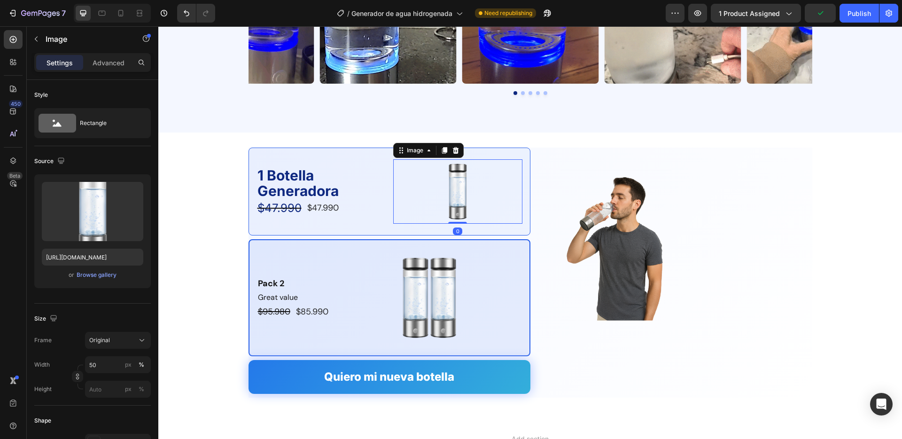
click at [462, 198] on img at bounding box center [457, 191] width 65 height 65
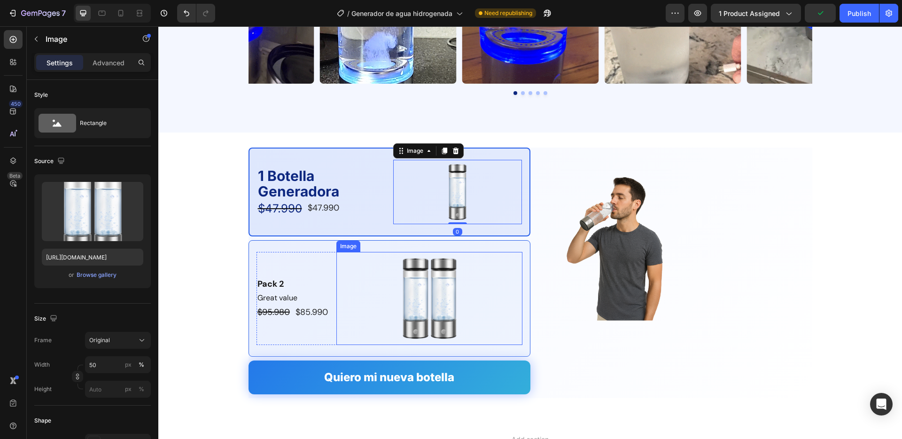
click at [435, 304] on img at bounding box center [429, 298] width 93 height 93
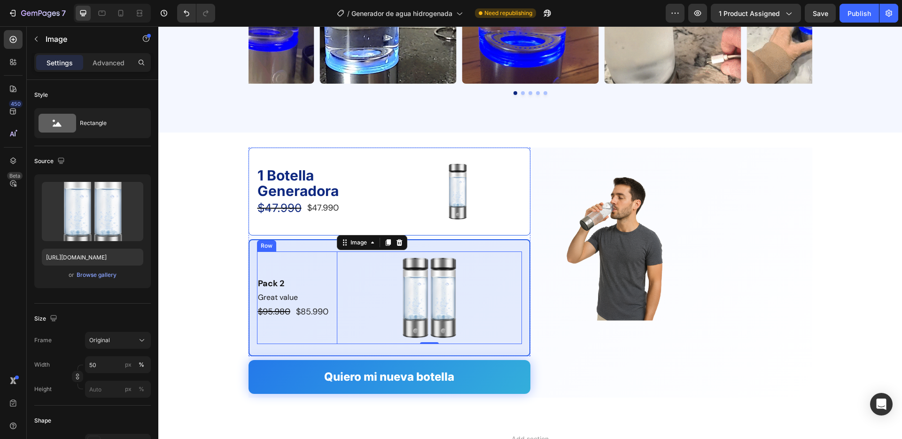
click at [334, 264] on div "Pack 2 Text Block Great value Text Block $95.980 Product Price Product Price $8…" at bounding box center [389, 297] width 265 height 93
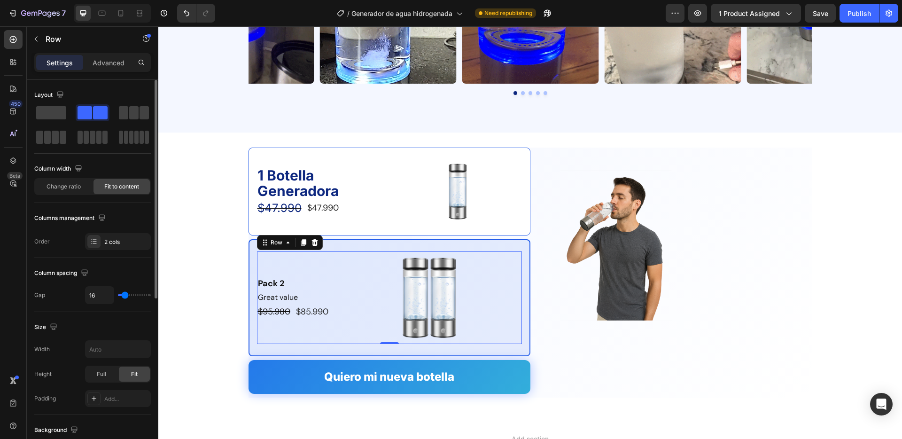
drag, startPoint x: 127, startPoint y: 190, endPoint x: 140, endPoint y: 189, distance: 13.7
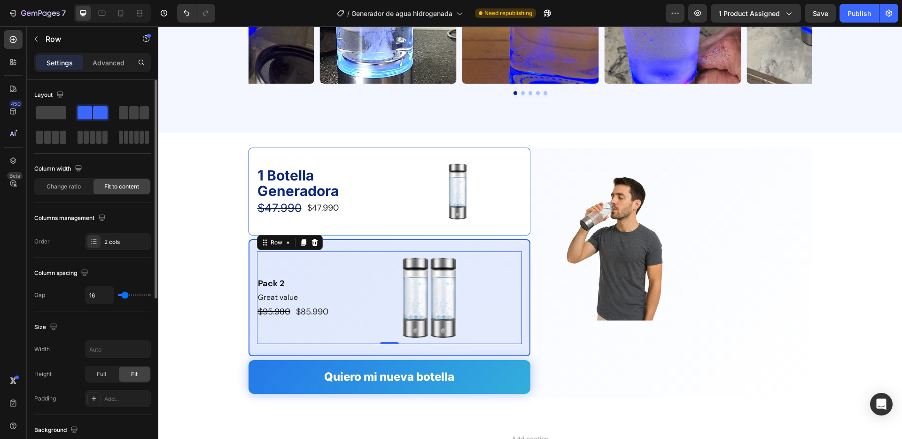
click at [127, 190] on span "Fit to content" at bounding box center [121, 186] width 35 height 8
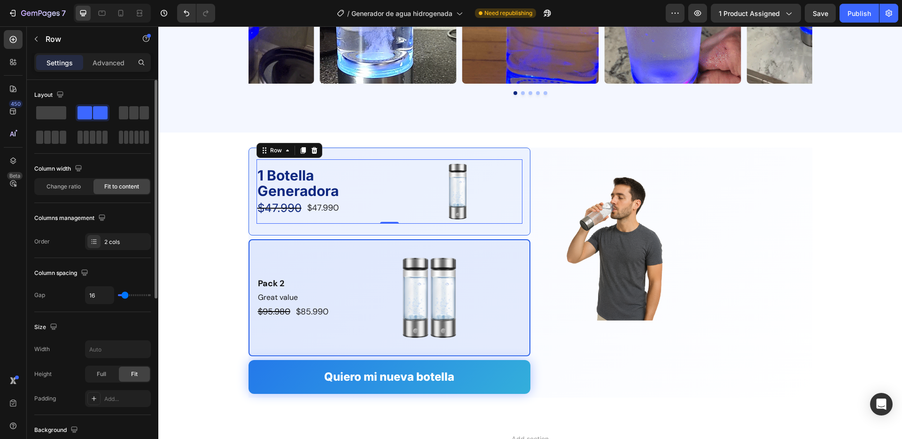
click at [389, 176] on div "1 Botella Generadora Text Block $47.990 Product Price Product Price $47.990 Pro…" at bounding box center [390, 191] width 266 height 65
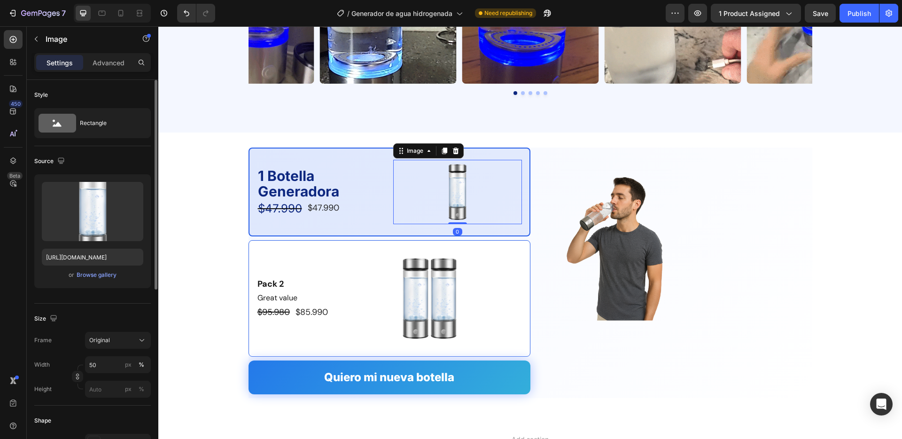
click at [445, 201] on img at bounding box center [457, 192] width 64 height 64
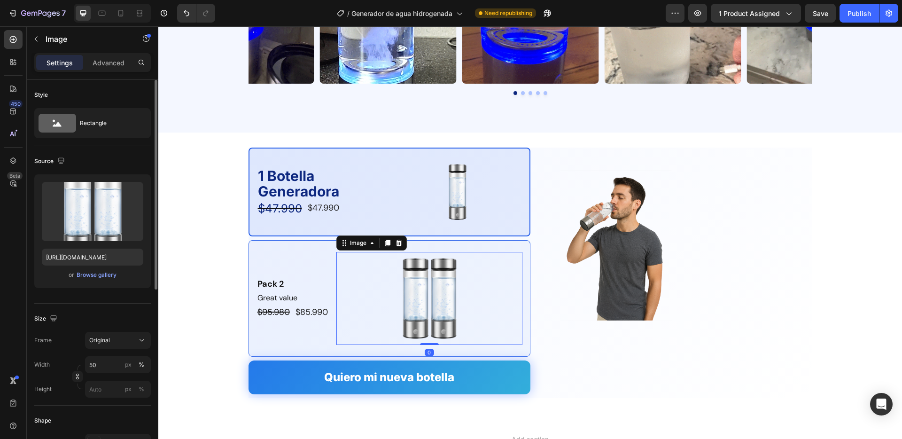
click at [436, 314] on img at bounding box center [429, 298] width 93 height 93
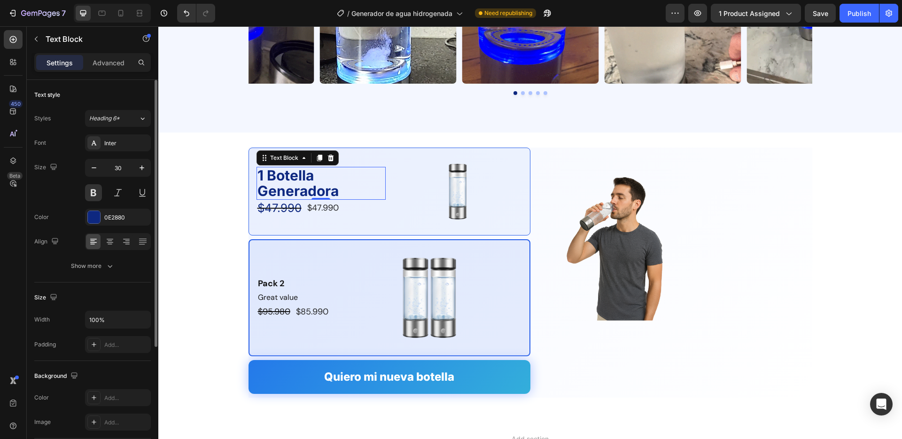
click at [289, 175] on p "1 Botella Generadora" at bounding box center [320, 183] width 127 height 31
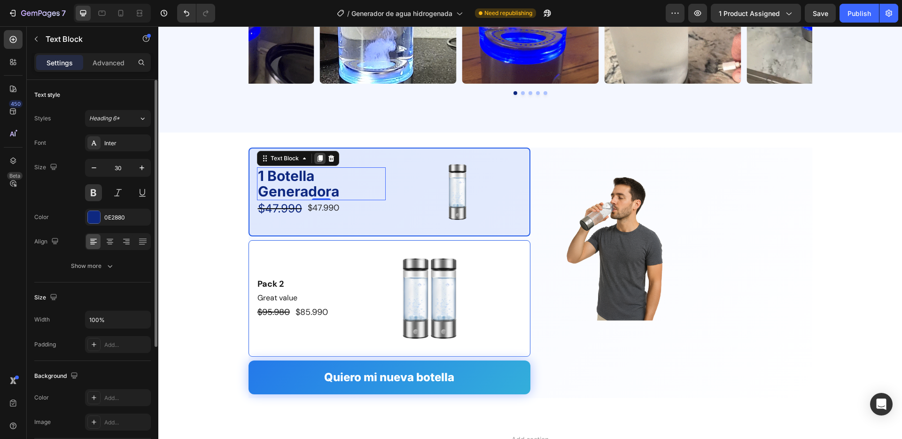
drag, startPoint x: 320, startPoint y: 158, endPoint x: 323, endPoint y: 163, distance: 5.4
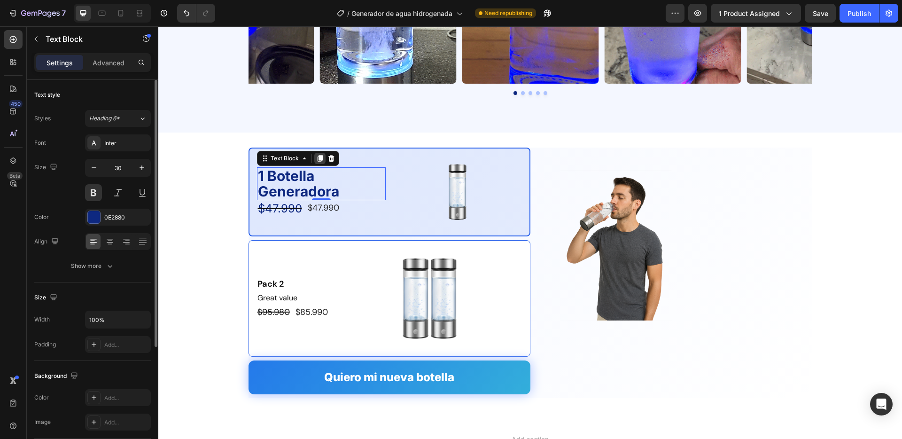
click at [319, 158] on icon at bounding box center [319, 158] width 5 height 7
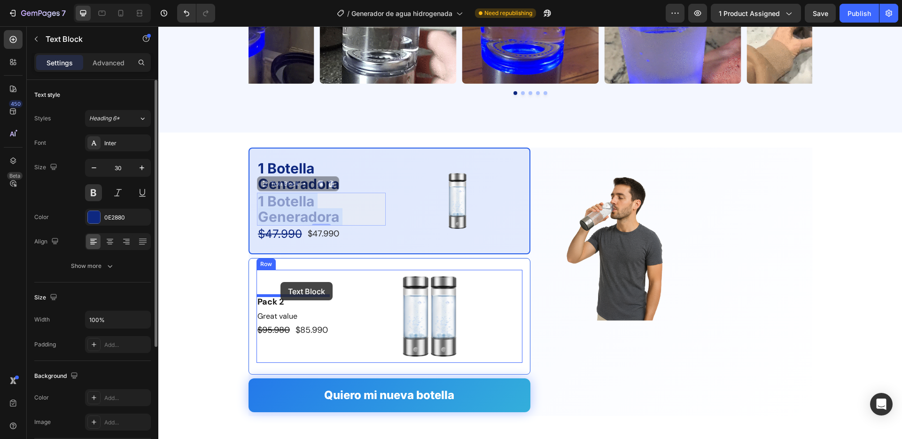
drag, startPoint x: 296, startPoint y: 199, endPoint x: 280, endPoint y: 282, distance: 84.7
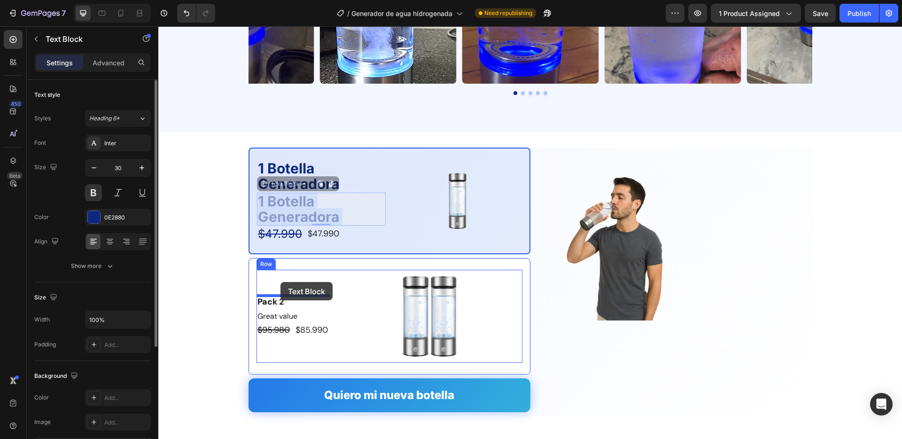
scroll to position [1895, 0]
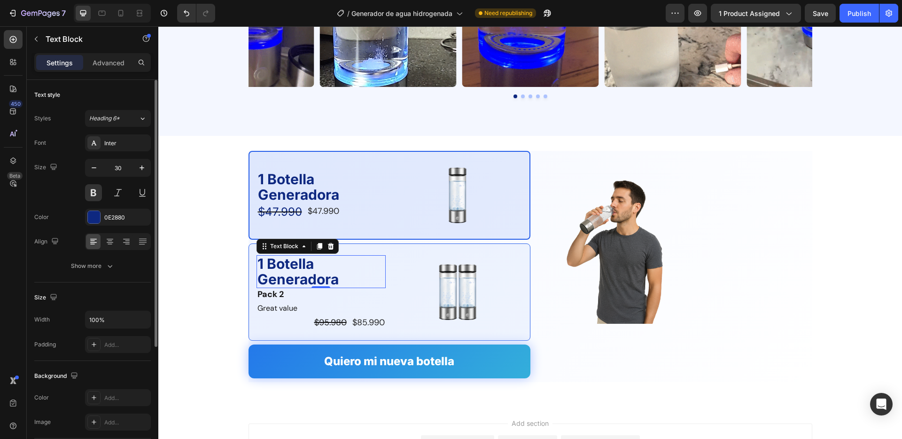
click at [276, 265] on p "1 Botella Generadora" at bounding box center [320, 271] width 127 height 31
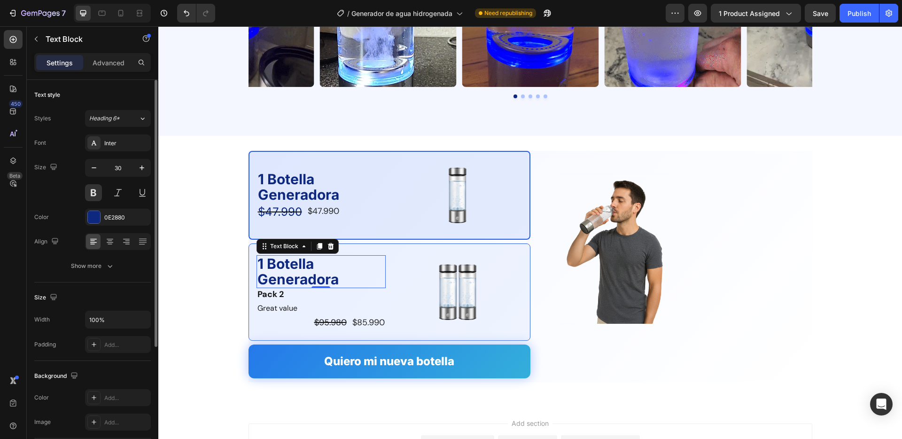
scroll to position [1894, 0]
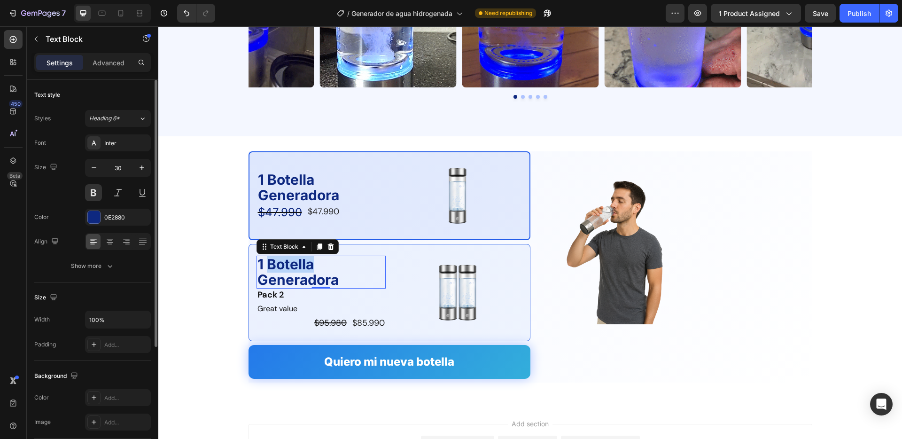
click at [276, 265] on p "1 Botella Generadora" at bounding box center [320, 272] width 127 height 31
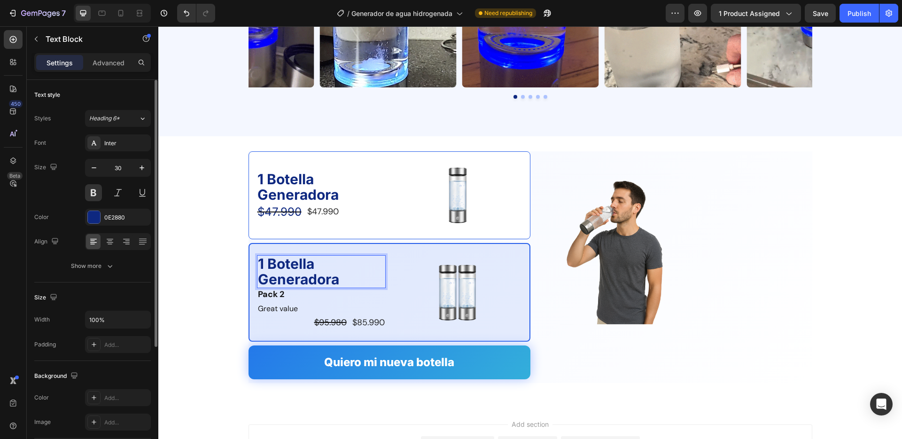
drag, startPoint x: 266, startPoint y: 263, endPoint x: 258, endPoint y: 264, distance: 7.5
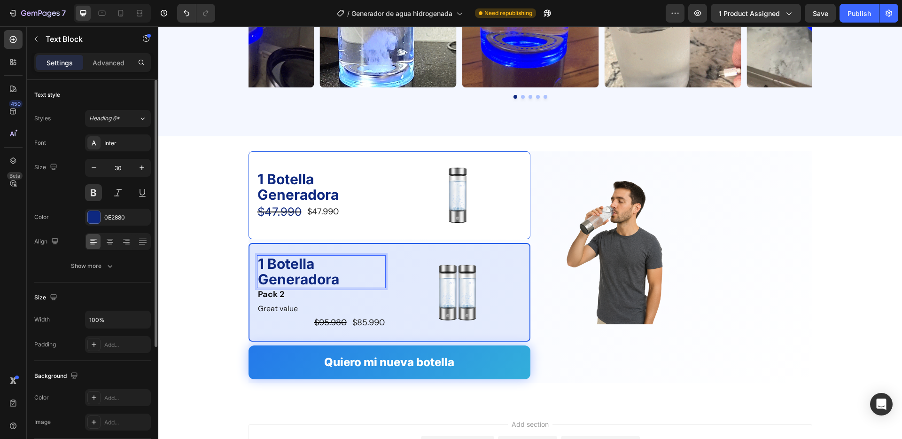
click at [258, 264] on p "1 Botella Generadora" at bounding box center [321, 271] width 127 height 31
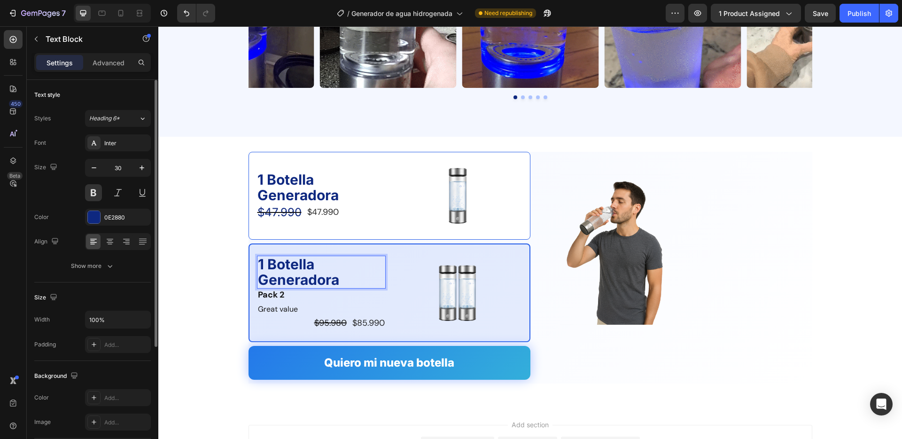
scroll to position [1895, 0]
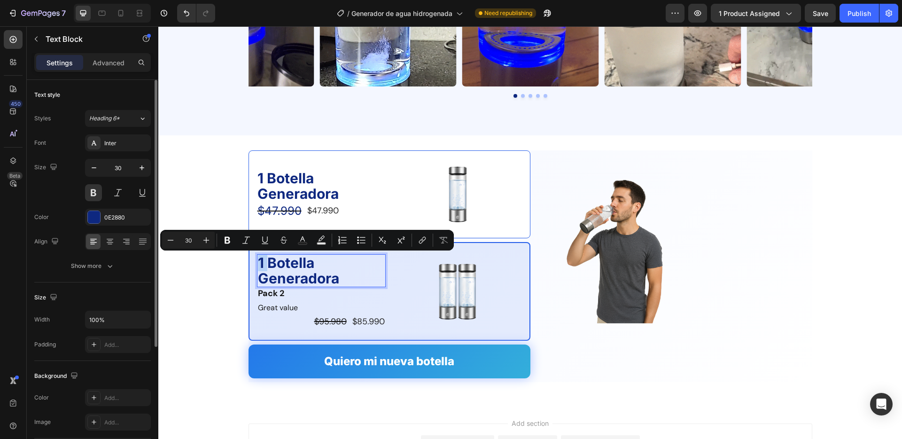
drag, startPoint x: 266, startPoint y: 261, endPoint x: 260, endPoint y: 261, distance: 6.6
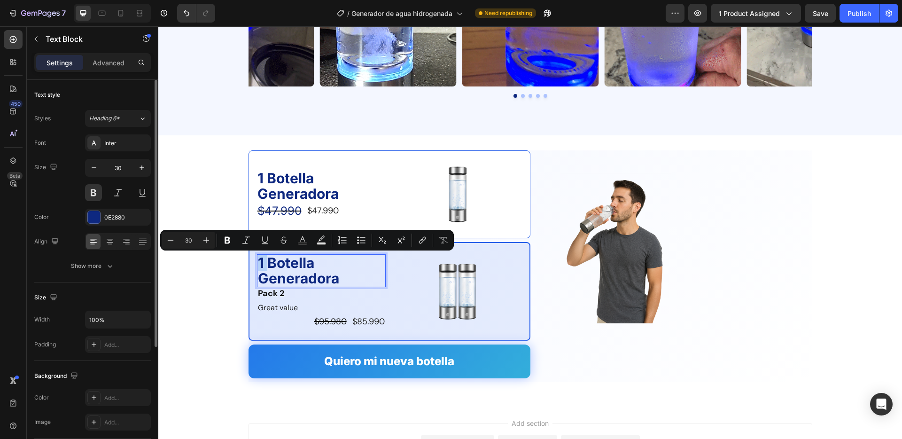
click at [260, 261] on p "1 Botella Generadora" at bounding box center [321, 270] width 127 height 31
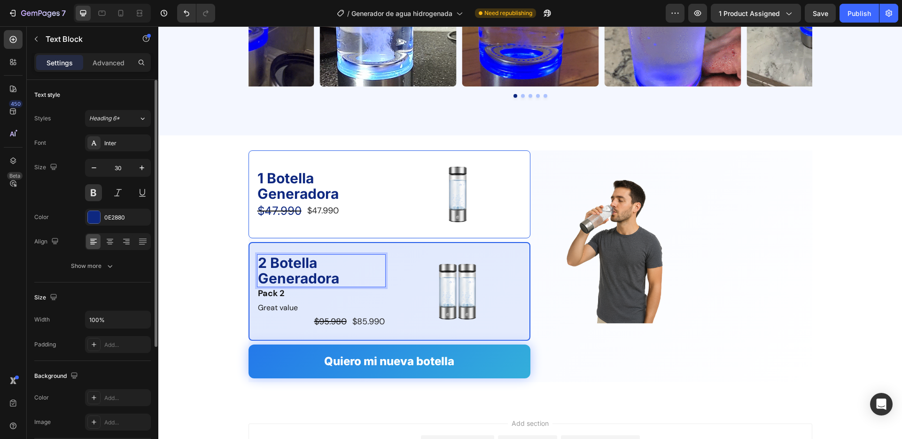
click at [315, 260] on p "2 Botella Generadora" at bounding box center [321, 270] width 127 height 31
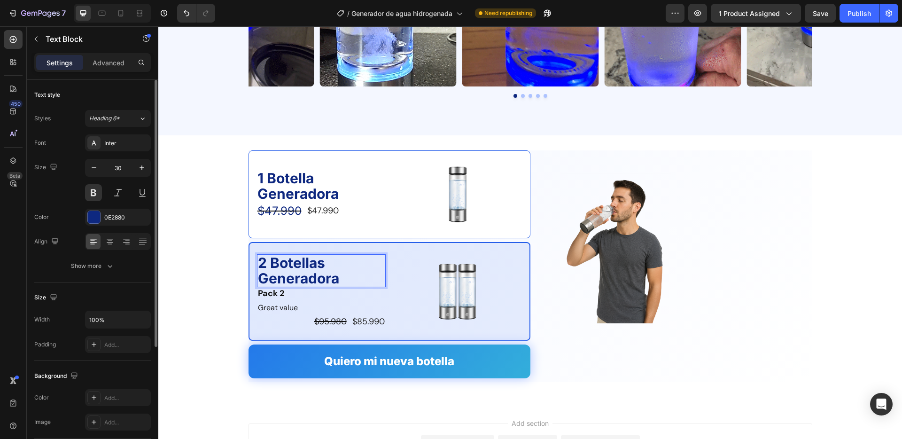
click at [340, 278] on p "2 Botellas Generadora" at bounding box center [321, 270] width 127 height 31
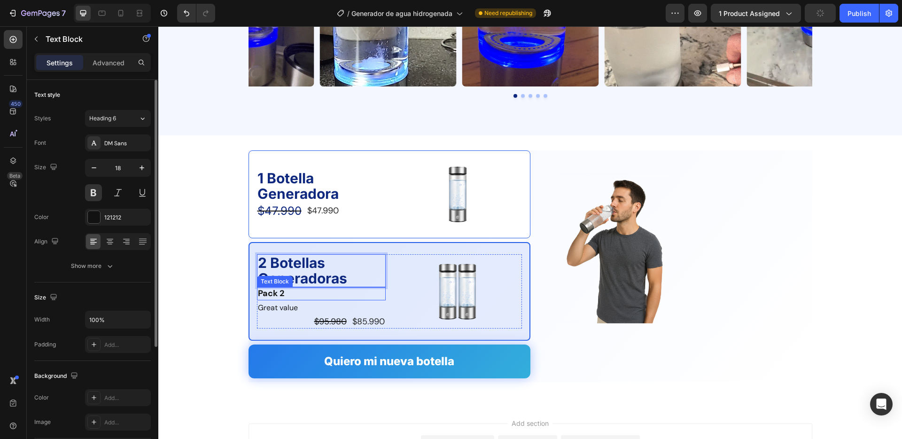
click at [294, 296] on div "Pack 2" at bounding box center [321, 293] width 129 height 13
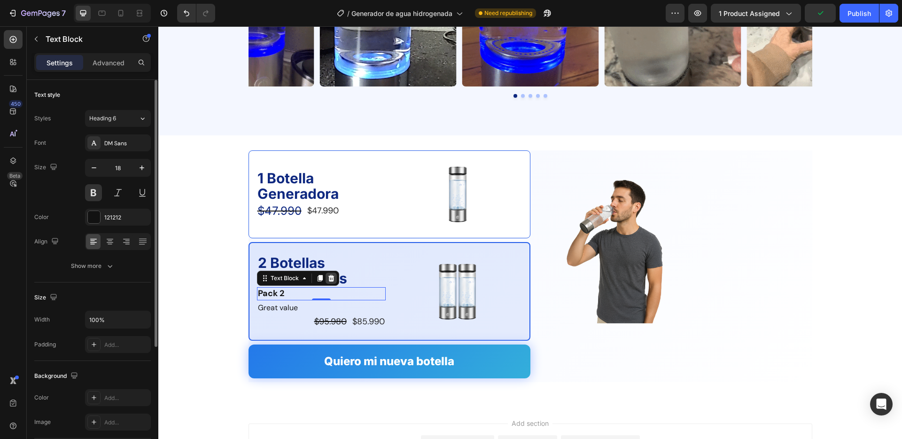
click at [329, 275] on icon at bounding box center [331, 278] width 8 height 8
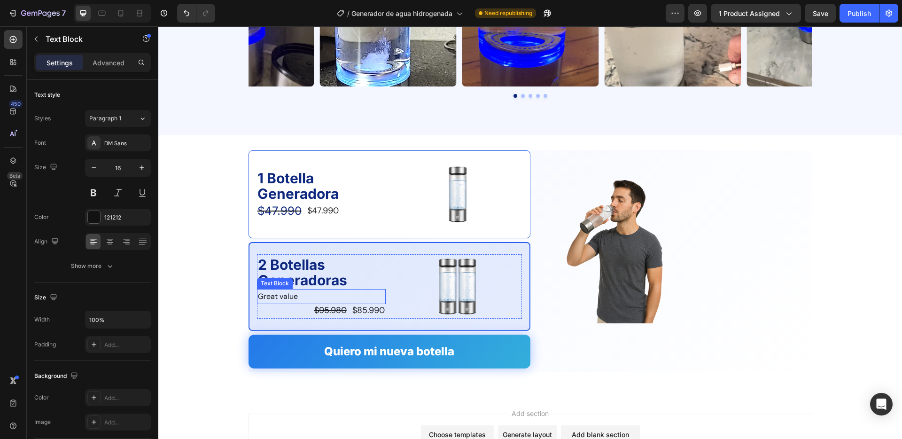
click at [291, 294] on p "Great value" at bounding box center [321, 297] width 127 height 14
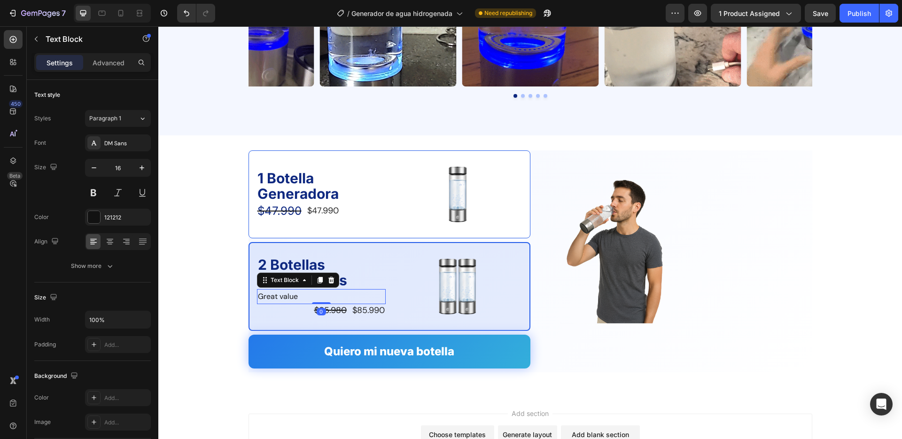
drag, startPoint x: 330, startPoint y: 278, endPoint x: 352, endPoint y: 284, distance: 22.8
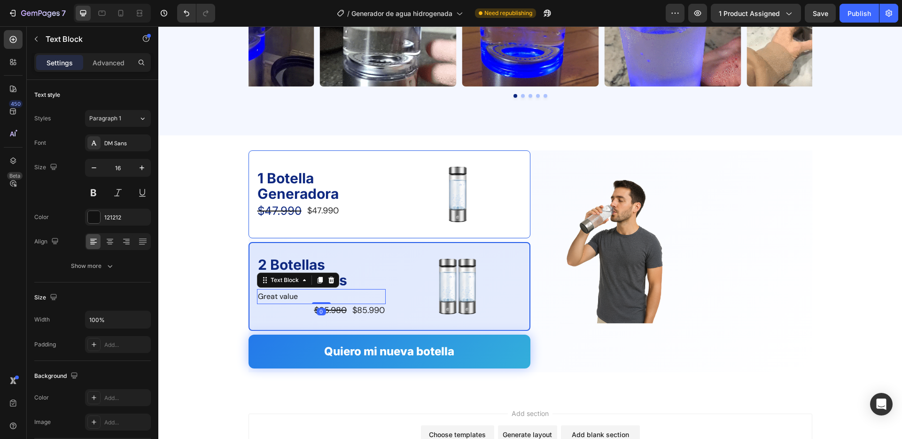
click at [330, 278] on icon at bounding box center [331, 279] width 6 height 7
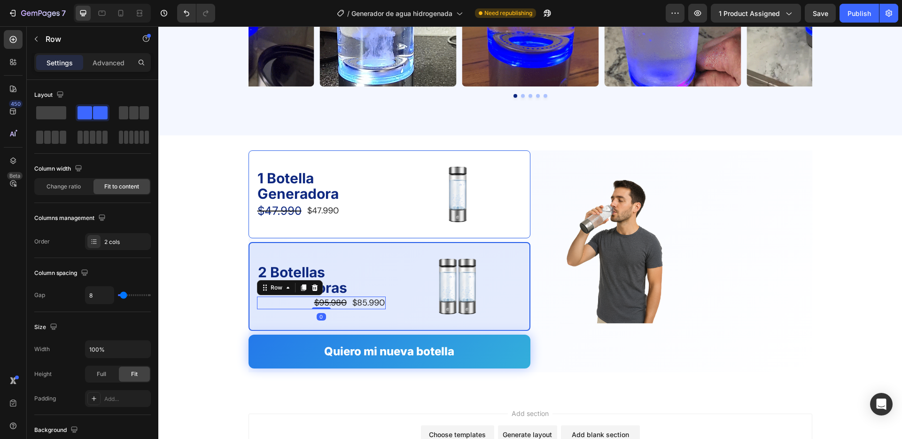
click at [297, 303] on div "$95.980 Product Price Product Price $85.990 Product Price Product Price Row 0" at bounding box center [321, 302] width 129 height 13
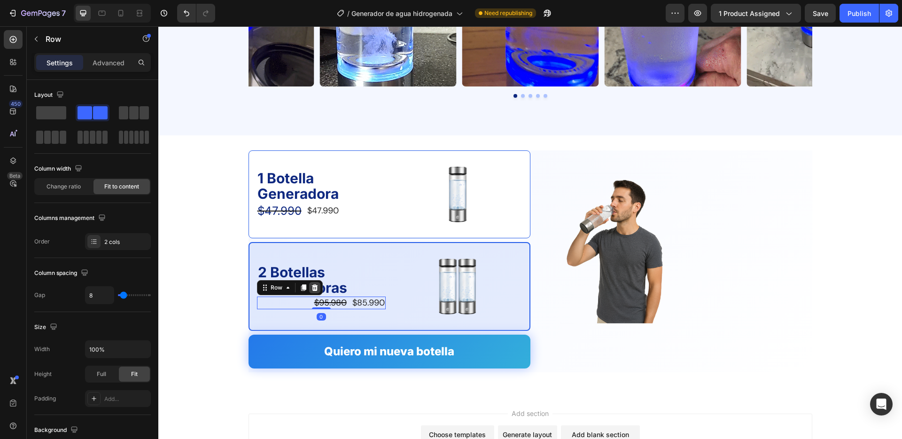
click at [318, 288] on div at bounding box center [314, 287] width 11 height 11
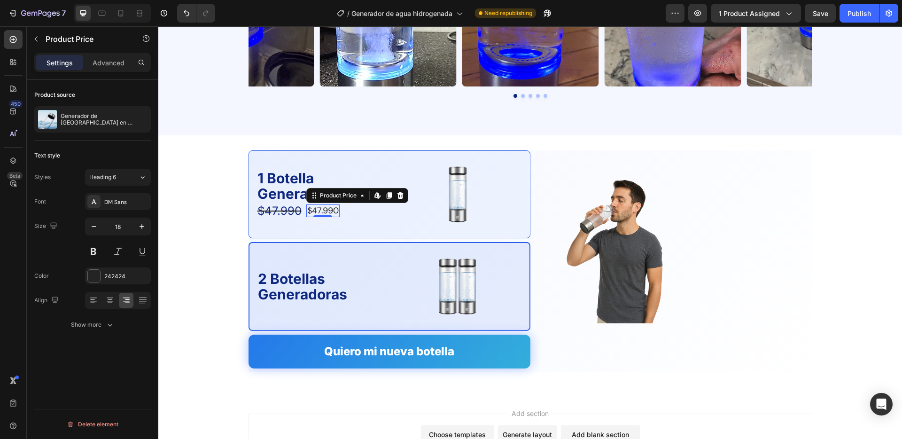
click at [322, 212] on div "$47.990" at bounding box center [322, 210] width 33 height 13
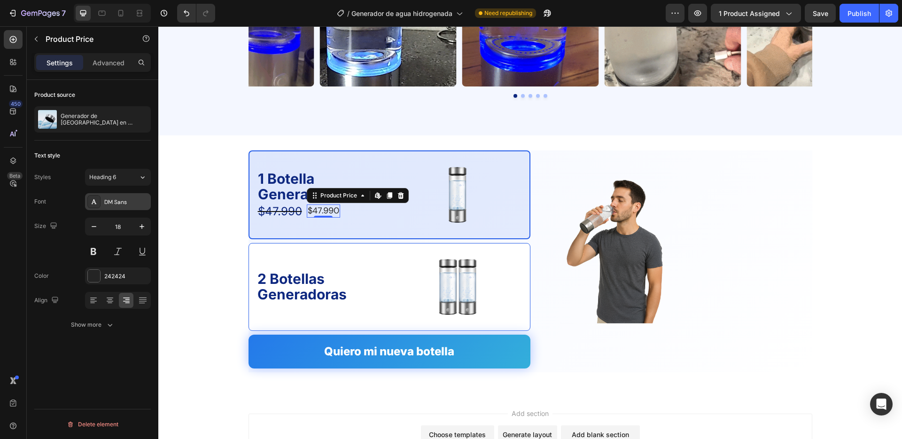
click at [124, 203] on div "DM Sans" at bounding box center [126, 202] width 44 height 8
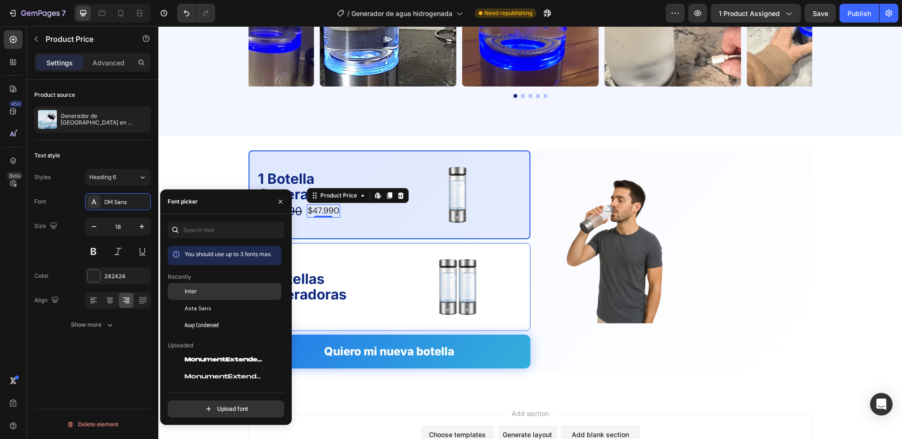
click at [196, 351] on div "Inter" at bounding box center [225, 359] width 114 height 17
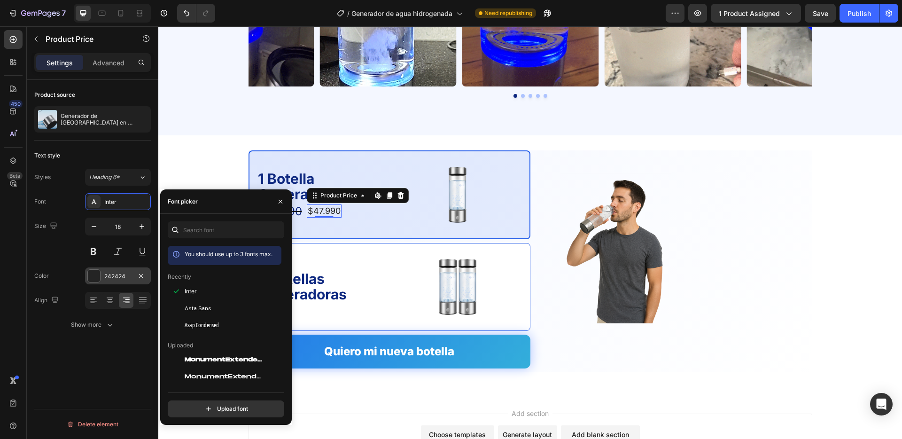
click at [113, 279] on div "242424" at bounding box center [117, 276] width 27 height 8
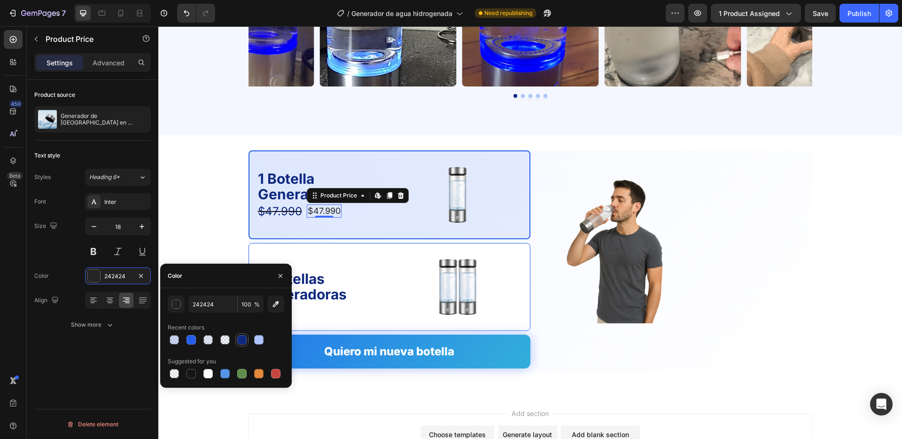
click at [239, 337] on div at bounding box center [241, 339] width 9 height 9
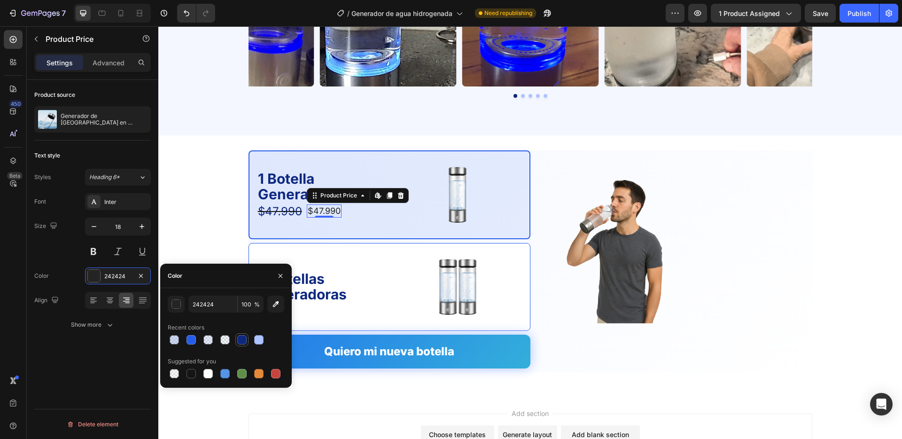
type input "0E2880"
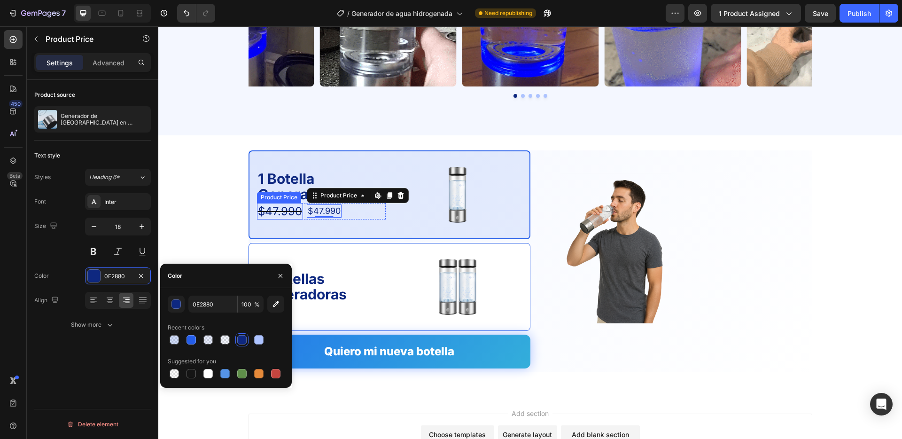
click at [290, 206] on div "$47.990" at bounding box center [280, 211] width 46 height 16
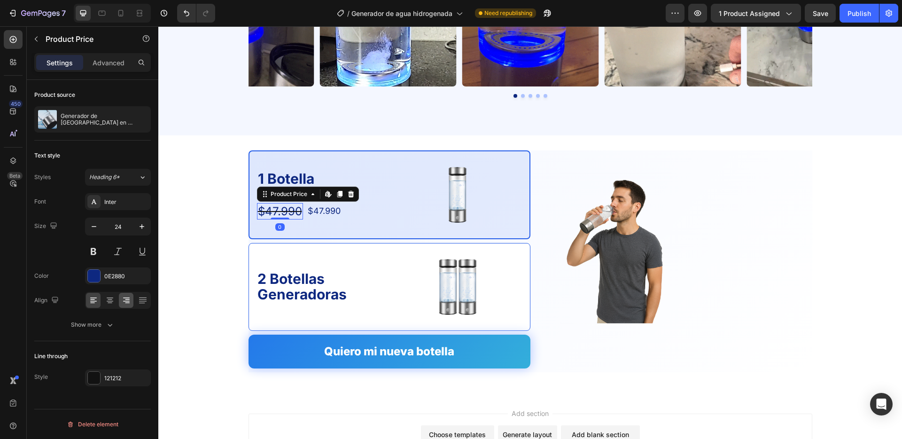
drag, startPoint x: 89, startPoint y: 271, endPoint x: 131, endPoint y: 301, distance: 51.5
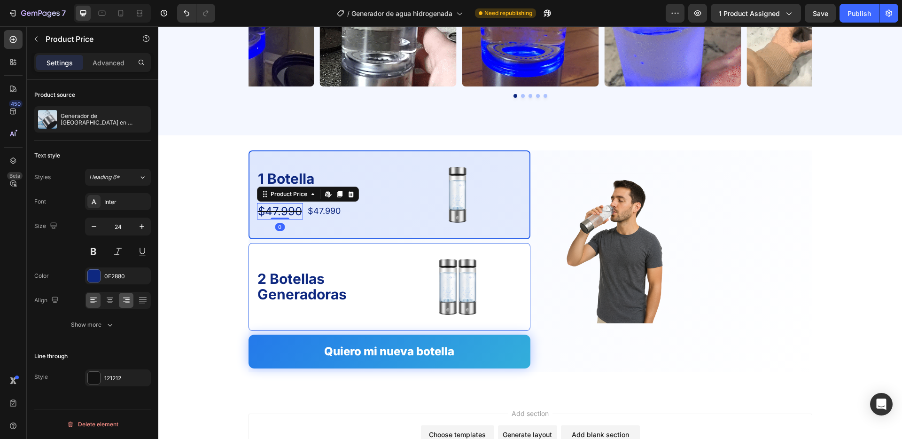
click at [90, 271] on div at bounding box center [94, 276] width 12 height 12
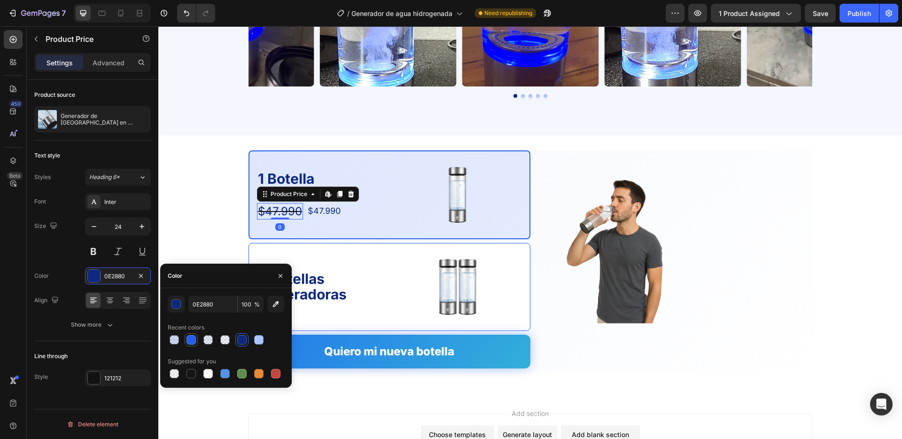
click at [187, 337] on div at bounding box center [191, 339] width 9 height 9
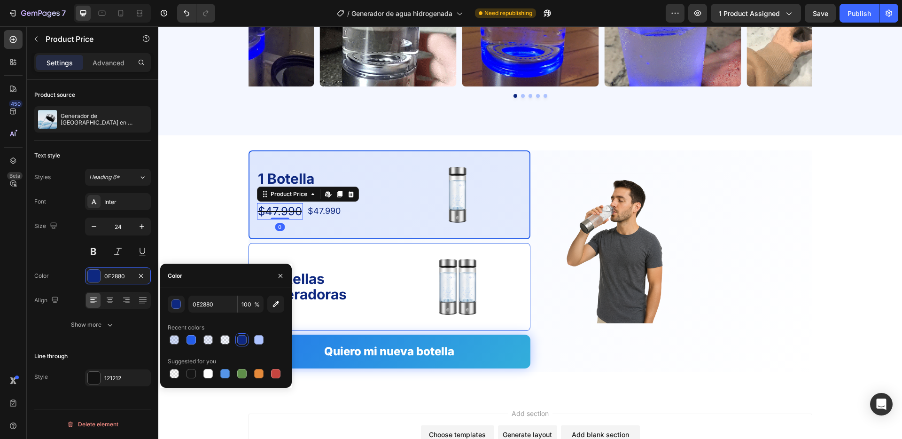
type input "245DE9"
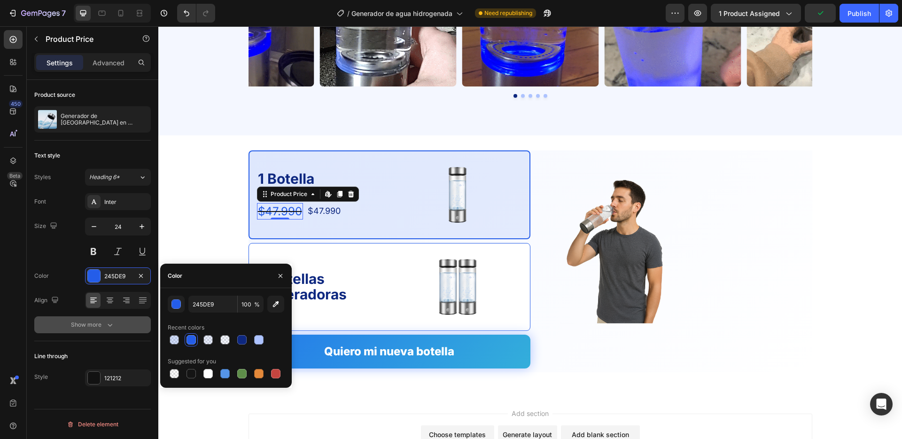
click at [106, 325] on icon "button" at bounding box center [109, 324] width 9 height 9
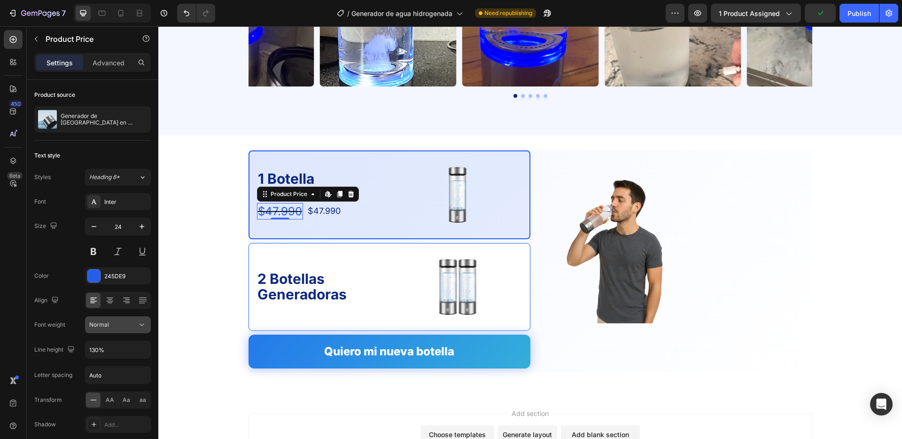
click at [144, 327] on icon at bounding box center [141, 324] width 9 height 9
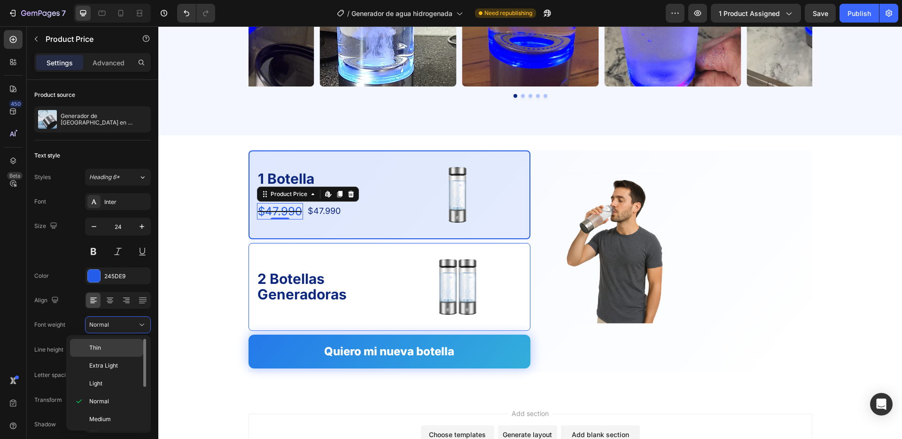
scroll to position [73, 0]
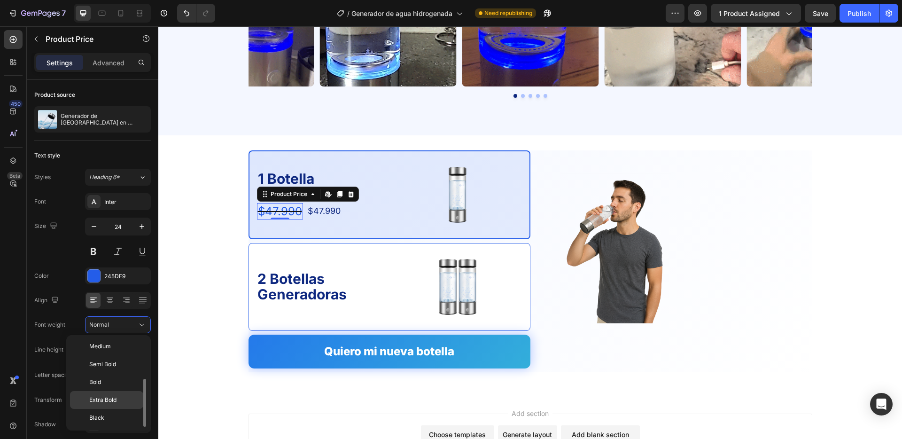
click at [114, 409] on div "Extra Bold" at bounding box center [106, 418] width 73 height 18
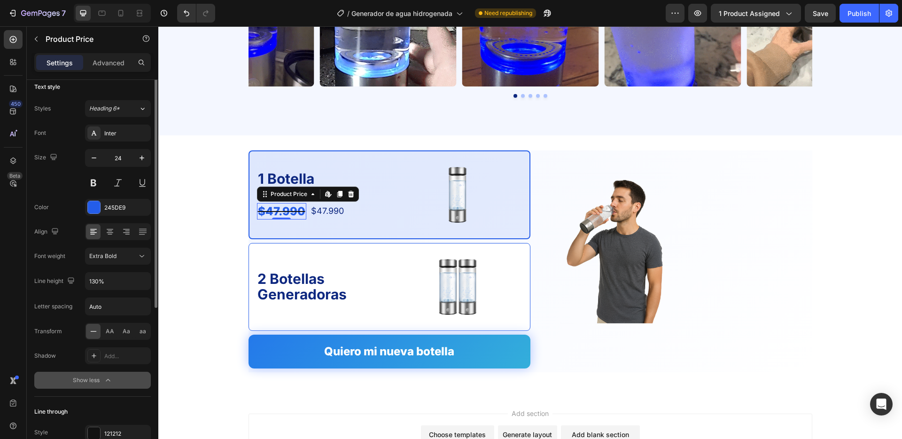
scroll to position [117, 0]
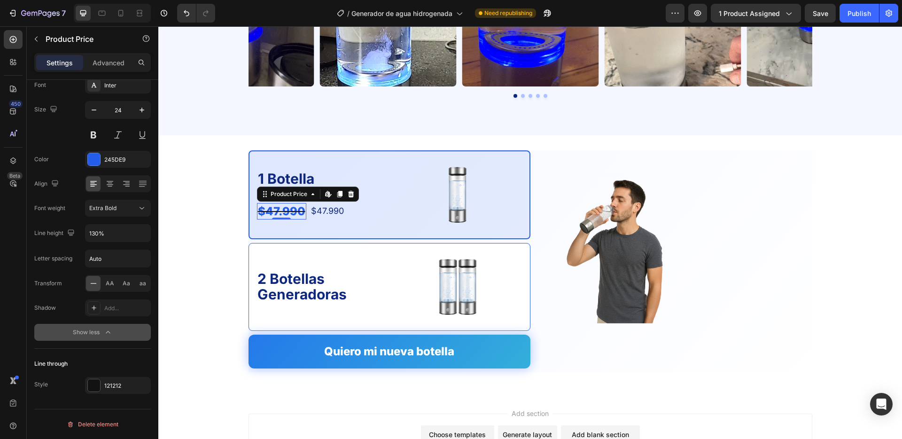
click at [101, 332] on div "Show less" at bounding box center [93, 331] width 40 height 9
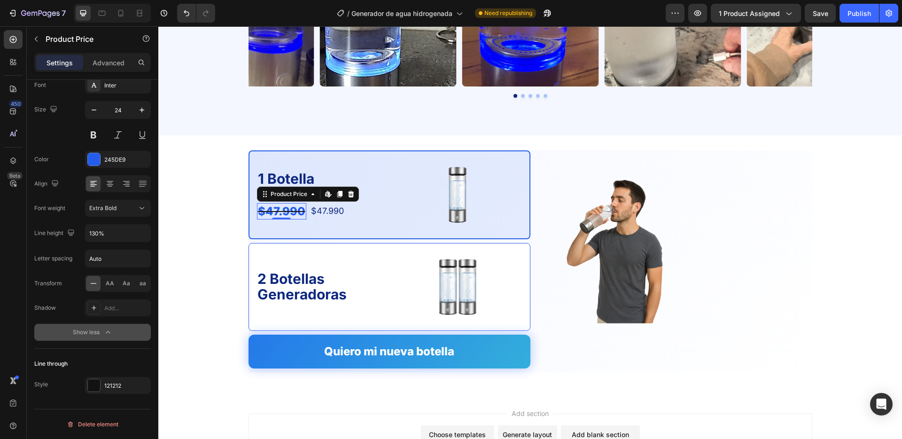
scroll to position [0, 0]
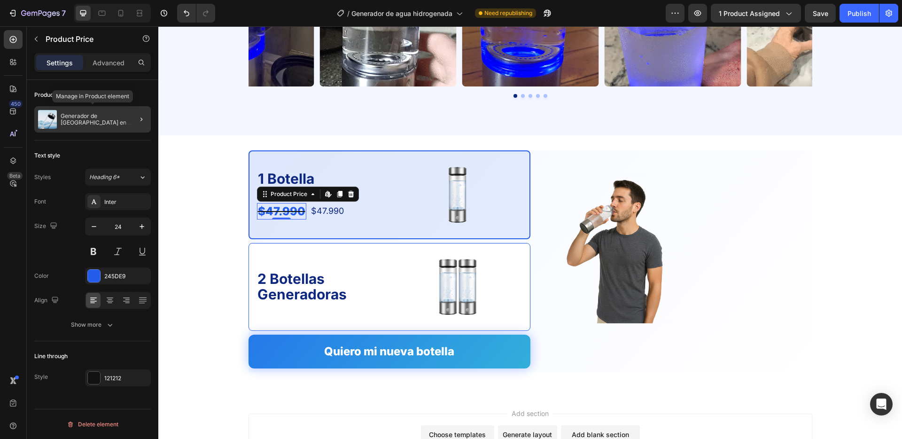
click at [94, 116] on p "Generador de [GEOGRAPHIC_DATA] en Hidrógeno" at bounding box center [104, 119] width 86 height 13
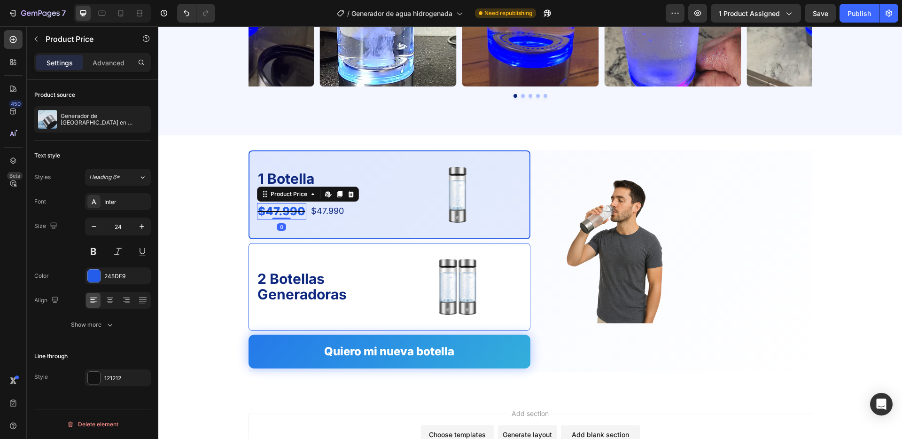
drag, startPoint x: 282, startPoint y: 211, endPoint x: 210, endPoint y: 210, distance: 72.8
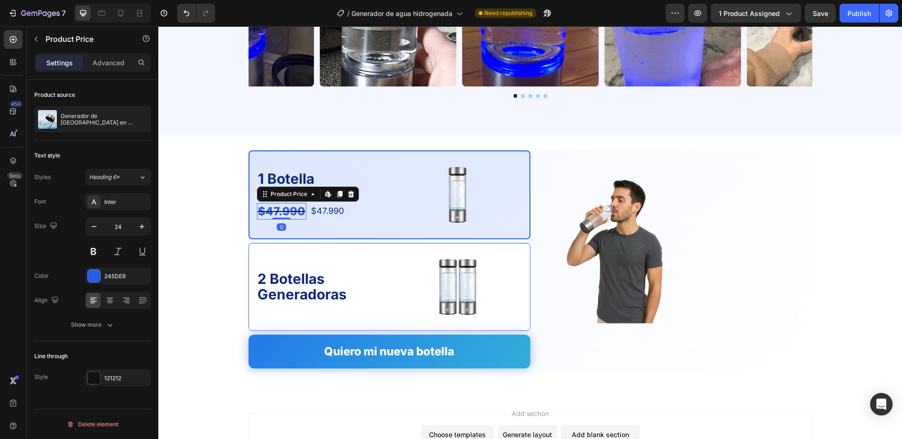
click at [282, 211] on div "$47.990" at bounding box center [281, 211] width 49 height 16
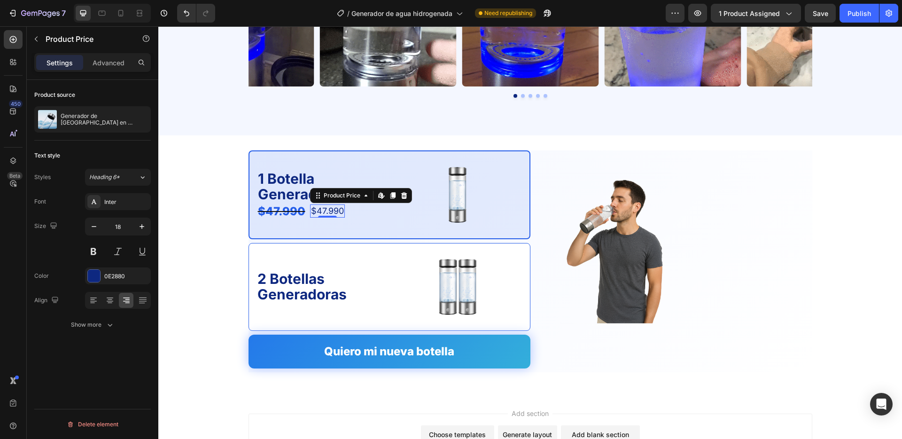
click at [342, 210] on div "$47.990" at bounding box center [327, 210] width 35 height 13
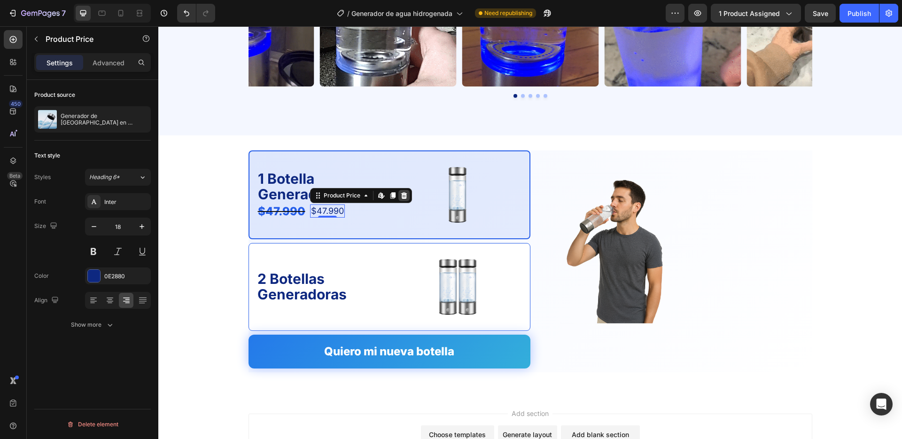
click at [405, 196] on icon at bounding box center [404, 195] width 6 height 7
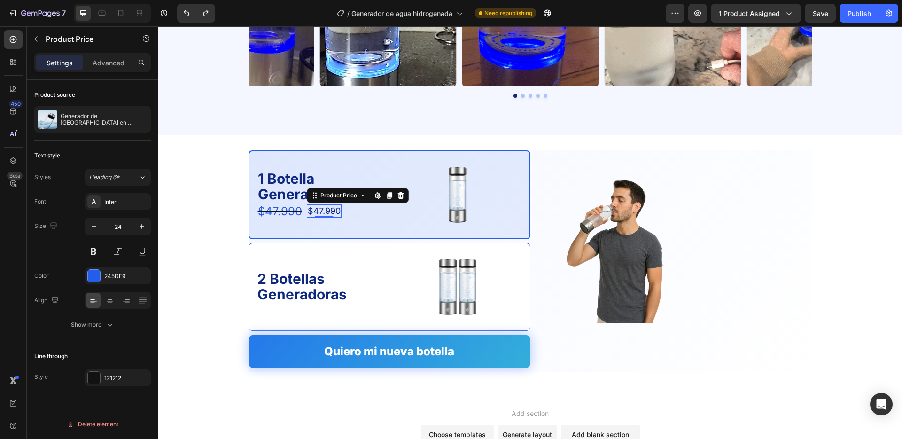
drag, startPoint x: 319, startPoint y: 212, endPoint x: 299, endPoint y: 211, distance: 19.3
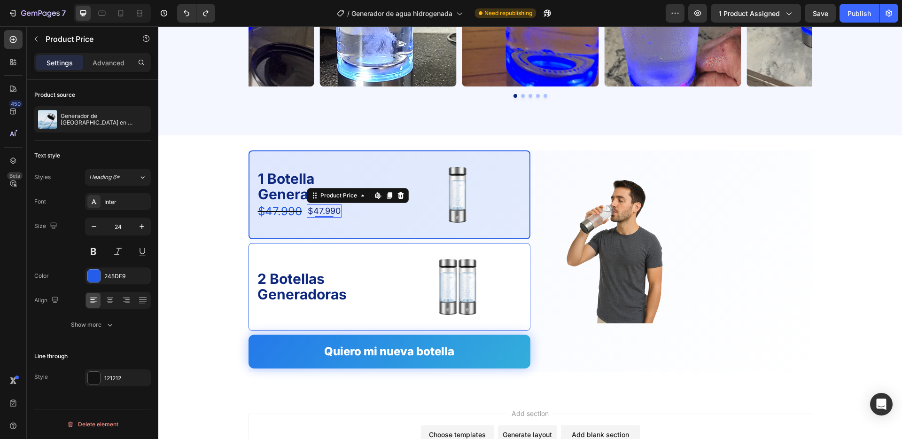
click at [318, 212] on div "$47.990" at bounding box center [324, 210] width 35 height 13
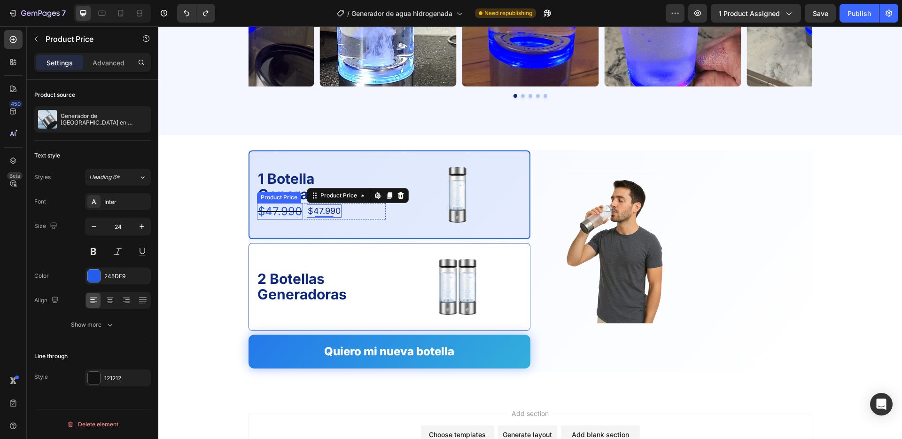
click at [289, 210] on div "$47.990" at bounding box center [280, 211] width 46 height 16
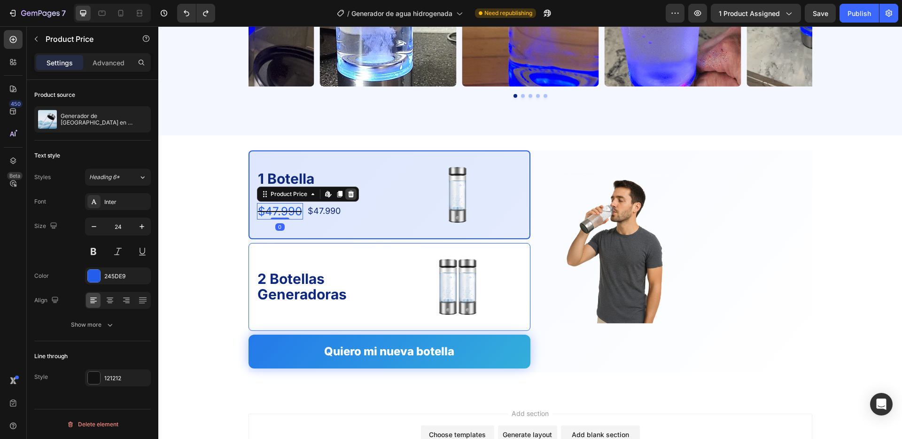
click at [348, 197] on icon at bounding box center [351, 194] width 8 height 8
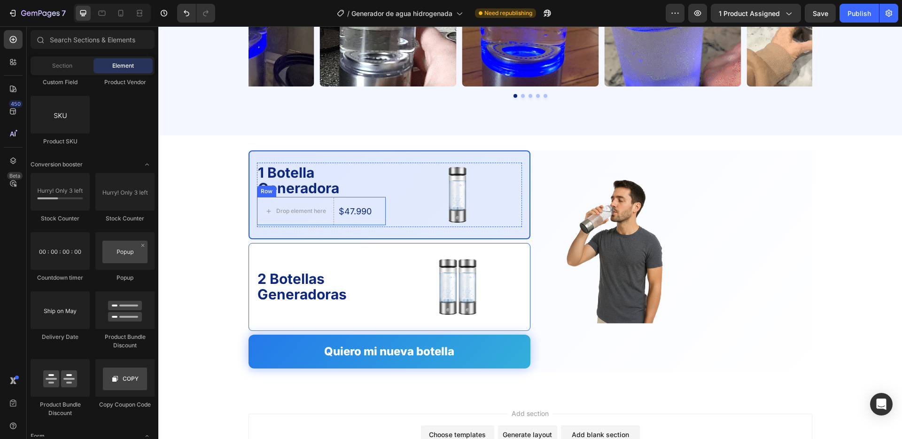
click at [336, 205] on div "Drop element here $47.990 Product Price Product Price Row" at bounding box center [321, 211] width 129 height 28
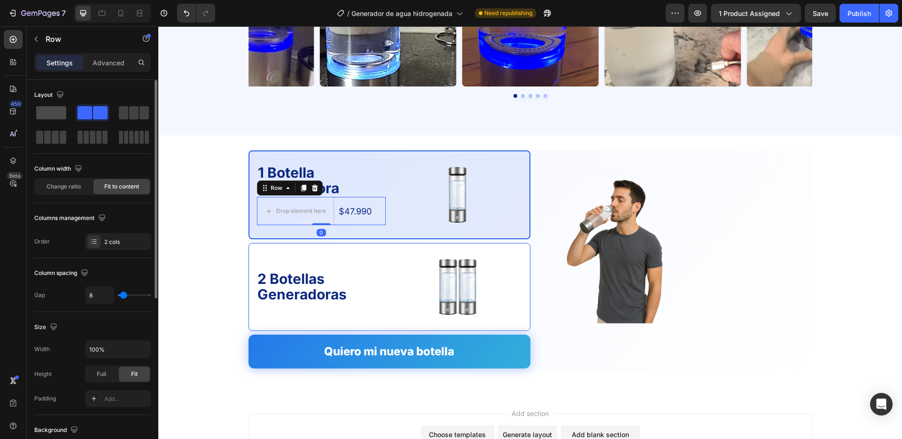
click at [44, 112] on span at bounding box center [51, 112] width 30 height 13
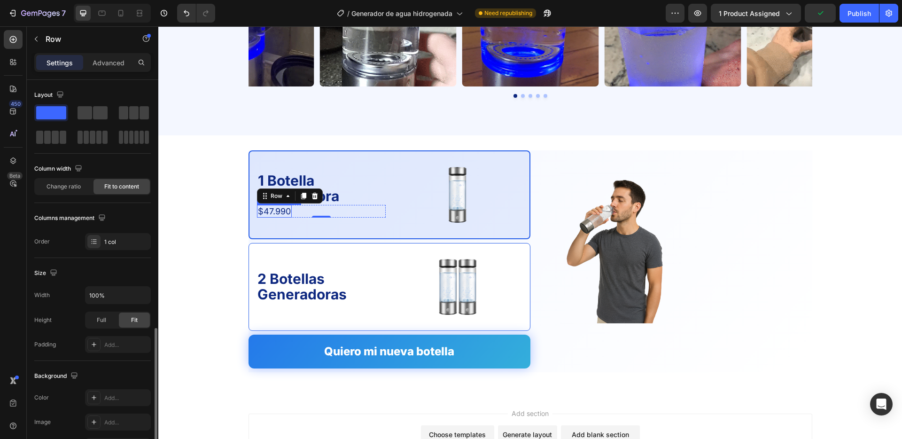
click at [285, 213] on div "$47.990" at bounding box center [274, 211] width 35 height 13
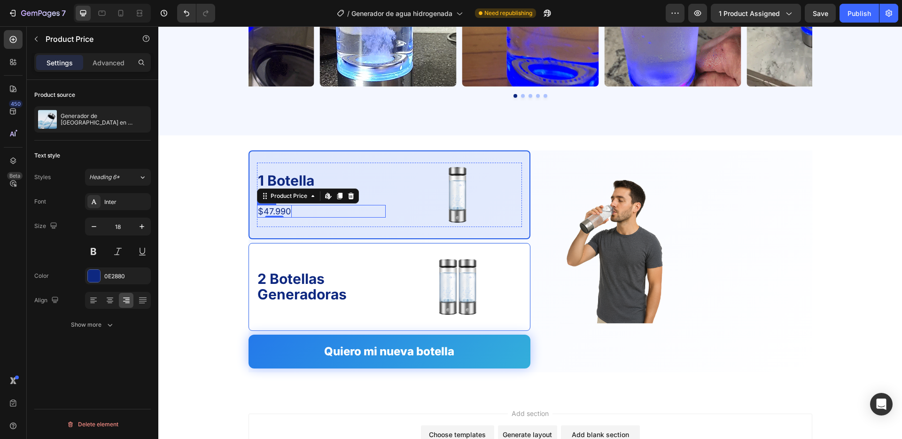
click at [312, 214] on div "$47.990 Product Price Edit content in Shopify 0 Product Price Edit content in S…" at bounding box center [321, 211] width 129 height 13
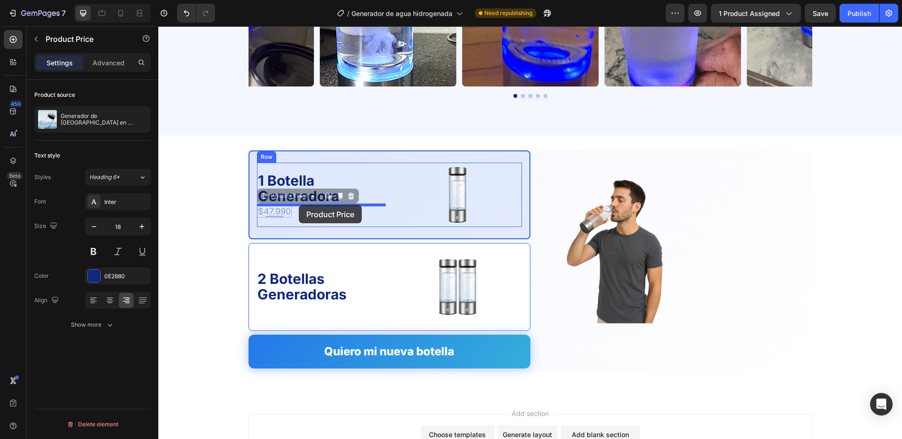
drag, startPoint x: 278, startPoint y: 212, endPoint x: 299, endPoint y: 205, distance: 21.8
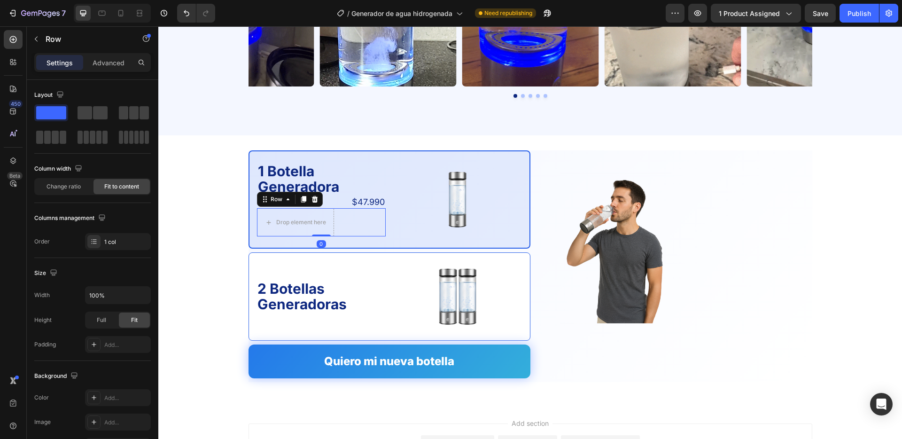
click at [357, 220] on div "Drop element here Row 0" at bounding box center [321, 222] width 129 height 28
click at [317, 199] on icon at bounding box center [315, 199] width 8 height 8
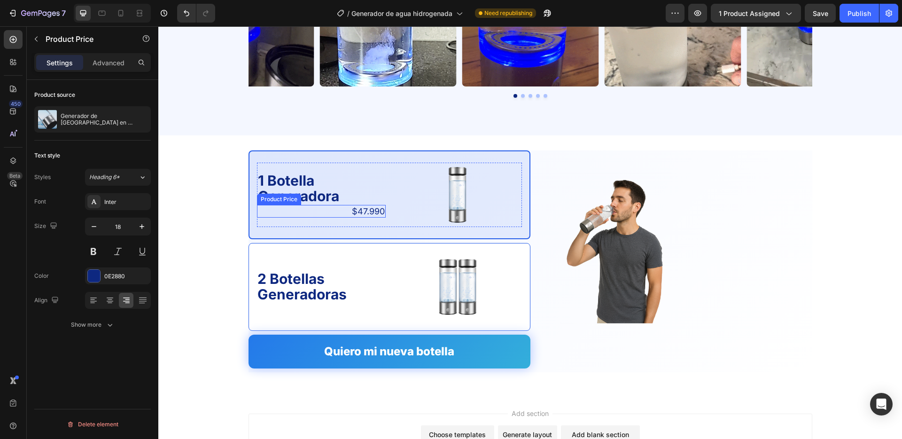
click at [336, 210] on div "$47.990" at bounding box center [321, 211] width 129 height 13
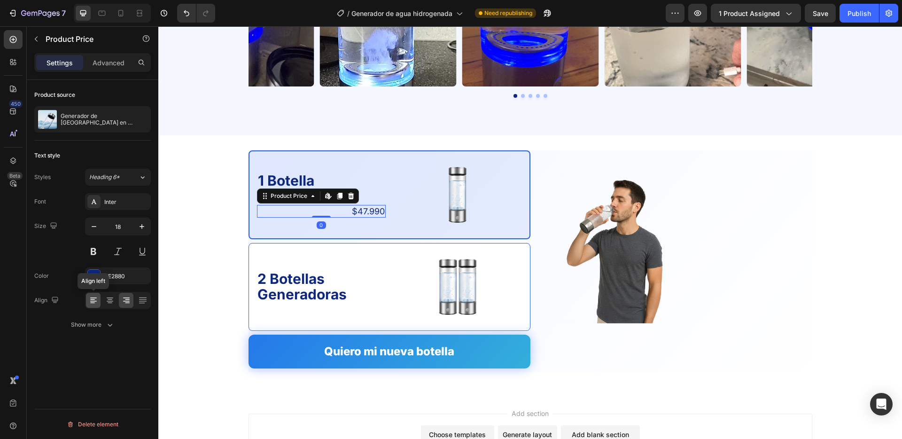
click at [96, 301] on icon at bounding box center [93, 300] width 9 height 9
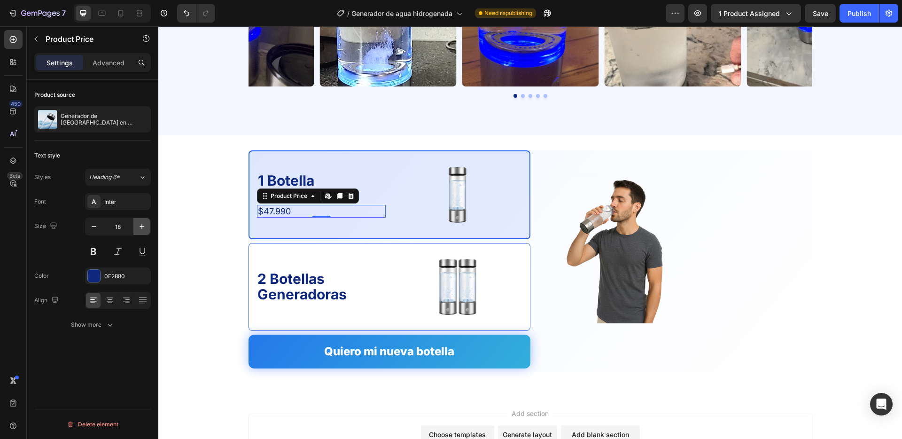
click at [148, 231] on button "button" at bounding box center [141, 226] width 17 height 17
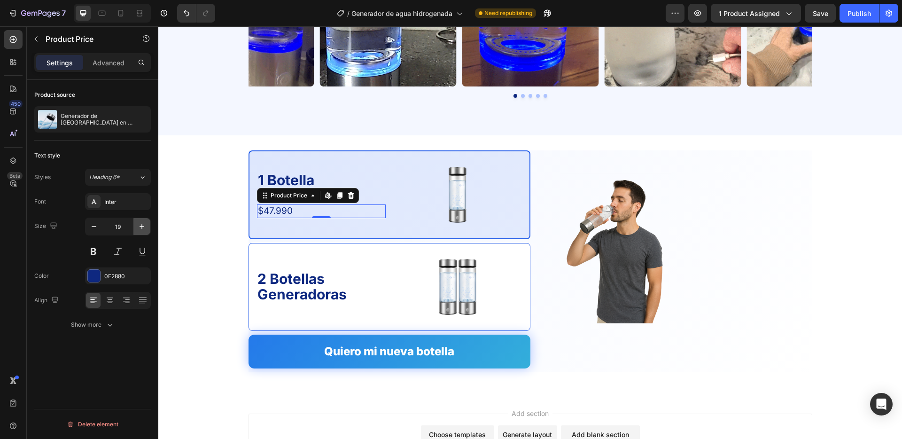
click at [146, 229] on icon "button" at bounding box center [141, 226] width 9 height 9
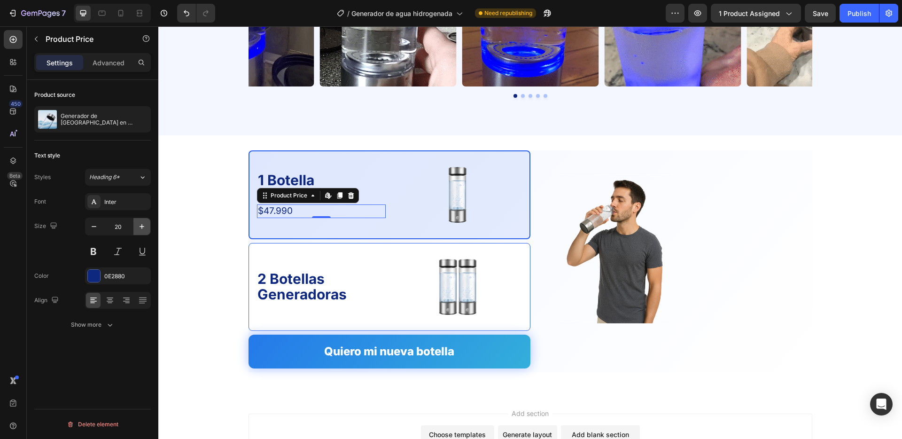
click at [146, 229] on icon "button" at bounding box center [141, 226] width 9 height 9
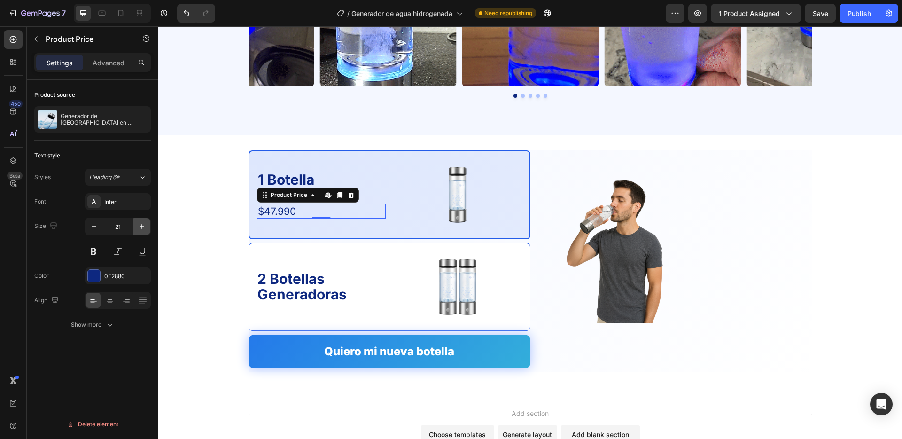
click at [146, 229] on icon "button" at bounding box center [141, 226] width 9 height 9
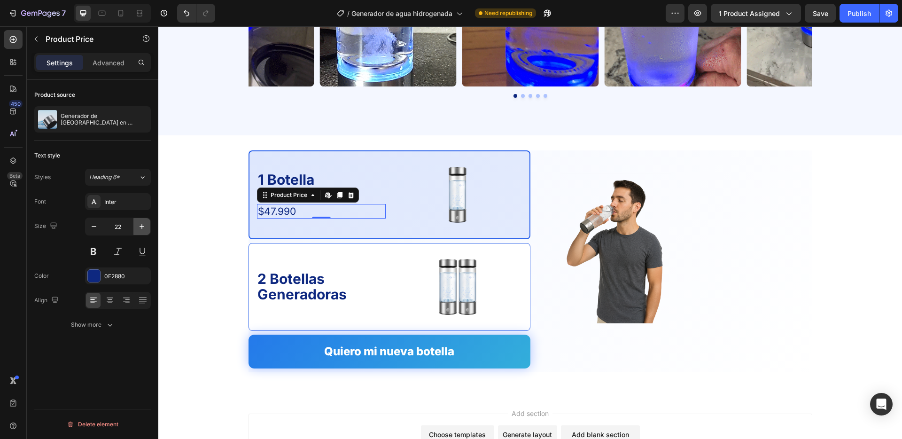
click at [146, 229] on icon "button" at bounding box center [141, 226] width 9 height 9
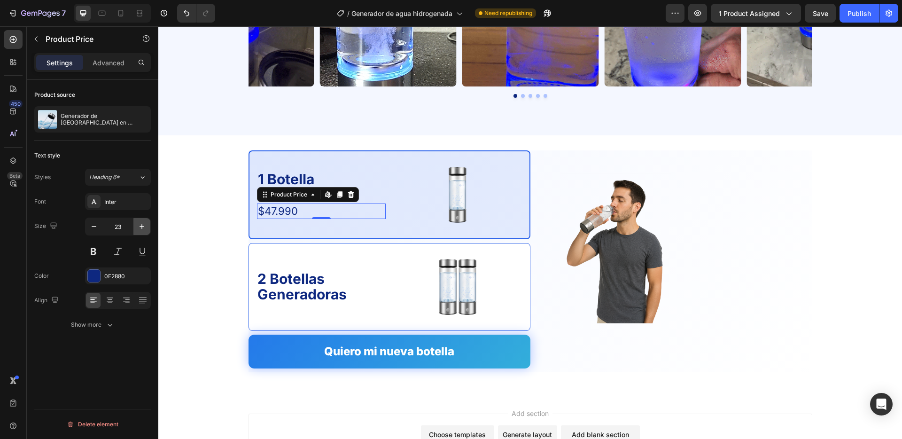
click at [146, 229] on icon "button" at bounding box center [141, 226] width 9 height 9
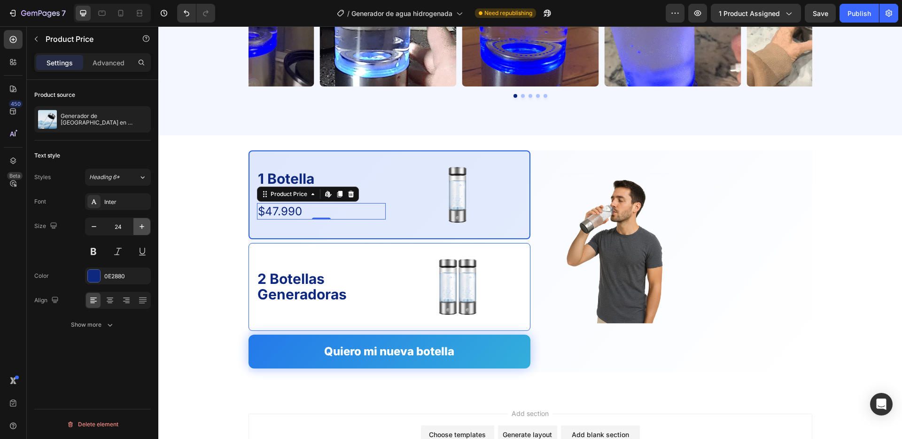
click at [146, 229] on icon "button" at bounding box center [141, 226] width 9 height 9
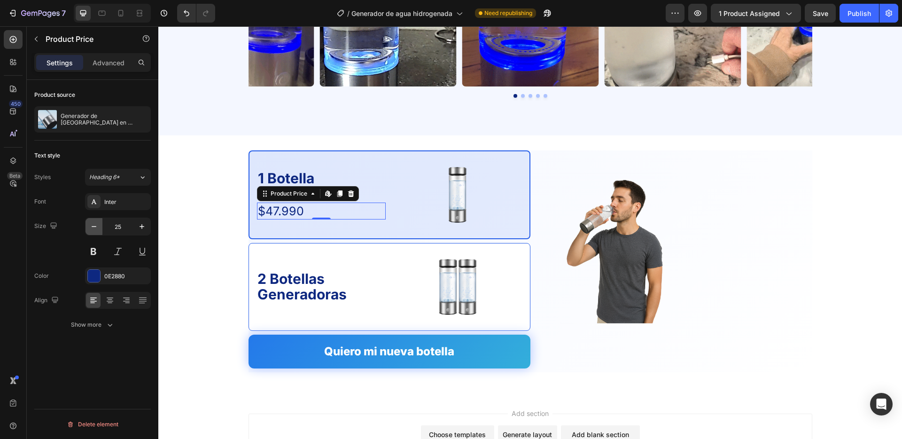
click at [97, 226] on icon "button" at bounding box center [93, 226] width 9 height 9
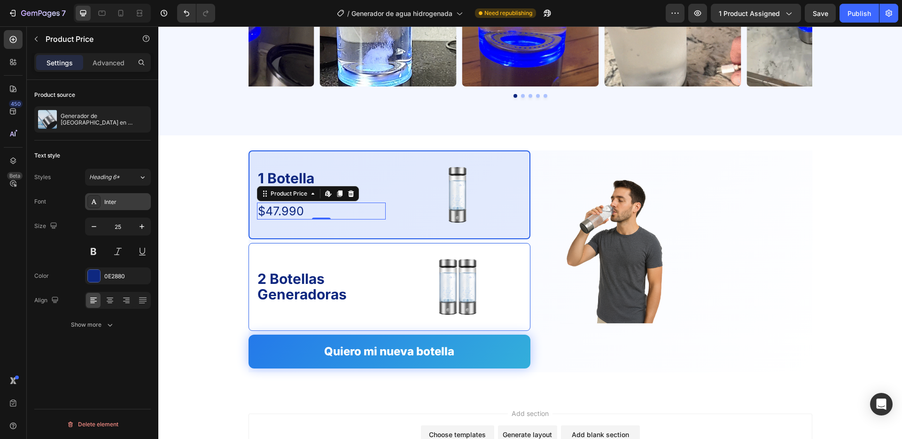
type input "24"
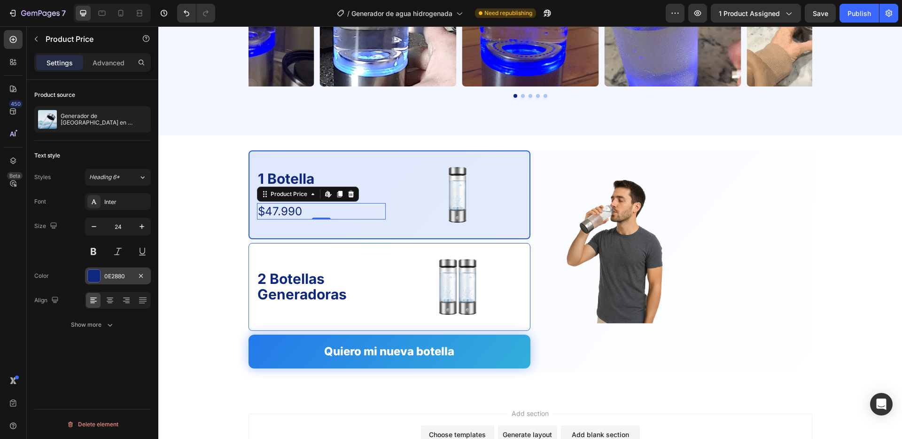
click at [120, 274] on div "0E2880" at bounding box center [117, 276] width 27 height 8
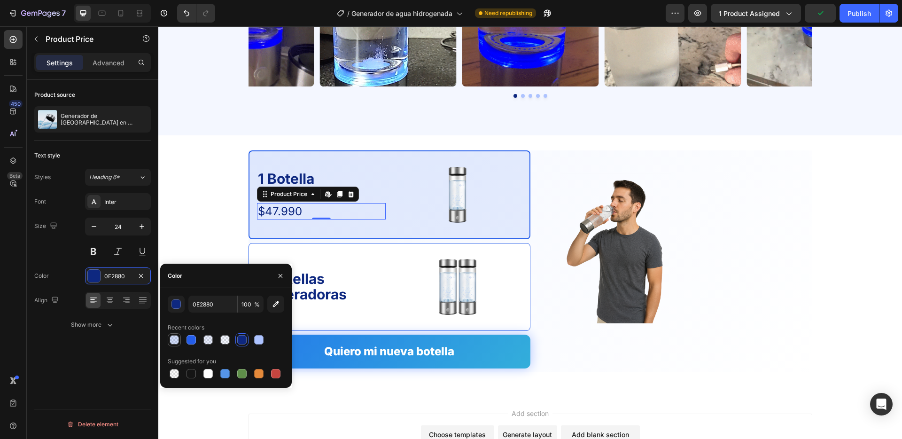
drag, startPoint x: 186, startPoint y: 337, endPoint x: 169, endPoint y: 336, distance: 17.4
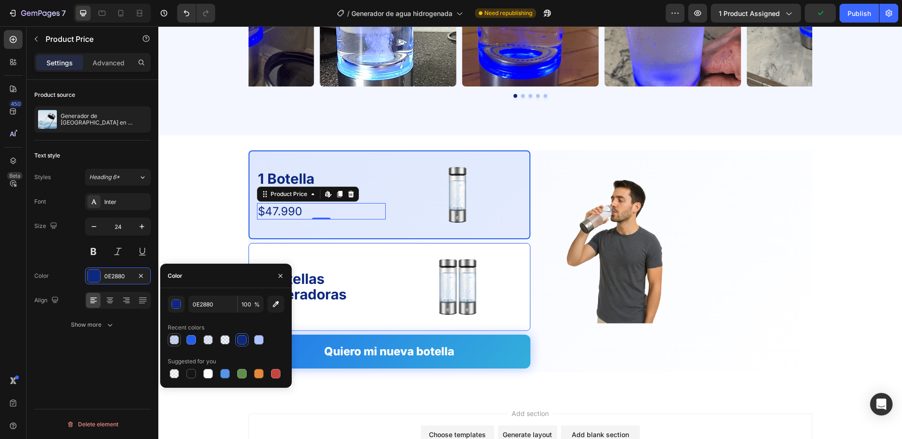
click at [187, 337] on div at bounding box center [191, 339] width 9 height 9
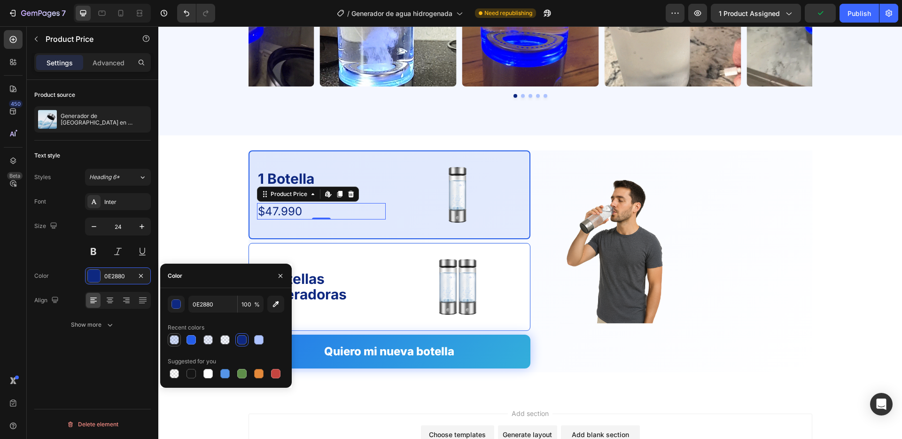
type input "245DE9"
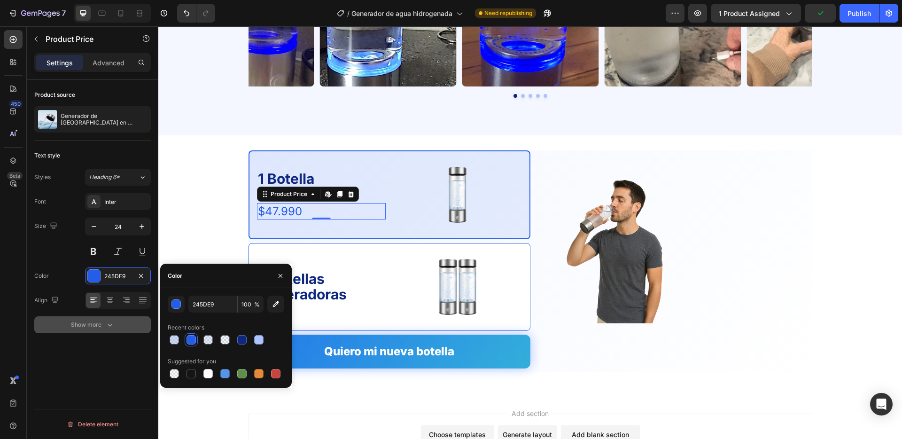
click at [92, 323] on div "Show more" at bounding box center [93, 324] width 44 height 9
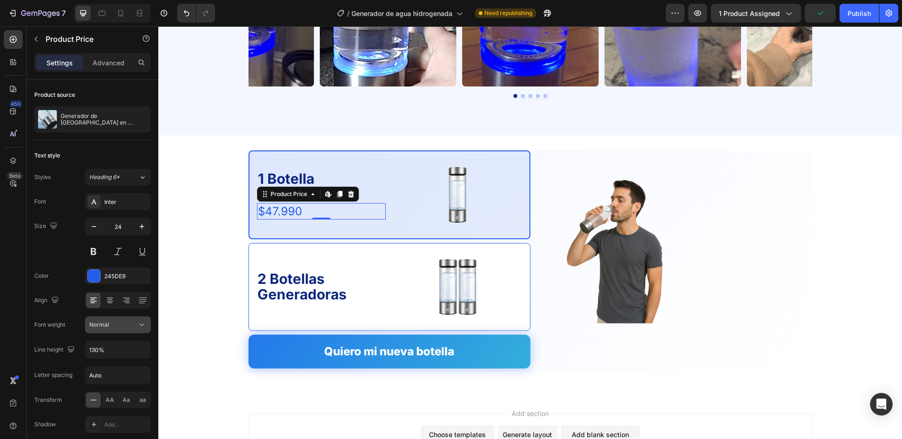
click at [142, 327] on icon at bounding box center [141, 324] width 9 height 9
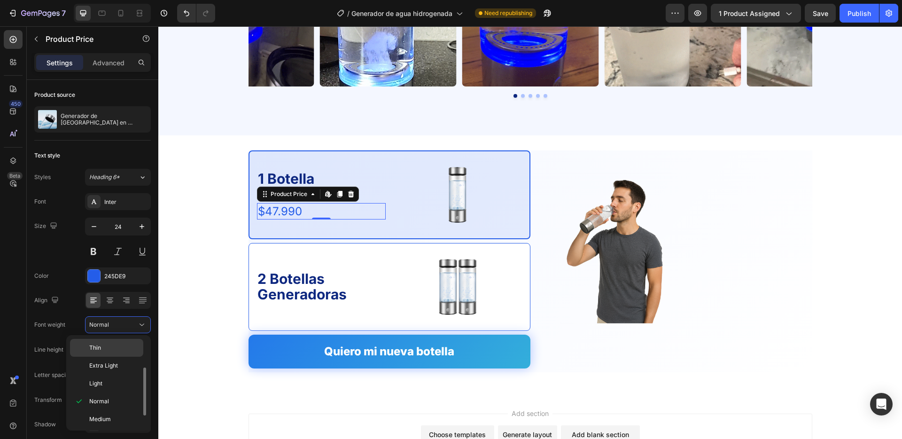
scroll to position [73, 0]
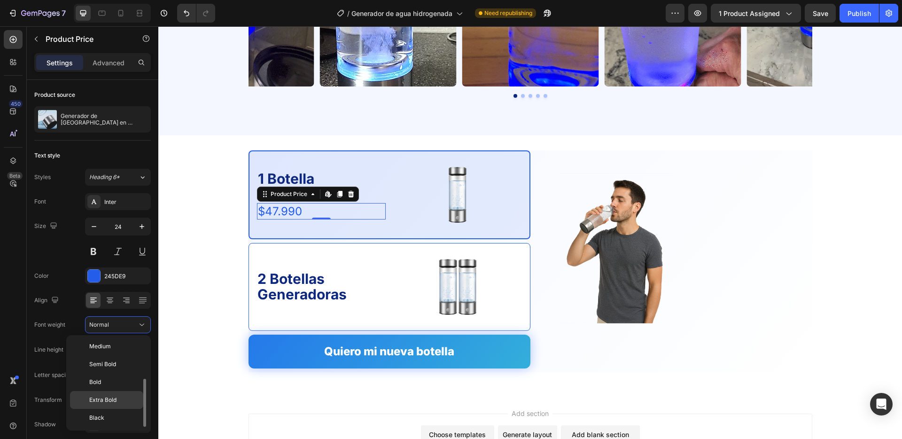
click at [117, 409] on div "Extra Bold" at bounding box center [106, 418] width 73 height 18
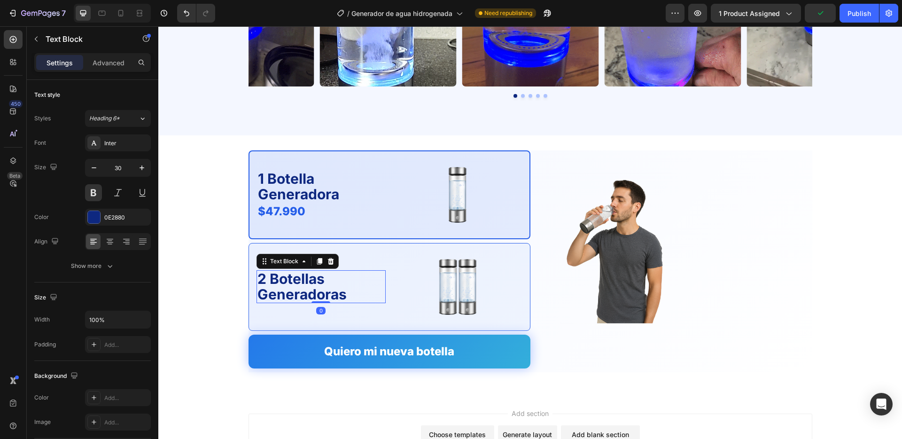
click at [288, 286] on p "2 Botellas Generadoras" at bounding box center [320, 286] width 127 height 31
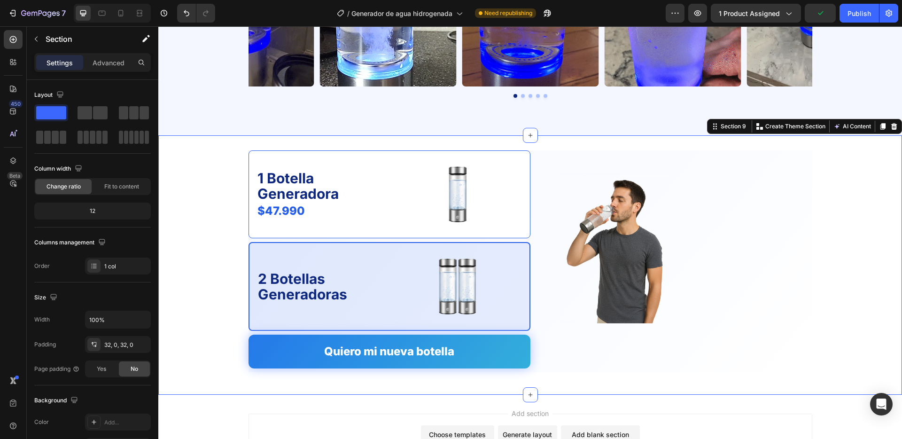
click at [226, 287] on div "1 Botella Generadora Text Block $47.990 Product Price Product Price Image Row 2…" at bounding box center [530, 265] width 744 height 230
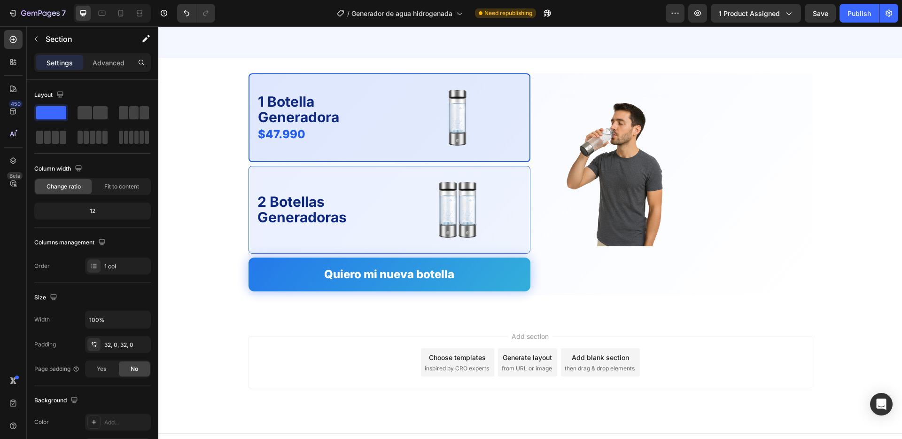
scroll to position [1986, 0]
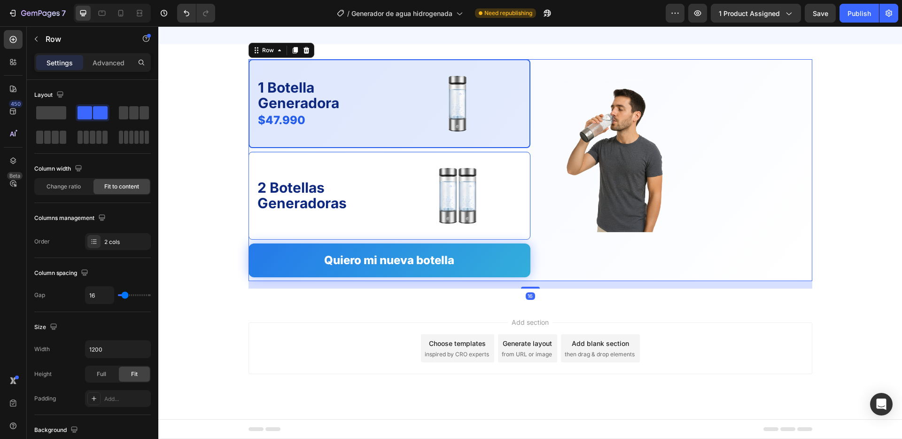
click at [535, 121] on div "1 Botella Generadora Text Block $47.990 Product Price Product Price Image Row 2…" at bounding box center [531, 170] width 564 height 222
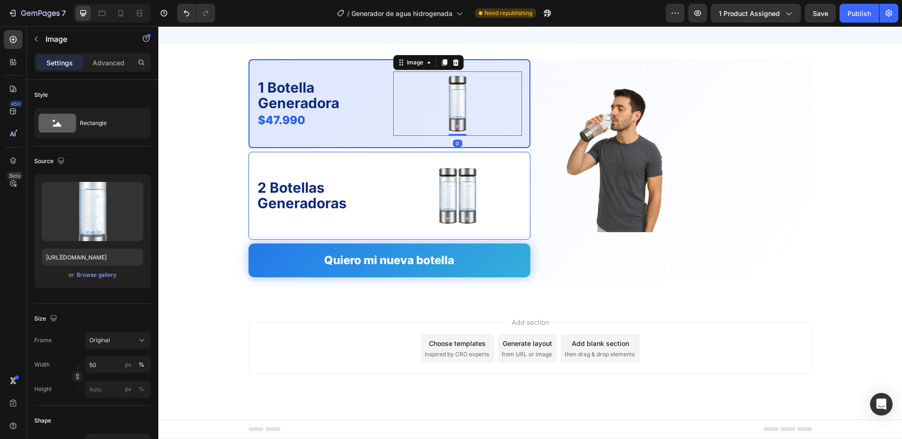
click at [393, 105] on div at bounding box center [457, 103] width 129 height 64
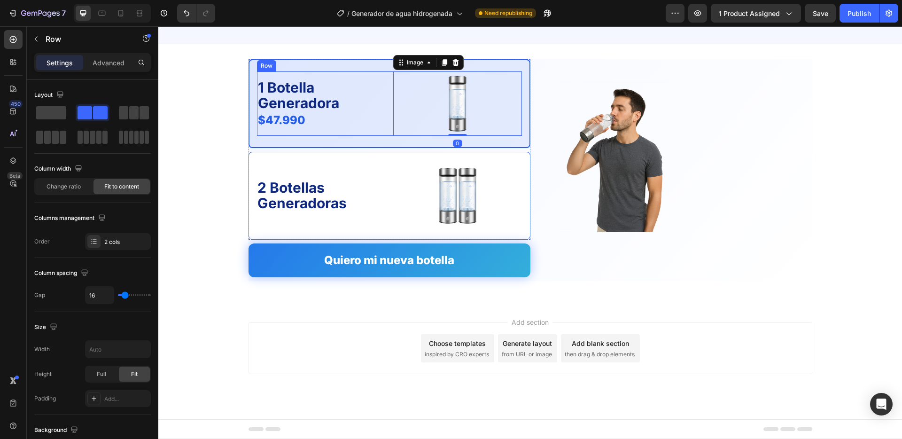
click at [391, 105] on div "1 Botella Generadora Text Block $47.990 Product Price Product Price Image 0 Row" at bounding box center [389, 103] width 265 height 64
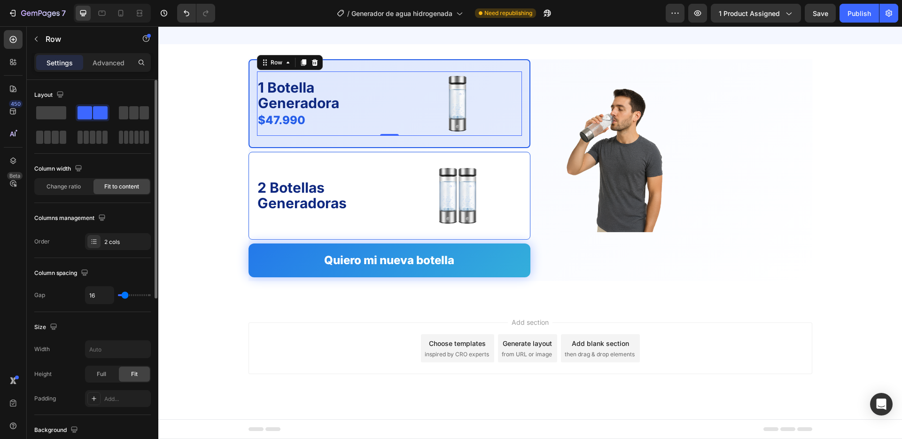
click at [114, 190] on span "Fit to content" at bounding box center [121, 186] width 35 height 8
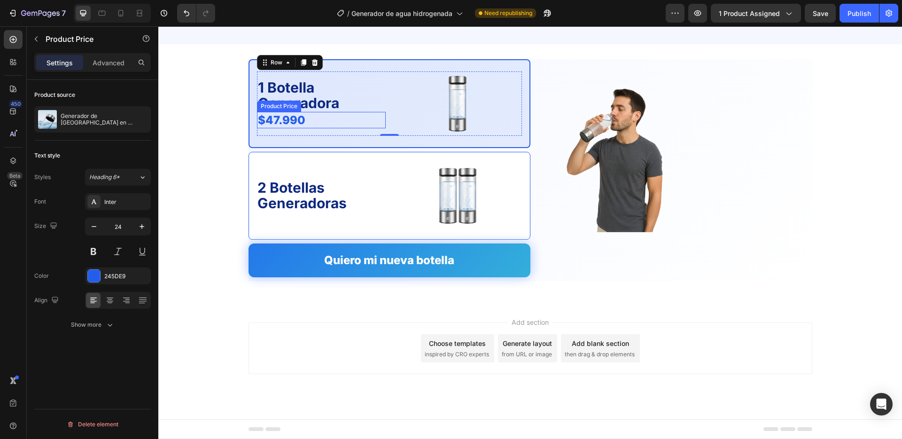
click at [285, 117] on div "$47.990" at bounding box center [321, 120] width 129 height 16
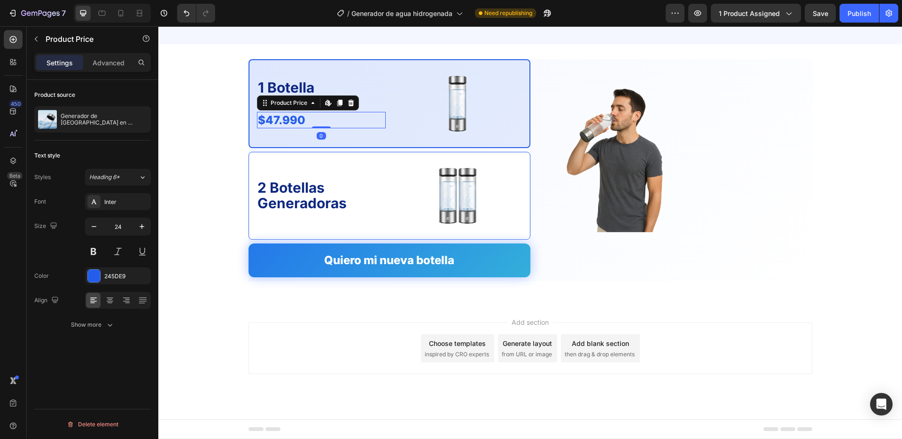
click at [352, 100] on icon at bounding box center [351, 103] width 8 height 8
click at [324, 122] on div "$47.990" at bounding box center [321, 120] width 129 height 16
click at [342, 102] on icon at bounding box center [339, 103] width 5 height 7
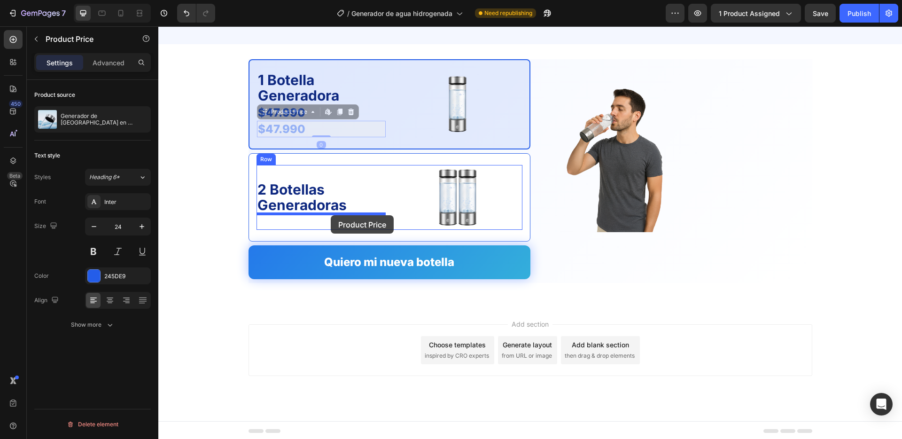
drag, startPoint x: 330, startPoint y: 129, endPoint x: 331, endPoint y: 215, distance: 86.4
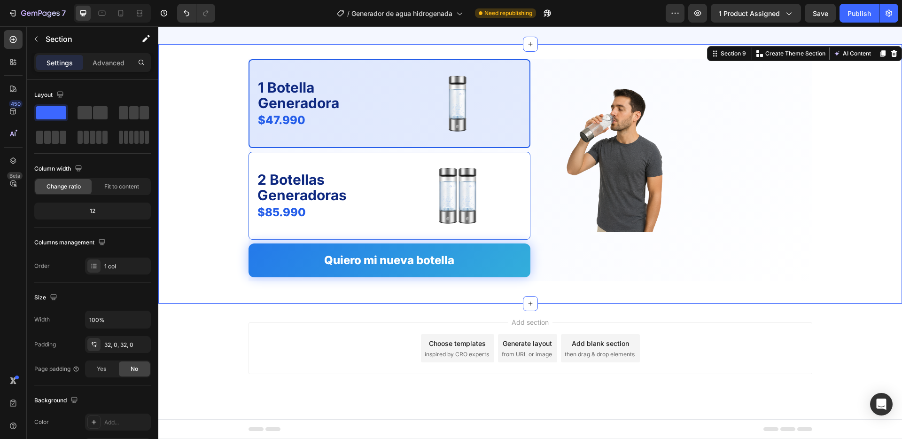
click at [226, 194] on div "1 Botella Generadora Text Block $47.990 Product Price Product Price Image Row 2…" at bounding box center [530, 174] width 744 height 230
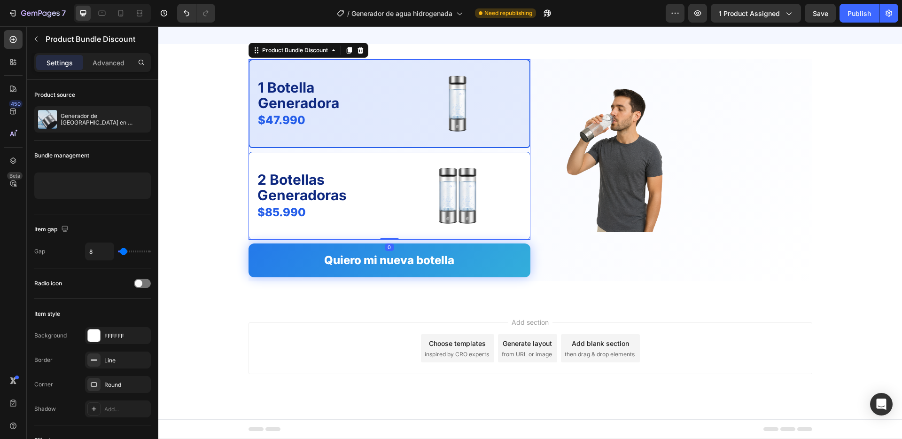
drag, startPoint x: 377, startPoint y: 150, endPoint x: 247, endPoint y: 179, distance: 133.5
click at [377, 150] on div "1 Botella Generadora Text Block $47.990 Product Price Product Price Image Row 2…" at bounding box center [390, 149] width 282 height 181
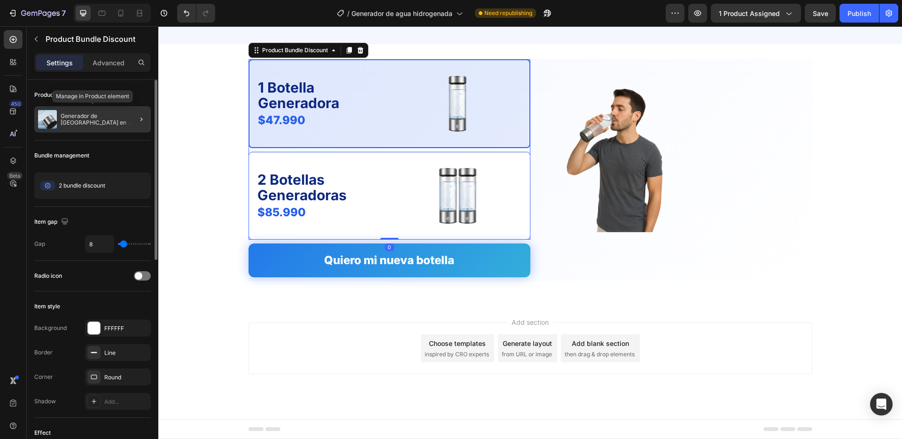
click at [106, 125] on p "Generador de [GEOGRAPHIC_DATA] en Hidrógeno" at bounding box center [104, 119] width 86 height 13
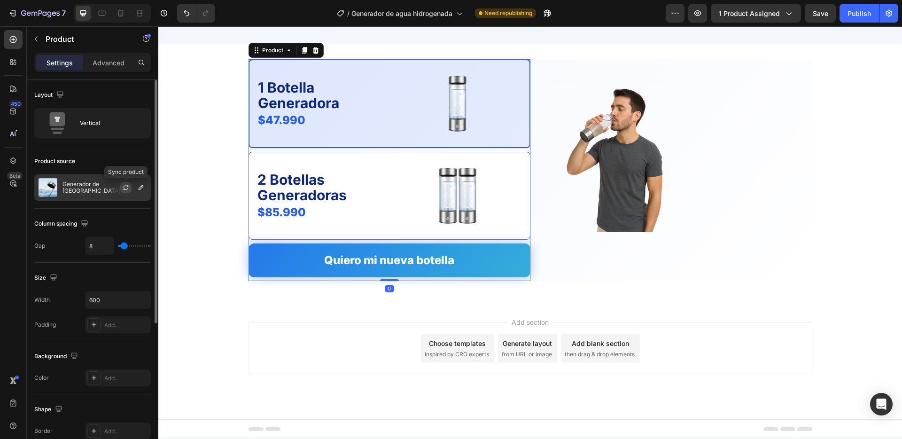
click at [125, 186] on icon "button" at bounding box center [126, 188] width 8 height 8
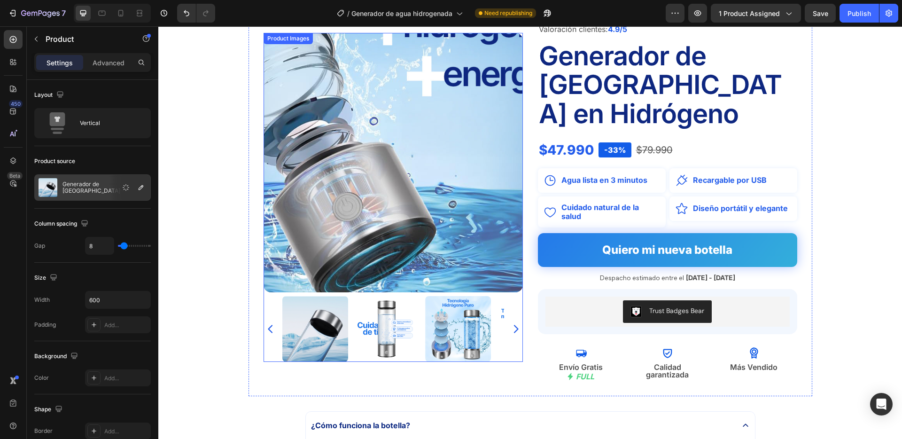
scroll to position [0, 0]
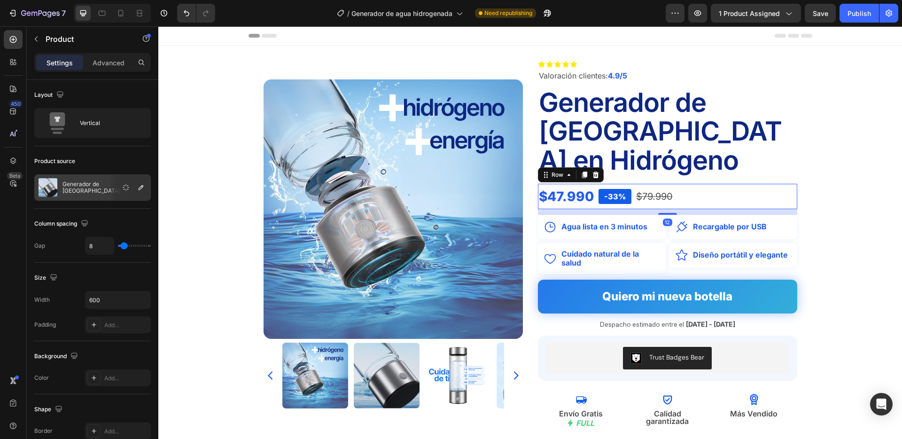
click at [721, 184] on div "$47.990 Product Price Product Price -33% Text Block $79.990 Compare Price Compa…" at bounding box center [667, 196] width 259 height 25
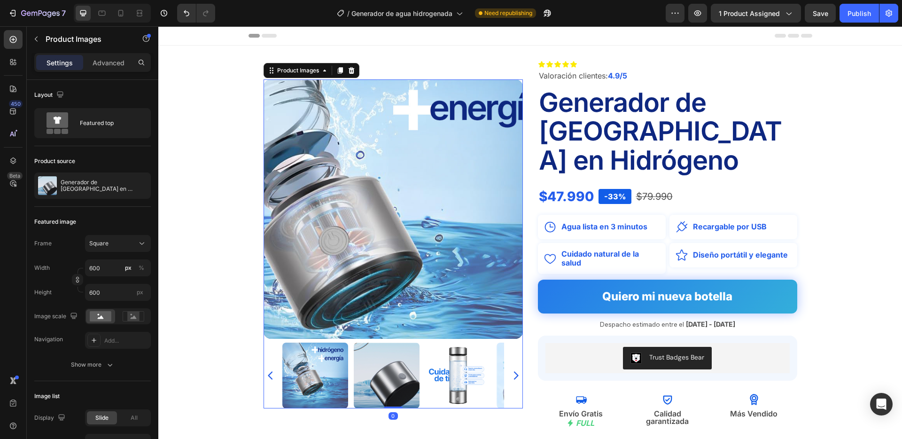
click at [429, 191] on img at bounding box center [393, 208] width 259 height 259
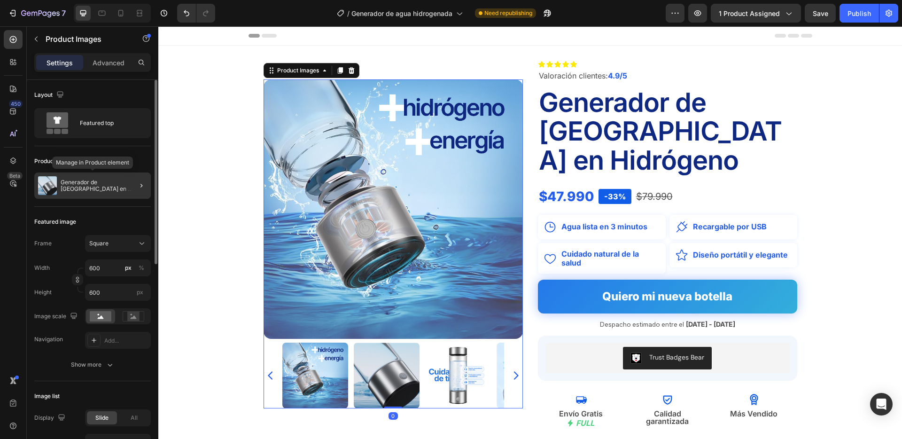
click at [83, 184] on p "Generador de [GEOGRAPHIC_DATA] en Hidrógeno" at bounding box center [104, 185] width 86 height 13
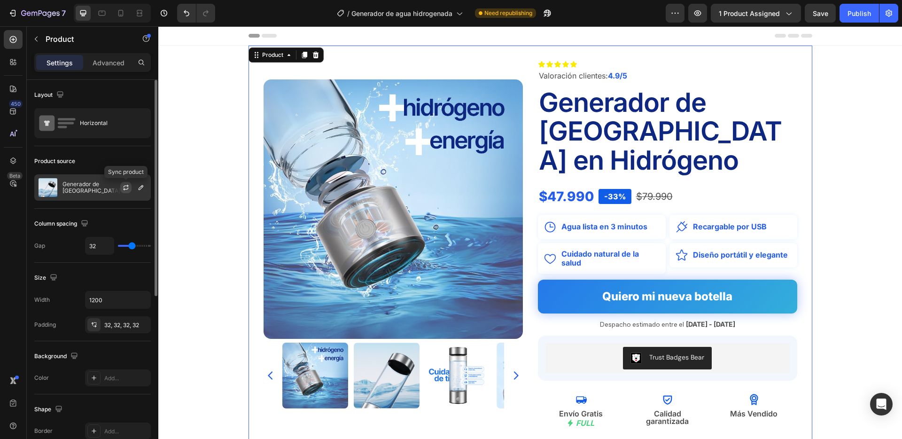
click at [125, 184] on icon "button" at bounding box center [126, 188] width 8 height 8
click at [109, 186] on div "Generador de [GEOGRAPHIC_DATA] en Hidrógeno" at bounding box center [92, 187] width 117 height 26
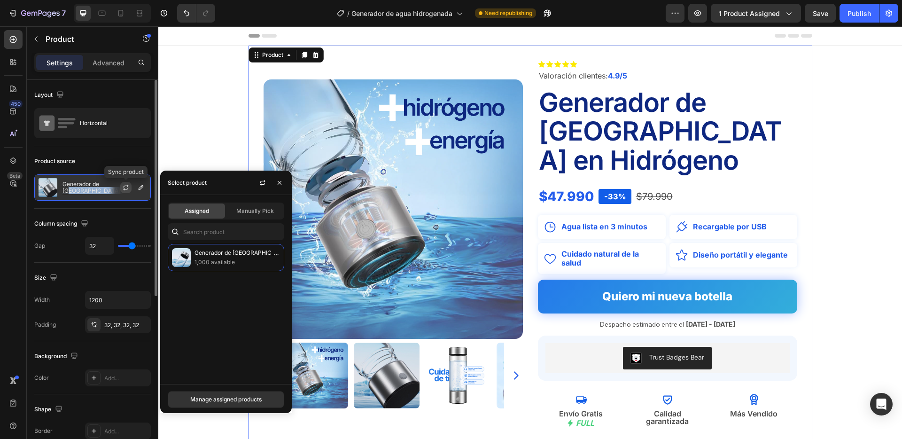
click at [125, 185] on icon "button" at bounding box center [126, 188] width 8 height 8
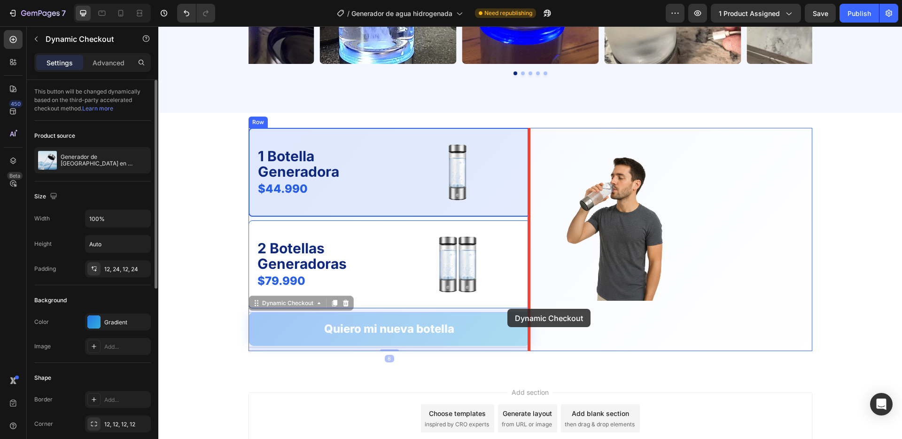
scroll to position [1916, 0]
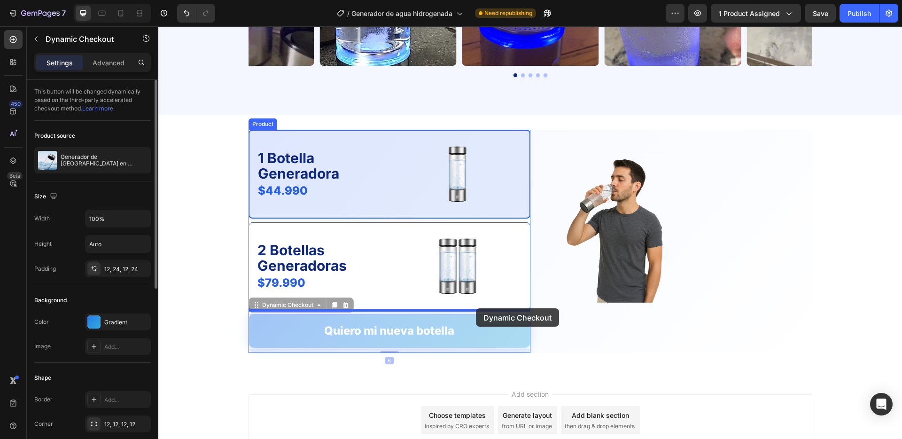
drag, startPoint x: 371, startPoint y: 315, endPoint x: 476, endPoint y: 308, distance: 105.4
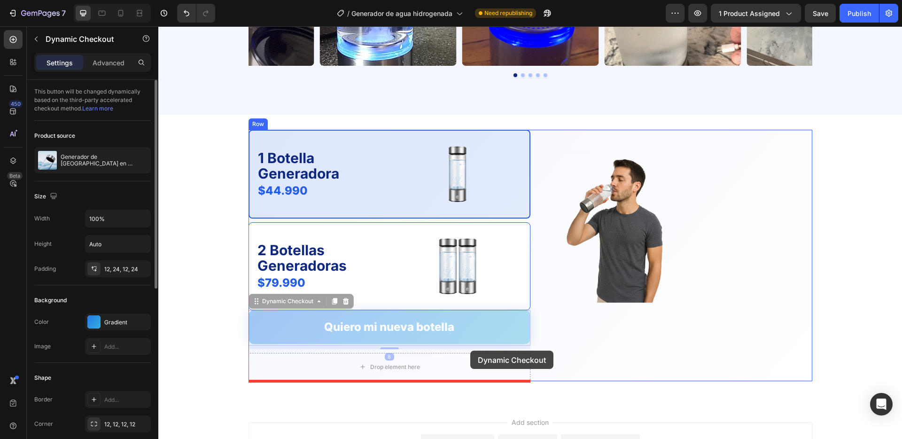
drag, startPoint x: 473, startPoint y: 316, endPoint x: 470, endPoint y: 350, distance: 34.4
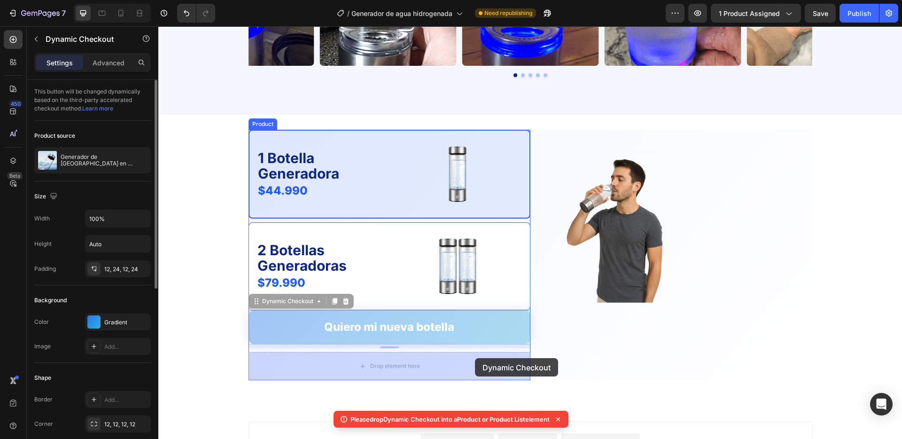
drag, startPoint x: 479, startPoint y: 327, endPoint x: 475, endPoint y: 358, distance: 31.2
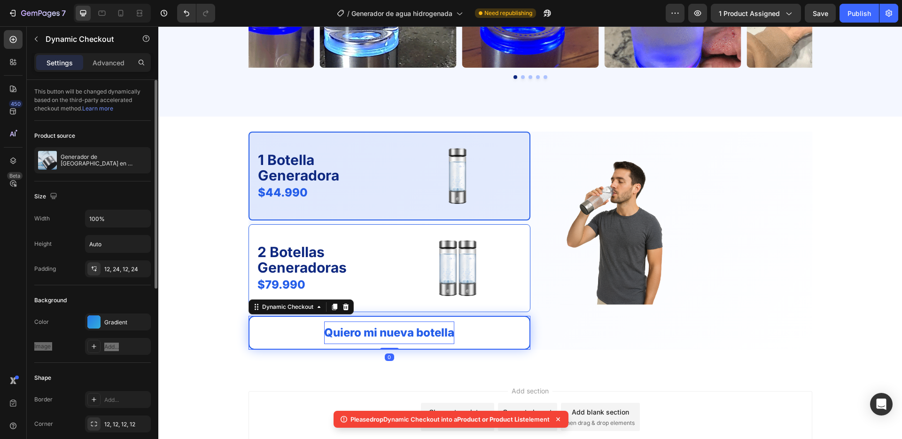
drag, startPoint x: 391, startPoint y: 350, endPoint x: 392, endPoint y: 342, distance: 8.6
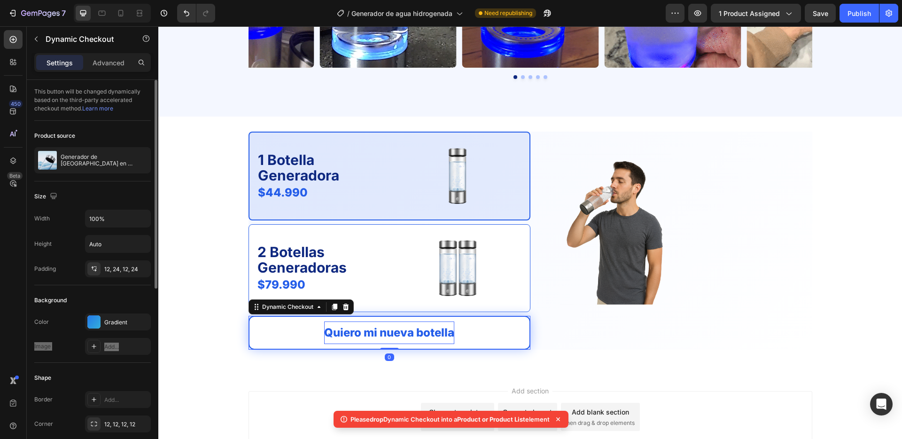
click at [392, 342] on div "Quiero mi nueva botella Dynamic Checkout 0" at bounding box center [389, 332] width 292 height 35
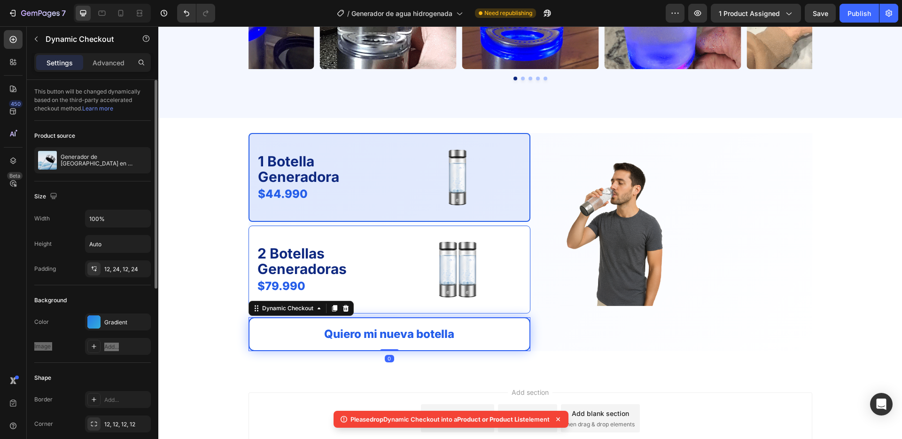
scroll to position [1911, 0]
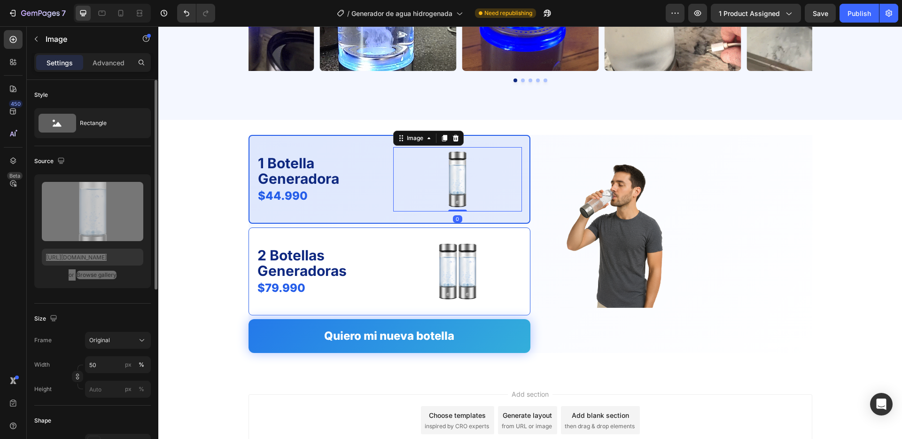
click at [443, 166] on img at bounding box center [457, 179] width 64 height 64
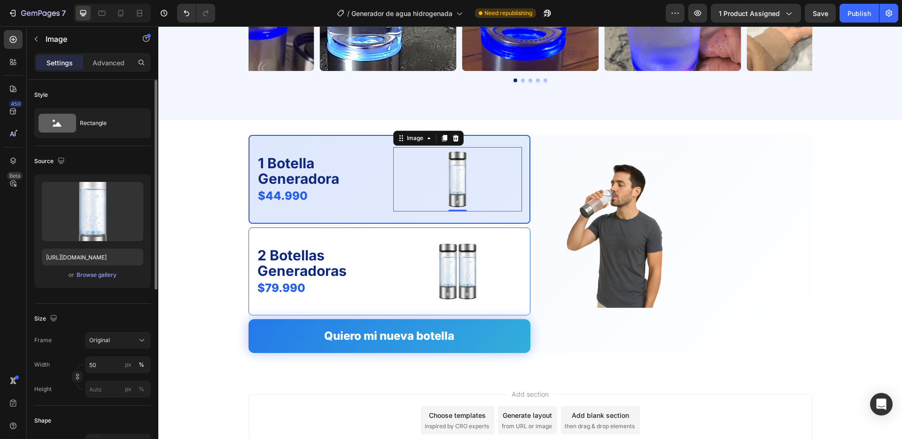
click at [110, 355] on div "Frame Original Width 50 px % Height px %" at bounding box center [92, 365] width 117 height 66
click at [106, 362] on input "50" at bounding box center [118, 364] width 66 height 17
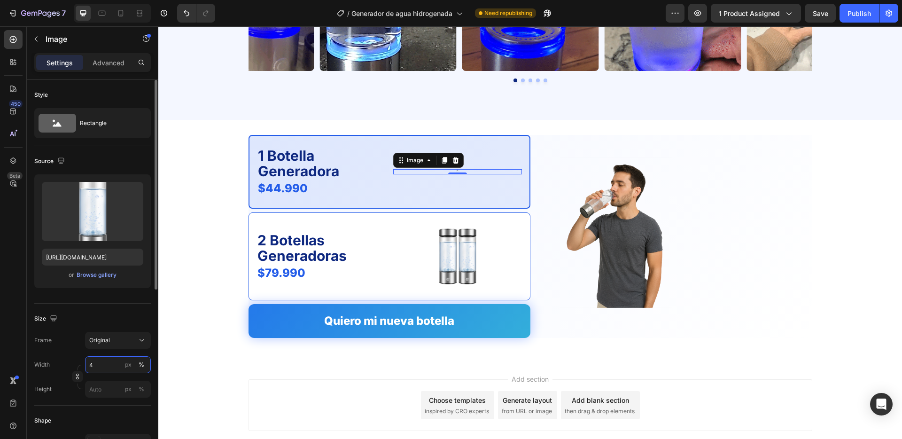
type input "40"
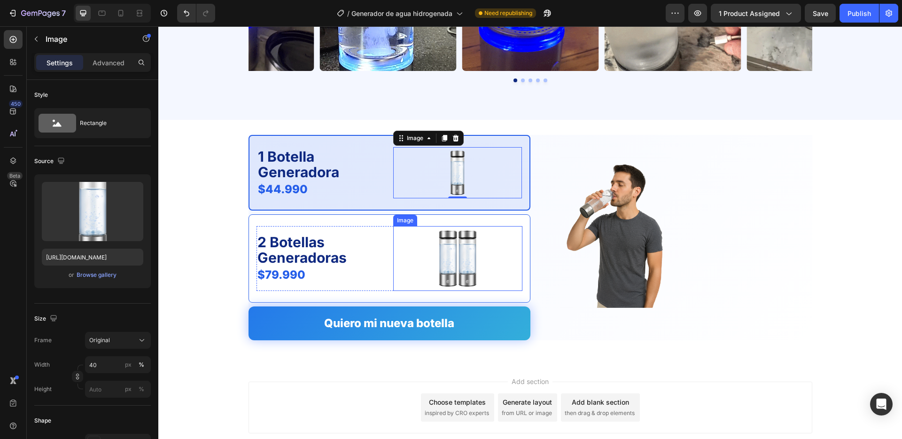
drag, startPoint x: 461, startPoint y: 264, endPoint x: 227, endPoint y: 318, distance: 240.1
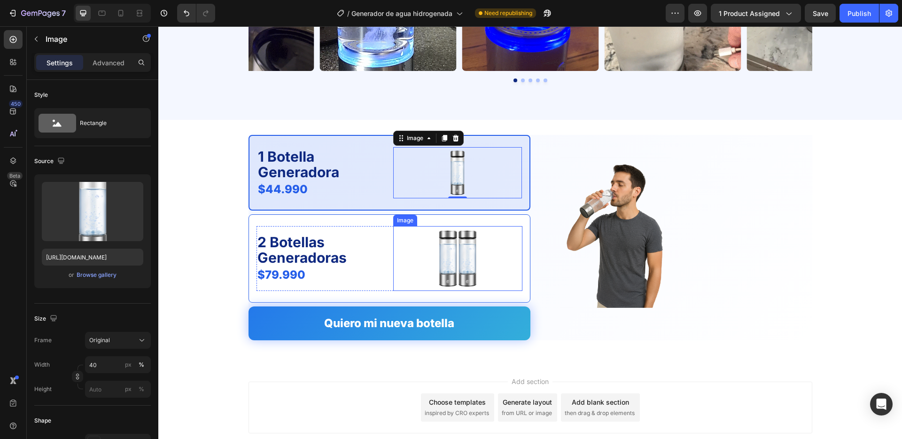
click at [460, 264] on img at bounding box center [457, 258] width 65 height 65
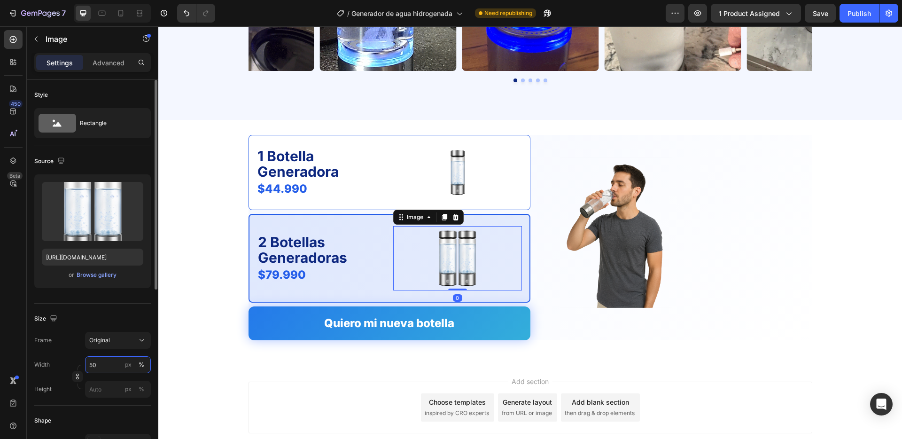
click at [109, 361] on input "50" at bounding box center [118, 364] width 66 height 17
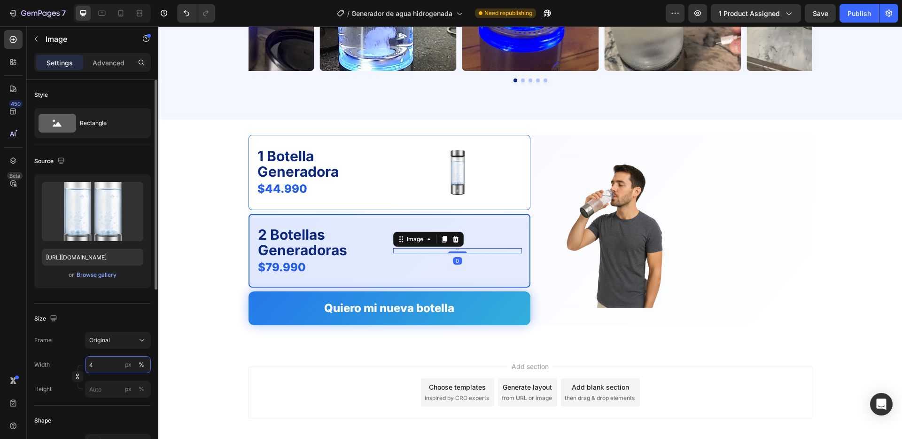
type input "40"
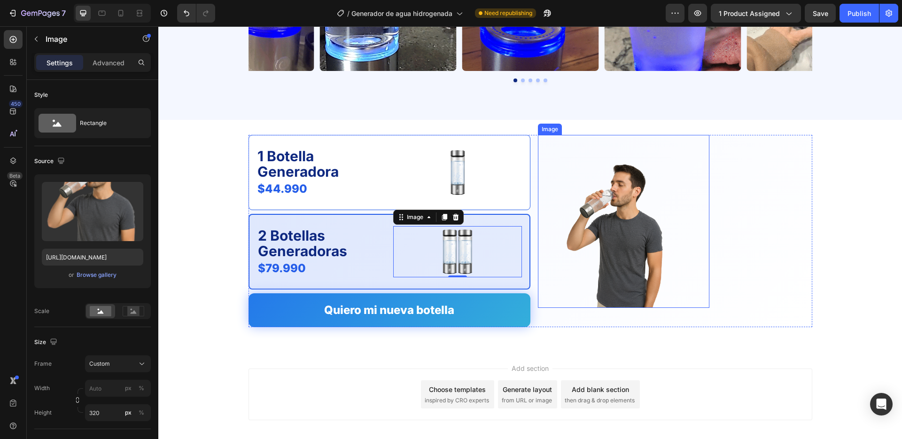
click at [601, 257] on img at bounding box center [616, 232] width 112 height 150
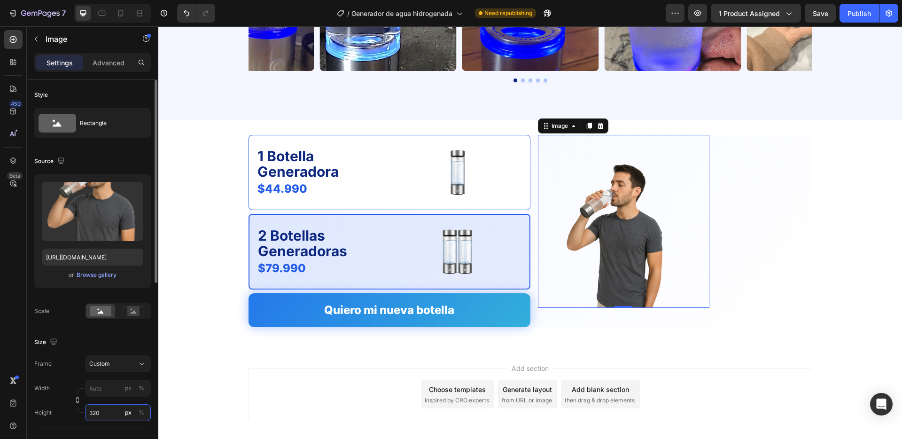
click at [101, 412] on input "320" at bounding box center [118, 412] width 66 height 17
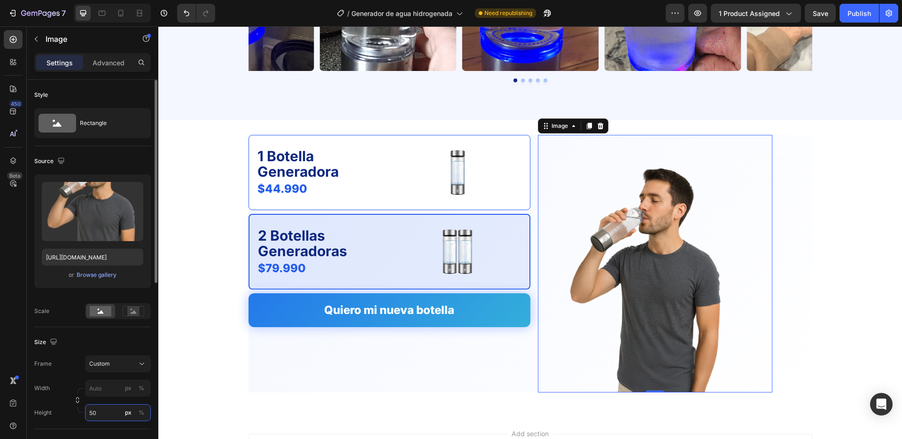
type input "5"
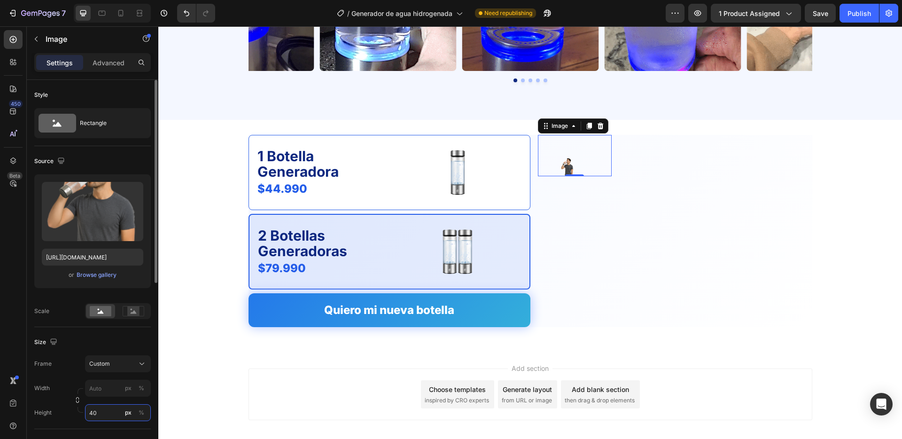
type input "400"
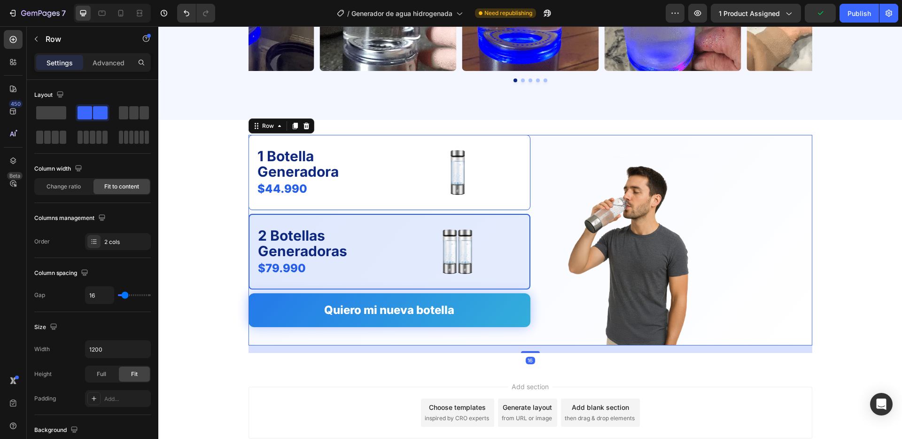
click at [534, 212] on div "1 Botella Generadora Text Block $44.990 Product Price Product Price Image Row 2…" at bounding box center [531, 240] width 564 height 210
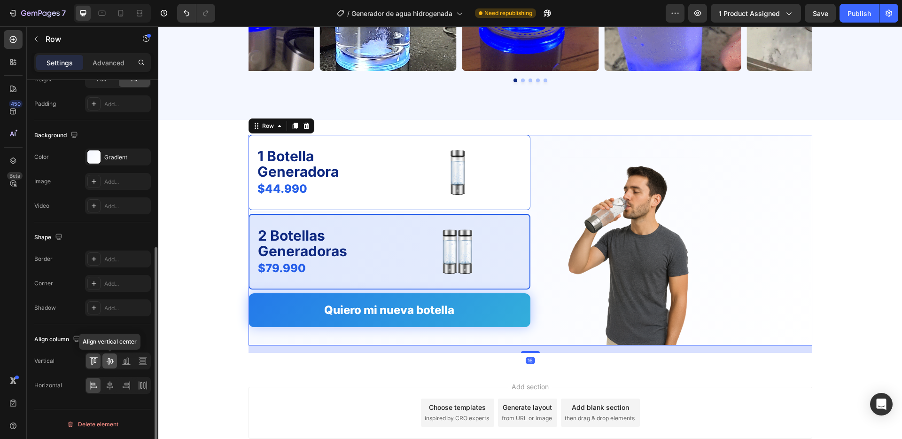
click at [113, 363] on icon at bounding box center [109, 360] width 9 height 9
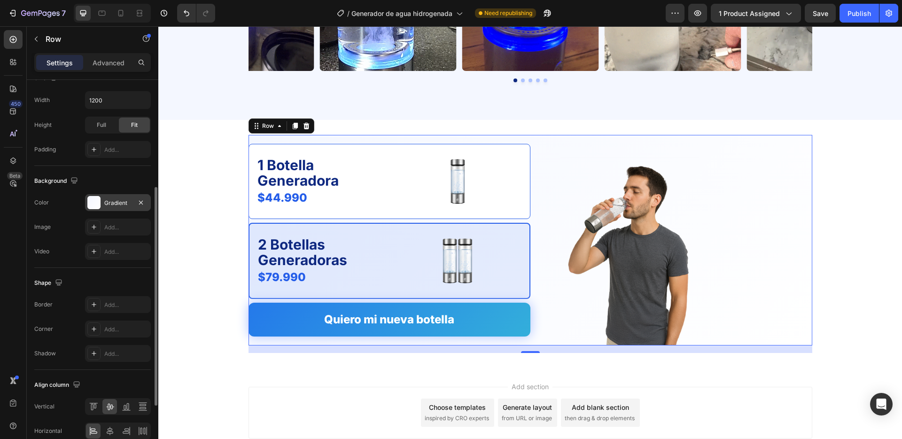
scroll to position [212, 0]
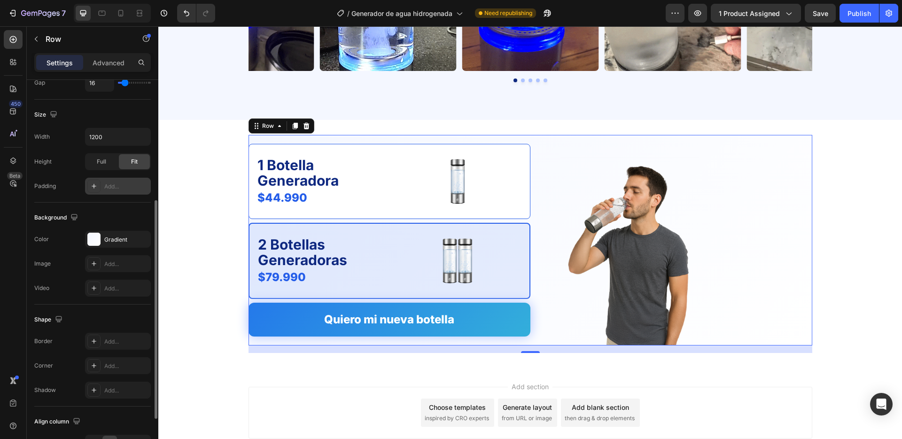
click at [105, 183] on div "Add..." at bounding box center [126, 186] width 44 height 8
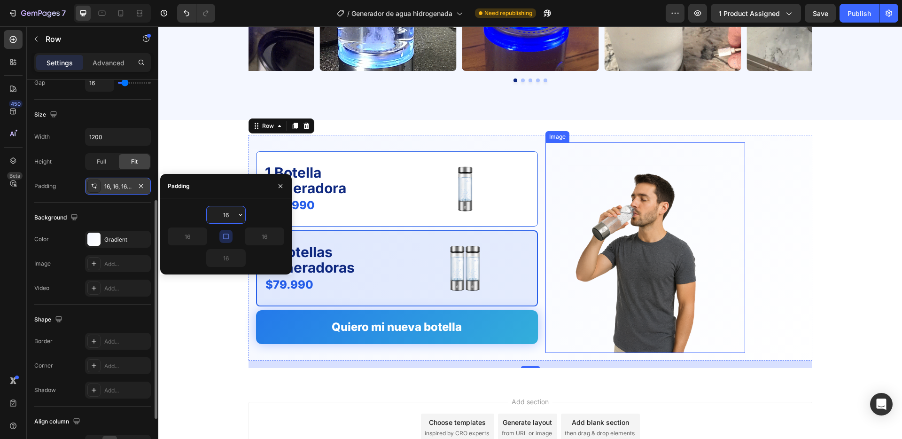
click at [674, 154] on div "Image" at bounding box center [645, 247] width 200 height 210
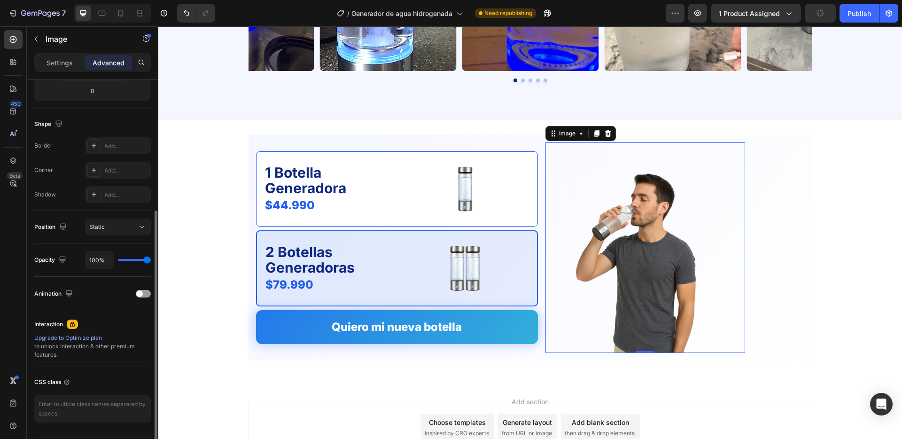
scroll to position [0, 0]
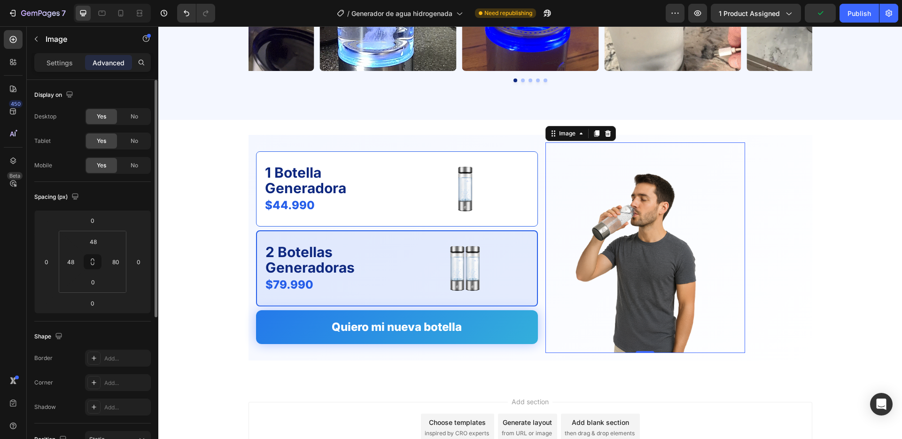
click at [647, 178] on img at bounding box center [638, 259] width 140 height 188
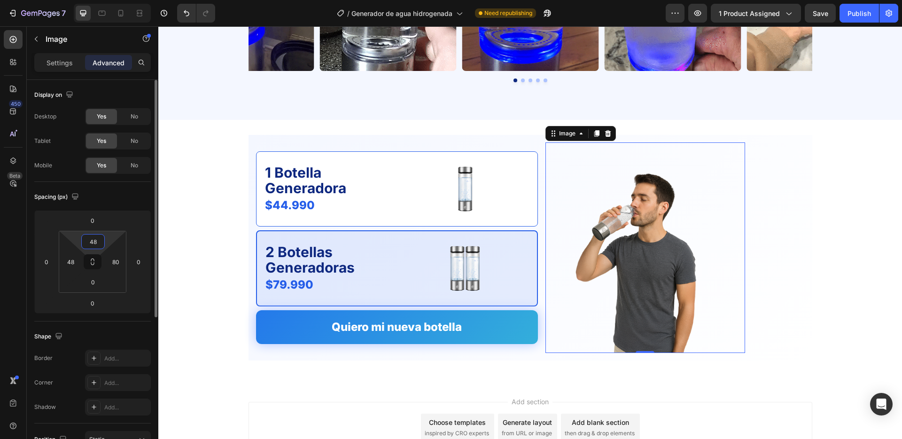
click at [93, 238] on input "48" at bounding box center [93, 241] width 19 height 14
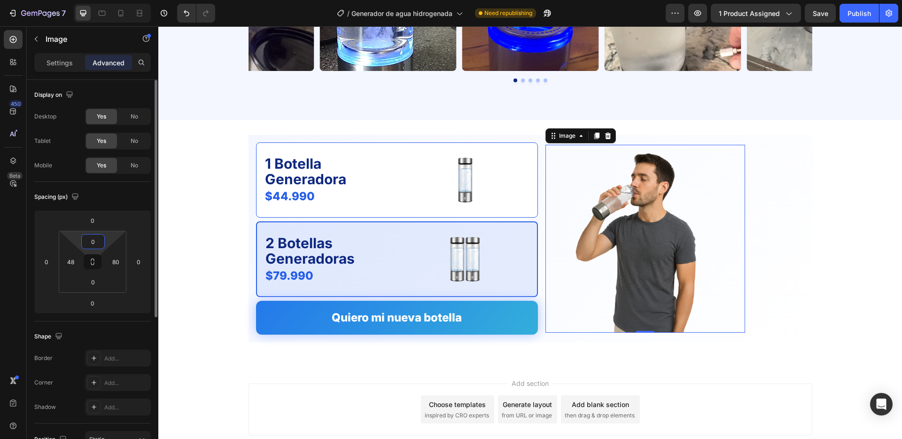
type input "0"
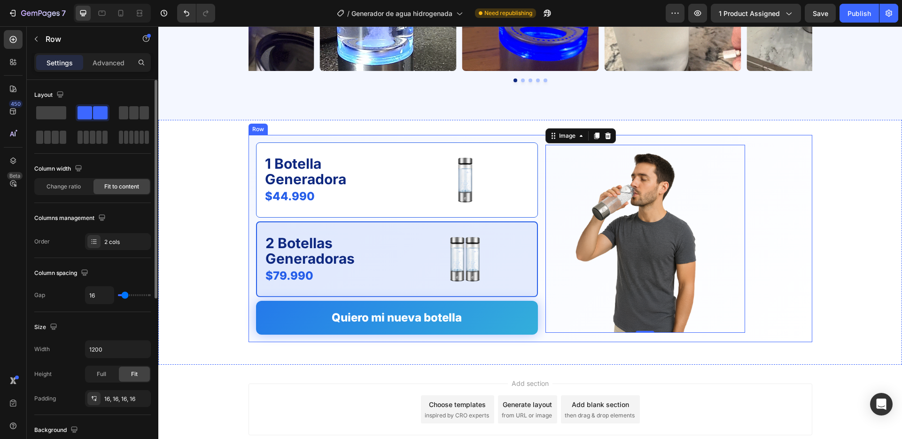
click at [532, 139] on div "1 Botella Generadora Text Block $44.990 Product Price Product Price Image Row 2…" at bounding box center [531, 239] width 564 height 208
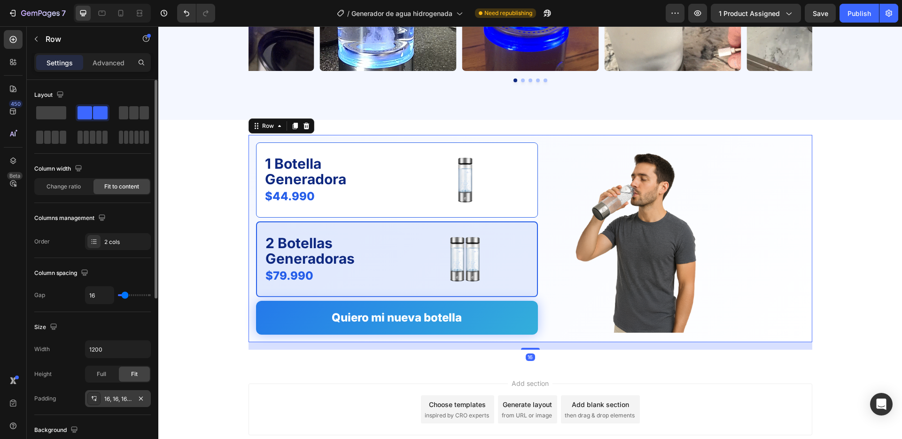
click at [110, 397] on div "16, 16, 16, 16" at bounding box center [117, 399] width 27 height 8
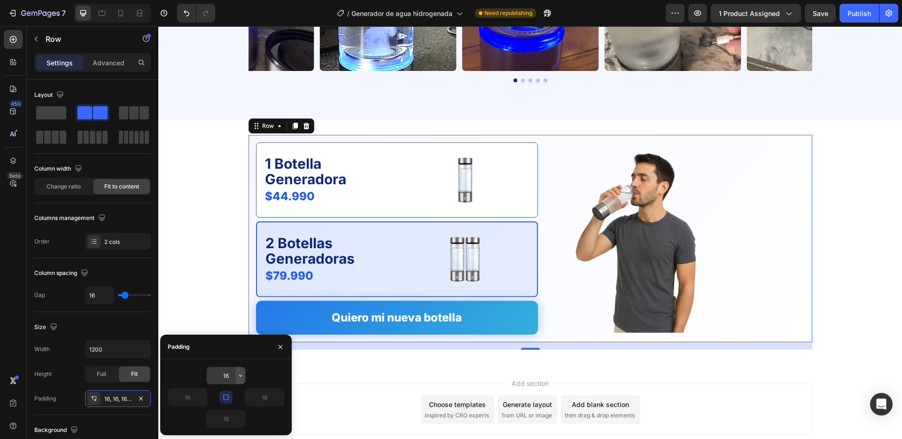
click at [237, 376] on icon "button" at bounding box center [241, 376] width 8 height 8
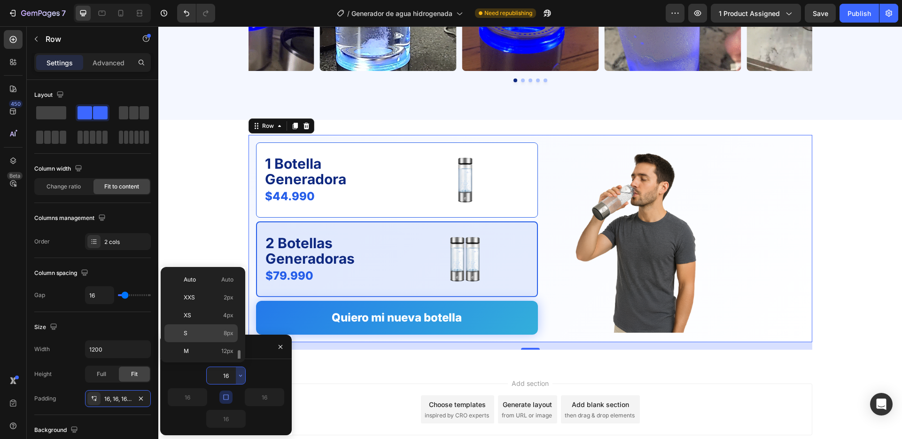
scroll to position [80, 0]
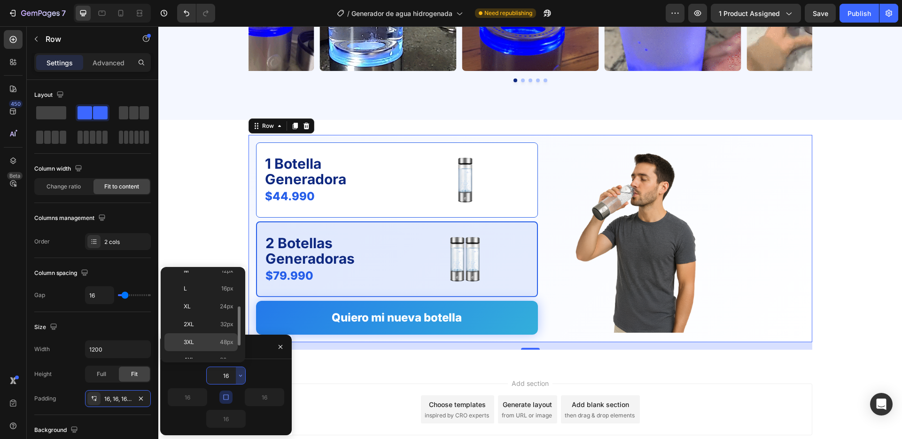
click at [192, 351] on div "3XL 48px" at bounding box center [200, 360] width 73 height 18
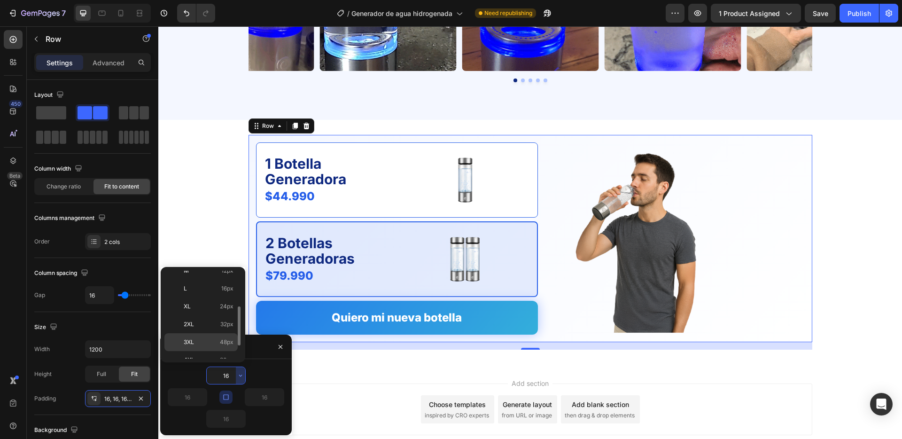
type input "48"
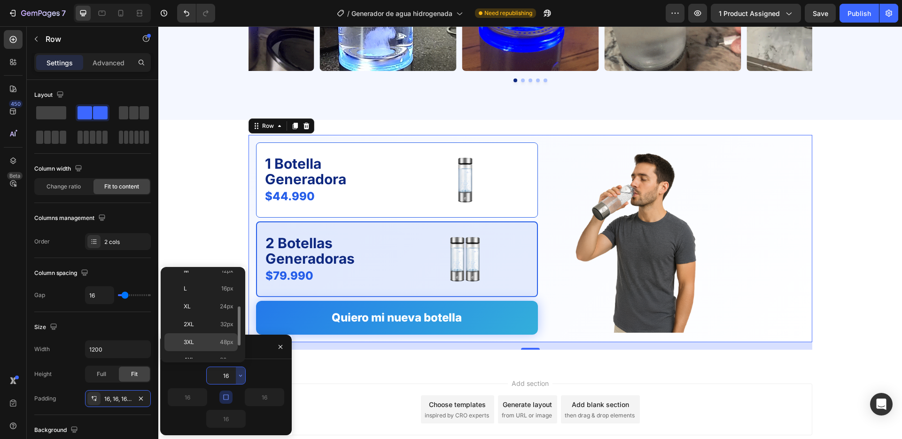
type input "48"
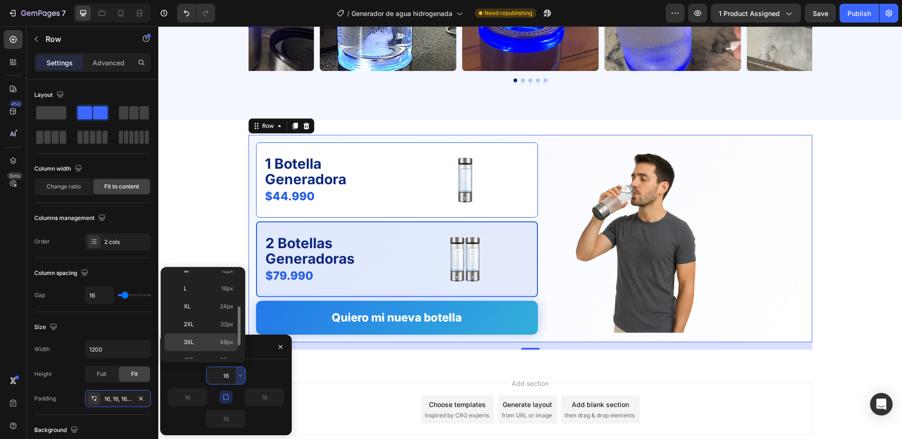
type input "48"
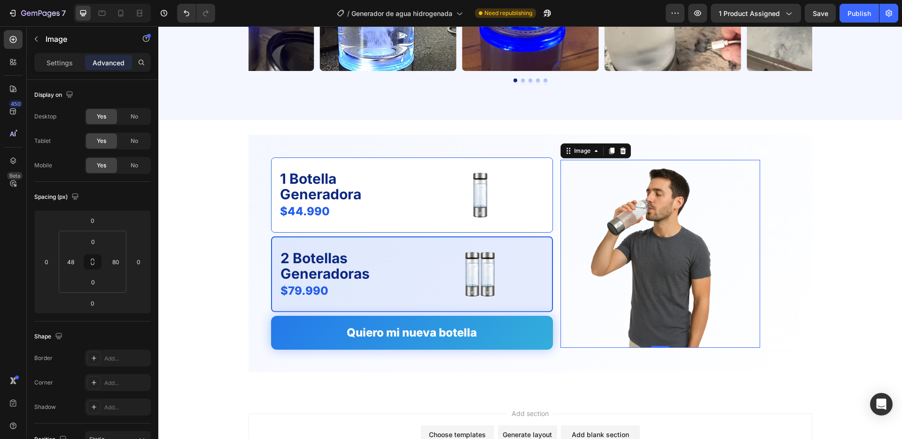
click at [647, 193] on img at bounding box center [653, 254] width 140 height 188
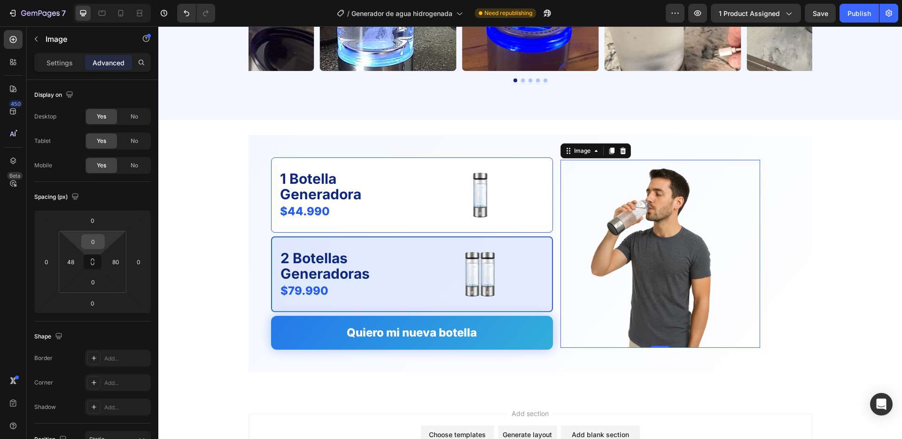
click at [92, 242] on input "0" at bounding box center [93, 241] width 19 height 14
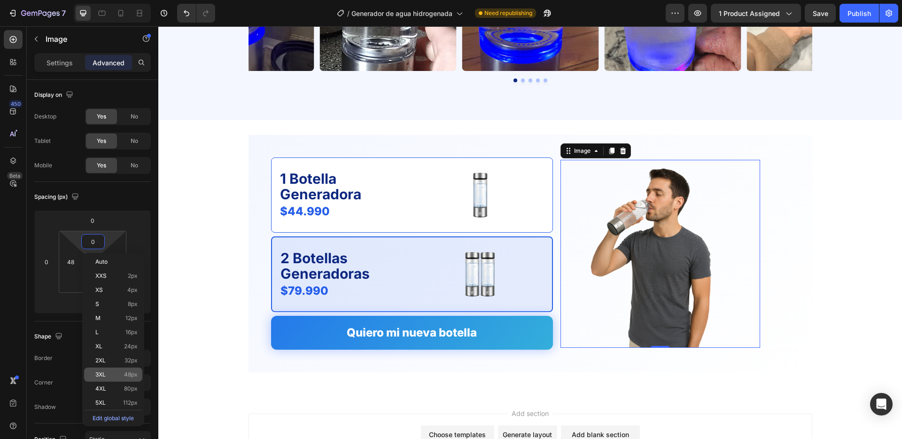
click at [124, 373] on span "48px" at bounding box center [131, 374] width 14 height 7
type input "48"
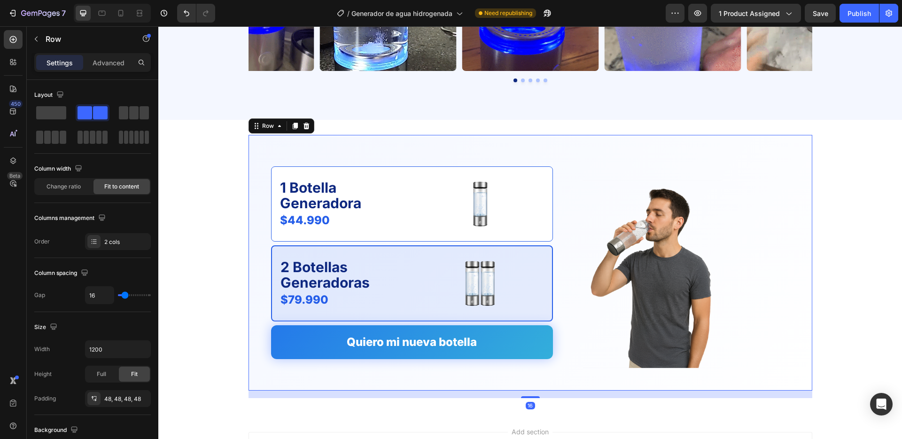
click at [473, 368] on div "1 Botella Generadora Text Block $44.990 Product Price Product Price Image Row 2…" at bounding box center [531, 263] width 564 height 256
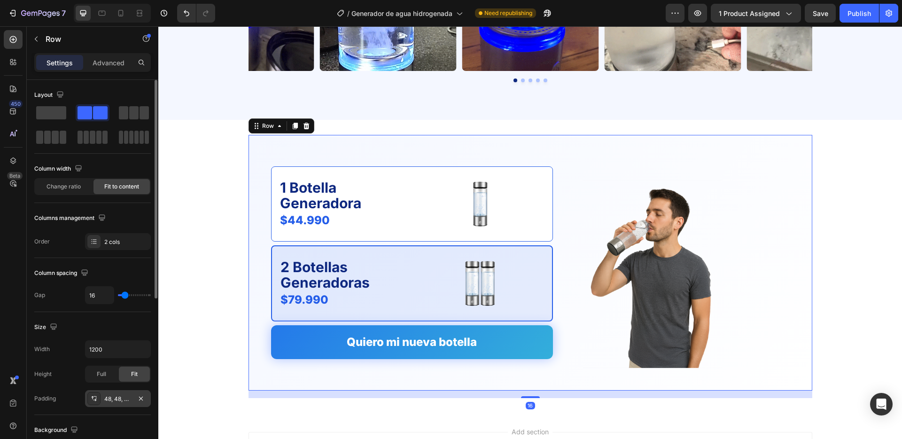
click at [127, 398] on div "48, 48, 48, 48" at bounding box center [117, 399] width 27 height 8
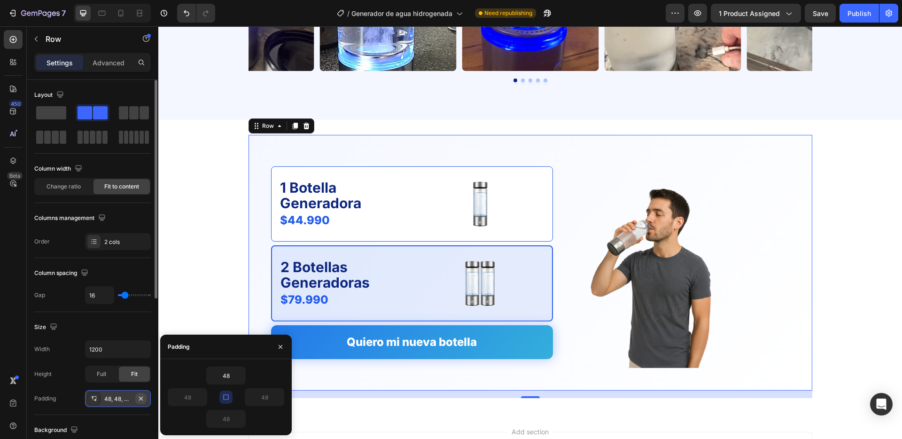
click at [144, 397] on icon "button" at bounding box center [141, 399] width 8 height 8
type input "0"
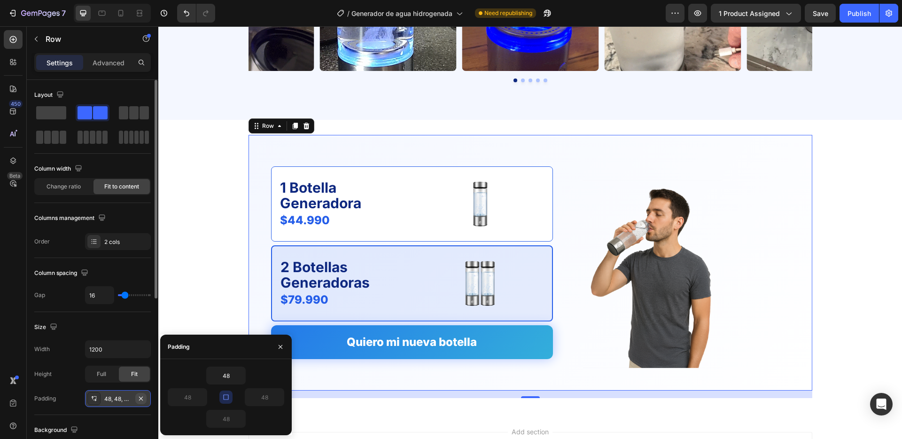
type input "0"
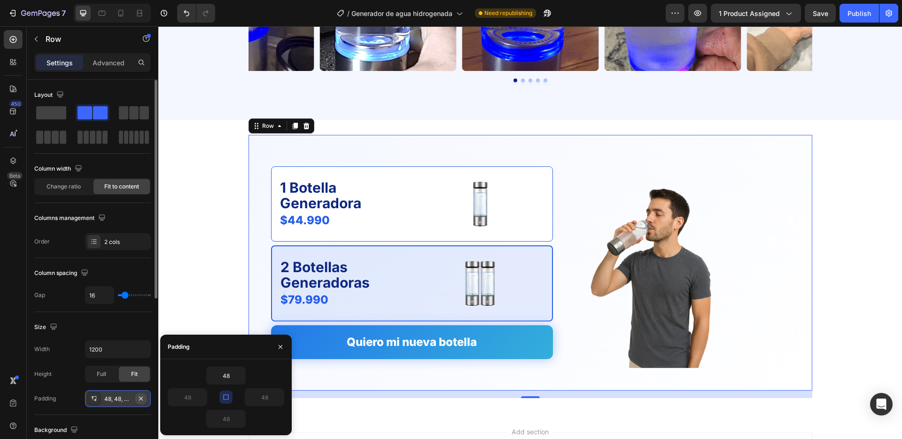
type input "0"
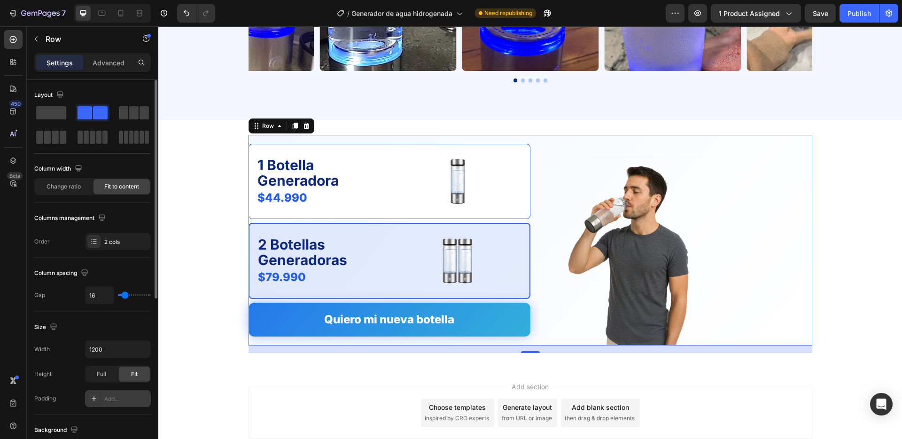
click at [534, 150] on div "1 Botella Generadora Text Block $44.990 Product Price Product Price Image Row 2…" at bounding box center [531, 240] width 564 height 210
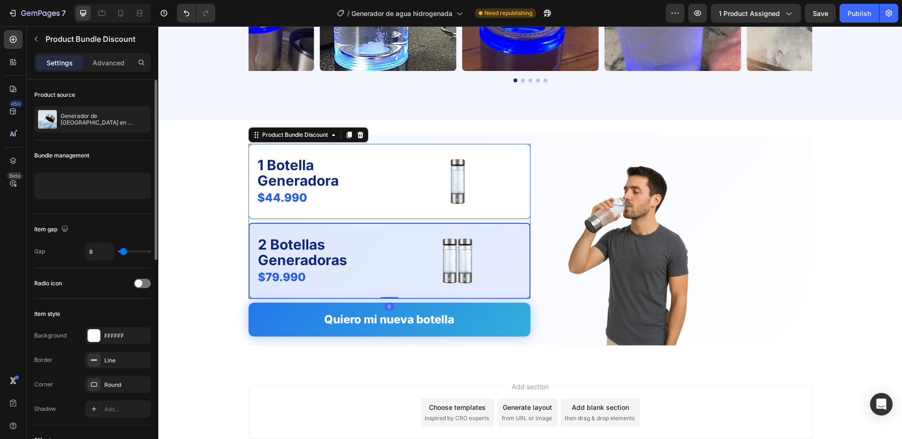
click at [526, 220] on div "1 Botella Generadora Text Block $44.990 Product Price Product Price Image Row 2…" at bounding box center [390, 221] width 282 height 155
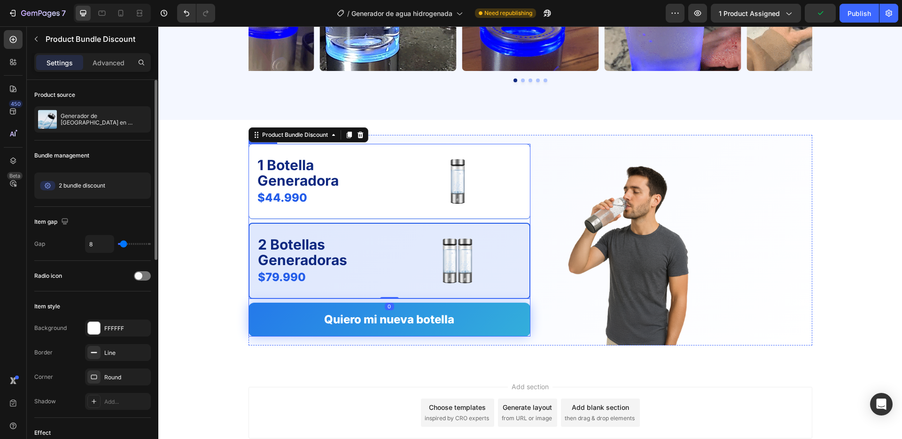
click at [495, 303] on button "Quiero mi nueva botella" at bounding box center [390, 320] width 282 height 34
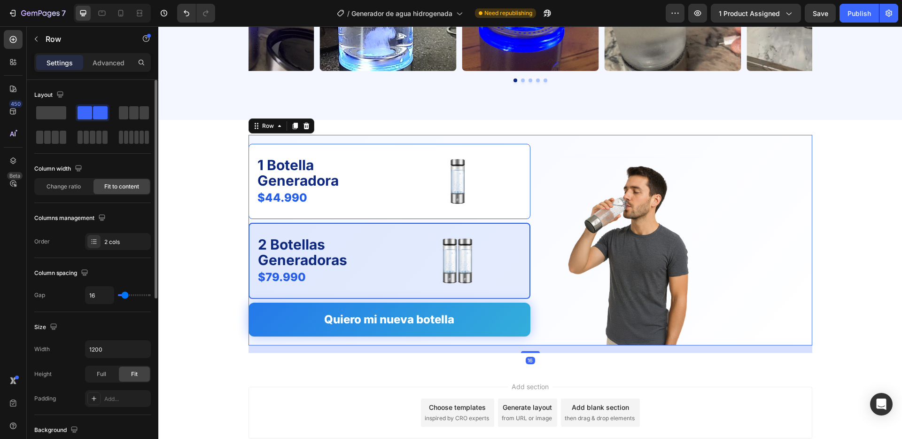
click at [426, 342] on div "1 Botella Generadora Text Block $44.990 Product Price Product Price Image Row 2…" at bounding box center [390, 240] width 282 height 210
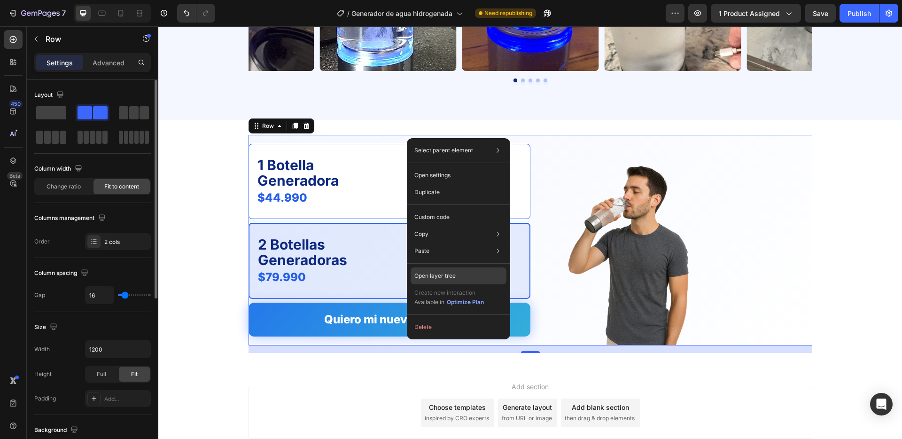
click at [445, 272] on p "Open layer tree" at bounding box center [434, 276] width 41 height 8
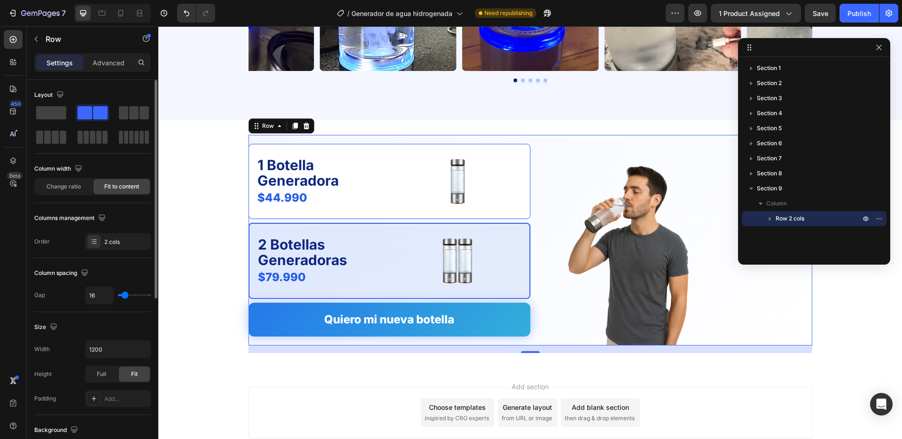
click at [768, 219] on icon "button" at bounding box center [769, 218] width 9 height 9
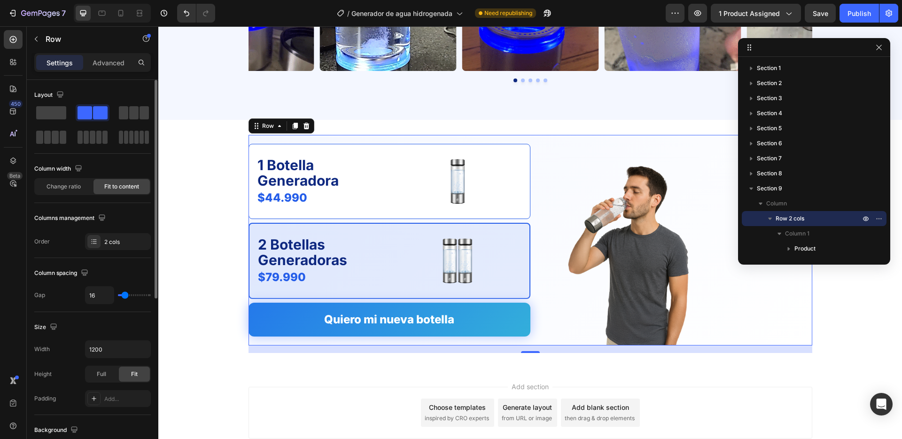
click at [783, 217] on span "Row 2 cols" at bounding box center [790, 218] width 29 height 9
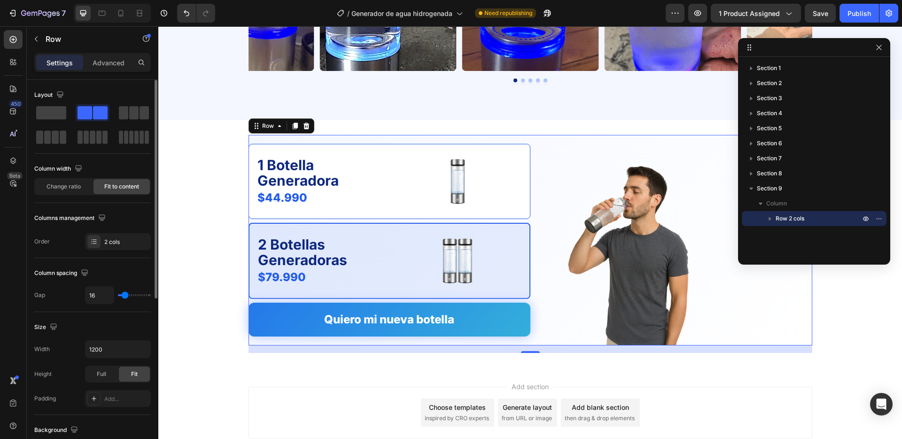
click at [792, 216] on span "Row 2 cols" at bounding box center [790, 218] width 29 height 9
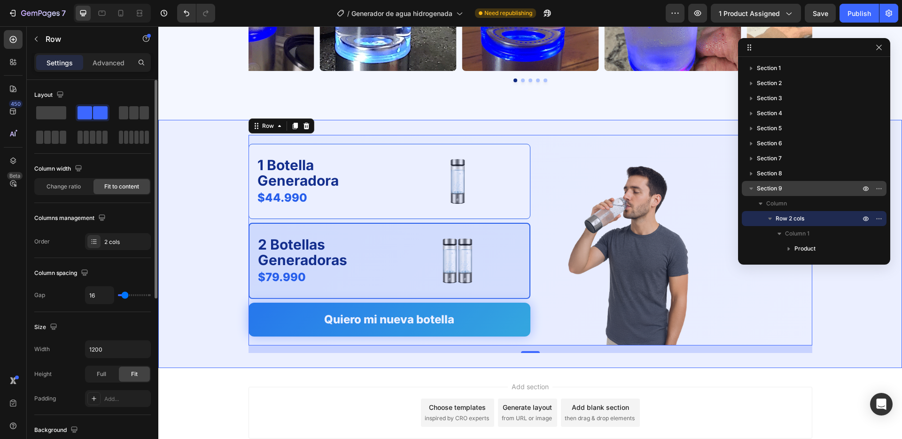
click at [774, 189] on span "Section 9" at bounding box center [769, 188] width 25 height 9
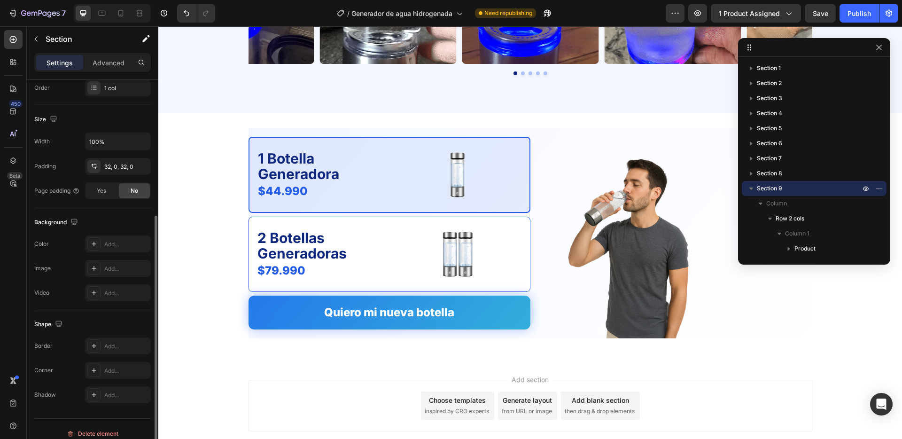
scroll to position [187, 0]
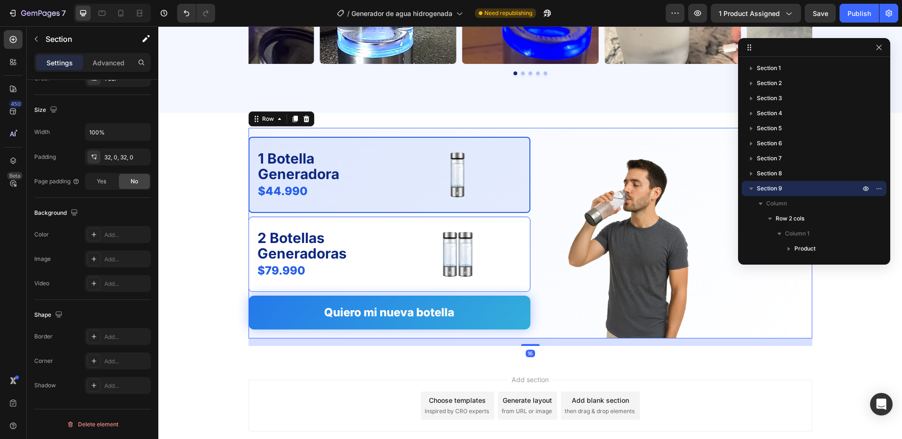
click at [536, 155] on div "1 Botella Generadora Text Block $44.990 Product Price Product Price Image Row 2…" at bounding box center [531, 233] width 564 height 210
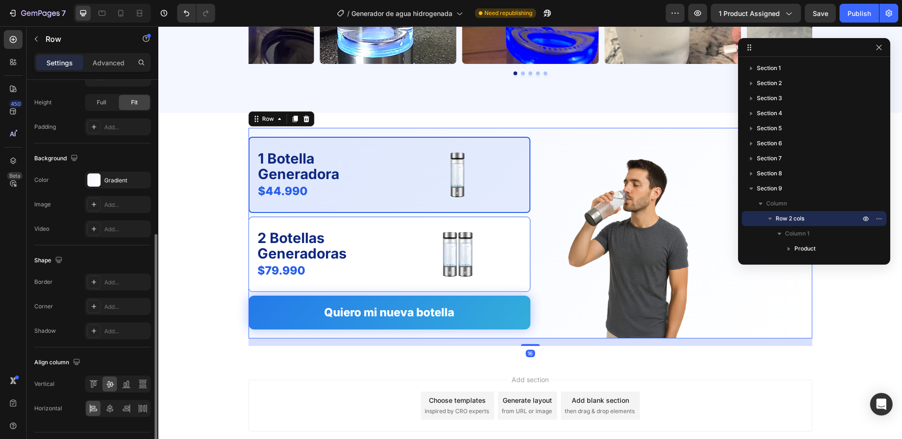
scroll to position [289, 0]
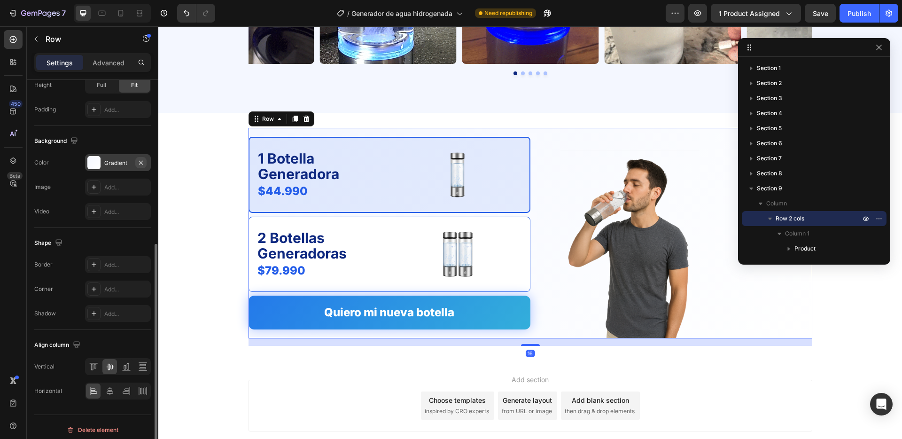
click at [140, 159] on icon "button" at bounding box center [141, 163] width 8 height 8
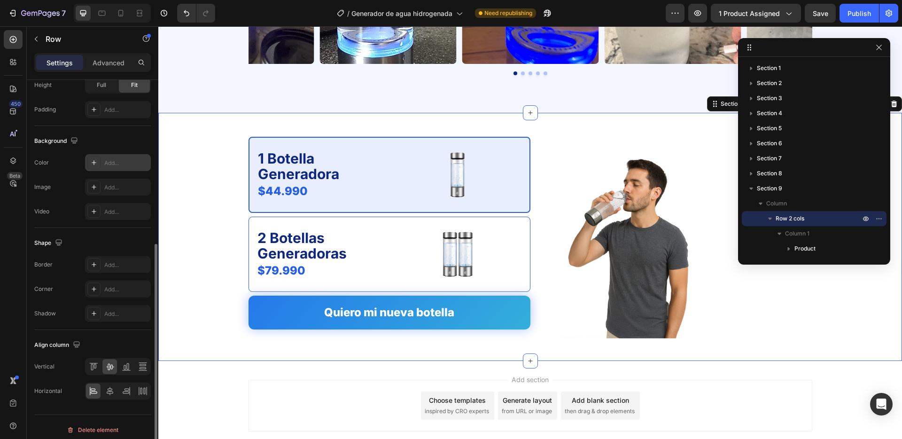
scroll to position [0, 0]
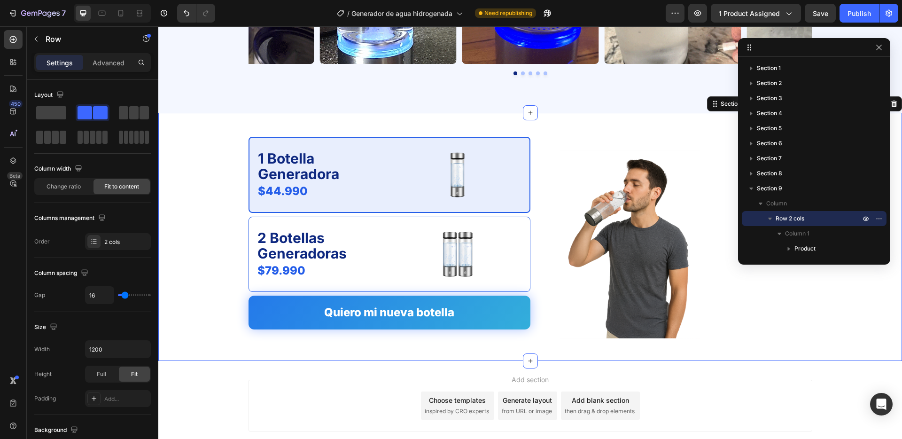
click at [163, 223] on div "1 Botella Generadora Text Block $44.990 Product Price Product Price Image Row 2…" at bounding box center [530, 237] width 744 height 218
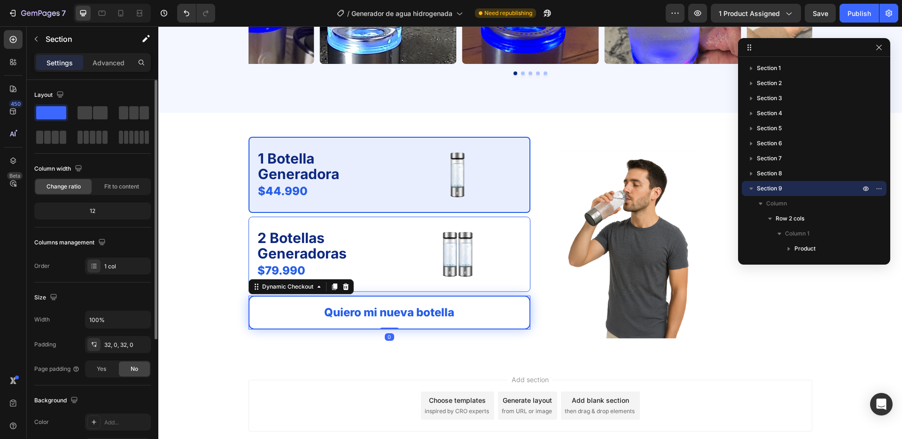
drag, startPoint x: 282, startPoint y: 300, endPoint x: 310, endPoint y: 318, distance: 33.1
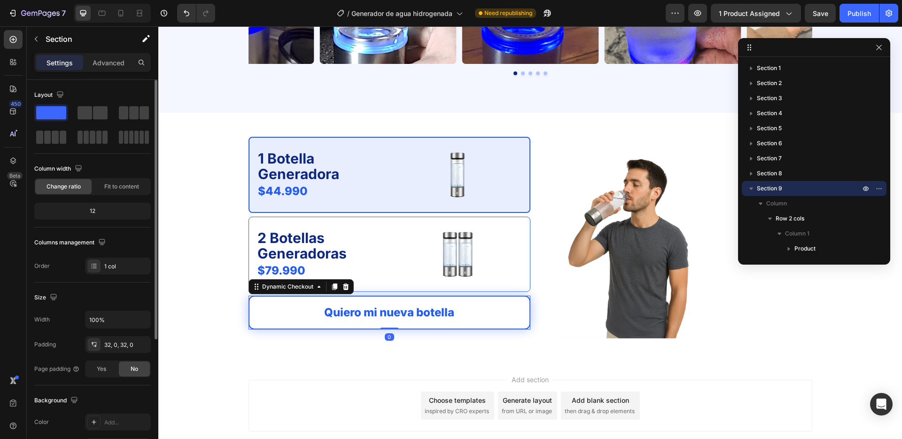
click at [282, 300] on button "Quiero mi nueva botella" at bounding box center [389, 312] width 285 height 34
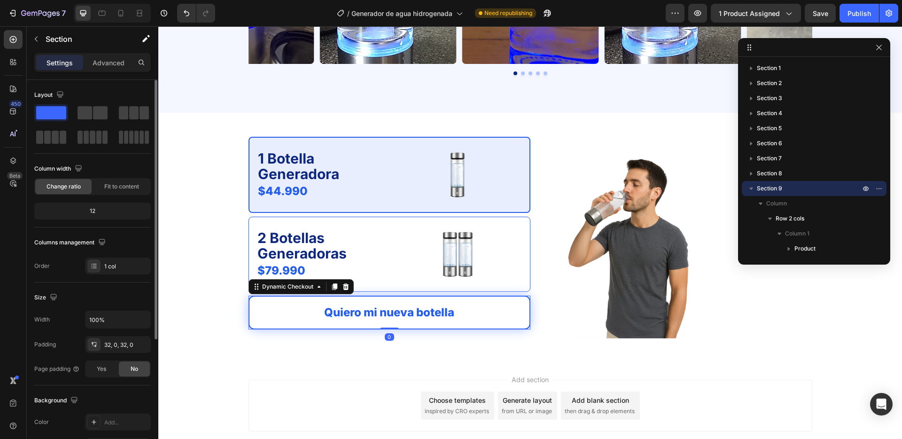
scroll to position [92, 0]
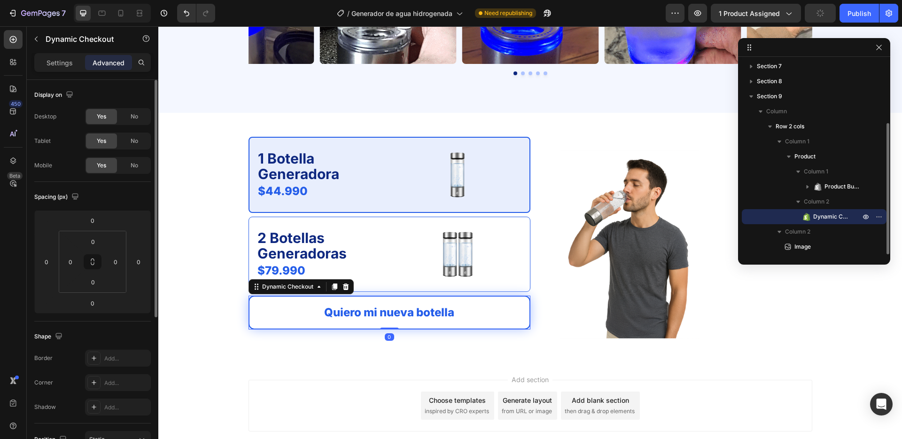
click at [500, 328] on button "Quiero mi nueva botella" at bounding box center [389, 312] width 286 height 34
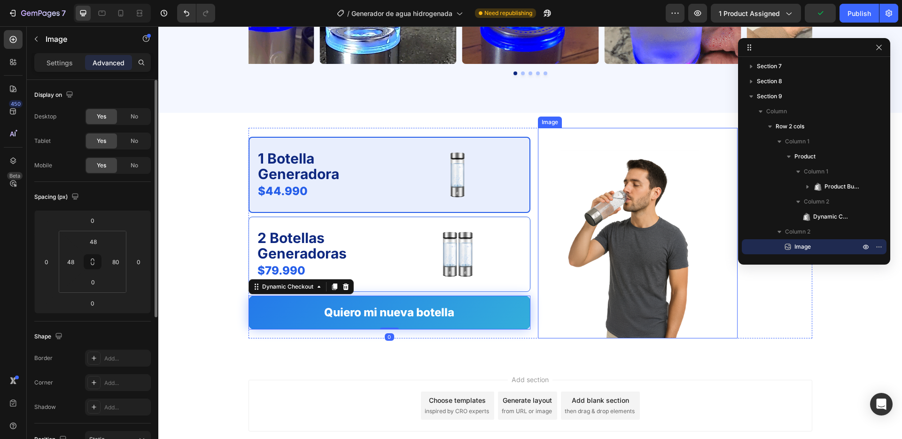
click at [538, 333] on div "Image" at bounding box center [638, 233] width 200 height 210
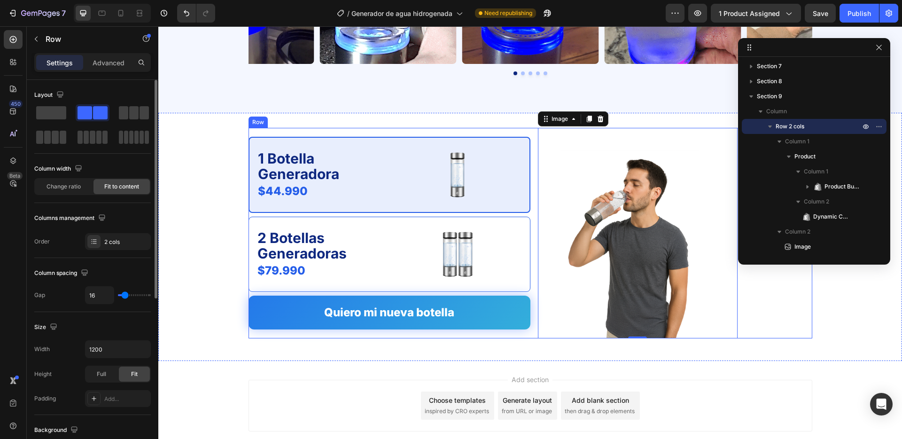
click at [532, 268] on div "1 Botella Generadora Text Block $44.990 Product Price Product Price Image Row 2…" at bounding box center [531, 233] width 564 height 210
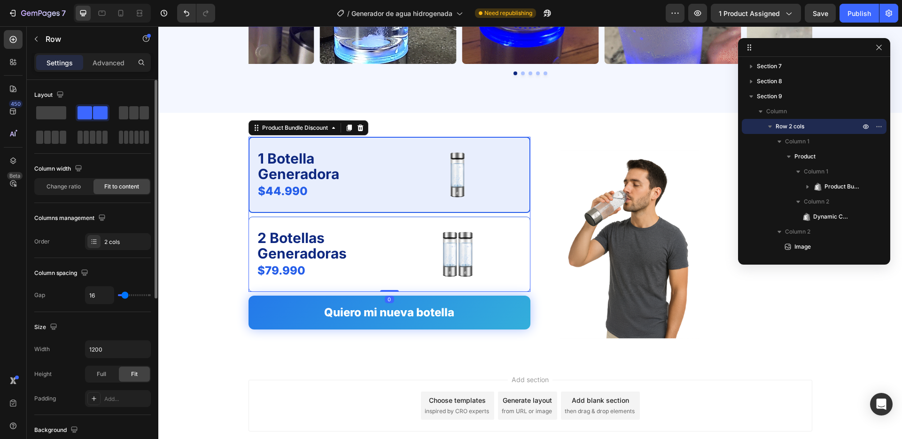
click at [512, 212] on div "1 Botella Generadora Text Block $44.990 Product Price Product Price Image Row" at bounding box center [390, 175] width 282 height 76
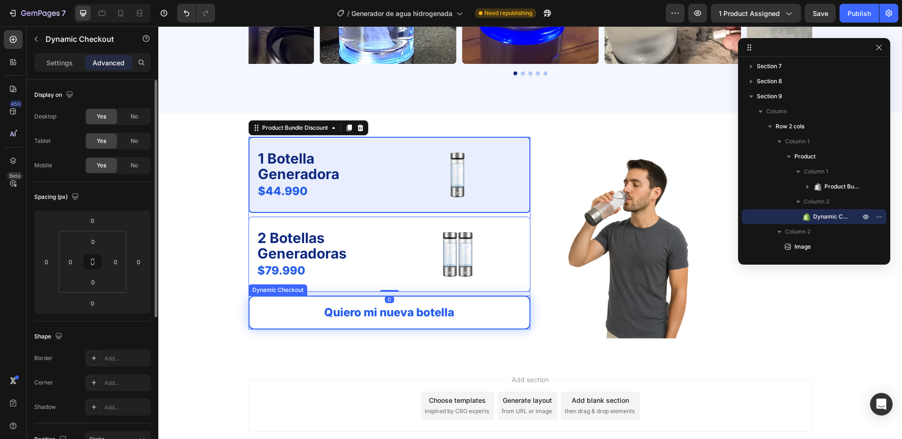
click at [340, 297] on button "Quiero mi nueva botella" at bounding box center [389, 312] width 284 height 34
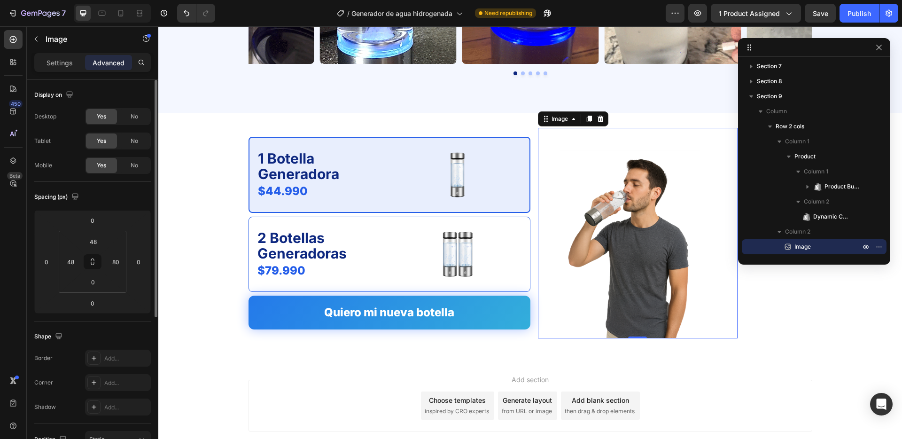
click at [668, 181] on img at bounding box center [630, 244] width 140 height 188
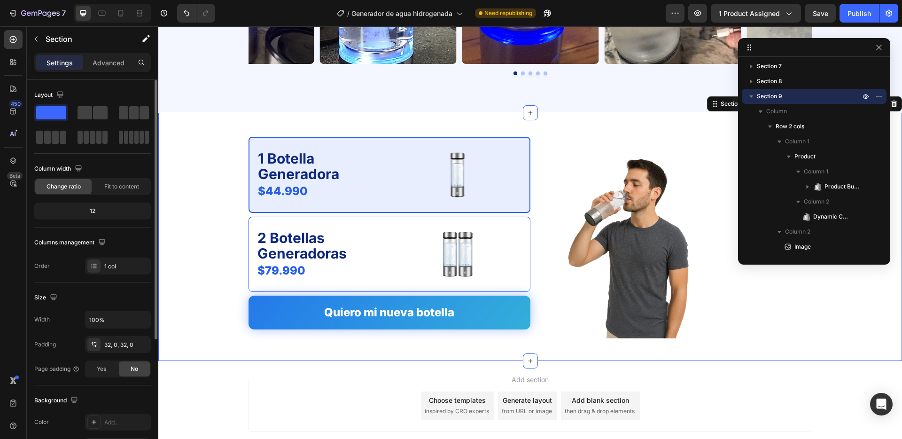
click at [202, 148] on div "1 Botella Generadora Text Block $44.990 Product Price Product Price Image Row 2…" at bounding box center [530, 237] width 744 height 218
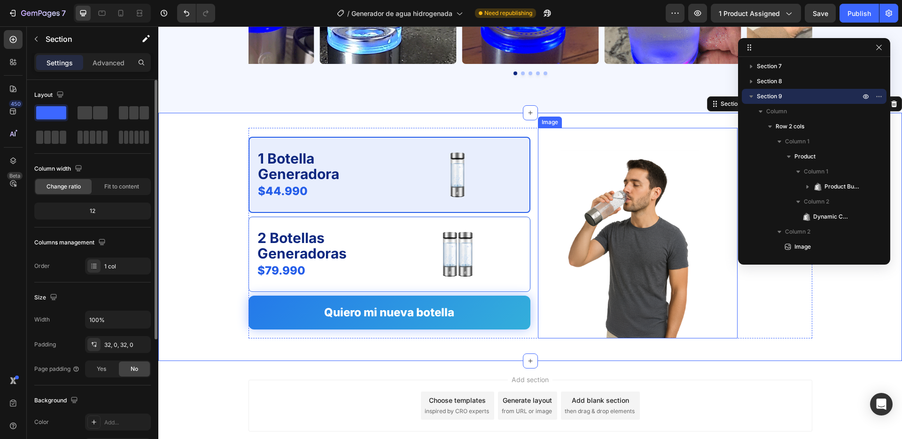
click at [624, 216] on img at bounding box center [630, 244] width 140 height 188
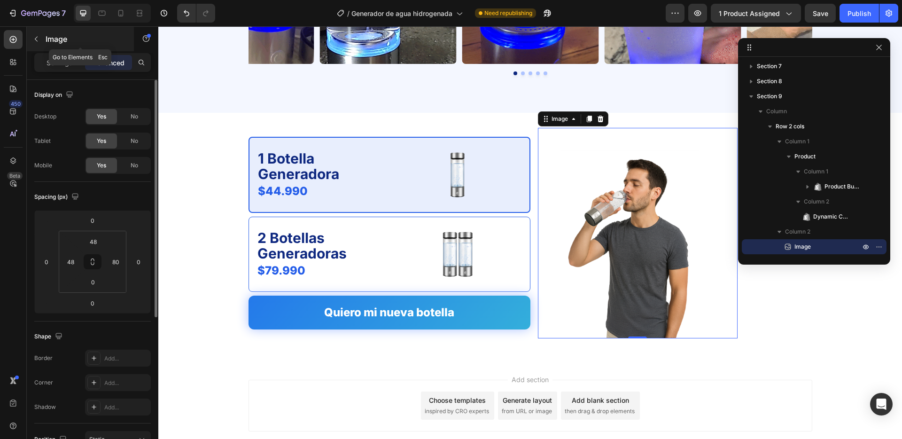
click at [35, 41] on icon "button" at bounding box center [36, 39] width 8 height 8
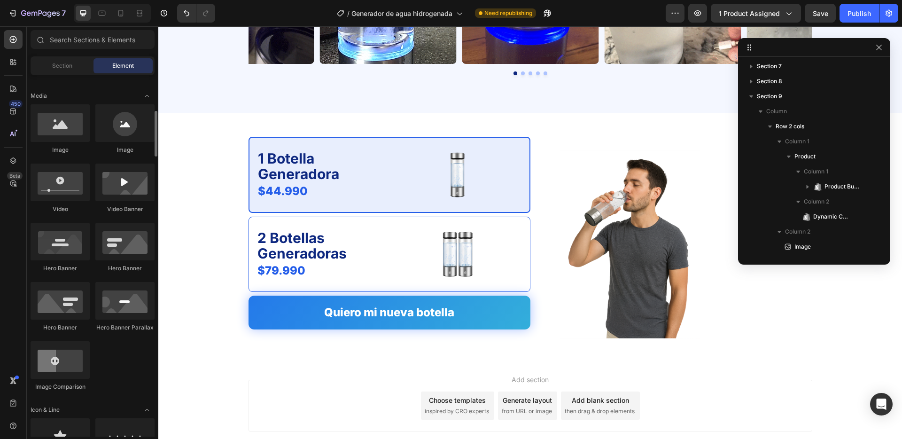
scroll to position [281, 0]
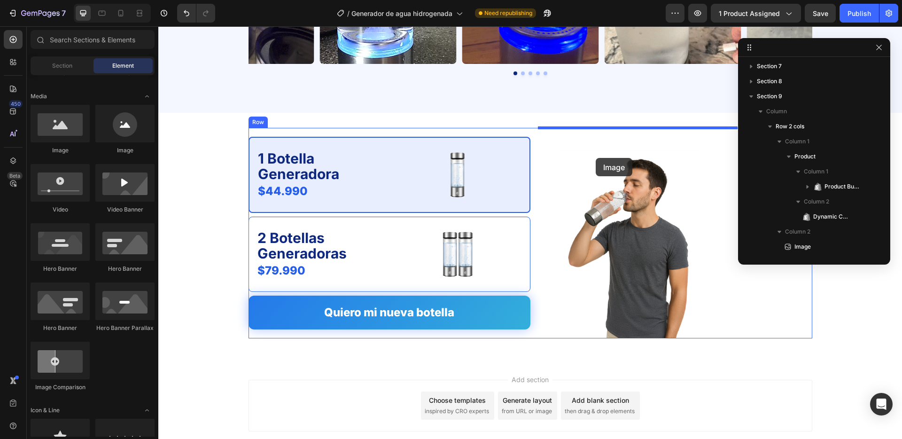
drag, startPoint x: 282, startPoint y: 162, endPoint x: 597, endPoint y: 156, distance: 314.8
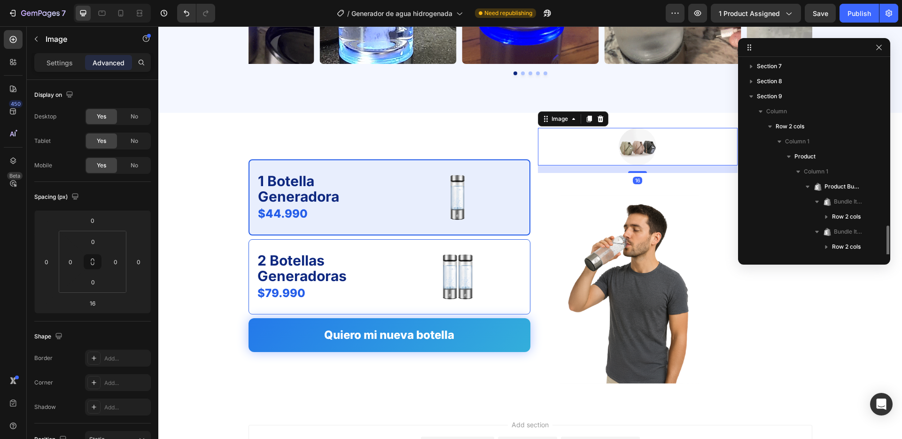
scroll to position [167, 0]
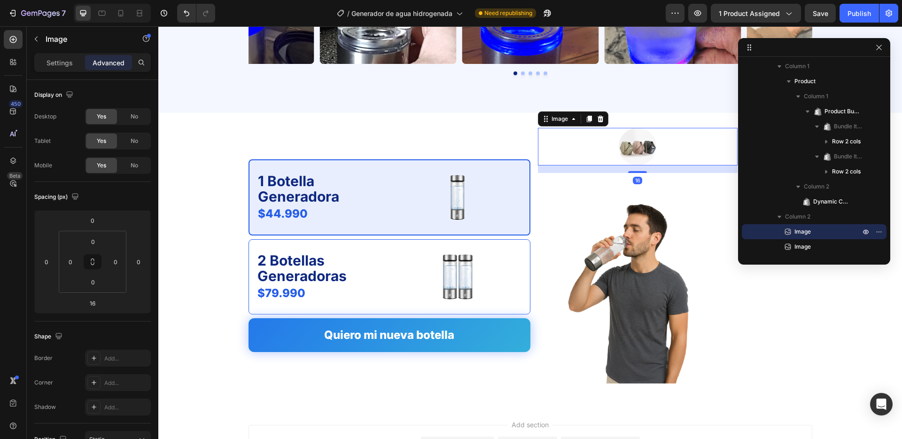
drag, startPoint x: 630, startPoint y: 150, endPoint x: 388, endPoint y: 154, distance: 242.5
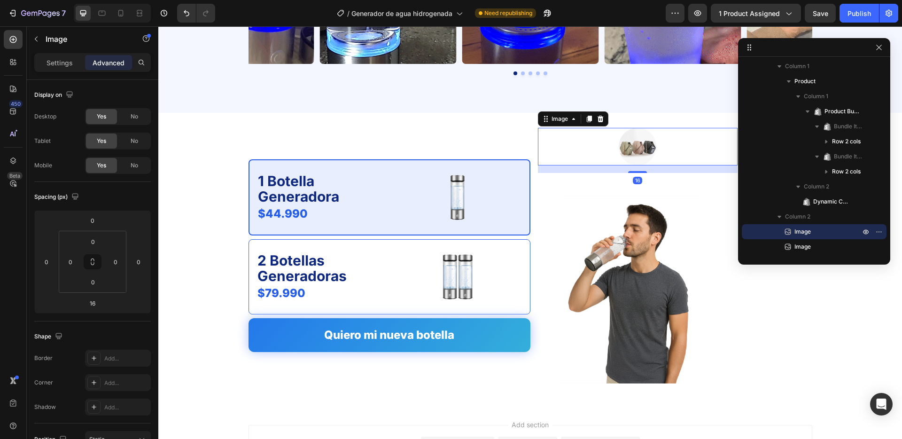
click at [630, 150] on img at bounding box center [638, 147] width 38 height 38
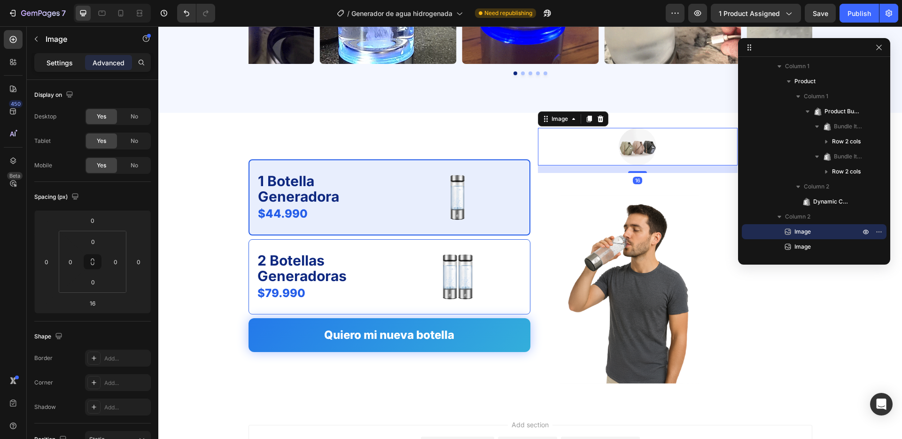
click at [70, 68] on div "Settings" at bounding box center [59, 62] width 47 height 15
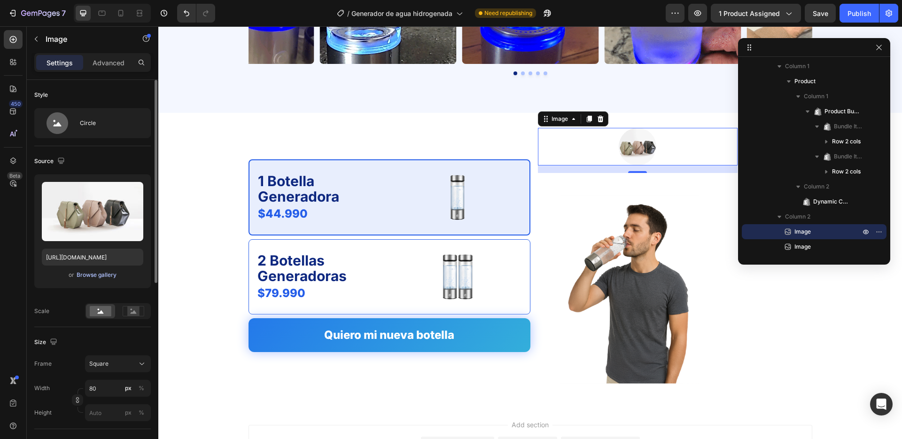
click at [97, 277] on div "Browse gallery" at bounding box center [97, 275] width 40 height 8
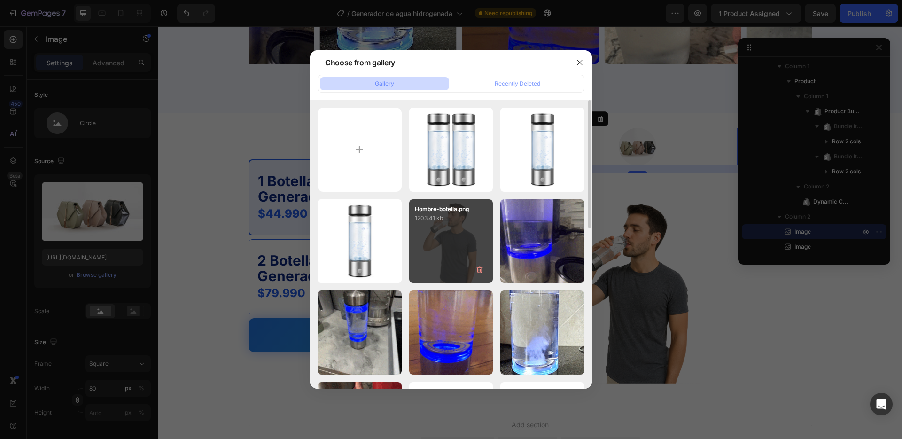
click at [436, 244] on div "Hombre-botella.png 1203.41 kb" at bounding box center [451, 241] width 84 height 84
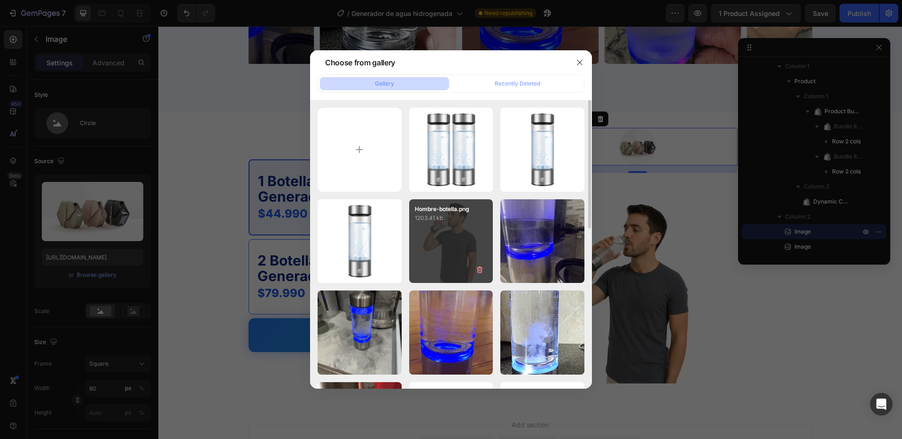
type input "[URL][DOMAIN_NAME]"
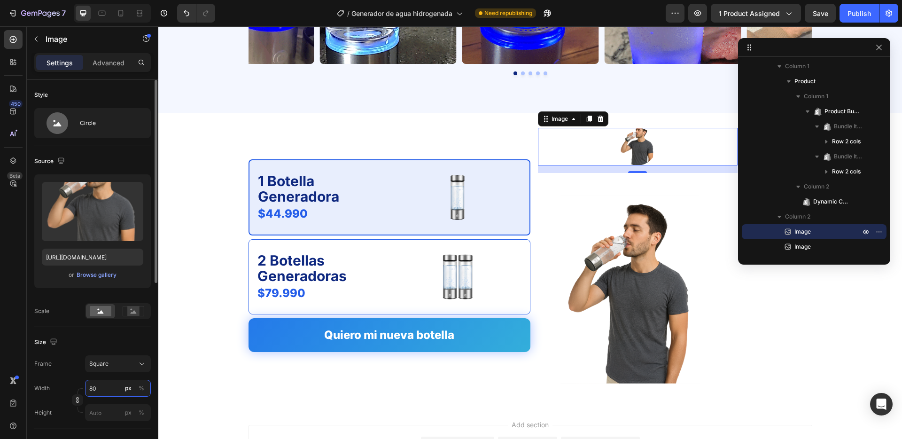
click at [98, 387] on input "80" at bounding box center [118, 388] width 66 height 17
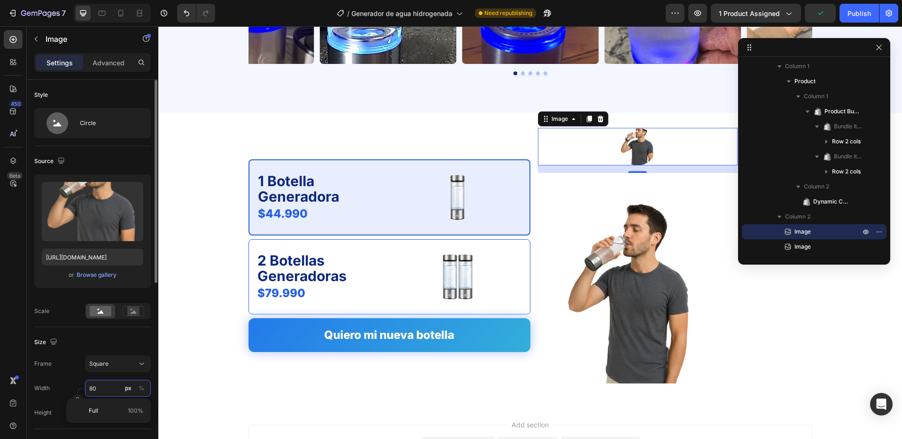
type input "3"
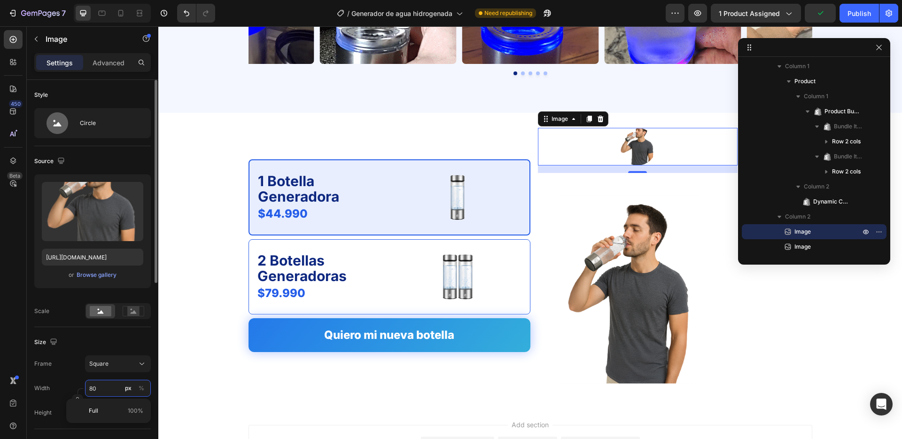
type input "3"
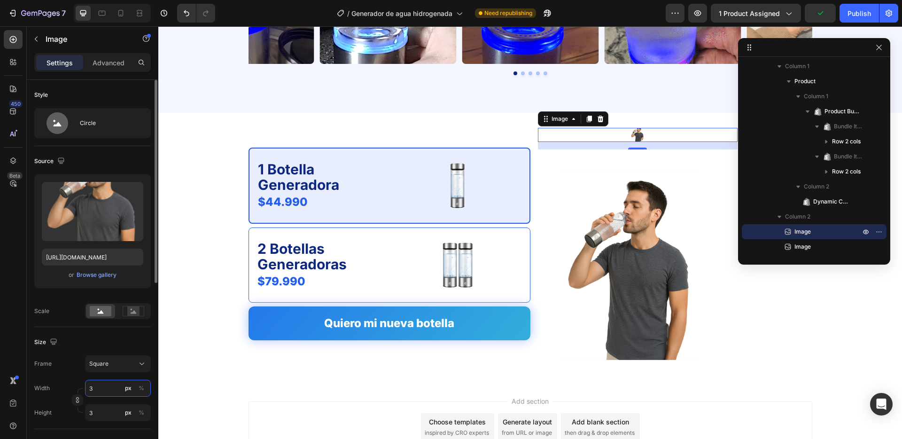
type input "30"
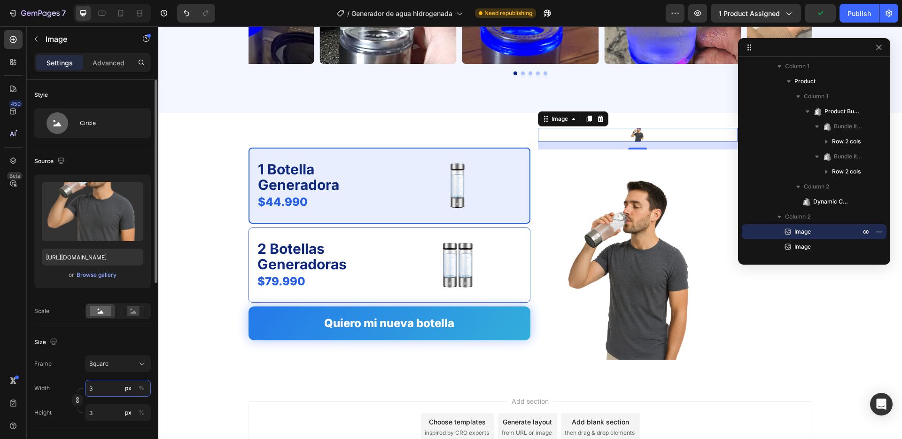
type input "30"
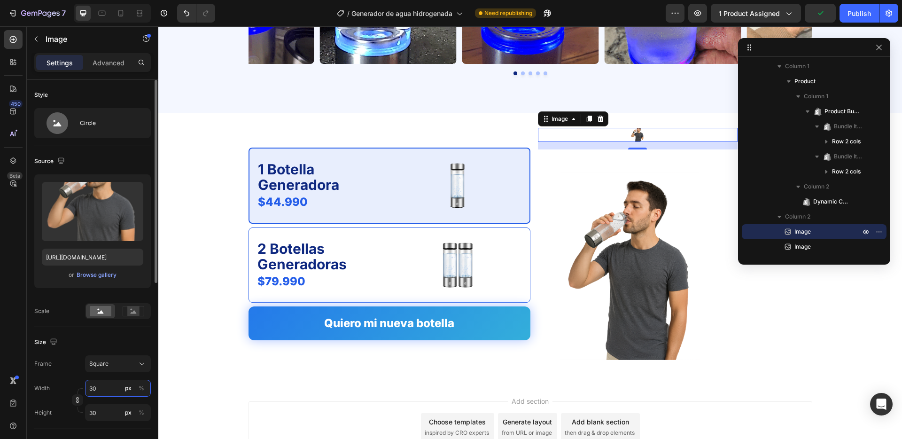
type input "300"
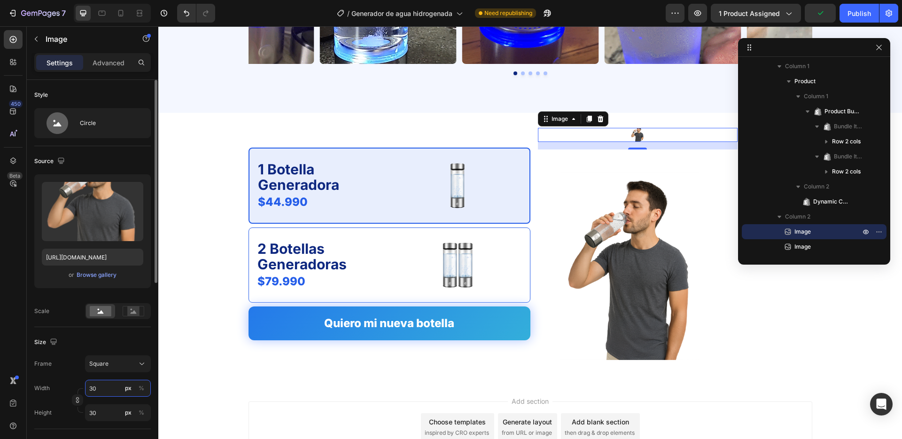
type input "300"
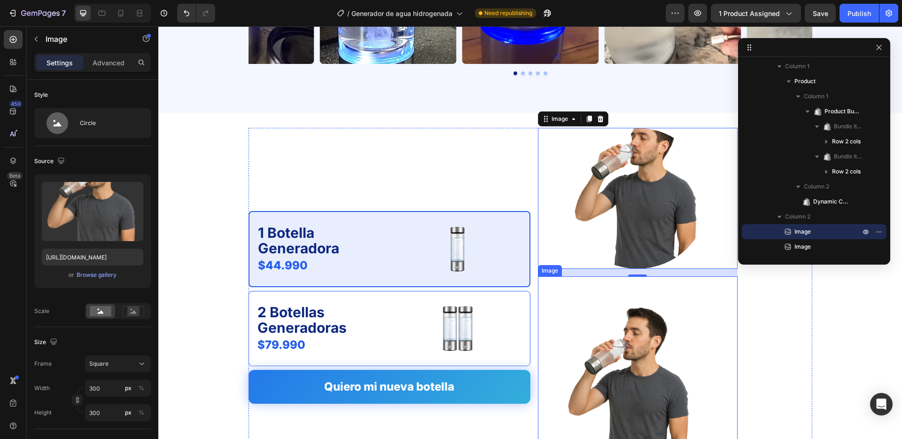
click at [608, 331] on img at bounding box center [630, 393] width 140 height 188
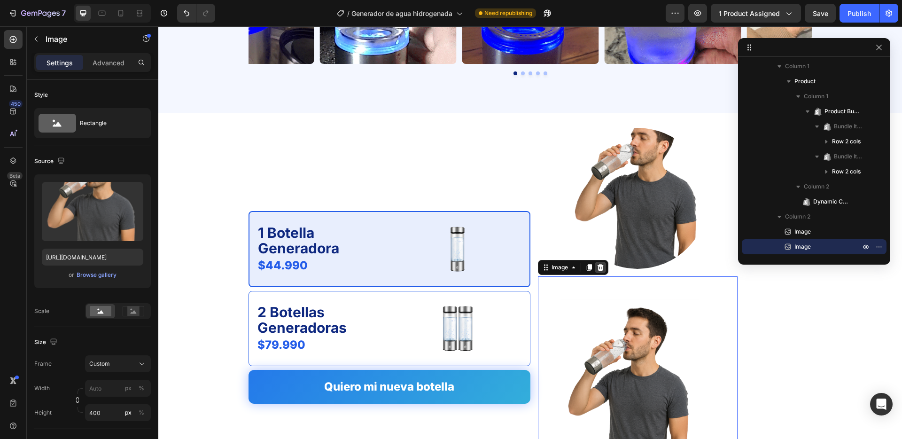
click at [601, 268] on icon at bounding box center [600, 267] width 6 height 7
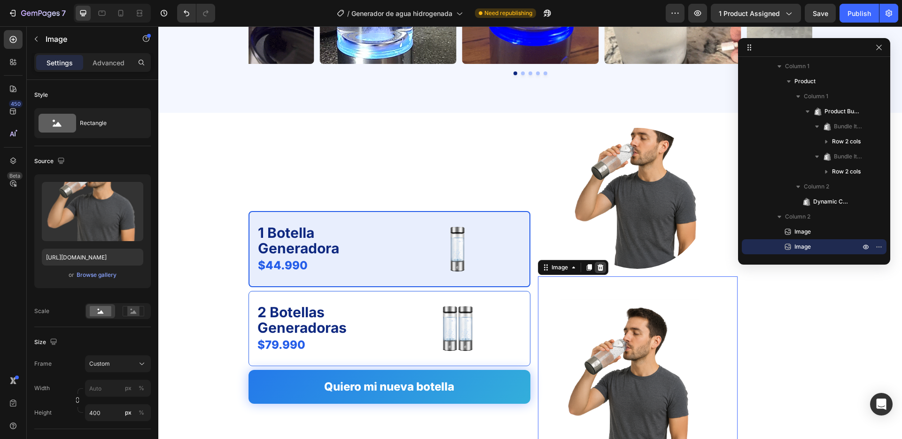
scroll to position [152, 0]
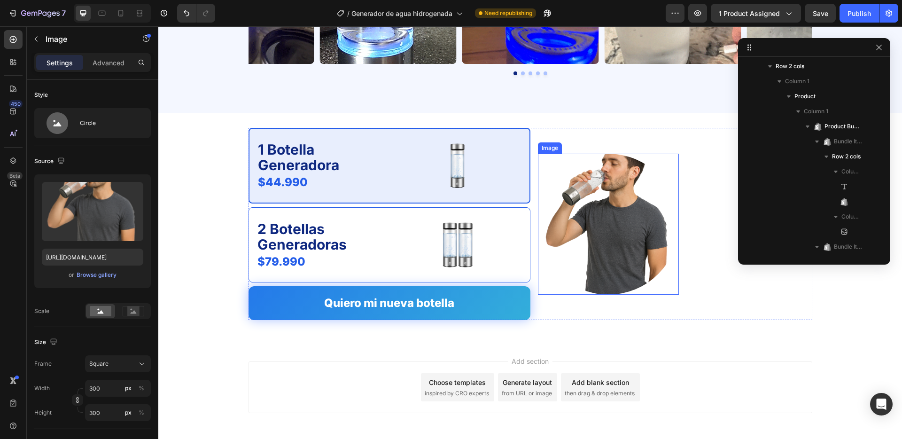
click at [621, 235] on img at bounding box center [608, 224] width 141 height 141
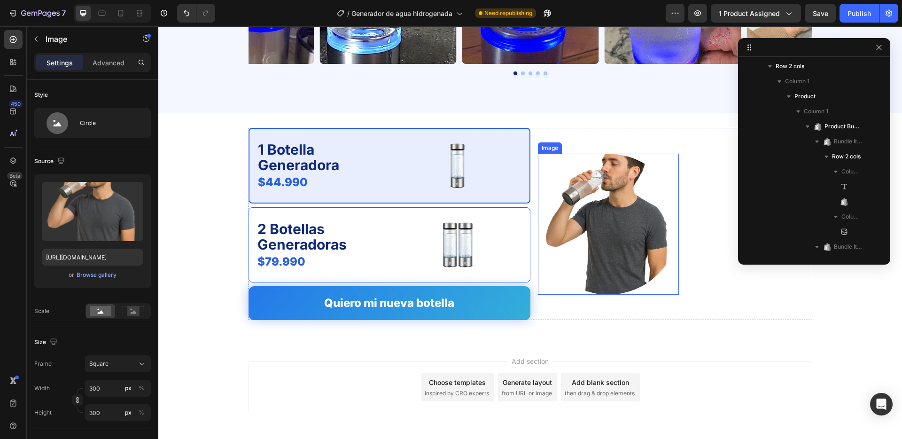
scroll to position [303, 0]
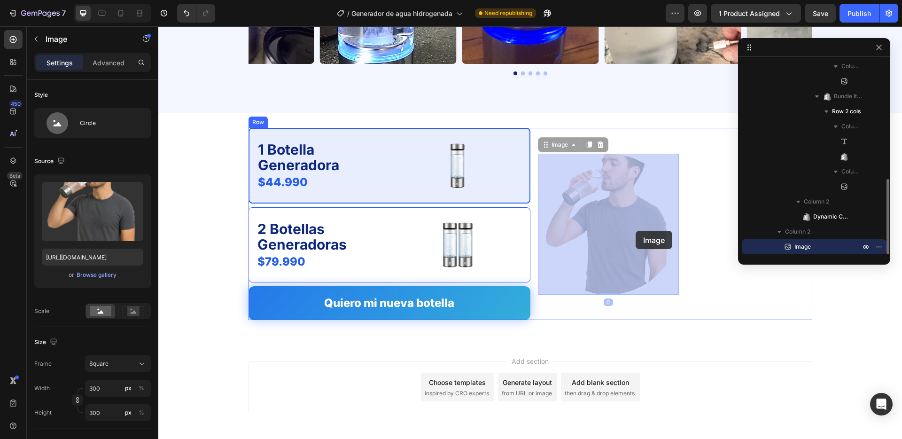
drag, startPoint x: 607, startPoint y: 234, endPoint x: 636, endPoint y: 231, distance: 29.7
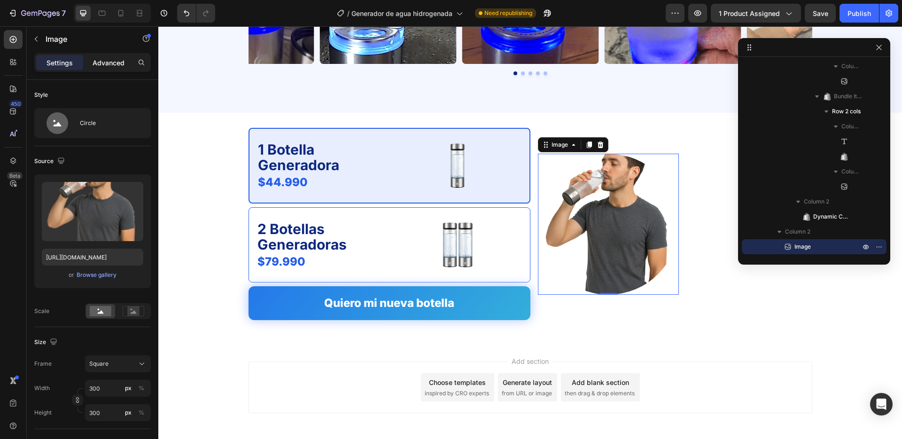
click at [116, 55] on div "Advanced" at bounding box center [108, 62] width 47 height 15
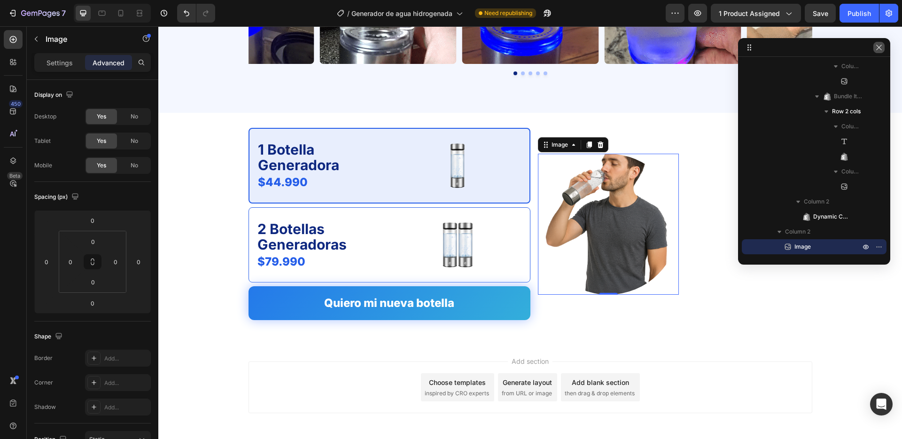
click at [880, 46] on icon "button" at bounding box center [878, 47] width 5 height 5
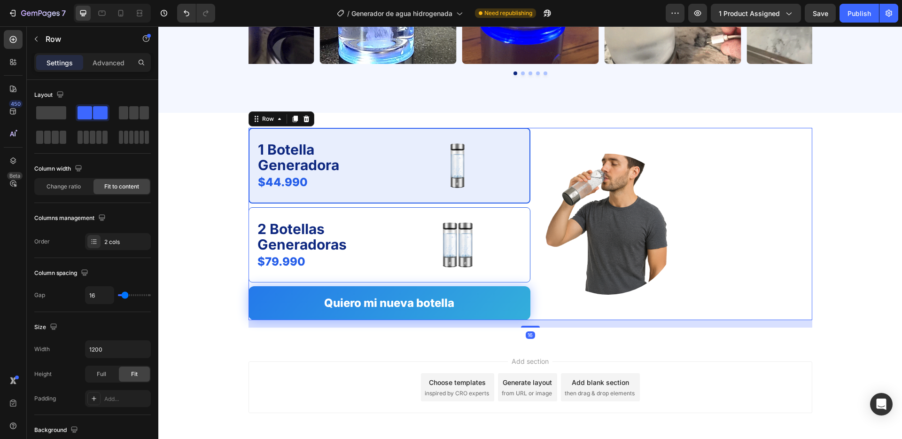
click at [720, 174] on div "1 Botella Generadora Text Block $44.990 Product Price Product Price Image Row 2…" at bounding box center [531, 224] width 564 height 193
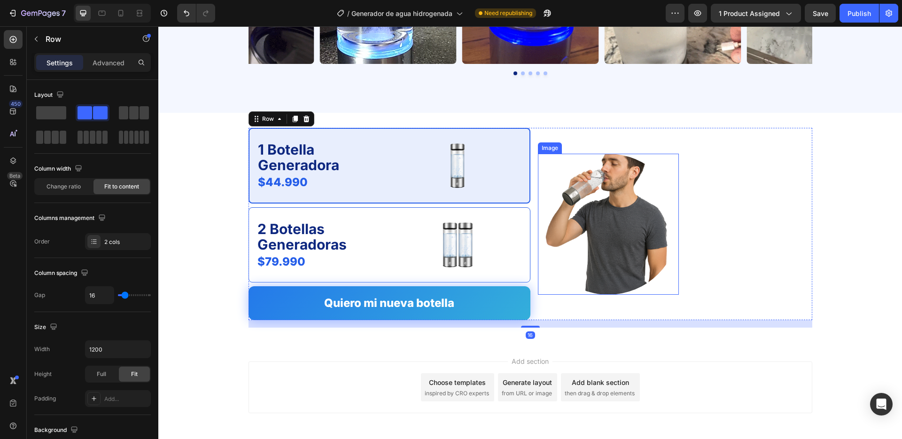
click at [661, 175] on div at bounding box center [608, 224] width 141 height 141
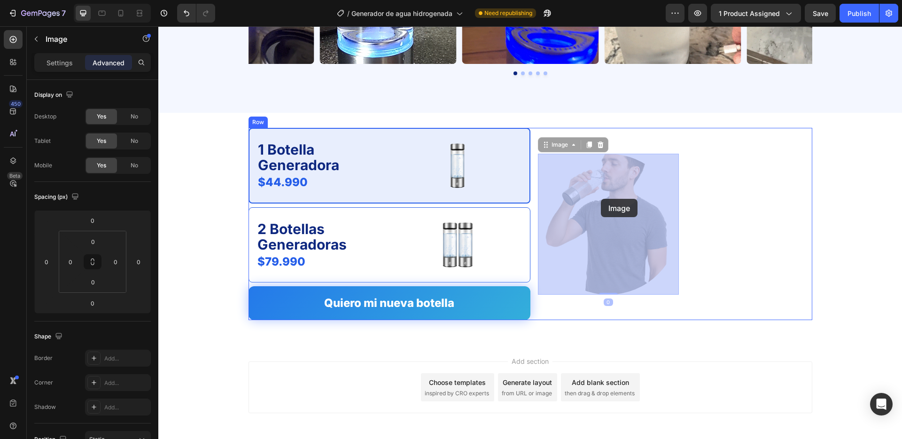
drag, startPoint x: 620, startPoint y: 173, endPoint x: 601, endPoint y: 199, distance: 32.2
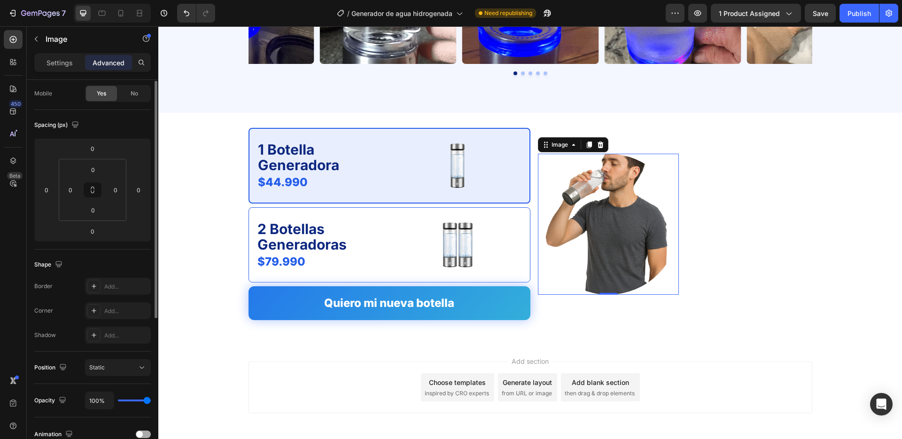
scroll to position [144, 0]
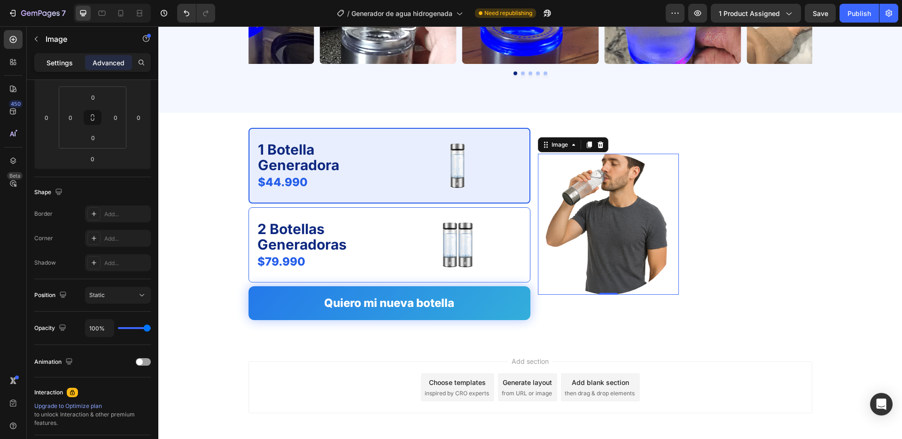
click at [53, 56] on div "Settings" at bounding box center [59, 62] width 47 height 15
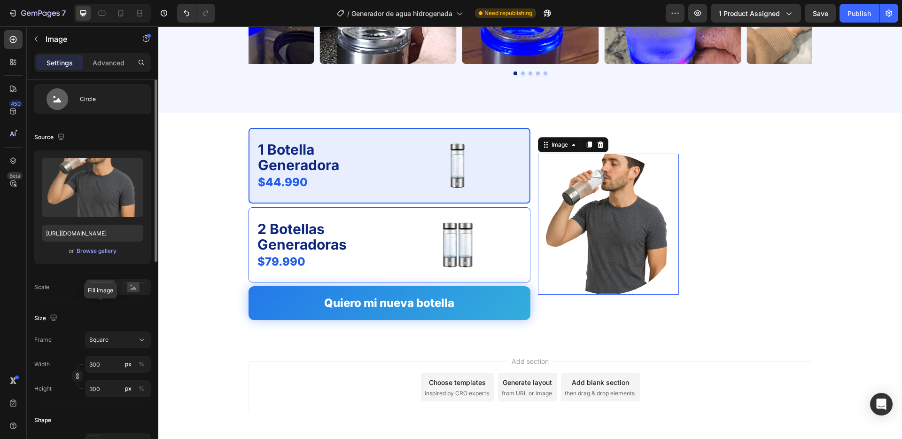
scroll to position [2, 0]
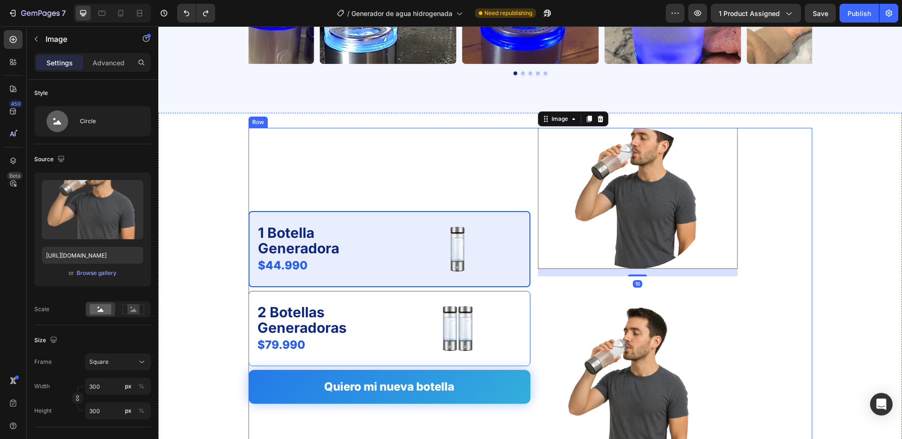
type input "80"
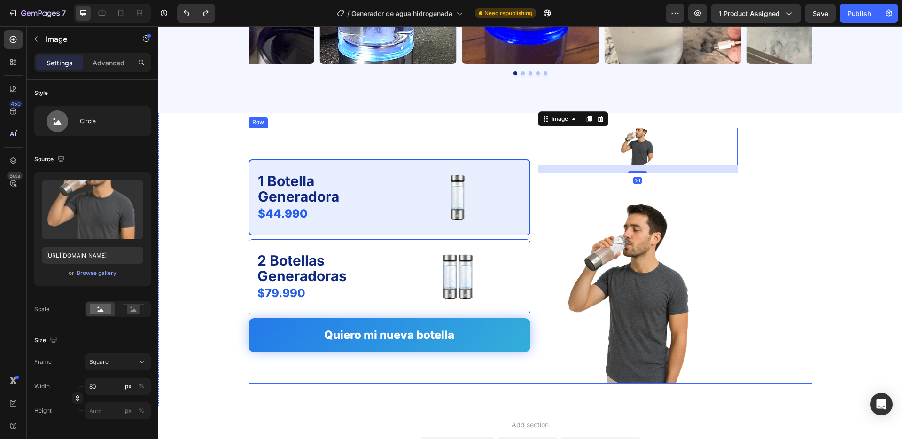
type input "https://cdn.shopify.com/s/files/1/2005/9307/files/image_demo.jpg"
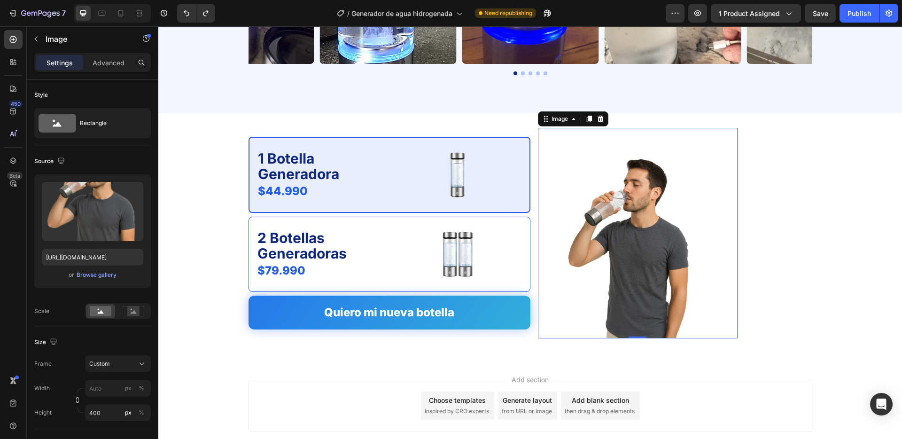
click at [584, 265] on img at bounding box center [630, 244] width 140 height 188
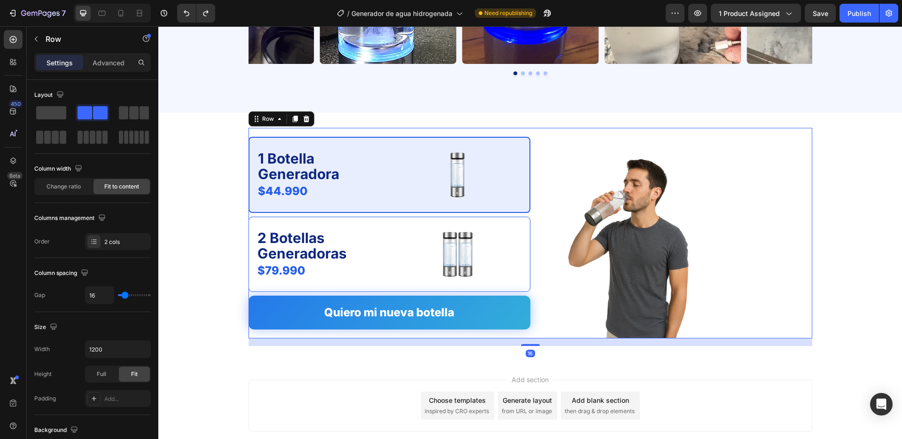
click at [514, 331] on div "1 Botella Generadora Text Block $44.990 Product Price Product Price Image Row 2…" at bounding box center [390, 233] width 282 height 210
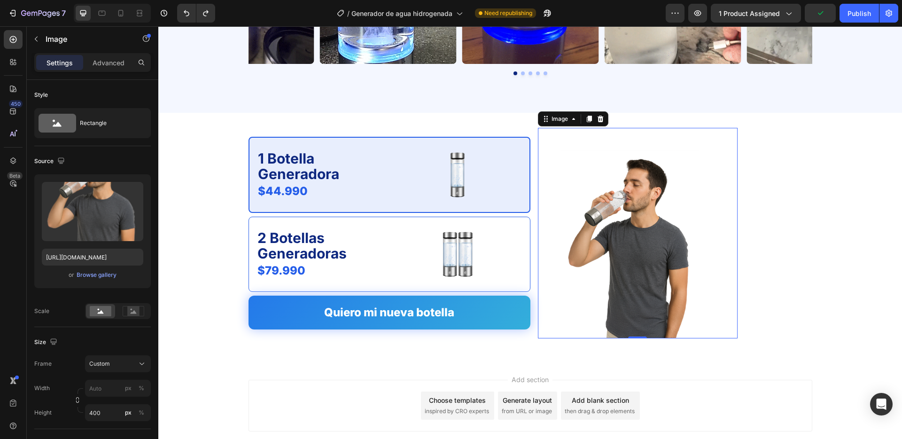
click at [628, 218] on img at bounding box center [630, 244] width 140 height 188
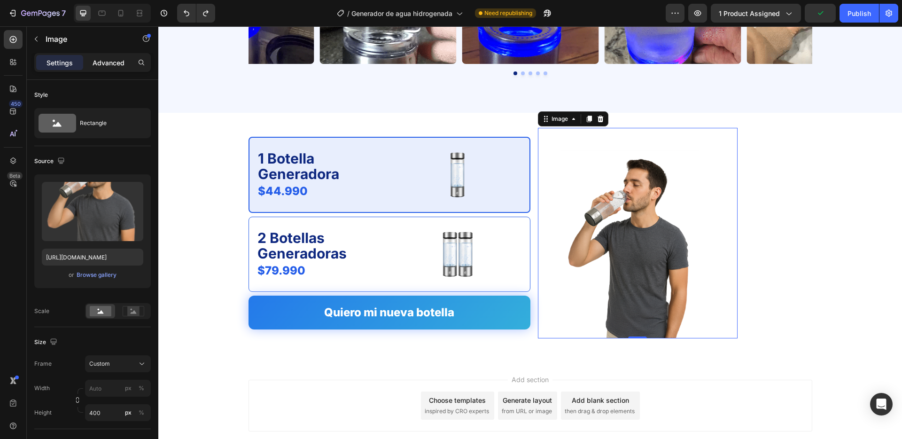
drag, startPoint x: 103, startPoint y: 60, endPoint x: 103, endPoint y: 67, distance: 7.0
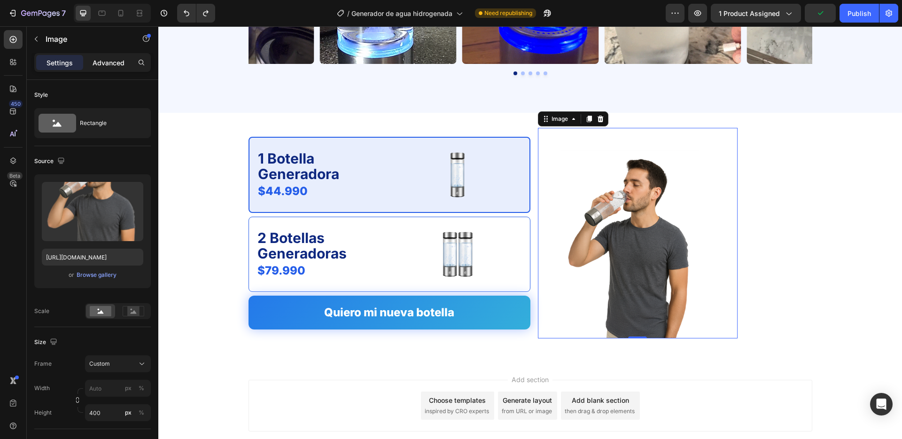
click at [103, 60] on p "Advanced" at bounding box center [109, 63] width 32 height 10
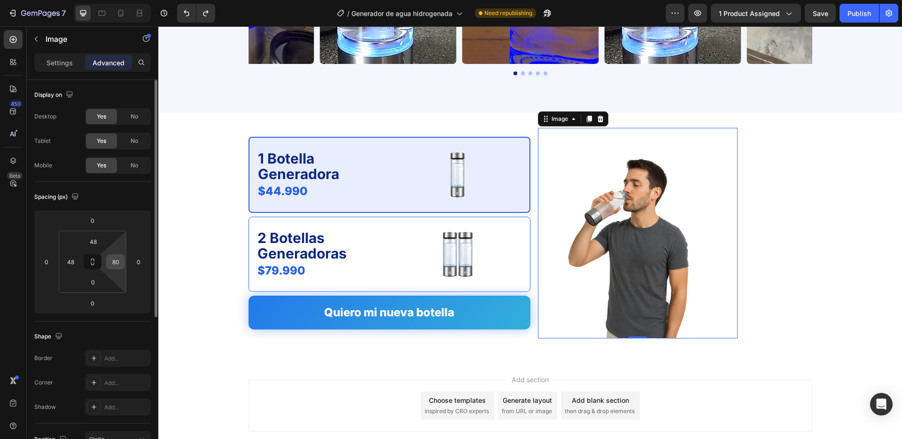
click at [117, 262] on input "80" at bounding box center [116, 262] width 14 height 14
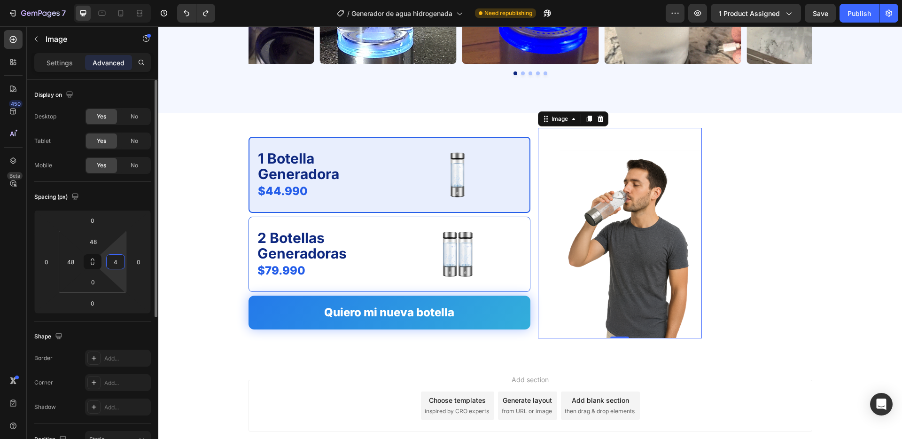
type input "48"
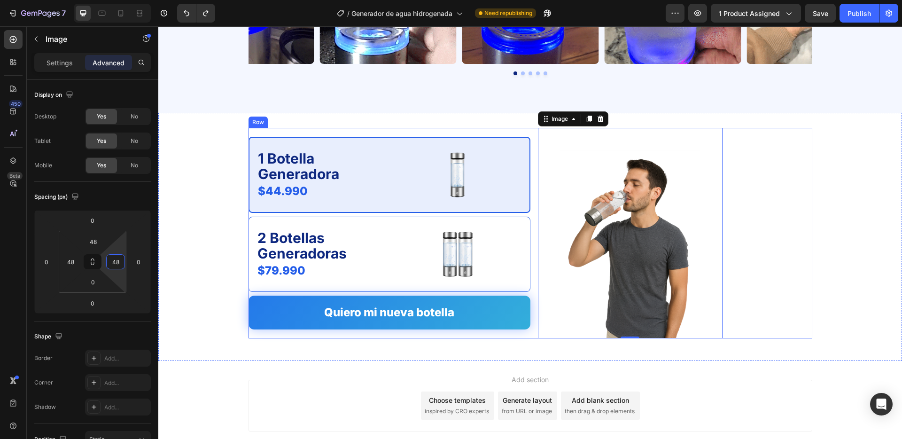
click at [267, 335] on div "1 Botella Generadora Text Block $44.990 Product Price Product Price Image Row 2…" at bounding box center [390, 233] width 282 height 210
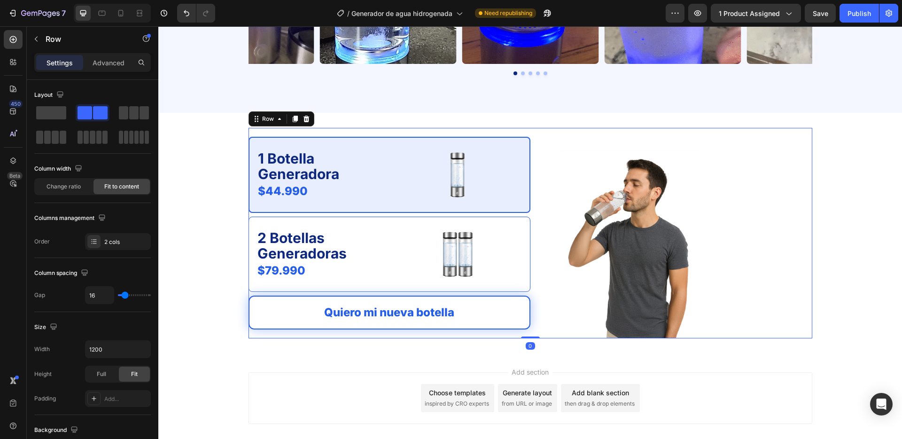
drag, startPoint x: 527, startPoint y: 345, endPoint x: 517, endPoint y: 325, distance: 22.3
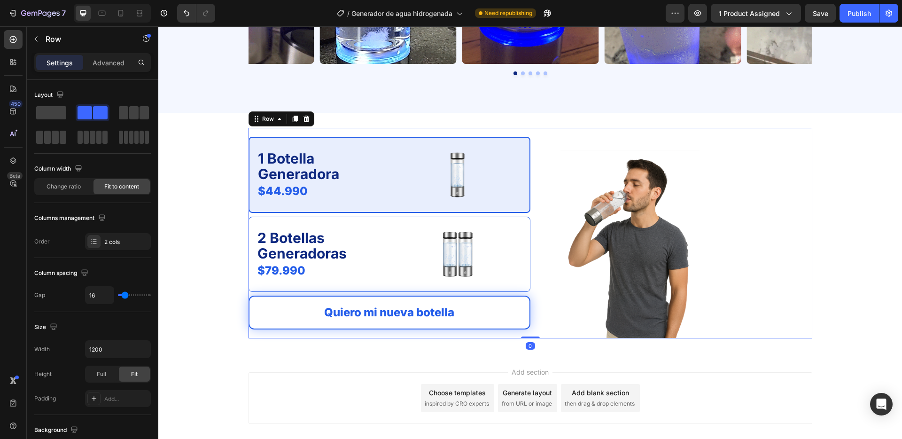
click at [523, 328] on div "1 Botella Generadora Text Block $44.990 Product Price Product Price Image Row 2…" at bounding box center [531, 233] width 564 height 210
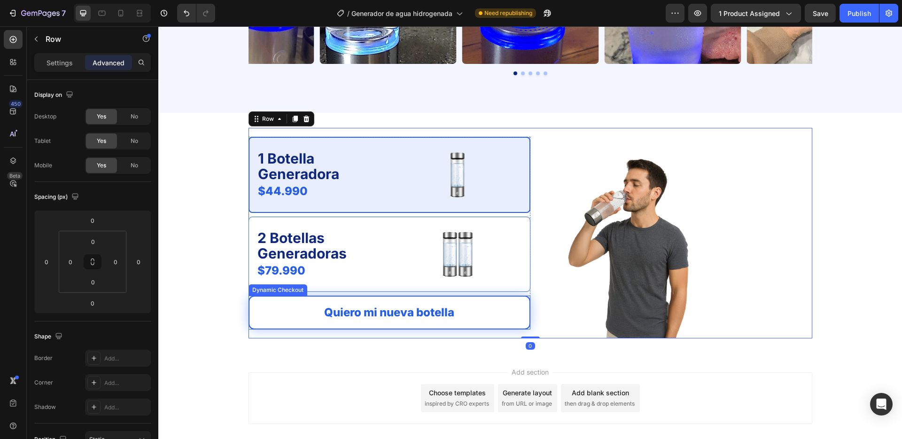
click at [516, 325] on button "Quiero mi nueva botella" at bounding box center [390, 313] width 282 height 34
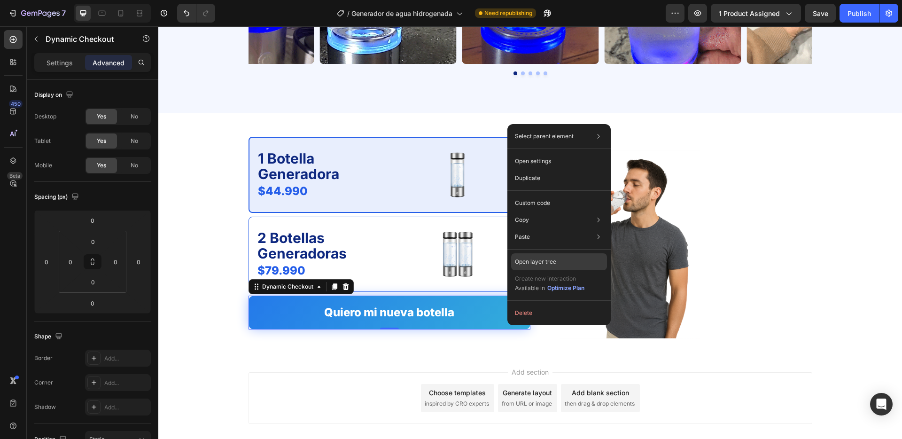
click at [533, 266] on div "Open layer tree" at bounding box center [559, 261] width 96 height 17
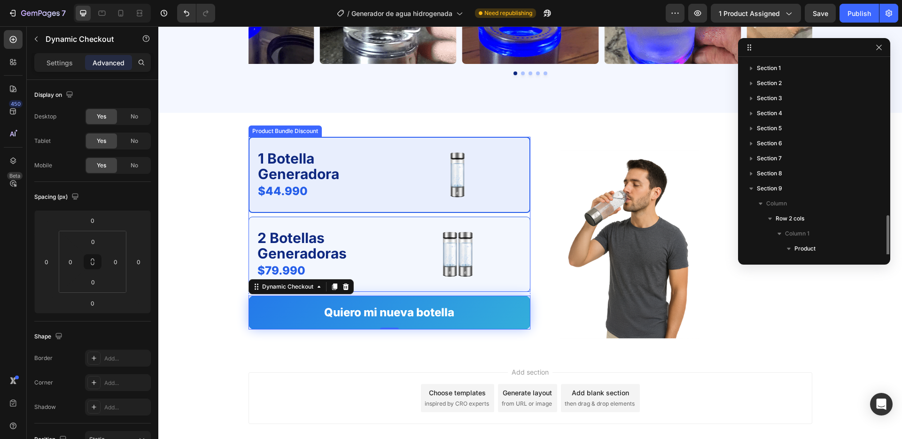
scroll to position [92, 0]
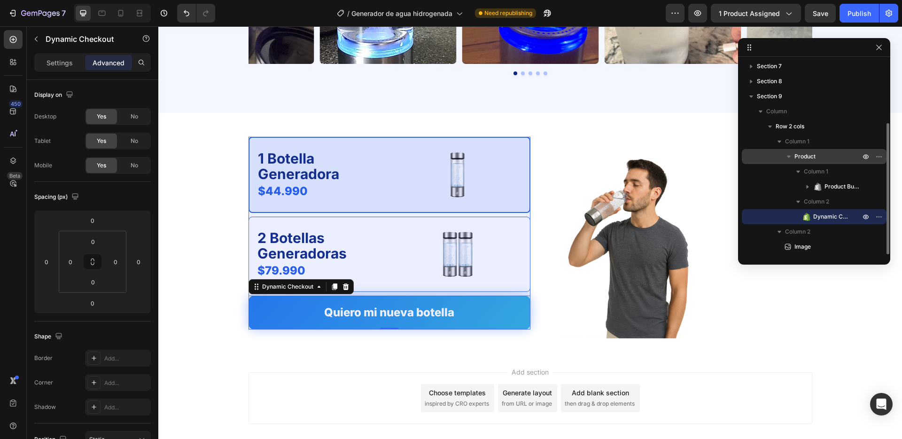
click at [829, 162] on div "Product" at bounding box center [814, 156] width 137 height 15
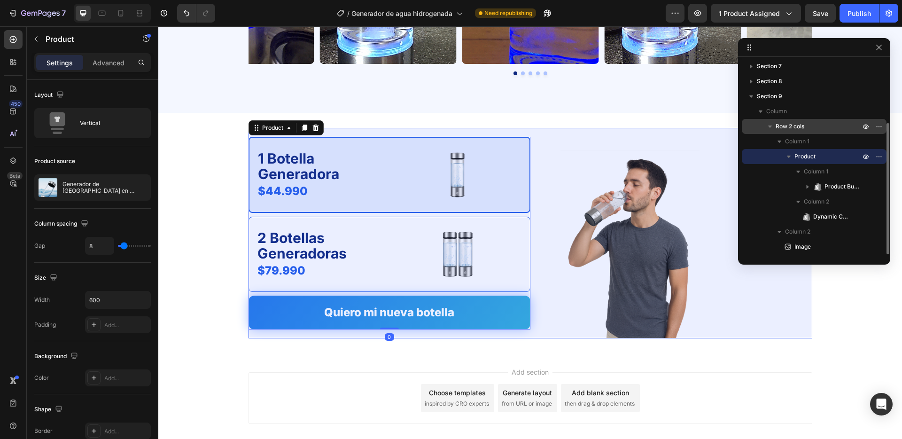
click at [819, 129] on p "Row 2 cols" at bounding box center [819, 126] width 86 height 9
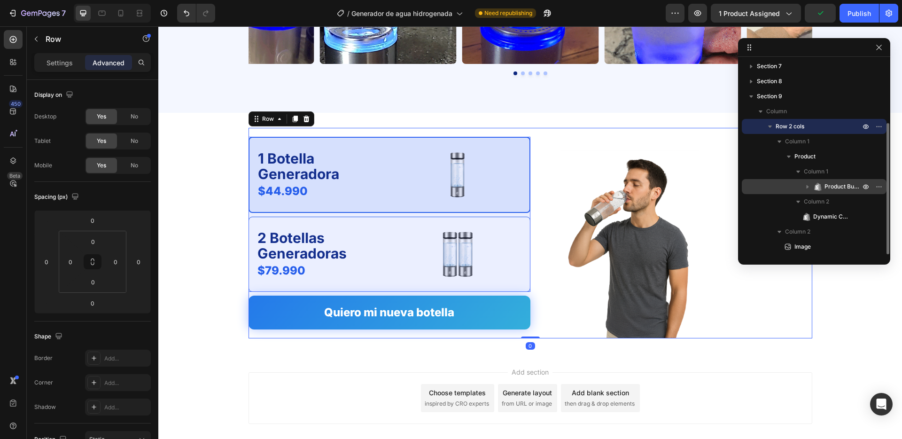
click at [822, 184] on icon at bounding box center [817, 186] width 9 height 9
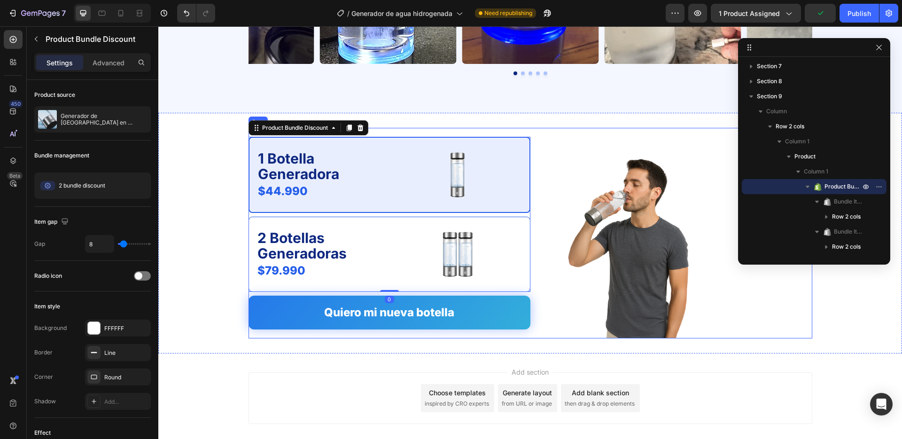
click at [534, 230] on div "1 Botella Generadora Text Block $44.990 Product Price Product Price Image Row 2…" at bounding box center [531, 233] width 564 height 210
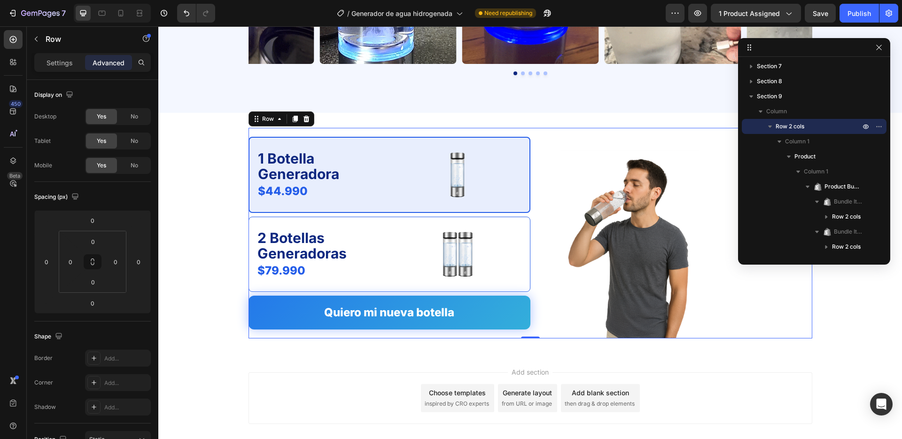
click at [533, 214] on div "1 Botella Generadora Text Block $44.990 Product Price Product Price Image Row 2…" at bounding box center [531, 233] width 564 height 210
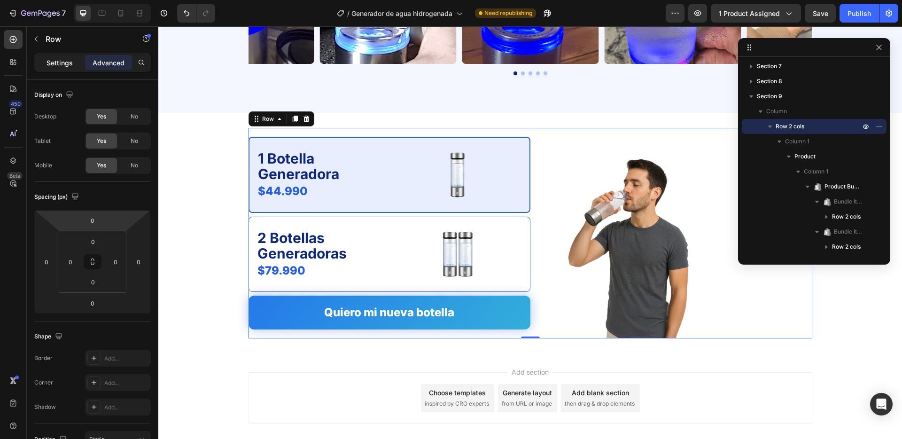
click at [62, 66] on p "Settings" at bounding box center [60, 63] width 26 height 10
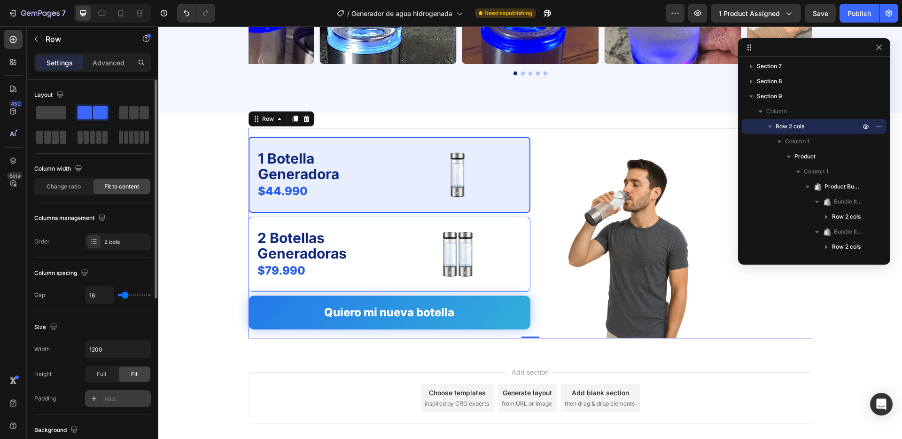
click at [99, 401] on div at bounding box center [93, 398] width 13 height 13
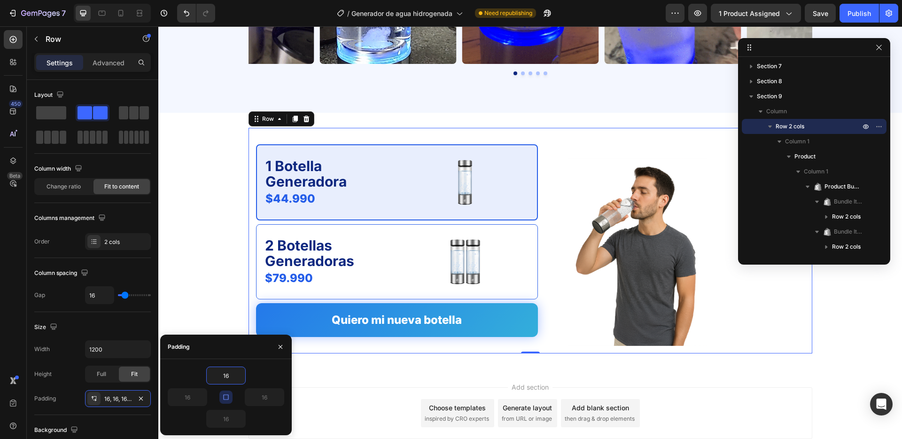
click at [228, 392] on button "button" at bounding box center [225, 396] width 13 height 13
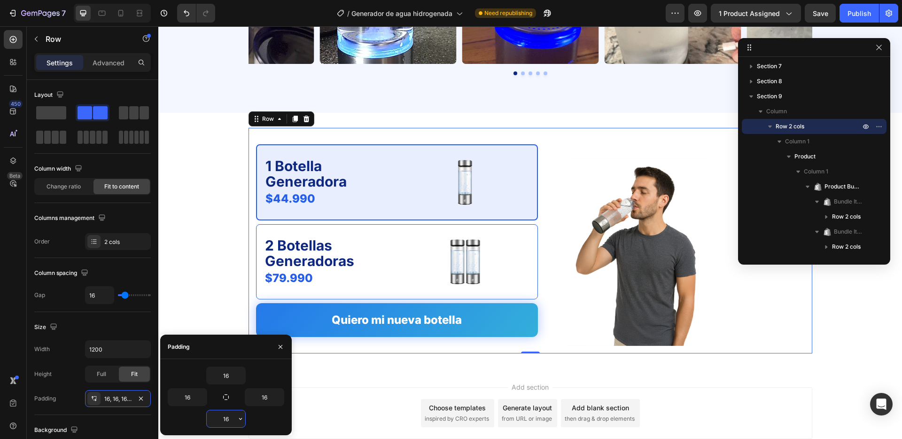
click at [226, 420] on input "16" at bounding box center [226, 418] width 39 height 17
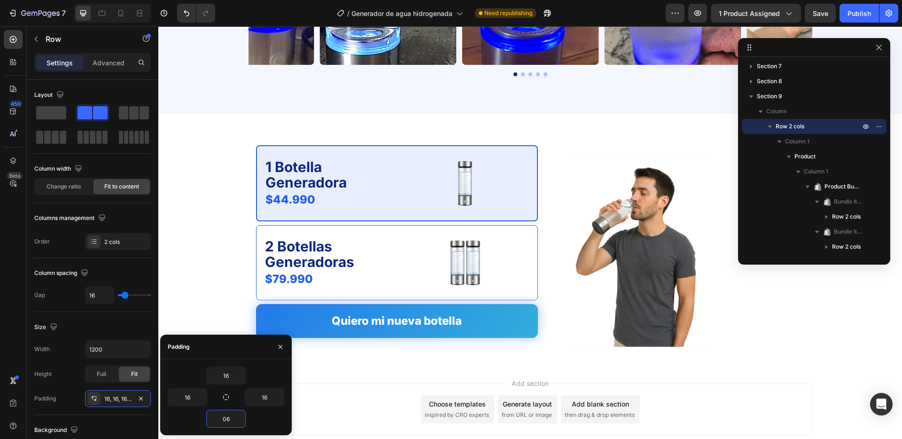
scroll to position [1819, 0]
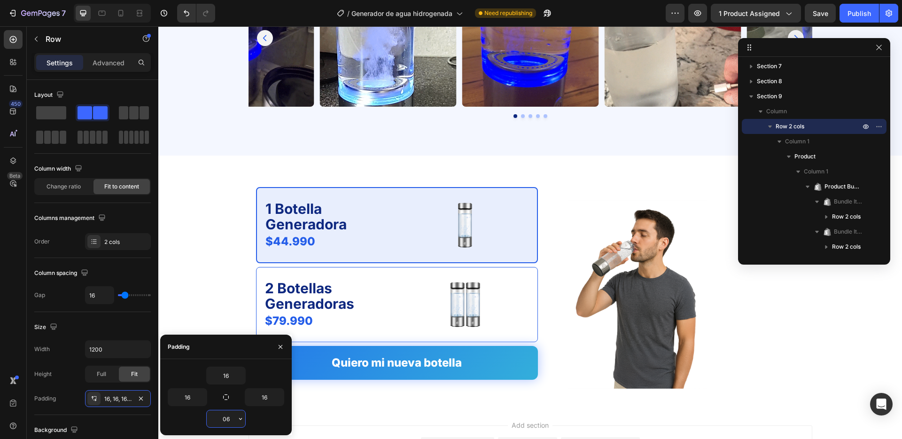
drag, startPoint x: 229, startPoint y: 418, endPoint x: 216, endPoint y: 418, distance: 12.7
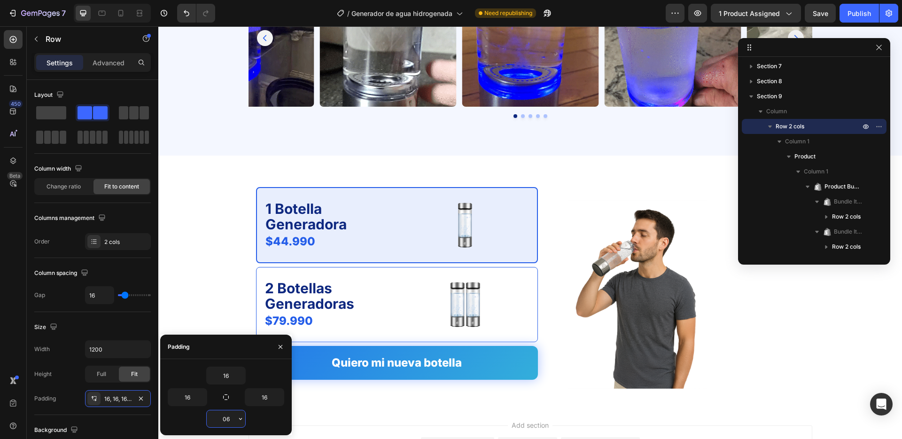
click at [216, 418] on input "06" at bounding box center [226, 418] width 39 height 17
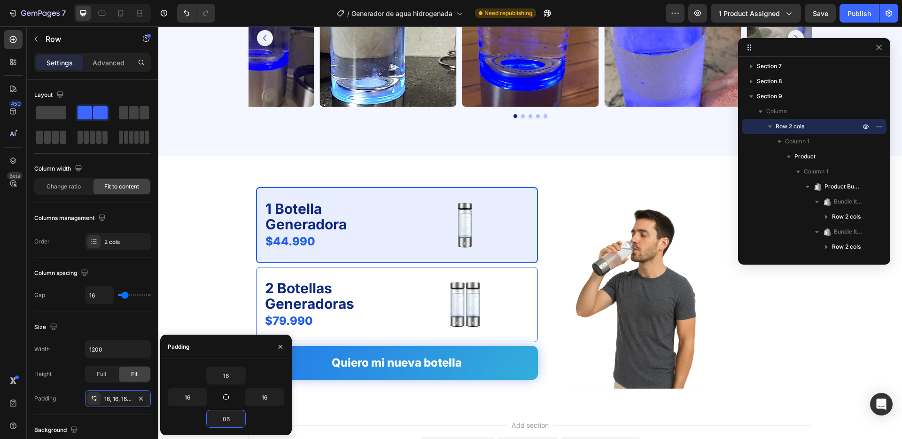
type input "0"
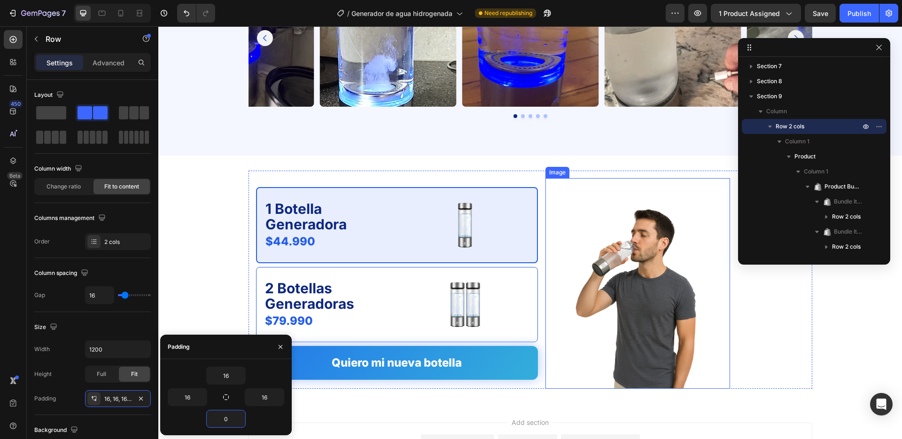
click at [721, 303] on div "Image" at bounding box center [637, 283] width 185 height 210
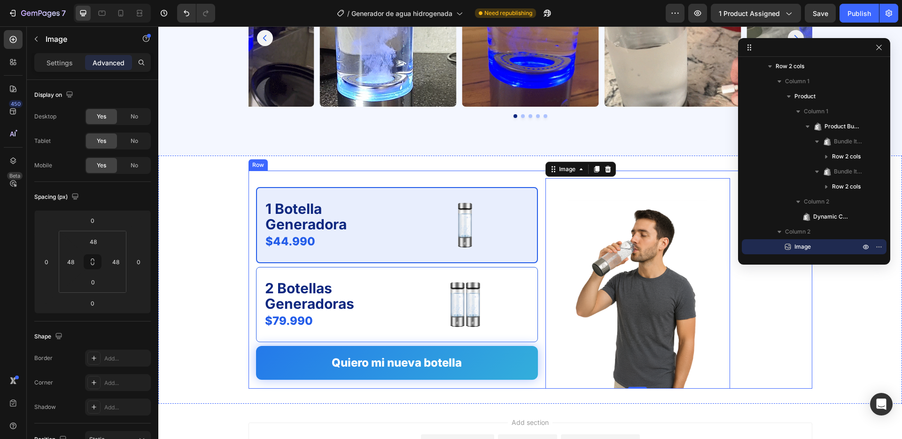
scroll to position [75, 0]
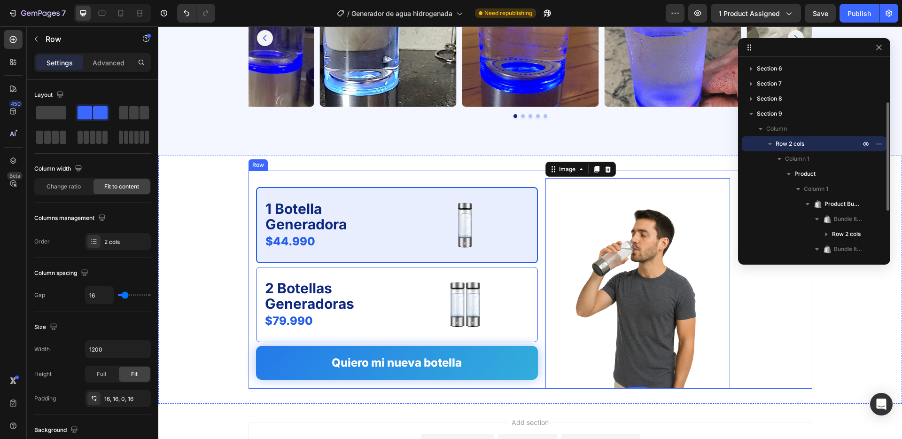
click at [785, 301] on div "1 Botella Generadora Text Block $44.990 Product Price Product Price Image Row 2…" at bounding box center [531, 280] width 564 height 218
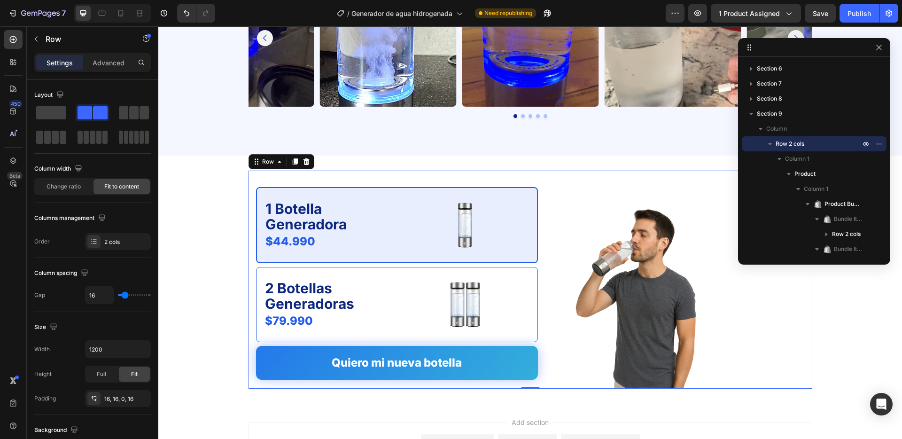
click at [543, 195] on div "1 Botella Generadora Text Block $44.990 Product Price Product Price Image Row 2…" at bounding box center [531, 280] width 564 height 218
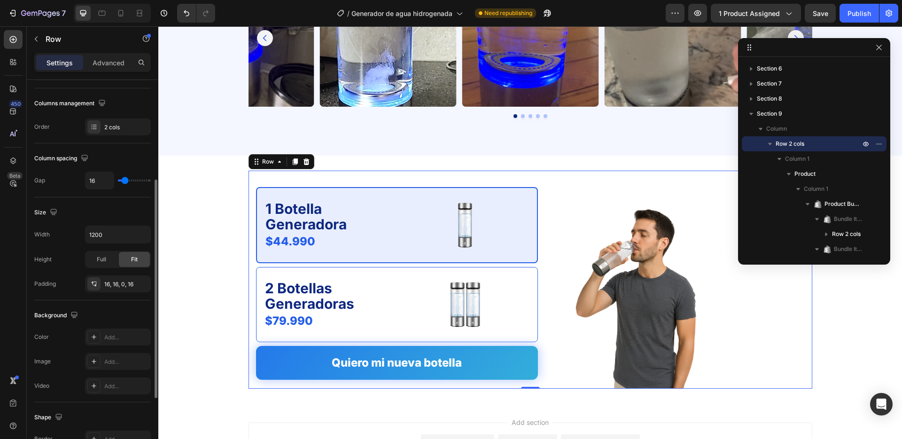
scroll to position [220, 0]
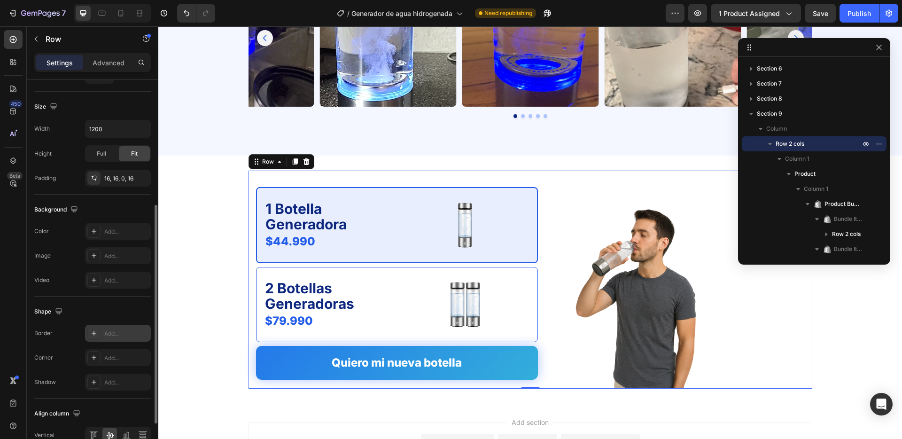
click at [114, 335] on div "Add..." at bounding box center [126, 333] width 44 height 8
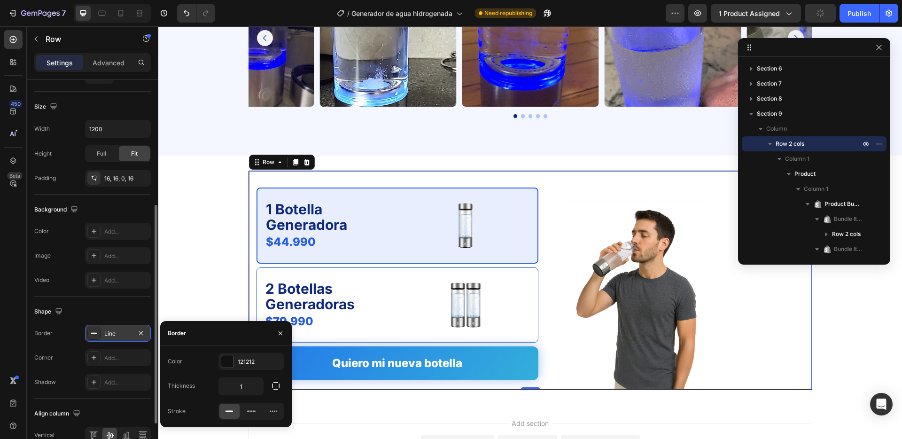
scroll to position [219, 0]
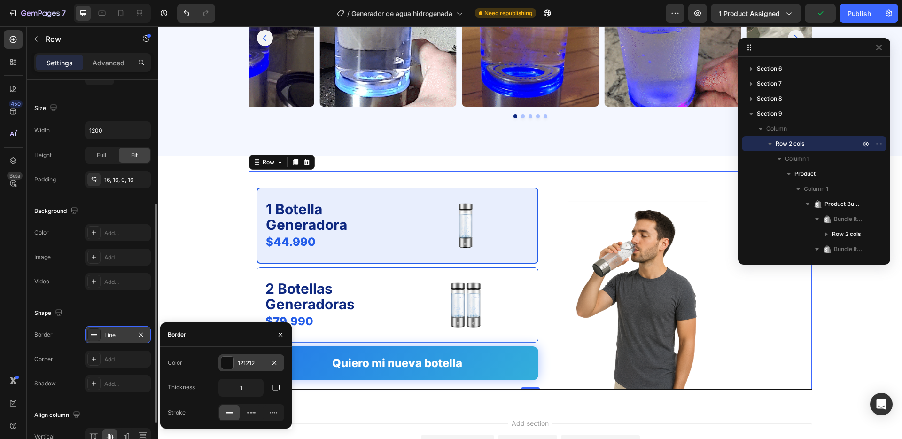
click at [228, 357] on div at bounding box center [227, 363] width 12 height 12
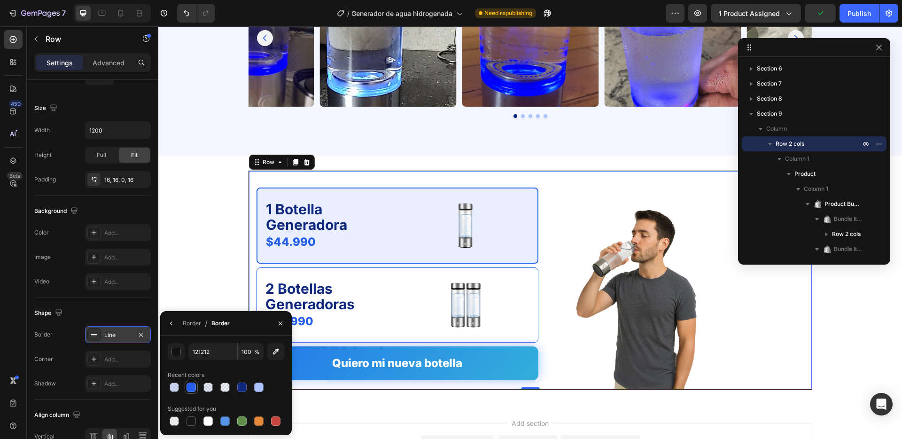
click at [195, 388] on div at bounding box center [191, 386] width 9 height 9
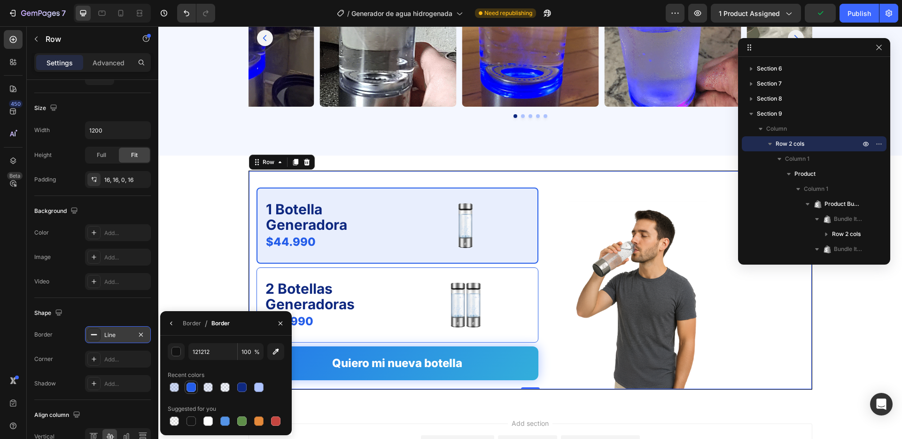
type input "245DE9"
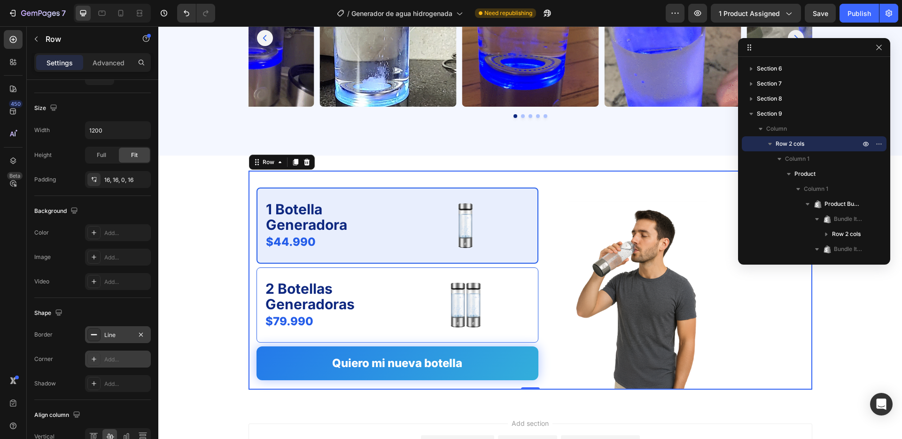
click at [115, 366] on div "Add..." at bounding box center [118, 358] width 66 height 17
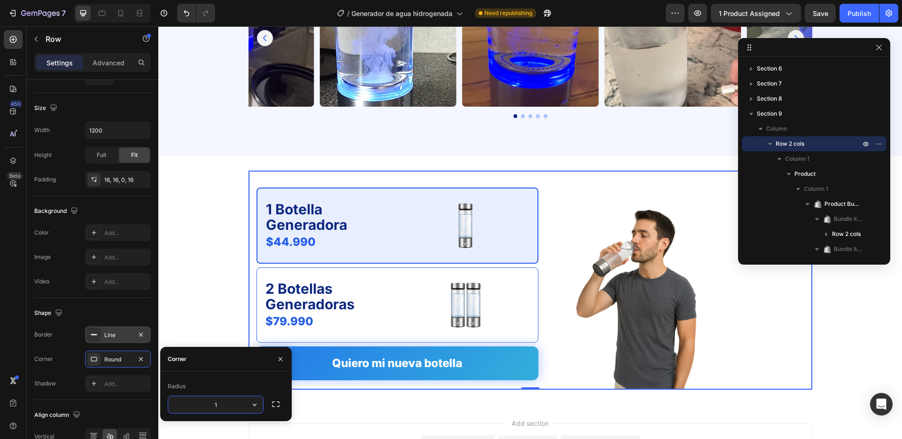
type input "16"
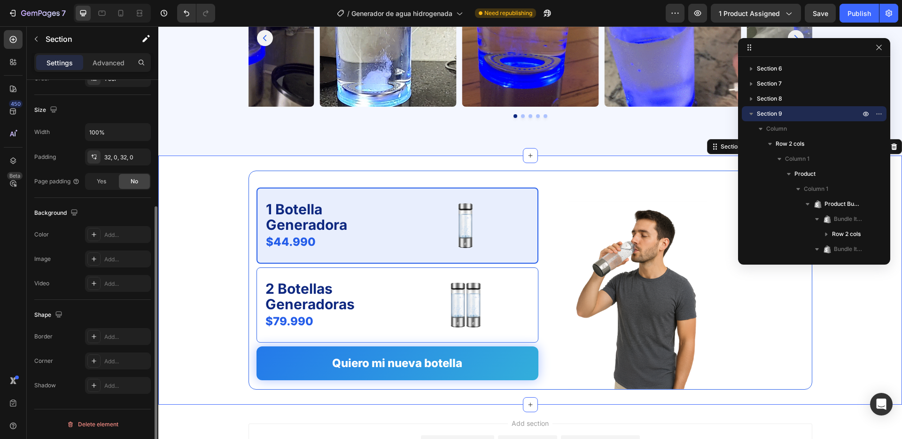
click at [237, 293] on div "1 Botella Generadora Text Block $44.990 Product Price Product Price Image Row 2…" at bounding box center [530, 280] width 744 height 219
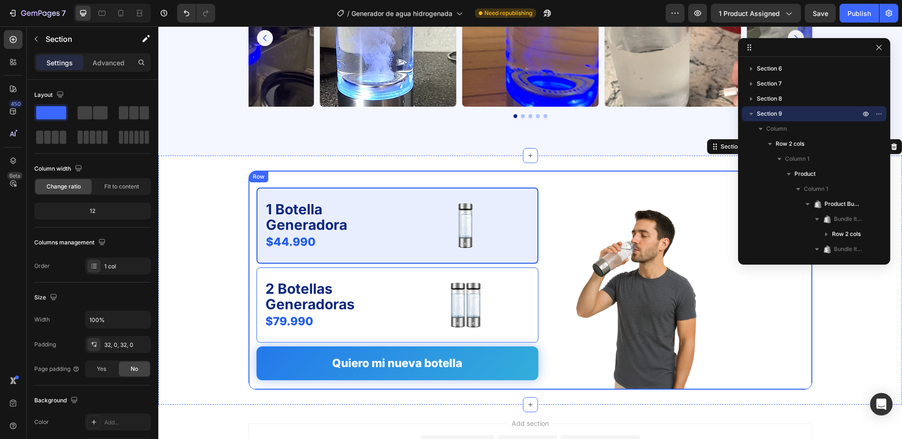
scroll to position [1818, 0]
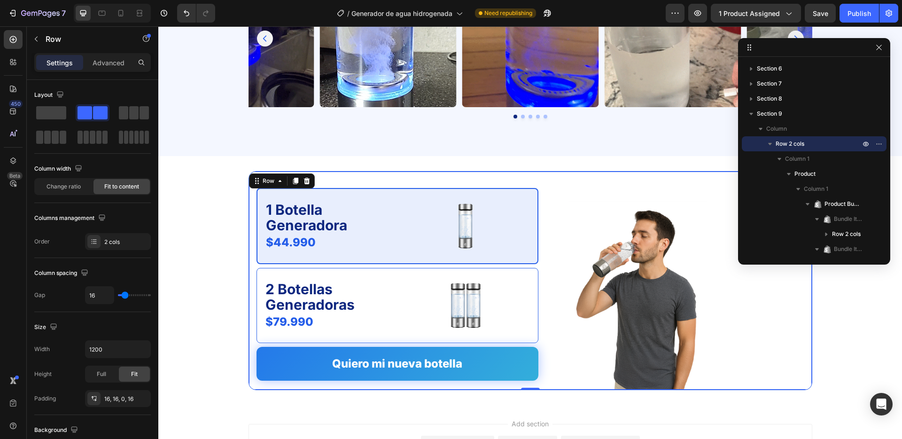
click at [385, 173] on div "1 Botella Generadora Text Block $44.990 Product Price Product Price Image Row 2…" at bounding box center [531, 280] width 564 height 219
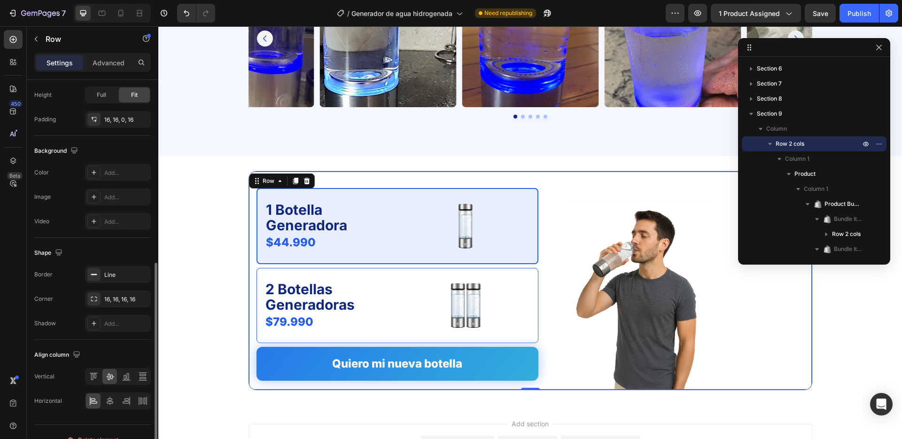
scroll to position [295, 0]
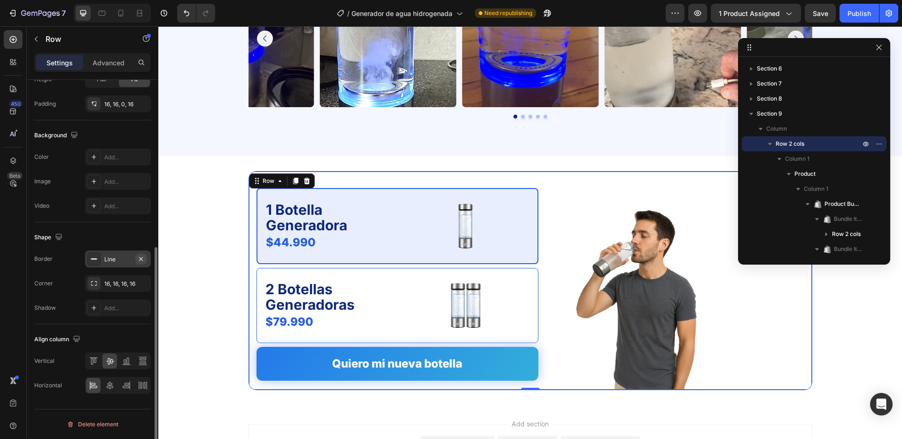
click at [142, 262] on button "button" at bounding box center [140, 258] width 11 height 11
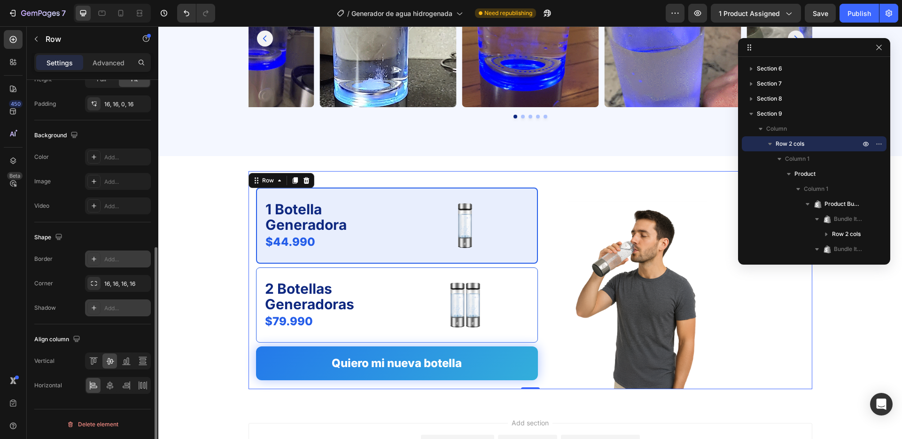
click at [117, 305] on div "Add..." at bounding box center [126, 308] width 44 height 8
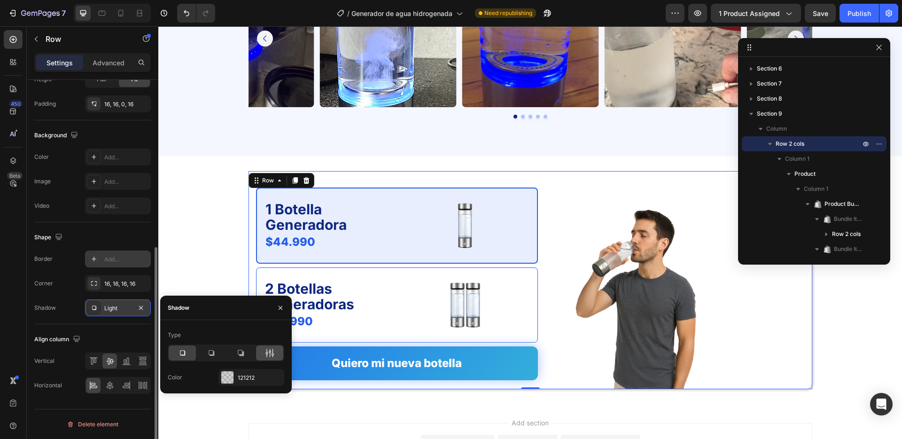
click at [265, 350] on icon at bounding box center [269, 352] width 9 height 9
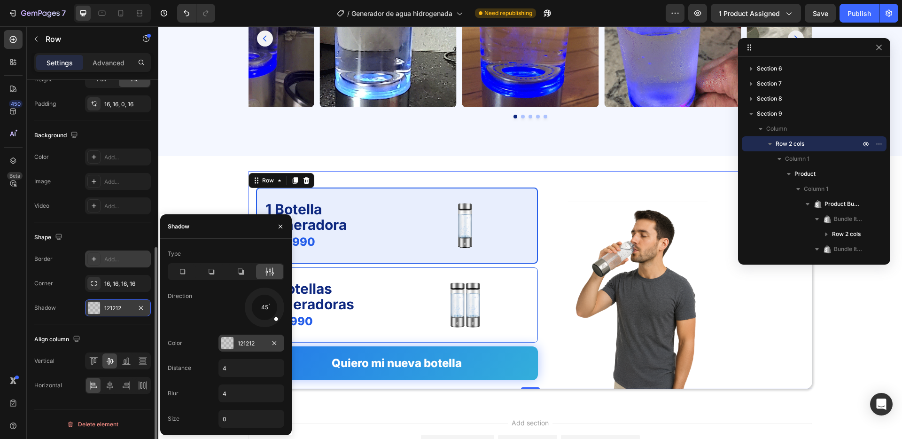
click at [232, 344] on div at bounding box center [227, 343] width 12 height 12
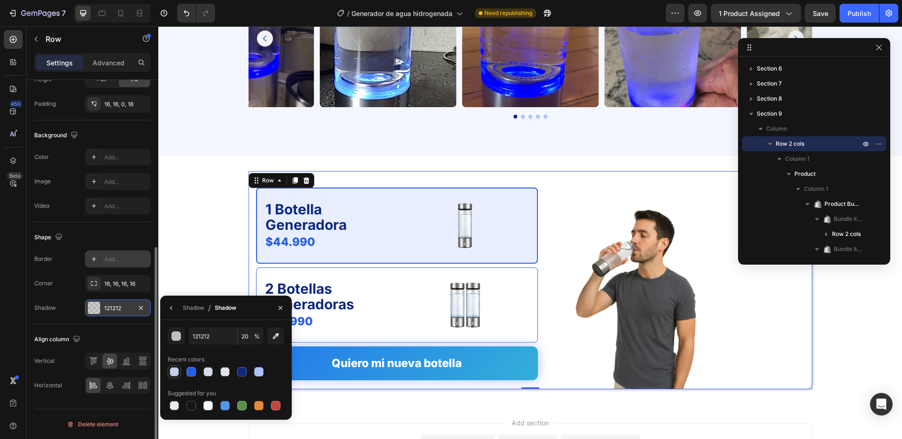
click at [174, 371] on div at bounding box center [174, 371] width 9 height 9
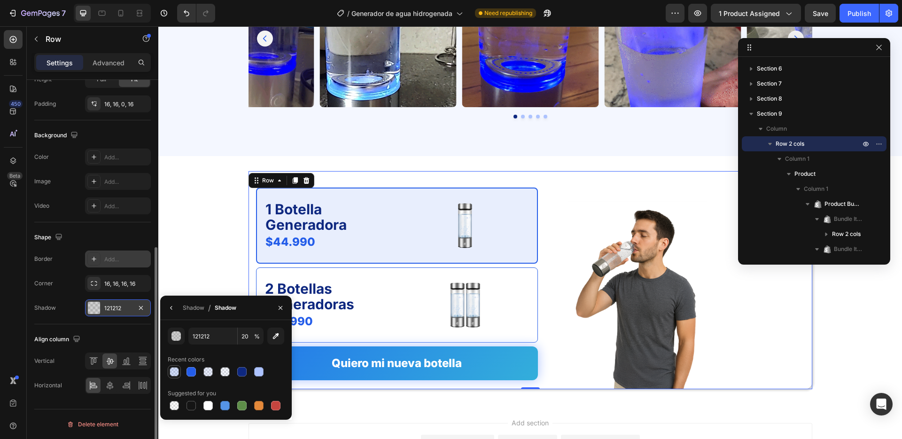
type input "245DEC"
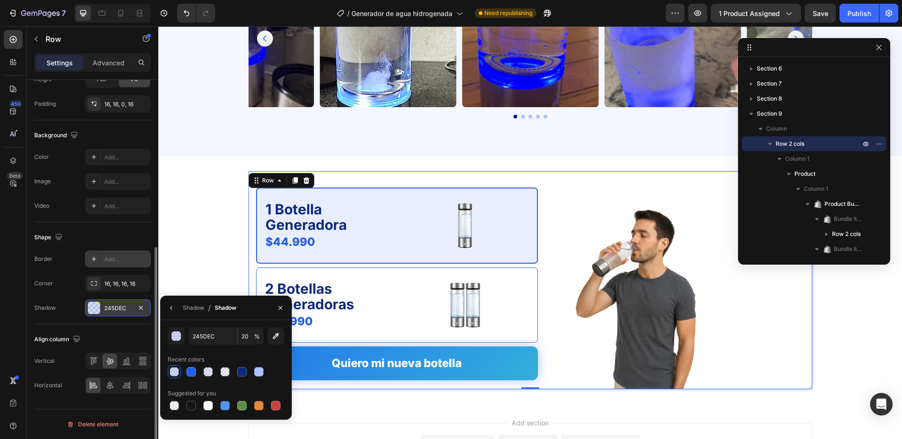
click at [168, 308] on icon "button" at bounding box center [172, 308] width 8 height 8
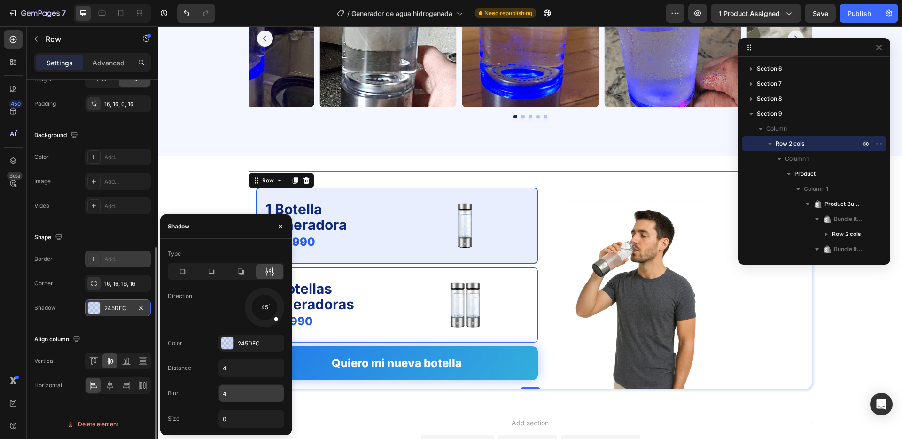
click at [230, 390] on input "4" at bounding box center [251, 393] width 65 height 17
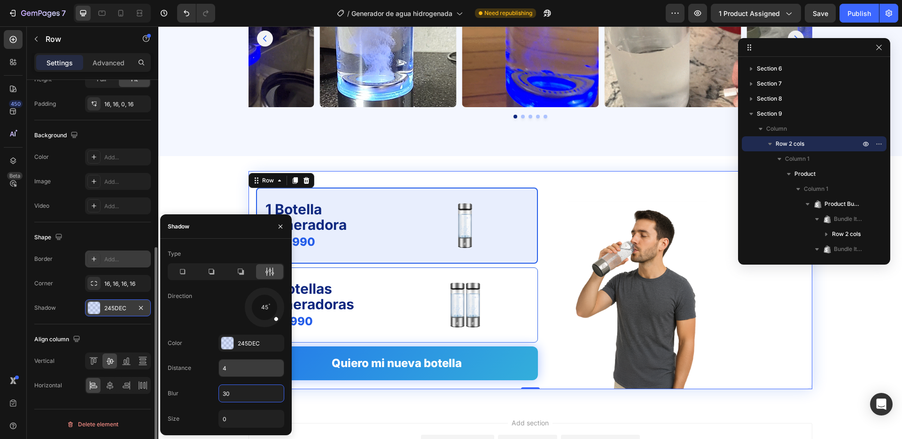
type input "30"
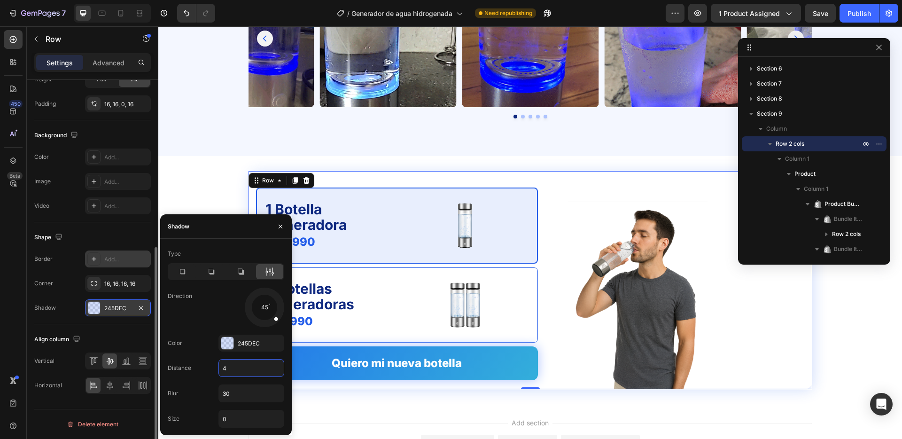
click at [230, 370] on input "4" at bounding box center [251, 367] width 65 height 17
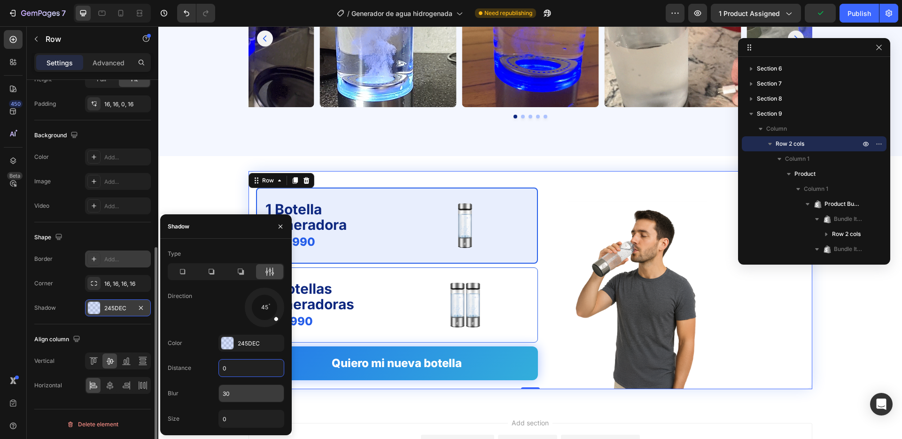
type input "0"
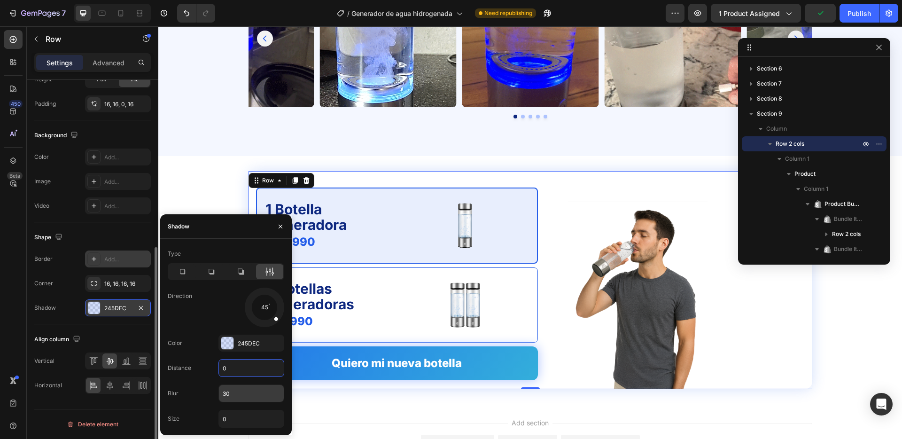
click at [239, 393] on input "30" at bounding box center [251, 393] width 65 height 17
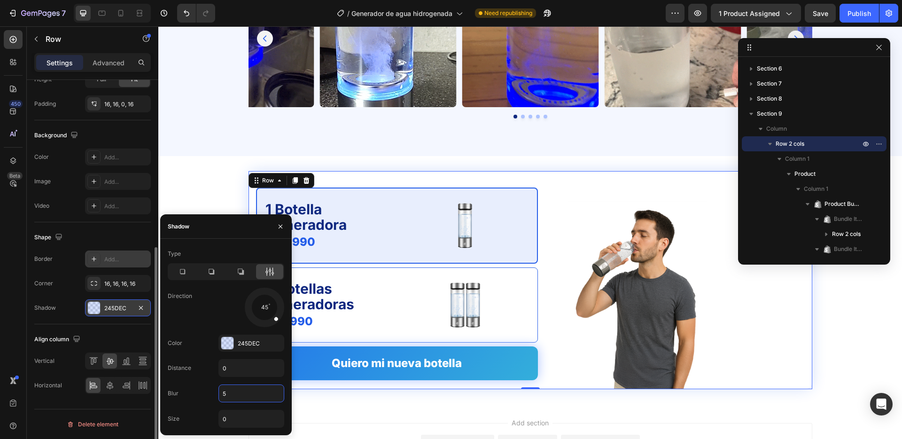
type input "50"
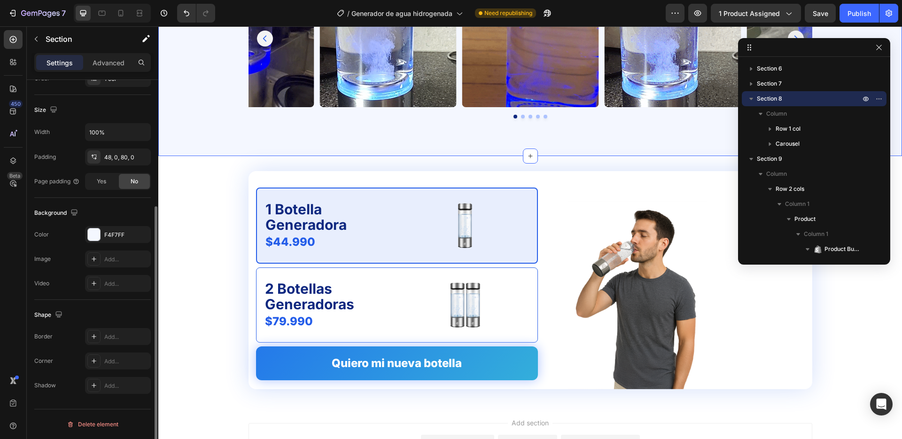
scroll to position [0, 0]
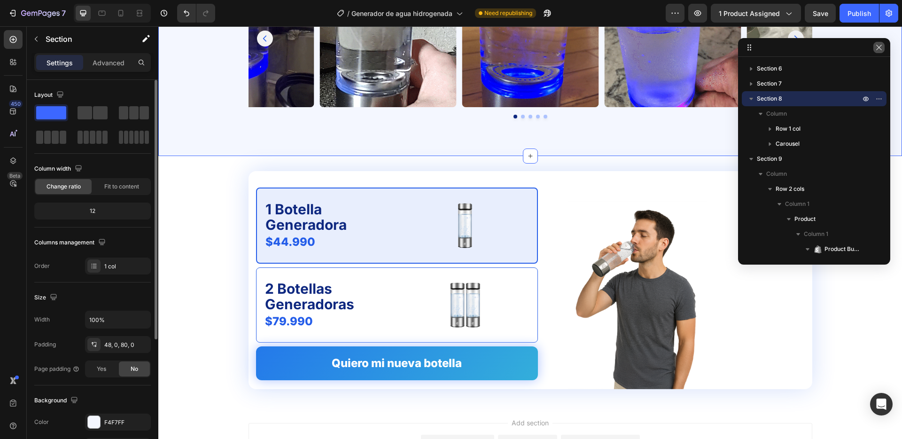
click at [879, 44] on icon "button" at bounding box center [879, 48] width 8 height 8
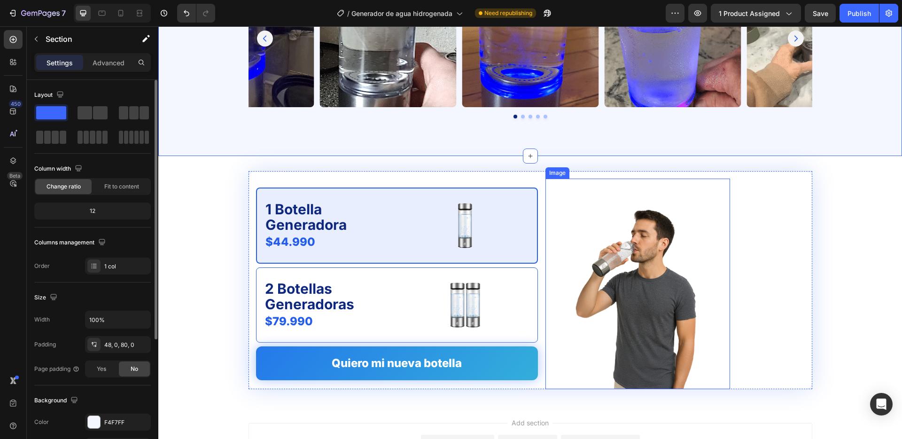
click at [679, 247] on img at bounding box center [638, 295] width 140 height 188
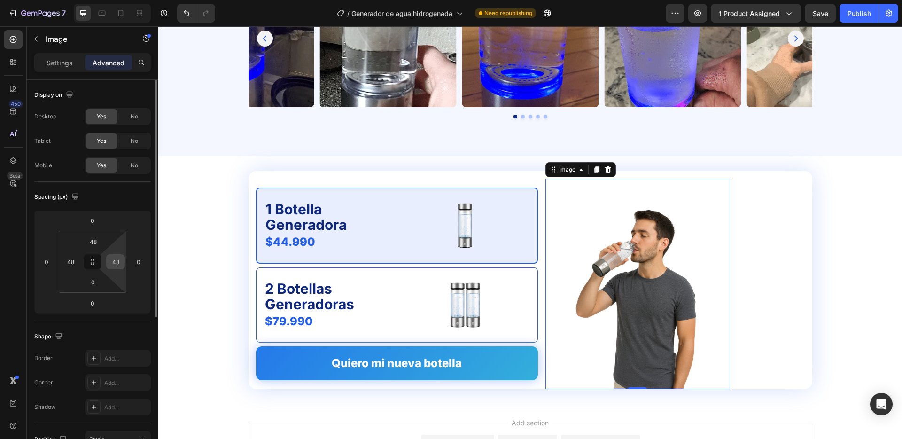
click at [118, 262] on input "48" at bounding box center [116, 262] width 14 height 14
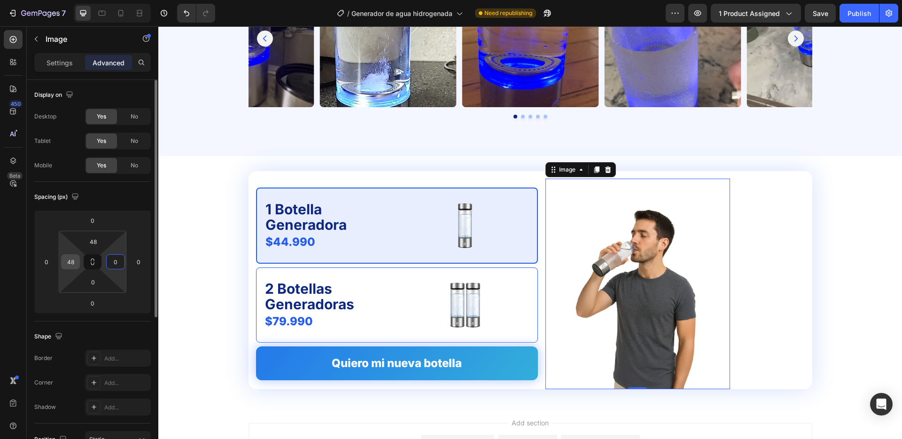
type input "0"
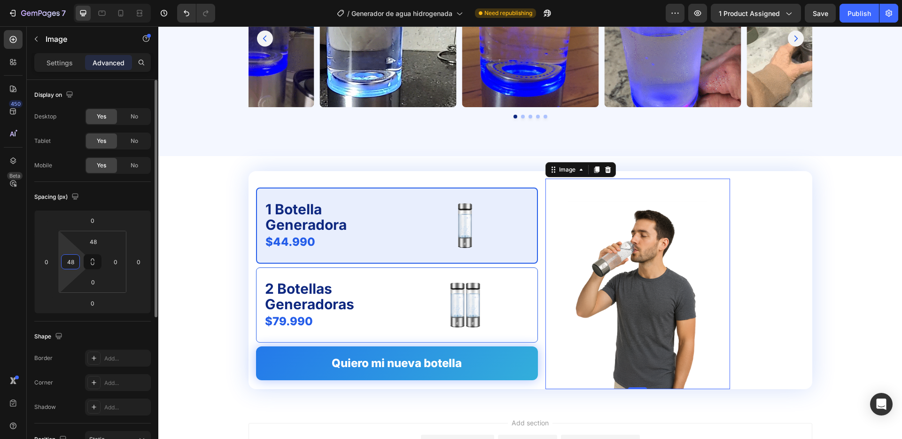
click at [76, 262] on input "48" at bounding box center [70, 262] width 14 height 14
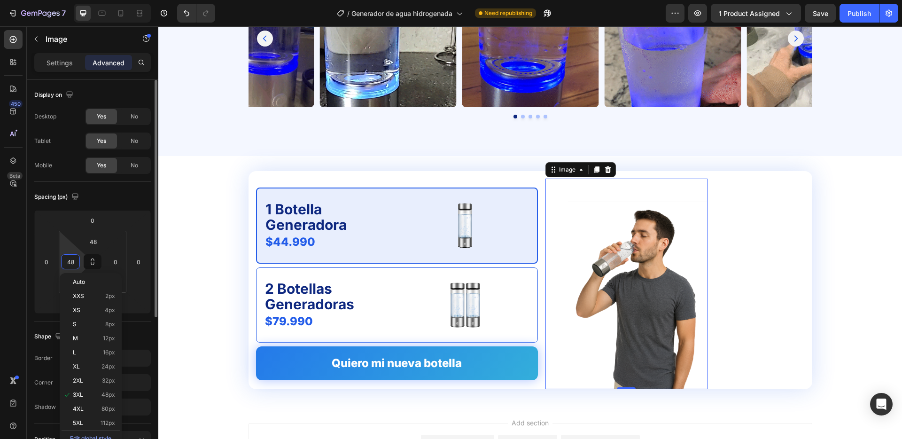
type input "0"
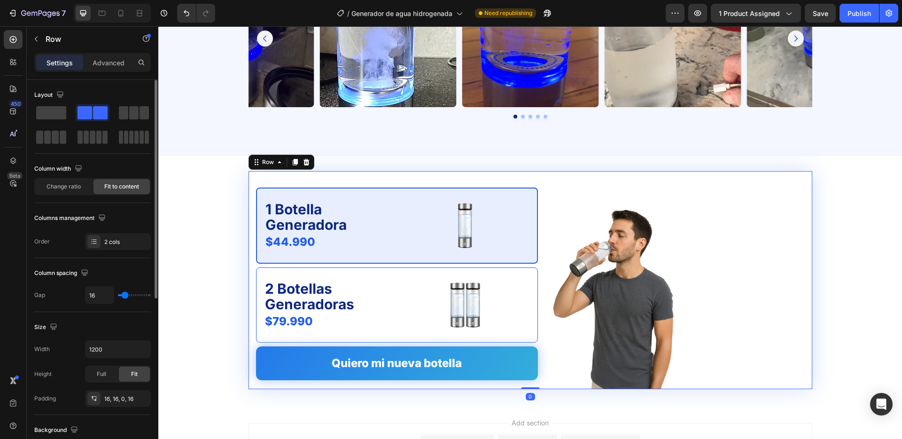
click at [538, 384] on div "1 Botella Generadora Text Block $44.990 Product Price Product Price Image Row 2…" at bounding box center [531, 280] width 564 height 218
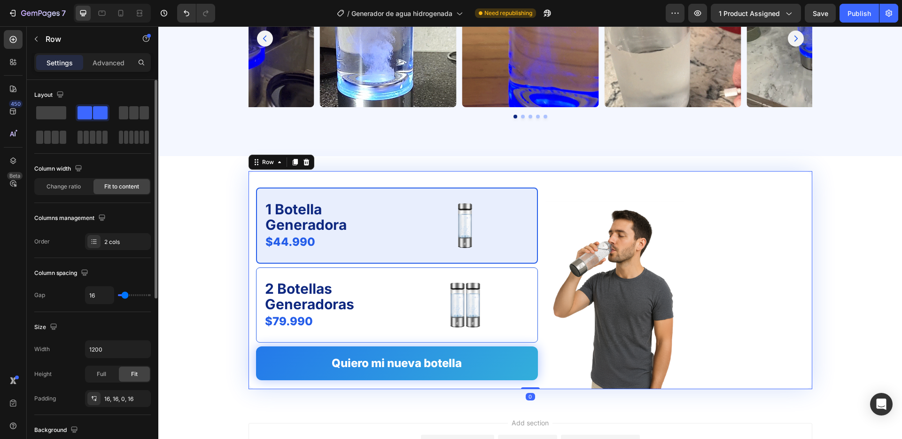
click at [544, 317] on div "1 Botella Generadora Text Block $44.990 Product Price Product Price Image Row 2…" at bounding box center [531, 280] width 564 height 218
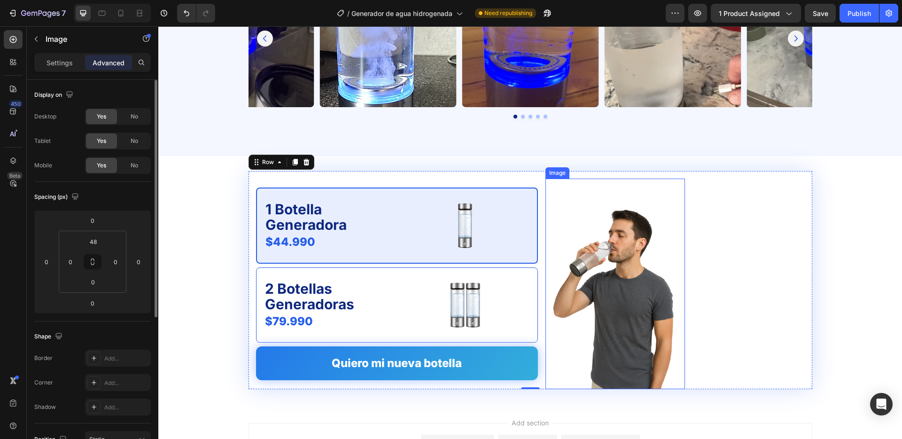
click at [545, 315] on img at bounding box center [615, 295] width 140 height 188
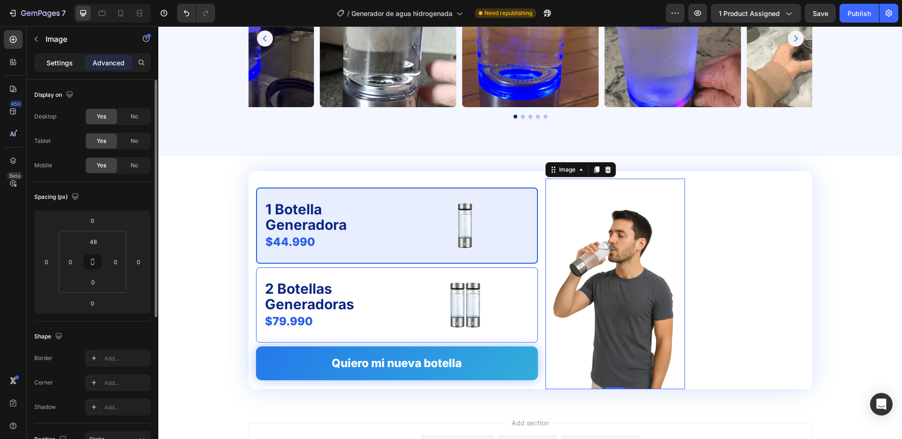
click at [54, 58] on p "Settings" at bounding box center [60, 63] width 26 height 10
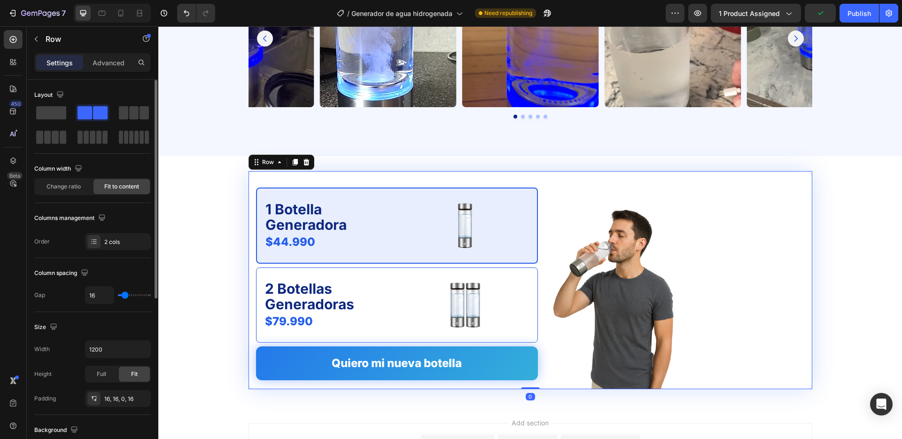
click at [541, 184] on div "1 Botella Generadora Text Block $44.990 Product Price Product Price Image Row 2…" at bounding box center [531, 280] width 564 height 218
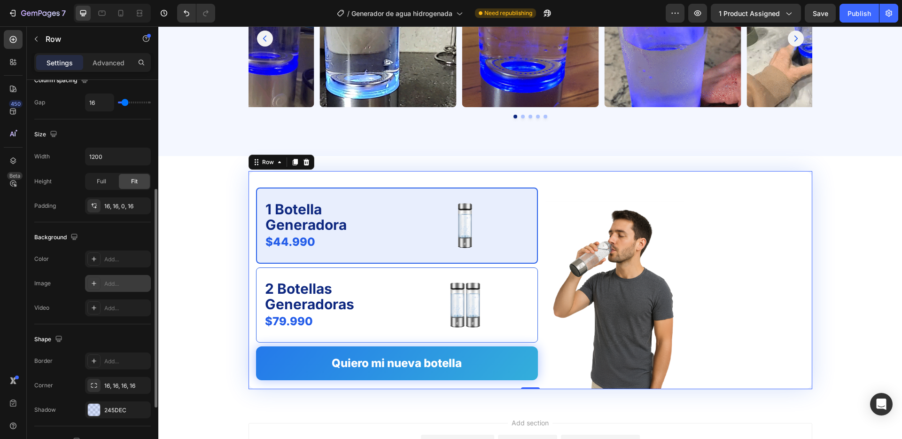
scroll to position [295, 0]
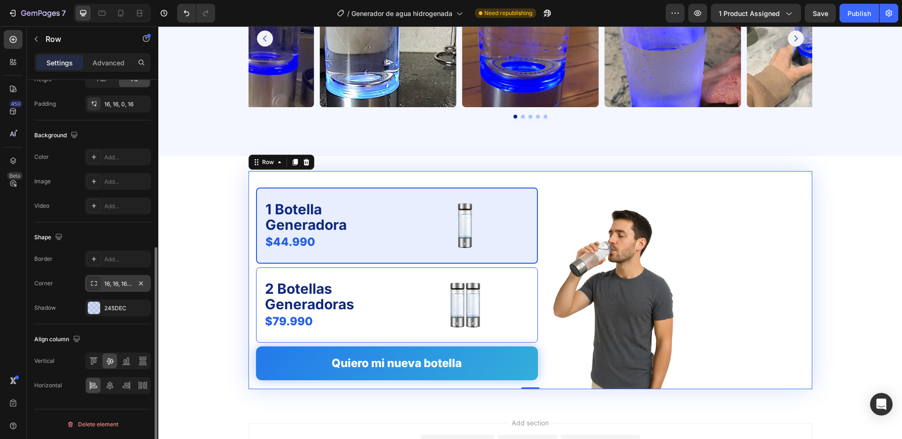
click at [113, 284] on div "16, 16, 16, 16" at bounding box center [117, 284] width 27 height 8
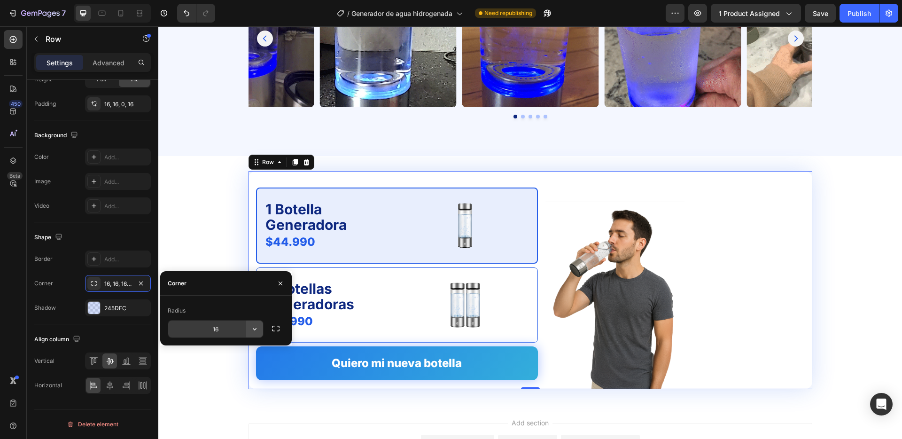
click at [257, 327] on icon "button" at bounding box center [254, 328] width 9 height 9
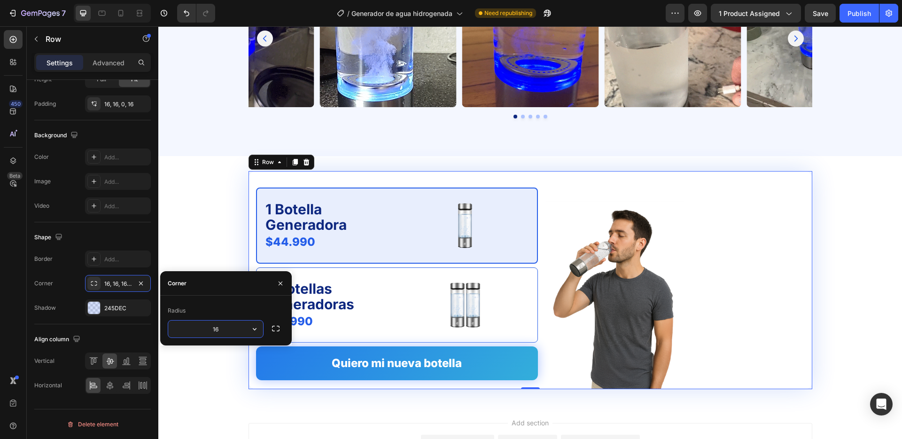
click at [233, 335] on input "16" at bounding box center [215, 328] width 95 height 17
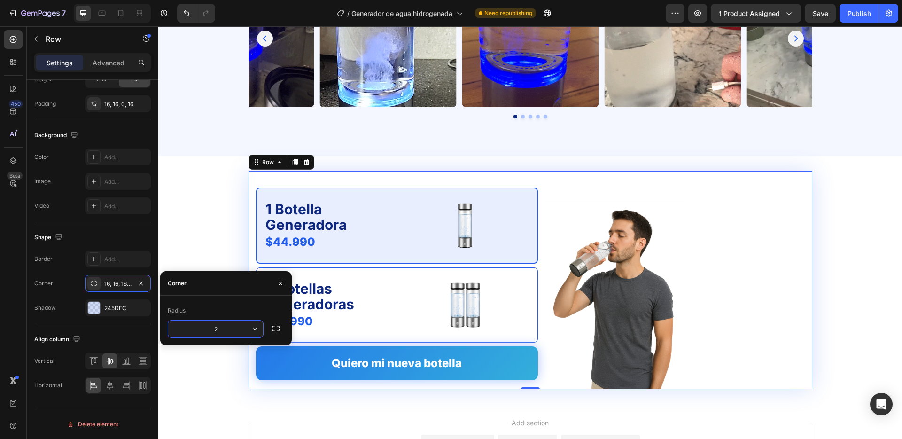
type input "24"
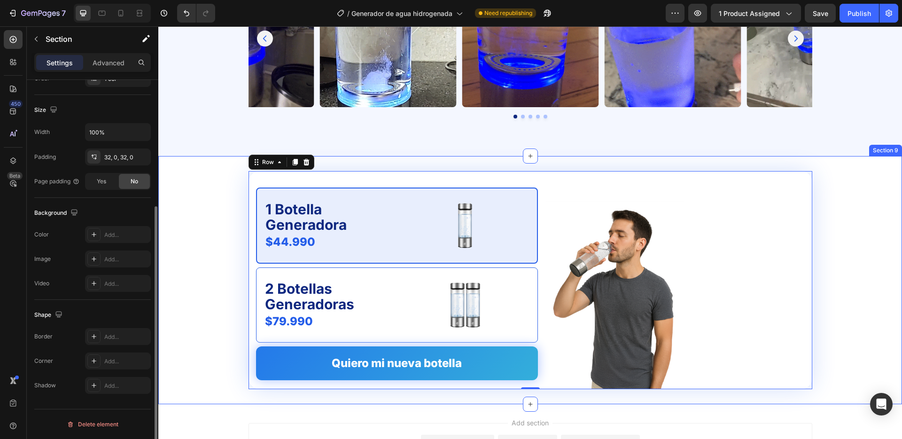
scroll to position [0, 0]
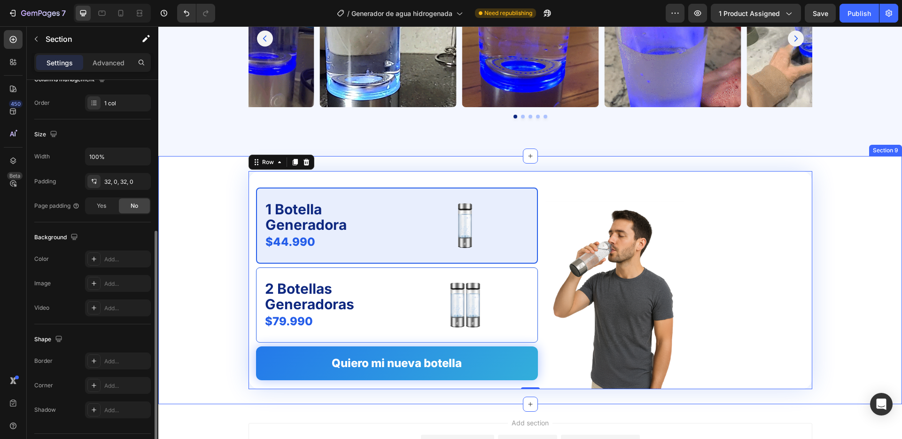
click at [197, 234] on div "1 Botella Generadora Text Block $44.990 Product Price Product Price Image Row 2…" at bounding box center [530, 280] width 744 height 218
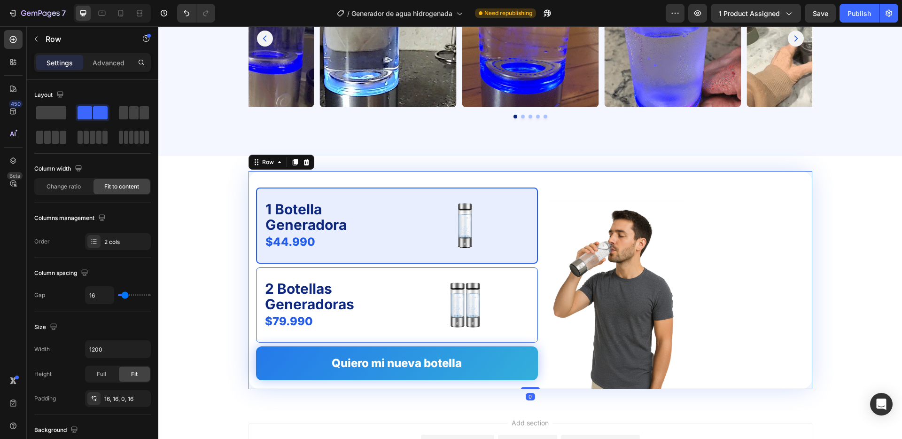
click at [253, 342] on div "1 Botella Generadora Text Block $44.990 Product Price Product Price Image Row 2…" at bounding box center [531, 280] width 564 height 218
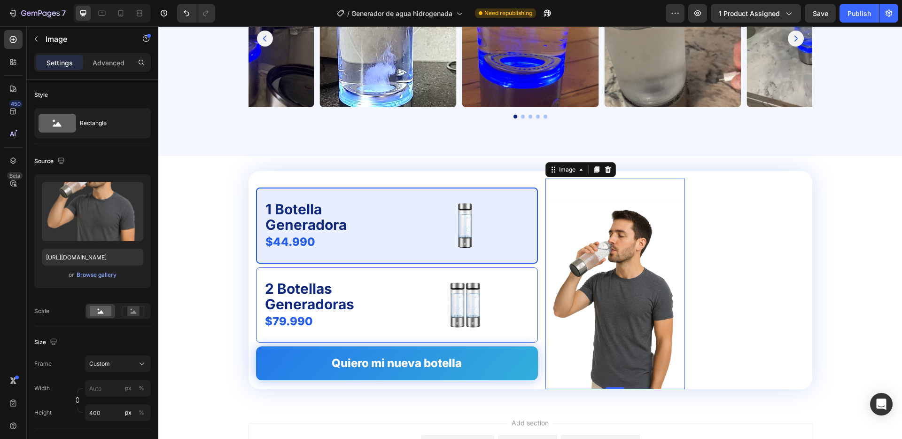
click at [571, 190] on div "Image 0" at bounding box center [615, 284] width 140 height 210
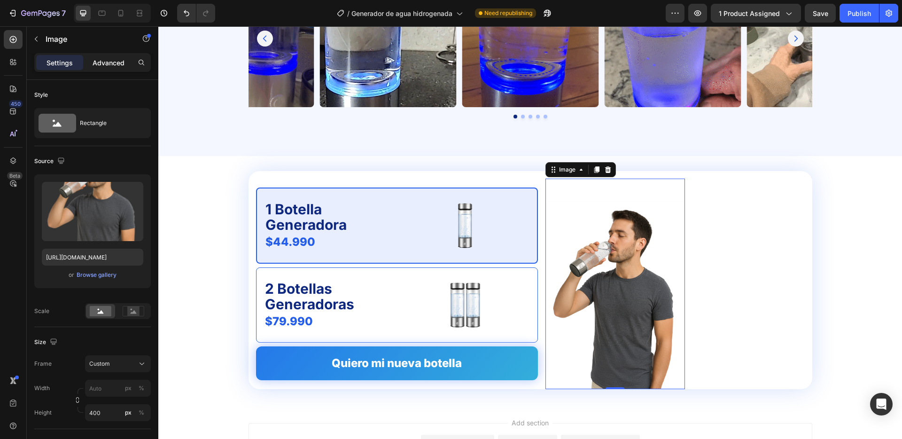
click at [110, 63] on p "Advanced" at bounding box center [109, 63] width 32 height 10
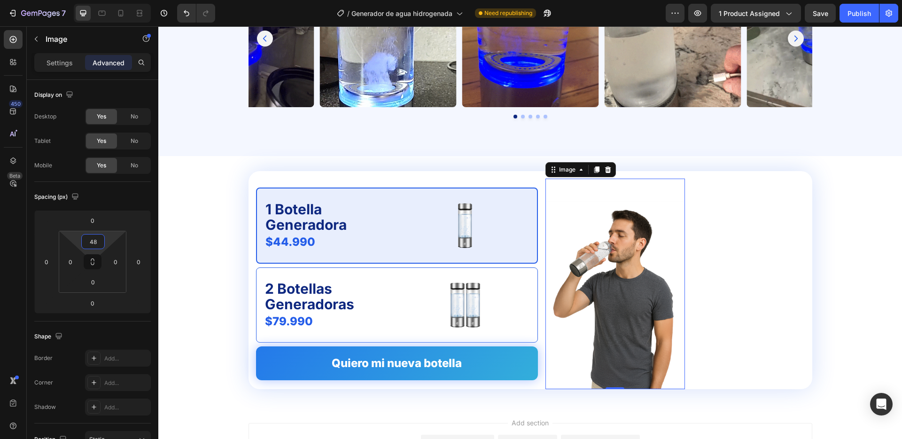
click at [95, 239] on input "48" at bounding box center [93, 241] width 19 height 14
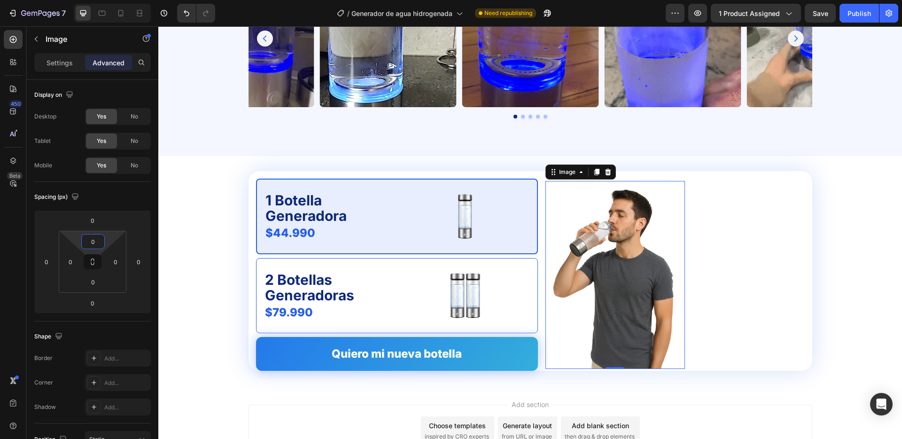
type input "0"
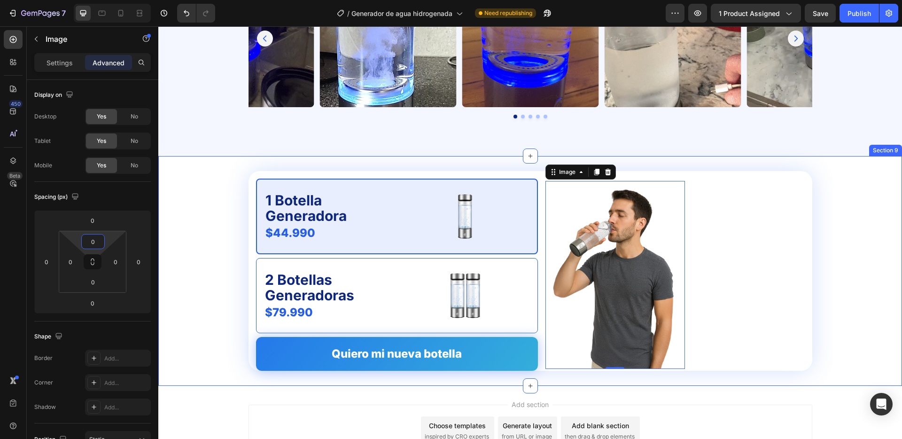
click at [227, 193] on div "1 Botella Generadora Text Block $44.990 Product Price Product Price Image Row 2…" at bounding box center [530, 271] width 744 height 200
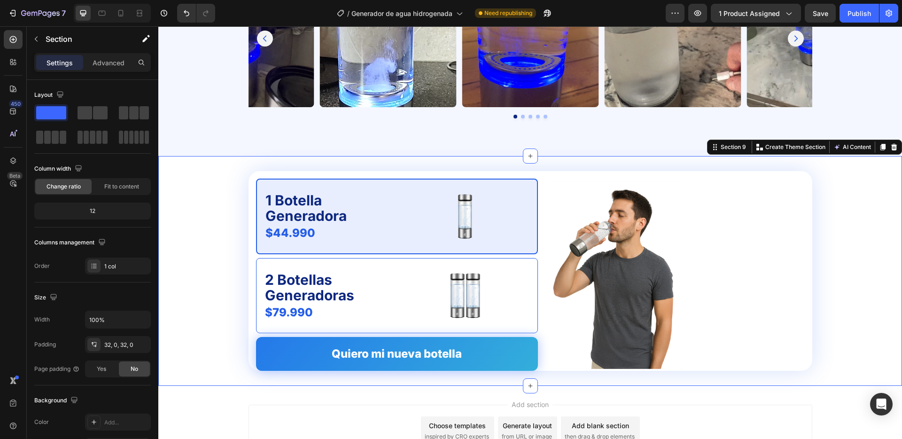
scroll to position [1819, 0]
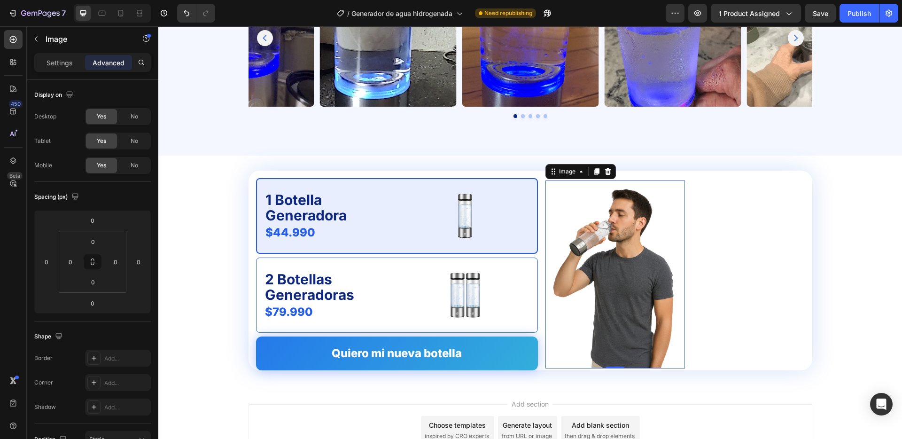
click at [651, 240] on img at bounding box center [615, 274] width 140 height 188
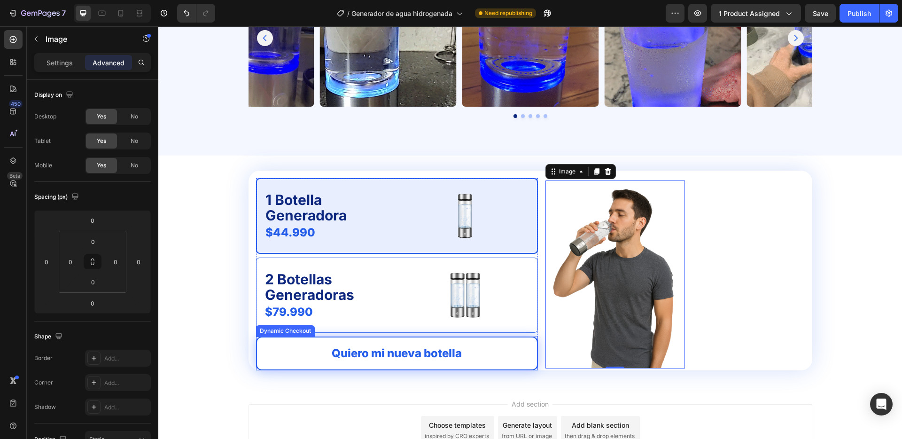
click at [527, 343] on button "Quiero mi nueva botella" at bounding box center [396, 353] width 283 height 34
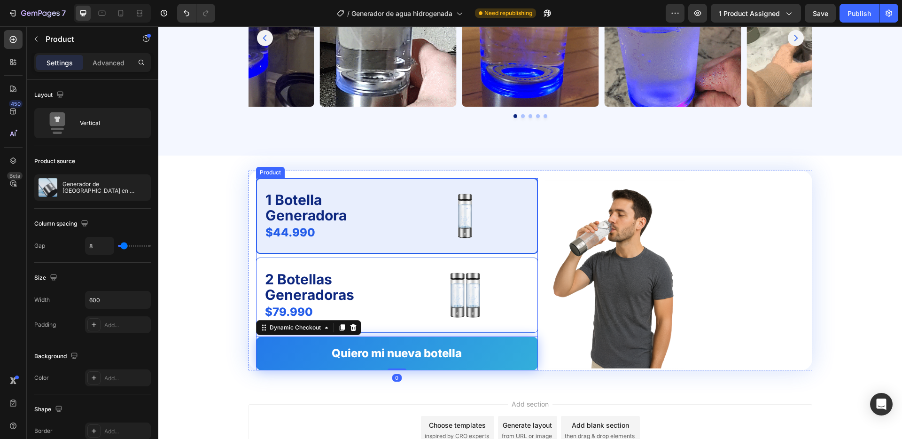
click at [533, 334] on div "1 Botella Generadora Text Block $44.990 Product Price Product Price Image Row 2…" at bounding box center [397, 274] width 282 height 193
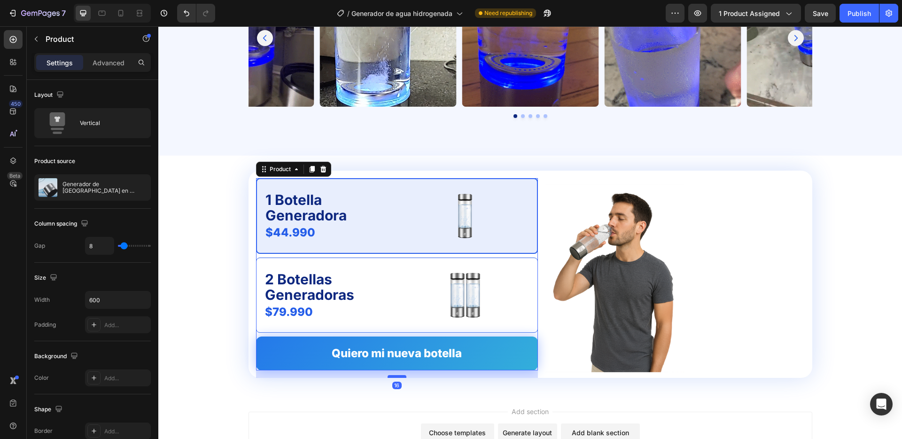
drag, startPoint x: 395, startPoint y: 368, endPoint x: 404, endPoint y: 375, distance: 11.3
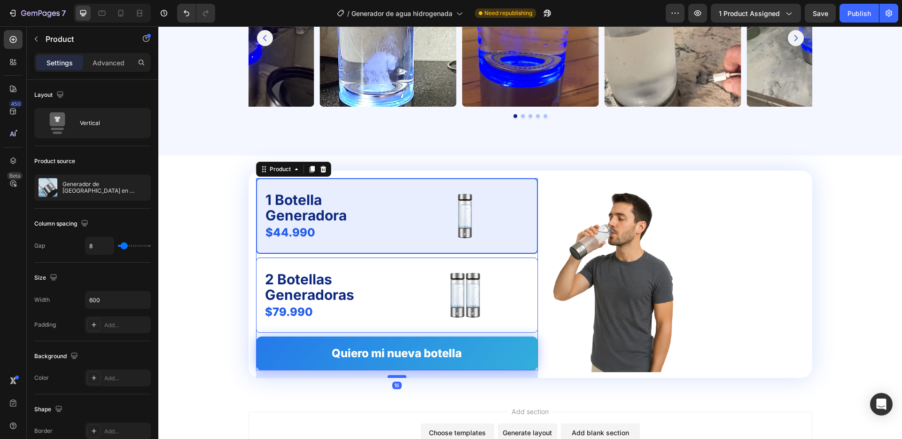
click at [404, 375] on div at bounding box center [397, 376] width 19 height 3
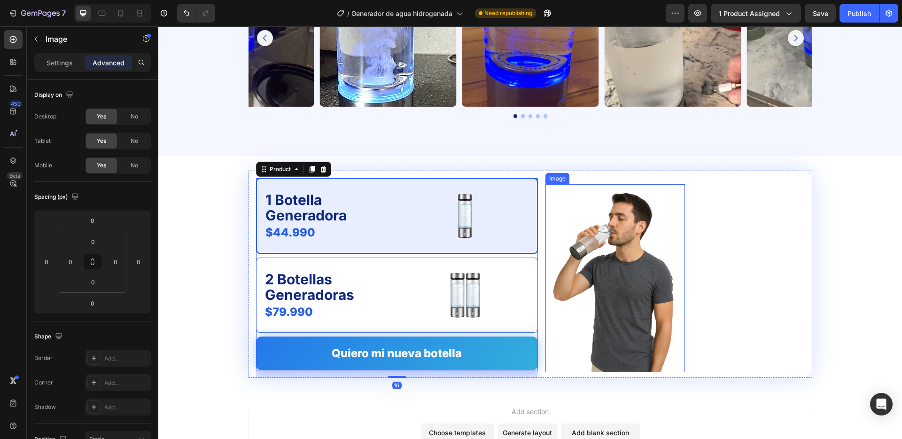
click at [616, 288] on img at bounding box center [615, 278] width 140 height 188
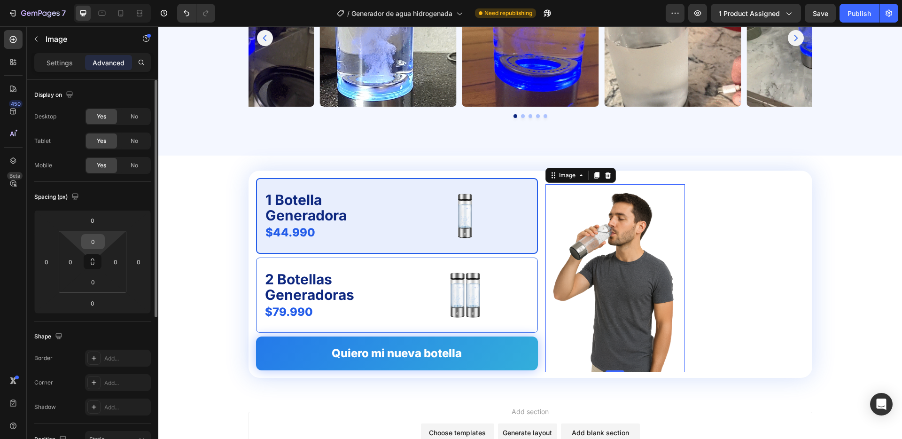
click at [99, 241] on input "0" at bounding box center [93, 241] width 19 height 14
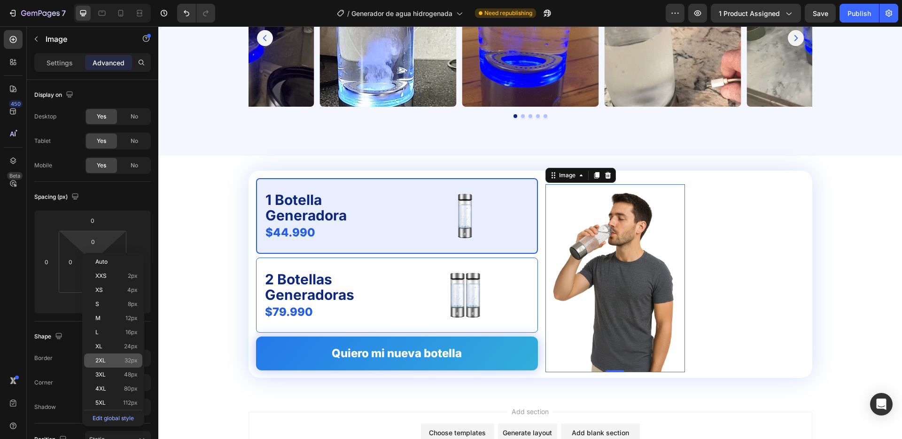
click at [125, 361] on span "32px" at bounding box center [131, 360] width 13 height 7
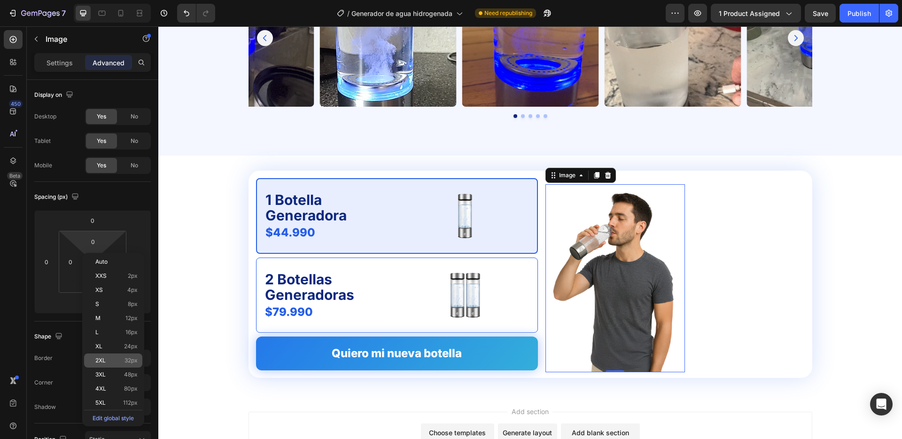
type input "32"
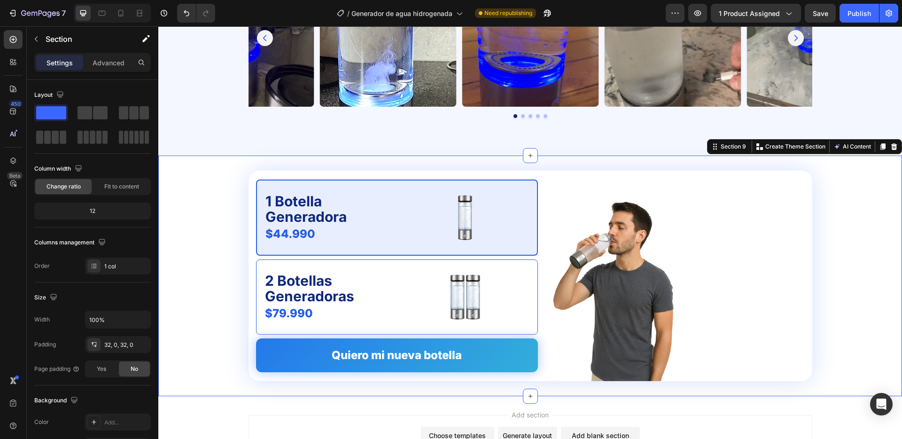
click at [192, 215] on div "1 Botella Generadora Text Block $44.990 Product Price Product Price Image Row 2…" at bounding box center [530, 276] width 744 height 210
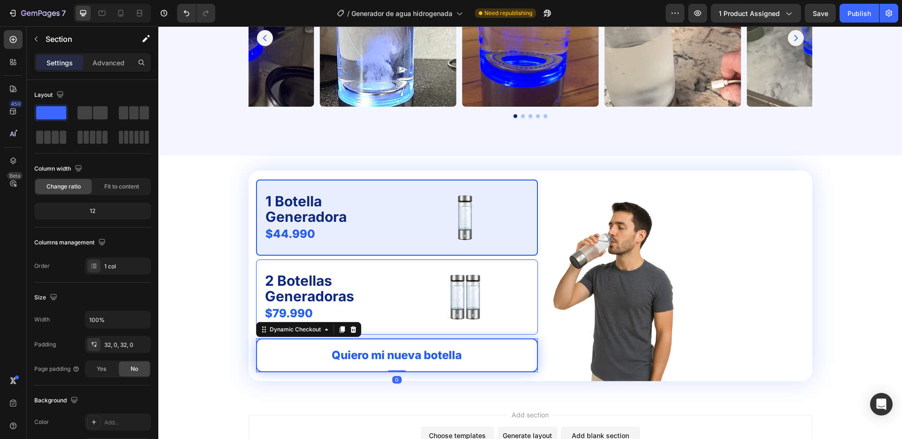
click at [280, 348] on button "Quiero mi nueva botella" at bounding box center [397, 355] width 284 height 34
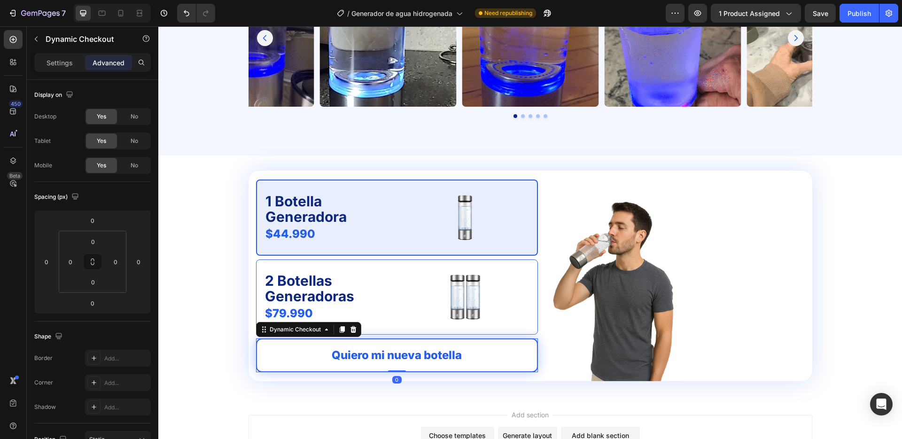
click at [460, 368] on button "Quiero mi nueva botella" at bounding box center [397, 355] width 284 height 34
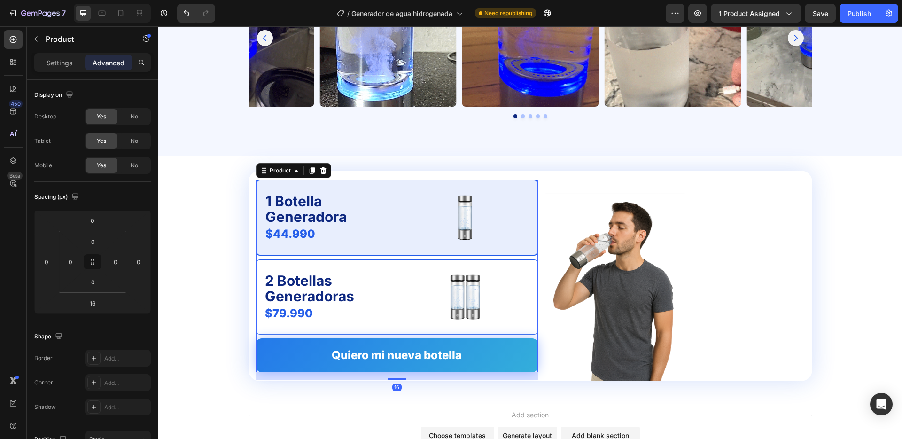
click at [531, 335] on div "1 Botella Generadora Text Block $44.990 Product Price Product Price Image Row 2…" at bounding box center [397, 275] width 282 height 193
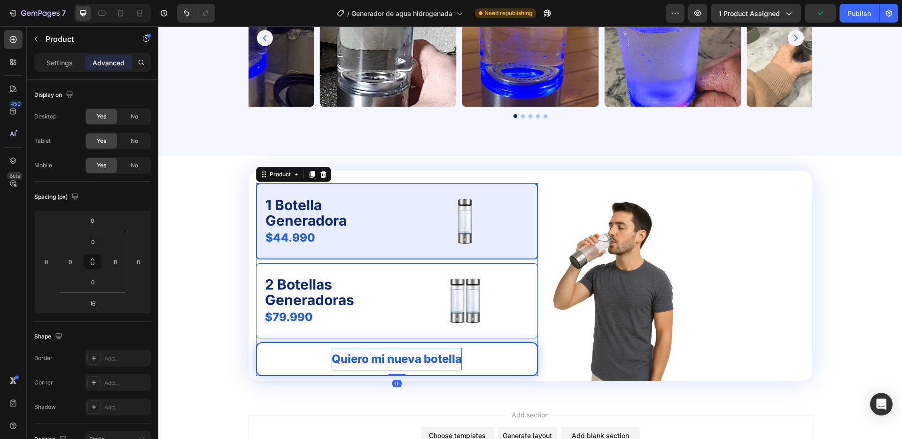
drag, startPoint x: 401, startPoint y: 378, endPoint x: 386, endPoint y: 353, distance: 28.8
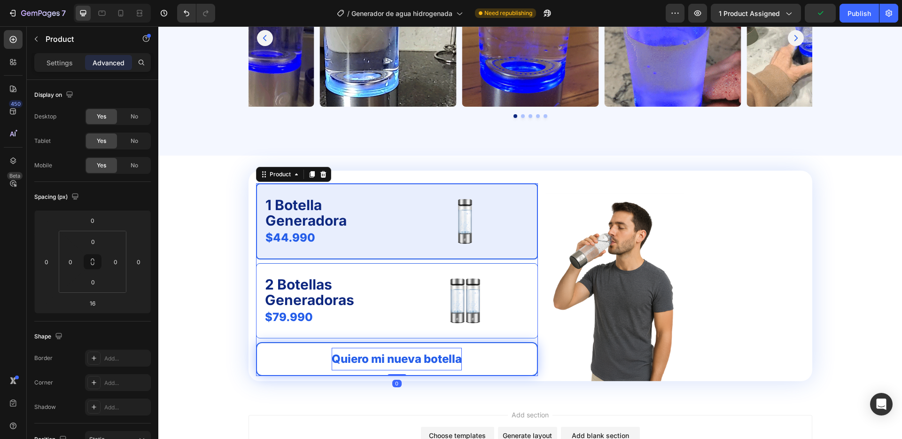
click at [405, 356] on div "1 Botella Generadora Text Block $44.990 Product Price Product Price Image Row 2…" at bounding box center [397, 279] width 282 height 193
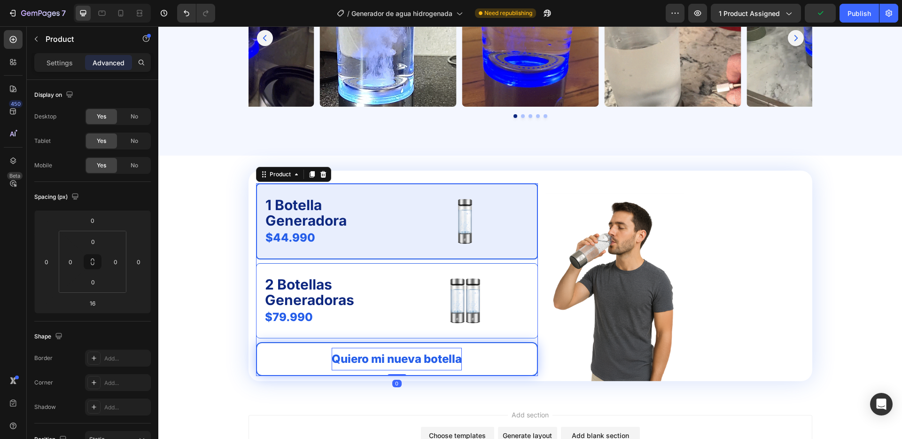
type input "0"
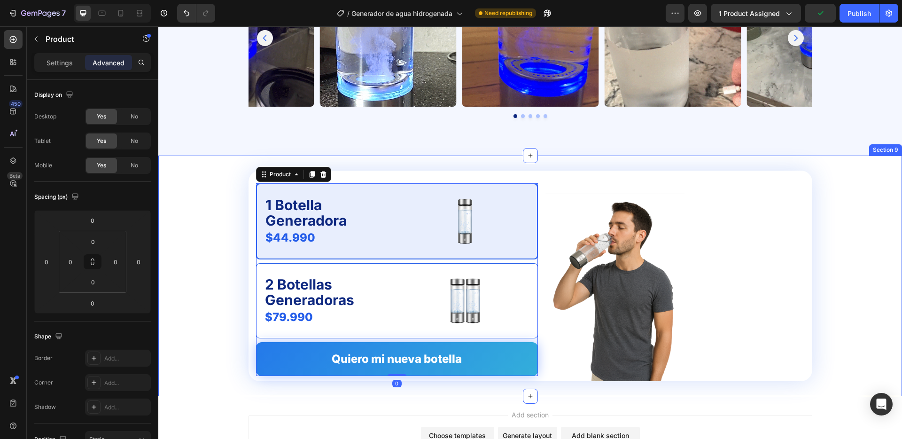
click at [206, 333] on div "1 Botella Generadora Text Block $44.990 Product Price Product Price Image Row 2…" at bounding box center [530, 276] width 744 height 210
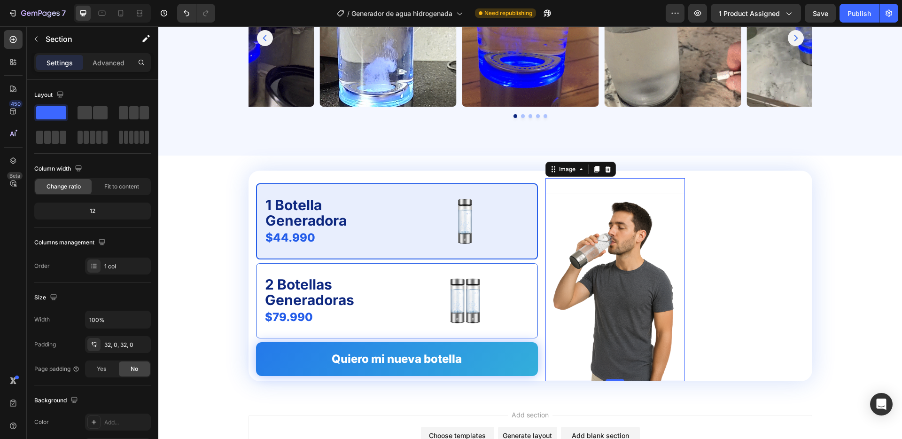
click at [611, 198] on img at bounding box center [615, 287] width 140 height 188
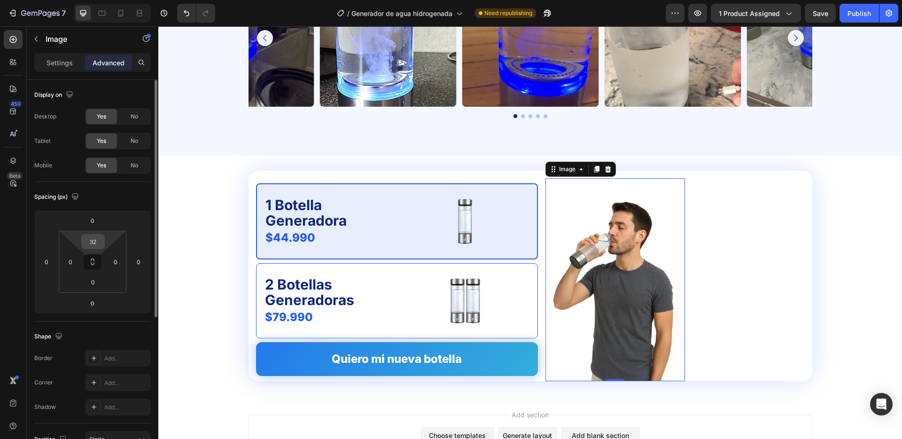
click at [93, 240] on input "32" at bounding box center [93, 241] width 19 height 14
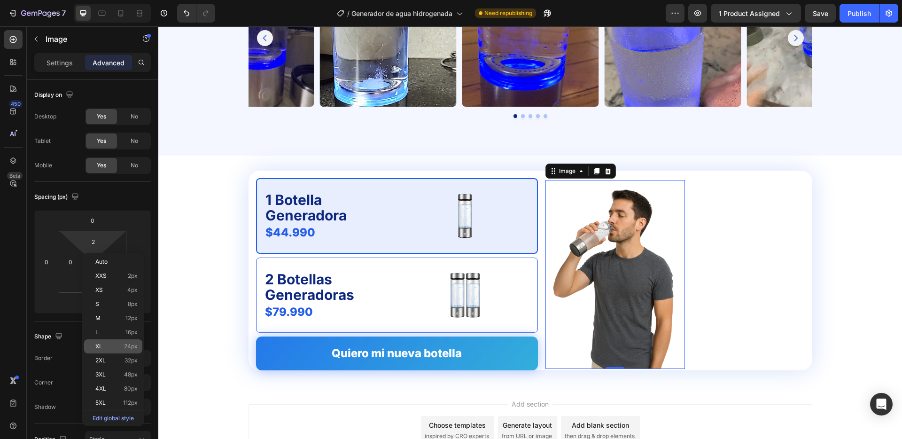
click at [110, 347] on p "XL 24px" at bounding box center [116, 346] width 42 height 7
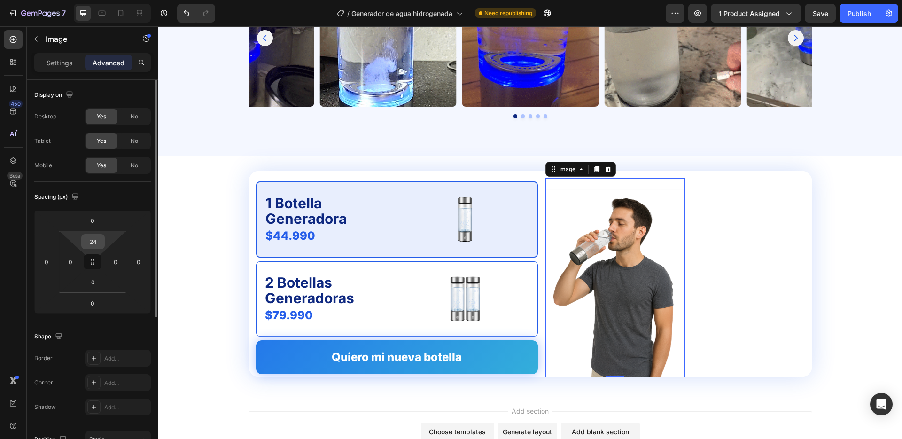
click at [95, 240] on input "24" at bounding box center [93, 241] width 19 height 14
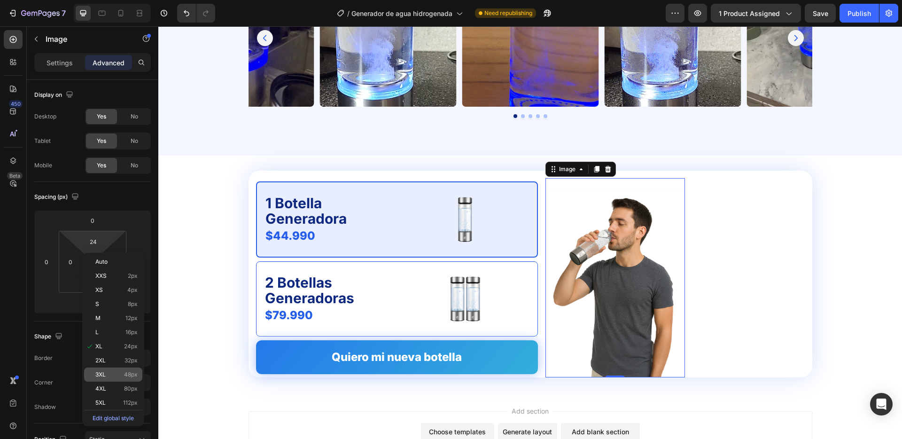
click at [112, 370] on div "3XL 48px" at bounding box center [113, 374] width 58 height 14
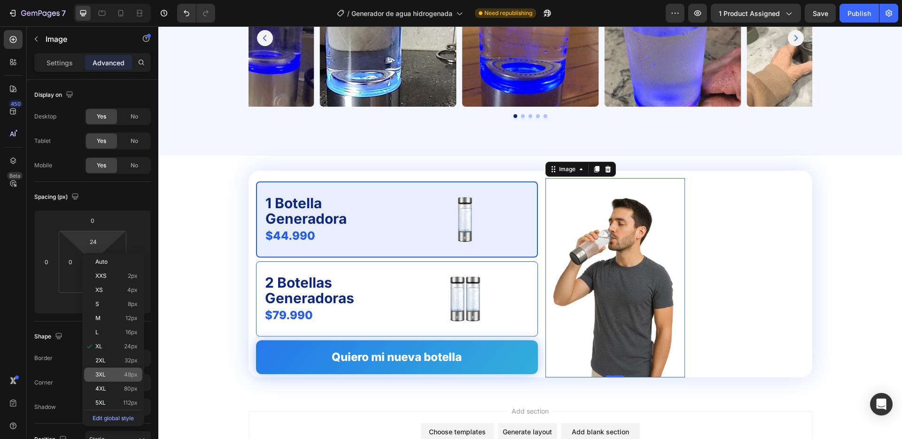
type input "48"
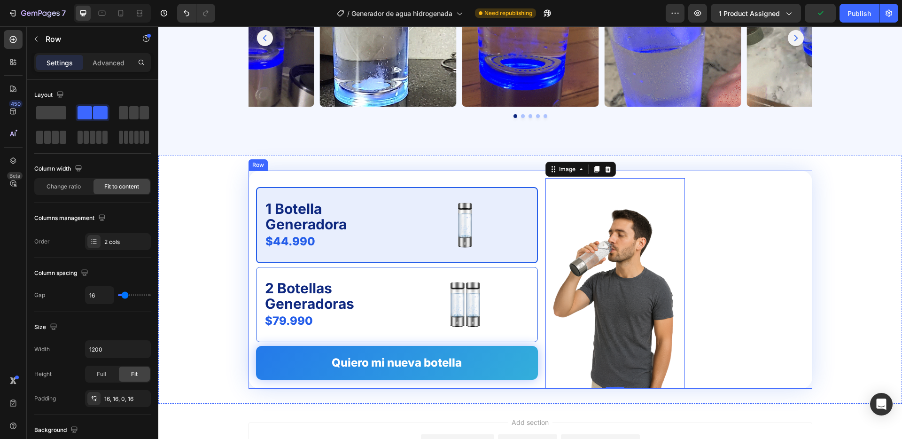
click at [389, 178] on div "1 Botella Generadora Text Block $44.990 Product Price Product Price Image Row 2…" at bounding box center [397, 283] width 282 height 210
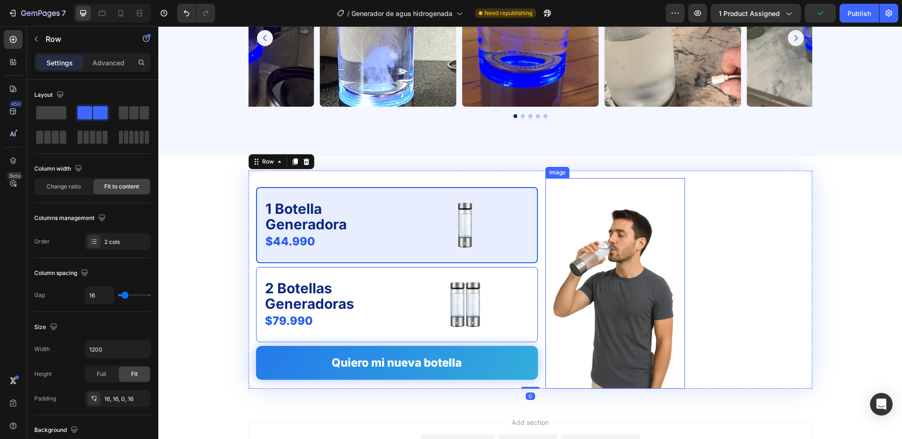
click at [588, 184] on div "Image" at bounding box center [615, 283] width 140 height 210
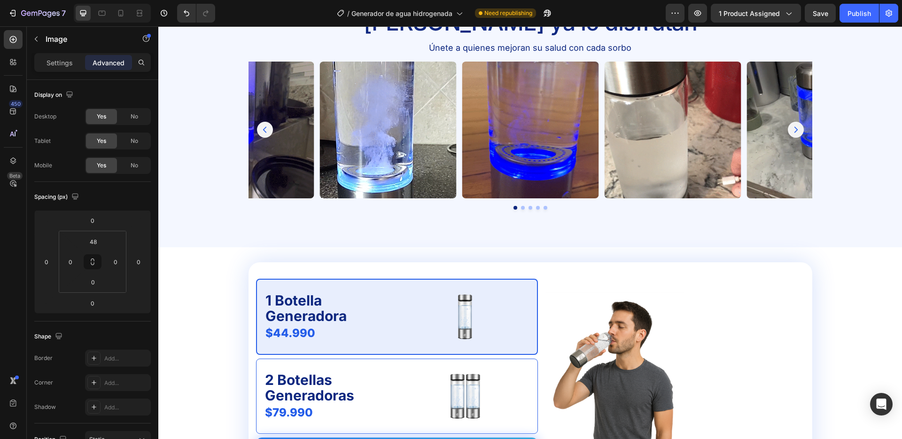
scroll to position [1975, 0]
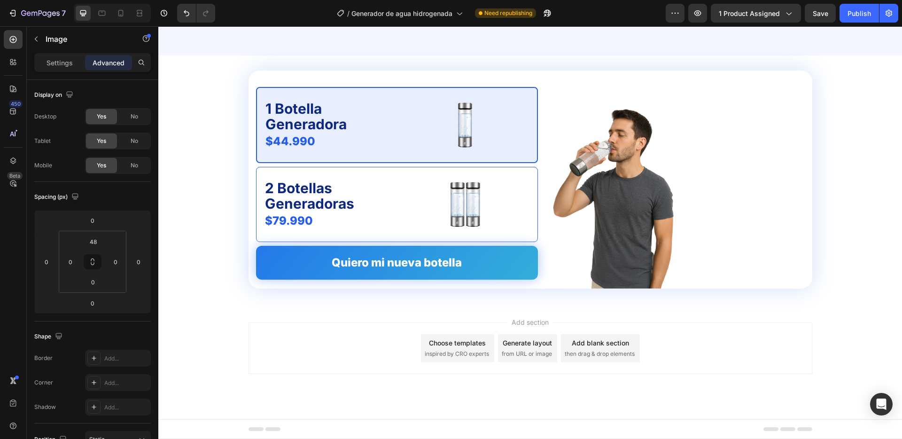
click at [633, 156] on img at bounding box center [615, 195] width 140 height 188
click at [638, 142] on img at bounding box center [615, 195] width 140 height 188
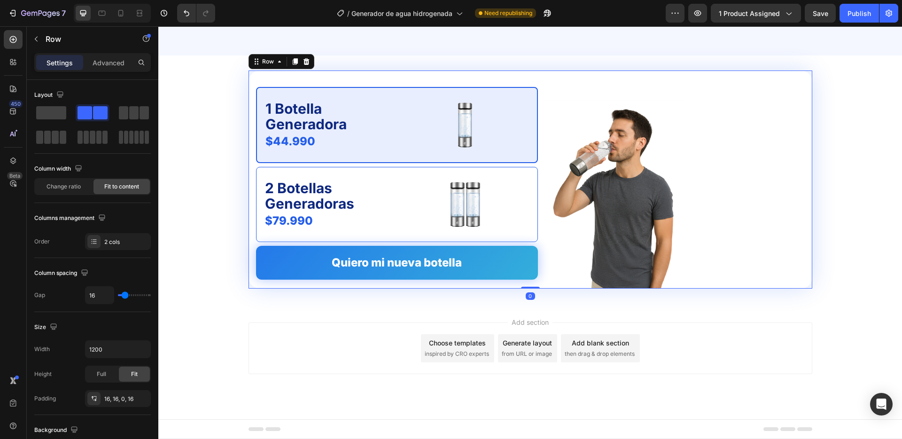
click at [329, 286] on div "1 Botella Generadora Text Block $44.990 Product Price Product Price Image Row 2…" at bounding box center [397, 183] width 282 height 210
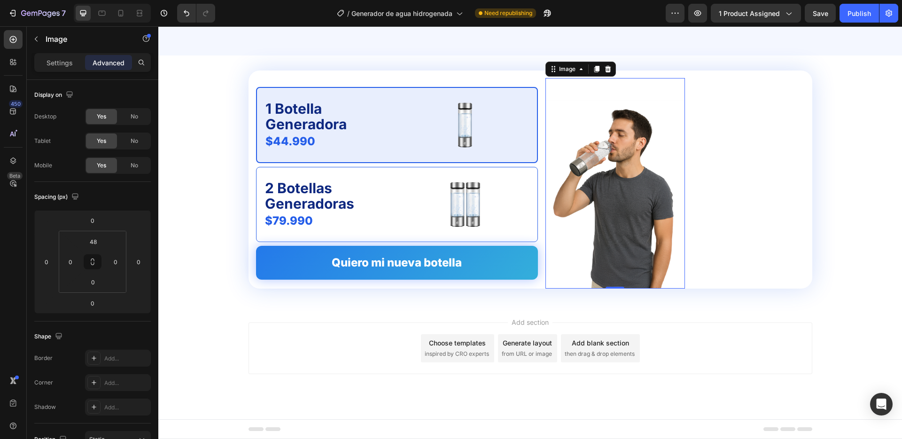
click at [607, 219] on img at bounding box center [615, 195] width 140 height 188
click at [110, 268] on input "0" at bounding box center [116, 262] width 14 height 14
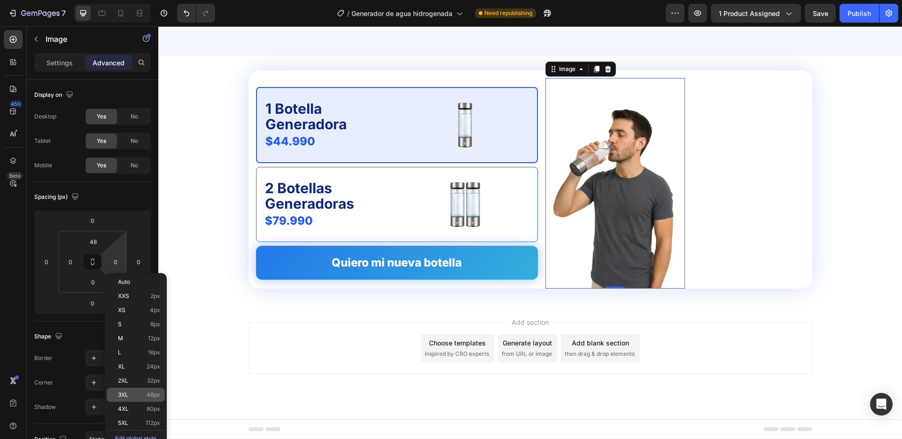
click at [141, 397] on p "3XL 48px" at bounding box center [139, 394] width 42 height 7
type input "48"
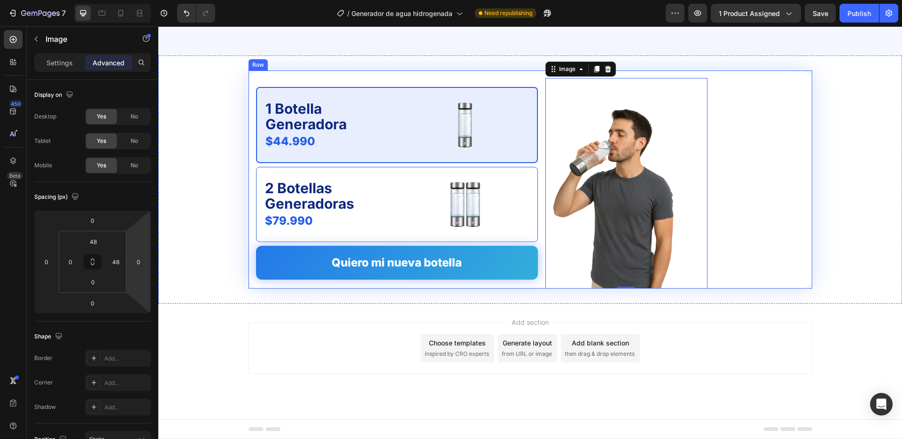
click at [736, 170] on div "1 Botella Generadora Text Block $44.990 Product Price Product Price Image Row 2…" at bounding box center [531, 179] width 564 height 218
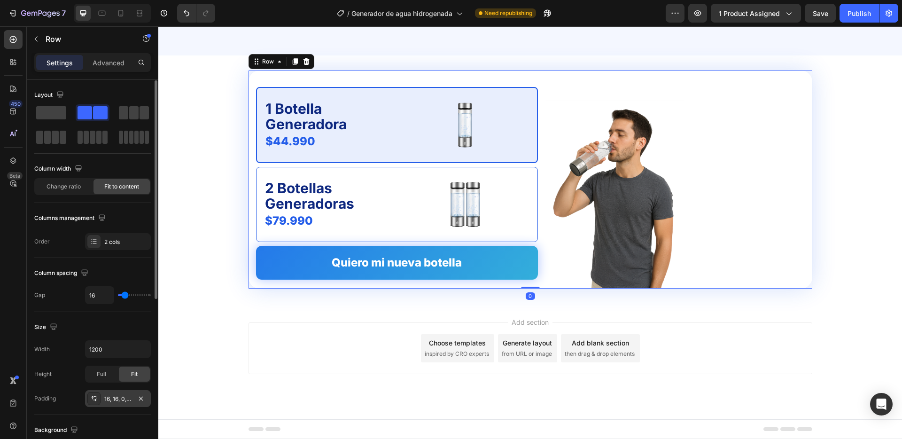
scroll to position [2, 0]
click at [119, 397] on div "16, 16, 0, 16" at bounding box center [117, 396] width 27 height 8
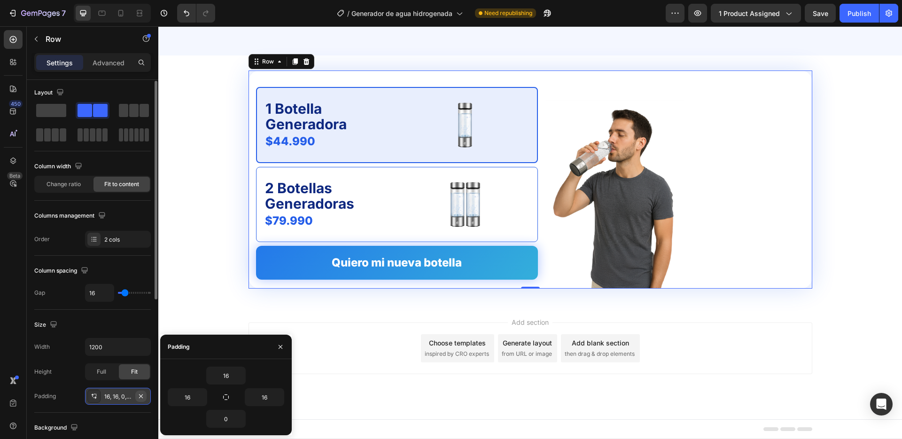
click at [140, 393] on icon "button" at bounding box center [141, 396] width 8 height 8
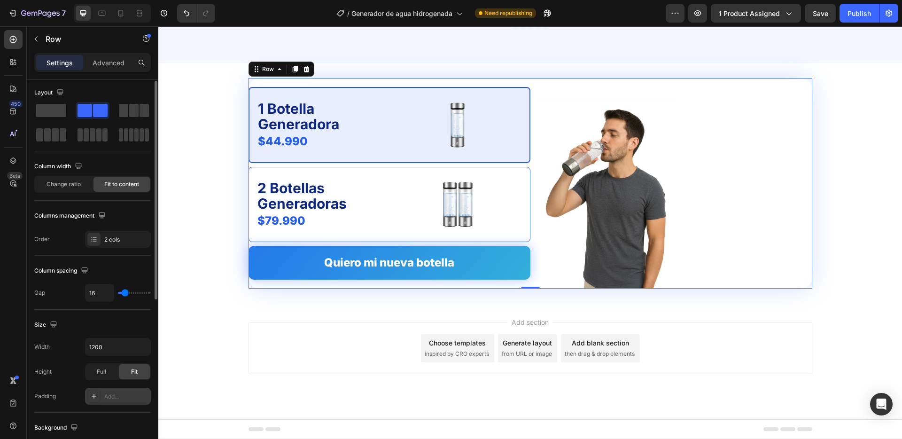
scroll to position [1968, 0]
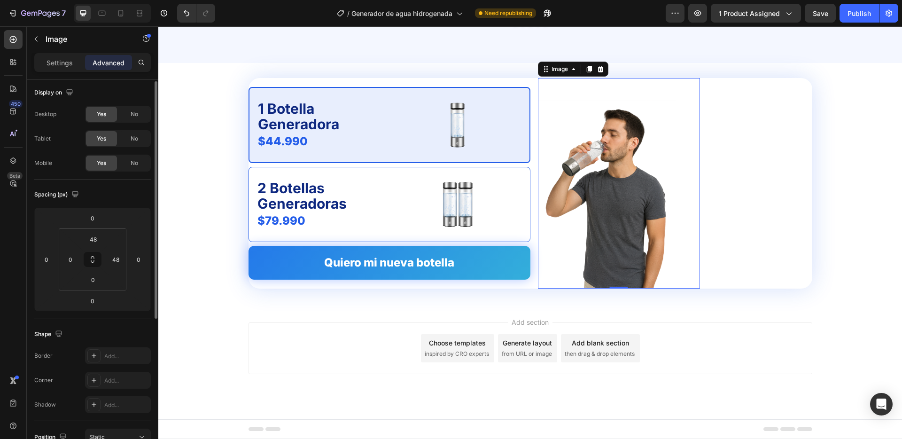
click at [632, 144] on img at bounding box center [608, 195] width 140 height 188
click at [114, 261] on input "48" at bounding box center [116, 262] width 14 height 14
type input "0"
click at [98, 242] on input "48" at bounding box center [93, 241] width 19 height 14
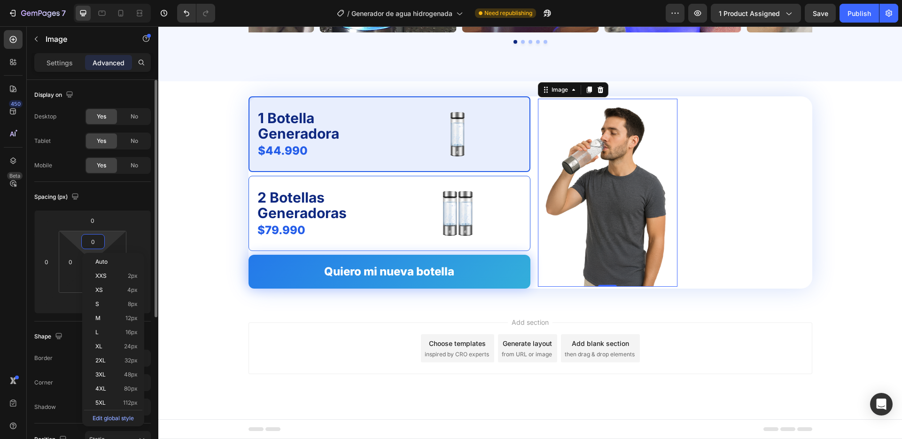
scroll to position [1949, 0]
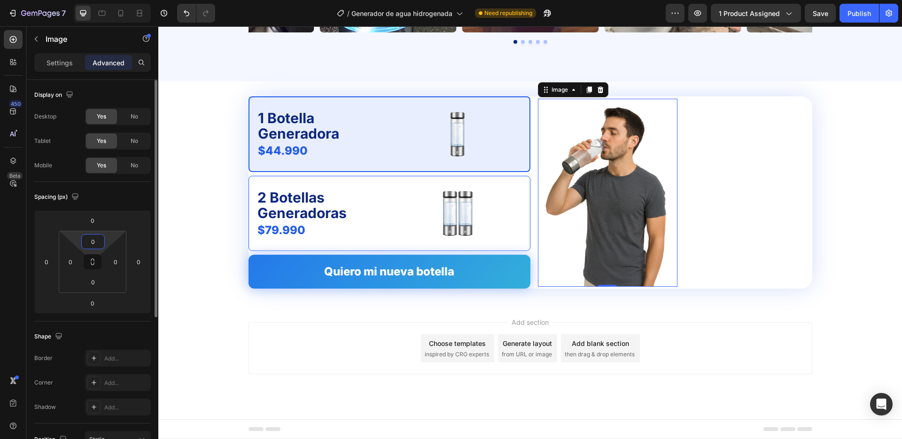
type input "0"
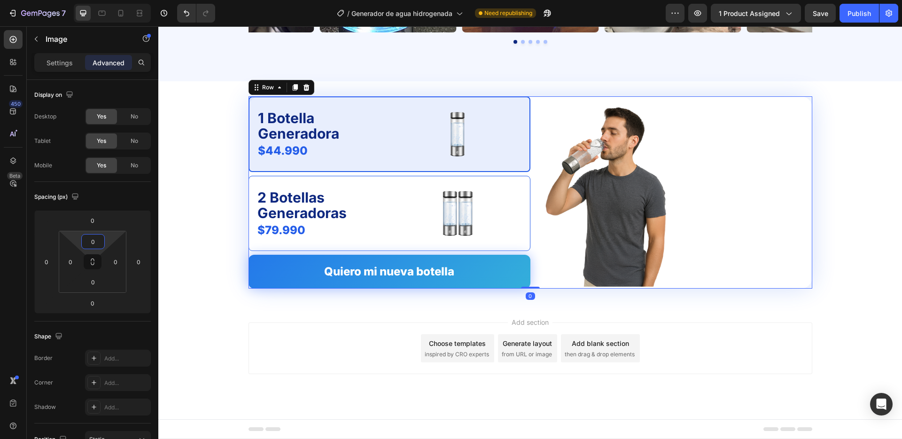
click at [537, 125] on div "1 Botella Generadora Text Block $44.990 Product Price Product Price Image Row 2…" at bounding box center [531, 192] width 564 height 193
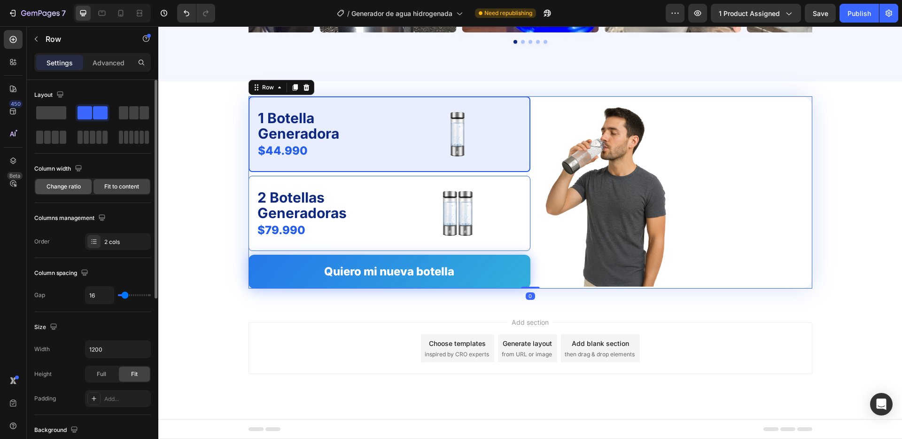
click at [62, 182] on span "Change ratio" at bounding box center [64, 186] width 34 height 8
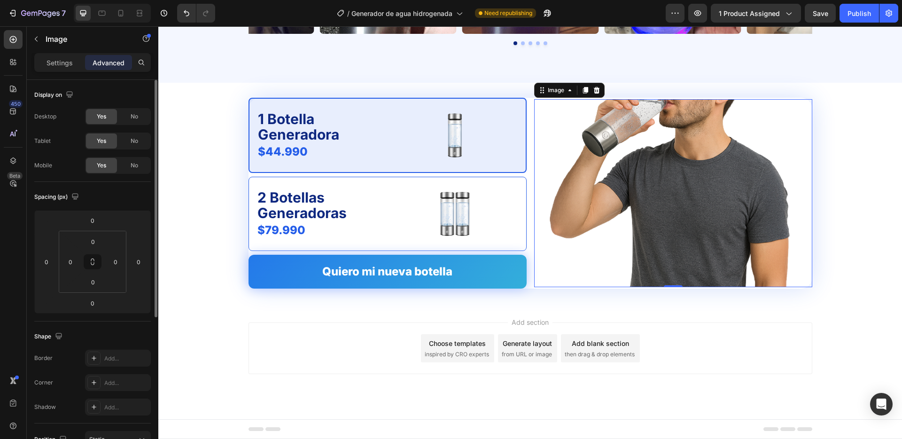
click at [722, 204] on img at bounding box center [673, 193] width 278 height 188
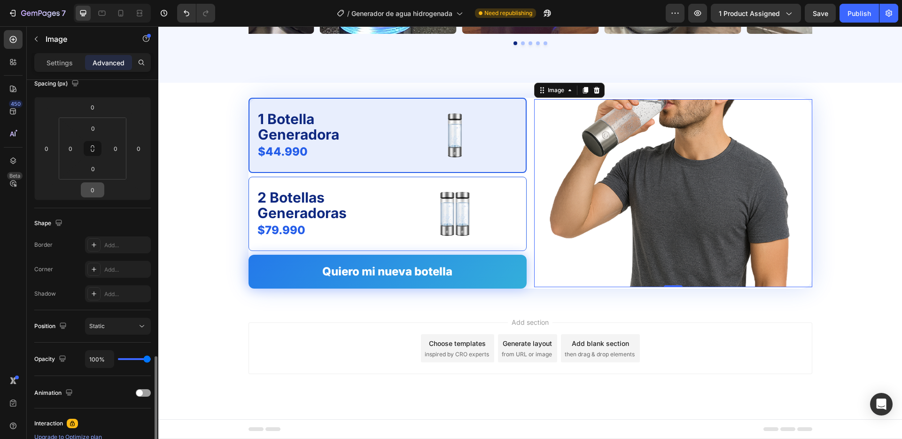
scroll to position [241, 0]
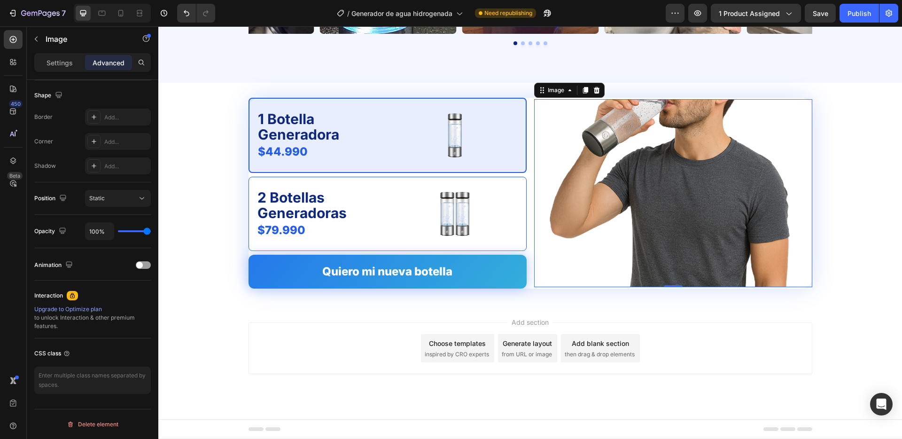
click at [630, 137] on img at bounding box center [673, 193] width 278 height 188
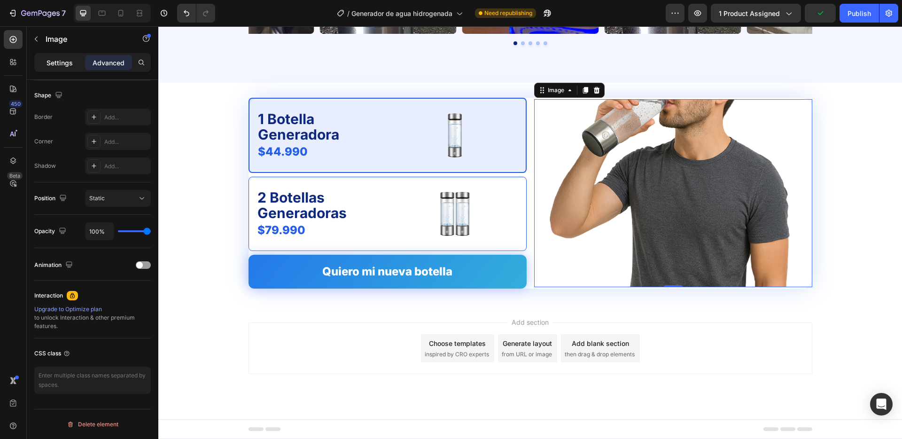
click at [58, 62] on p "Settings" at bounding box center [60, 63] width 26 height 10
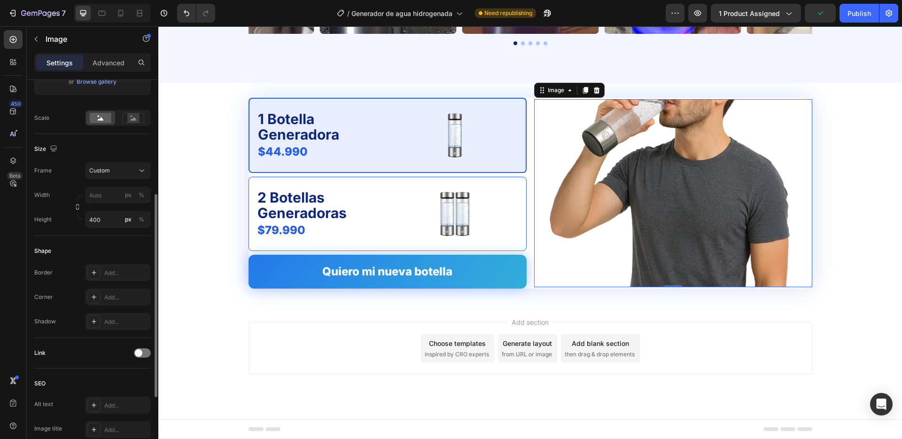
scroll to position [190, 0]
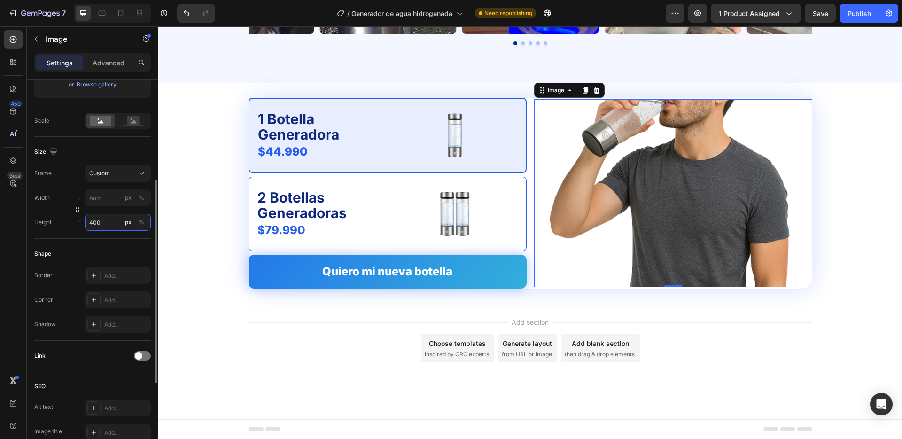
click at [107, 220] on input "400" at bounding box center [118, 222] width 66 height 17
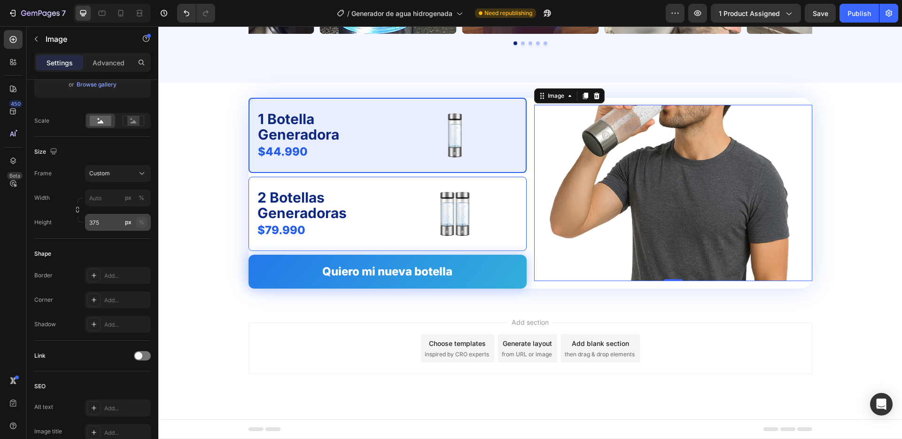
click at [142, 219] on div "%" at bounding box center [142, 222] width 6 height 8
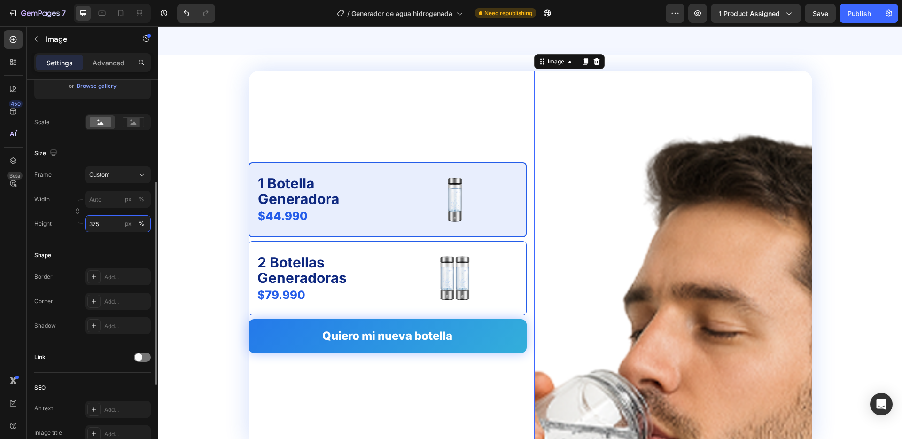
scroll to position [191, 0]
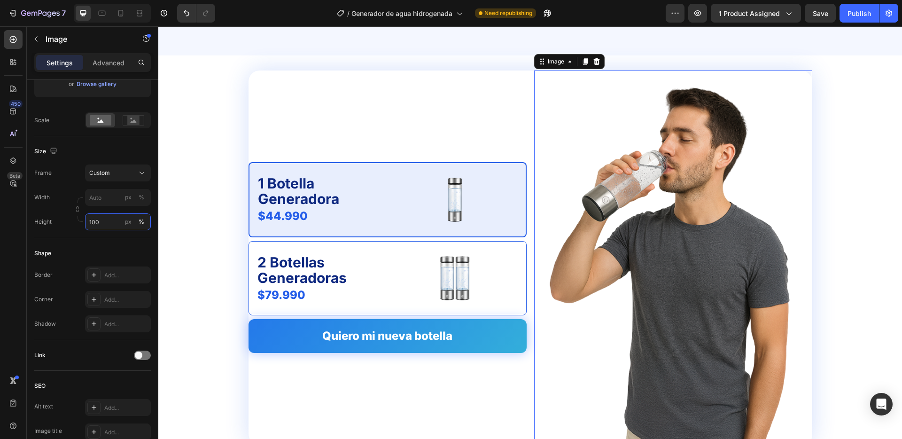
type input "100"
click at [139, 200] on div "%" at bounding box center [142, 197] width 6 height 8
click at [111, 198] on input "px %" at bounding box center [118, 197] width 66 height 17
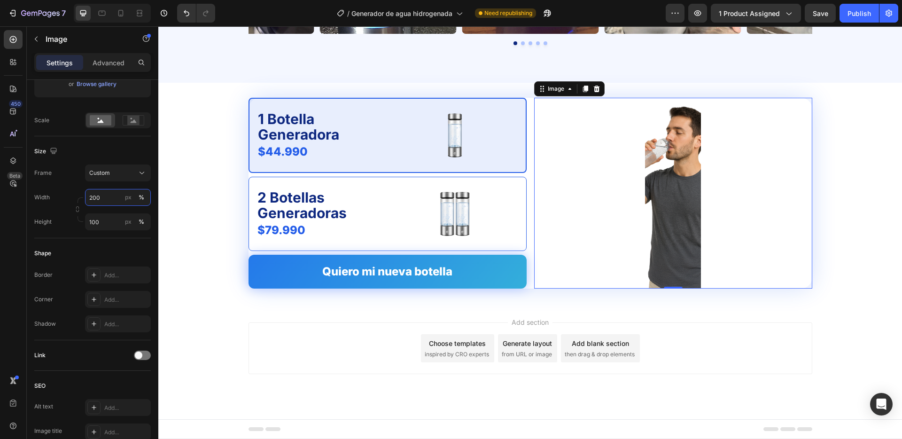
scroll to position [1975, 0]
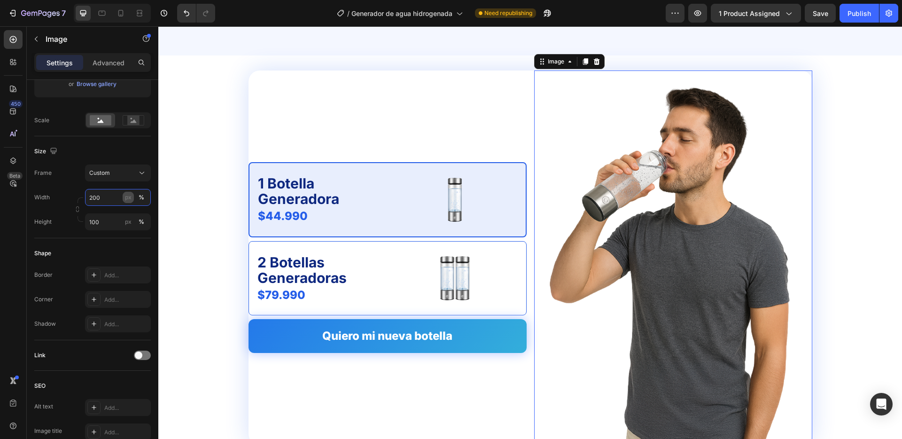
type input "200"
click at [124, 195] on button "px" at bounding box center [128, 197] width 11 height 11
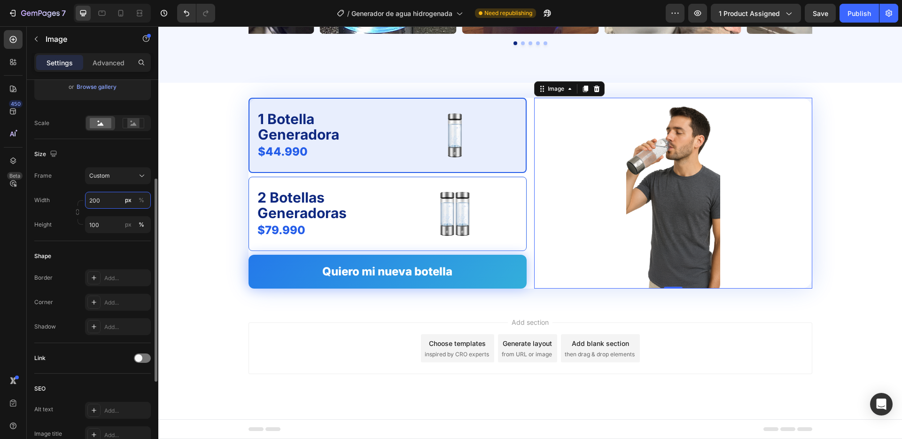
scroll to position [1948, 0]
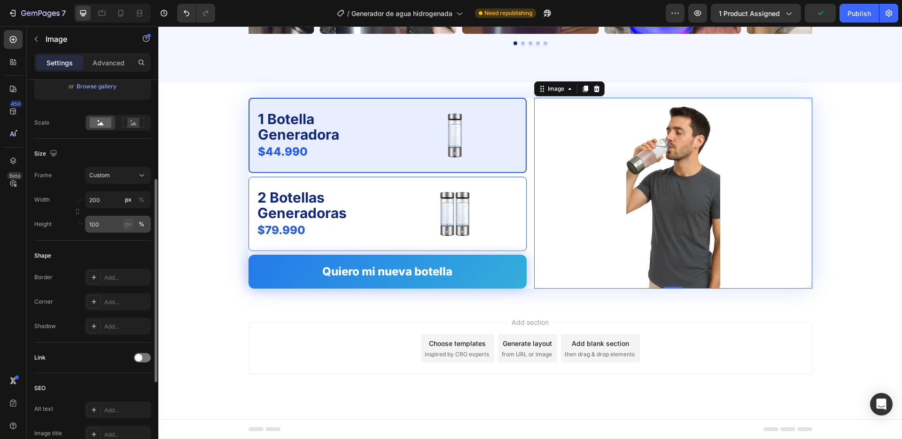
click at [130, 226] on div "px" at bounding box center [128, 224] width 7 height 8
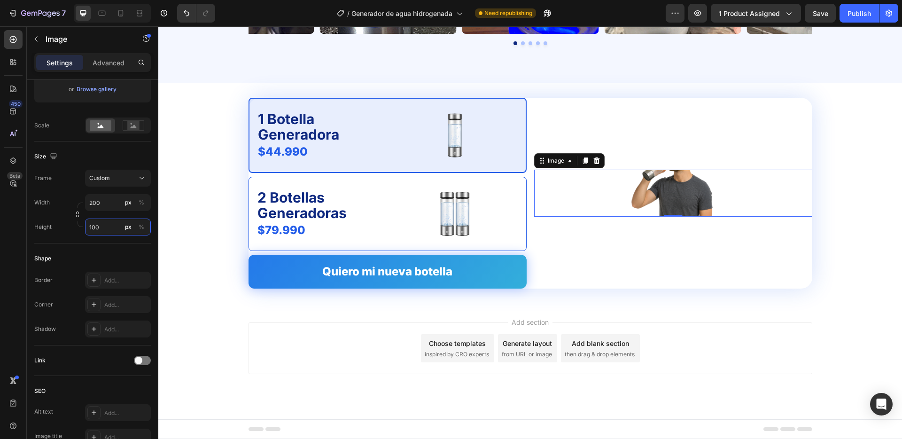
scroll to position [187, 0]
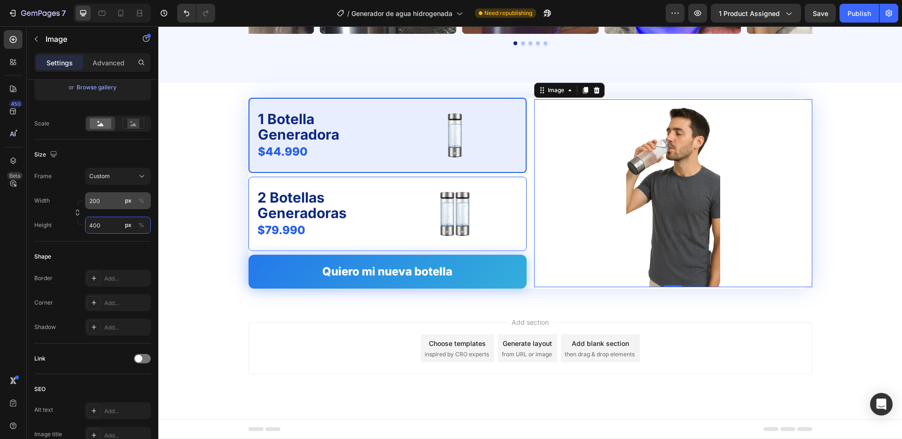
type input "400"
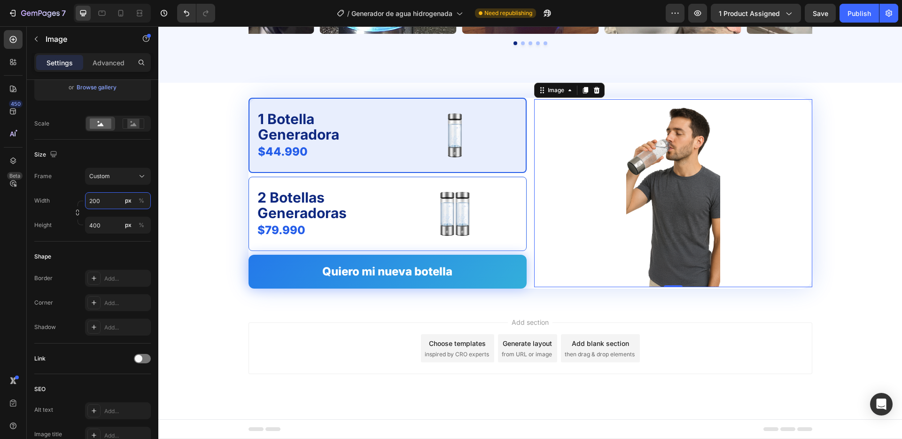
click at [109, 201] on input "200" at bounding box center [118, 200] width 66 height 17
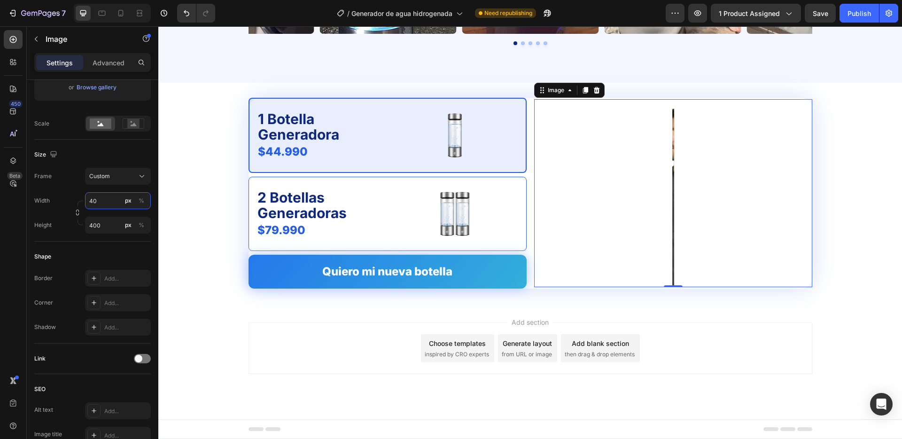
type input "4"
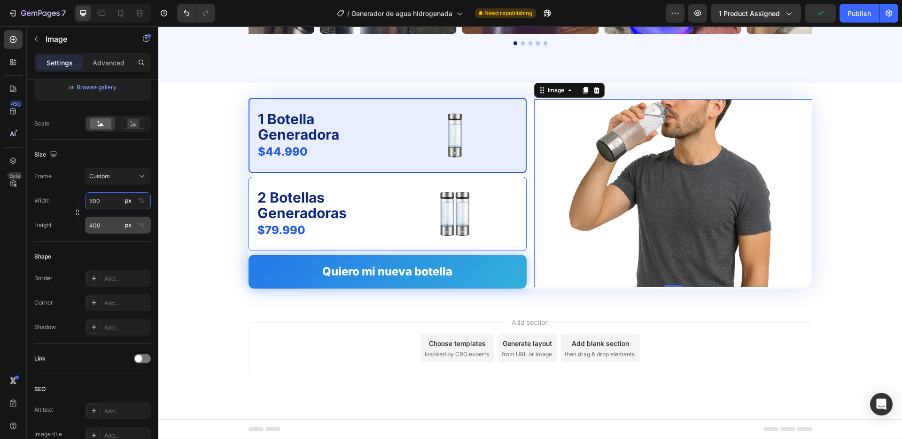
type input "500"
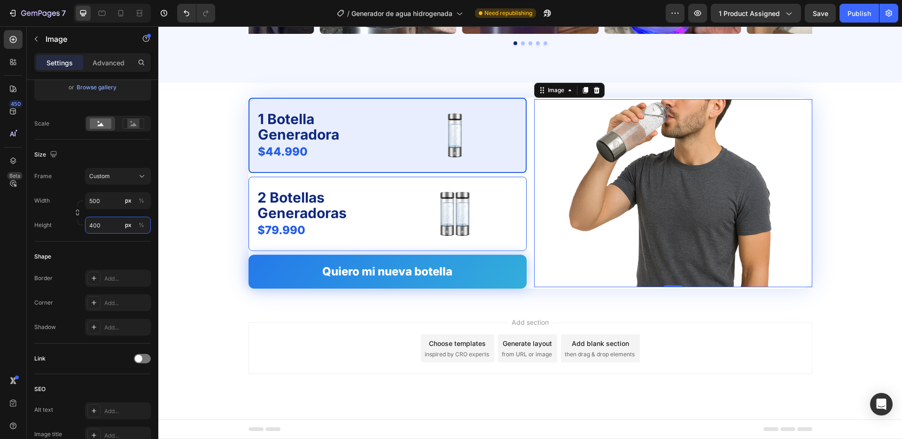
click at [106, 228] on input "400" at bounding box center [118, 225] width 66 height 17
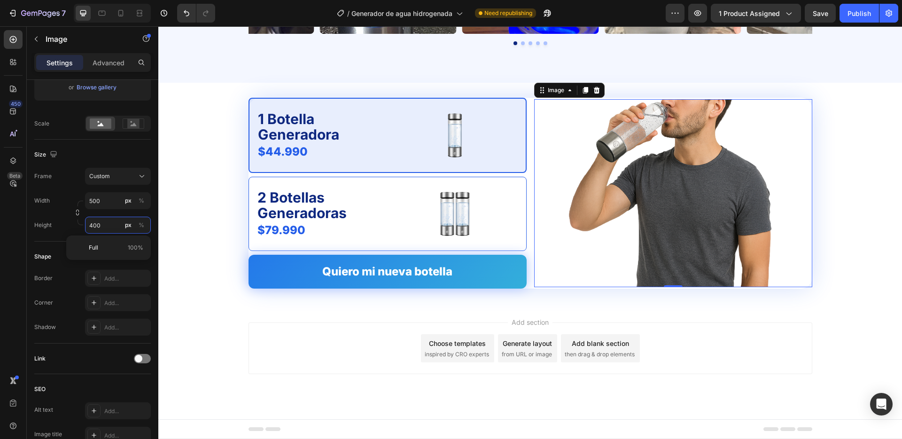
type input "0"
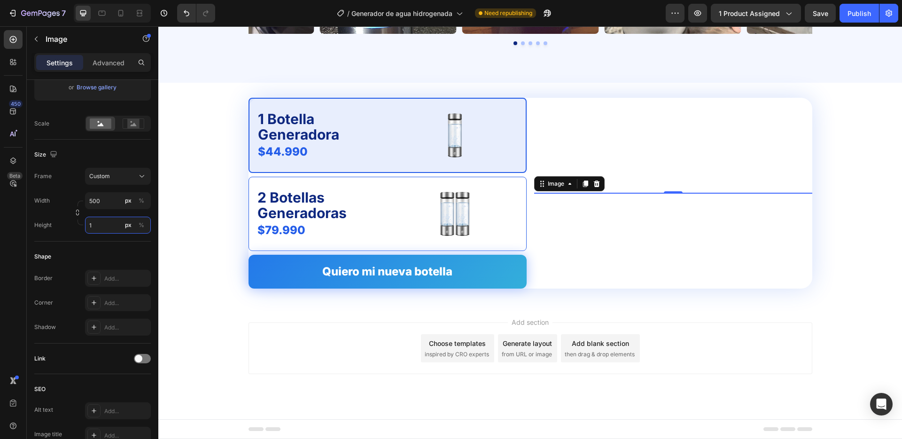
scroll to position [1948, 0]
type input "1"
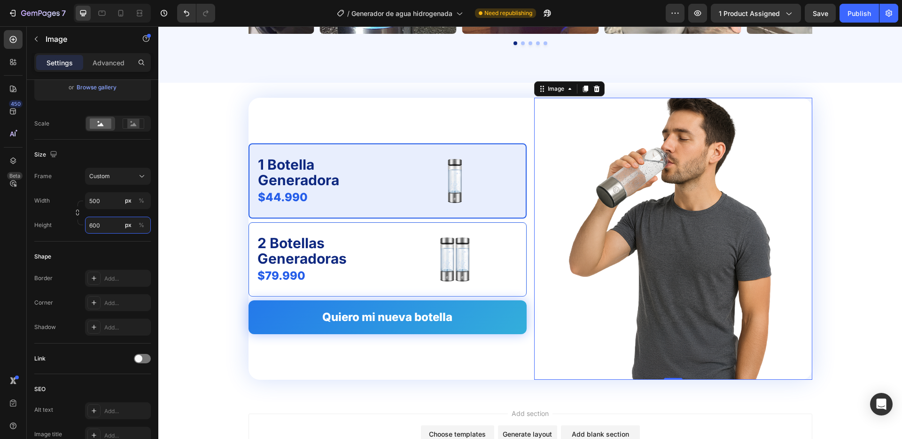
scroll to position [1975, 0]
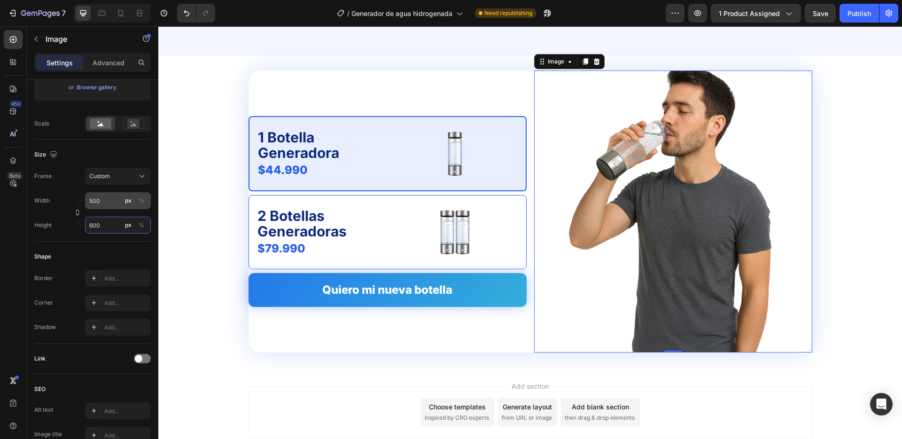
type input "600"
click at [115, 202] on input "500" at bounding box center [118, 200] width 66 height 17
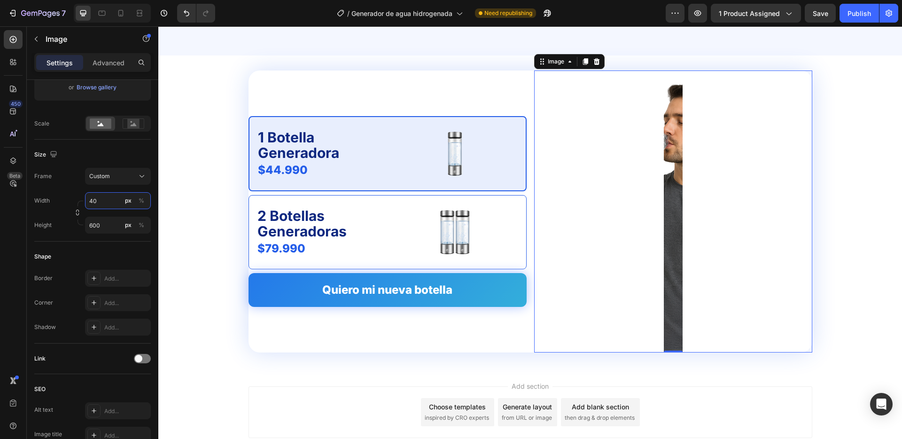
type input "400"
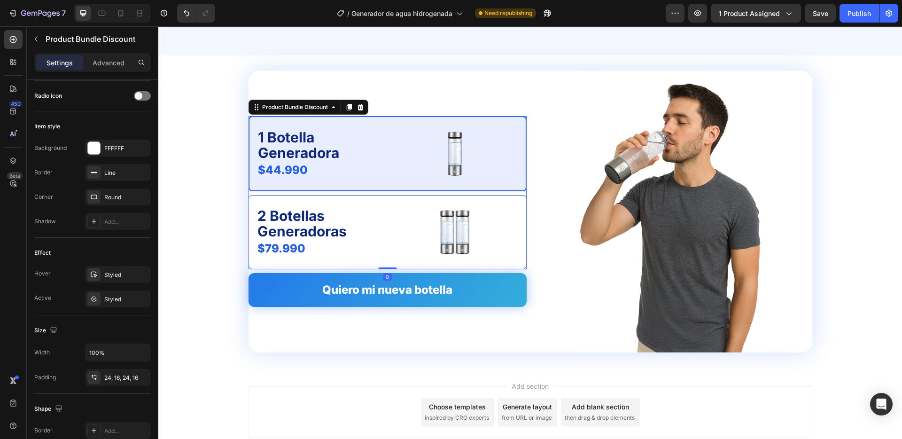
click at [264, 192] on div "1 Botella Generadora Text Block $44.990 Product Price Product Price Image Row 2…" at bounding box center [388, 192] width 278 height 153
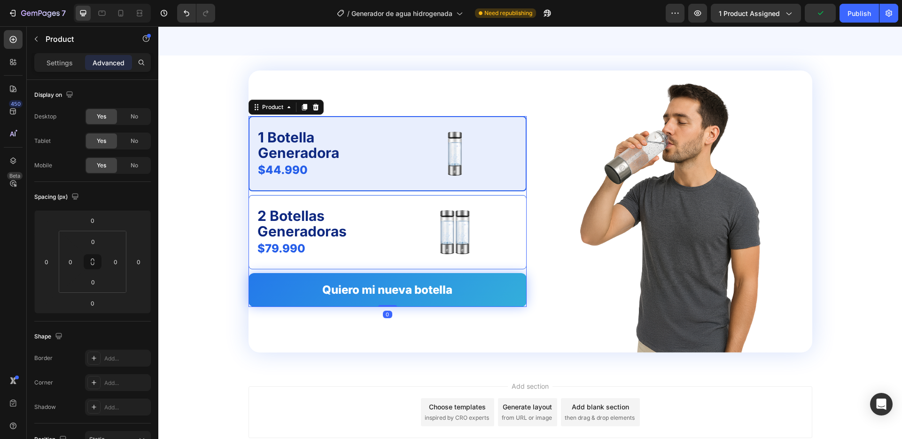
click at [319, 271] on div "1 Botella Generadora Text Block $44.990 Product Price Product Price Image Row 2…" at bounding box center [388, 211] width 278 height 191
click at [69, 261] on input "0" at bounding box center [70, 262] width 14 height 14
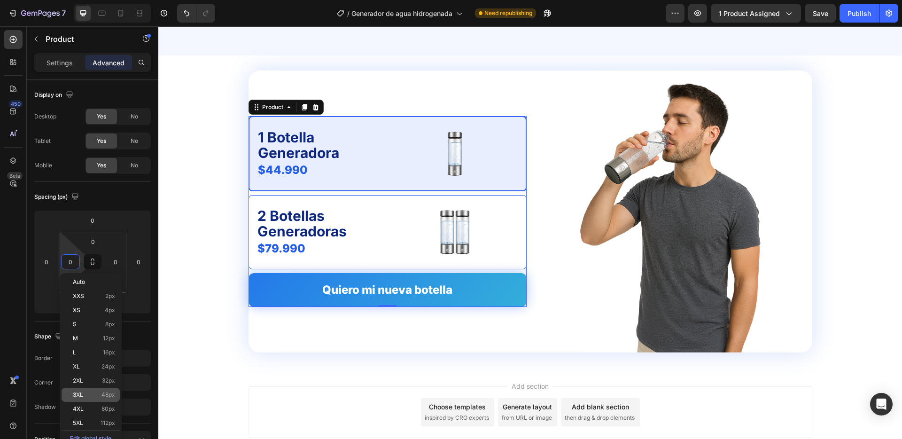
click at [101, 395] on p "3XL 48px" at bounding box center [94, 394] width 42 height 7
type input "48"
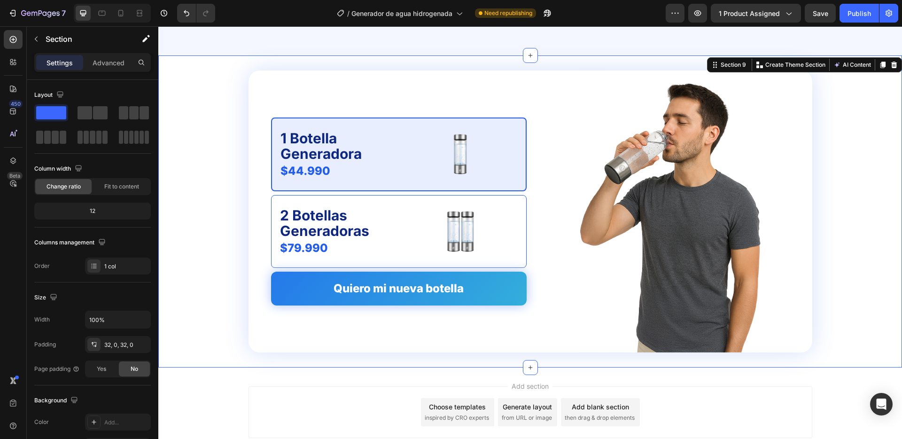
click at [196, 281] on div "1 Botella Generadora Text Block $44.990 Product Price Product Price Image Row 2…" at bounding box center [530, 211] width 744 height 282
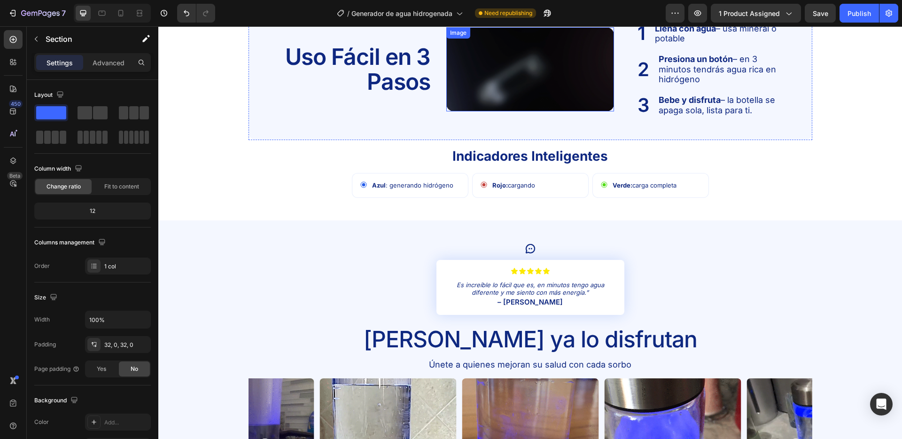
scroll to position [1390, 0]
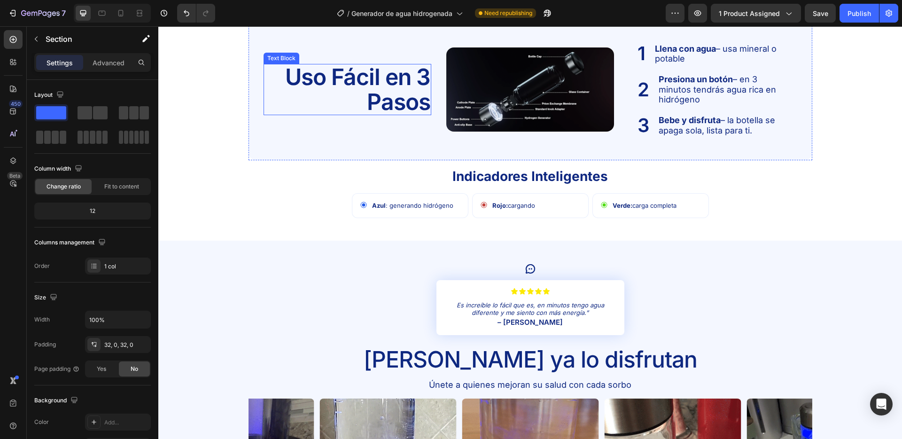
click at [372, 76] on p "Uso Fácil en 3 Pasos" at bounding box center [348, 90] width 166 height 50
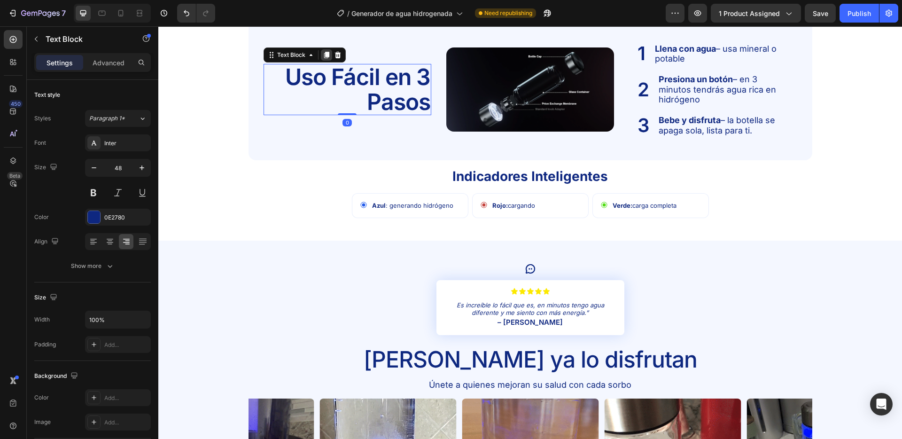
click at [327, 54] on icon at bounding box center [326, 55] width 5 height 7
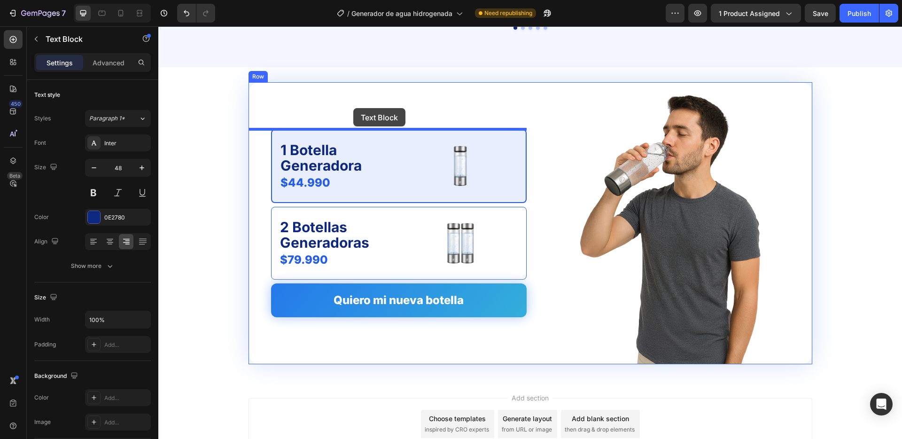
drag, startPoint x: 381, startPoint y: 119, endPoint x: 353, endPoint y: 108, distance: 30.4
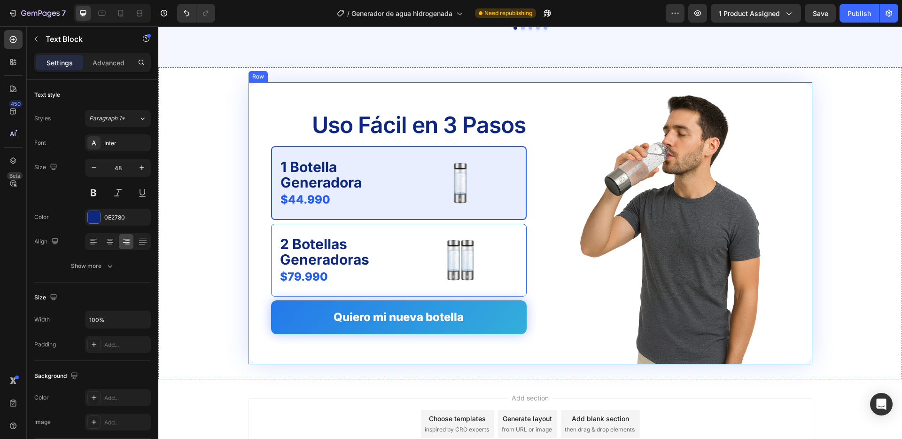
scroll to position [1903, 0]
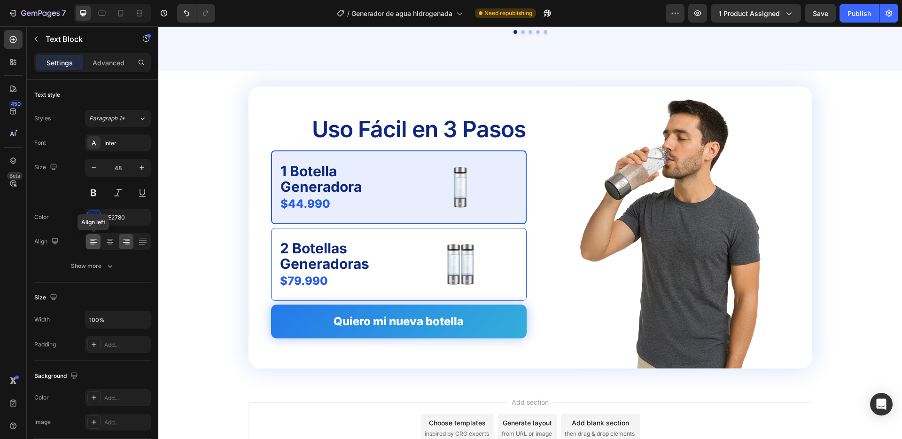
click at [99, 241] on div at bounding box center [93, 241] width 15 height 15
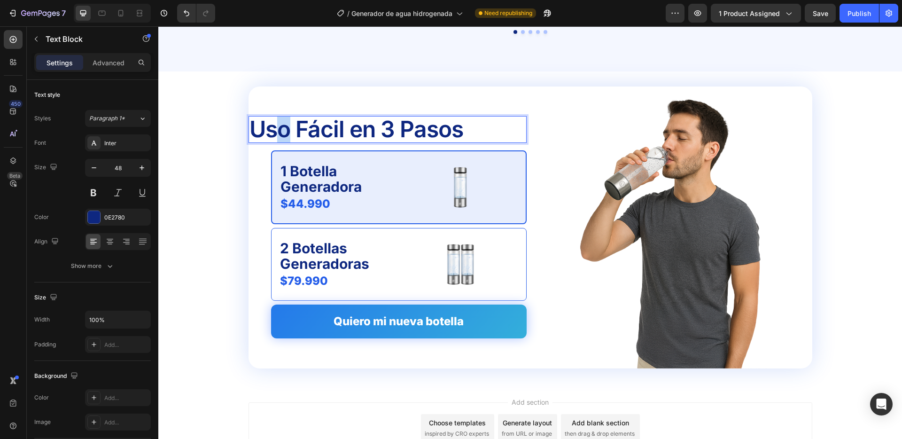
scroll to position [1886, 0]
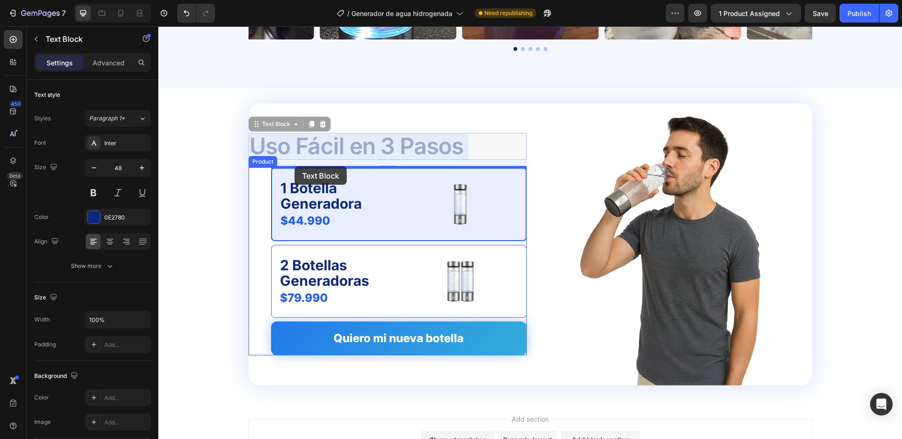
drag, startPoint x: 282, startPoint y: 129, endPoint x: 295, endPoint y: 166, distance: 39.1
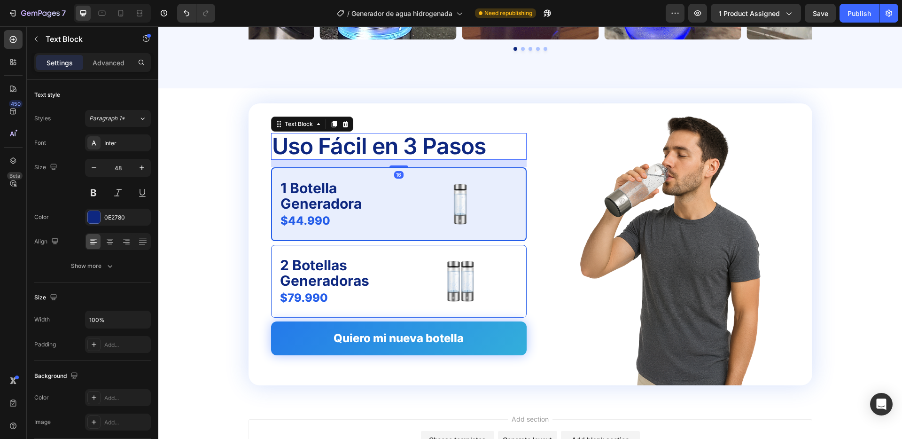
click at [404, 149] on p "Uso Fácil en 3 Pasos" at bounding box center [399, 146] width 254 height 25
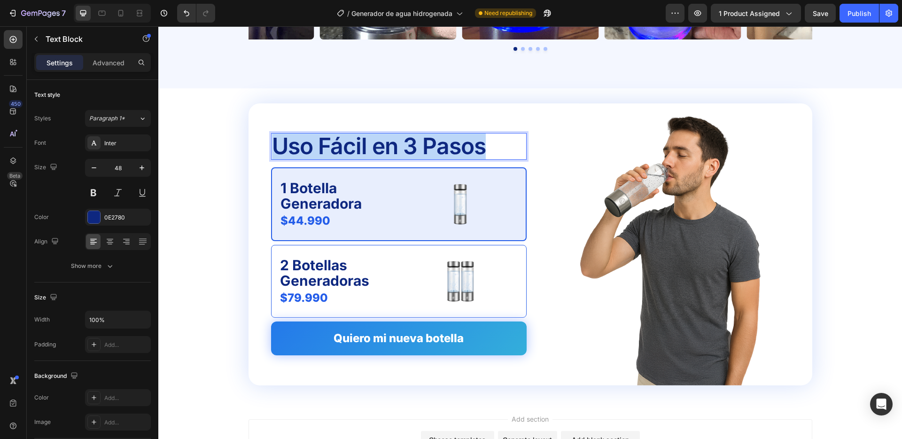
click at [404, 149] on p "Uso Fácil en 3 Pasos" at bounding box center [399, 146] width 254 height 25
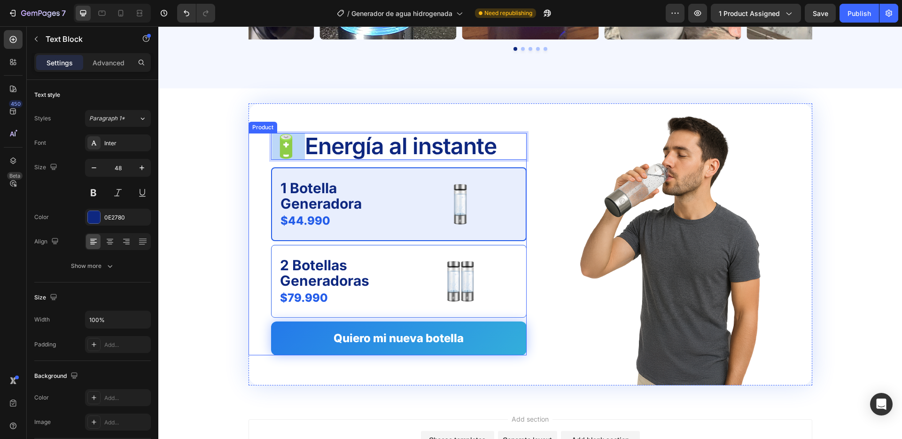
drag, startPoint x: 301, startPoint y: 141, endPoint x: 269, endPoint y: 145, distance: 32.1
click at [269, 145] on div "🔋 Energía al instante Text Block 16 1 Botella Generadora Text Block $44.990 Pro…" at bounding box center [388, 244] width 278 height 222
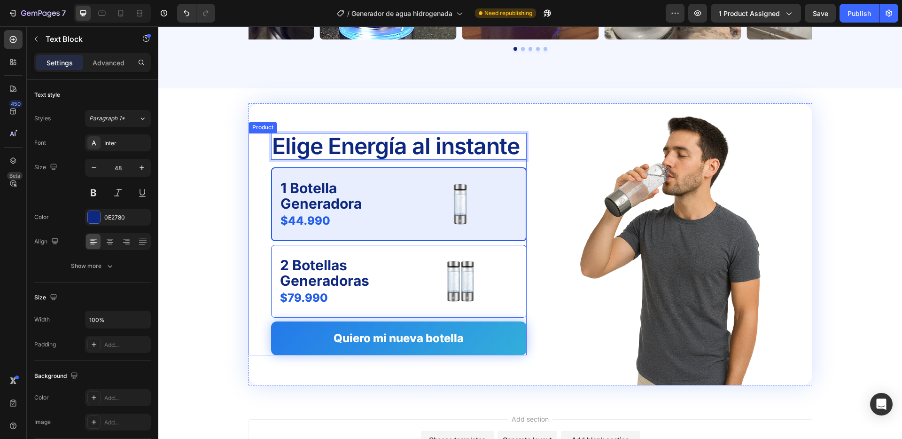
scroll to position [1874, 0]
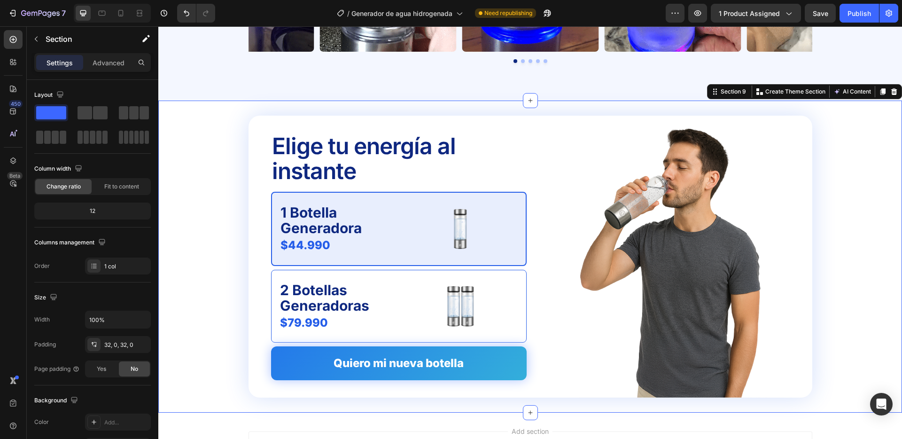
click at [202, 202] on div "Elige tu energía al instante Text Block 1 Botella Generadora Text Block $44.990…" at bounding box center [530, 257] width 744 height 282
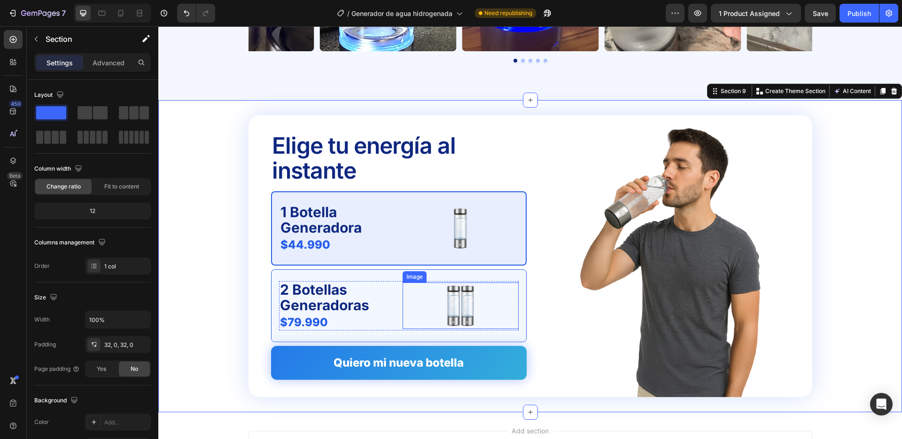
click at [408, 324] on div at bounding box center [461, 305] width 116 height 47
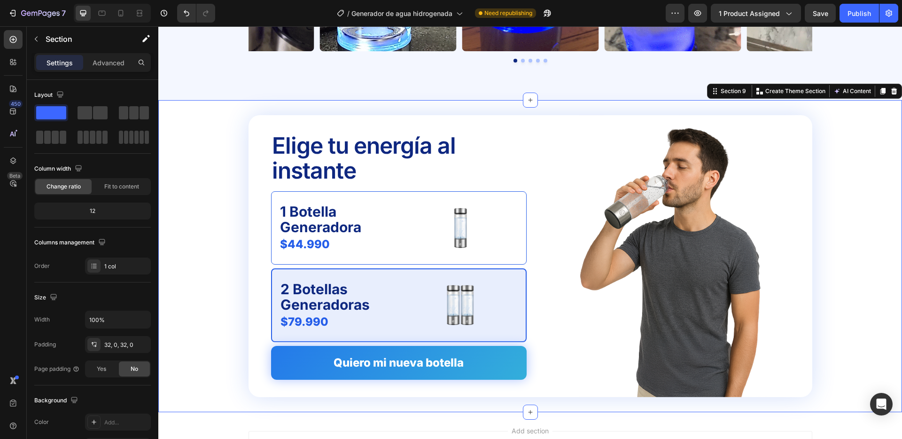
click at [821, 225] on div "Elige tu energía al instante Text Block 1 Botella Generadora Text Block $44.990…" at bounding box center [530, 256] width 744 height 282
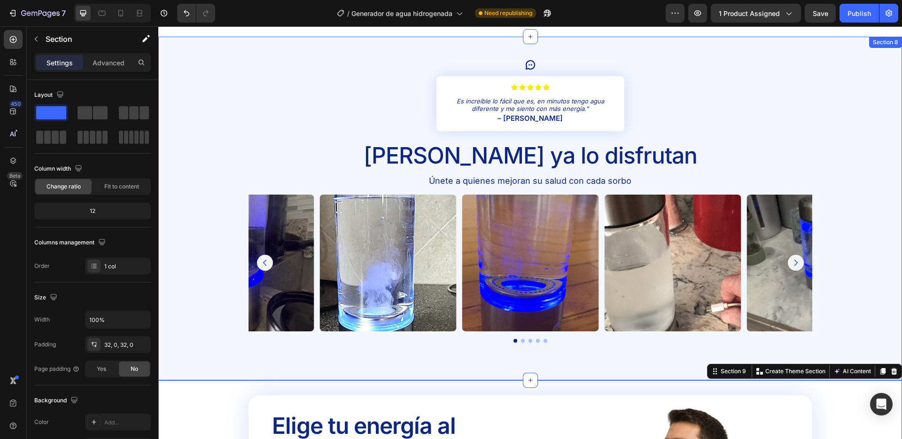
scroll to position [1588, 0]
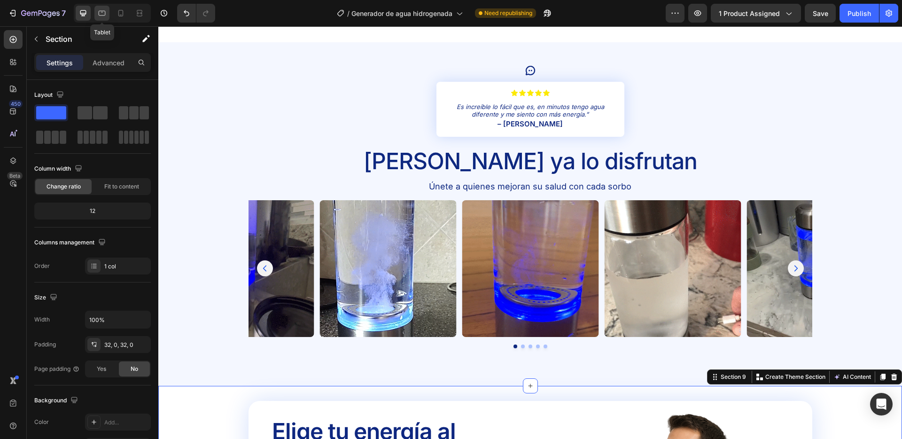
click at [104, 13] on icon at bounding box center [101, 12] width 9 height 9
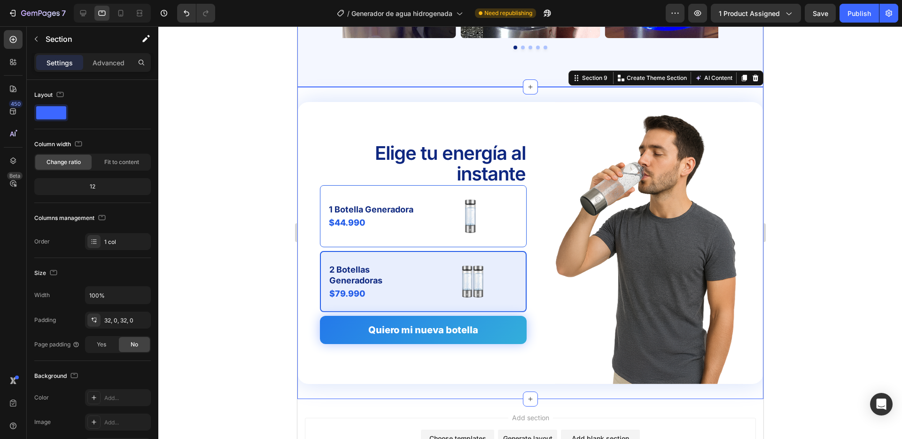
scroll to position [1876, 0]
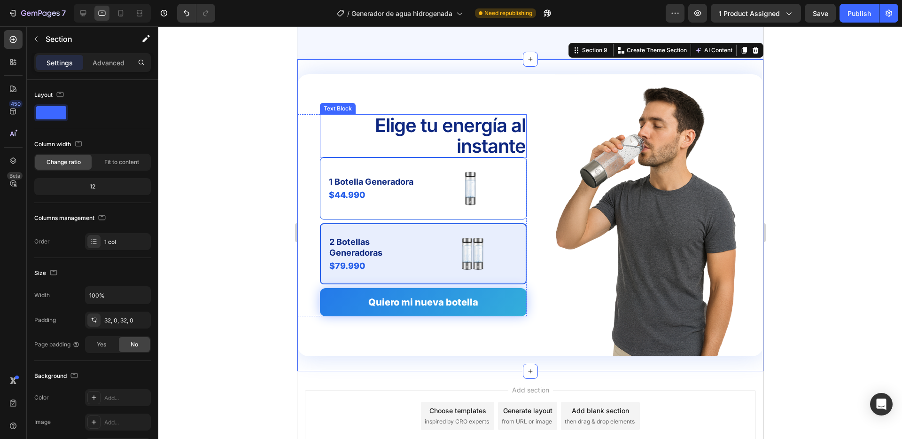
click at [455, 125] on p "Elige tu energía al instante" at bounding box center [422, 135] width 205 height 41
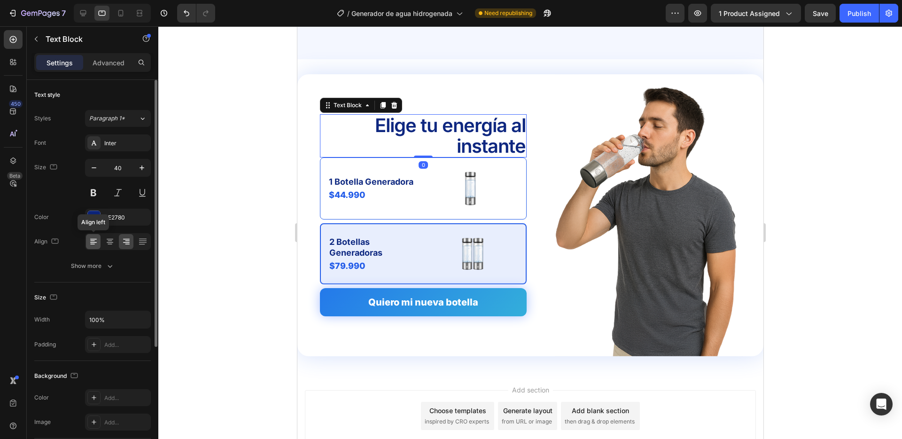
click at [88, 244] on div at bounding box center [93, 241] width 15 height 15
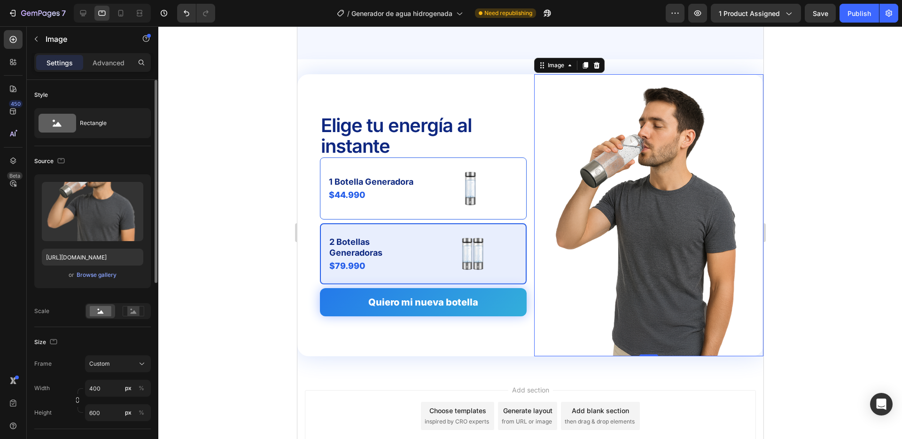
click at [648, 244] on img at bounding box center [648, 215] width 188 height 282
click at [78, 401] on icon "button" at bounding box center [77, 400] width 7 height 7
click at [104, 386] on input "400" at bounding box center [118, 388] width 66 height 17
type input "3"
type input "5"
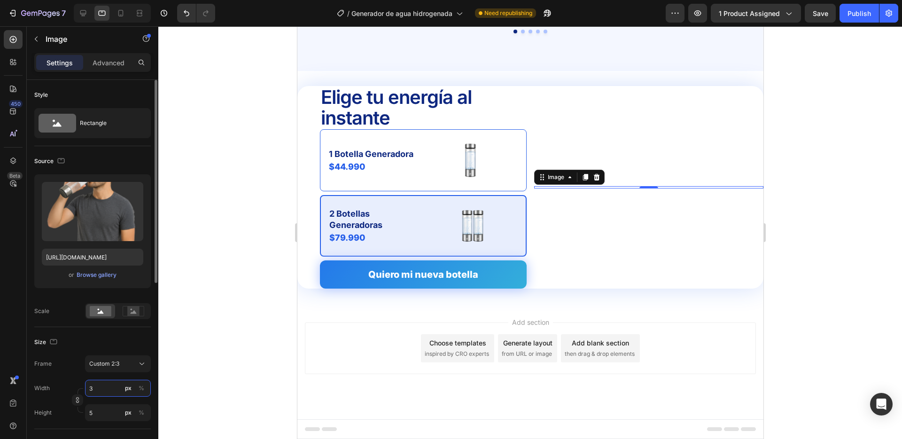
type input "30"
type input "45"
type input "300"
type input "450"
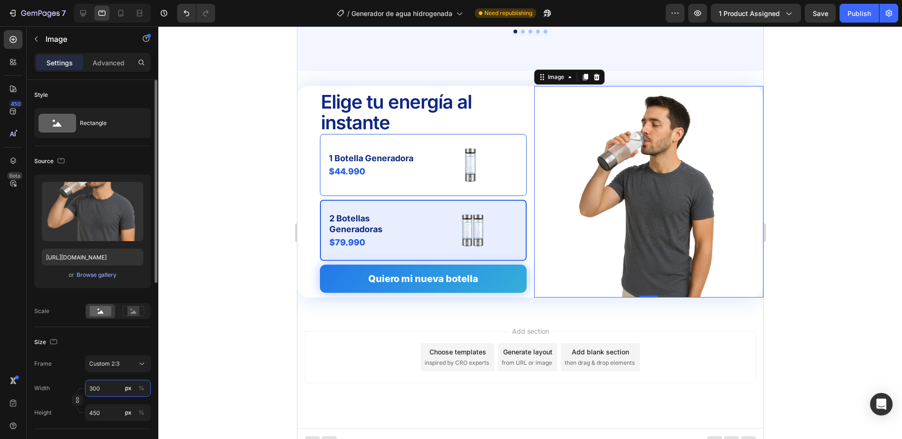
scroll to position [1873, 0]
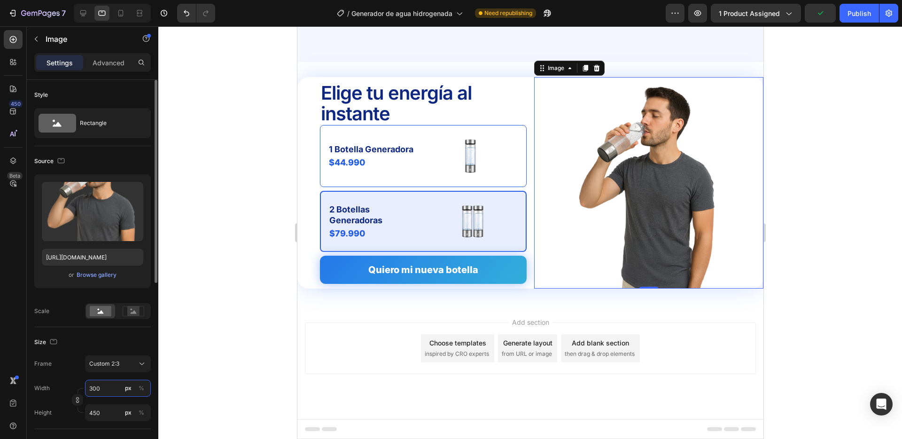
type input "30"
type input "45"
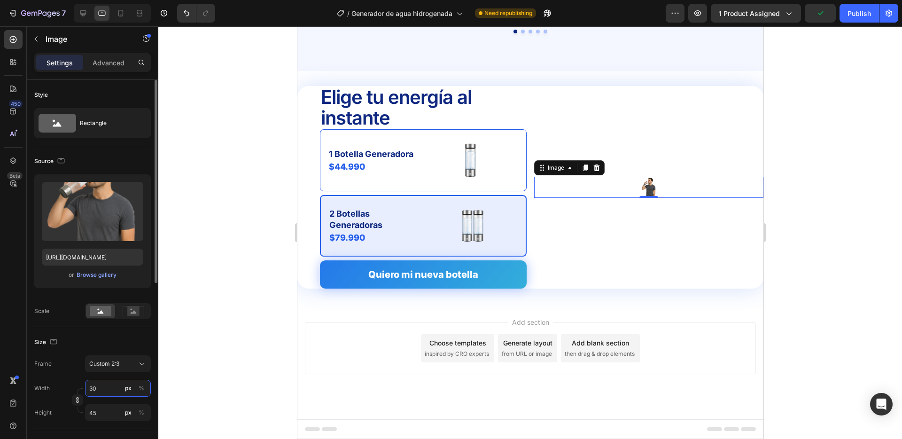
type input "3"
type input "5"
type input "35"
type input "53"
type input "350"
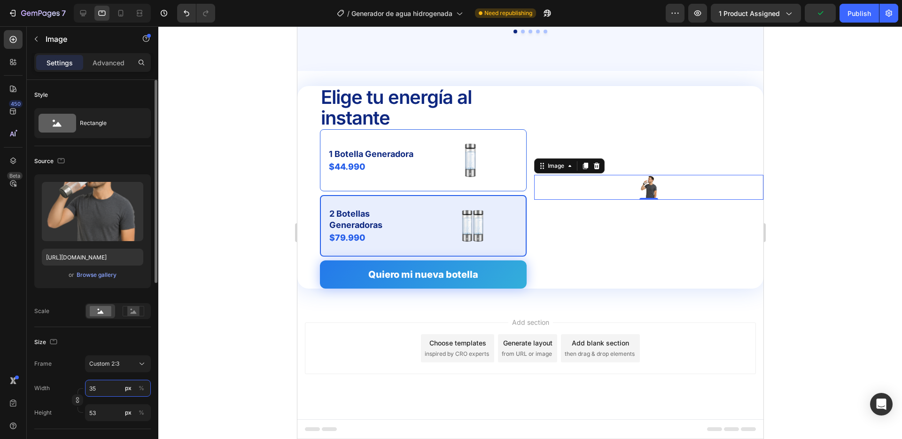
type input "525"
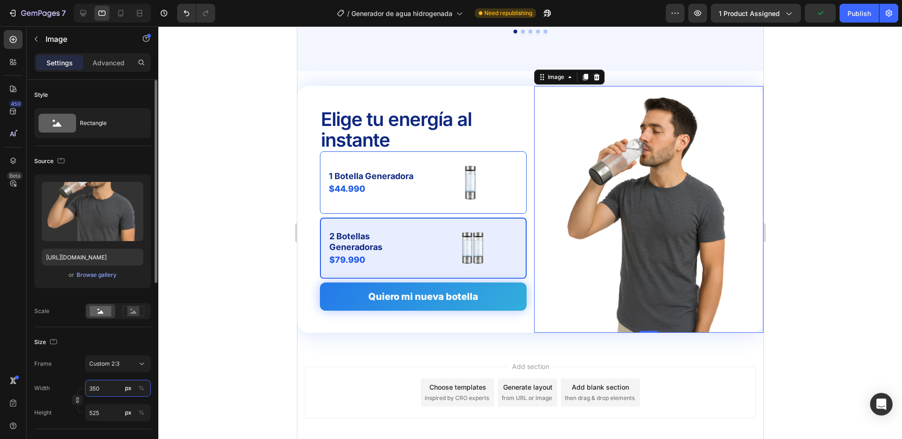
scroll to position [1876, 0]
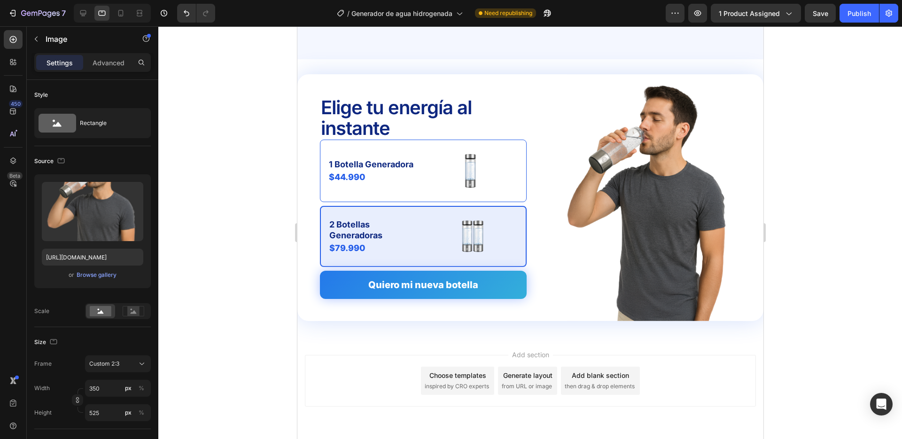
click at [320, 355] on div "Add section Choose templates inspired by CRO experts Generate layout from URL o…" at bounding box center [529, 381] width 451 height 52
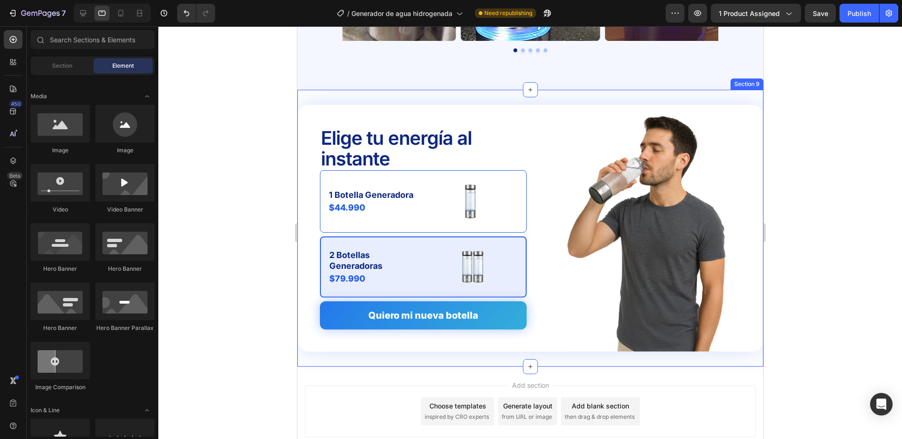
click at [337, 98] on div "Elige tu energía al instante Text Block 1 Botella Generadora Text Block $44.990…" at bounding box center [530, 228] width 466 height 277
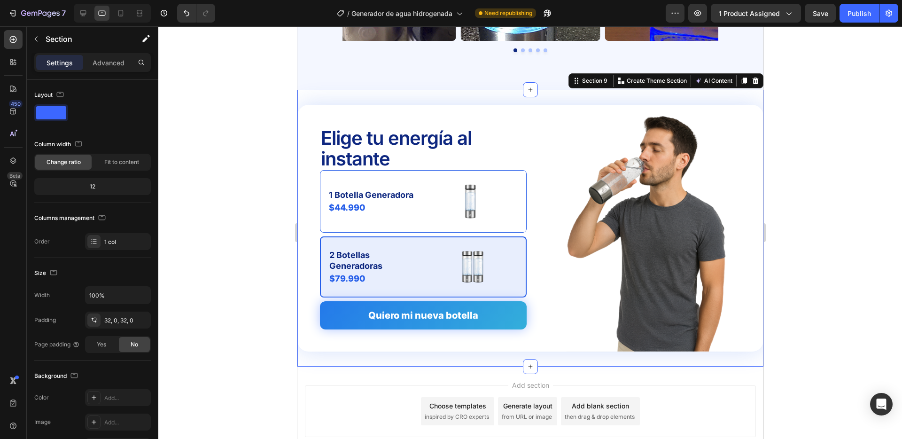
scroll to position [1852, 0]
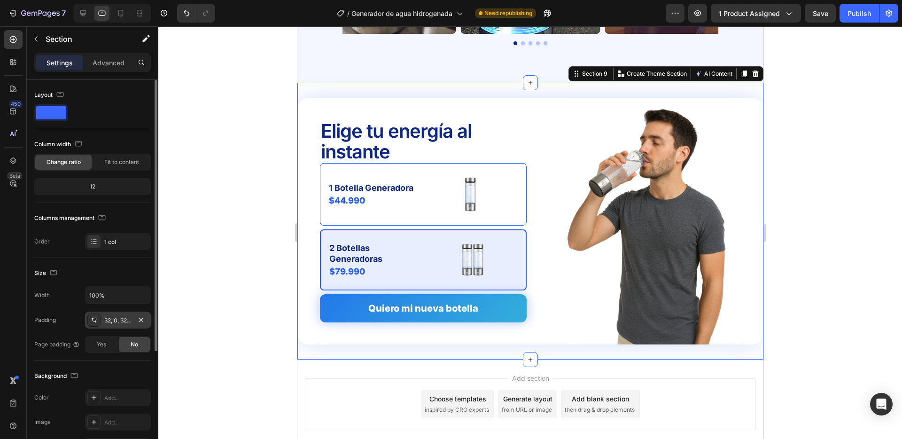
click at [122, 321] on div "32, 0, 32, 0" at bounding box center [117, 320] width 27 height 8
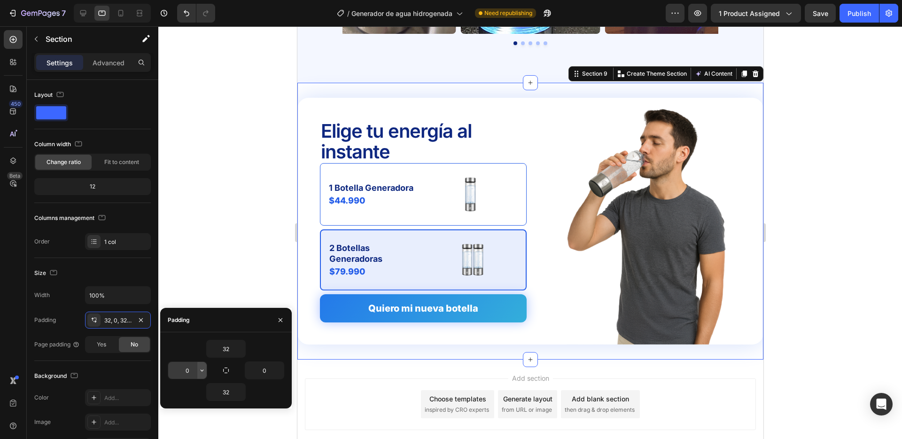
click at [201, 370] on icon "button" at bounding box center [202, 370] width 3 height 2
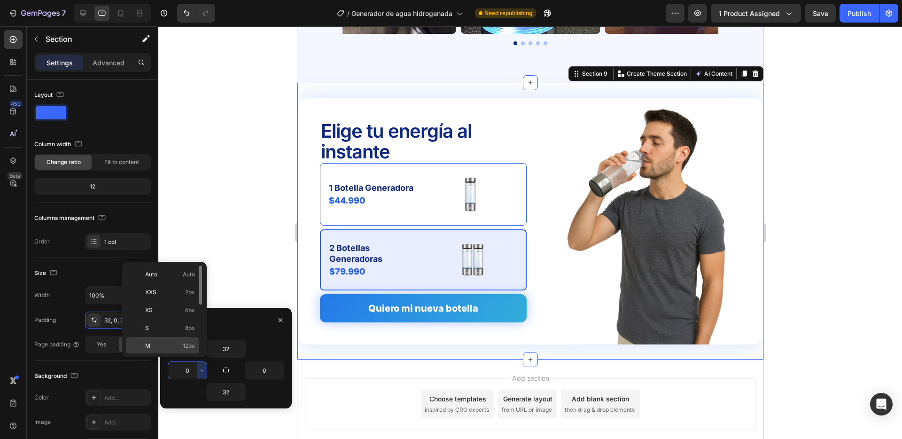
scroll to position [32, 0]
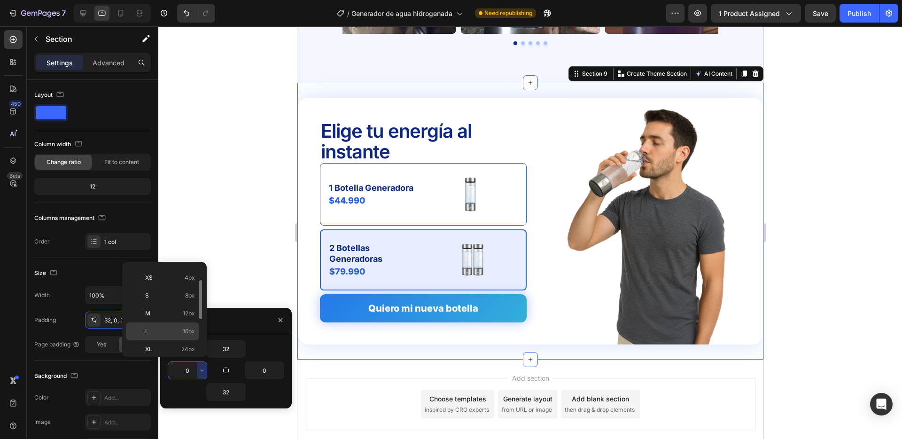
click at [176, 334] on p "L 16px" at bounding box center [170, 331] width 50 height 8
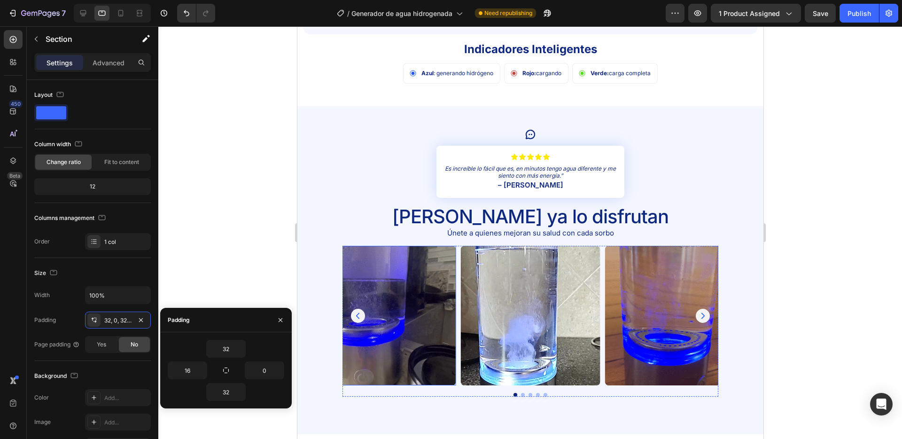
scroll to position [1483, 0]
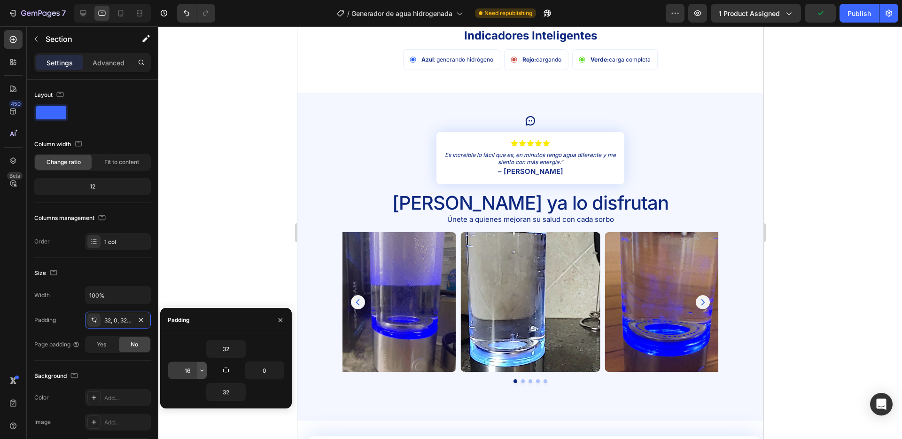
click at [197, 377] on button "button" at bounding box center [201, 370] width 9 height 17
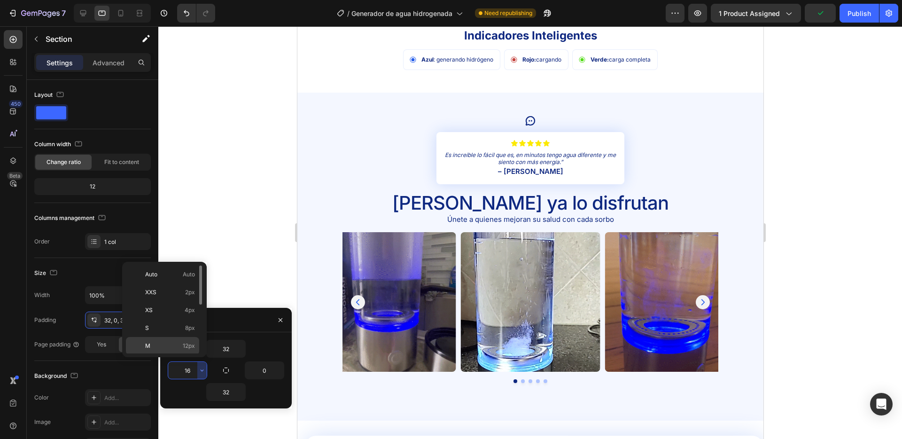
click at [187, 348] on span "12px" at bounding box center [189, 346] width 12 height 8
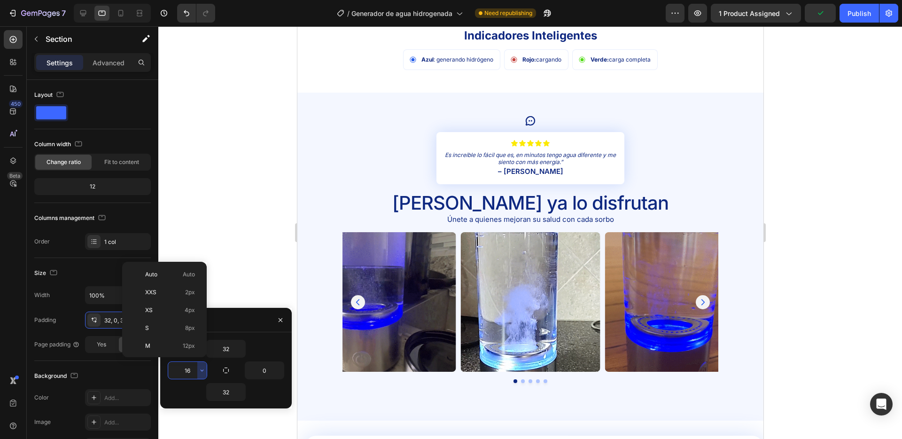
type input "12"
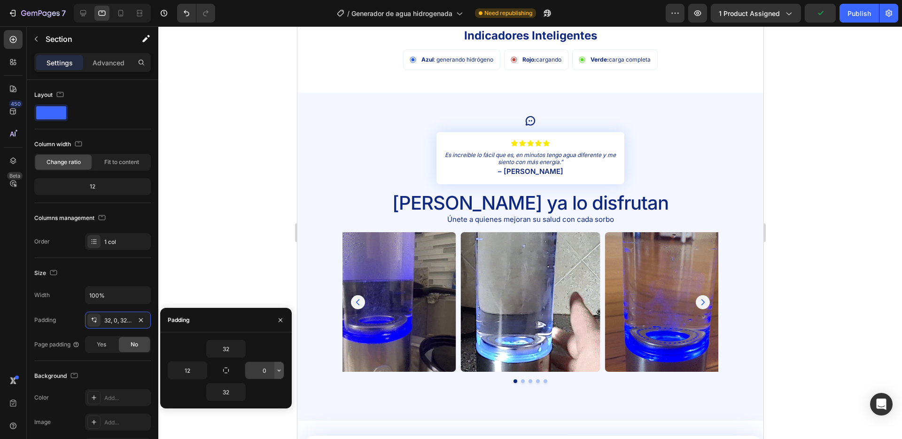
click at [279, 370] on icon "button" at bounding box center [279, 370] width 8 height 8
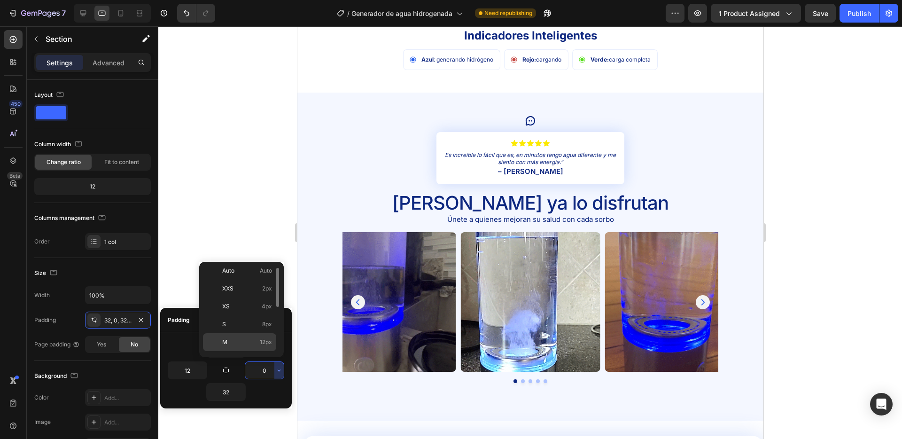
scroll to position [4, 0]
drag, startPoint x: 245, startPoint y: 335, endPoint x: 259, endPoint y: 335, distance: 14.6
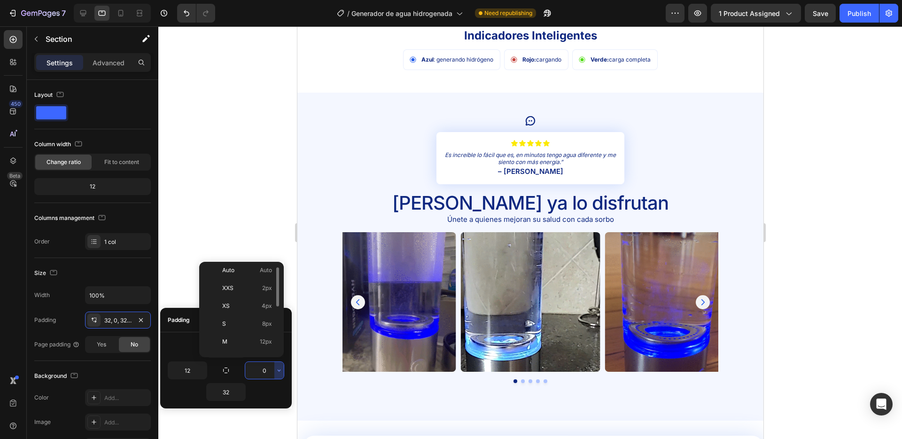
click at [245, 350] on div "M 12px" at bounding box center [239, 359] width 73 height 18
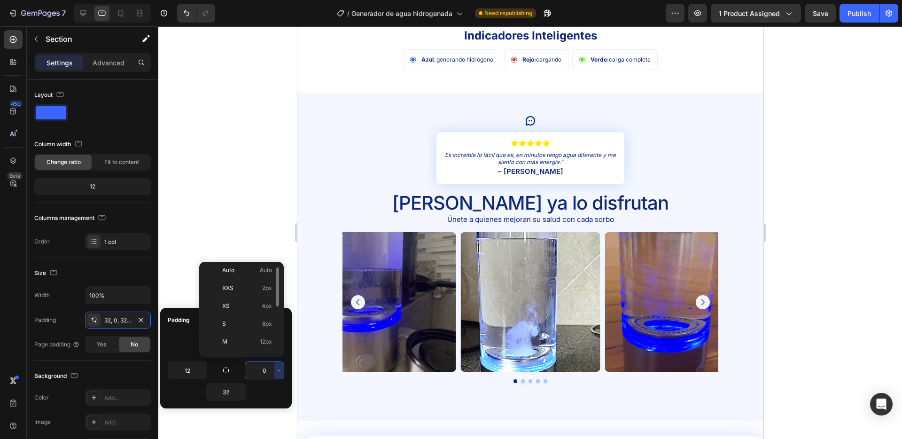
type input "12"
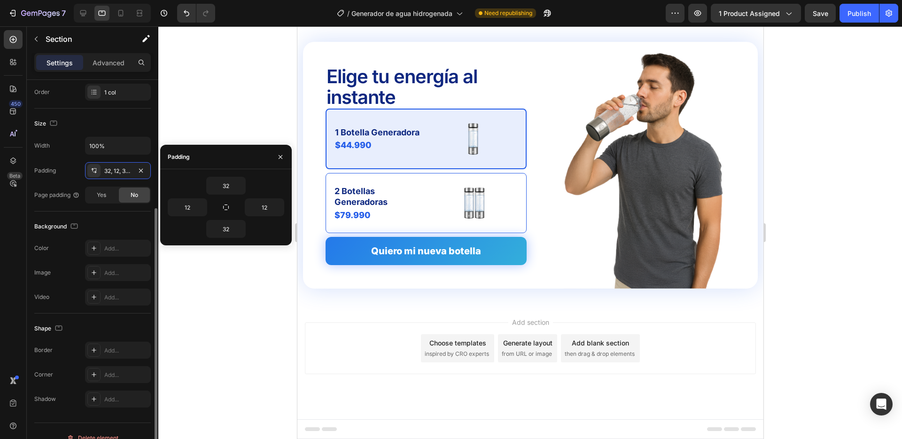
scroll to position [163, 0]
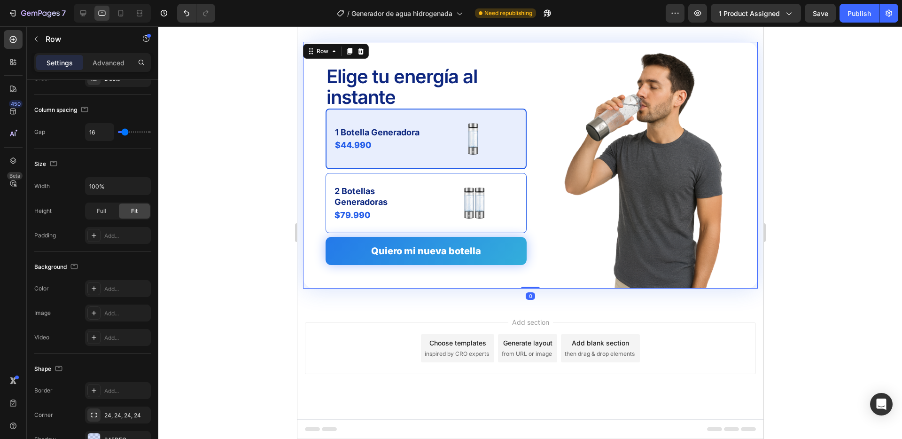
click at [320, 277] on div "Elige tu energía al instante Text Block 1 Botella Generadora Text Block $44.990…" at bounding box center [415, 165] width 224 height 247
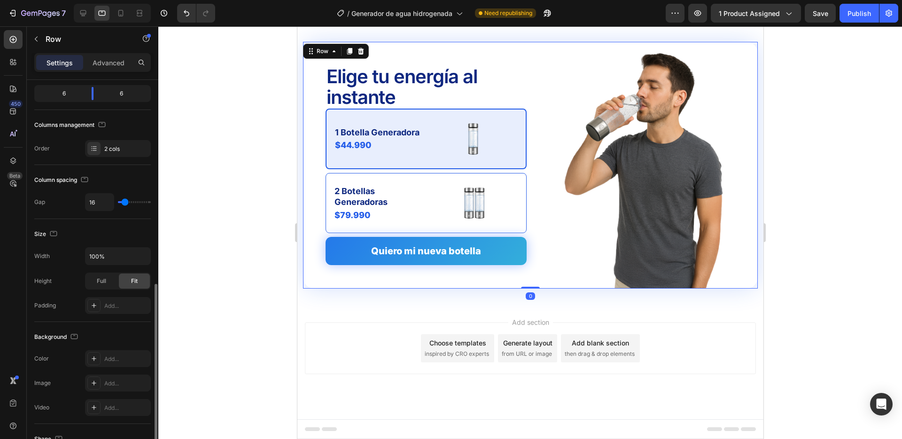
scroll to position [253, 0]
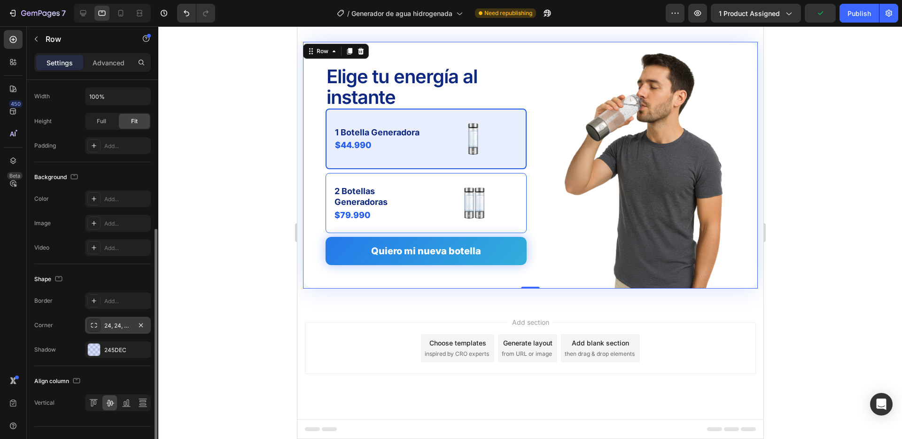
click at [109, 326] on div "24, 24, 24, 24" at bounding box center [117, 325] width 27 height 8
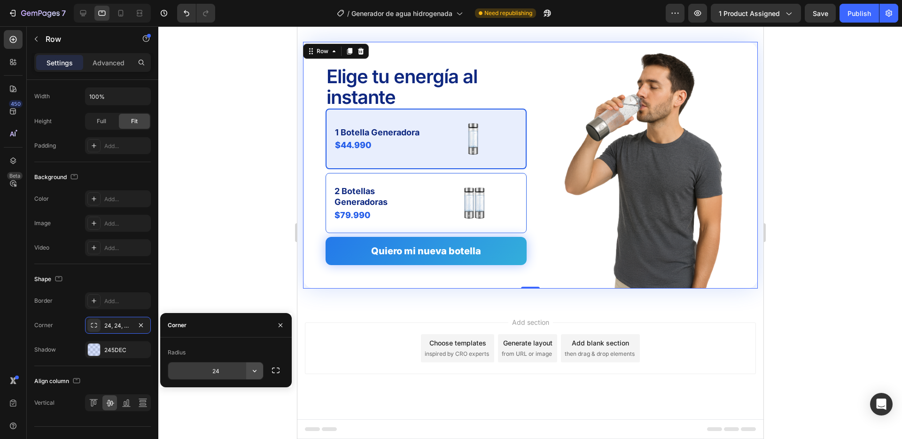
click at [256, 371] on icon "button" at bounding box center [254, 370] width 9 height 9
click at [232, 370] on input "24" at bounding box center [215, 370] width 95 height 17
type input "16"
click at [323, 308] on div "Add section Choose templates inspired by CRO experts Generate layout from URL o…" at bounding box center [530, 362] width 466 height 116
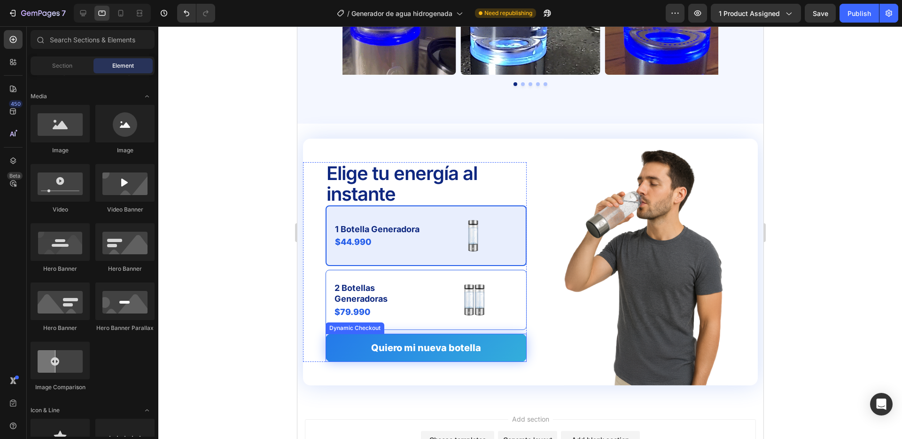
scroll to position [1782, 0]
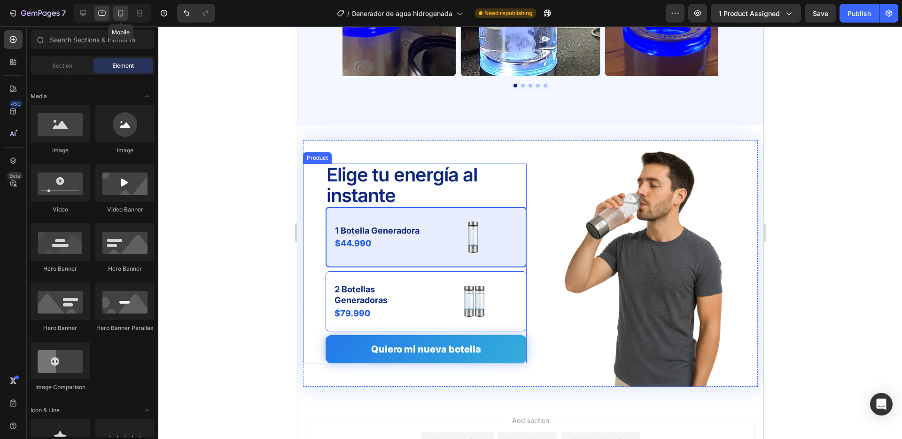
click at [119, 12] on icon at bounding box center [120, 12] width 9 height 9
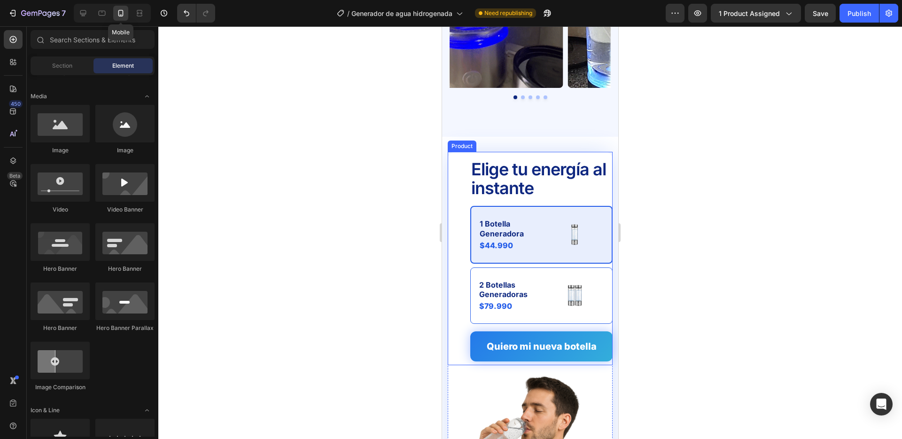
scroll to position [1791, 0]
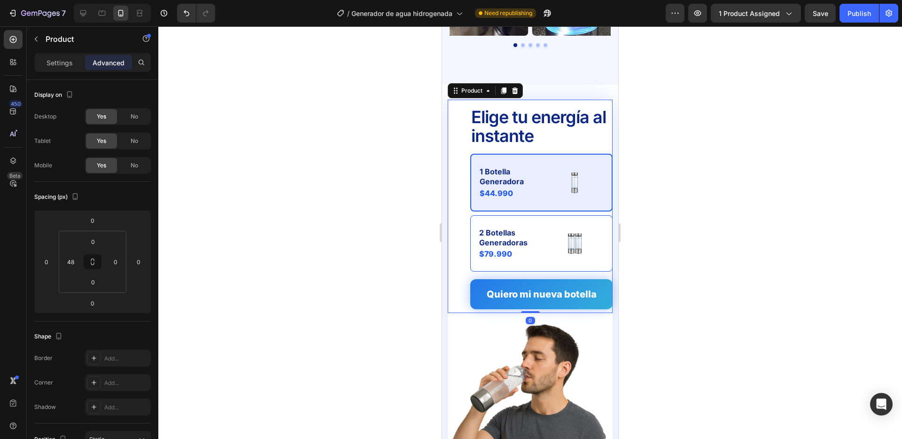
click at [559, 130] on div "Elige tu energía al instante Text Block 1 Botella Generadora Text Block $44.990…" at bounding box center [541, 186] width 142 height 172
click at [475, 195] on div "1 Botella Generadora Text Block $44.990 Product Price Product Price Image Row 2…" at bounding box center [541, 213] width 142 height 118
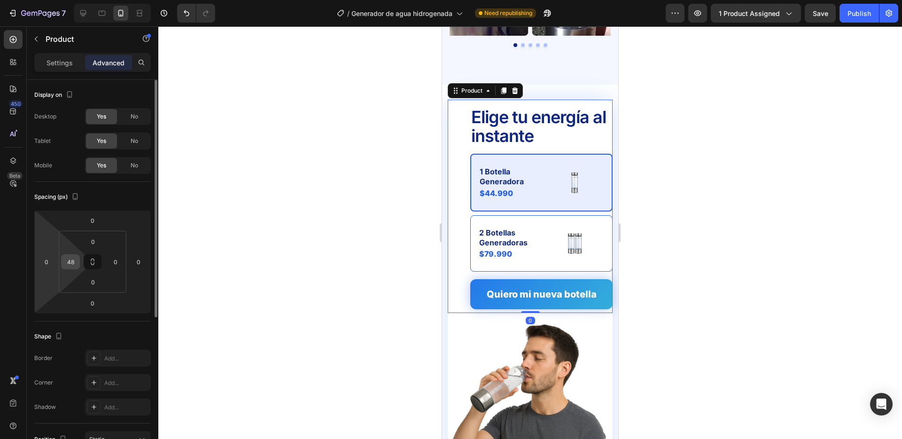
click at [75, 258] on input "48" at bounding box center [70, 262] width 14 height 14
type input "0"
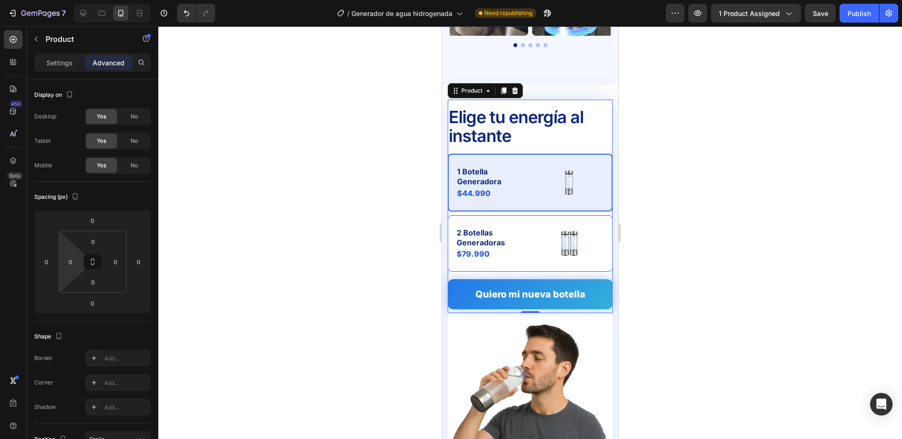
click at [203, 222] on div at bounding box center [530, 232] width 744 height 413
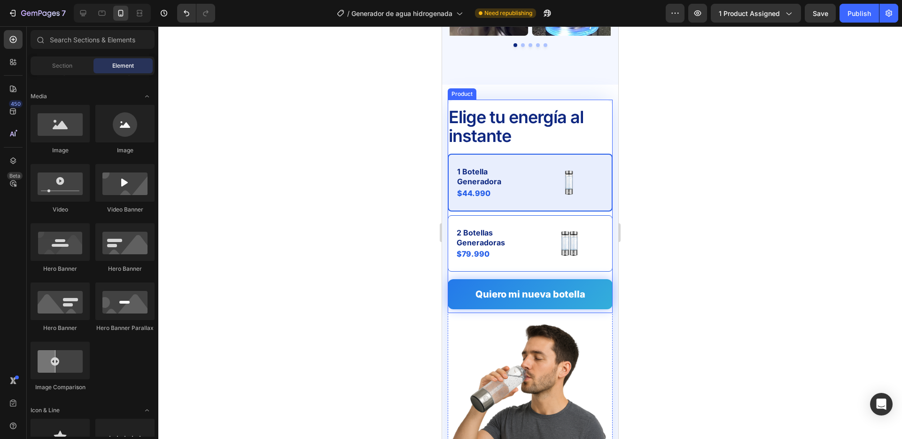
click at [498, 100] on div "Elige tu energía al instante Text Block 1 Botella Generadora Text Block $44.990…" at bounding box center [530, 186] width 165 height 172
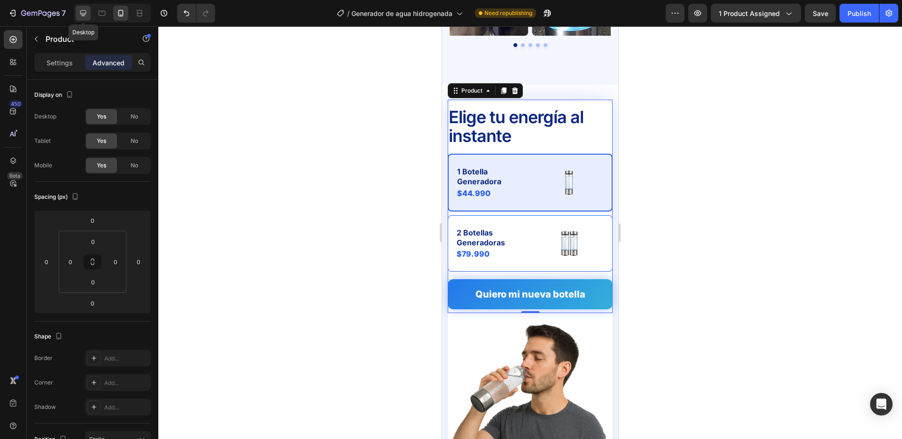
click at [85, 14] on icon at bounding box center [82, 12] width 9 height 9
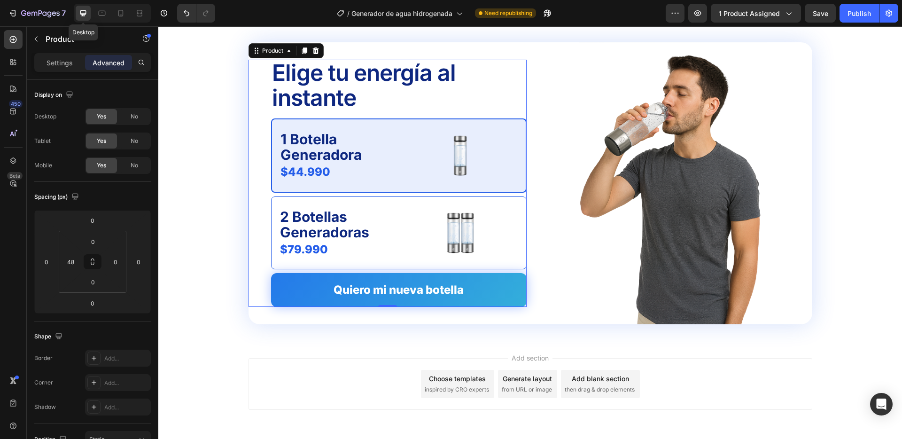
scroll to position [1880, 0]
click at [99, 14] on icon at bounding box center [102, 13] width 7 height 5
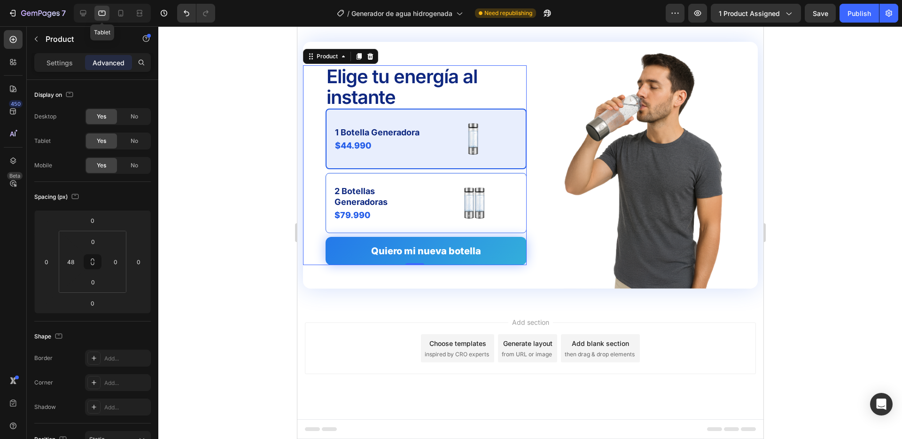
scroll to position [1880, 0]
click at [118, 14] on icon at bounding box center [120, 12] width 9 height 9
type input "0"
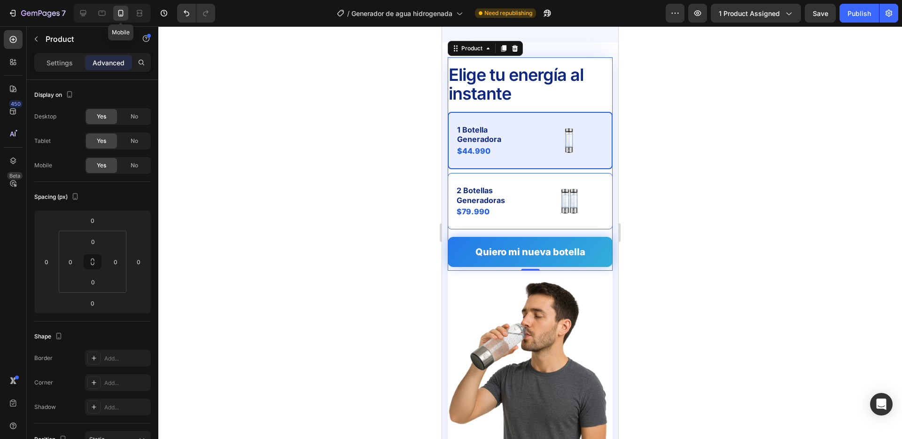
scroll to position [1848, 0]
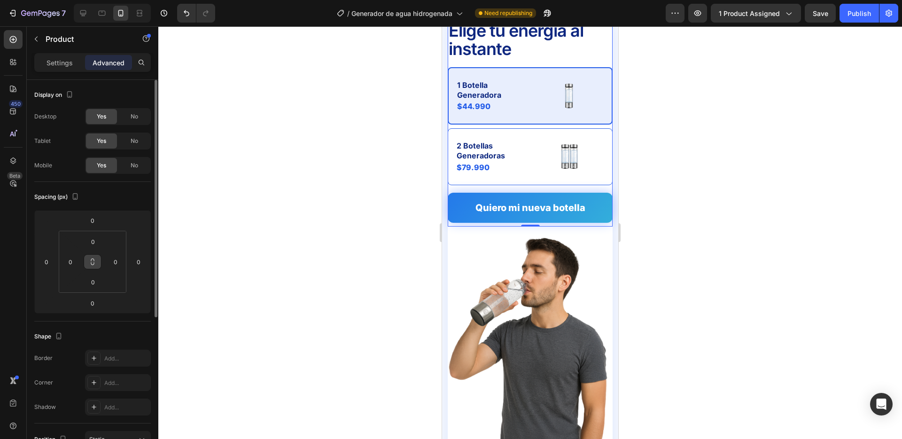
click at [89, 263] on icon at bounding box center [93, 262] width 8 height 8
click at [99, 241] on input "0" at bounding box center [93, 241] width 19 height 14
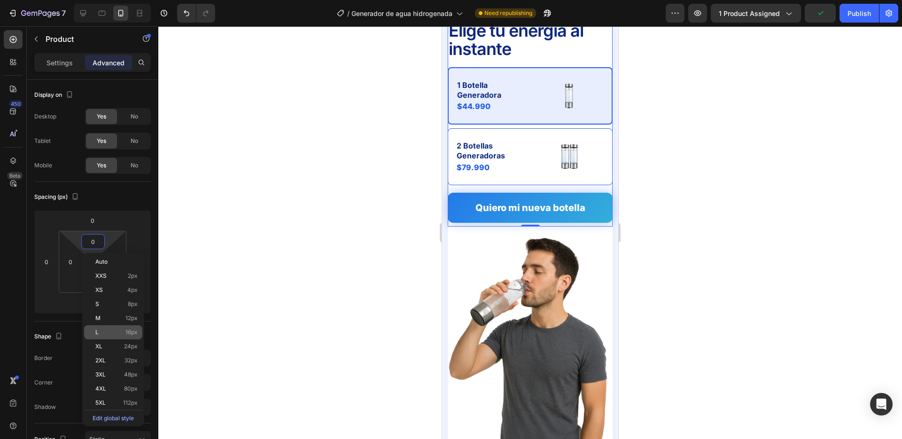
click at [126, 332] on span "16px" at bounding box center [131, 332] width 12 height 7
type input "16"
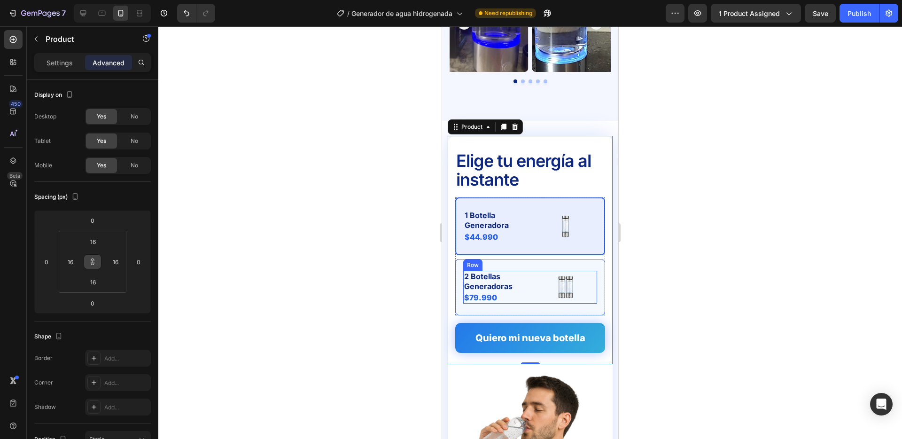
scroll to position [1742, 0]
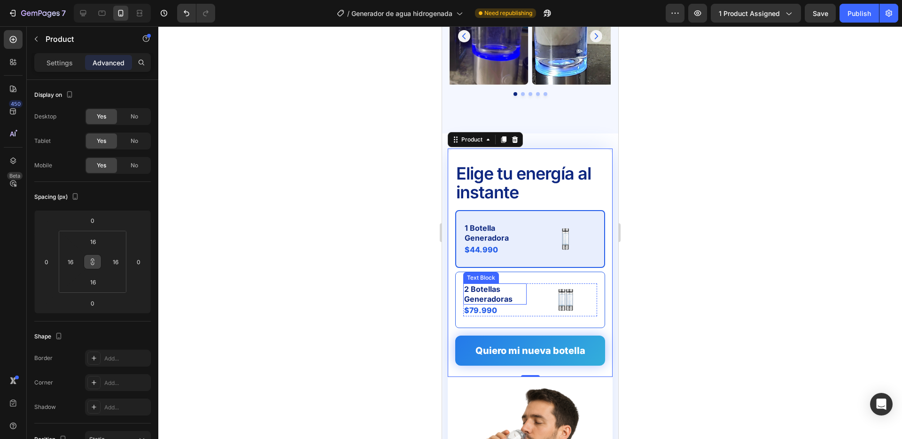
click at [377, 264] on div at bounding box center [530, 232] width 744 height 413
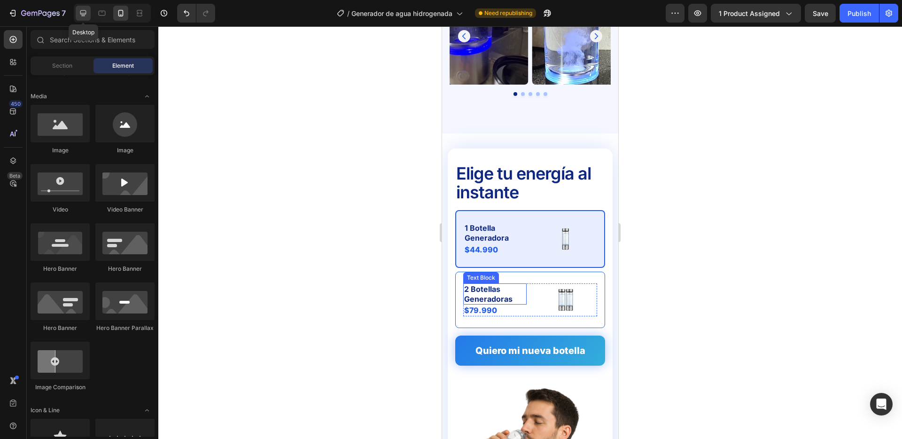
click at [81, 14] on icon at bounding box center [83, 13] width 6 height 6
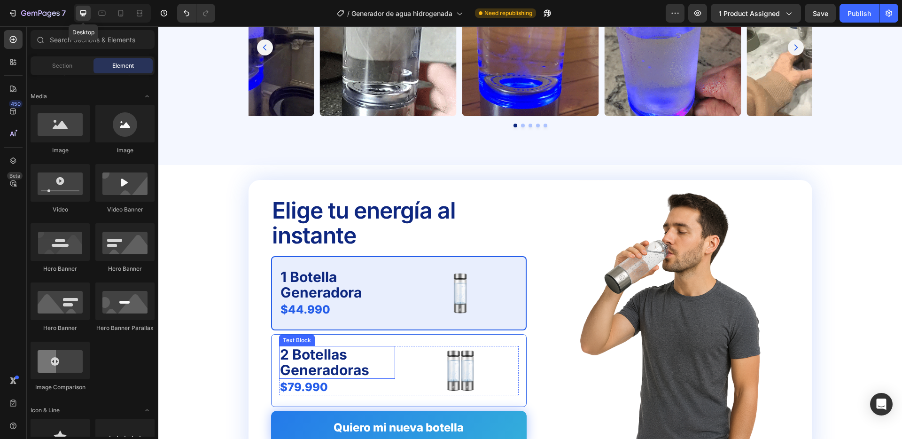
scroll to position [1753, 0]
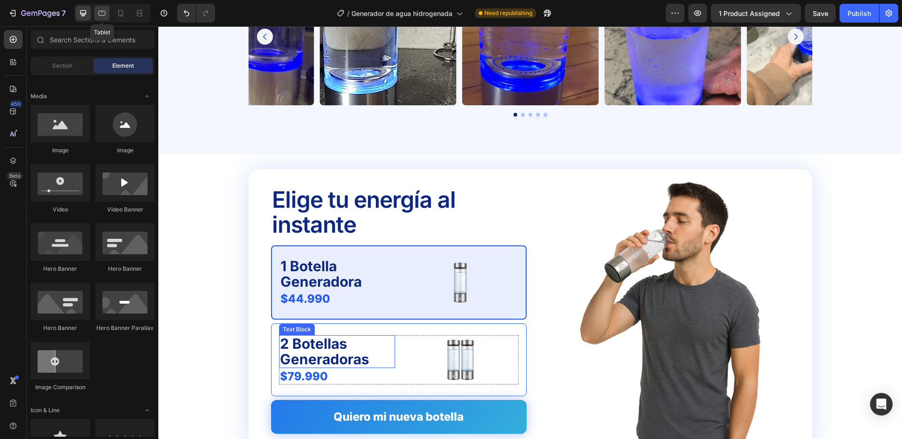
click at [100, 13] on icon at bounding box center [101, 12] width 9 height 9
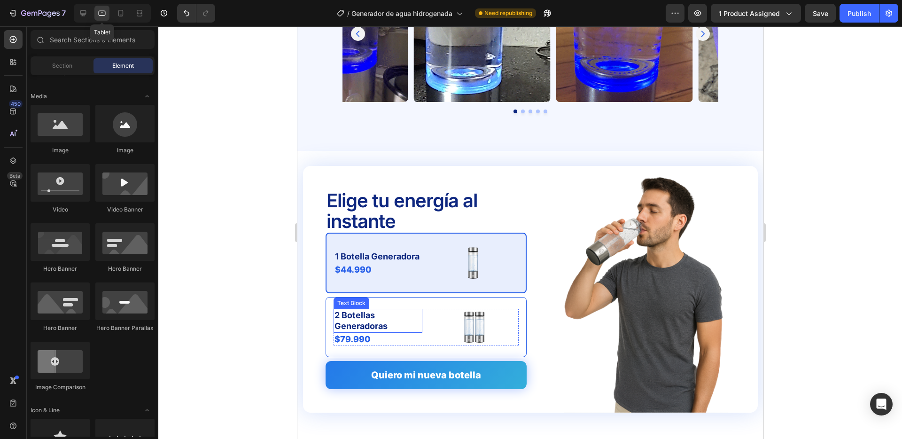
scroll to position [1755, 0]
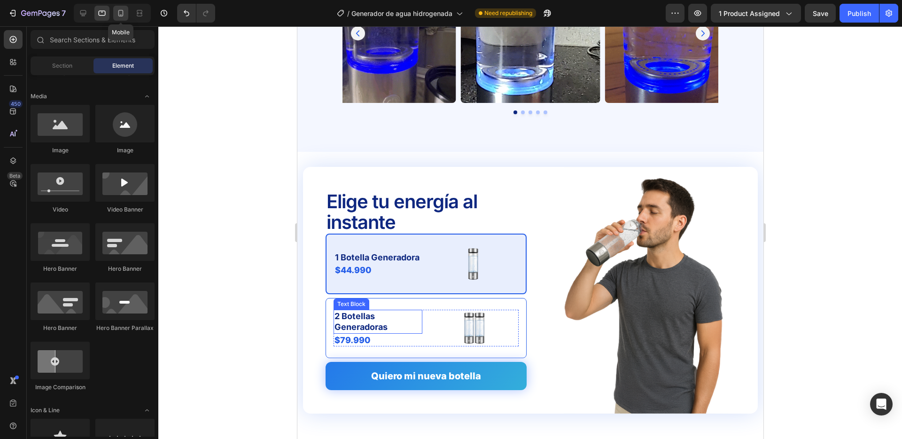
click at [122, 12] on icon at bounding box center [120, 12] width 9 height 9
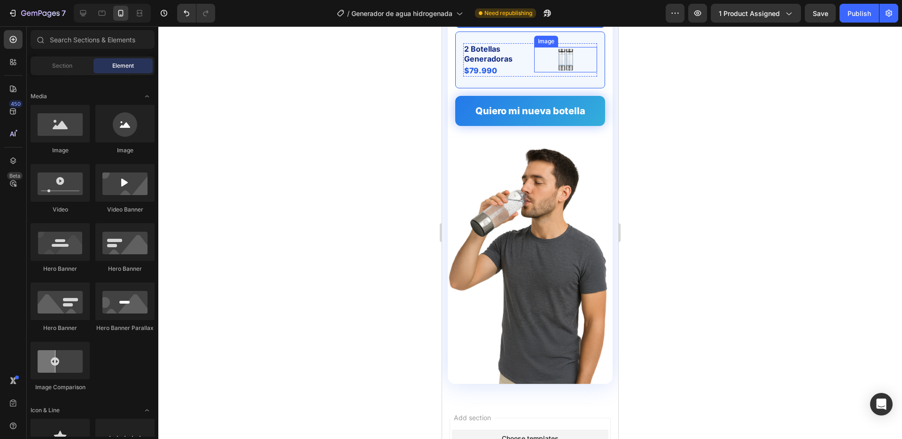
scroll to position [1973, 0]
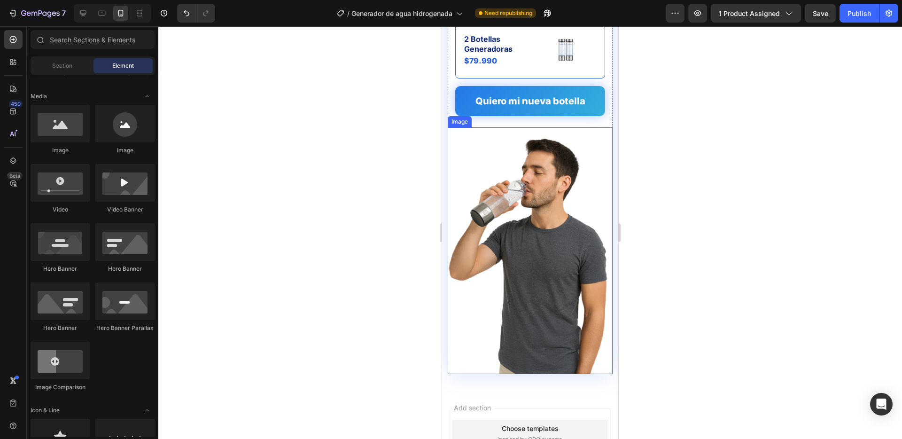
click at [526, 210] on img at bounding box center [530, 250] width 164 height 247
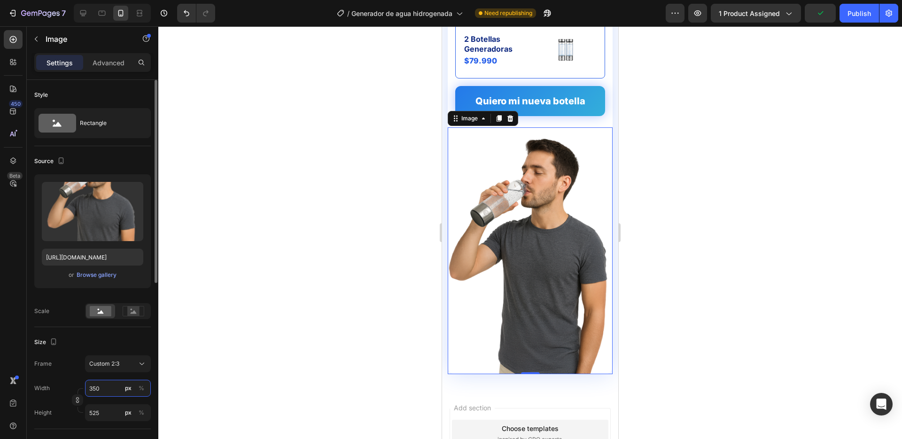
click at [105, 392] on input "350" at bounding box center [118, 388] width 66 height 17
type input "3"
type input "5"
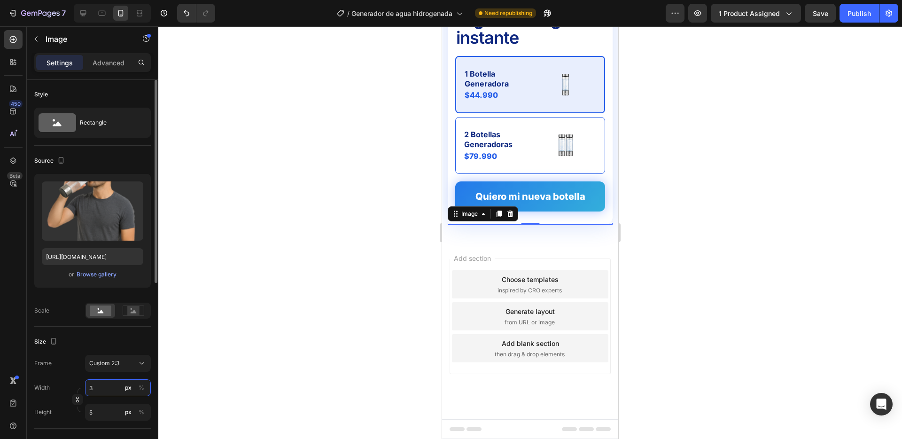
type input "30"
type input "45"
type input "300"
type input "450"
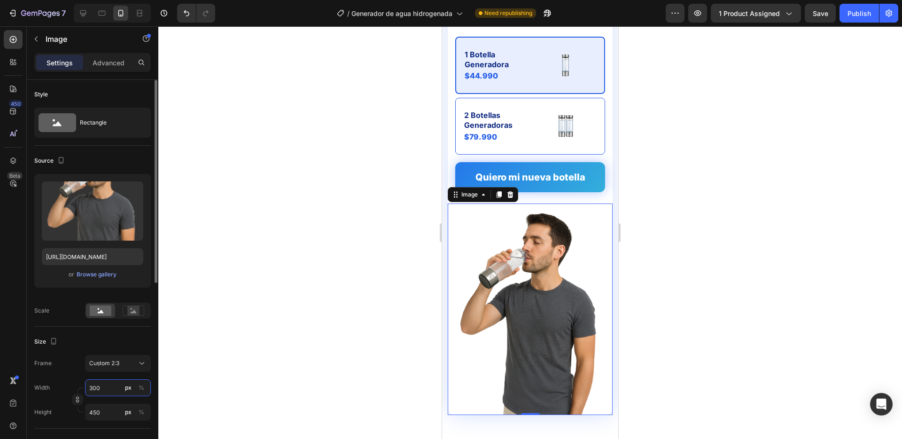
scroll to position [1973, 0]
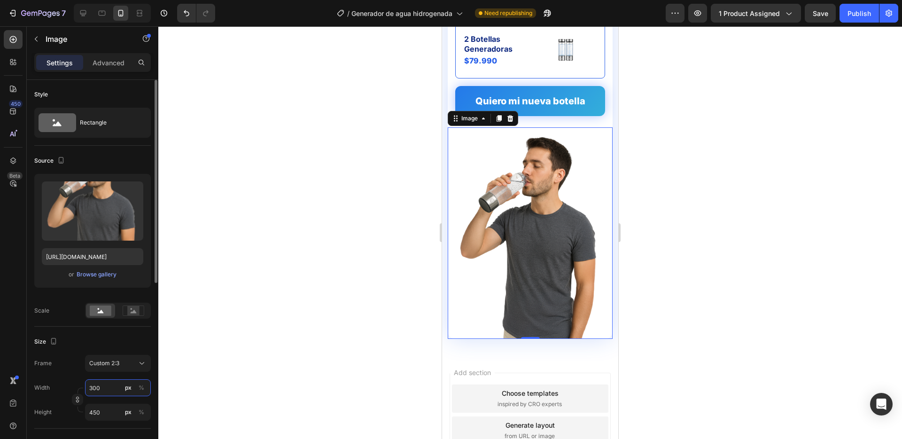
type input "30"
type input "45"
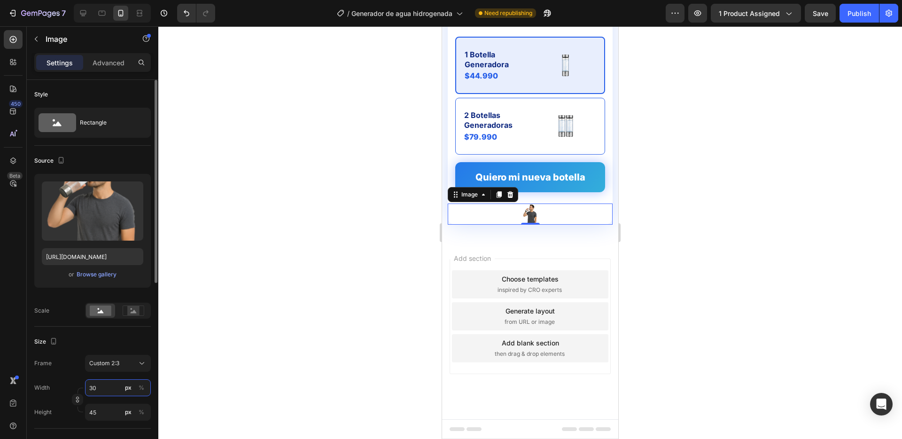
type input "3"
type input "5"
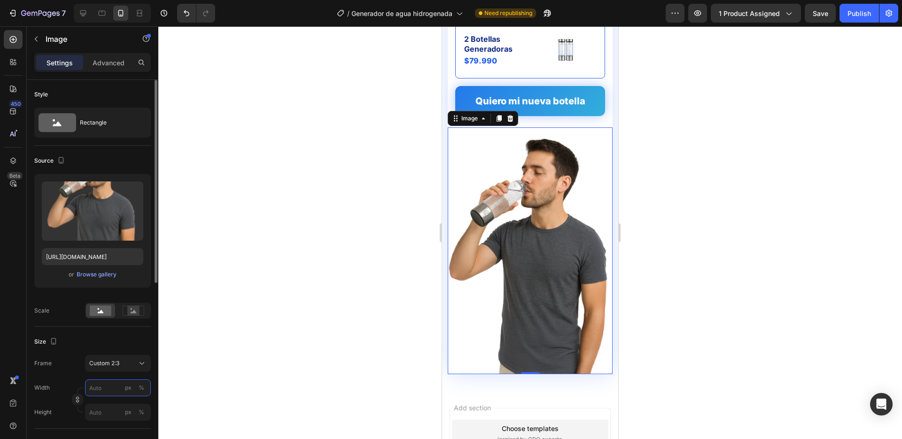
type input "2"
type input "3"
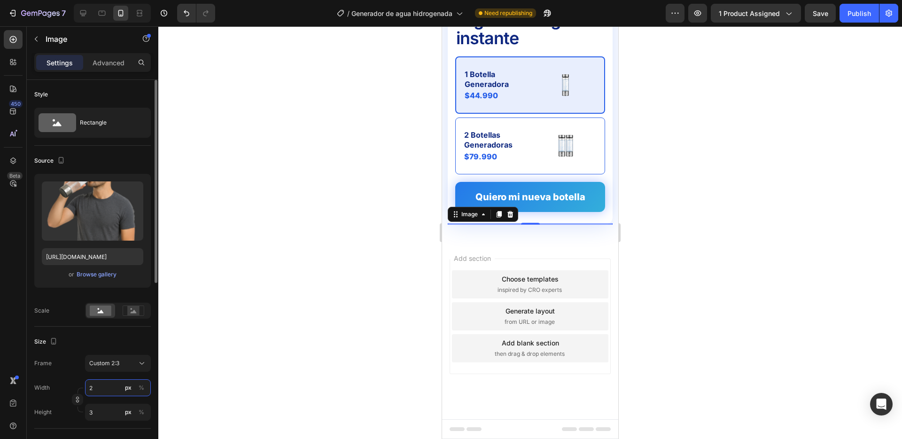
type input "20"
type input "30"
type input "200"
type input "300"
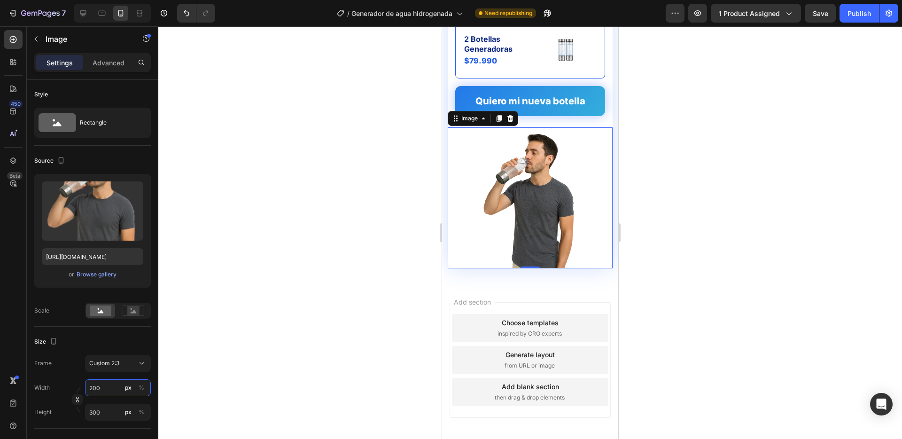
type input "200"
click at [350, 204] on div at bounding box center [530, 232] width 744 height 413
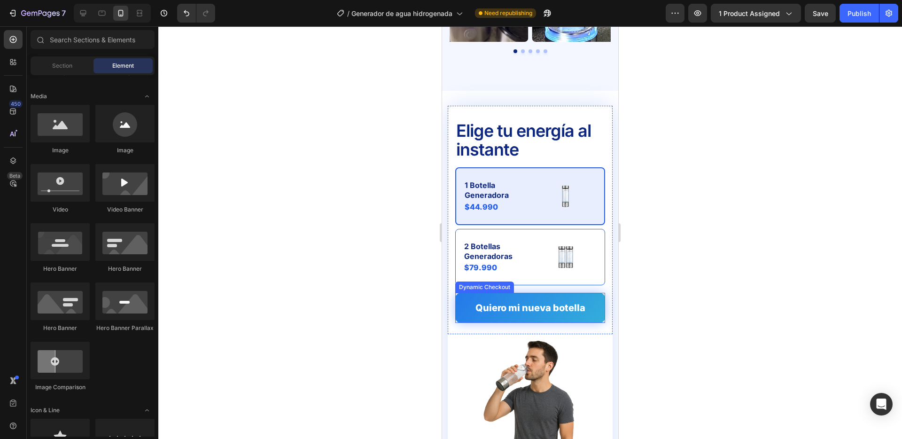
scroll to position [1783, 0]
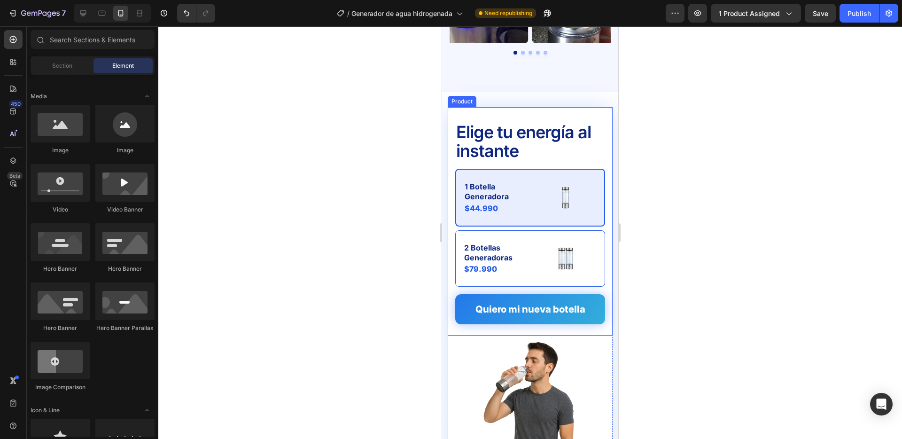
click at [724, 138] on div at bounding box center [530, 232] width 744 height 413
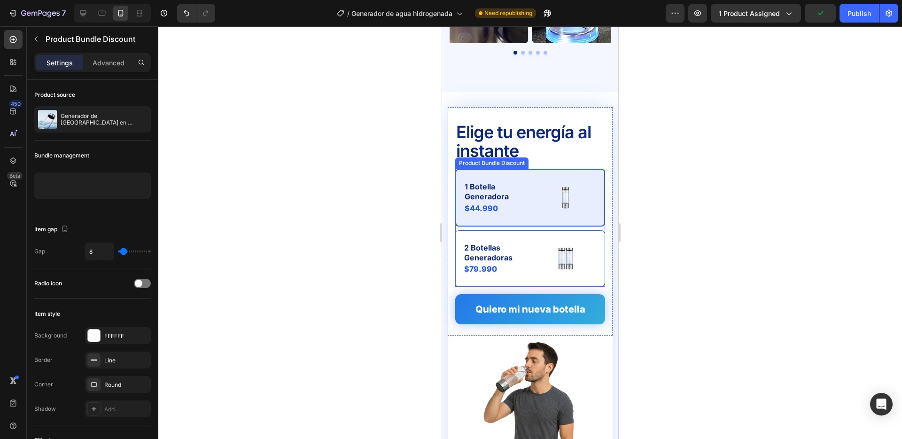
click at [542, 210] on div "1 Botella Generadora Text Block $44.990 Product Price Product Price Image Row 2…" at bounding box center [530, 228] width 150 height 118
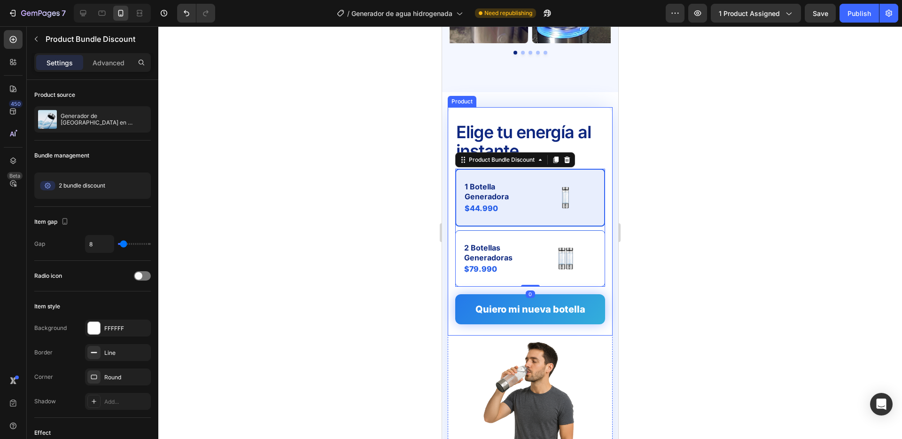
click at [578, 270] on div "Elige tu energía al instante Text Block 1 Botella Generadora Text Block $44.990…" at bounding box center [530, 221] width 165 height 228
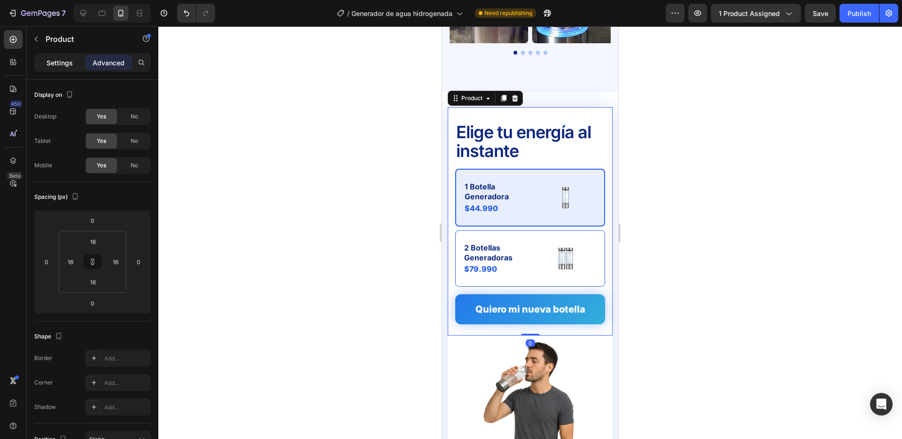
click at [57, 69] on div "Settings" at bounding box center [59, 62] width 47 height 15
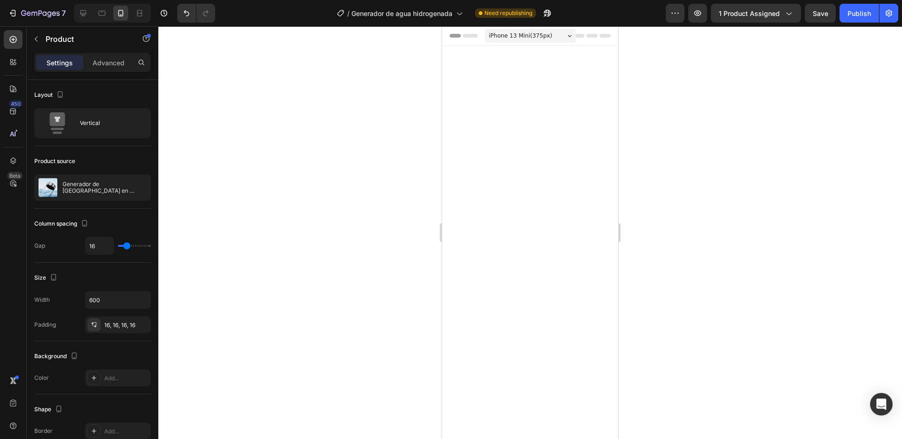
scroll to position [1783, 0]
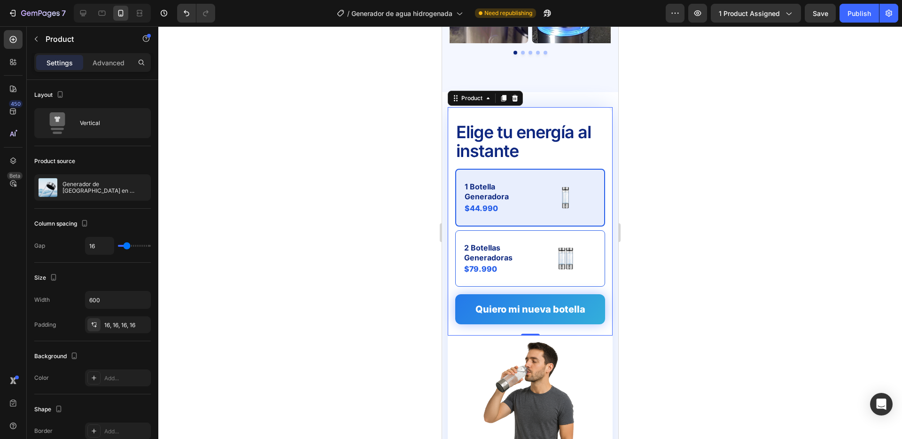
click at [103, 248] on input "16" at bounding box center [100, 245] width 28 height 17
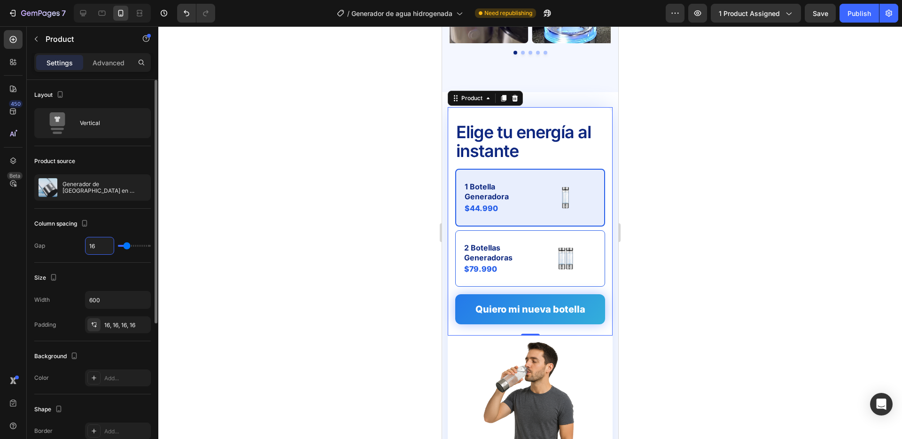
type input "8"
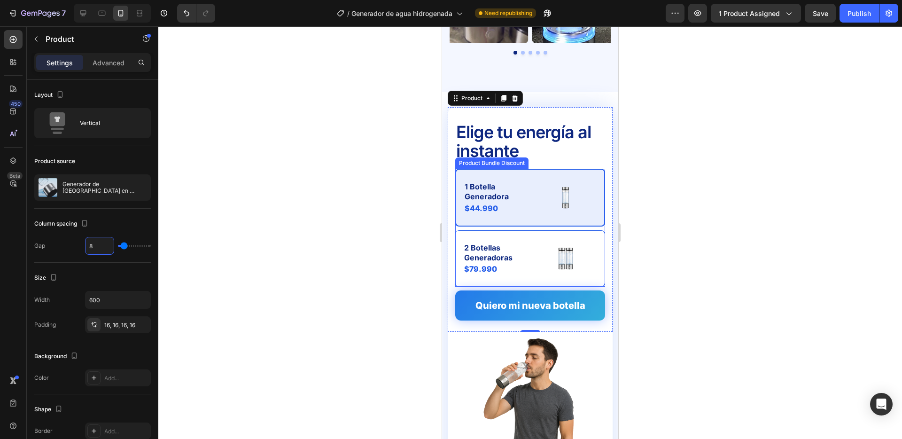
click at [487, 210] on div "1 Botella Generadora Text Block $44.990 Product Price Product Price Image Row 2…" at bounding box center [530, 228] width 150 height 118
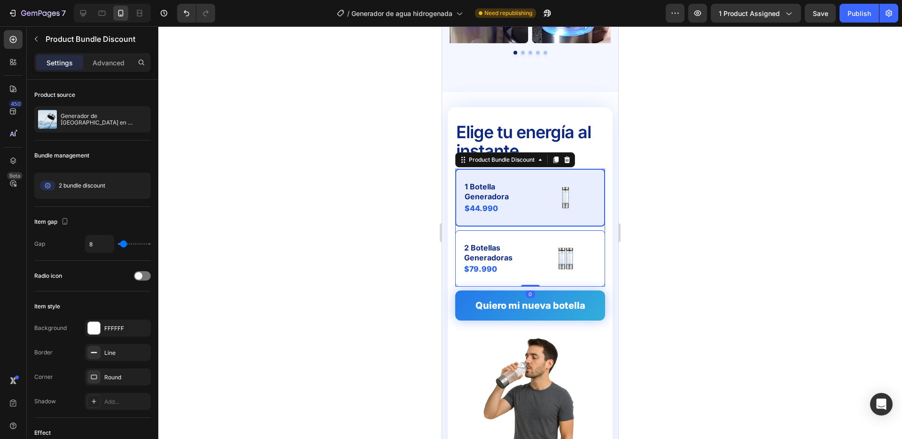
click at [361, 213] on div at bounding box center [530, 232] width 744 height 413
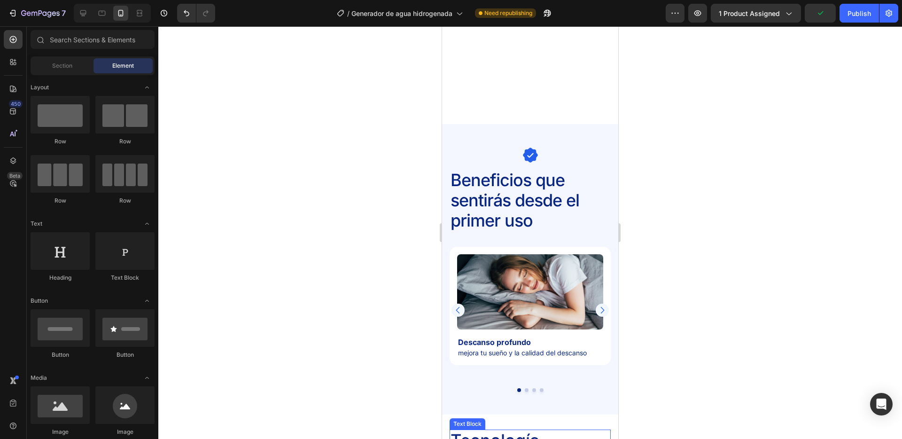
scroll to position [444, 0]
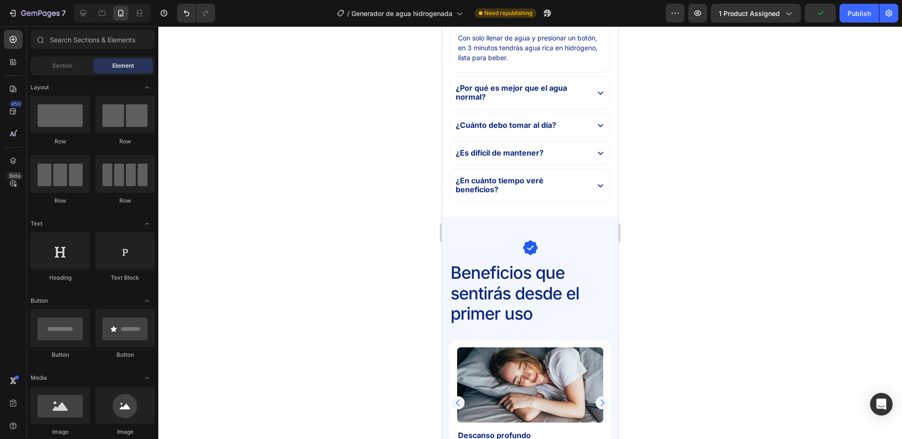
click at [91, 14] on div at bounding box center [112, 13] width 77 height 19
click at [87, 15] on icon at bounding box center [82, 12] width 9 height 9
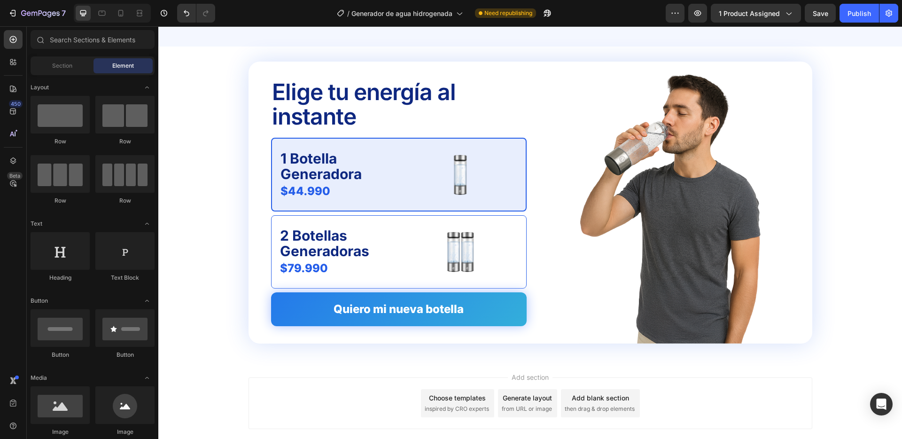
scroll to position [1938, 0]
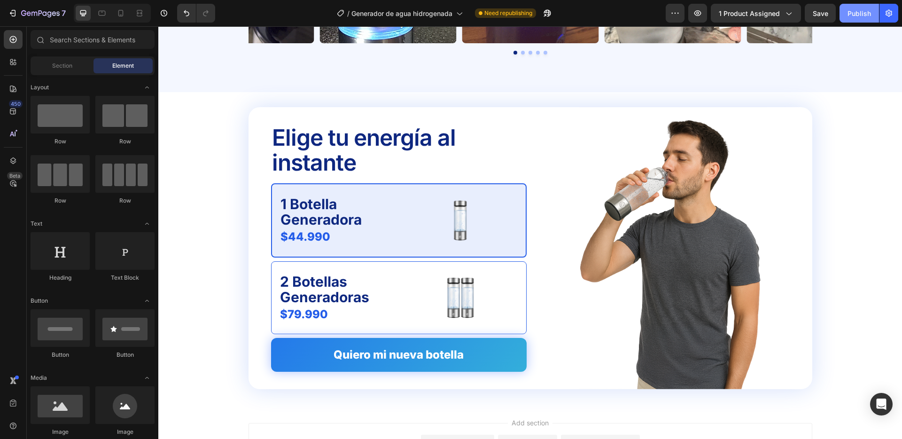
click at [862, 13] on div "Publish" at bounding box center [859, 13] width 23 height 10
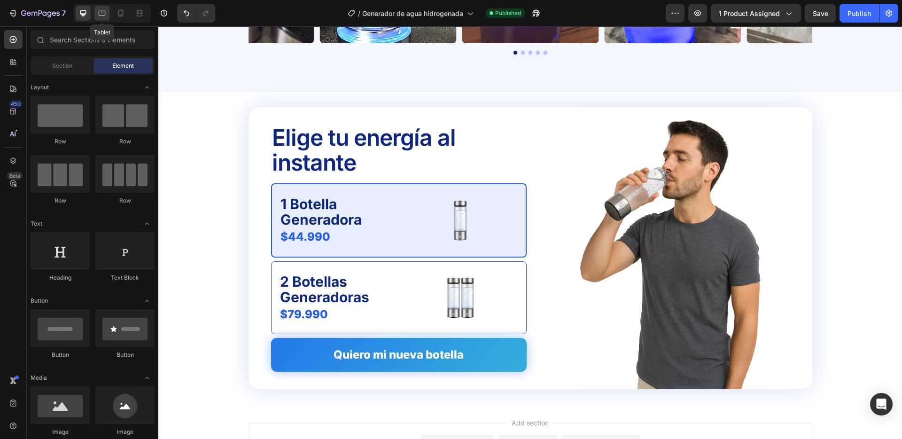
click at [103, 14] on icon at bounding box center [101, 12] width 9 height 9
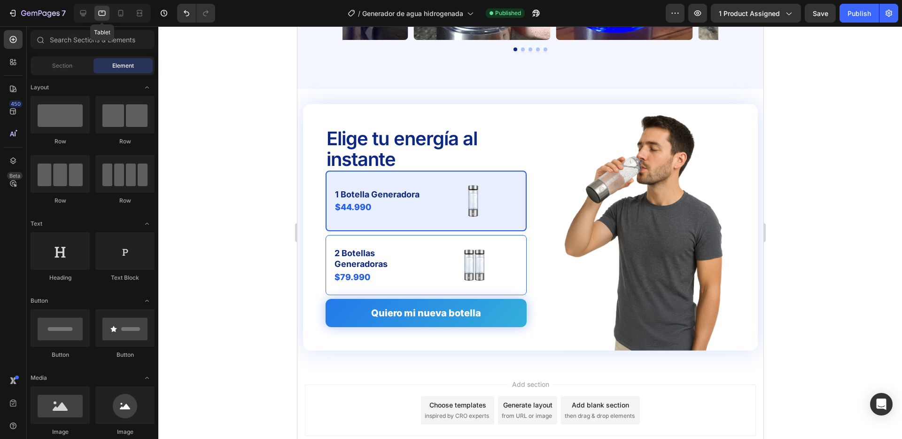
scroll to position [1961, 0]
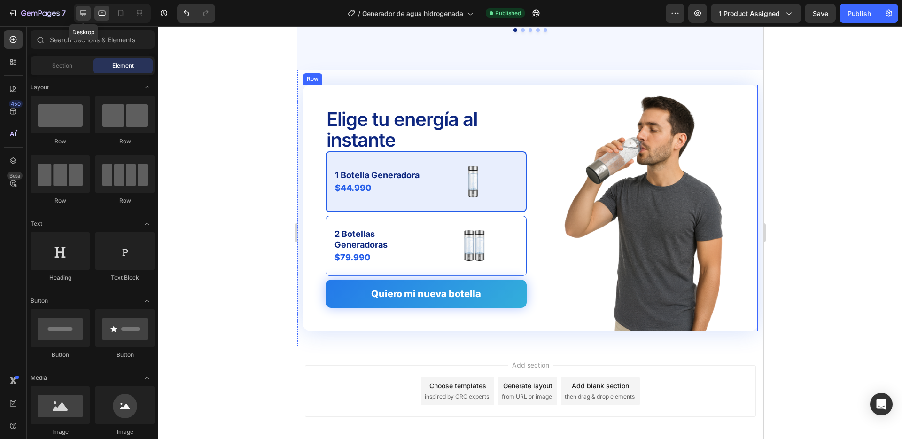
click at [85, 12] on icon at bounding box center [82, 12] width 9 height 9
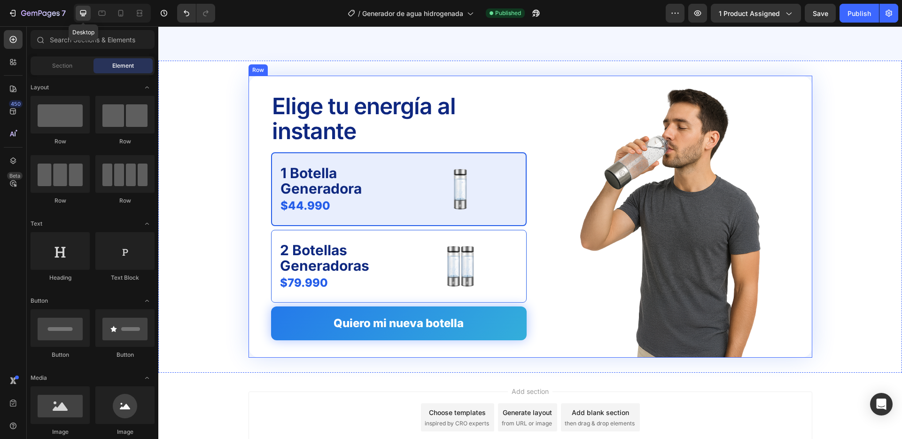
scroll to position [1958, 0]
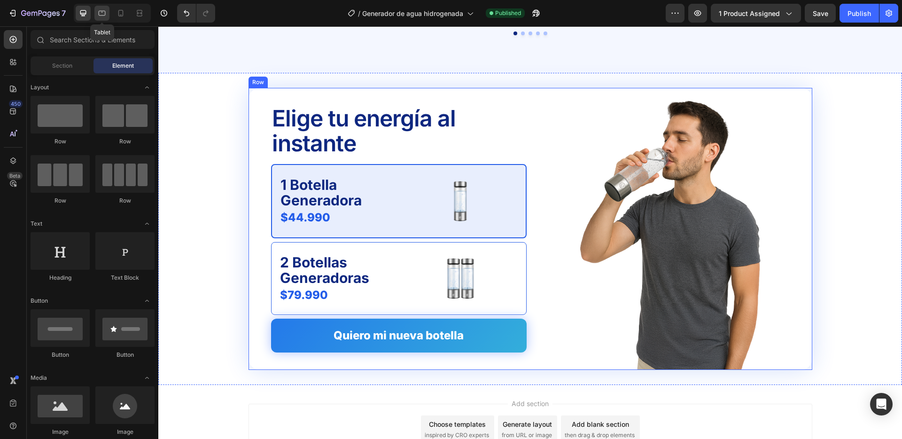
click at [103, 12] on icon at bounding box center [101, 12] width 9 height 9
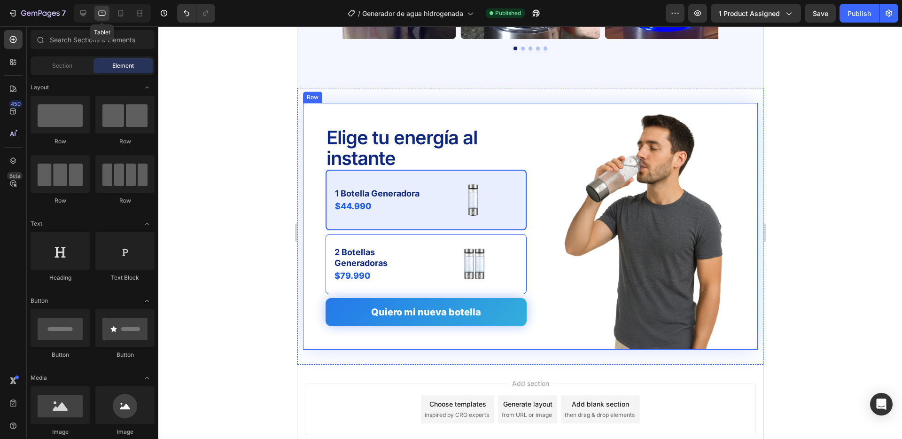
scroll to position [1961, 0]
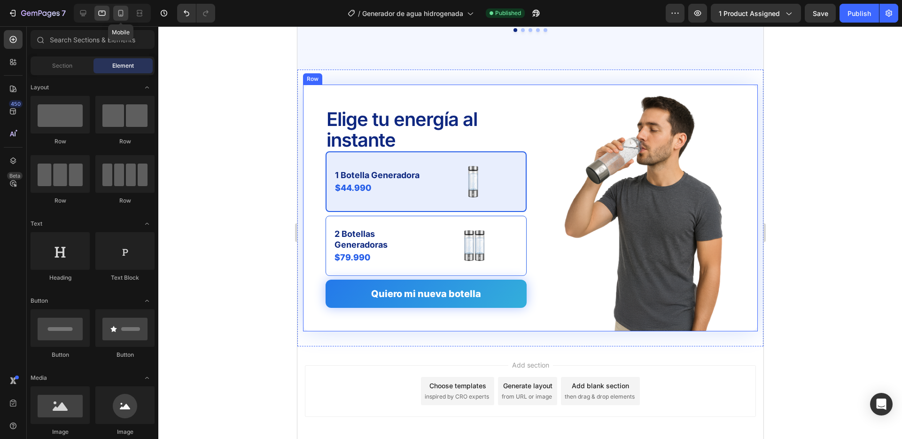
click at [118, 13] on icon at bounding box center [120, 12] width 9 height 9
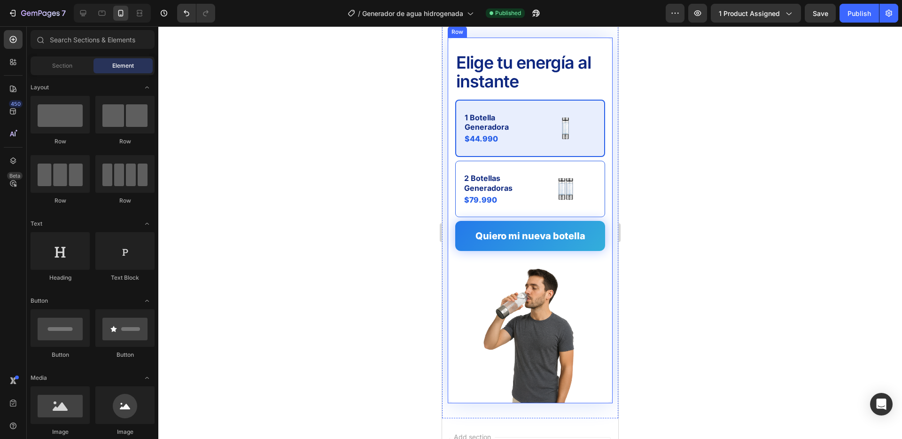
click at [334, 107] on div at bounding box center [530, 232] width 744 height 413
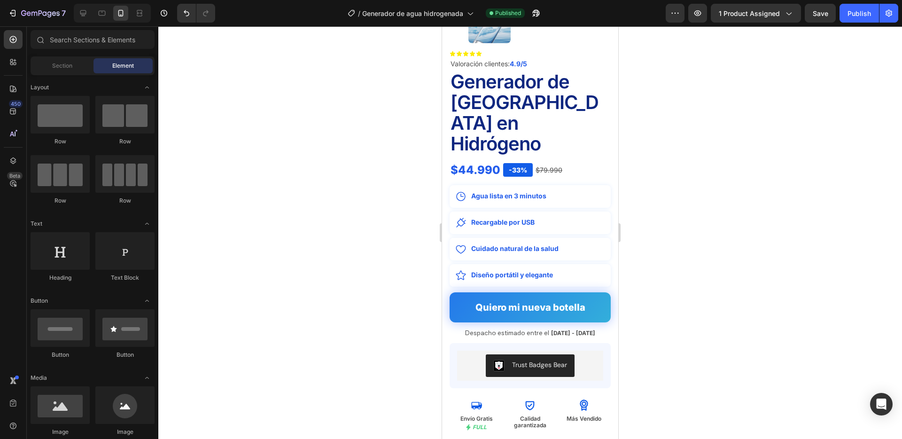
scroll to position [183, 0]
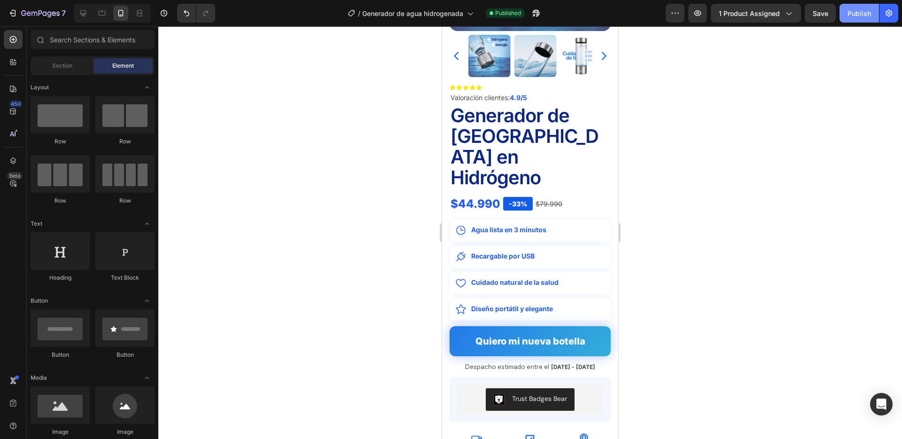
click at [851, 7] on button "Publish" at bounding box center [859, 13] width 39 height 19
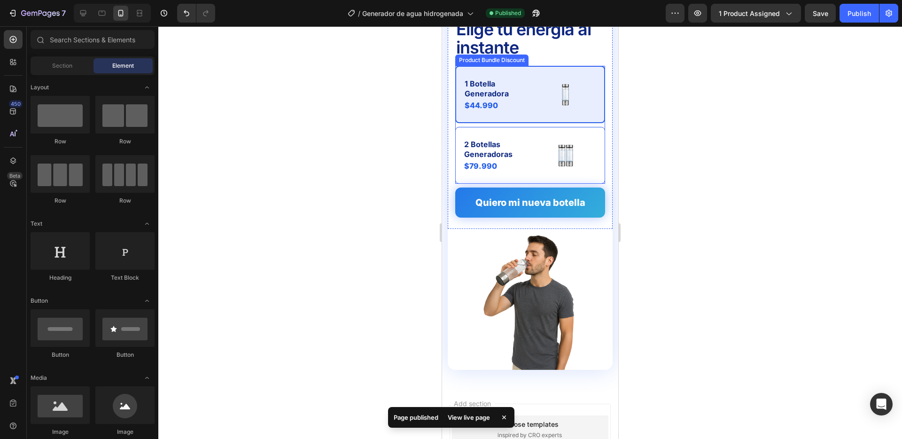
scroll to position [2560, 0]
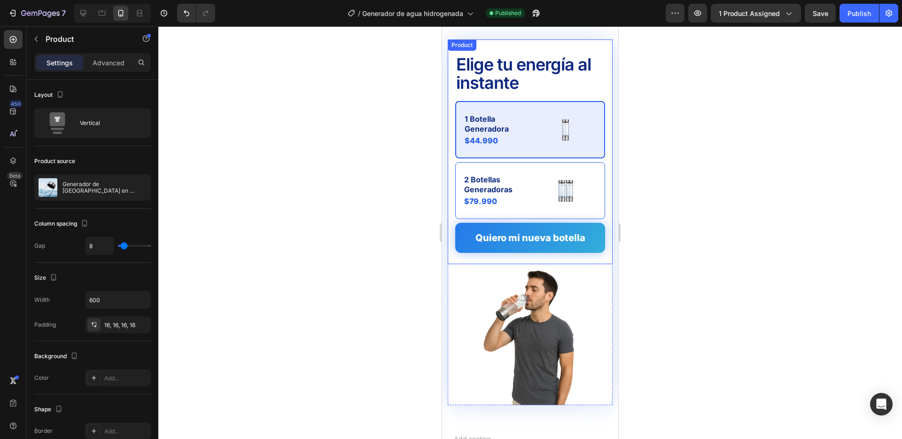
click at [498, 98] on div "Elige tu energía al instante Text Block 1 Botella Generadora Text Block $44.990…" at bounding box center [530, 133] width 150 height 172
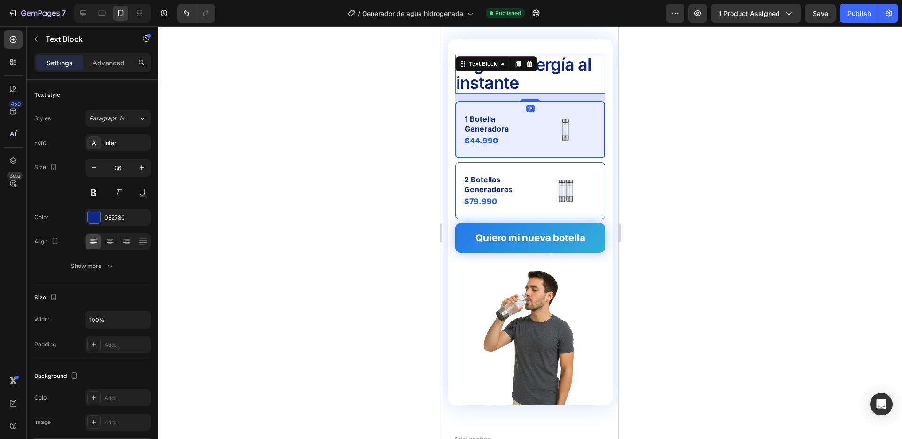
click at [493, 85] on p "Elige tu energía al instante" at bounding box center [530, 73] width 148 height 37
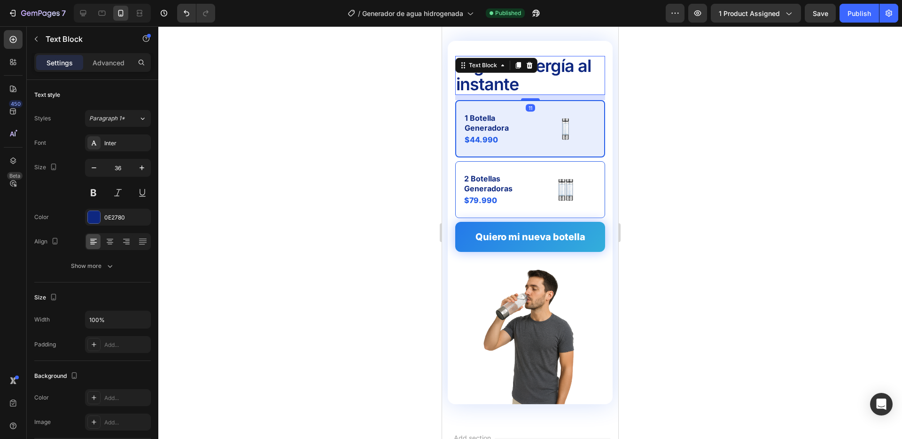
scroll to position [2558, 0]
click at [532, 95] on div "12" at bounding box center [530, 95] width 150 height 0
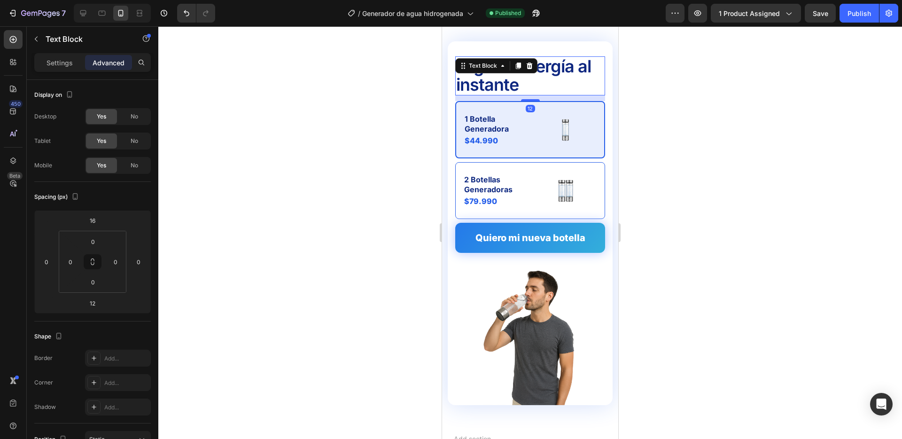
click at [404, 96] on div at bounding box center [530, 232] width 744 height 413
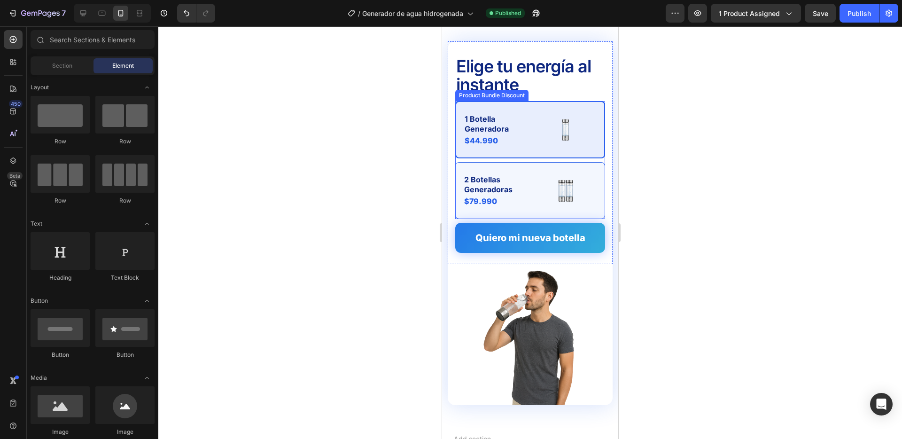
drag, startPoint x: 528, startPoint y: 167, endPoint x: 522, endPoint y: 164, distance: 6.9
click at [528, 167] on div "2 Botellas Generadoras Text Block $79.990 Product Price Product Price Image Row" at bounding box center [530, 190] width 150 height 56
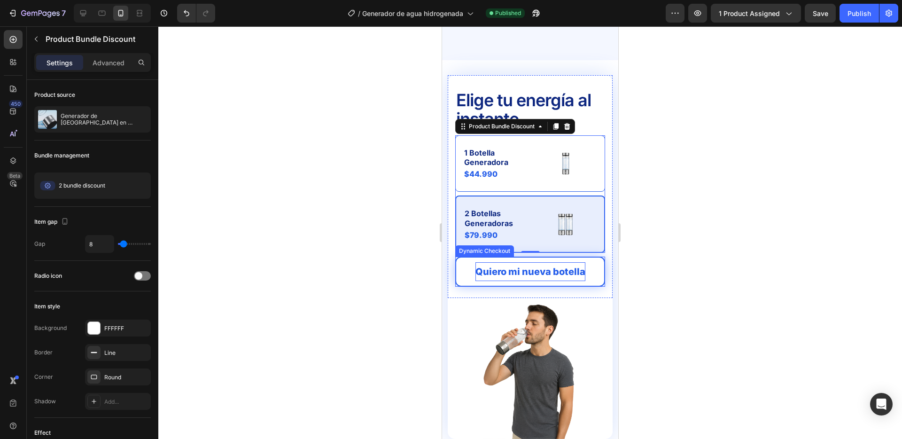
click at [514, 257] on button "Quiero mi nueva botella" at bounding box center [530, 272] width 150 height 30
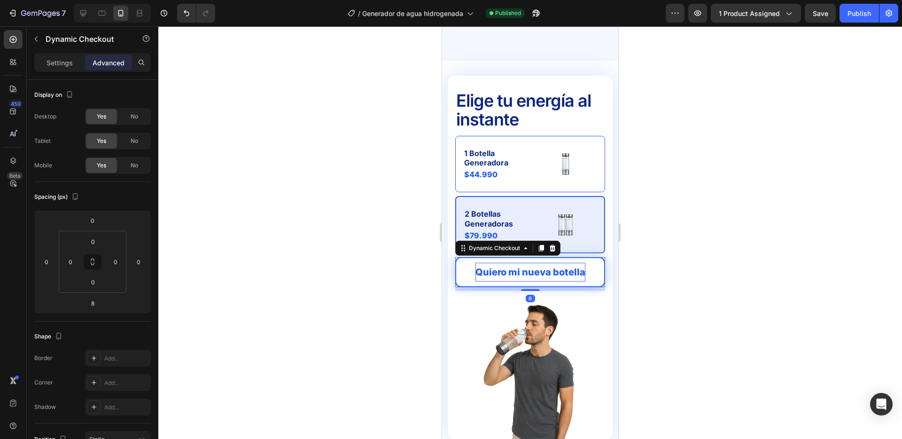
click at [514, 257] on button "Quiero mi nueva botella" at bounding box center [530, 272] width 150 height 30
click at [520, 263] on p "Quiero mi nueva botella" at bounding box center [530, 272] width 110 height 19
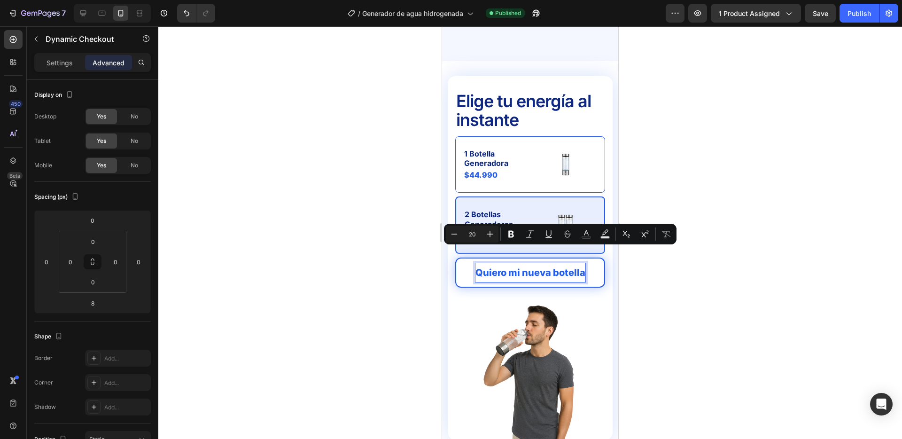
scroll to position [2555, 0]
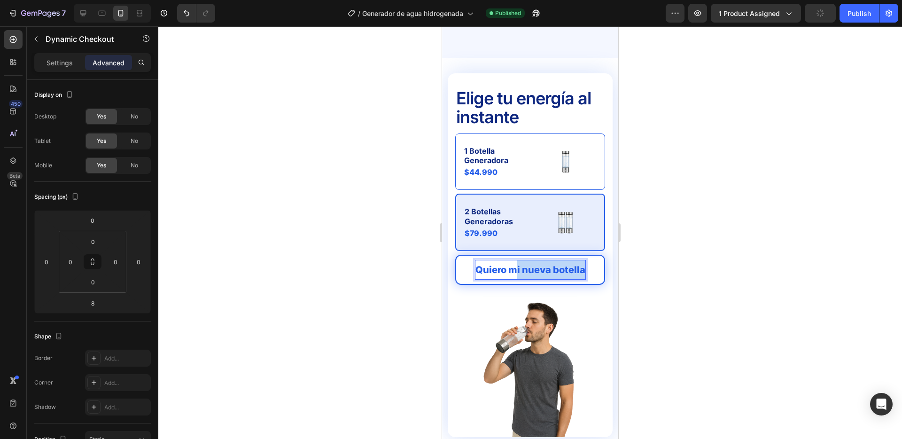
drag, startPoint x: 516, startPoint y: 254, endPoint x: 602, endPoint y: 257, distance: 86.0
click at [602, 257] on button "Quiero mi nueva botella" at bounding box center [530, 270] width 150 height 30
click at [455, 255] on button "ásQuiero m" at bounding box center [530, 270] width 150 height 30
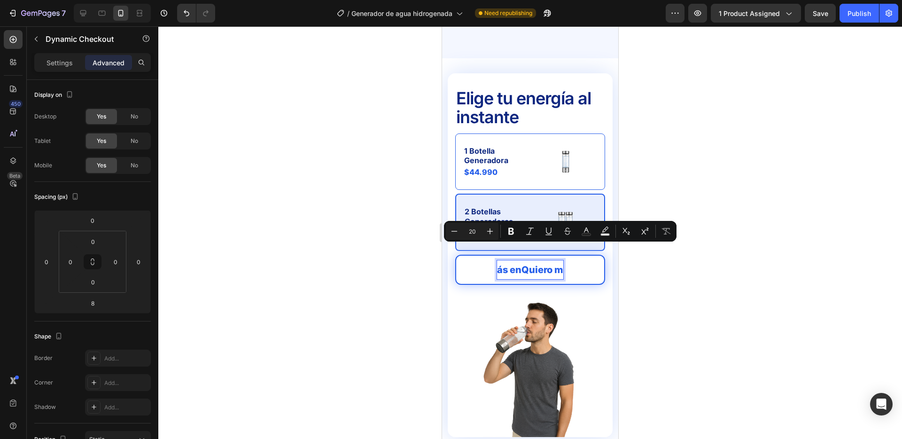
scroll to position [2556, 0]
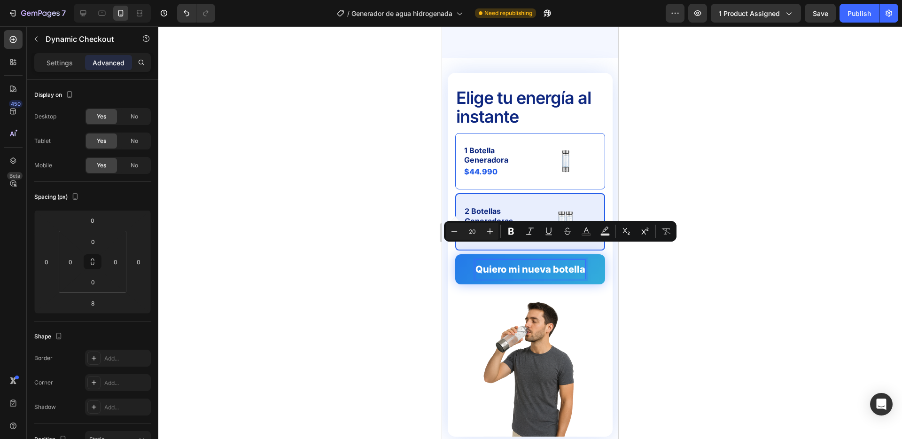
click at [330, 262] on div at bounding box center [530, 232] width 744 height 413
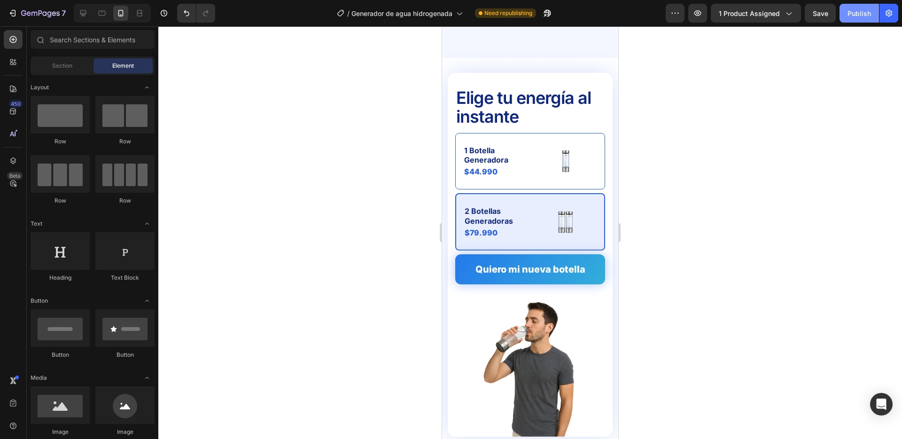
click at [869, 8] on button "Publish" at bounding box center [859, 13] width 39 height 19
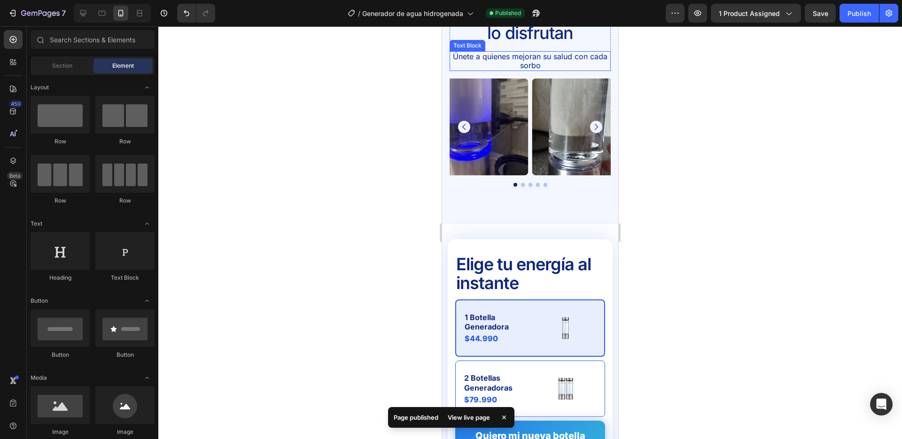
scroll to position [2458, 0]
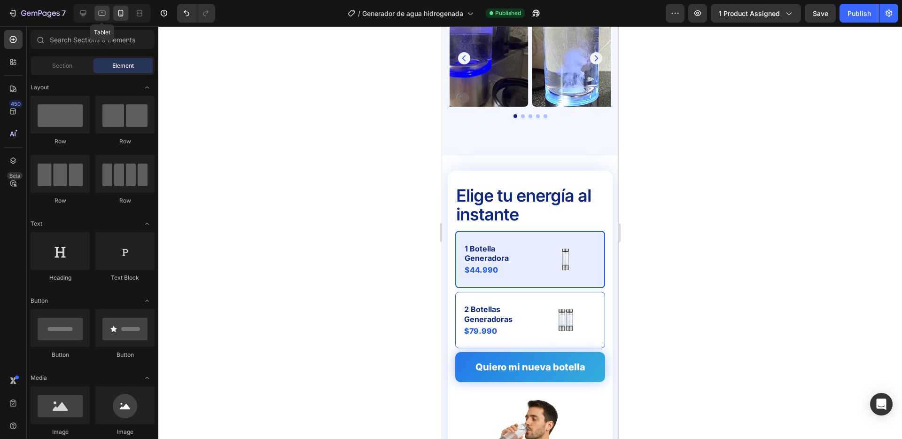
click at [100, 12] on icon at bounding box center [101, 12] width 9 height 9
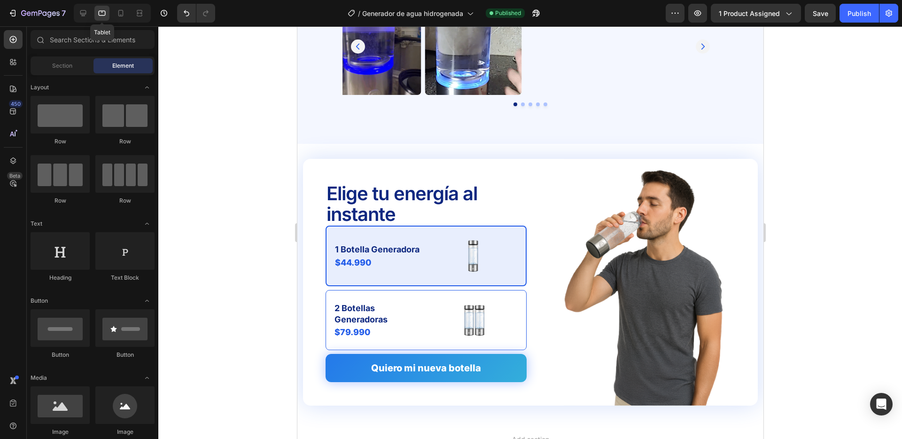
scroll to position [2470, 0]
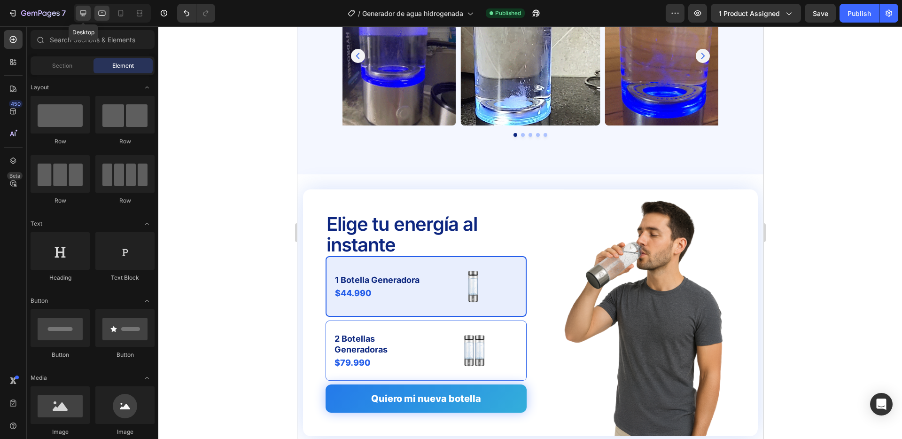
click at [79, 14] on icon at bounding box center [82, 12] width 9 height 9
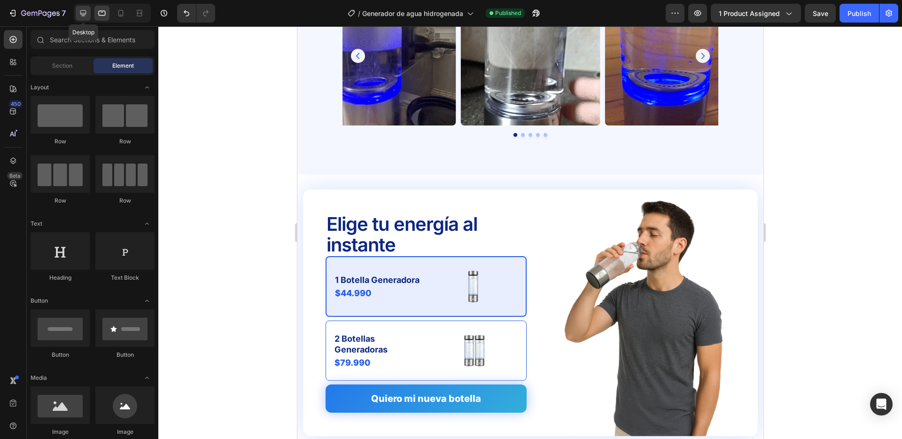
scroll to position [2469, 0]
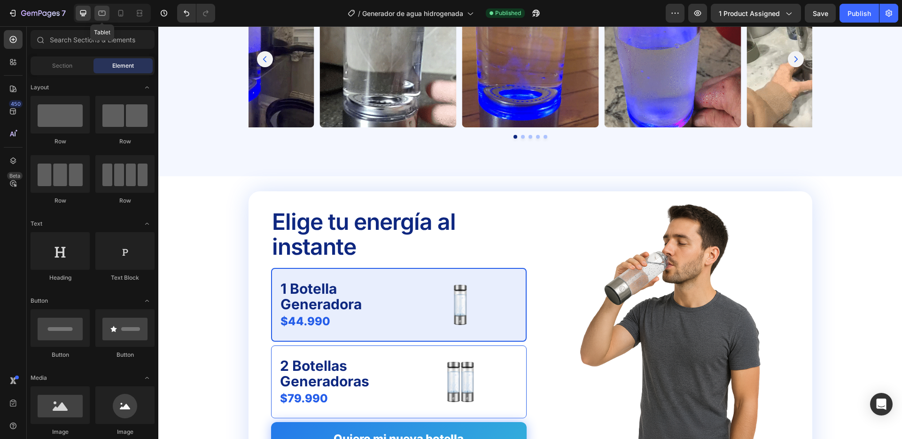
click at [101, 13] on icon at bounding box center [101, 12] width 9 height 9
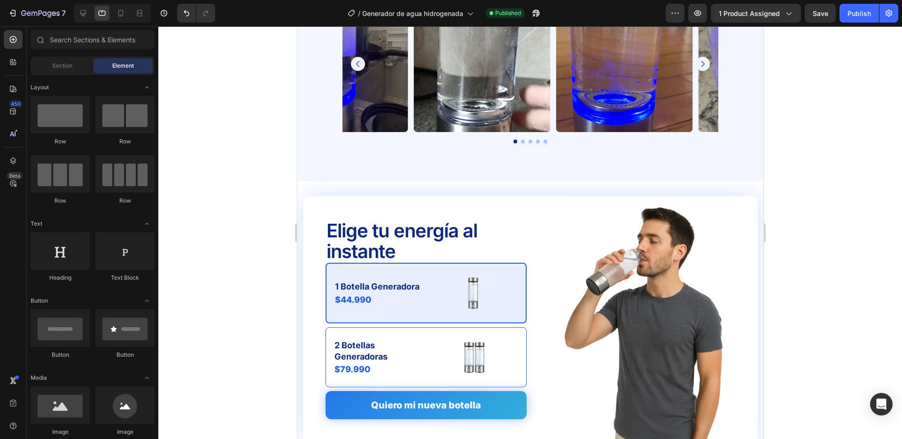
scroll to position [2470, 0]
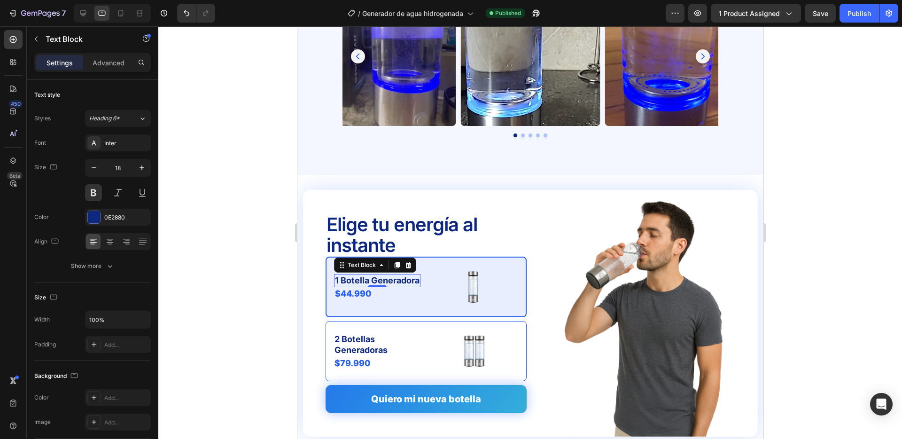
drag, startPoint x: 396, startPoint y: 280, endPoint x: 436, endPoint y: 196, distance: 92.7
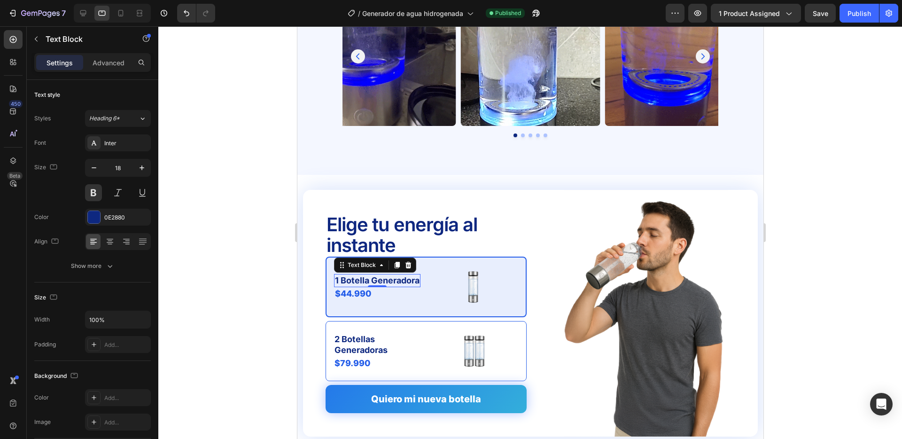
click at [396, 280] on p "1 Botella Generadora" at bounding box center [377, 280] width 85 height 11
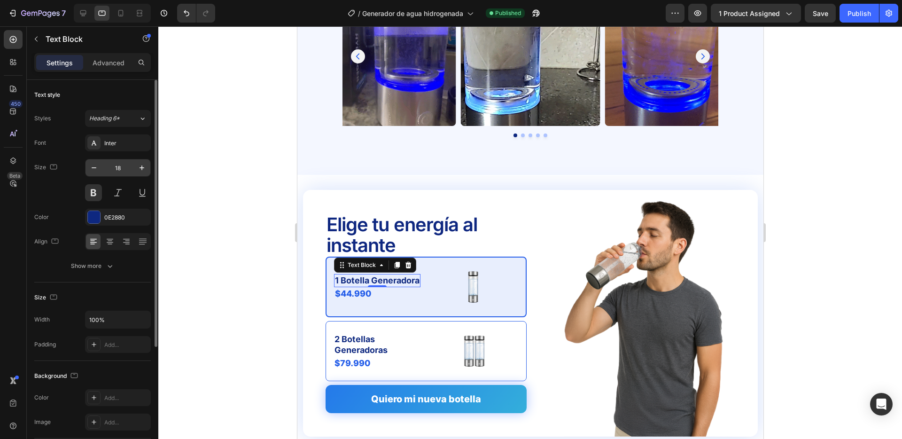
click at [125, 167] on input "18" at bounding box center [117, 167] width 31 height 17
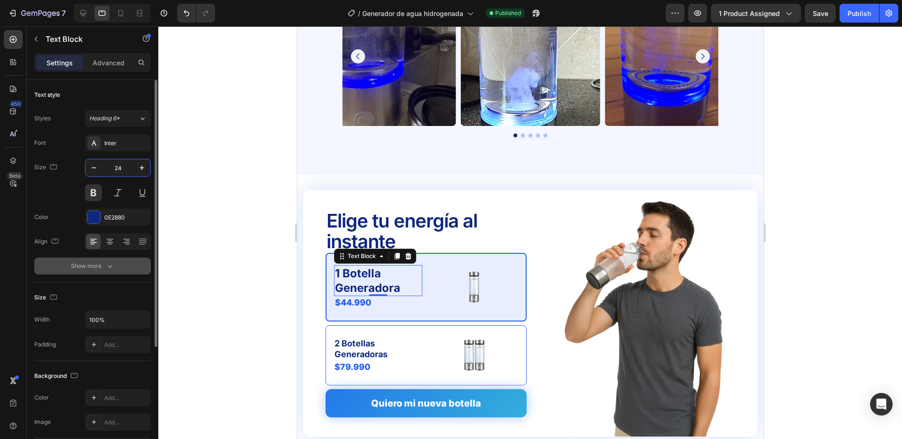
type input "24"
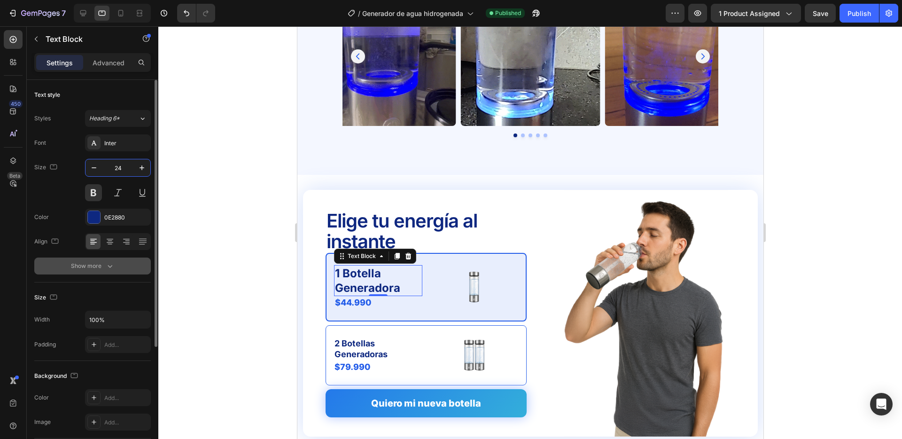
click at [108, 263] on icon "button" at bounding box center [109, 265] width 9 height 9
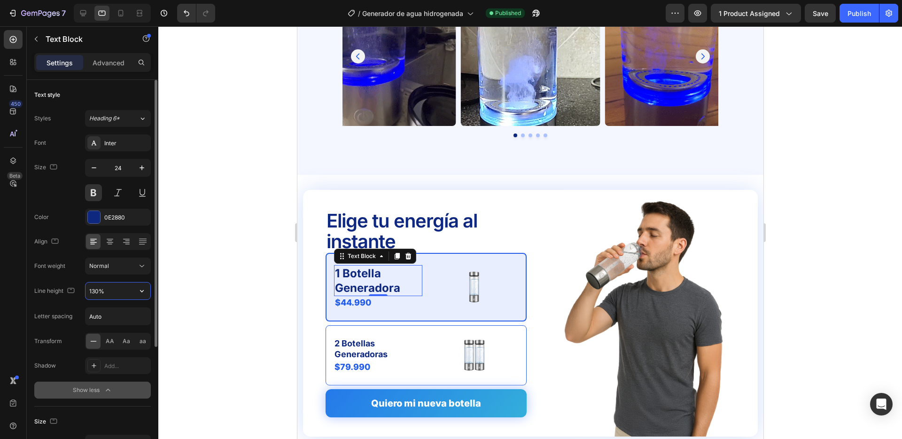
click at [115, 289] on input "130%" at bounding box center [118, 290] width 65 height 17
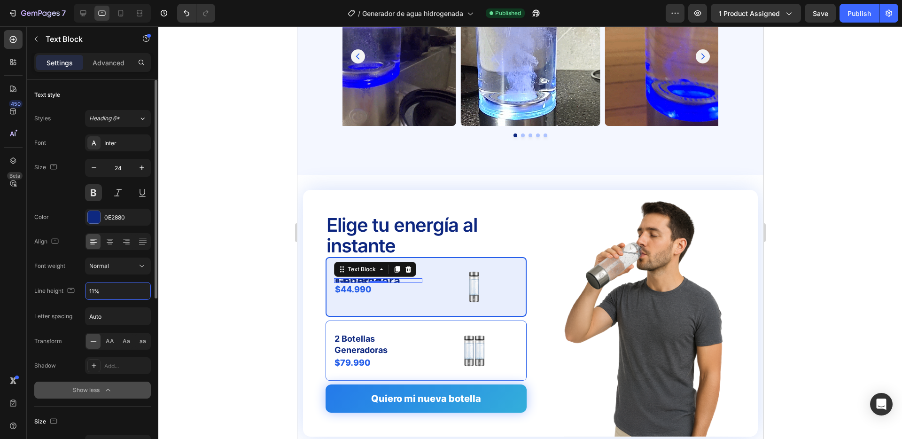
type input "110%"
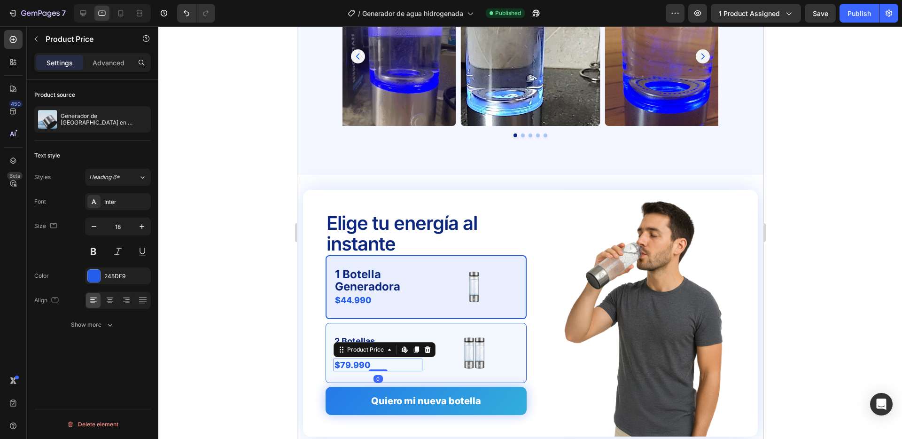
click at [355, 347] on div "Product Price Edit content in Shopify" at bounding box center [384, 349] width 102 height 15
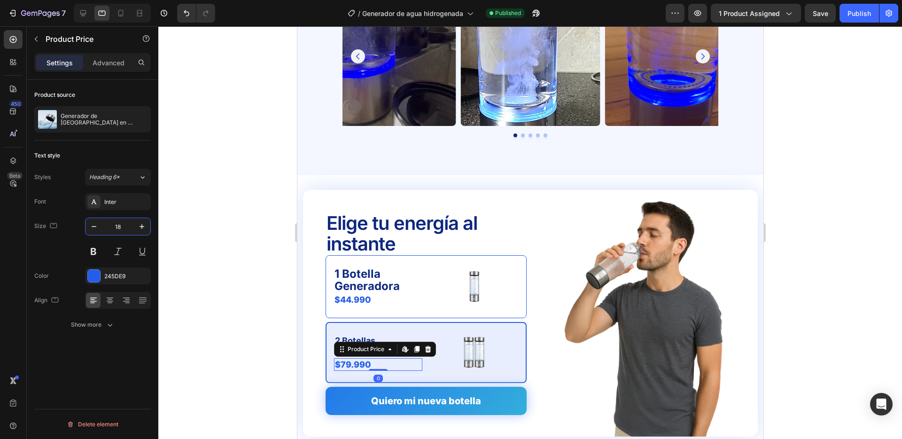
click at [126, 225] on input "18" at bounding box center [117, 226] width 31 height 17
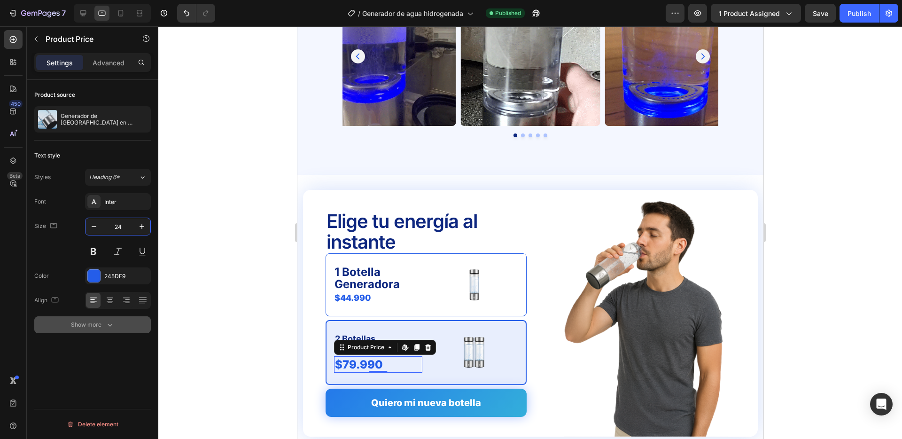
type input "24"
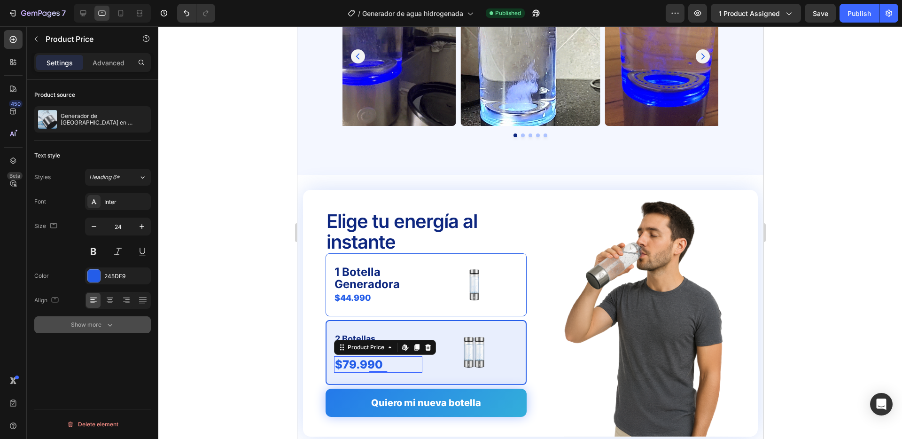
click at [103, 331] on button "Show more" at bounding box center [92, 324] width 117 height 17
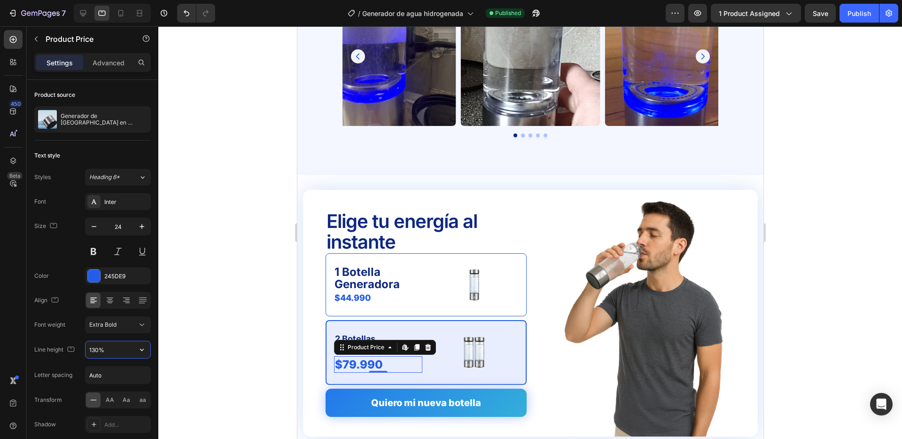
click at [120, 350] on input "130%" at bounding box center [118, 349] width 65 height 17
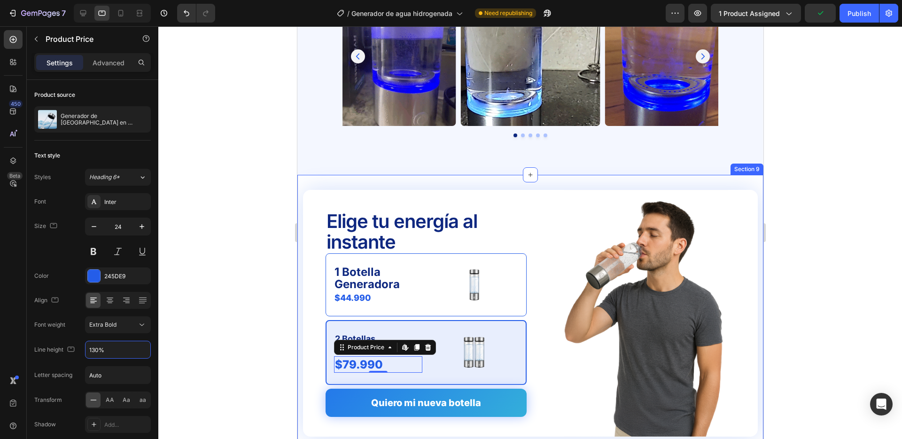
click at [258, 315] on div at bounding box center [530, 232] width 744 height 413
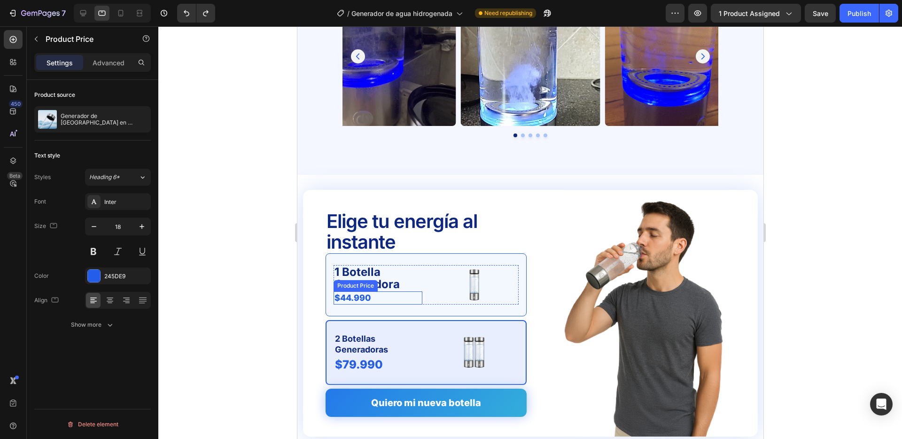
click at [356, 294] on div "$44.990" at bounding box center [377, 297] width 89 height 13
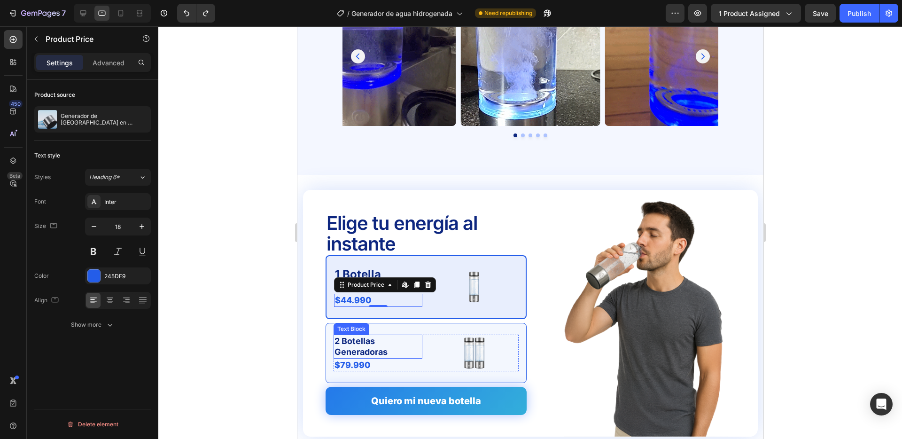
click at [361, 350] on p "2 Botellas Generadoras" at bounding box center [377, 346] width 87 height 22
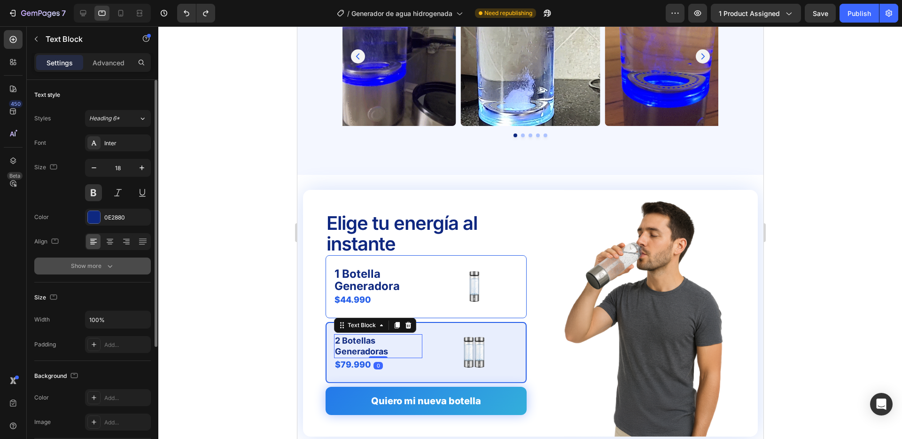
click at [109, 261] on icon "button" at bounding box center [109, 265] width 9 height 9
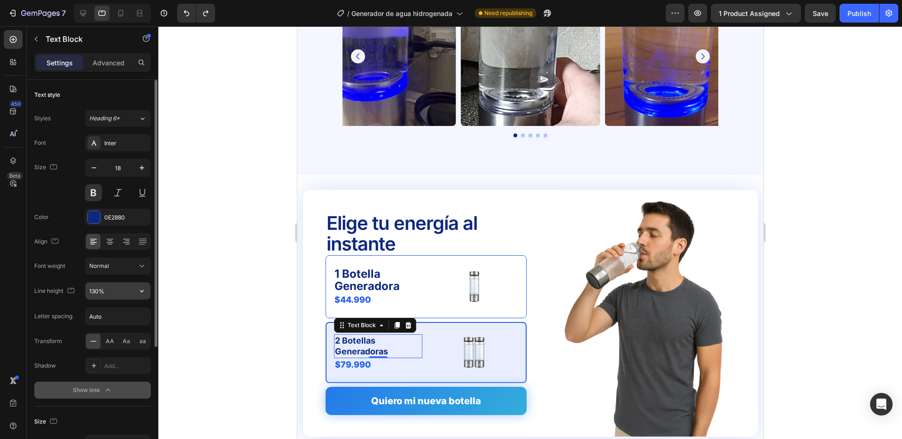
click at [117, 289] on input "130%" at bounding box center [118, 290] width 65 height 17
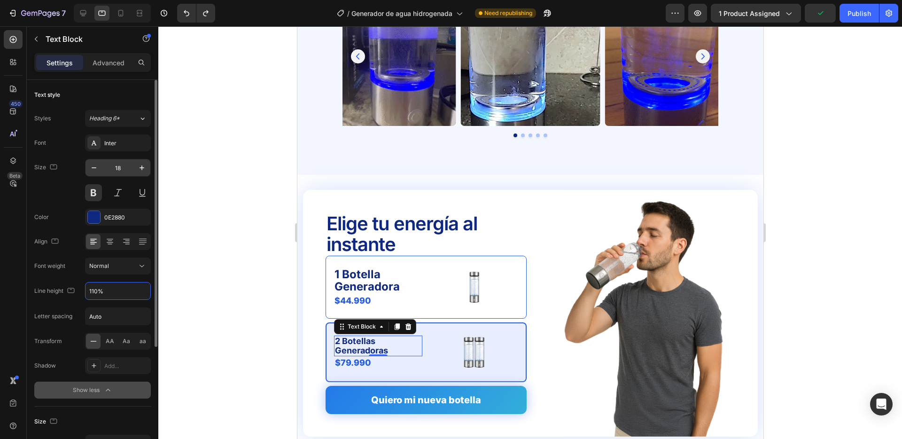
type input "110%"
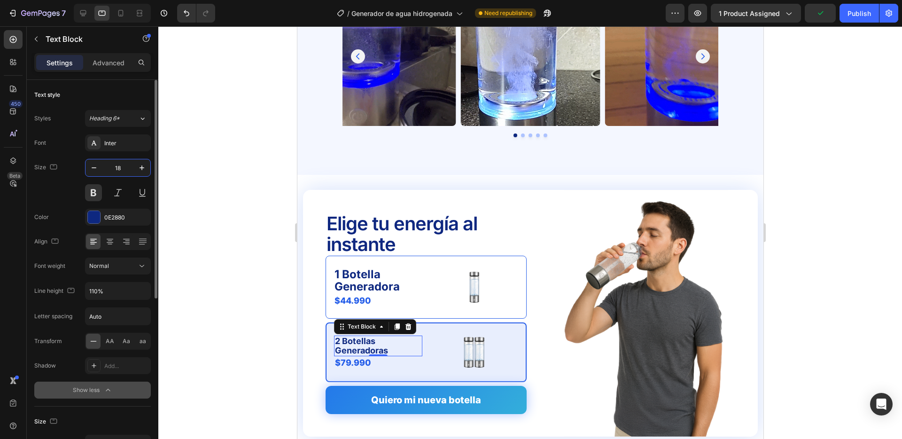
click at [127, 168] on input "18" at bounding box center [117, 167] width 31 height 17
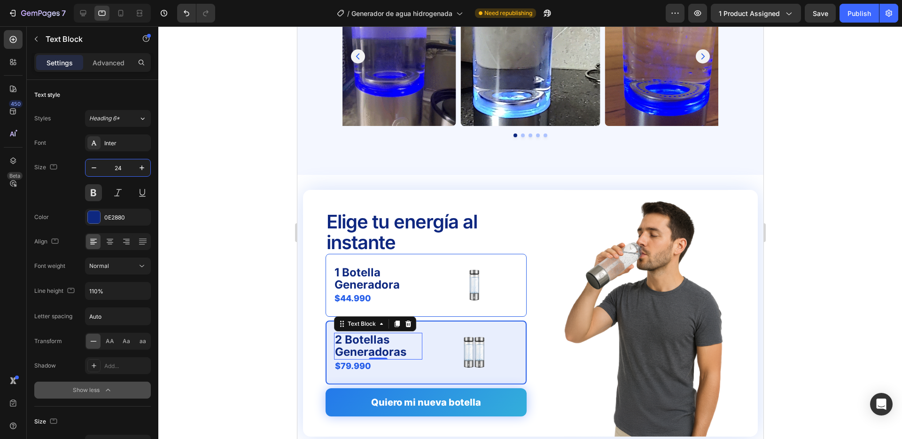
type input "24"
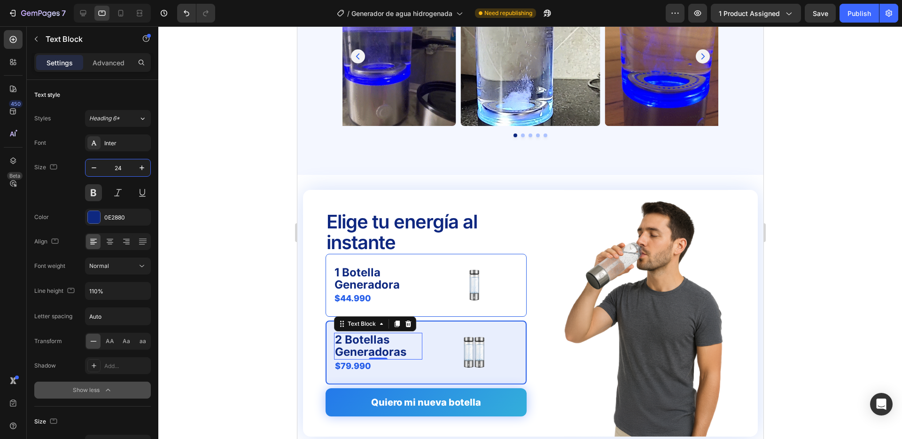
click at [255, 276] on div at bounding box center [530, 232] width 744 height 413
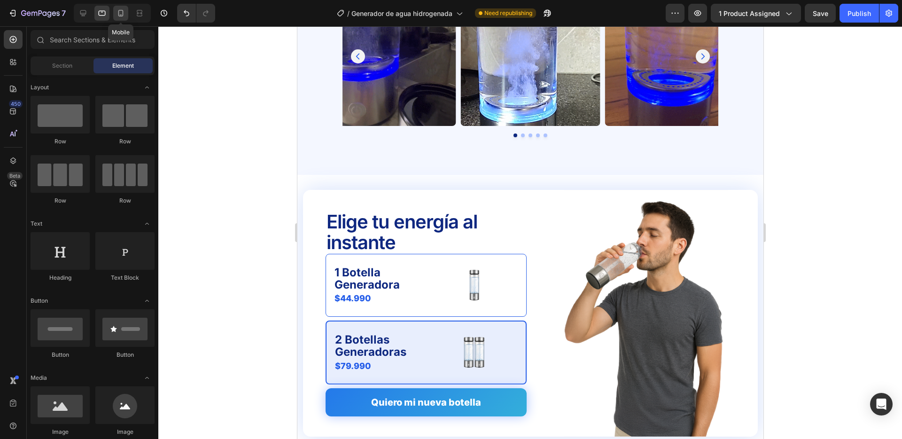
click at [119, 11] on icon at bounding box center [120, 13] width 5 height 7
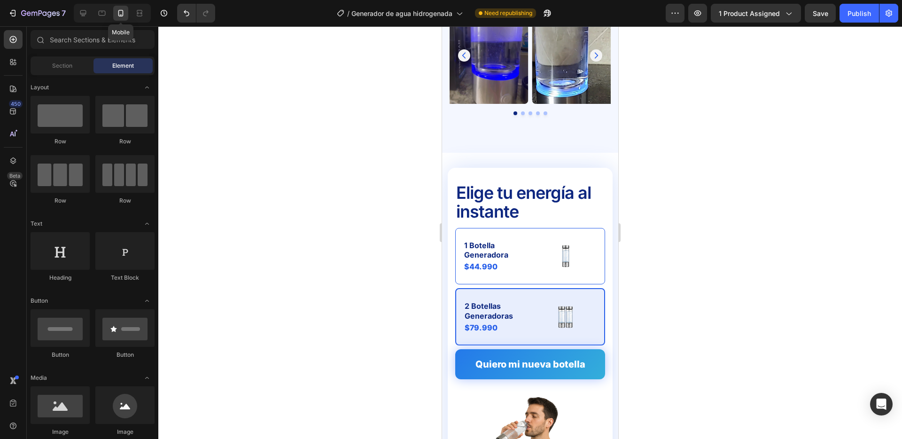
scroll to position [2458, 0]
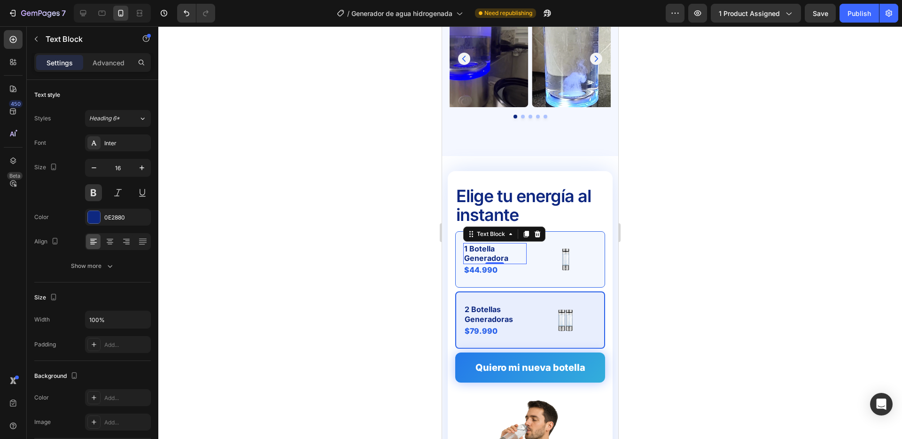
drag, startPoint x: 486, startPoint y: 236, endPoint x: 578, endPoint y: 252, distance: 94.0
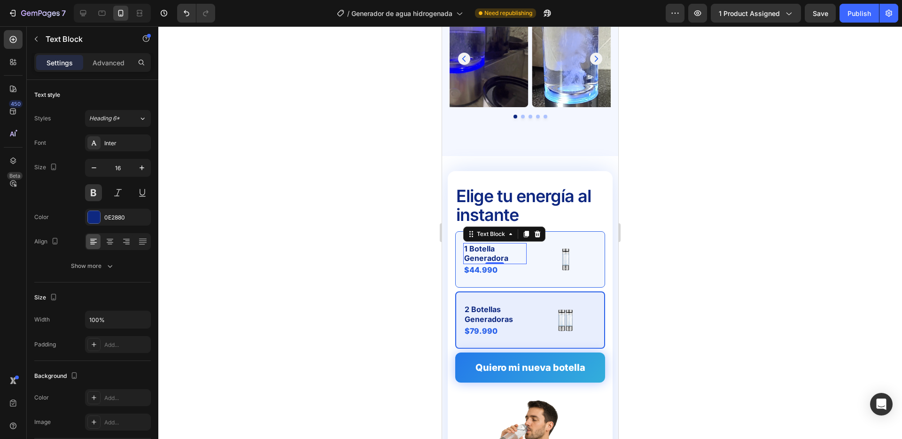
click at [486, 244] on p "1 Botella Generadora" at bounding box center [495, 254] width 62 height 20
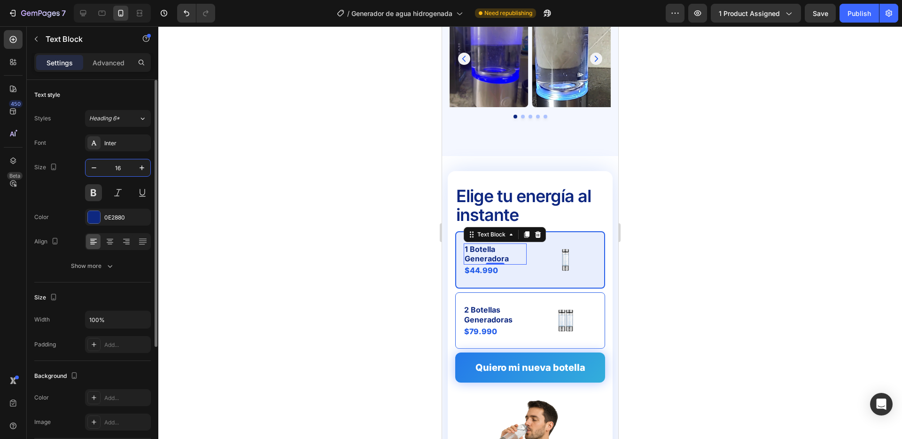
click at [129, 165] on input "16" at bounding box center [117, 167] width 31 height 17
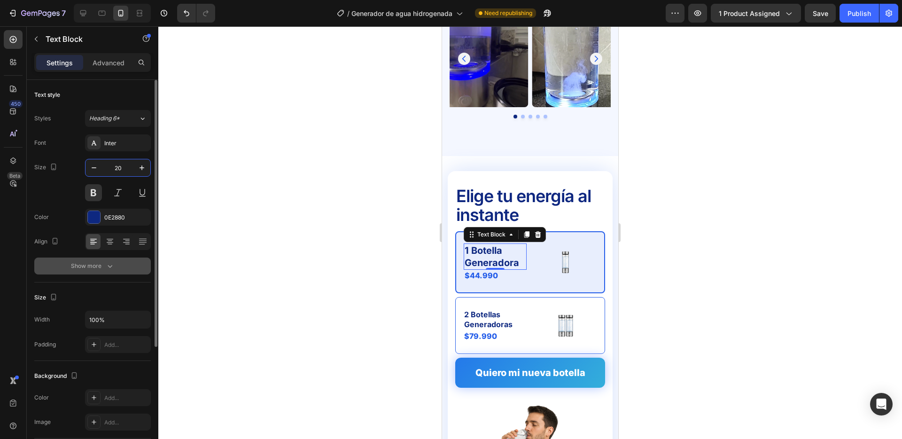
type input "20"
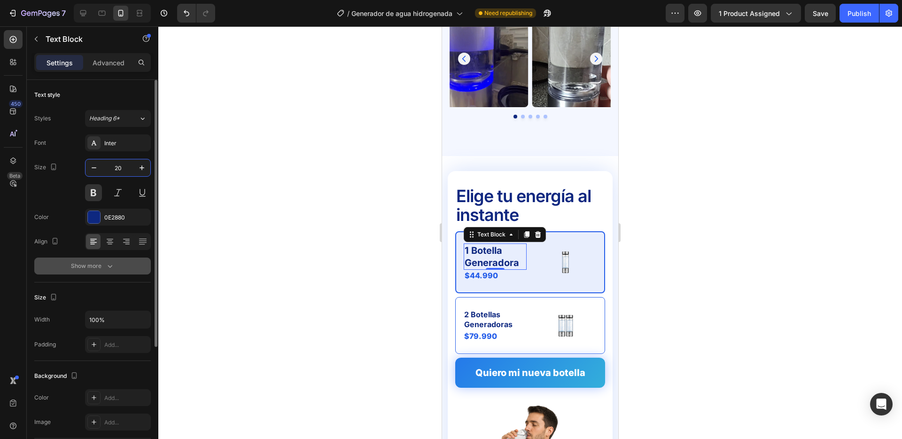
click at [105, 263] on icon "button" at bounding box center [109, 265] width 9 height 9
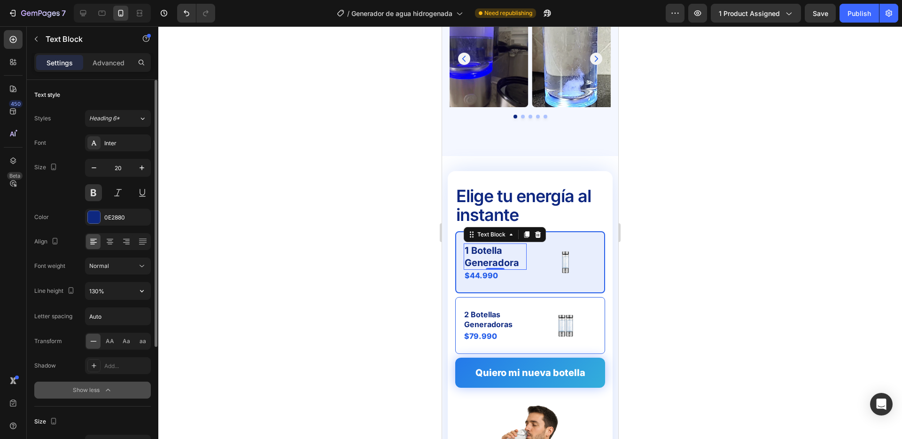
drag, startPoint x: 111, startPoint y: 294, endPoint x: 82, endPoint y: 289, distance: 30.0
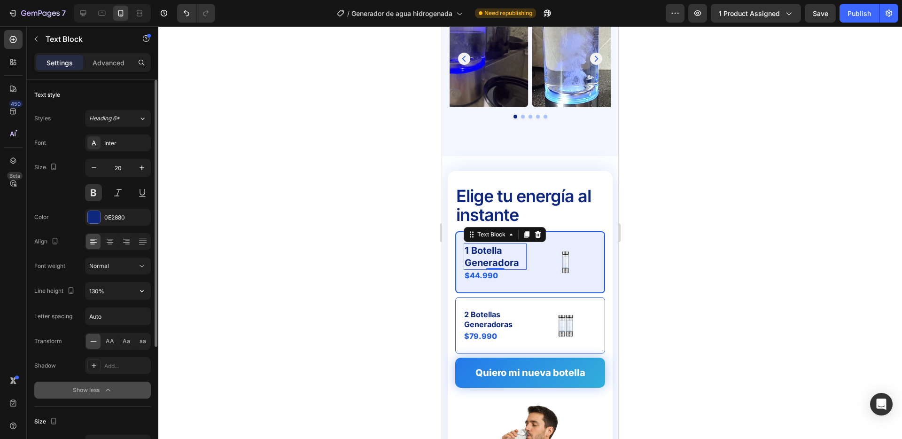
click at [103, 293] on input "130%" at bounding box center [118, 290] width 65 height 17
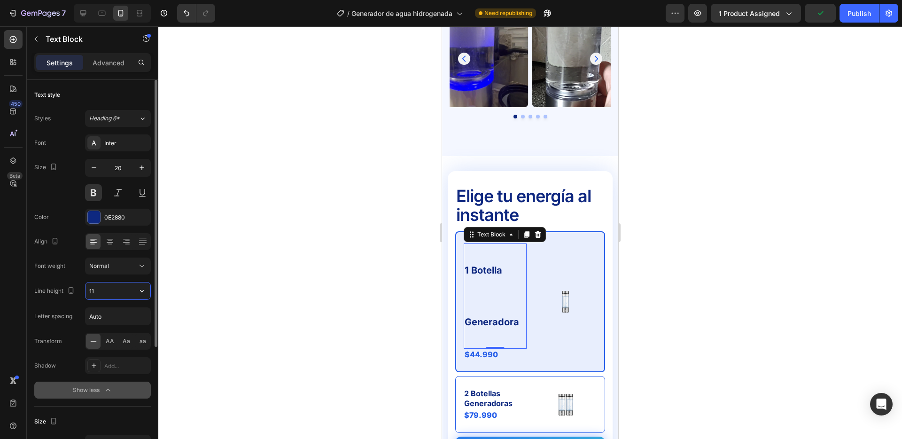
type input "1"
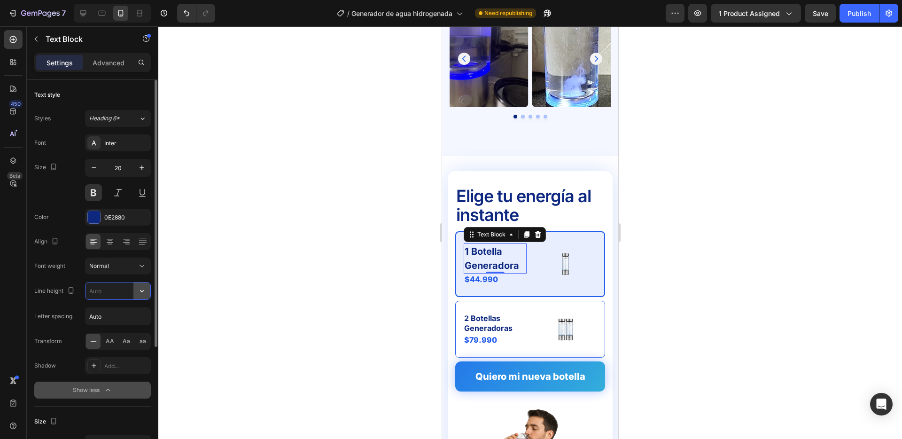
click at [143, 288] on icon "button" at bounding box center [141, 290] width 9 height 9
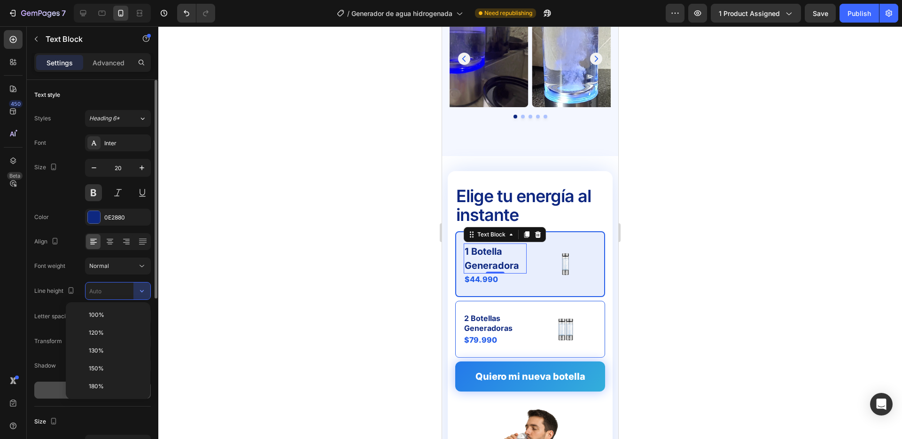
click at [104, 313] on p "100%" at bounding box center [116, 315] width 54 height 8
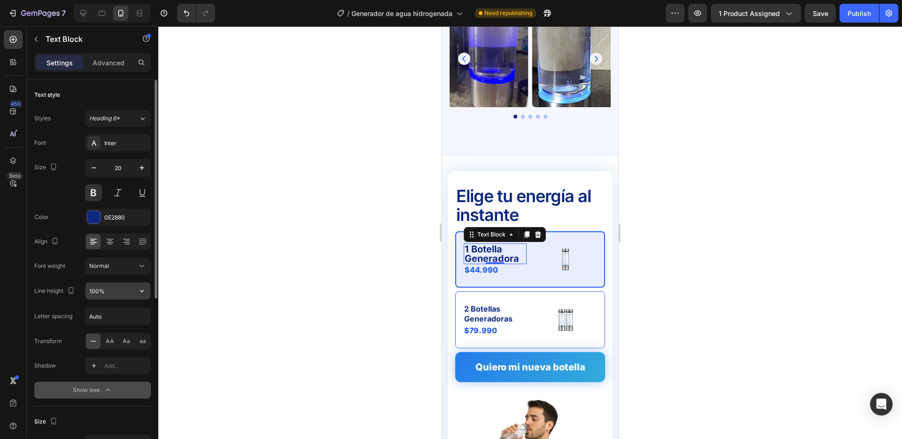
click at [124, 290] on input "100%" at bounding box center [118, 290] width 65 height 17
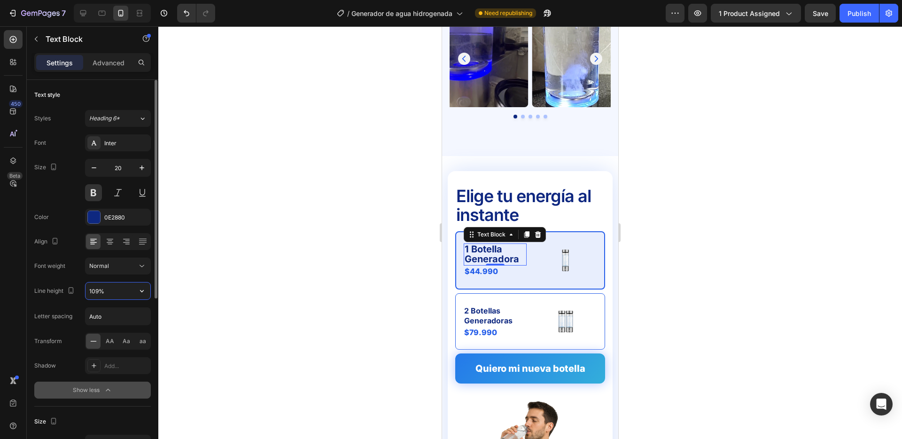
type input "110%"
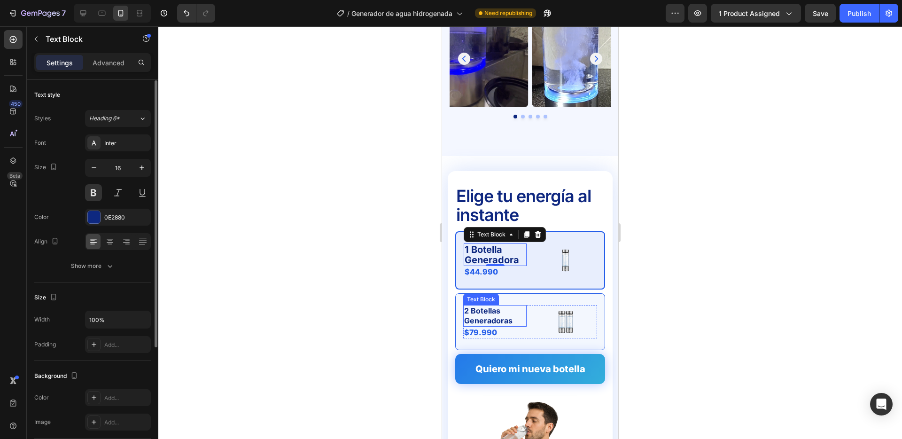
click at [476, 306] on p "2 Botellas Generadoras" at bounding box center [495, 316] width 62 height 20
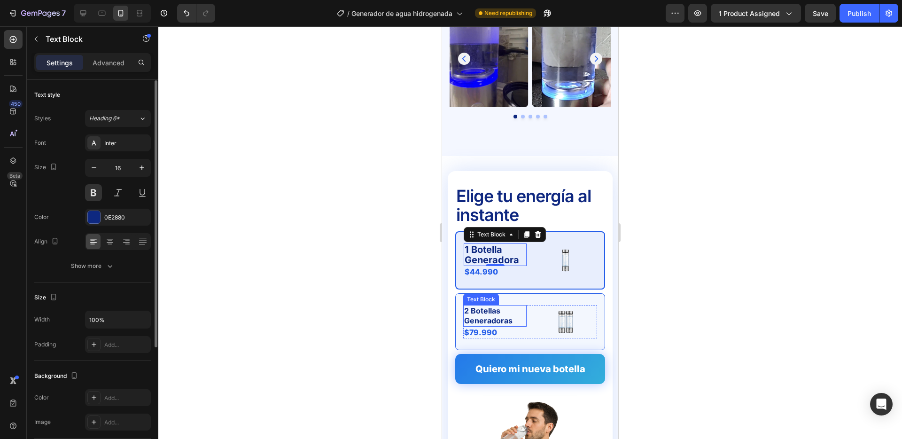
scroll to position [0, 0]
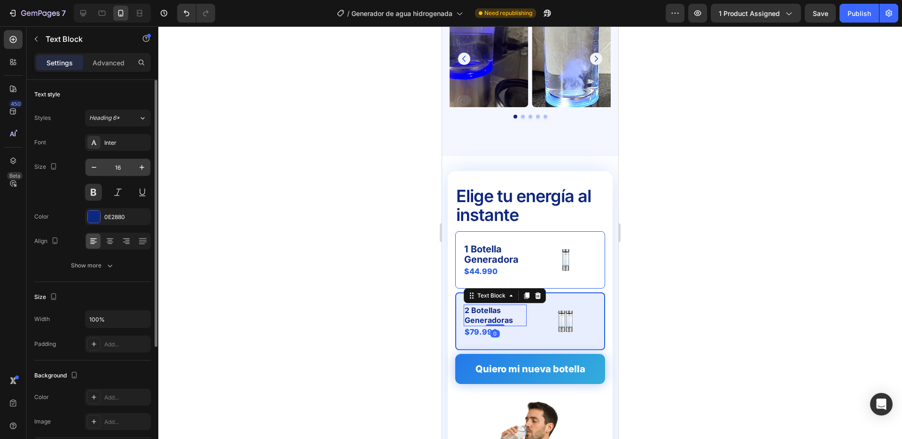
click at [120, 164] on input "16" at bounding box center [117, 167] width 31 height 17
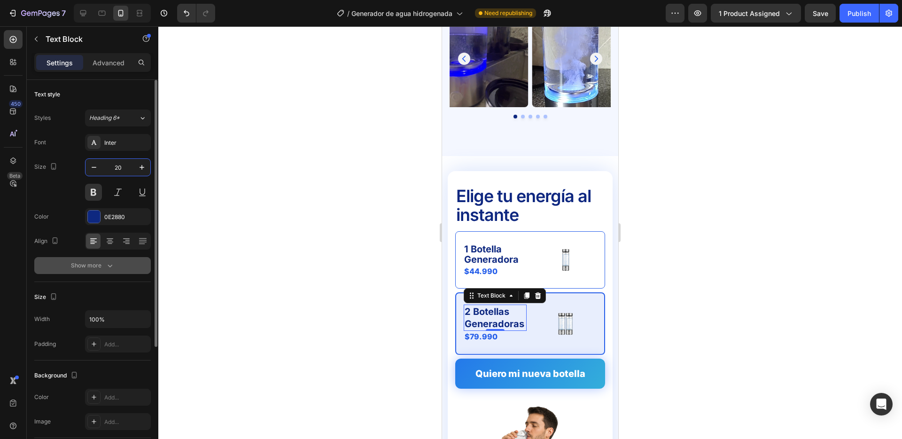
type input "20"
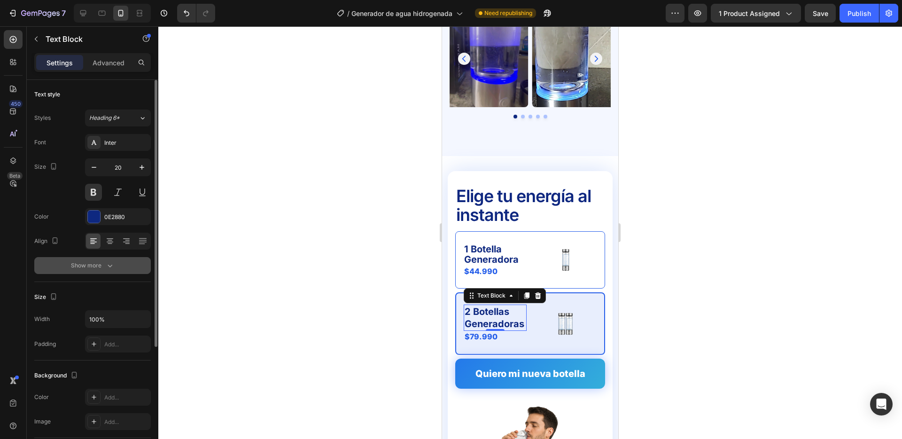
click at [100, 267] on div "Show more" at bounding box center [93, 265] width 44 height 9
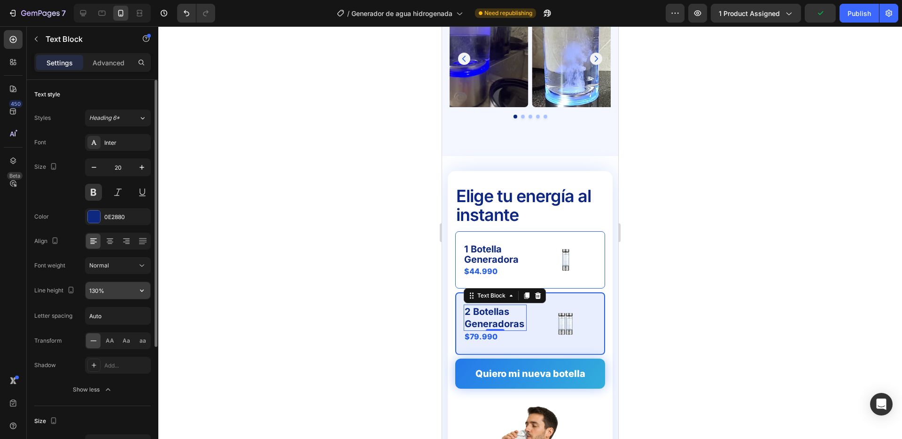
click at [113, 294] on input "130%" at bounding box center [118, 290] width 65 height 17
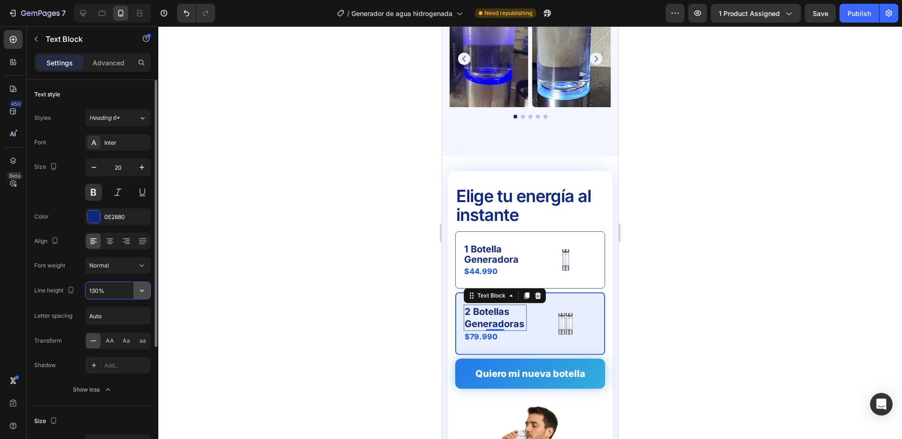
click at [141, 287] on icon "button" at bounding box center [141, 290] width 9 height 9
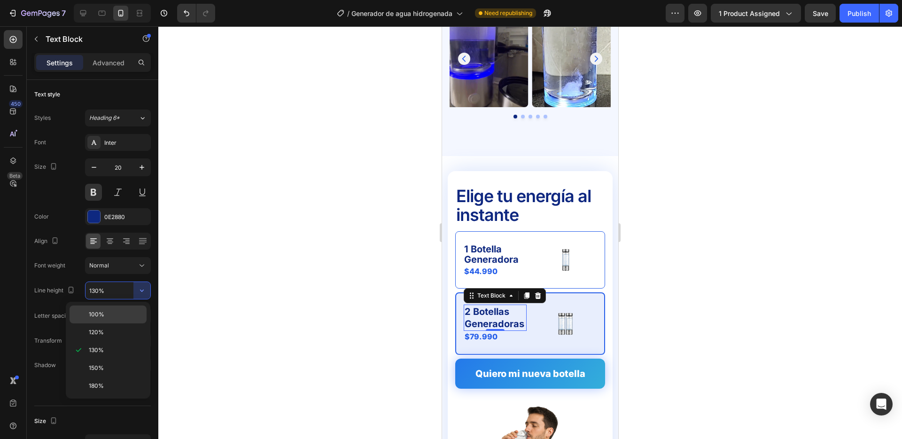
drag, startPoint x: 103, startPoint y: 311, endPoint x: 103, endPoint y: 292, distance: 19.7
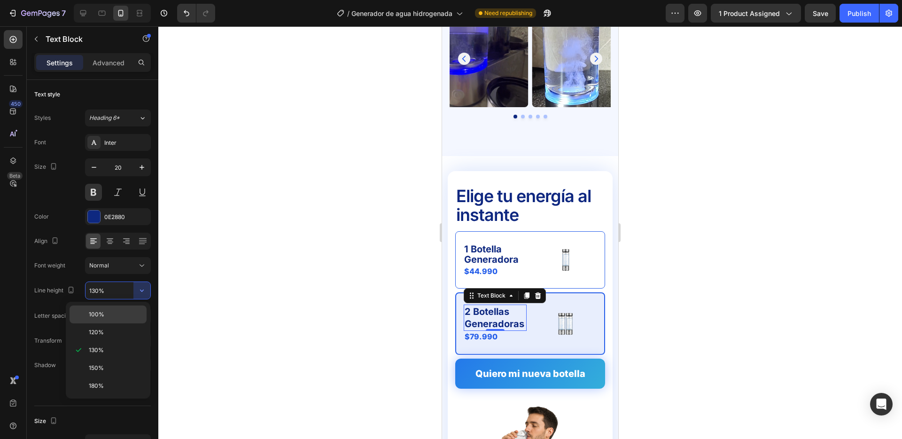
click at [103, 311] on span "100%" at bounding box center [97, 314] width 16 height 8
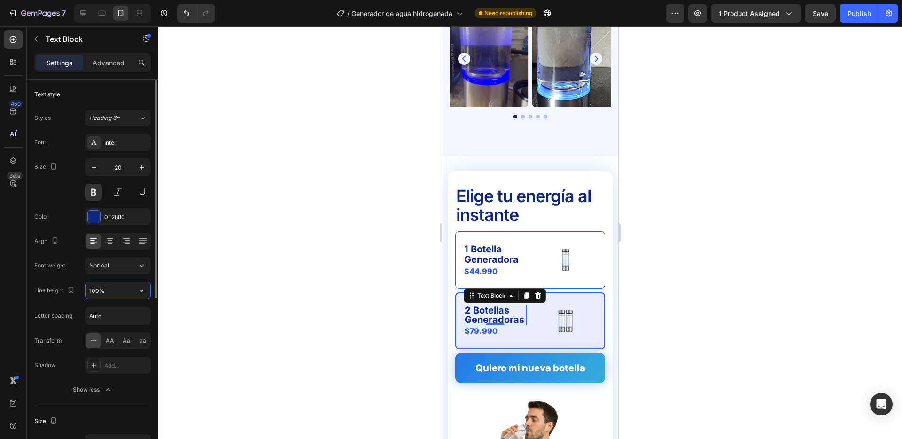
click at [104, 289] on input "100%" at bounding box center [118, 290] width 65 height 17
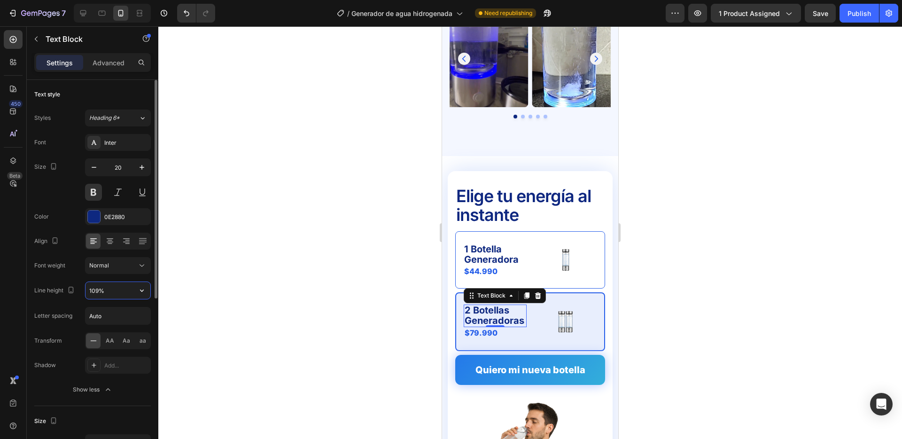
type input "110%"
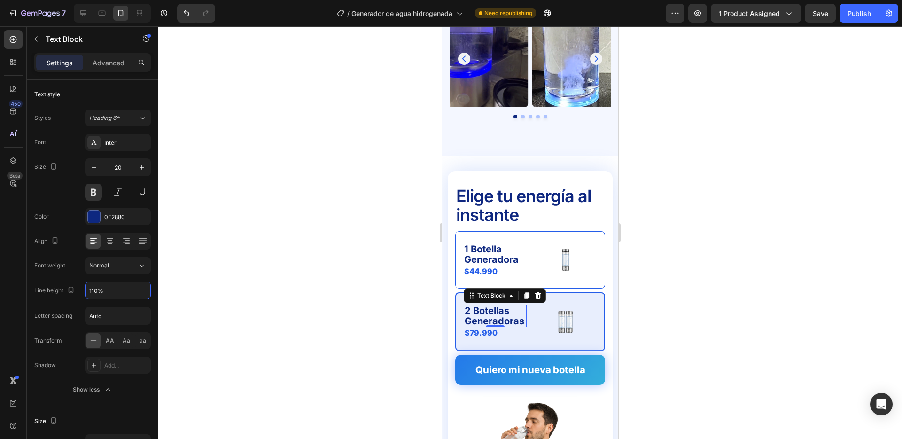
click at [316, 242] on div at bounding box center [530, 232] width 744 height 413
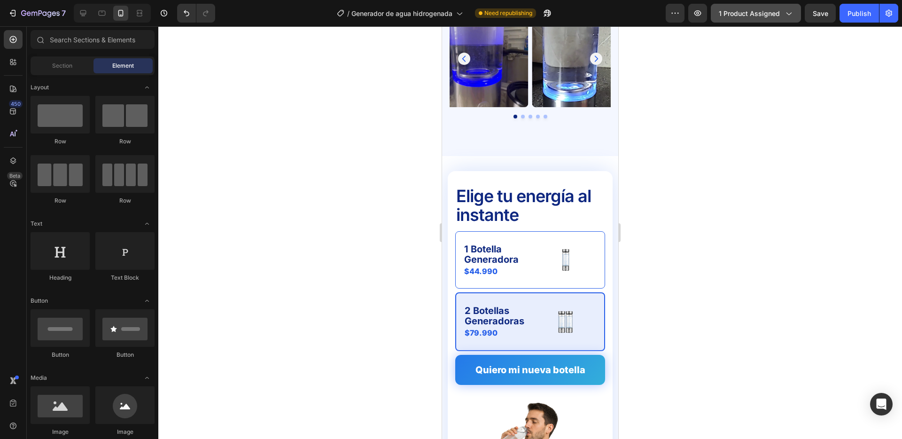
drag, startPoint x: 868, startPoint y: 10, endPoint x: 727, endPoint y: 6, distance: 141.0
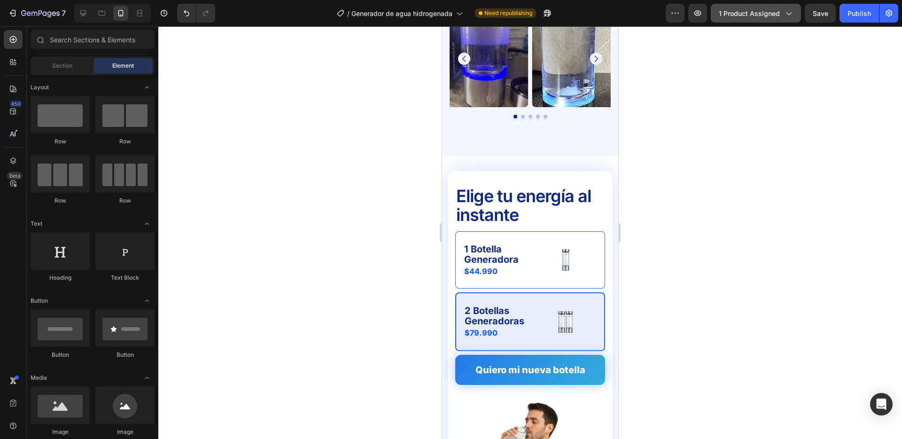
click at [868, 10] on div "Publish" at bounding box center [859, 13] width 23 height 10
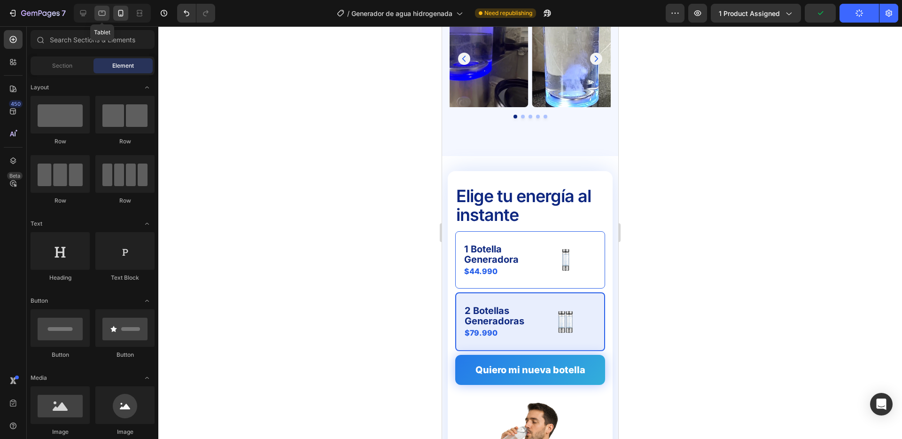
click at [95, 14] on div at bounding box center [101, 13] width 15 height 15
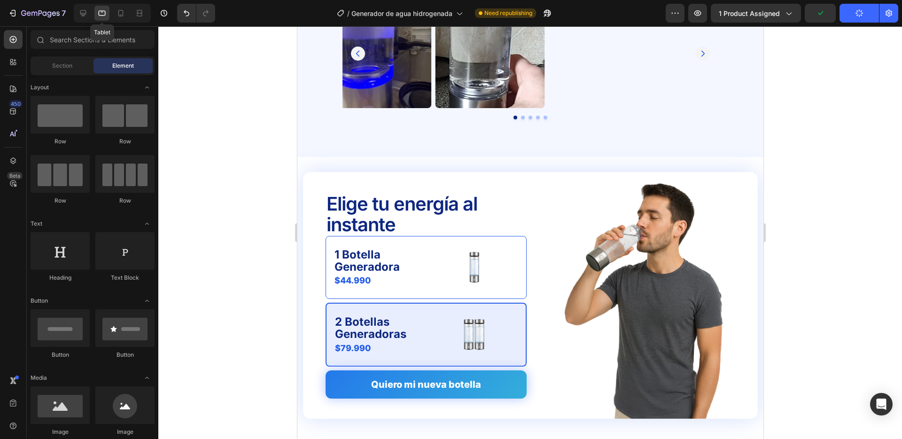
scroll to position [2470, 0]
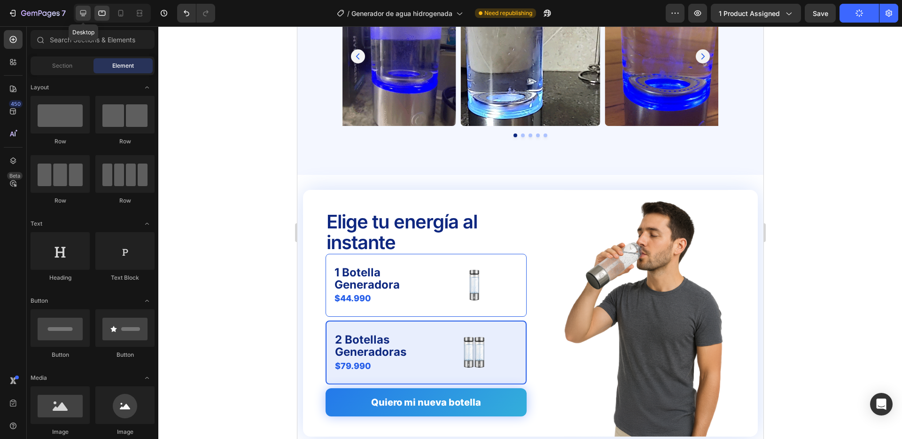
click at [77, 14] on div at bounding box center [83, 13] width 15 height 15
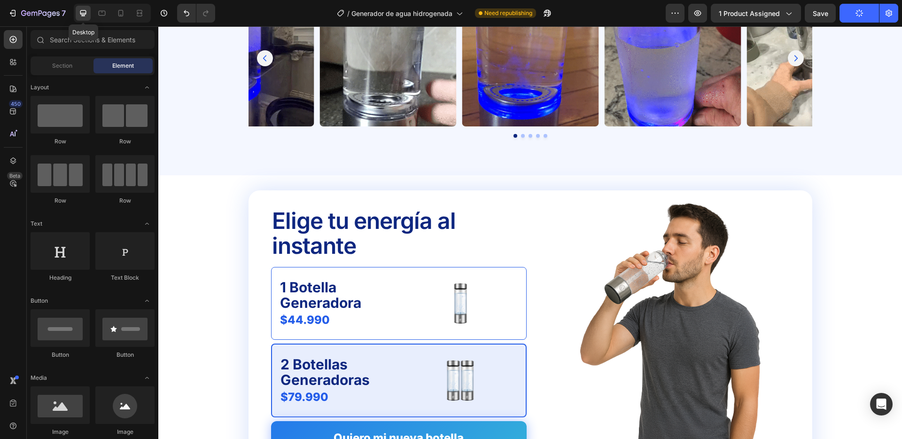
scroll to position [2468, 0]
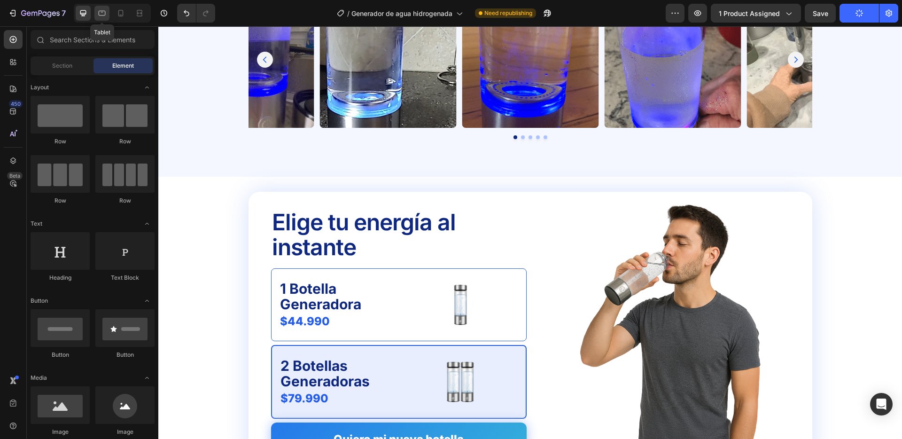
click at [102, 15] on icon at bounding box center [101, 12] width 9 height 9
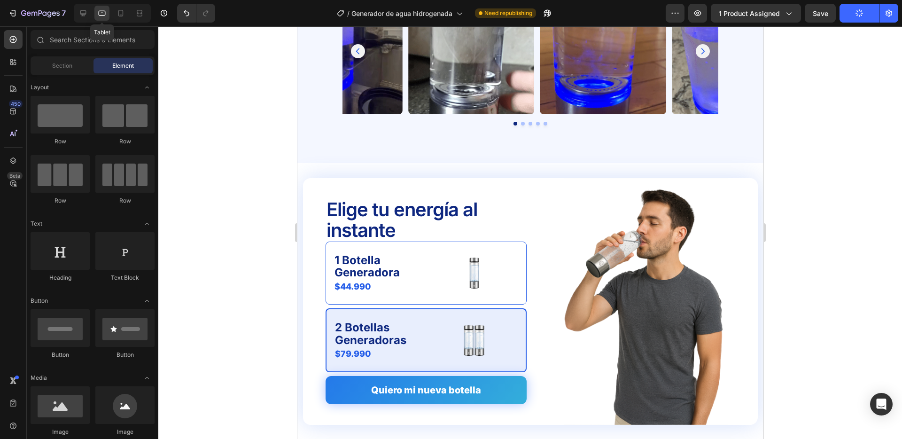
scroll to position [2469, 0]
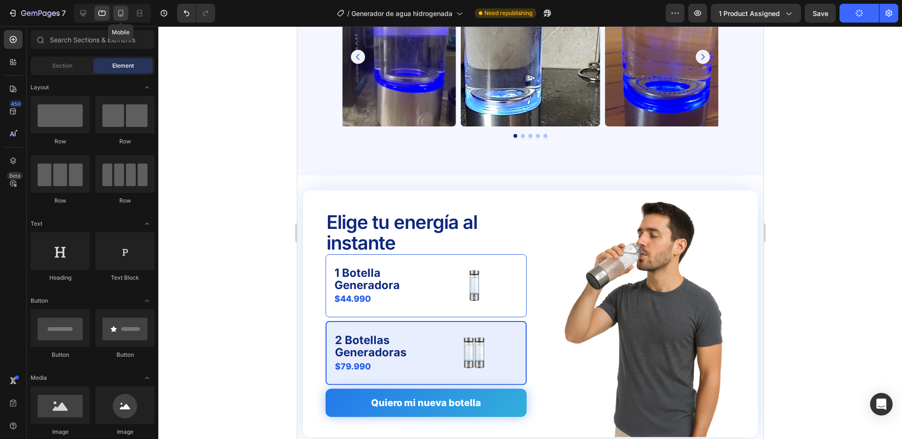
click at [117, 13] on icon at bounding box center [120, 12] width 9 height 9
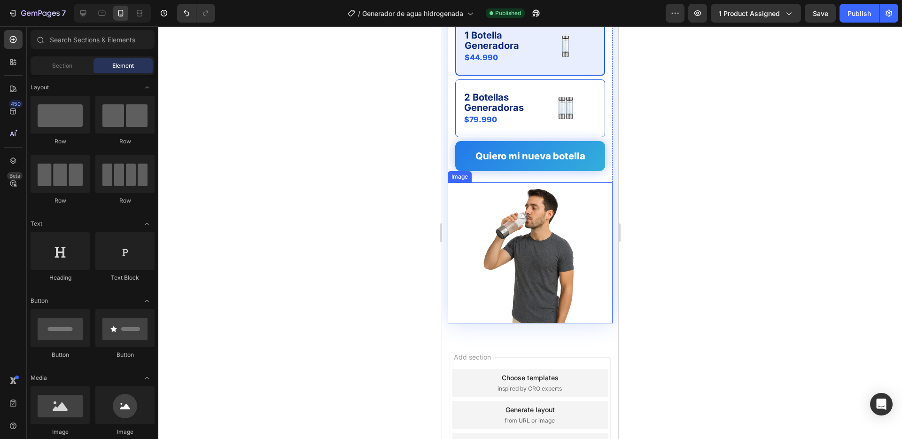
scroll to position [2752, 0]
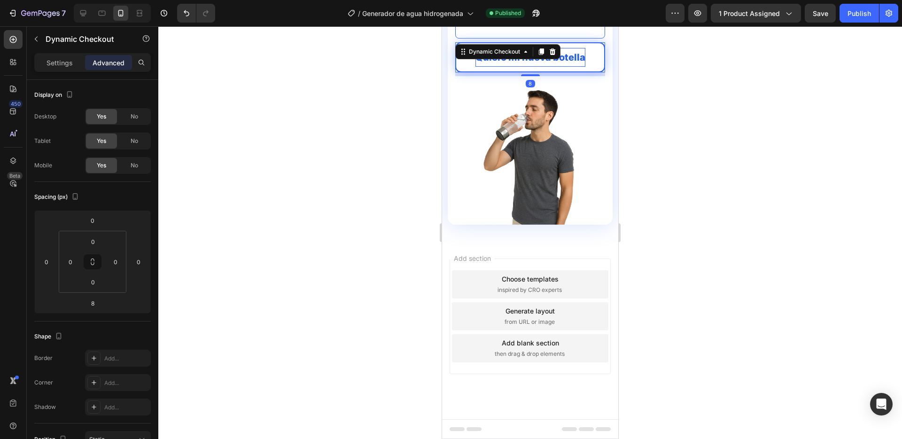
click at [502, 56] on div "Dynamic Checkout" at bounding box center [495, 51] width 74 height 11
click at [562, 62] on p "Quiero mi nueva botella" at bounding box center [530, 57] width 110 height 19
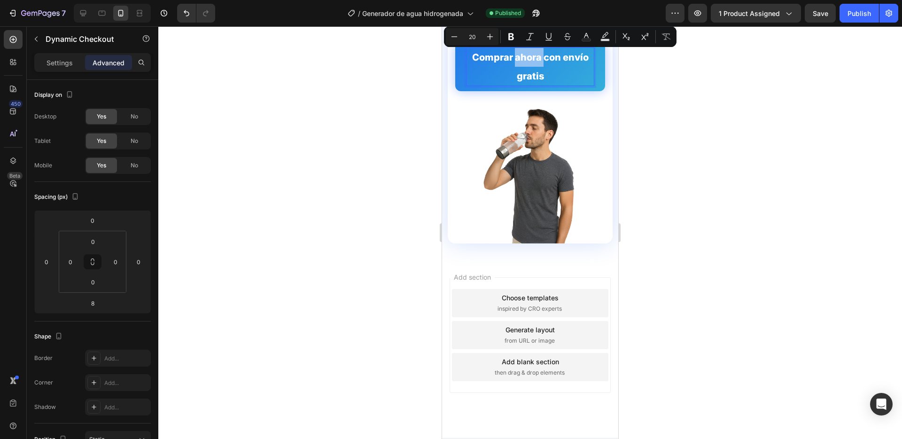
drag, startPoint x: 544, startPoint y: 55, endPoint x: 516, endPoint y: 54, distance: 28.2
click at [516, 54] on p "Comprar ahora con envío gratis" at bounding box center [531, 67] width 128 height 38
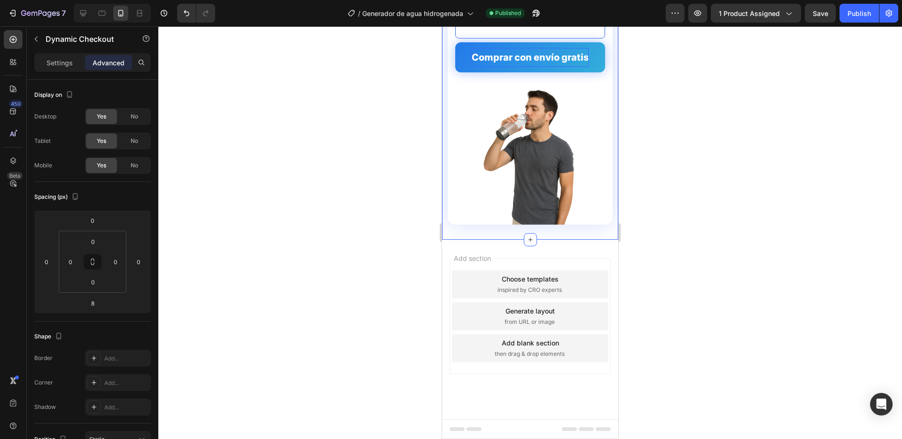
click at [423, 66] on div at bounding box center [530, 232] width 744 height 413
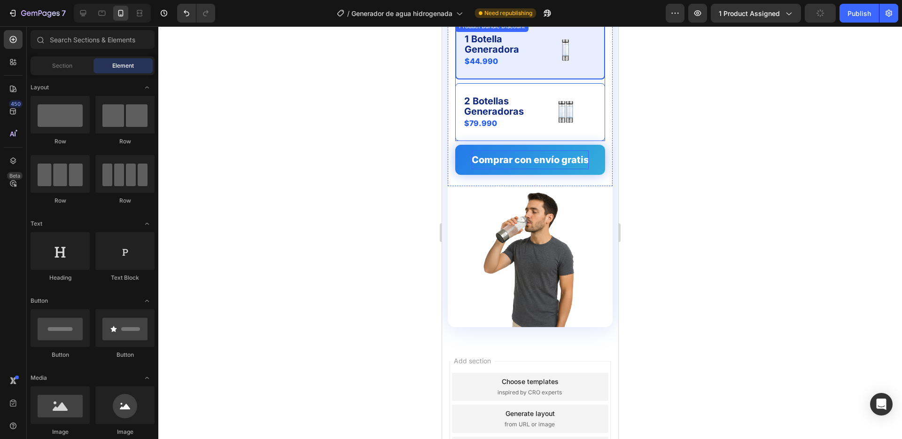
scroll to position [2622, 0]
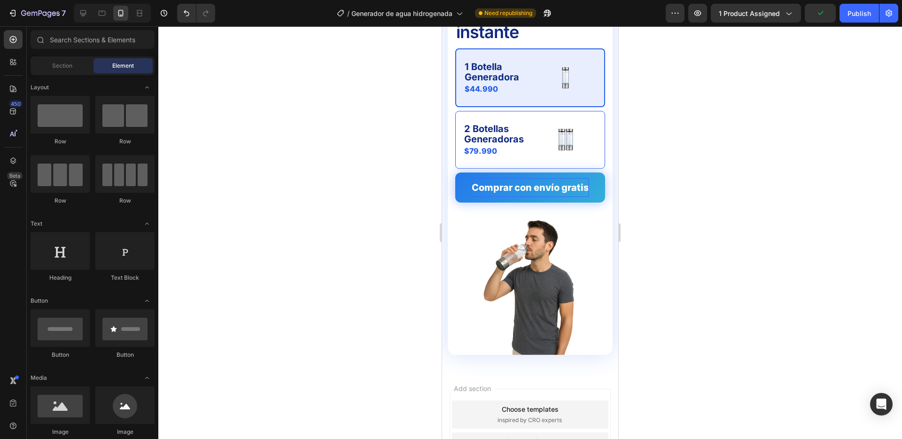
click at [674, 181] on div at bounding box center [530, 232] width 744 height 413
click at [83, 11] on icon at bounding box center [82, 12] width 9 height 9
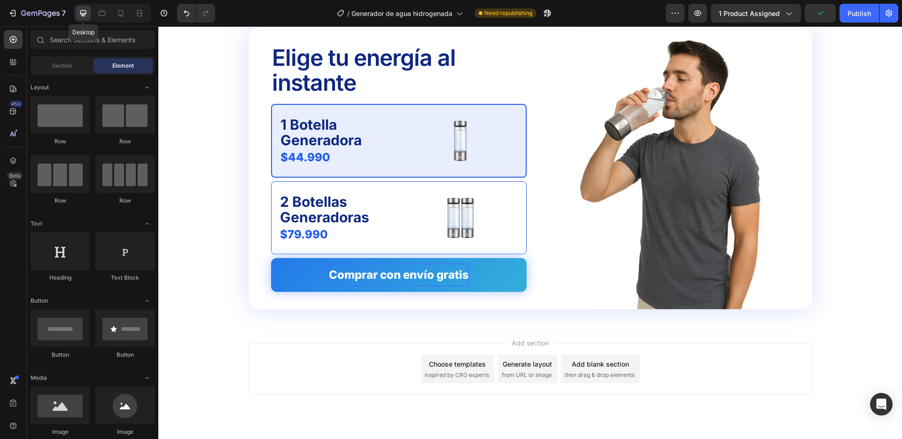
scroll to position [2608, 0]
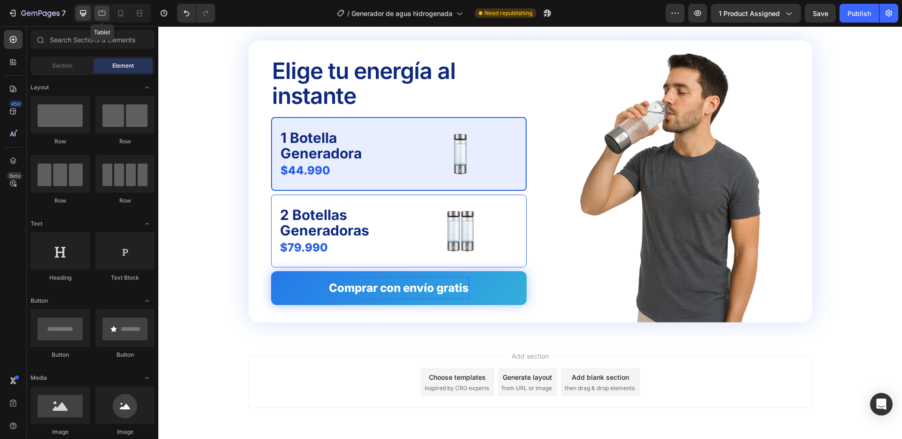
click at [108, 14] on div at bounding box center [101, 13] width 15 height 15
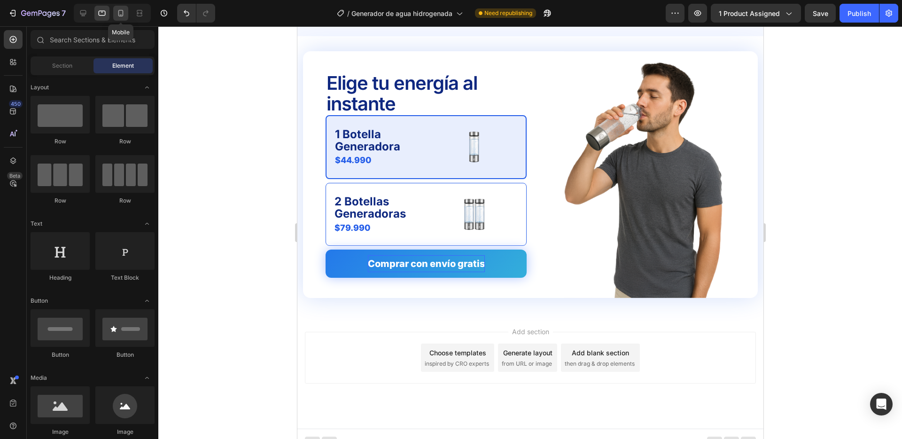
click at [119, 13] on icon at bounding box center [120, 12] width 9 height 9
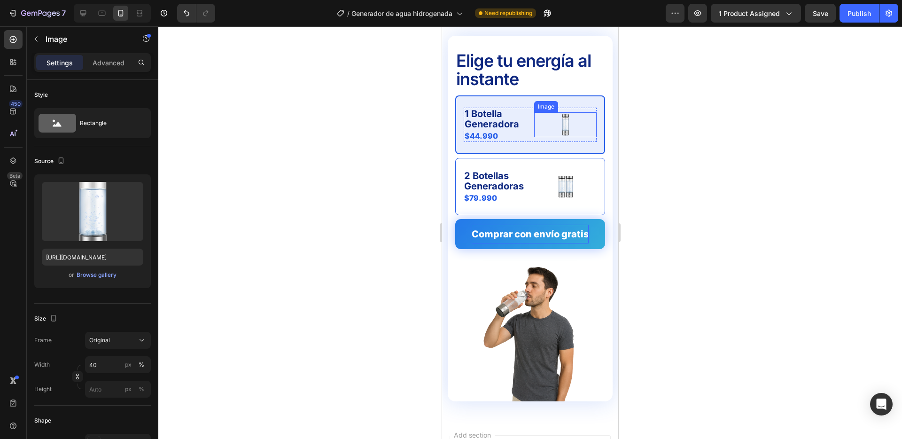
click at [567, 123] on img at bounding box center [565, 124] width 25 height 25
click at [109, 363] on input "40" at bounding box center [118, 364] width 66 height 17
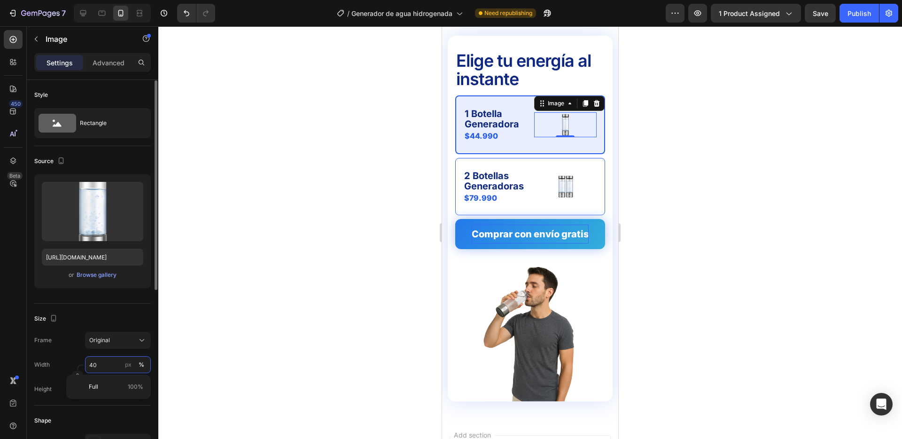
scroll to position [0, 0]
type input "5"
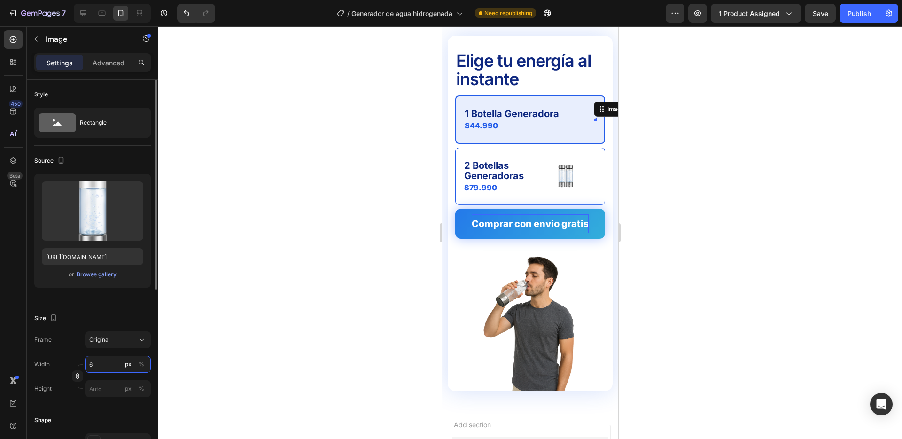
type input "60"
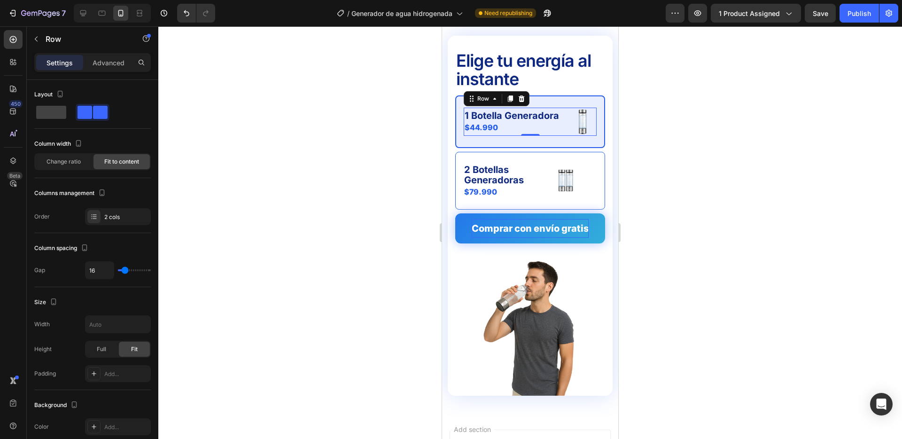
click at [561, 115] on div "1 Botella Generadora Text Block $44.990 Product Price Product Price Image Row 0" at bounding box center [530, 122] width 133 height 28
click at [54, 166] on div "Change ratio" at bounding box center [63, 162] width 56 height 15
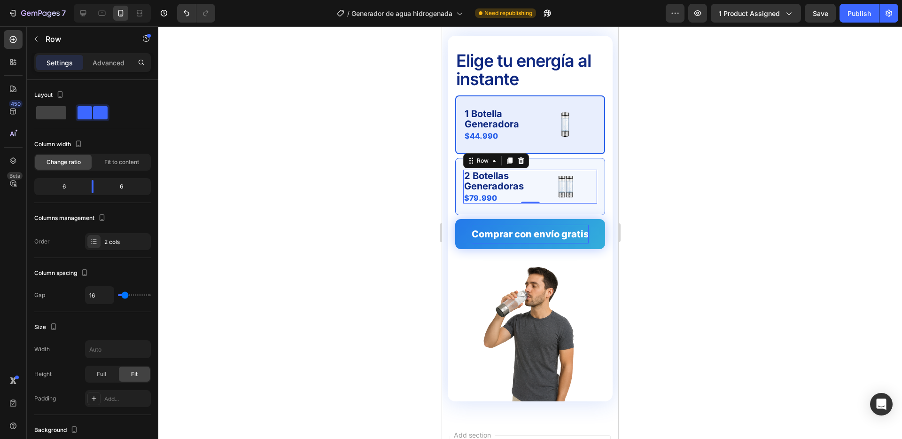
drag, startPoint x: 530, startPoint y: 182, endPoint x: 883, endPoint y: 208, distance: 353.3
click at [530, 182] on div "2 Botellas Generadoras Text Block $79.990 Product Price Product Price Image Row…" at bounding box center [530, 187] width 134 height 34
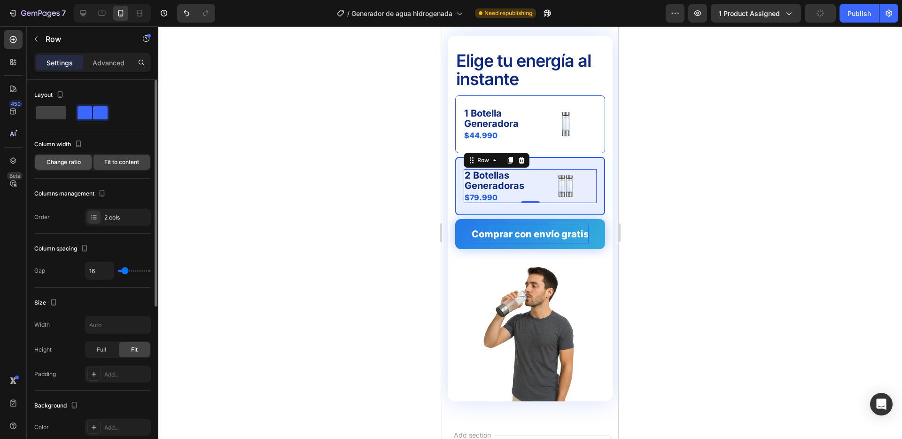
click at [61, 163] on span "Change ratio" at bounding box center [64, 162] width 34 height 8
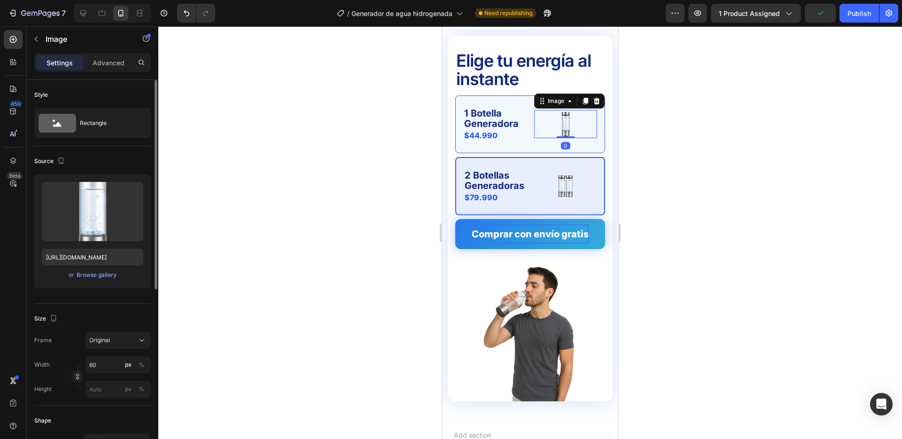
click at [573, 120] on img at bounding box center [566, 124] width 28 height 28
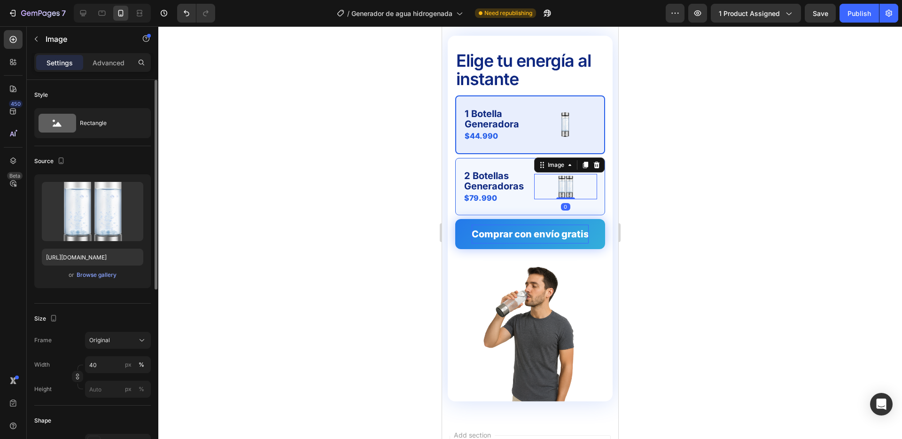
click at [560, 183] on img at bounding box center [565, 186] width 25 height 25
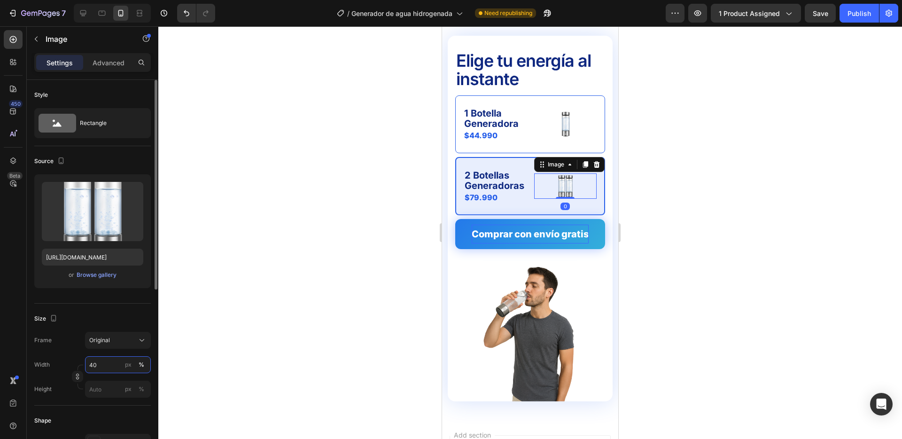
click at [114, 362] on input "40" at bounding box center [118, 364] width 66 height 17
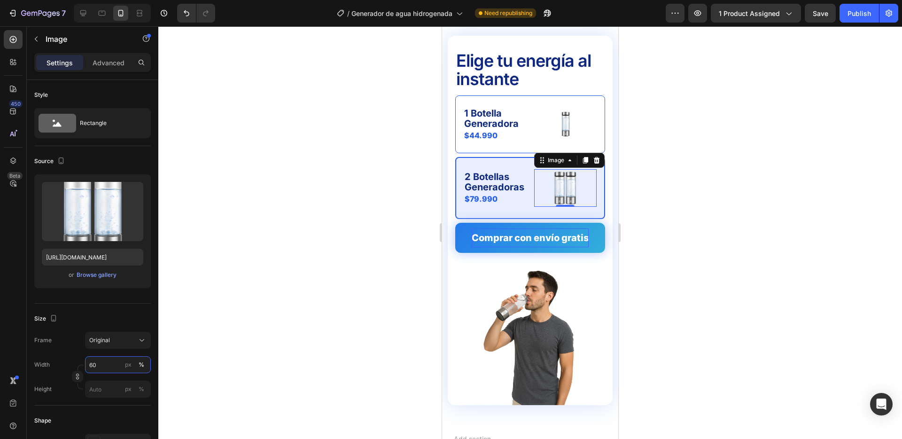
type input "60"
click at [272, 247] on div at bounding box center [530, 232] width 744 height 413
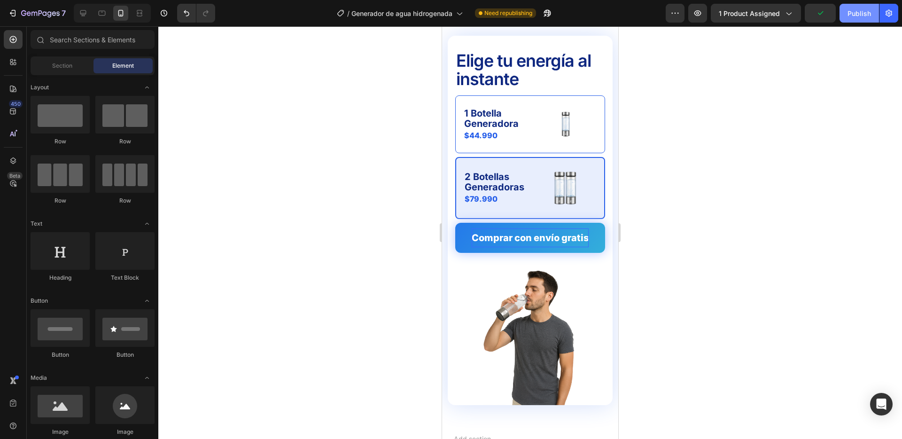
click at [858, 14] on div "Publish" at bounding box center [859, 13] width 23 height 10
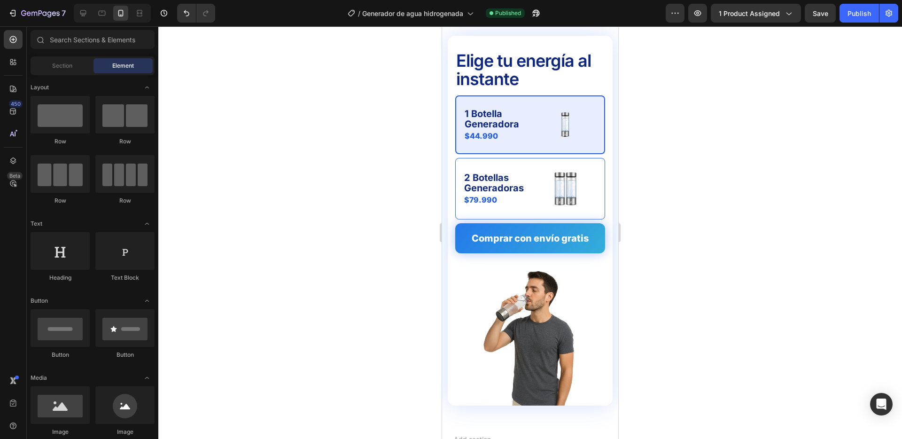
scroll to position [2591, 0]
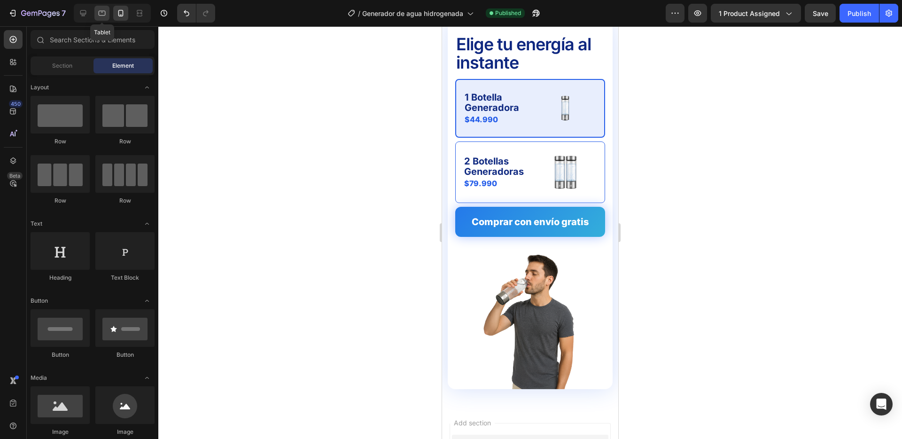
click at [99, 14] on icon at bounding box center [101, 12] width 9 height 9
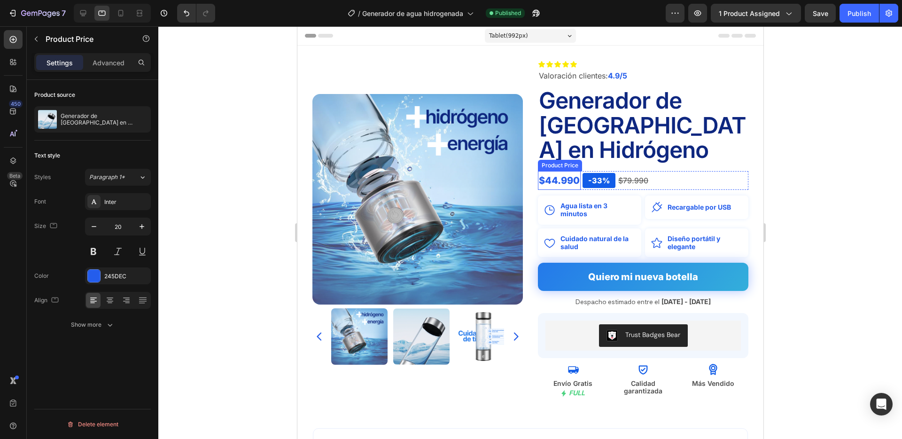
click at [568, 171] on div "$44.990" at bounding box center [558, 180] width 43 height 19
click at [141, 223] on icon "button" at bounding box center [141, 226] width 9 height 9
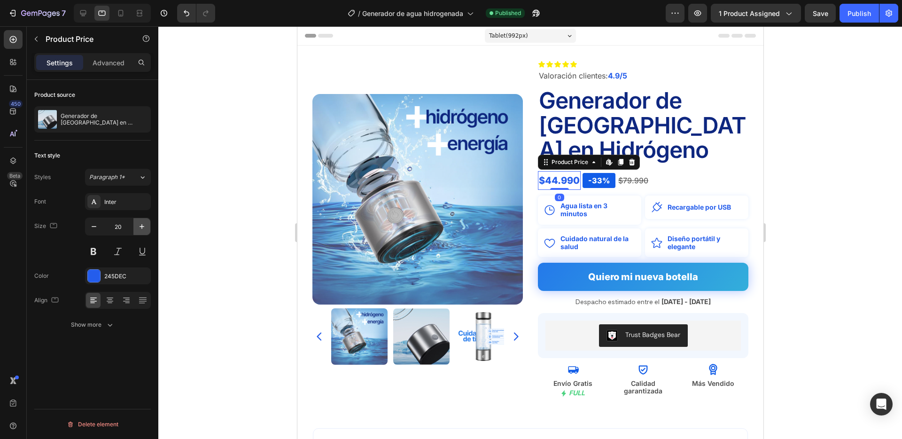
click at [141, 223] on icon "button" at bounding box center [141, 226] width 9 height 9
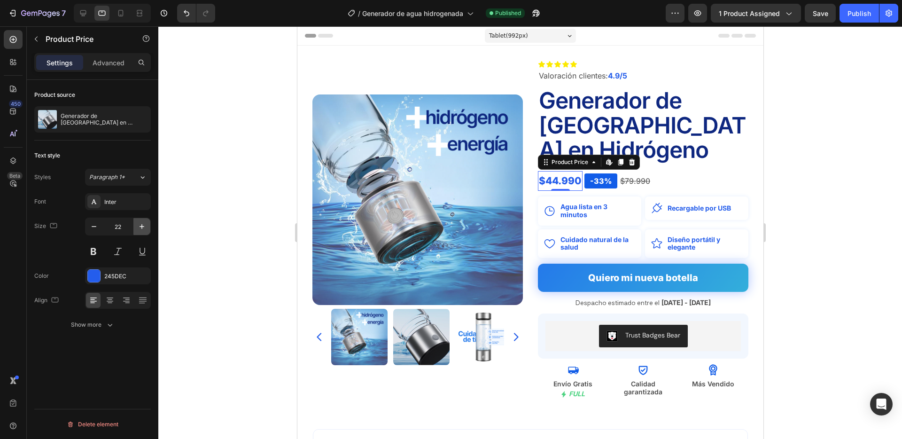
click at [141, 223] on icon "button" at bounding box center [141, 226] width 9 height 9
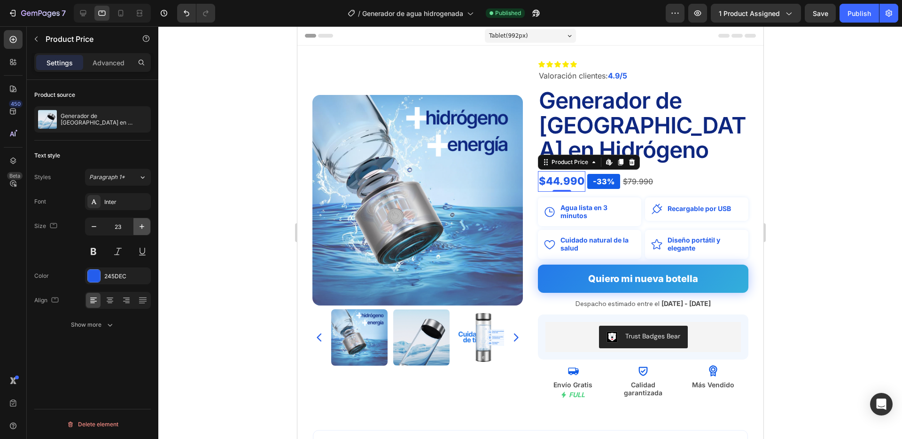
click at [141, 223] on icon "button" at bounding box center [141, 226] width 9 height 9
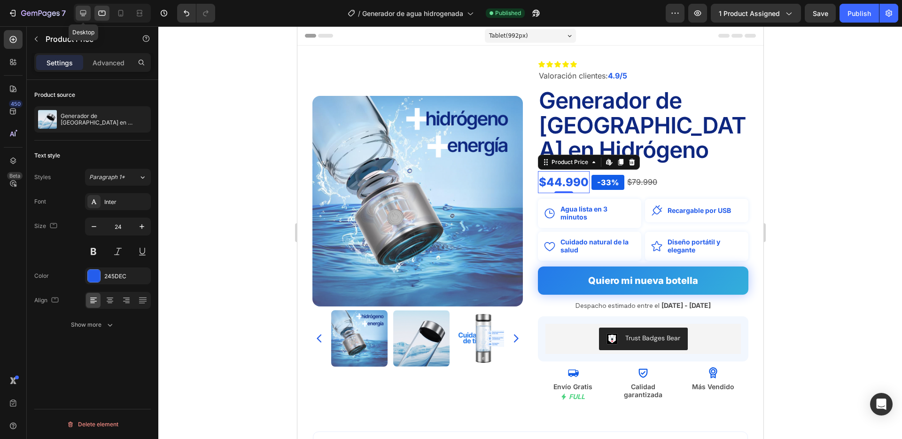
click at [86, 18] on div at bounding box center [83, 13] width 15 height 15
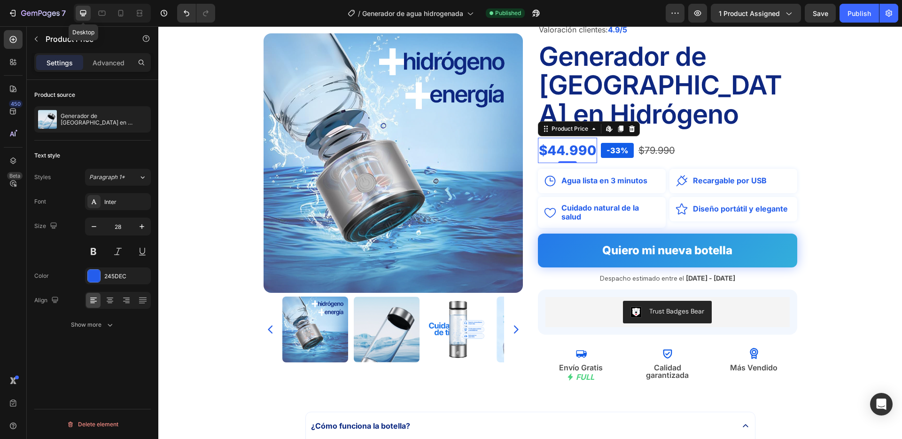
scroll to position [95, 0]
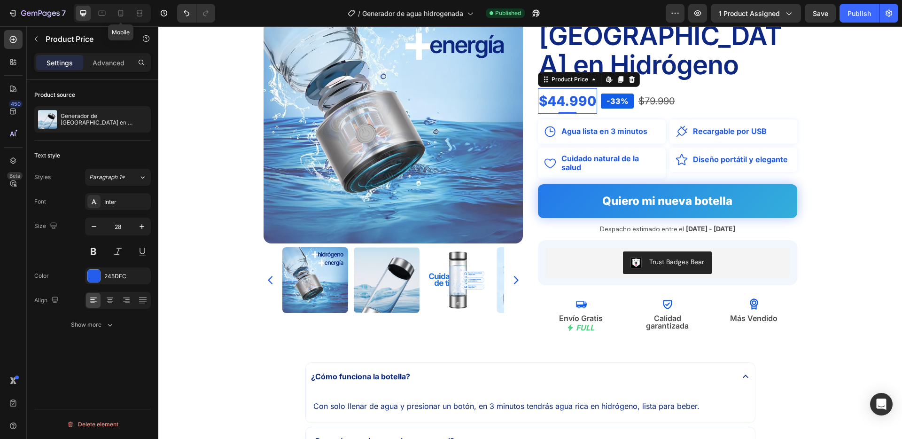
click at [128, 12] on div at bounding box center [120, 13] width 15 height 15
click at [125, 13] on icon at bounding box center [120, 12] width 9 height 9
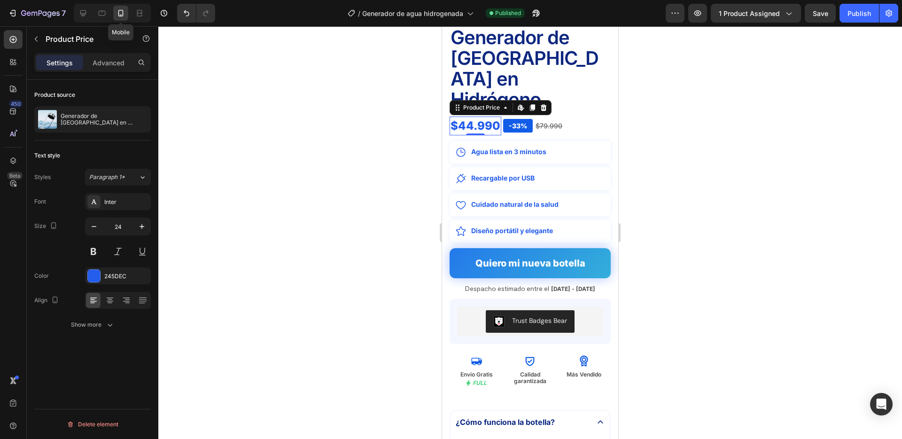
scroll to position [298, 0]
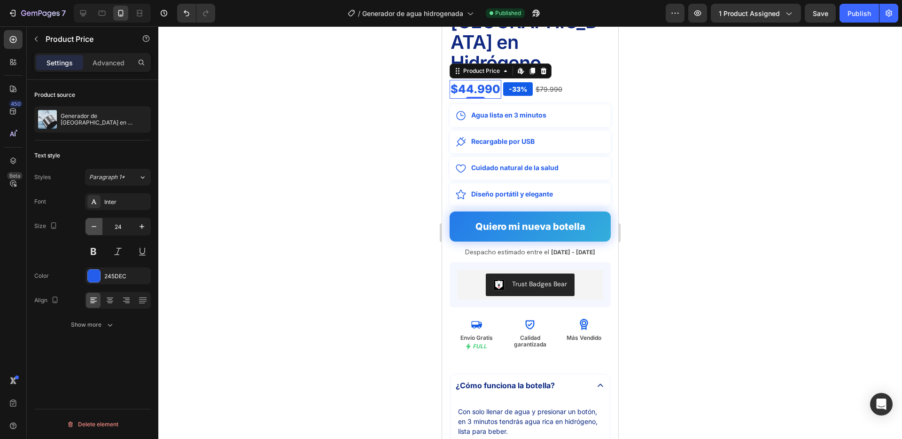
click at [93, 226] on icon "button" at bounding box center [93, 226] width 9 height 9
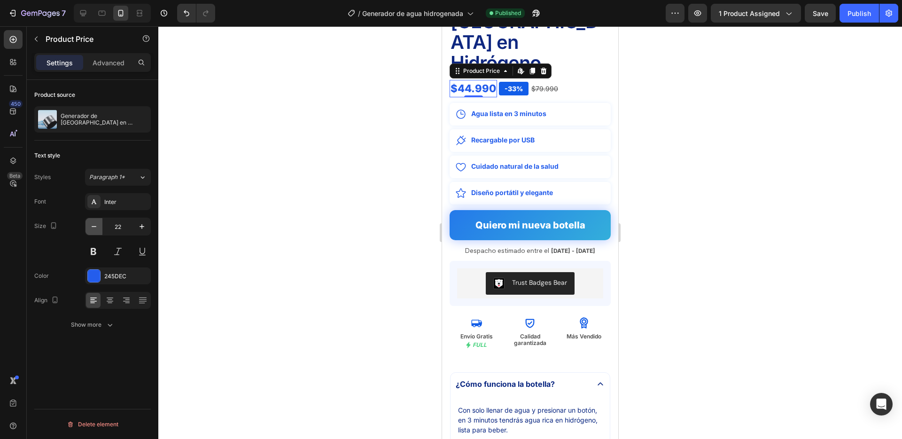
click at [93, 226] on icon "button" at bounding box center [93, 226] width 9 height 9
type input "21"
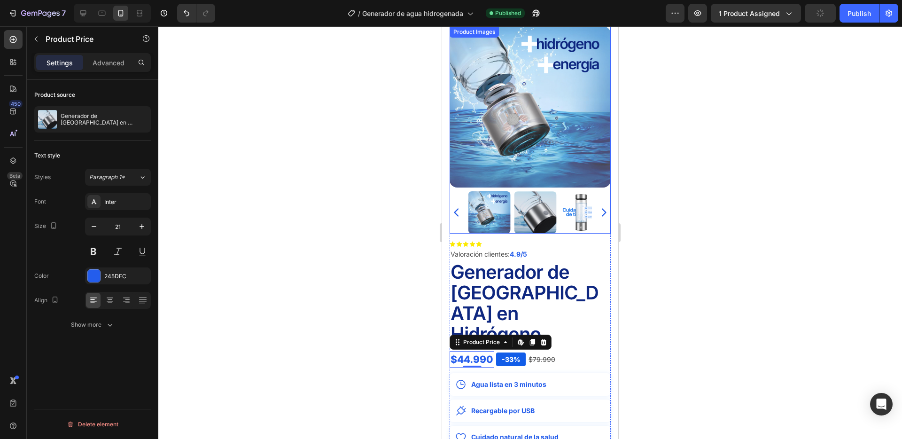
scroll to position [18, 0]
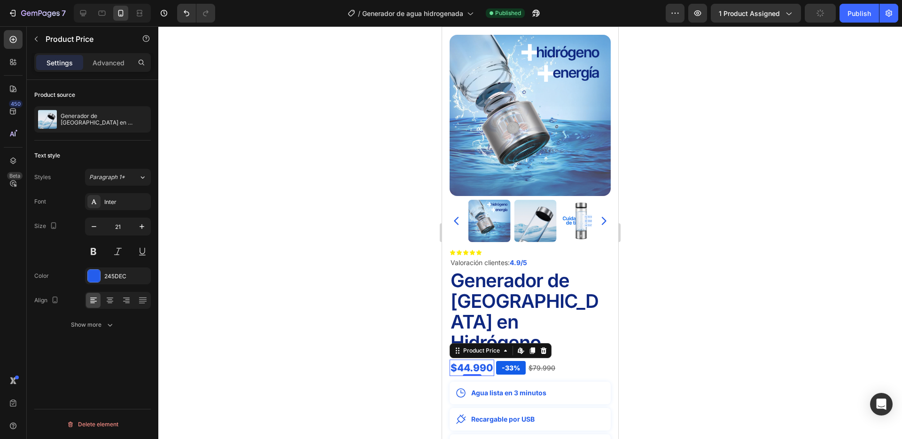
click at [753, 178] on div at bounding box center [530, 232] width 744 height 413
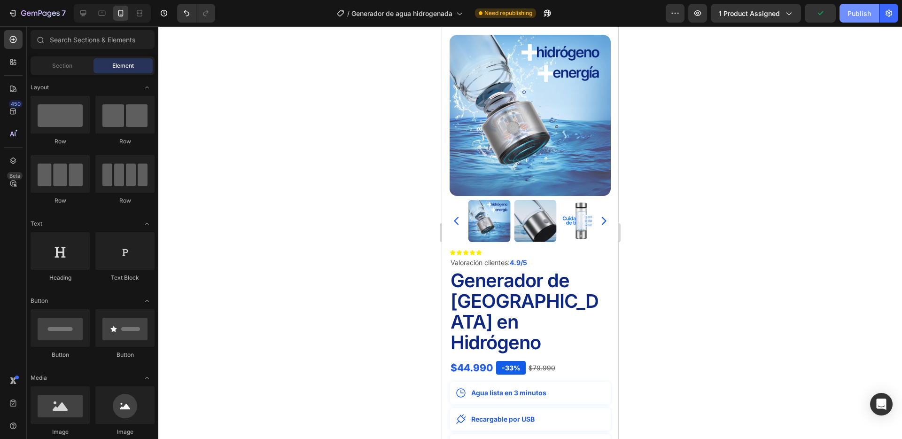
click at [853, 14] on div "Publish" at bounding box center [859, 13] width 23 height 10
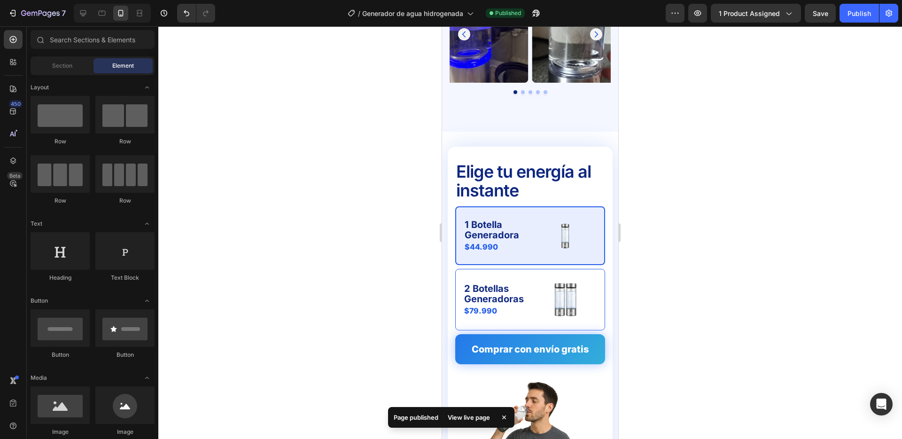
scroll to position [2481, 0]
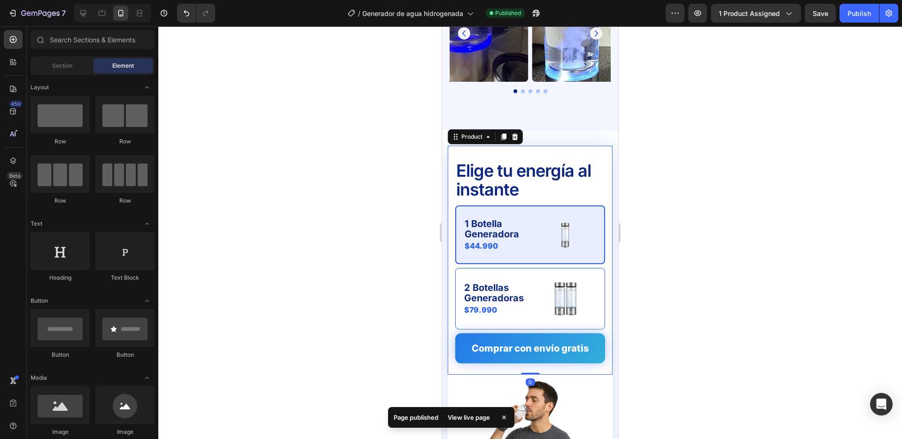
click at [518, 153] on div "Elige tu energía al instante Text Block 1 Botella Generadora Text Block $44.990…" at bounding box center [530, 241] width 150 height 176
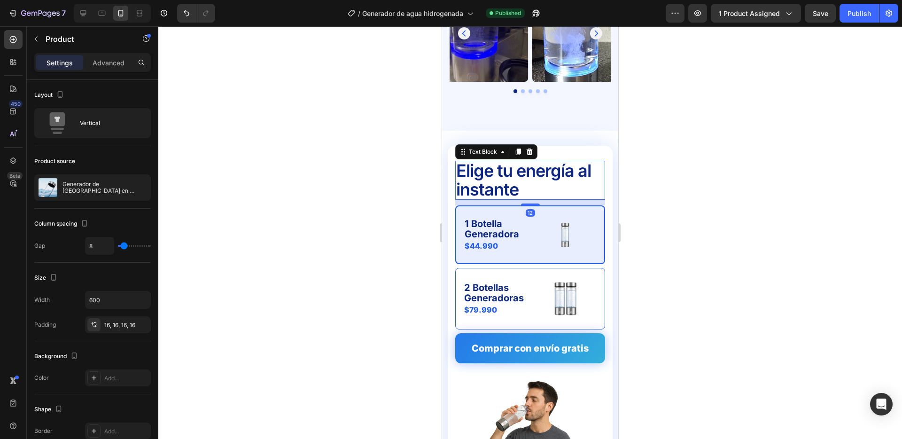
click at [508, 162] on p "Elige tu energía al instante" at bounding box center [530, 180] width 148 height 37
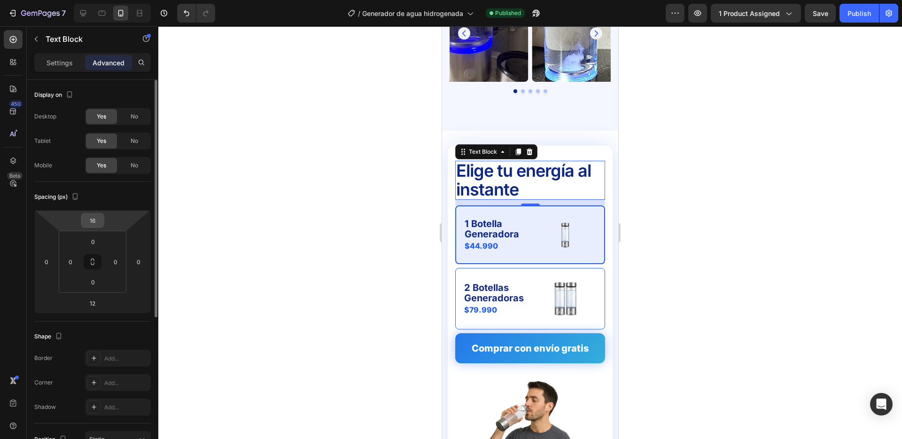
click at [93, 223] on input "16" at bounding box center [92, 220] width 19 height 14
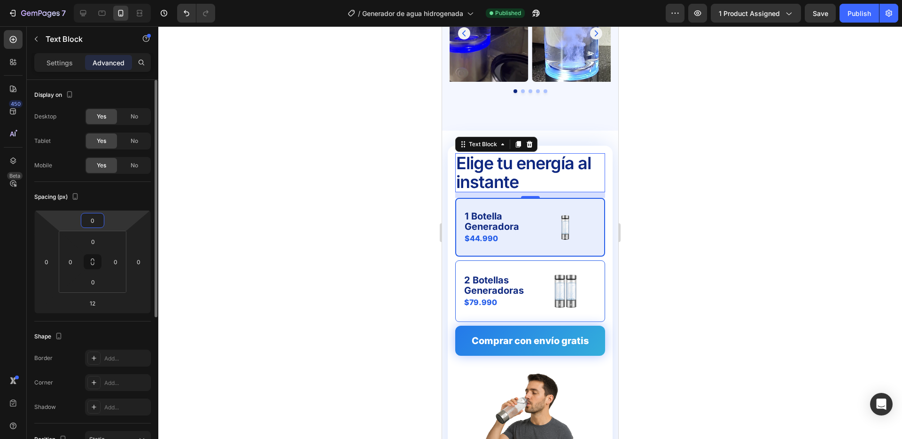
type input "0"
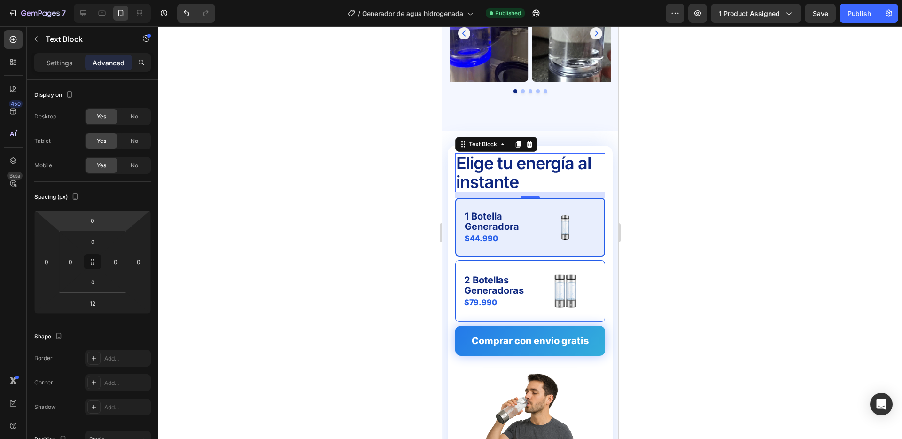
click at [277, 246] on div at bounding box center [530, 232] width 744 height 413
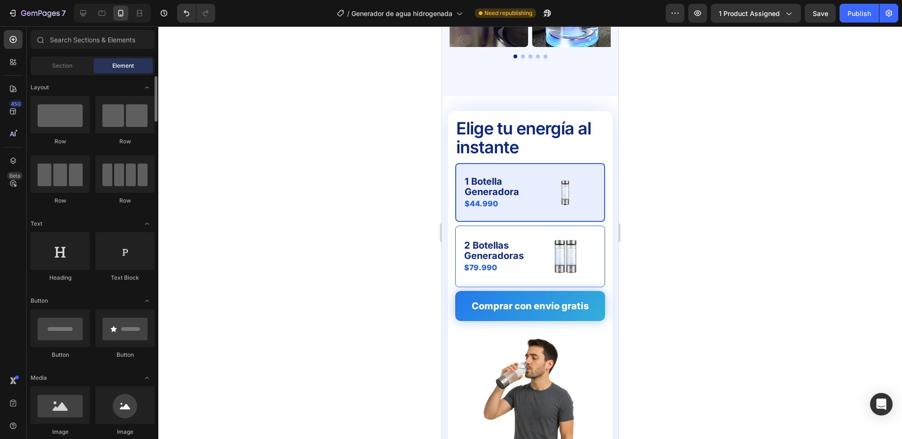
scroll to position [1, 0]
click at [342, 132] on div at bounding box center [530, 232] width 744 height 413
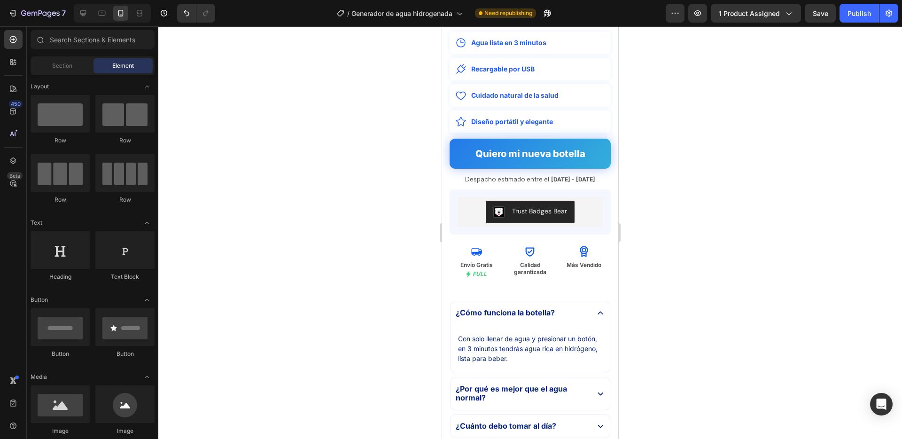
scroll to position [238, 0]
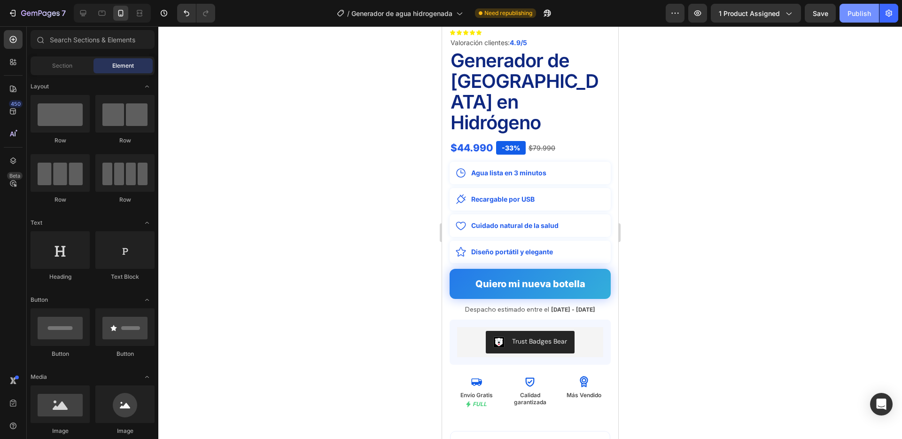
click at [856, 14] on div "Publish" at bounding box center [859, 13] width 23 height 10
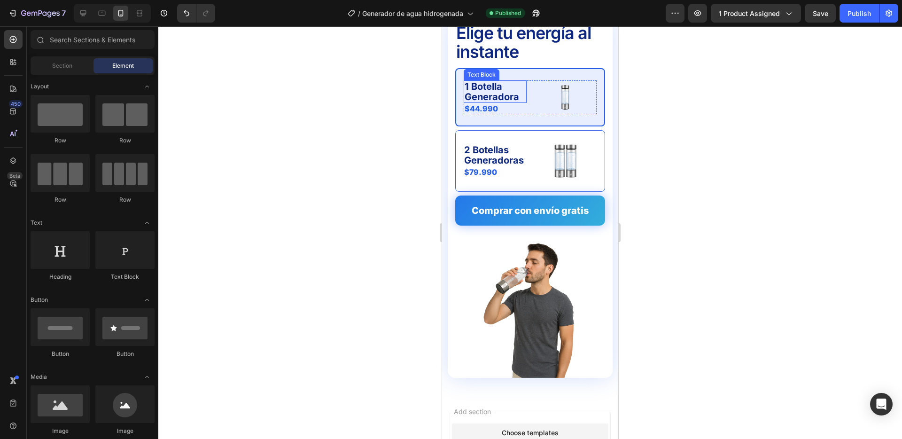
scroll to position [2593, 0]
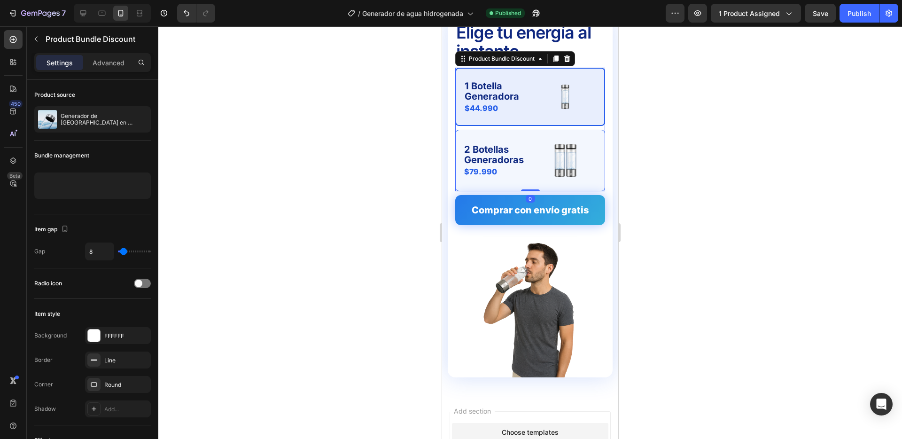
click at [522, 141] on div "2 Botellas Generadoras Text Block $79.990 Product Price Product Price Image Row" at bounding box center [530, 161] width 150 height 62
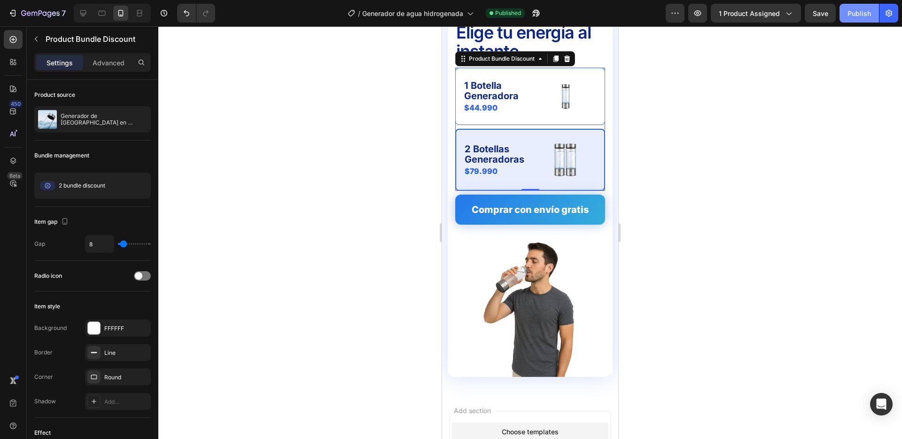
click at [849, 9] on div "Publish" at bounding box center [859, 13] width 23 height 10
click at [86, 16] on icon at bounding box center [82, 12] width 9 height 9
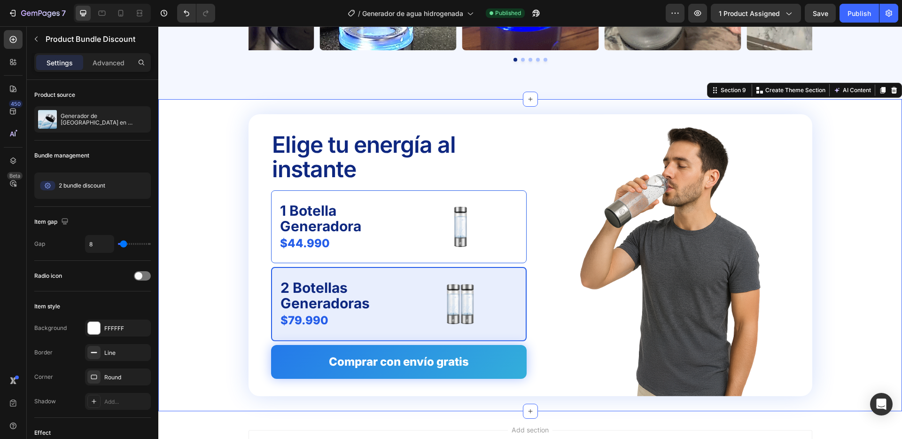
click at [272, 108] on div "Elige tu energía al instante Text Block 1 Botella Generadora Text Block $44.990…" at bounding box center [530, 255] width 744 height 312
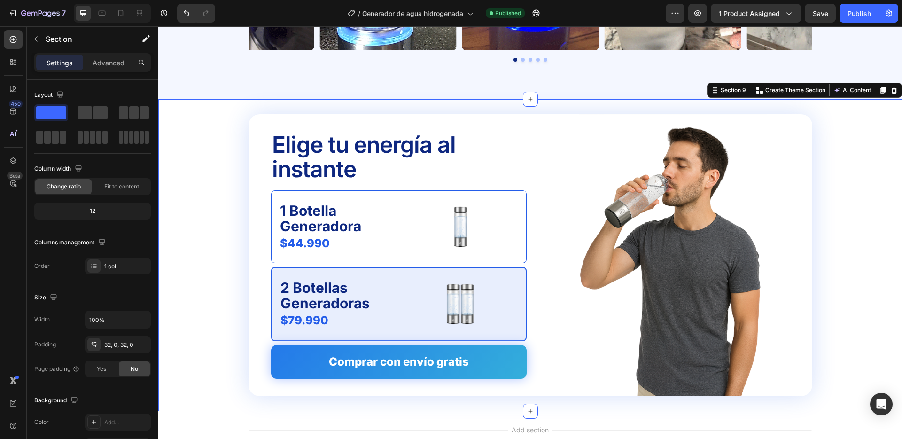
scroll to position [2543, 0]
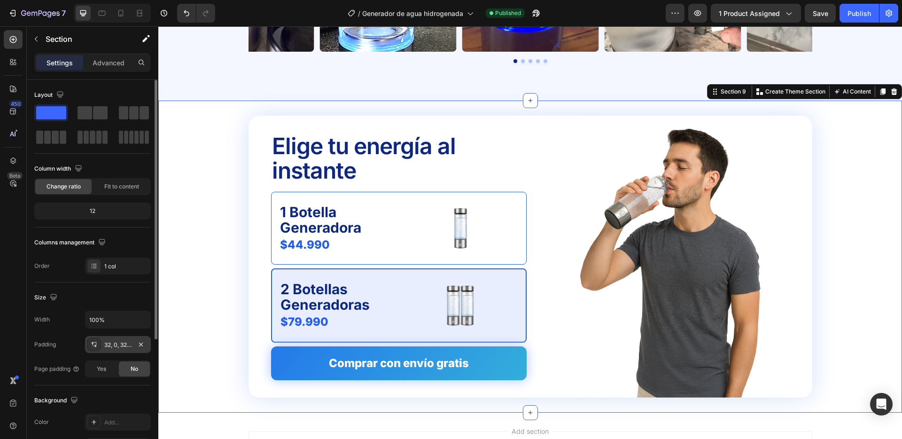
click at [125, 348] on div "32, 0, 32, 0" at bounding box center [117, 345] width 27 height 8
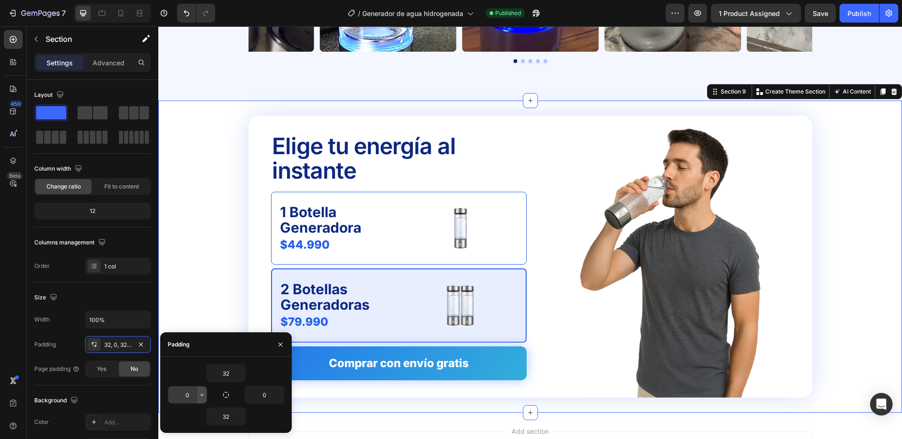
scroll to position [1, 0]
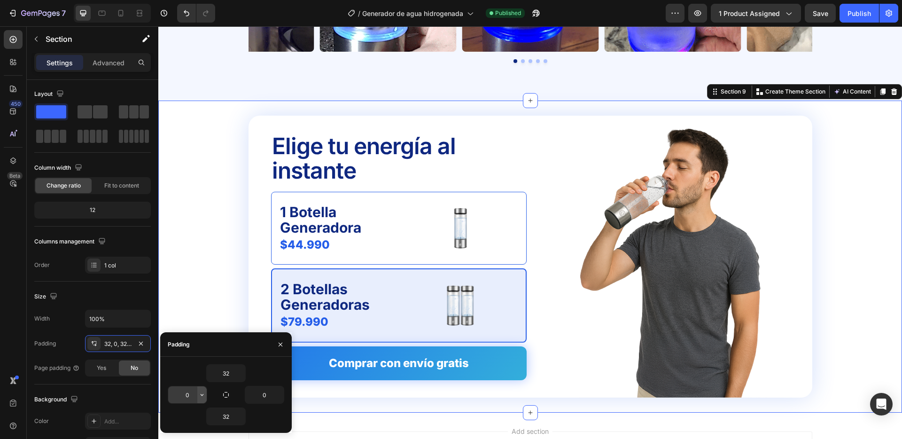
click at [204, 393] on icon "button" at bounding box center [202, 395] width 8 height 8
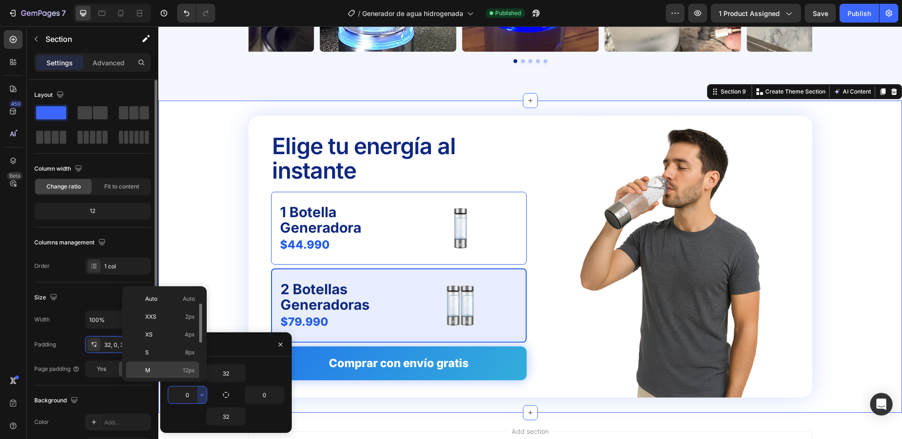
scroll to position [44, 0]
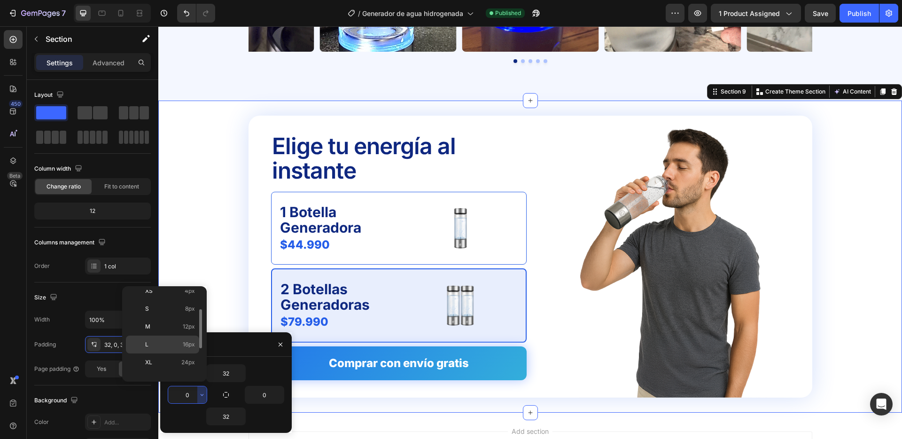
click at [169, 346] on p "L 16px" at bounding box center [170, 344] width 50 height 8
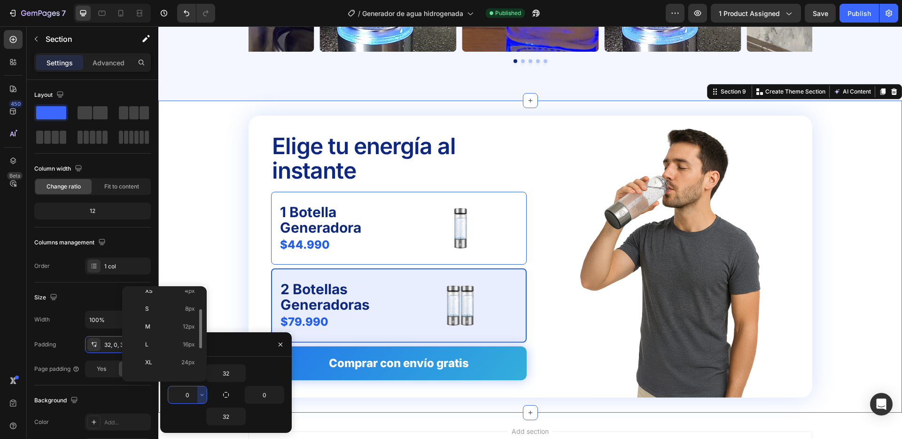
type input "16"
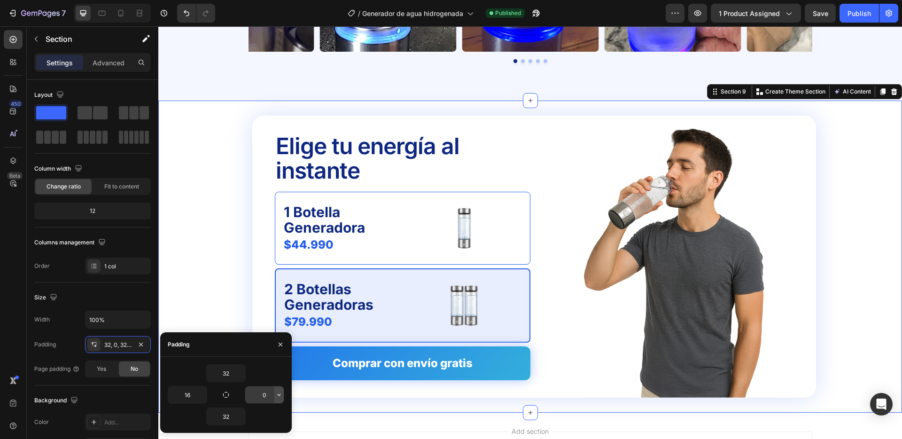
click at [281, 393] on icon "button" at bounding box center [279, 395] width 8 height 8
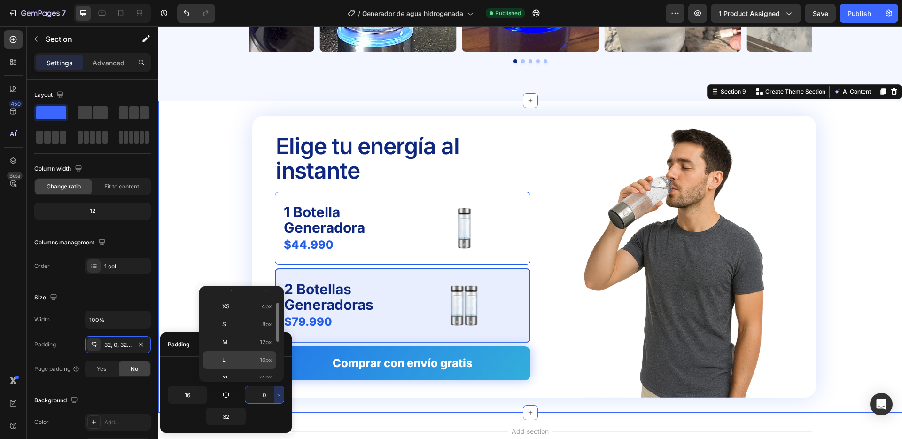
scroll to position [31, 0]
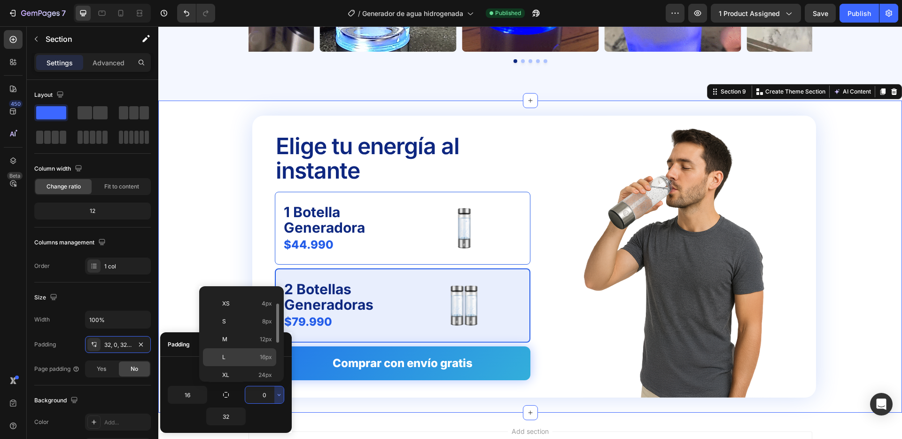
click at [236, 361] on p "L 16px" at bounding box center [247, 357] width 50 height 8
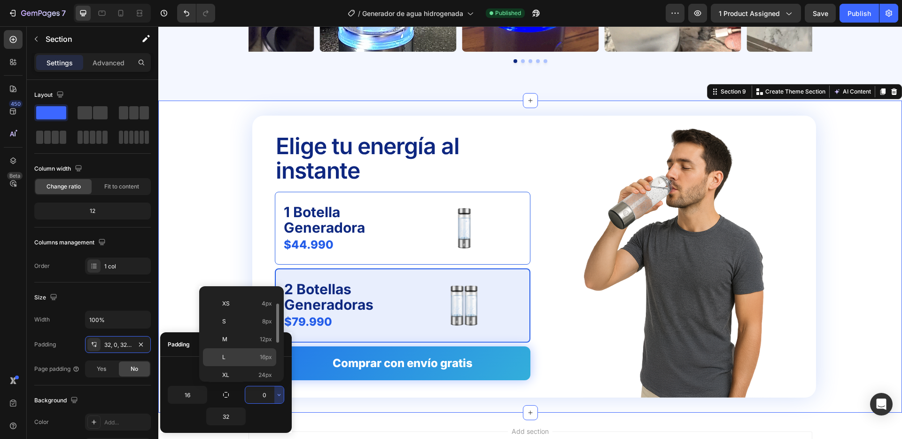
type input "16"
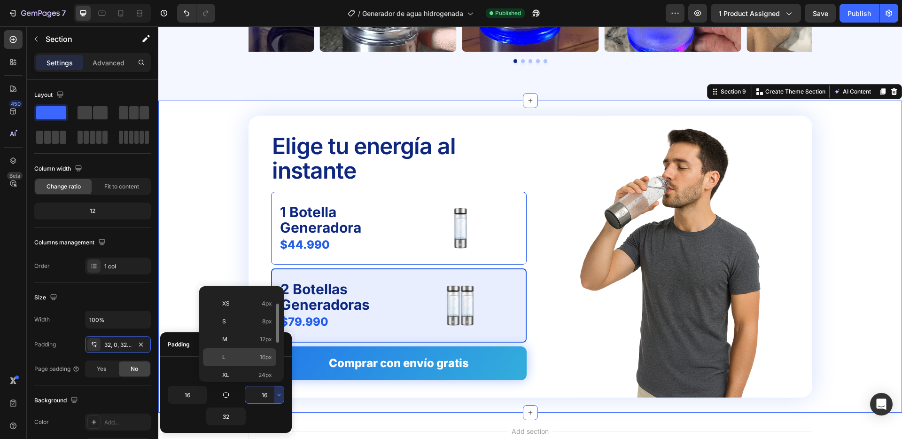
scroll to position [0, 0]
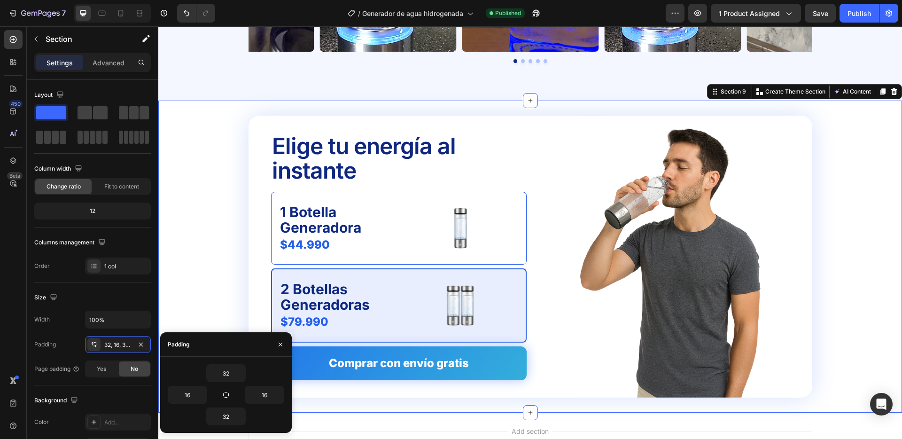
click at [201, 268] on div "Elige tu energía al instante Text Block 1 Botella Generadora Text Block $44.990…" at bounding box center [530, 257] width 729 height 282
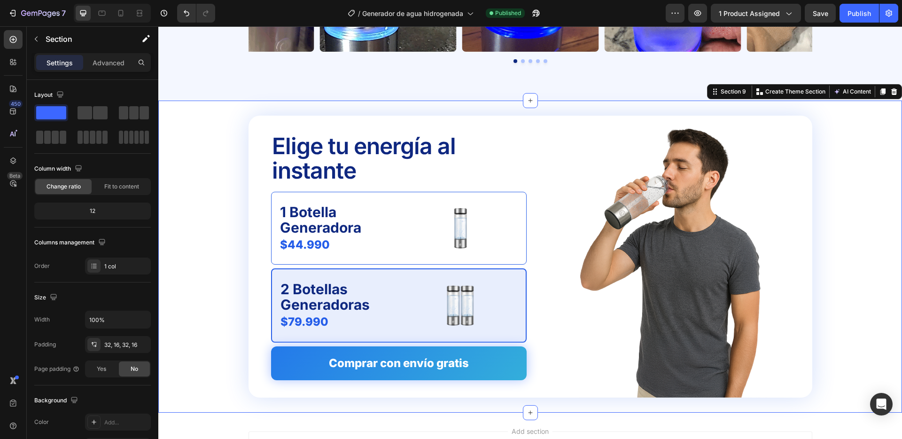
scroll to position [2544, 0]
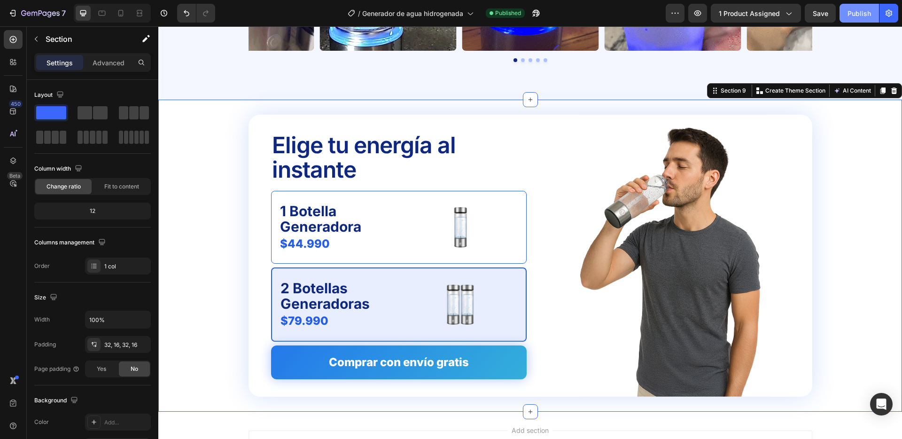
click at [850, 9] on div "Publish" at bounding box center [859, 13] width 23 height 10
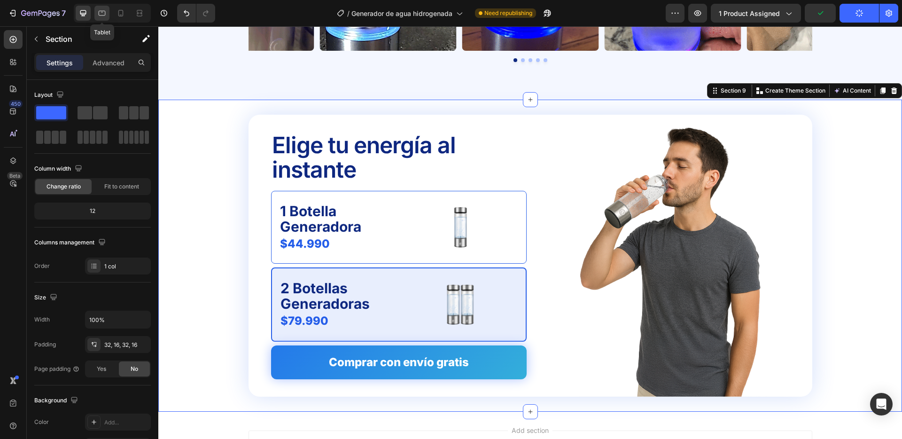
click at [102, 12] on icon at bounding box center [102, 13] width 7 height 5
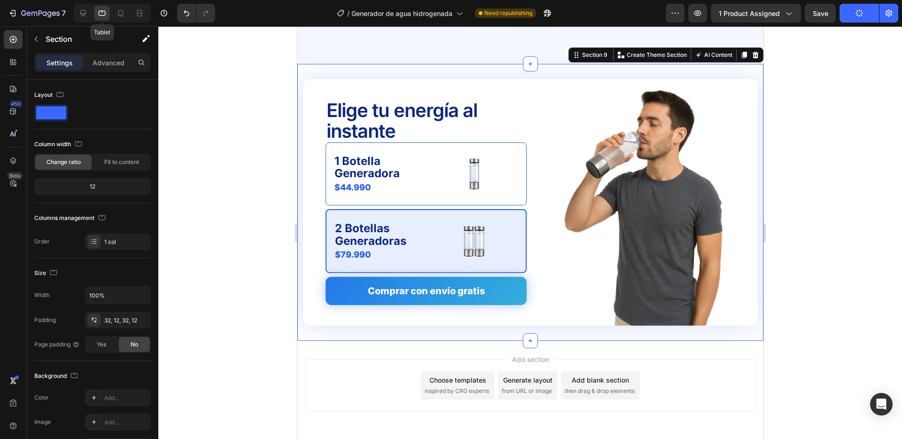
scroll to position [2584, 0]
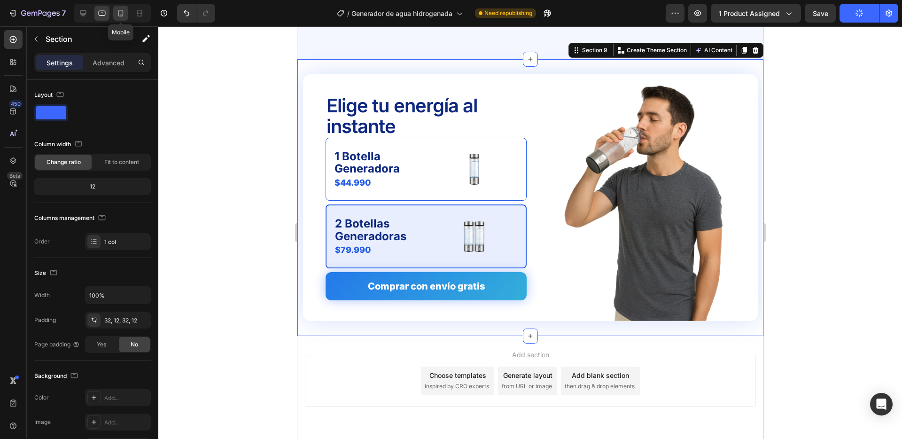
click at [120, 12] on icon at bounding box center [120, 12] width 9 height 9
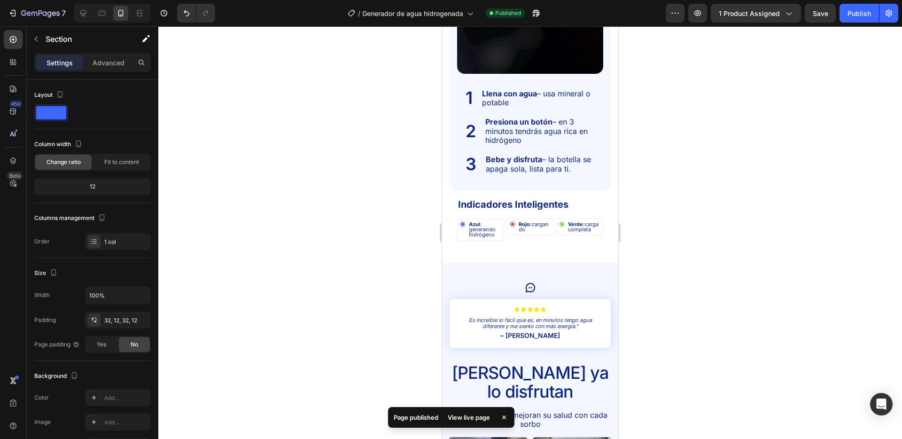
scroll to position [1867, 0]
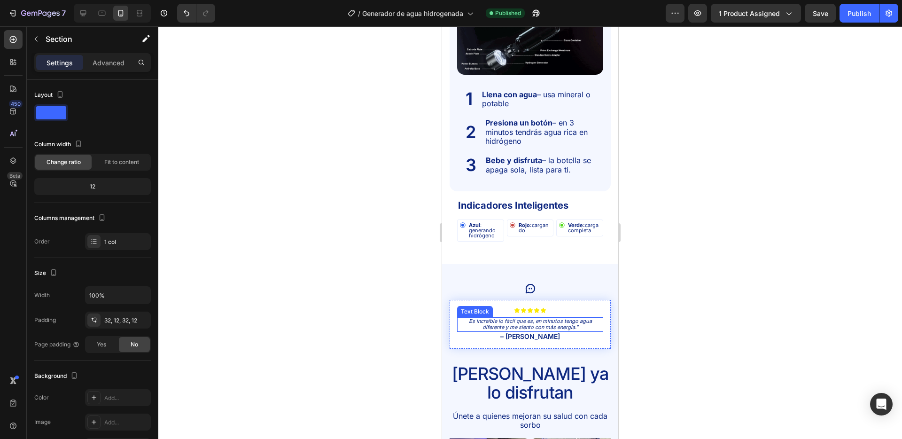
click at [475, 322] on p "Es increíble lo fácil que es, en minutos tengo agua diferente y me siento con m…" at bounding box center [530, 324] width 144 height 12
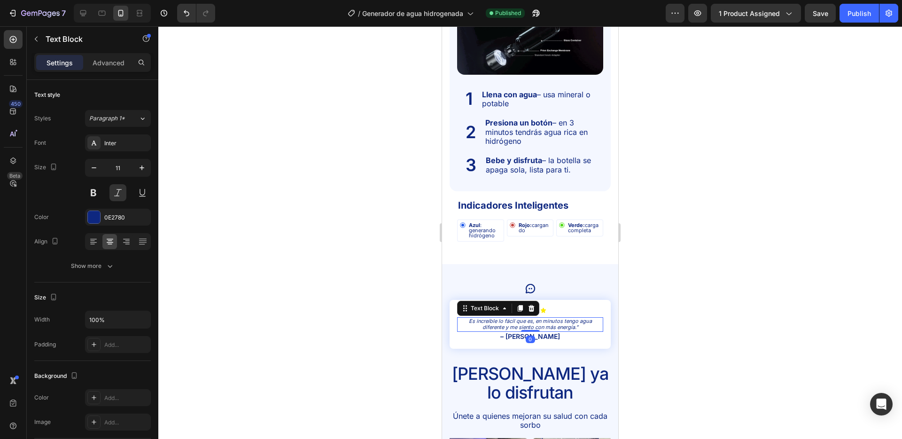
click at [475, 322] on p "Es increíble lo fácil que es, en minutos tengo agua diferente y me siento con m…" at bounding box center [530, 324] width 144 height 12
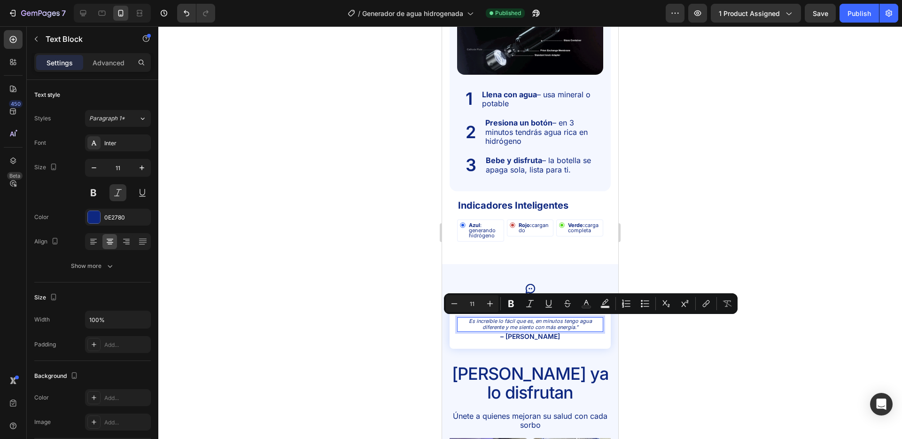
click at [468, 321] on p "Es increíble lo fácil que es, en minutos tengo agua diferente y me siento con m…" at bounding box center [530, 324] width 144 height 12
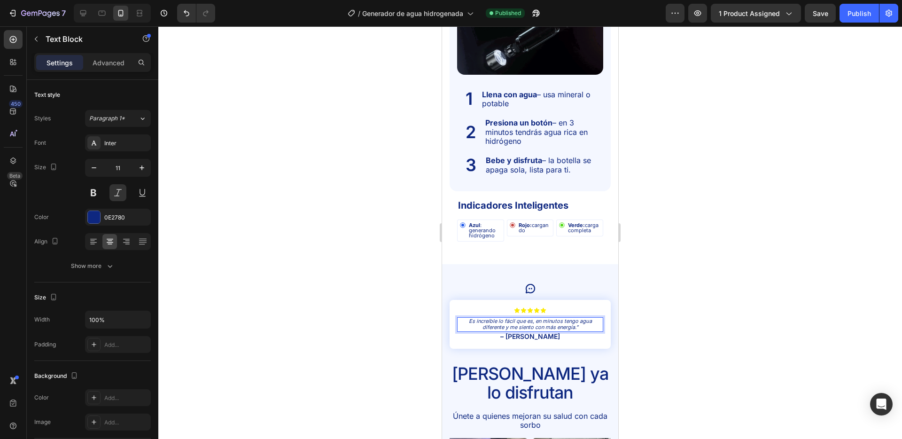
scroll to position [1868, 0]
click at [653, 323] on div at bounding box center [530, 232] width 744 height 413
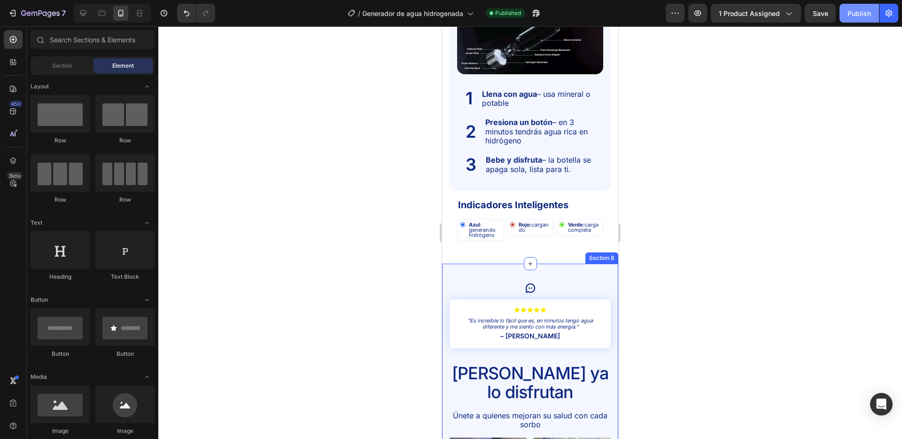
click at [845, 16] on button "Publish" at bounding box center [859, 13] width 39 height 19
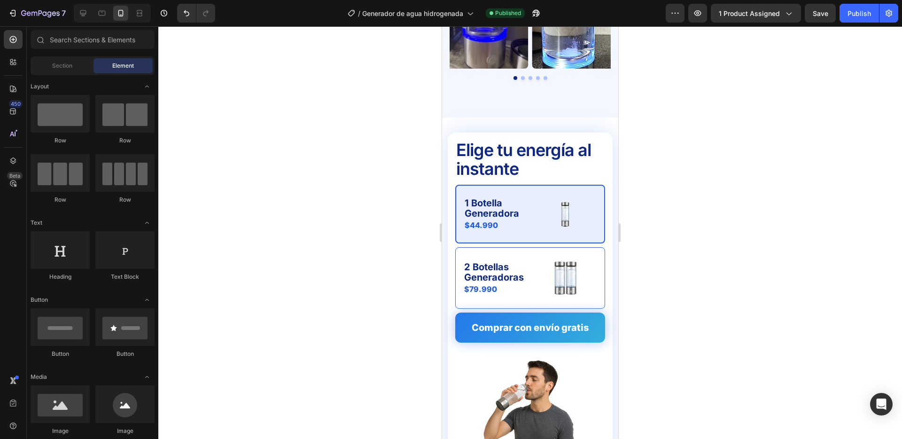
scroll to position [2489, 0]
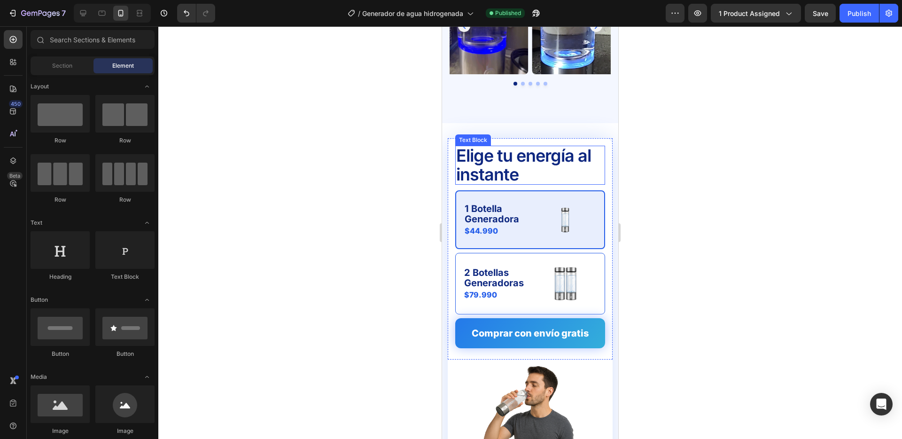
click at [490, 152] on p "Elige tu energía al instante" at bounding box center [530, 165] width 148 height 37
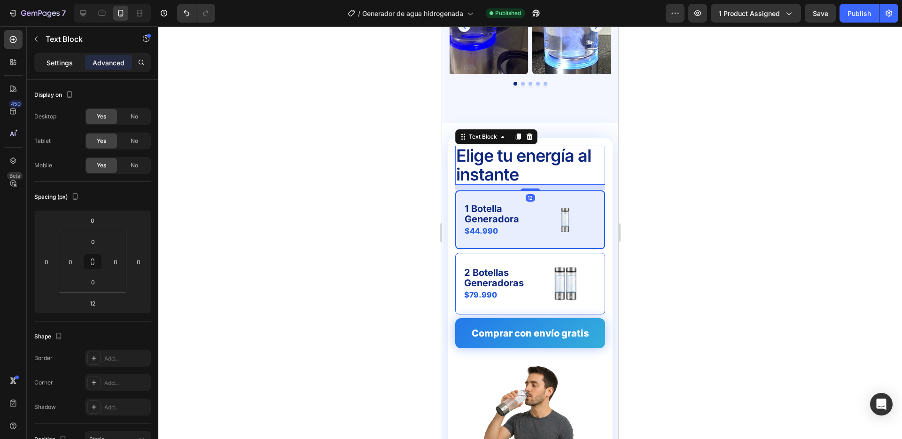
click at [69, 70] on div "Settings" at bounding box center [59, 62] width 47 height 15
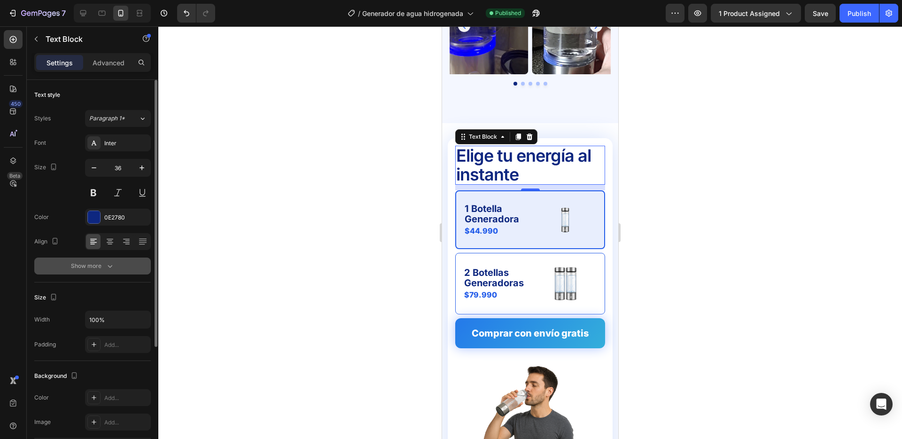
click at [84, 270] on div "Show more" at bounding box center [93, 265] width 44 height 9
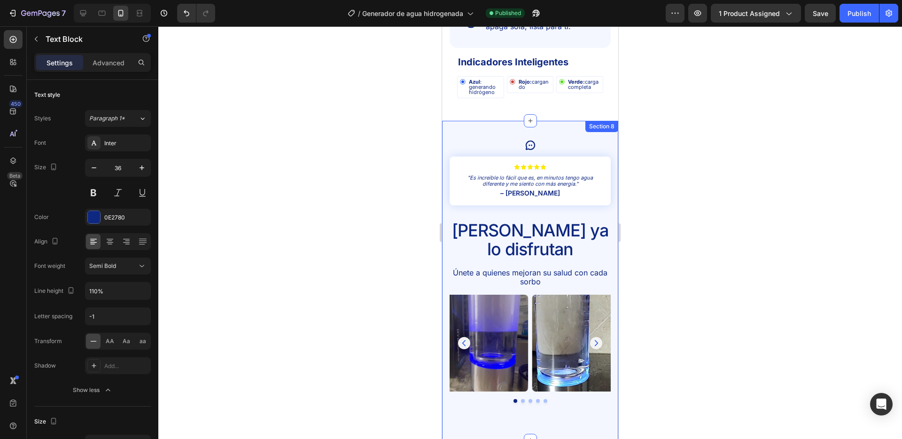
scroll to position [2076, 0]
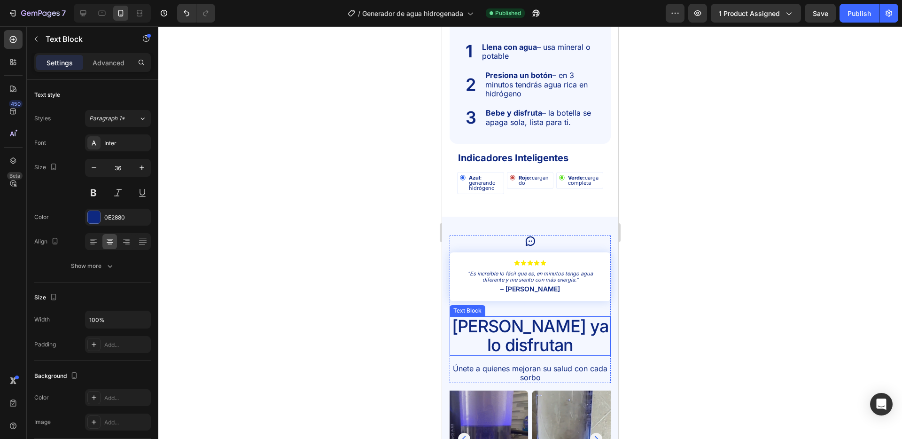
click at [506, 330] on p "[PERSON_NAME] ya lo disfrutan" at bounding box center [530, 335] width 159 height 37
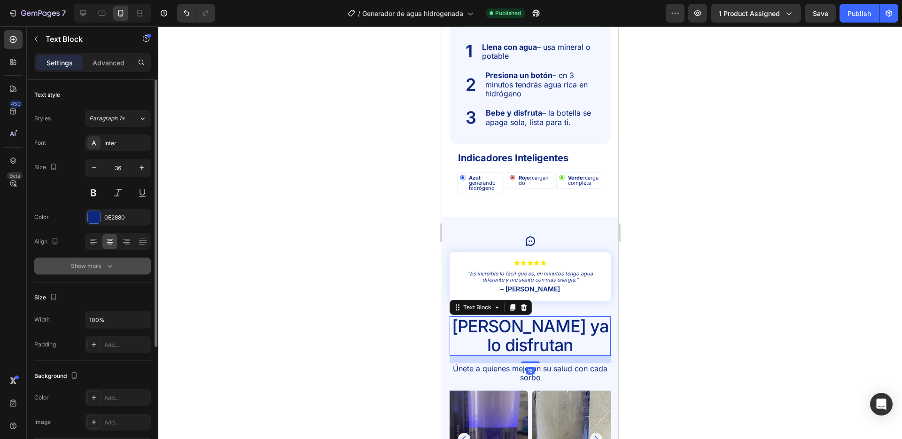
click at [92, 261] on div "Show more" at bounding box center [93, 265] width 44 height 9
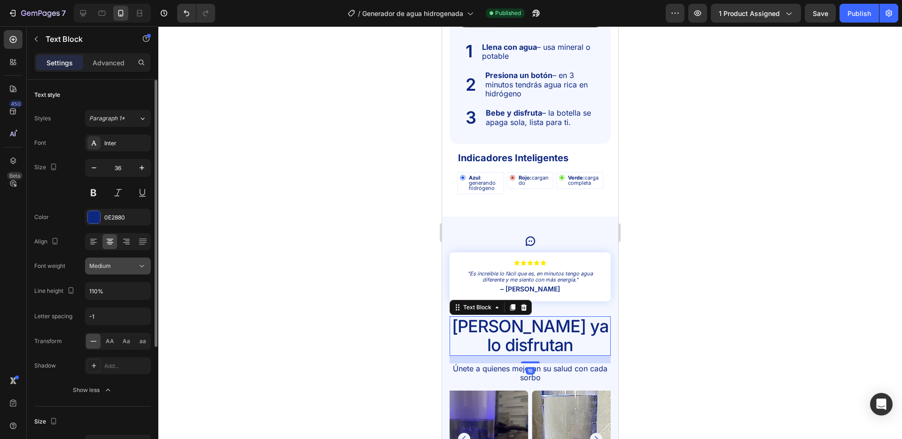
click at [150, 265] on button "Medium" at bounding box center [118, 265] width 66 height 17
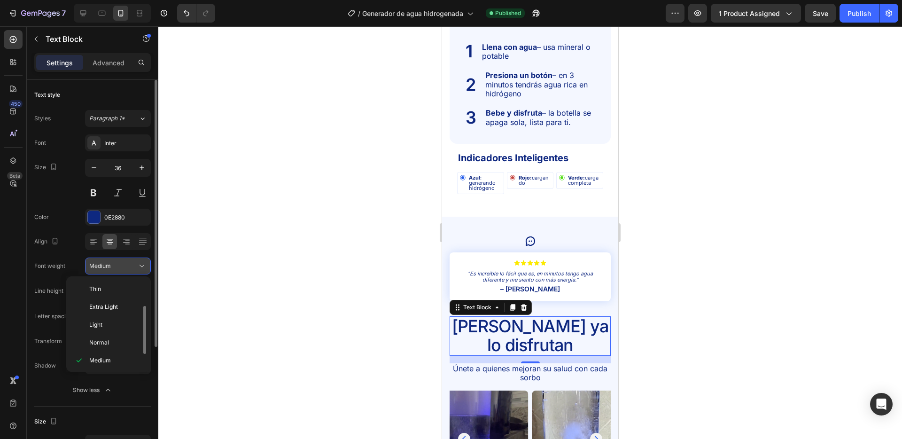
scroll to position [17, 0]
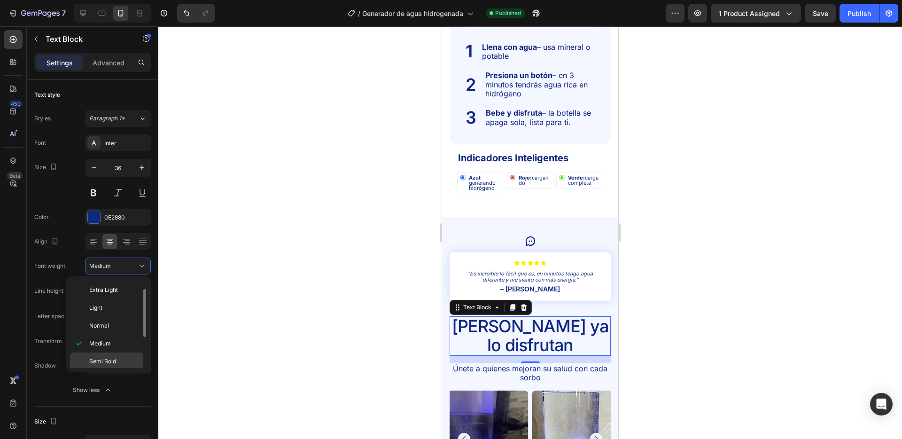
click at [118, 352] on div "Thin Extra Light Light Normal Medium Semi Bold Bold Extra Bold Black" at bounding box center [108, 324] width 77 height 88
click at [117, 370] on div "Semi Bold" at bounding box center [106, 379] width 73 height 18
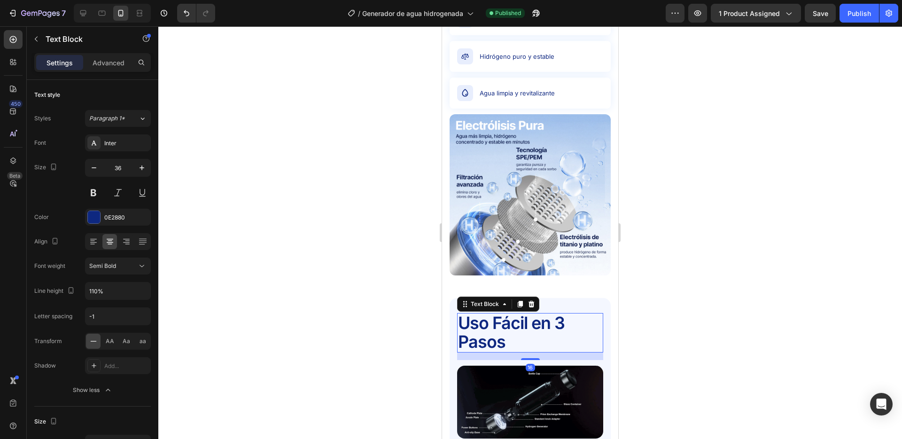
scroll to position [1665, 0]
click at [489, 319] on p "Uso Fácil en 3 Pasos" at bounding box center [530, 331] width 144 height 37
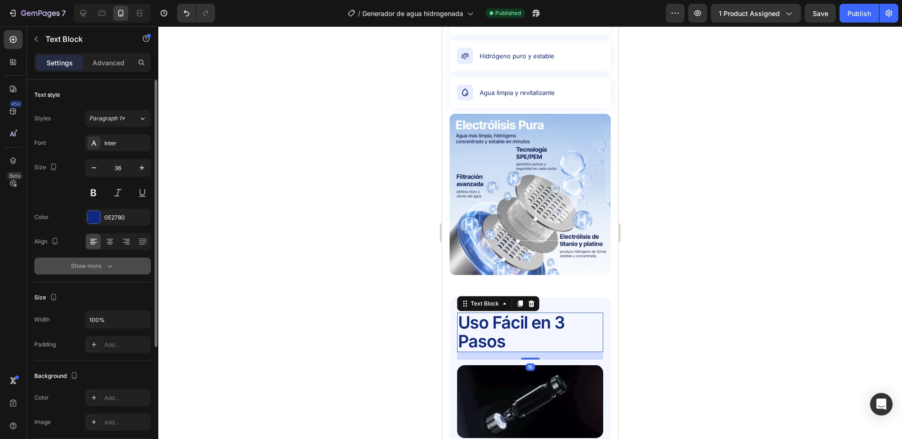
click at [120, 259] on button "Show more" at bounding box center [92, 265] width 117 height 17
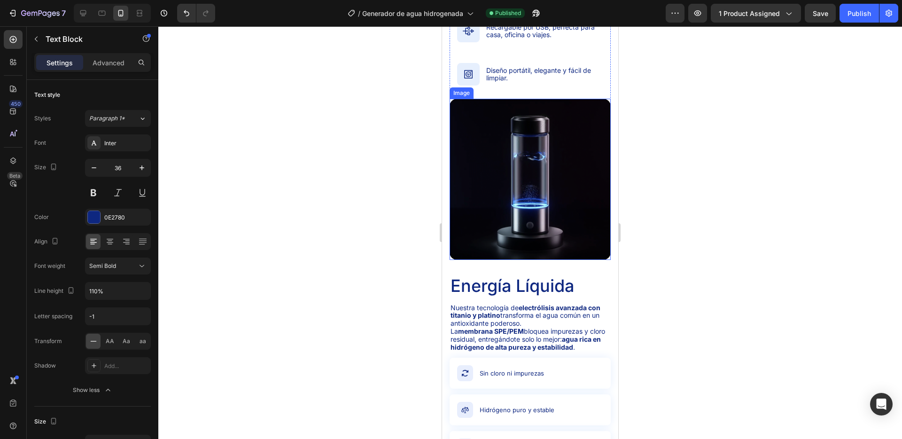
scroll to position [1294, 0]
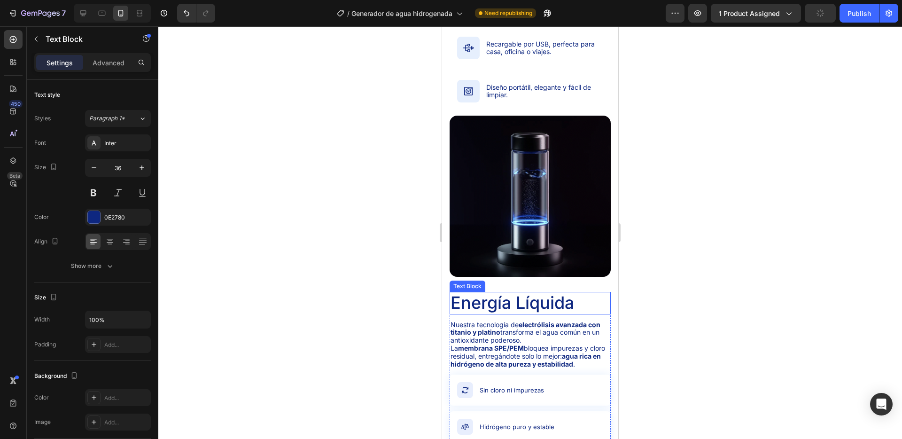
click at [507, 304] on p "Energía Líquida" at bounding box center [530, 303] width 159 height 20
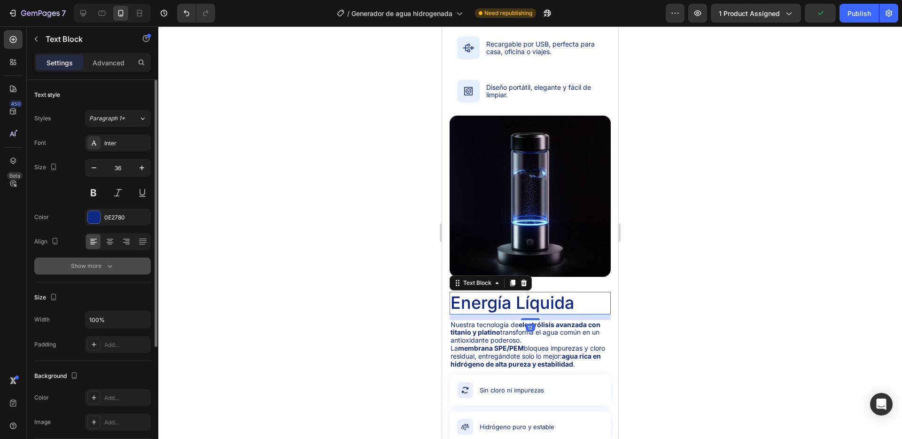
click at [93, 264] on div "Show more" at bounding box center [93, 265] width 44 height 9
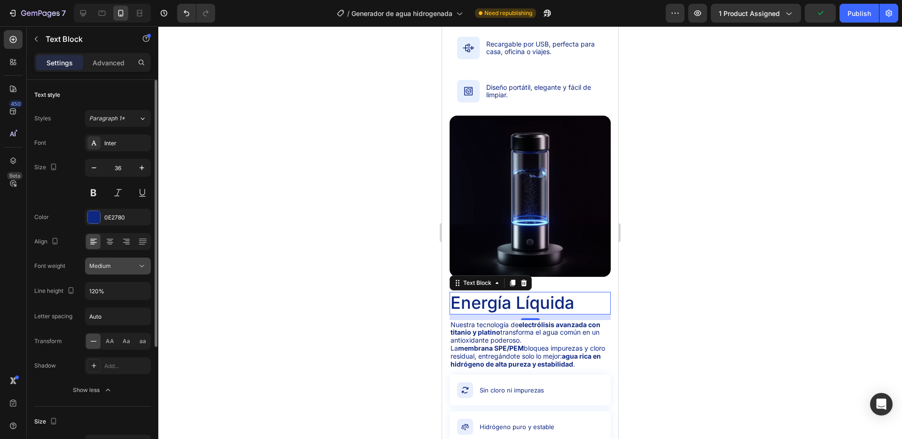
click at [141, 265] on icon at bounding box center [141, 265] width 9 height 9
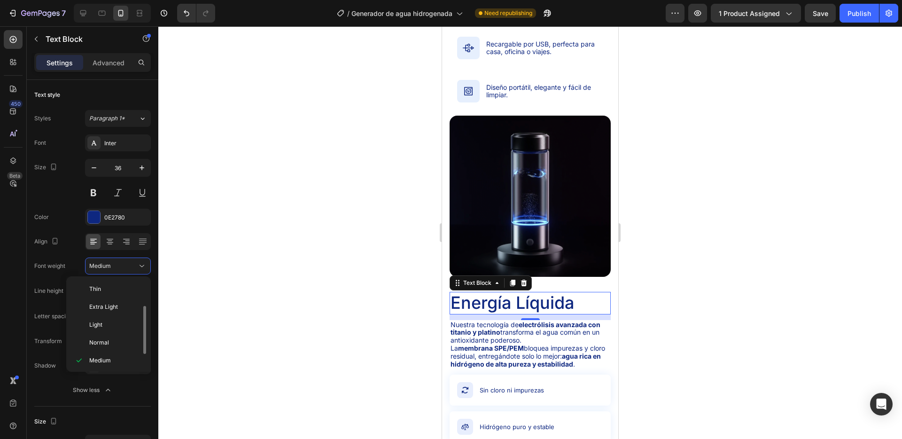
scroll to position [17, 0]
click at [99, 357] on span "Semi Bold" at bounding box center [102, 361] width 27 height 8
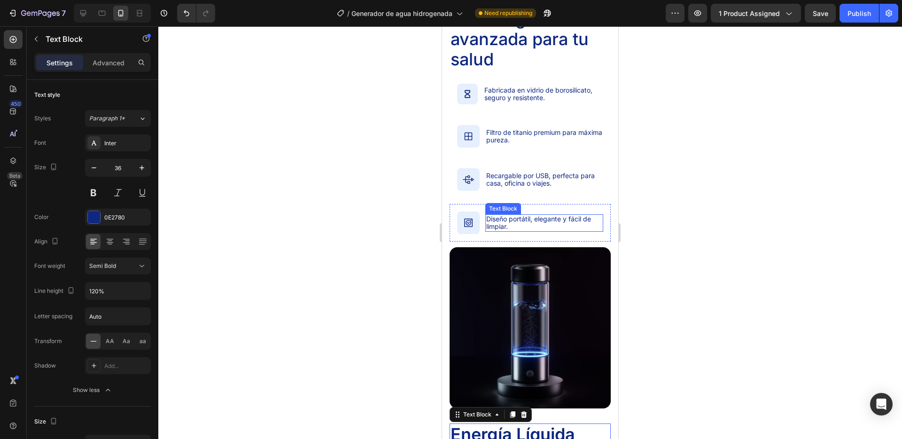
scroll to position [1162, 0]
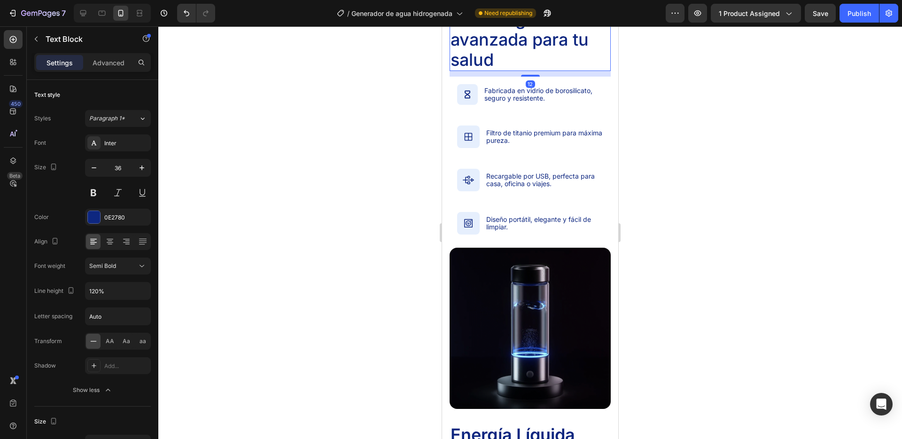
click at [464, 37] on p "Tecnología avanzada para tu salud" at bounding box center [530, 39] width 159 height 61
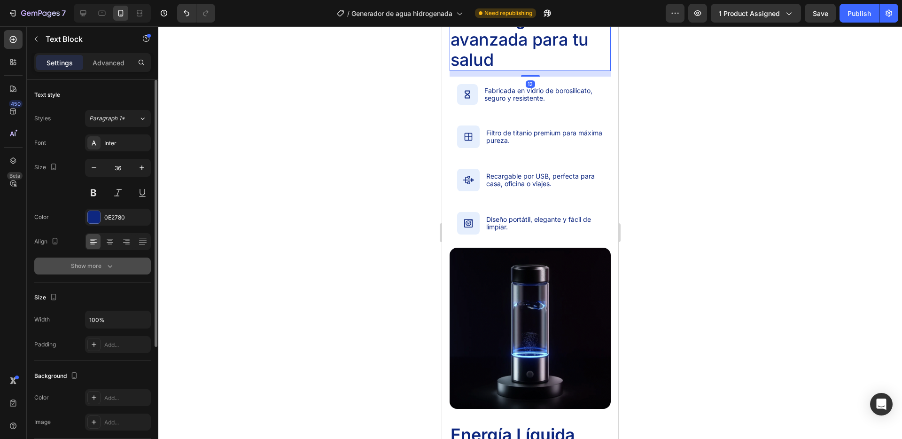
click at [85, 265] on div "Show more" at bounding box center [93, 265] width 44 height 9
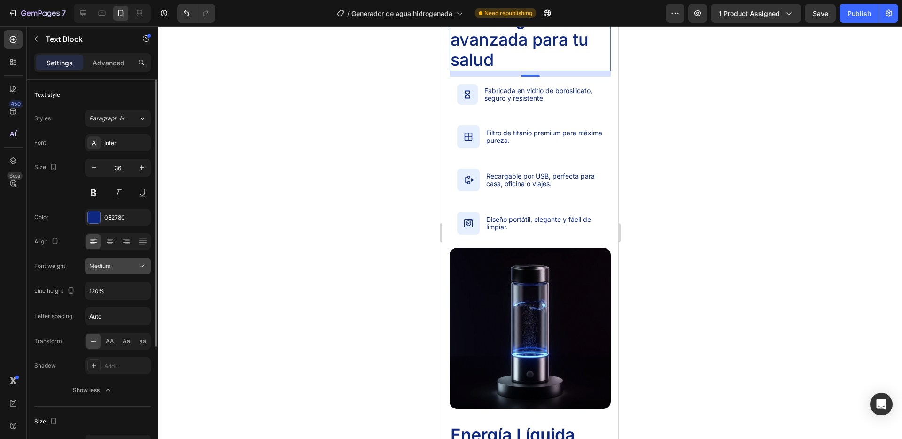
click at [145, 266] on icon at bounding box center [141, 265] width 9 height 9
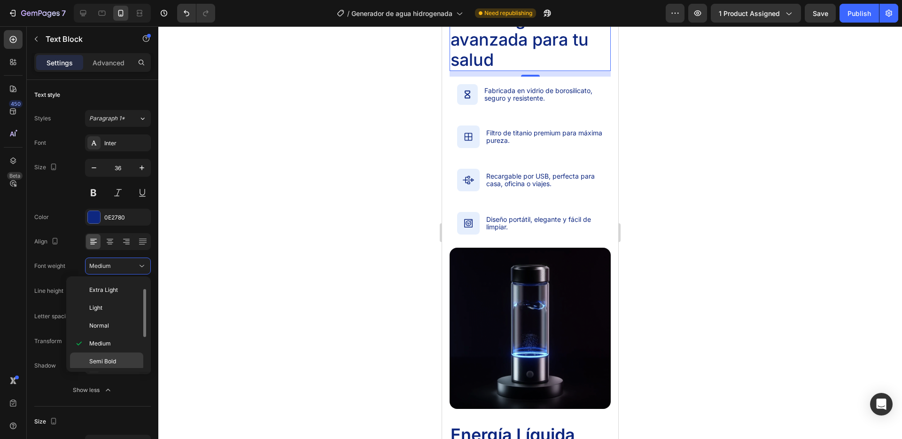
click at [120, 370] on div "Semi Bold" at bounding box center [106, 379] width 73 height 18
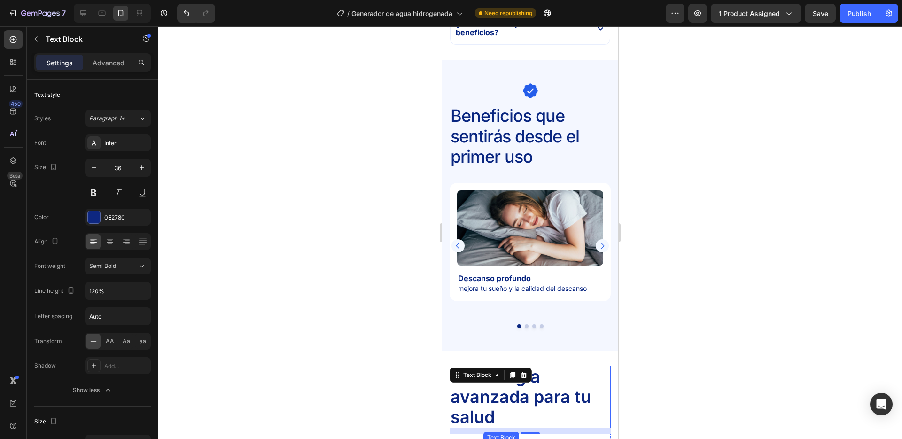
scroll to position [804, 0]
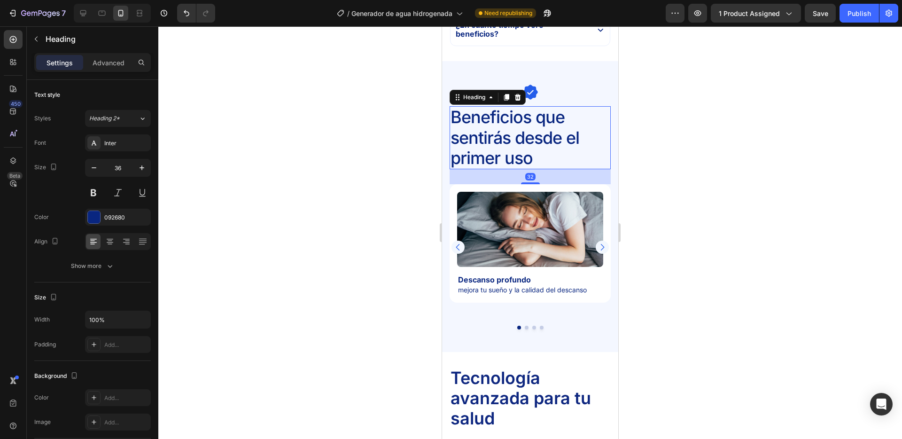
drag, startPoint x: 503, startPoint y: 143, endPoint x: 854, endPoint y: 204, distance: 355.8
click at [503, 143] on h2 "Beneficios que sentirás desde el primer uso" at bounding box center [530, 137] width 161 height 63
drag, startPoint x: 119, startPoint y: 276, endPoint x: 107, endPoint y: 272, distance: 12.9
click at [107, 361] on div "Text style Styles Heading 2* Font Inter Size 36 Color 092680 Align Show more" at bounding box center [92, 400] width 117 height 78
click at [107, 272] on button "Show more" at bounding box center [92, 265] width 117 height 17
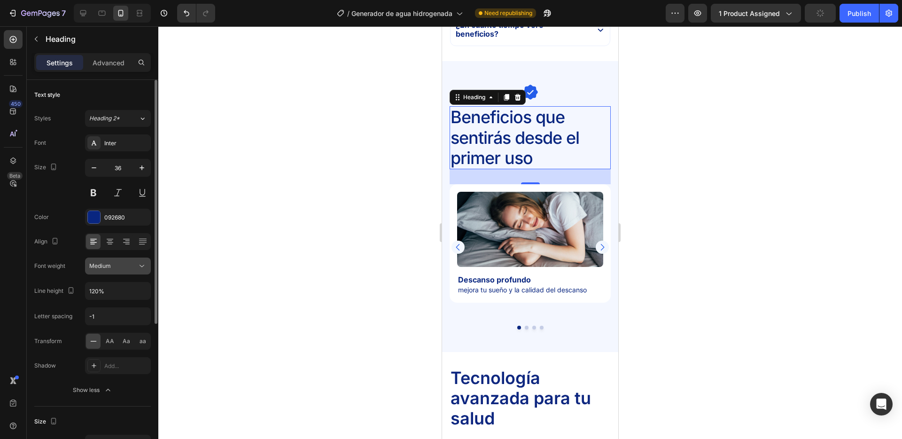
click at [142, 265] on icon at bounding box center [141, 265] width 9 height 9
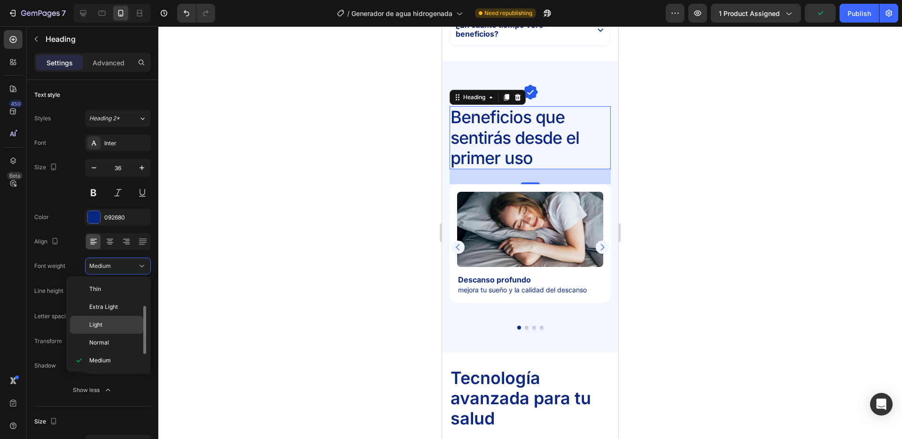
scroll to position [17, 0]
click at [122, 361] on p "Semi Bold" at bounding box center [114, 361] width 50 height 8
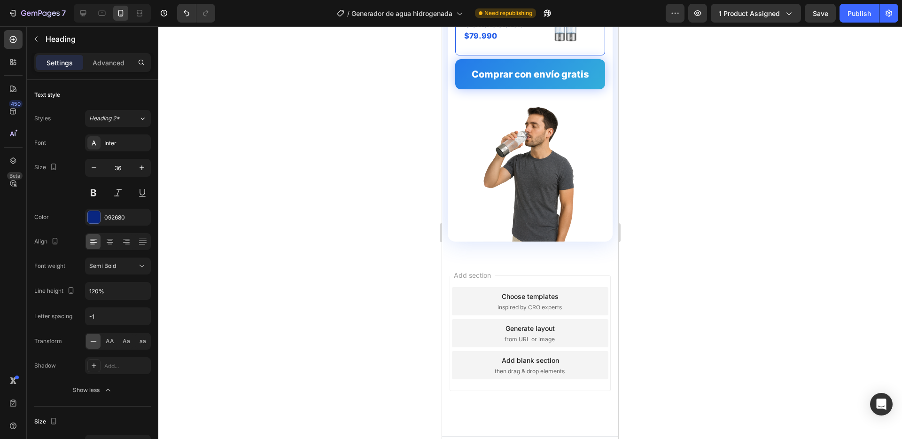
scroll to position [2745, 0]
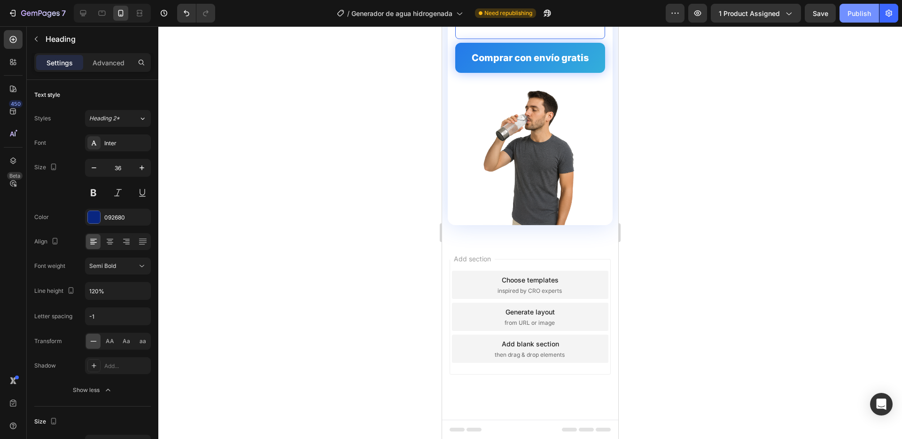
click at [853, 17] on div "Publish" at bounding box center [859, 13] width 23 height 10
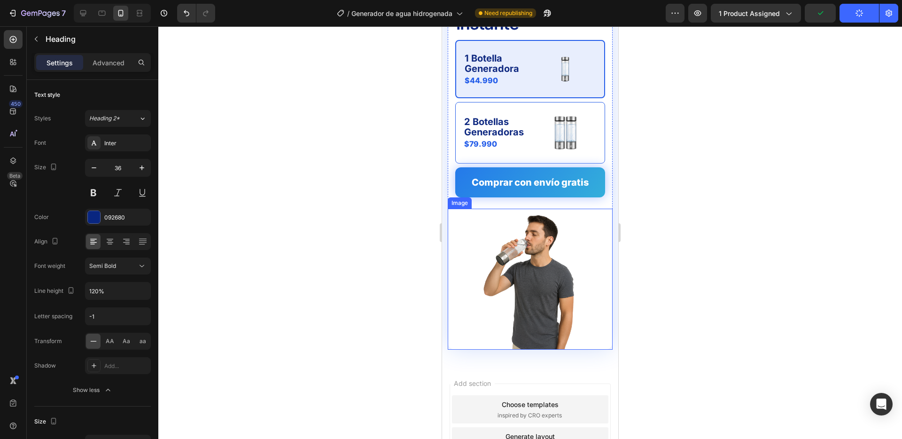
scroll to position [2542, 0]
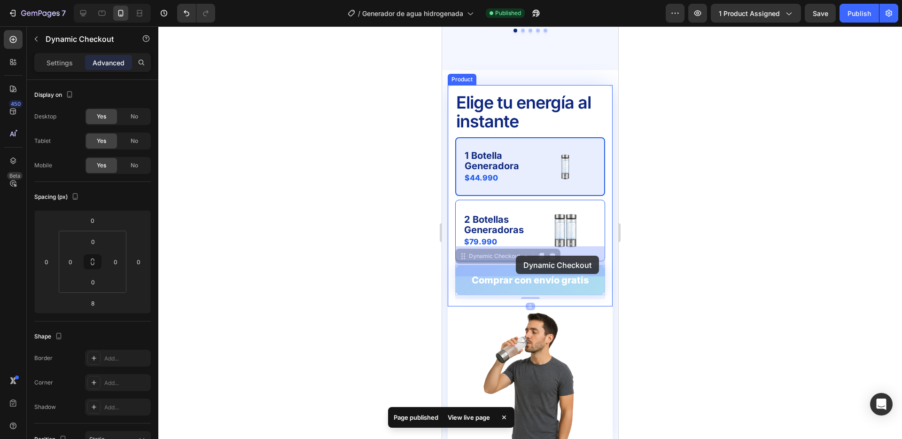
drag, startPoint x: 511, startPoint y: 250, endPoint x: 516, endPoint y: 256, distance: 7.6
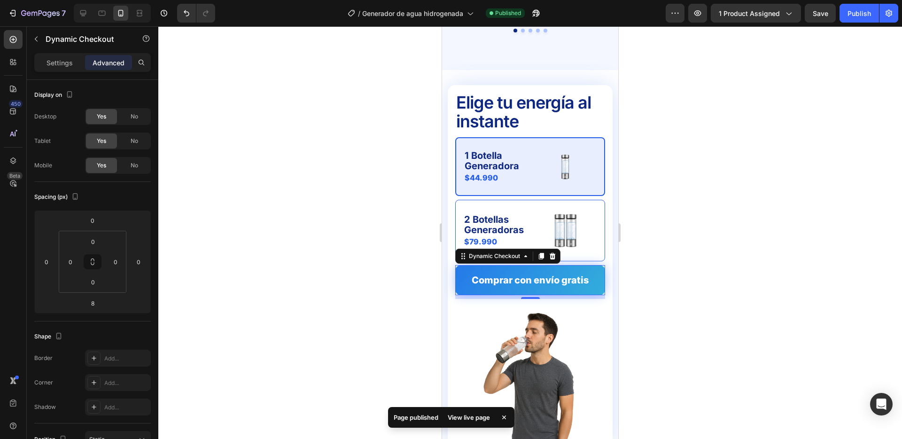
click at [373, 251] on div at bounding box center [530, 232] width 744 height 413
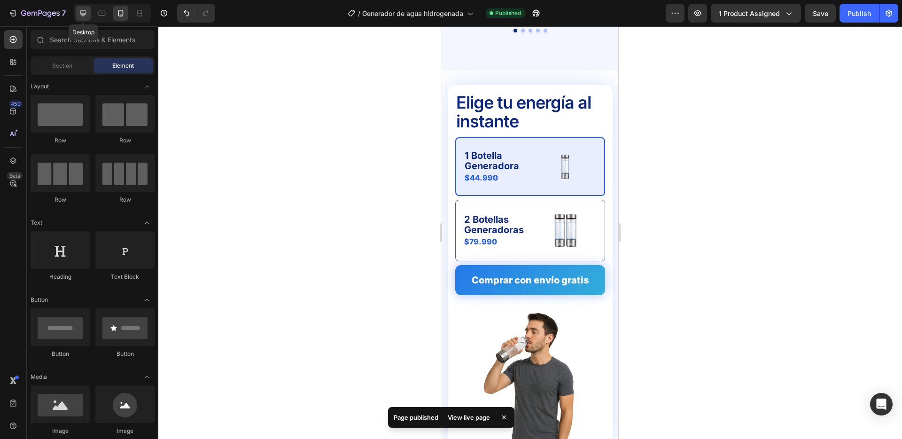
click at [79, 8] on icon at bounding box center [82, 12] width 9 height 9
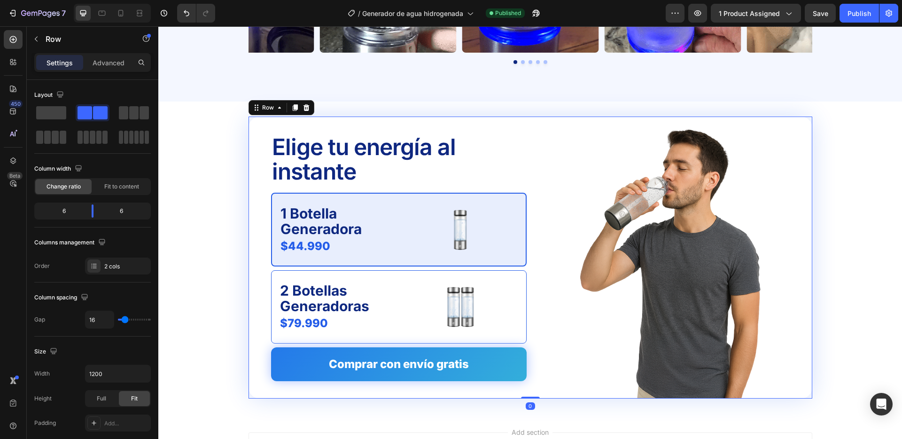
click at [531, 181] on div "Elige tu energía al instante Text Block 1 Botella Generadora Text Block $44.990…" at bounding box center [531, 258] width 564 height 282
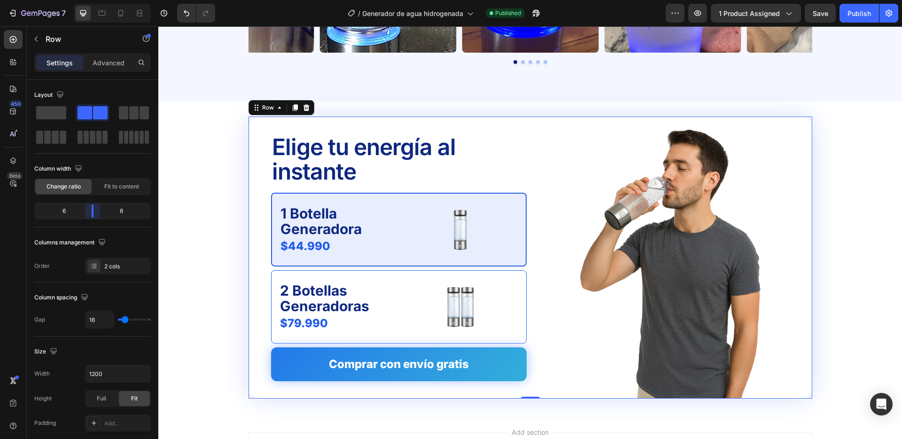
click at [96, 0] on body "7 Version history / Generador de agua hidrogenada Published Preview 1 product a…" at bounding box center [451, 0] width 902 height 0
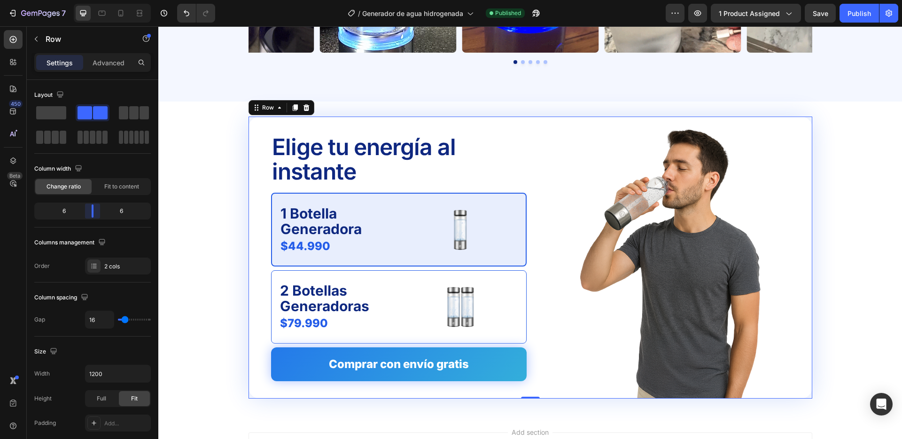
click at [91, 0] on body "7 Version history / Generador de agua hidrogenada Published Preview 1 product a…" at bounding box center [451, 0] width 902 height 0
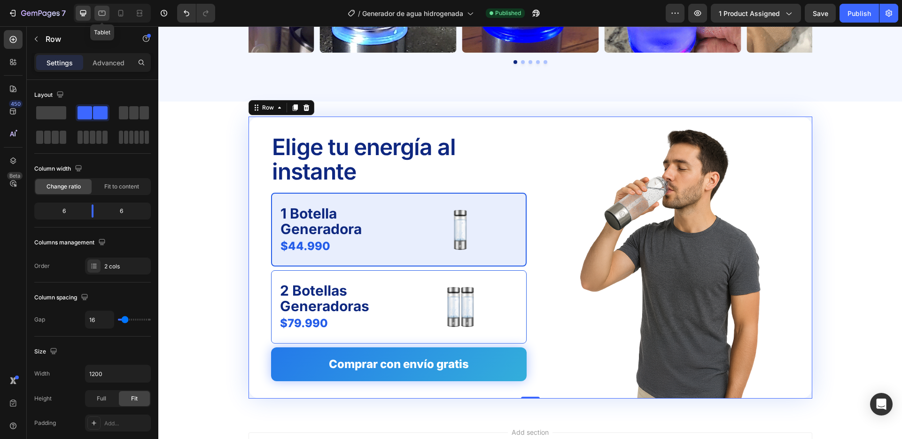
click at [104, 11] on icon at bounding box center [101, 12] width 9 height 9
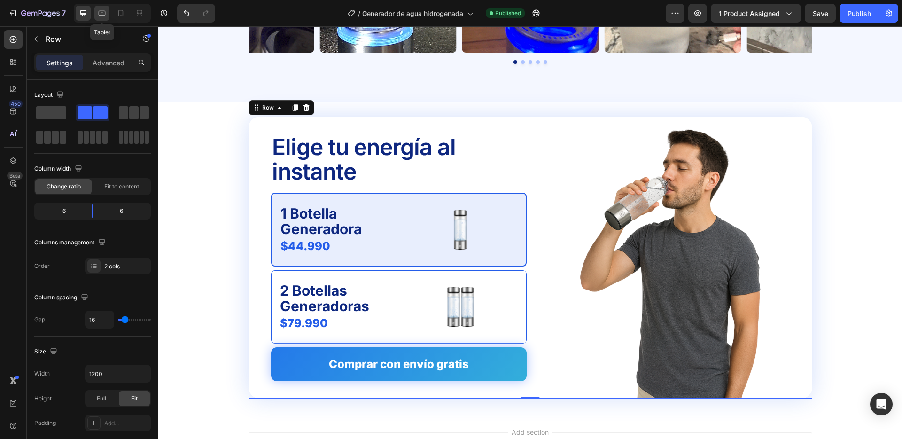
type input "100%"
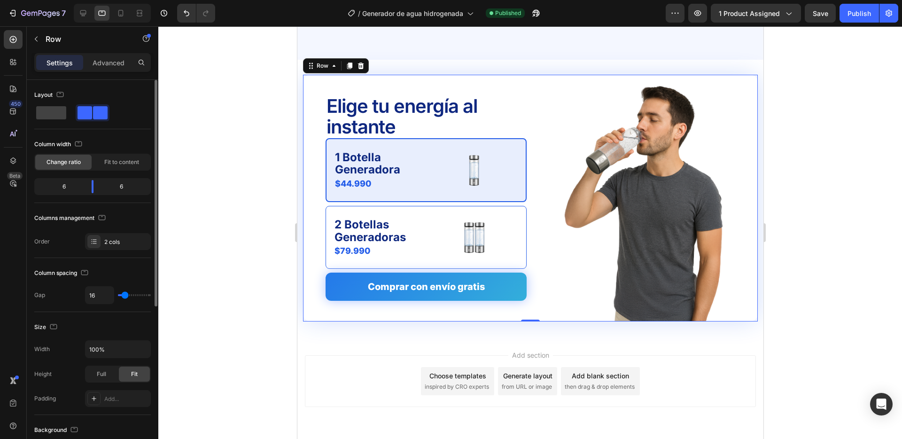
scroll to position [2599, 0]
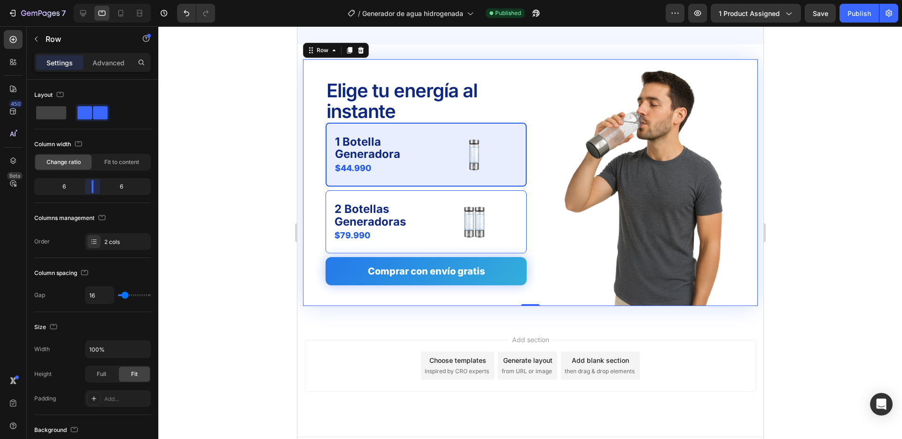
click at [95, 0] on body "7 Version history / Generador de agua hidrogenada Published Preview 1 product a…" at bounding box center [451, 0] width 902 height 0
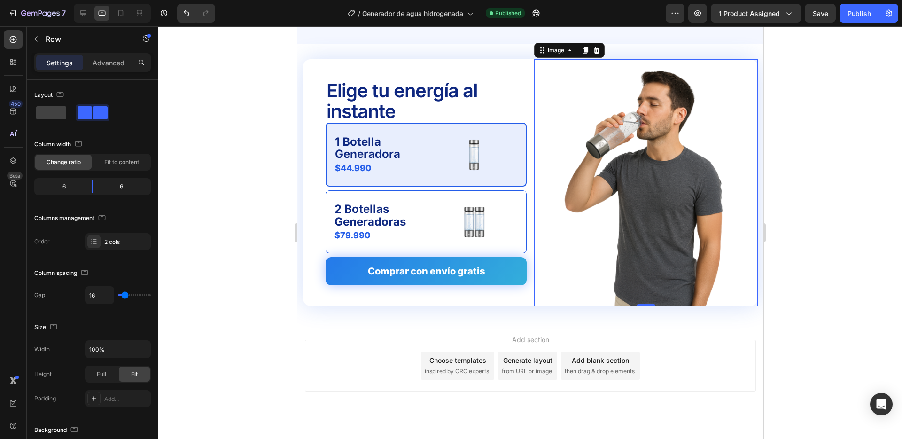
click at [638, 135] on img at bounding box center [645, 182] width 164 height 247
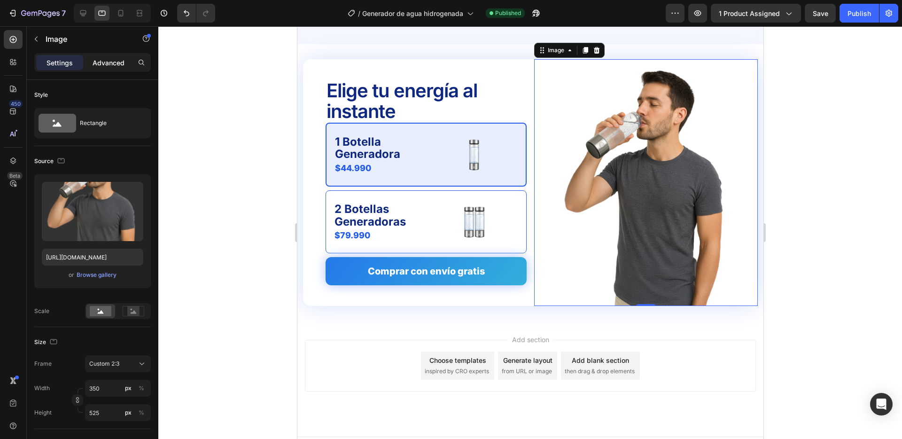
click at [114, 61] on p "Advanced" at bounding box center [109, 63] width 32 height 10
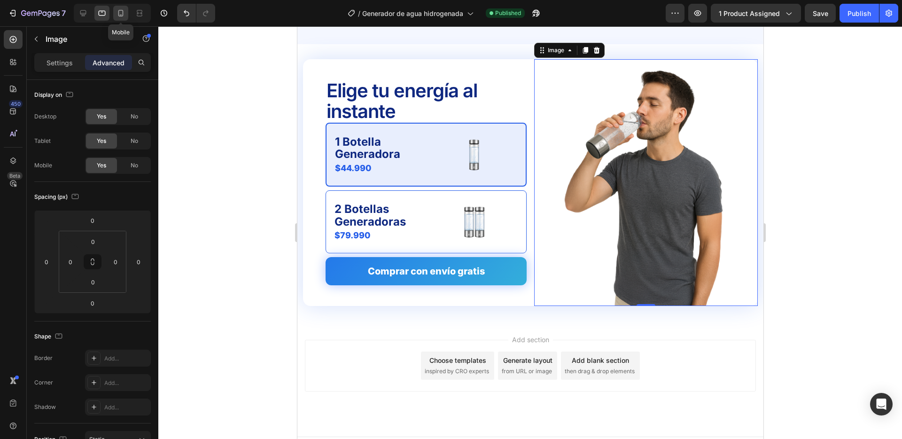
click at [117, 14] on icon at bounding box center [120, 12] width 9 height 9
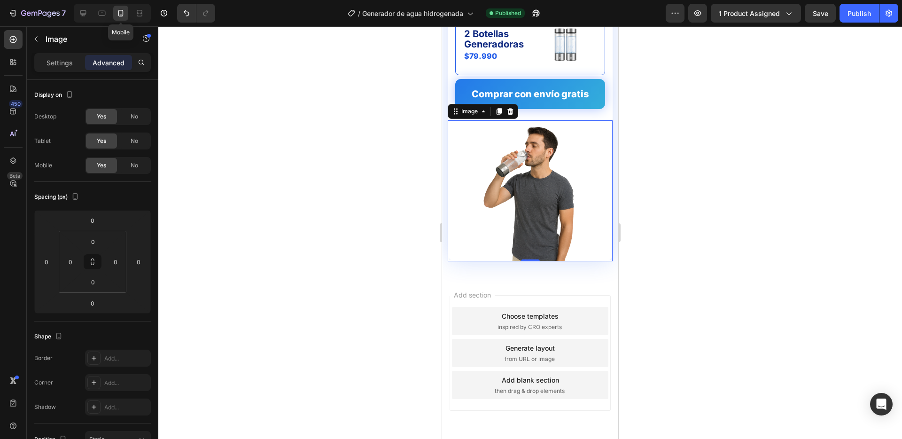
scroll to position [2771, 0]
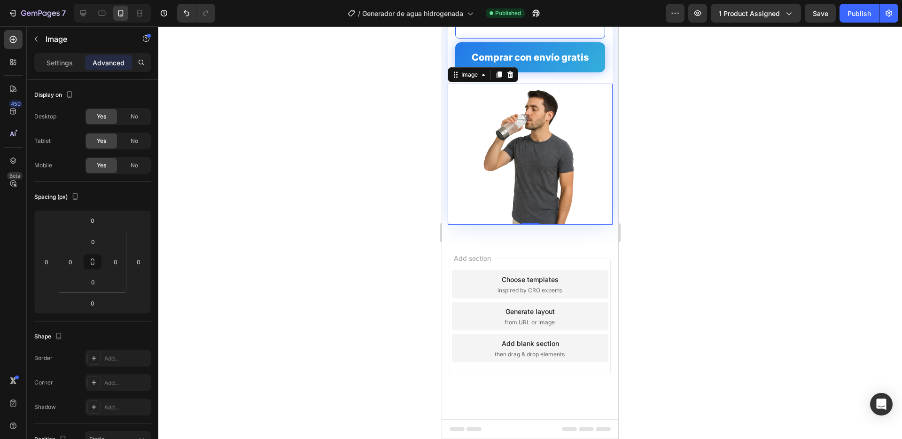
click at [352, 125] on div at bounding box center [530, 232] width 744 height 413
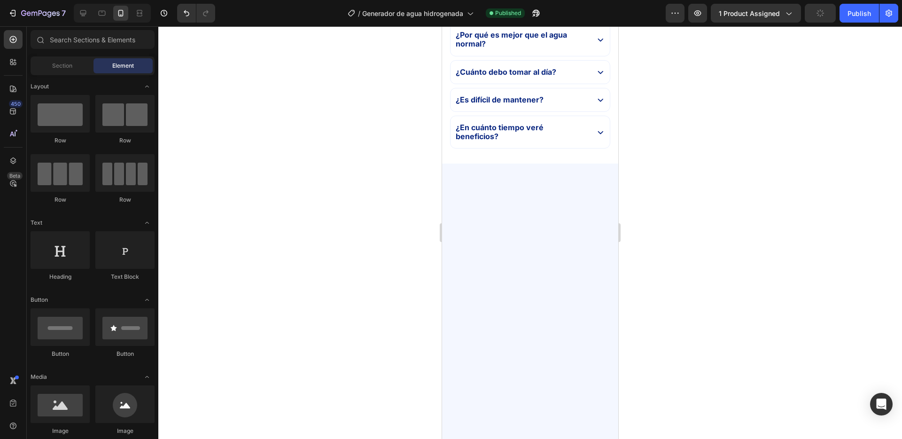
scroll to position [231, 0]
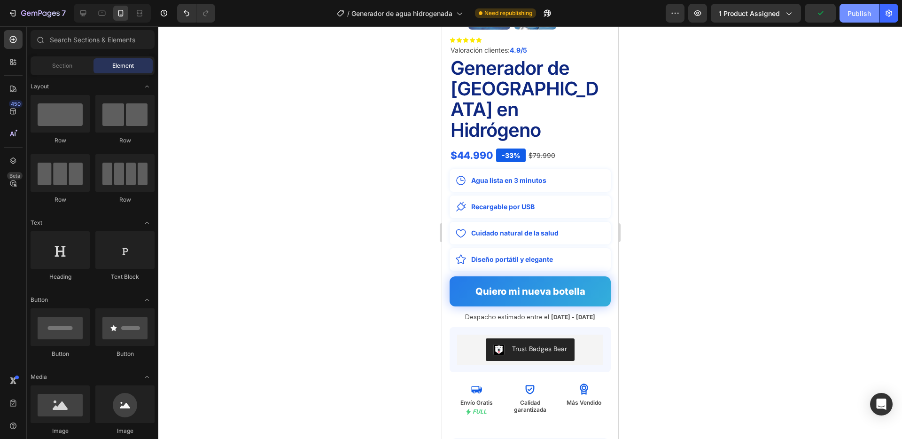
drag, startPoint x: 848, startPoint y: 0, endPoint x: 849, endPoint y: 7, distance: 6.7
click at [848, 2] on div "7 Version history / Generador de agua hidrogenada Need republishing Preview 1 p…" at bounding box center [451, 13] width 902 height 27
click at [849, 7] on button "Publish" at bounding box center [859, 13] width 39 height 19
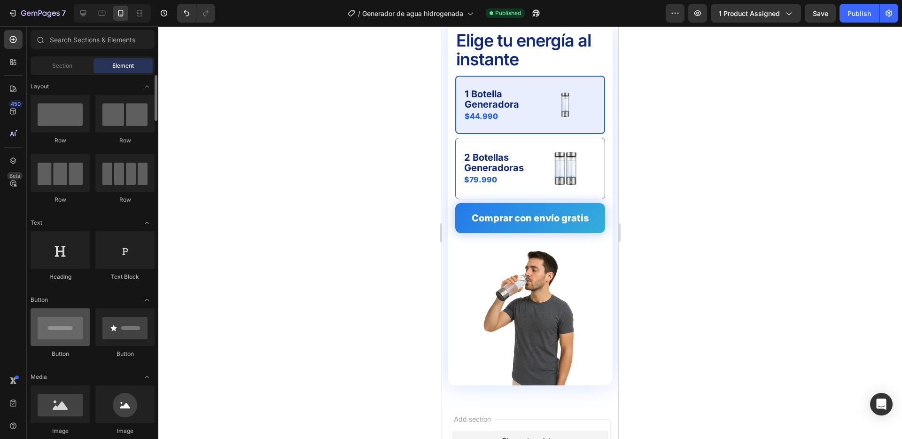
scroll to position [2585, 0]
click at [82, 12] on icon at bounding box center [82, 12] width 9 height 9
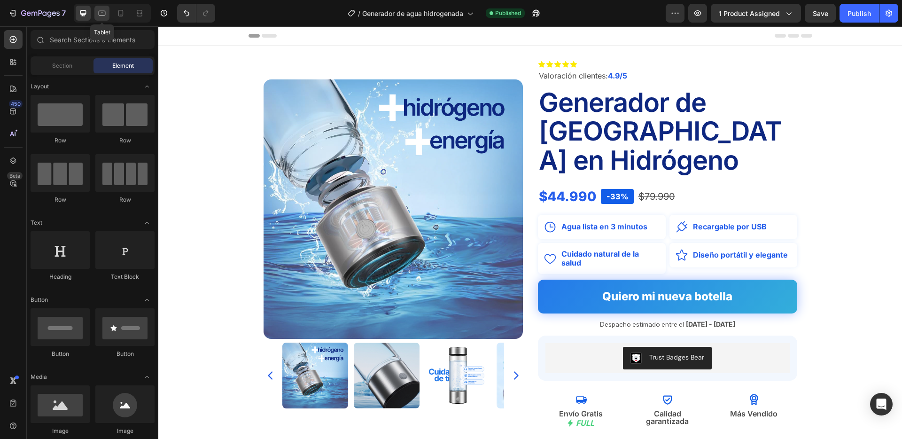
click at [105, 14] on icon at bounding box center [102, 13] width 7 height 5
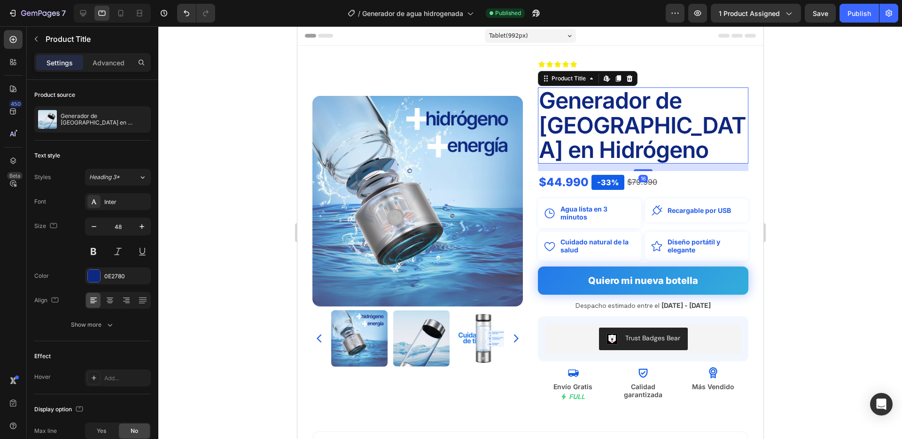
click at [571, 108] on h2 "Generador de [GEOGRAPHIC_DATA] en Hidrógeno" at bounding box center [642, 125] width 210 height 76
click at [81, 10] on icon at bounding box center [83, 13] width 6 height 6
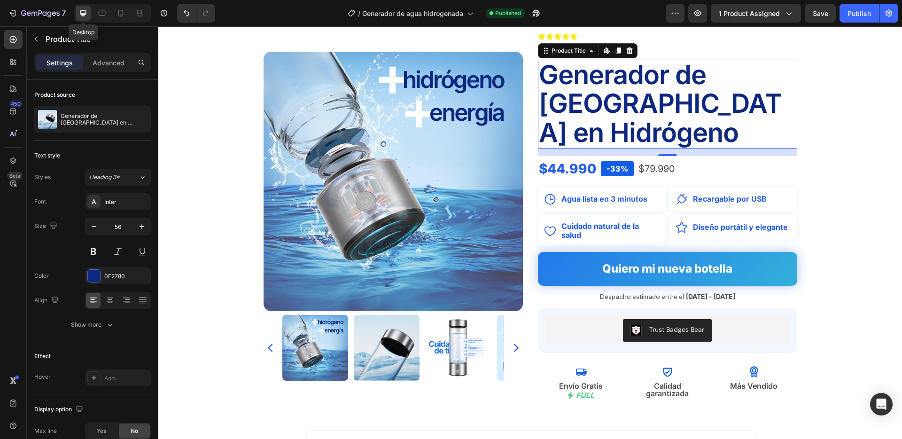
scroll to position [28, 0]
click at [101, 13] on icon at bounding box center [101, 12] width 9 height 9
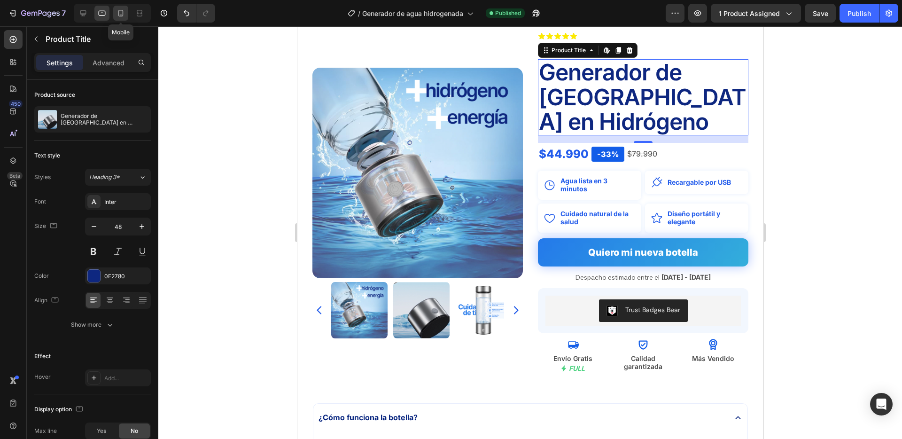
click at [125, 14] on icon at bounding box center [120, 12] width 9 height 9
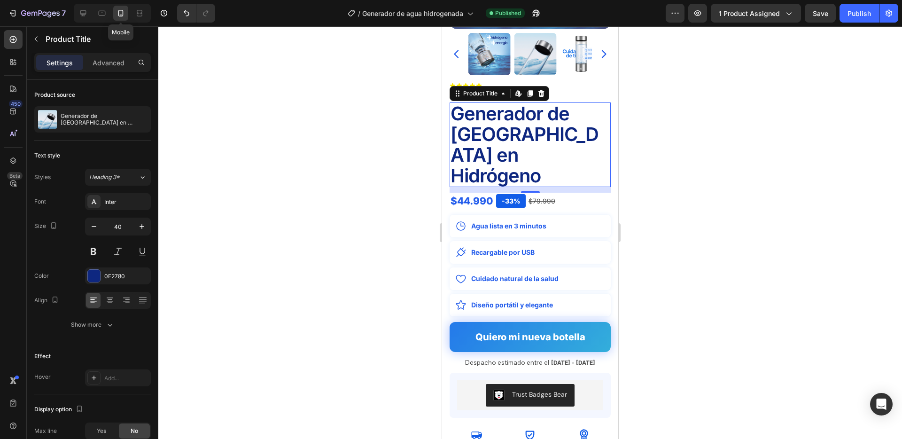
scroll to position [228, 0]
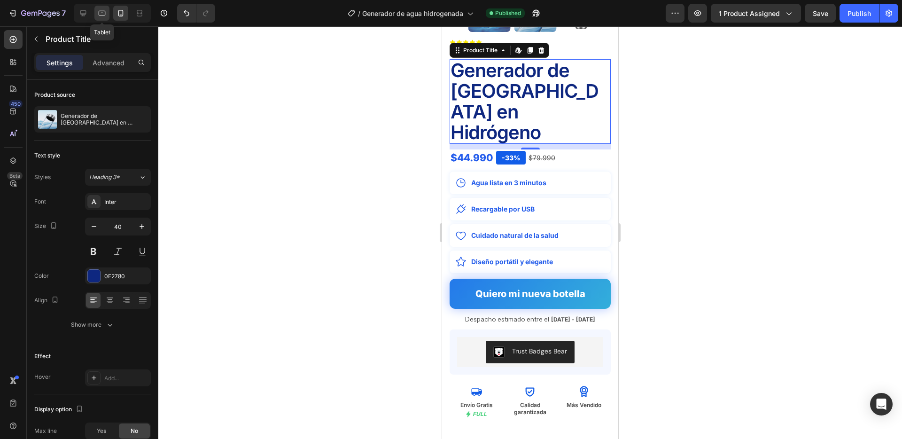
click at [104, 13] on icon at bounding box center [101, 12] width 9 height 9
type input "48"
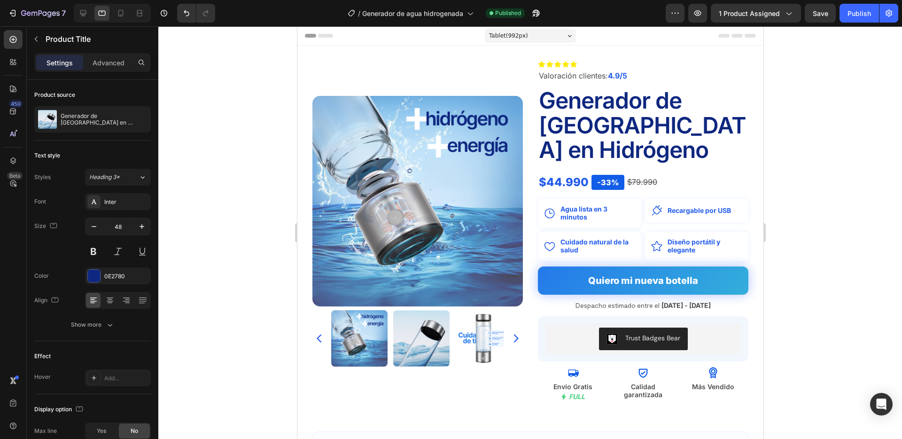
click at [579, 115] on h2 "Generador de [GEOGRAPHIC_DATA] en Hidrógeno" at bounding box center [642, 125] width 210 height 76
click at [578, 105] on h2 "Generador de [GEOGRAPHIC_DATA] en Hidrógeno" at bounding box center [642, 125] width 210 height 76
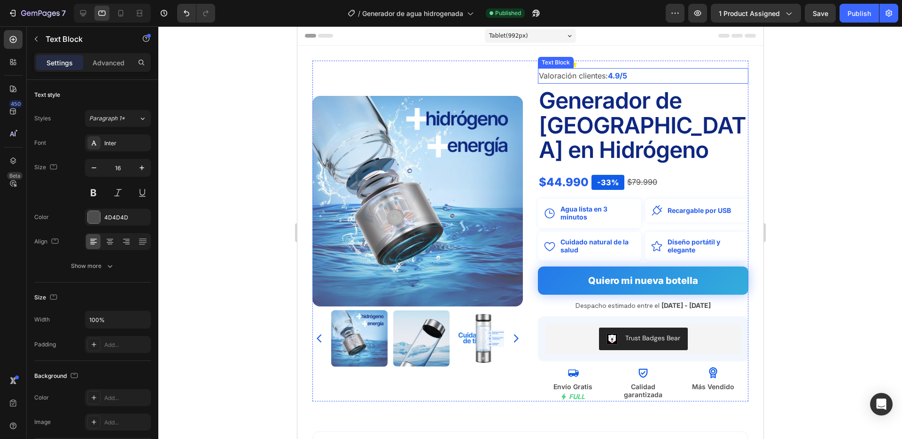
click at [554, 70] on p "Valoración clientes: 4.9/5" at bounding box center [642, 76] width 209 height 14
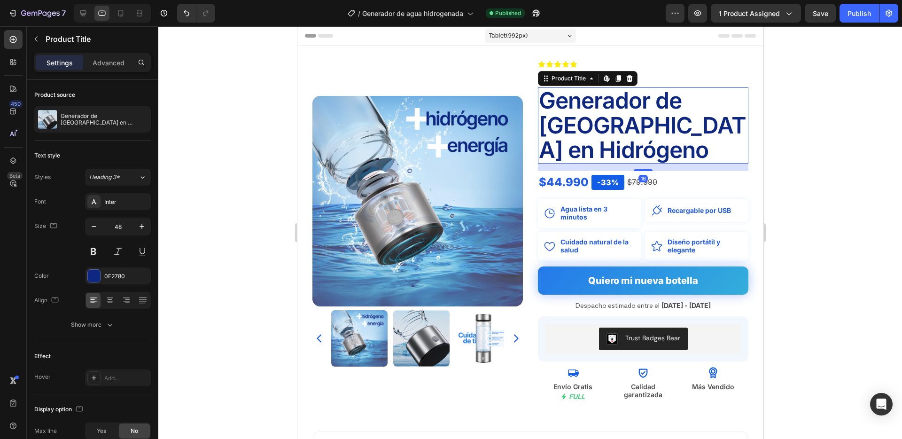
click at [564, 101] on h2 "Generador de [GEOGRAPHIC_DATA] en Hidrógeno" at bounding box center [642, 125] width 210 height 76
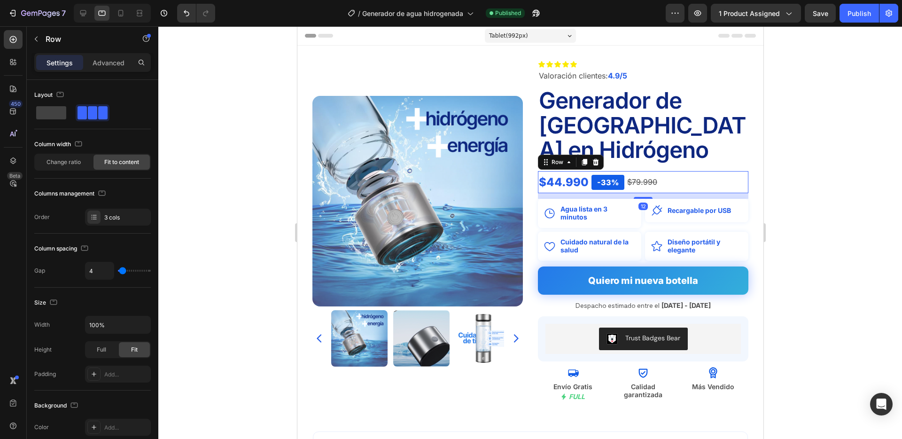
click at [681, 171] on div "$44.990 Product Price Product Price -33% Text Block $79.990 Compare Price Compa…" at bounding box center [642, 182] width 210 height 22
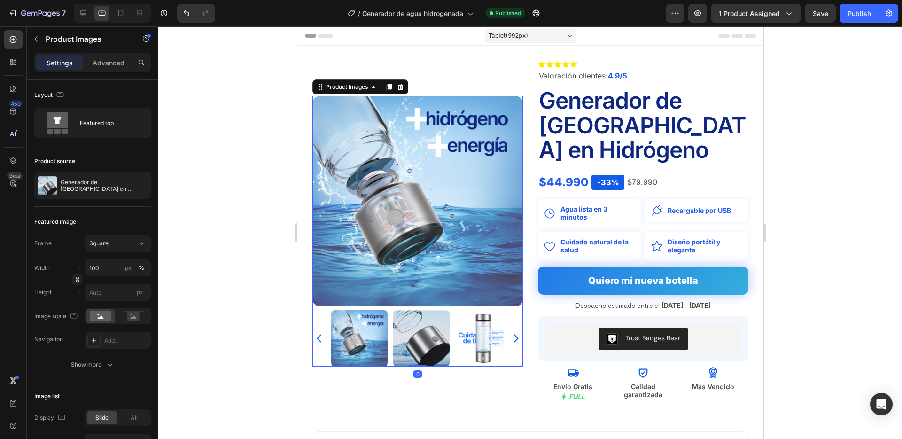
click at [411, 316] on img at bounding box center [421, 338] width 56 height 56
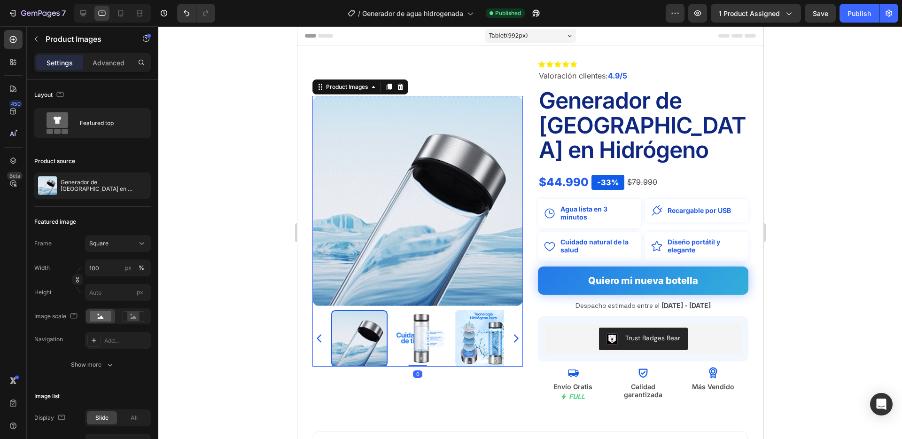
click at [410, 314] on img at bounding box center [421, 338] width 56 height 56
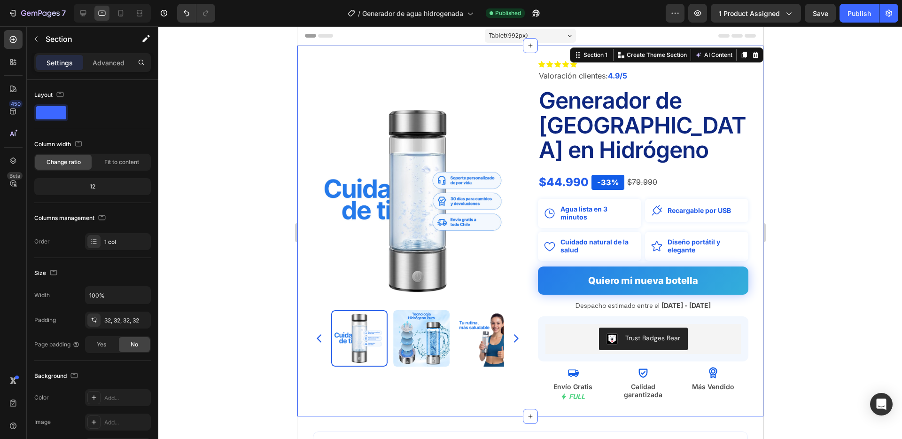
click at [306, 297] on div "Product Images Icon Icon Icon Icon Icon Icon List Valoración clientes: 4.9/5 Te…" at bounding box center [530, 231] width 466 height 371
click at [405, 321] on img at bounding box center [421, 338] width 56 height 56
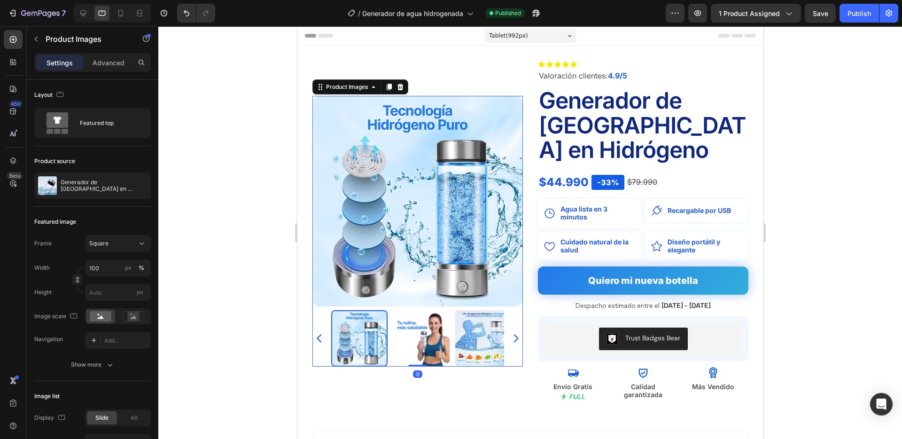
click at [405, 321] on img at bounding box center [421, 338] width 56 height 56
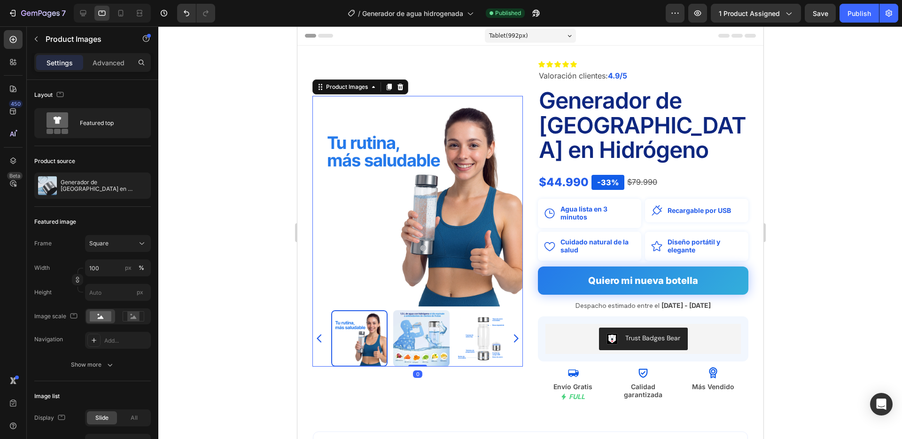
click at [405, 321] on img at bounding box center [421, 338] width 56 height 56
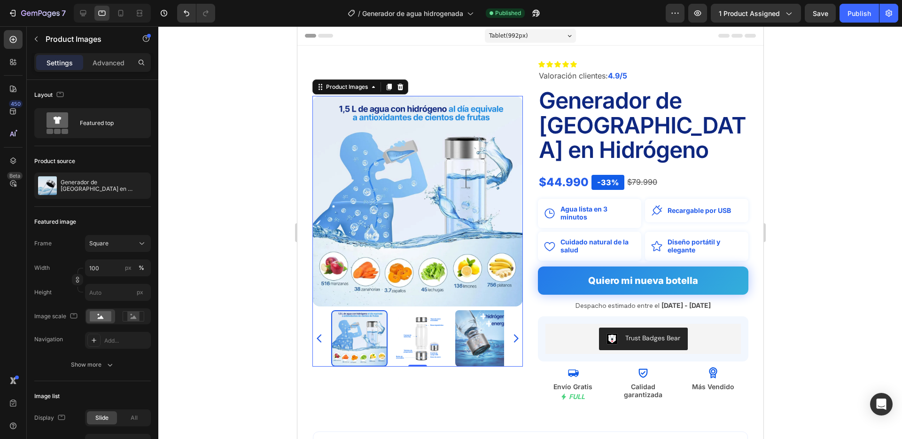
click at [405, 321] on img at bounding box center [421, 338] width 56 height 56
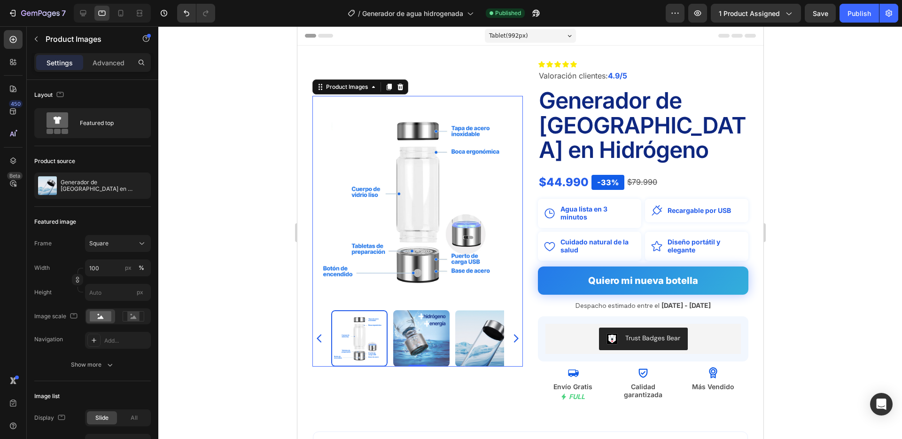
click at [405, 321] on img at bounding box center [421, 338] width 56 height 56
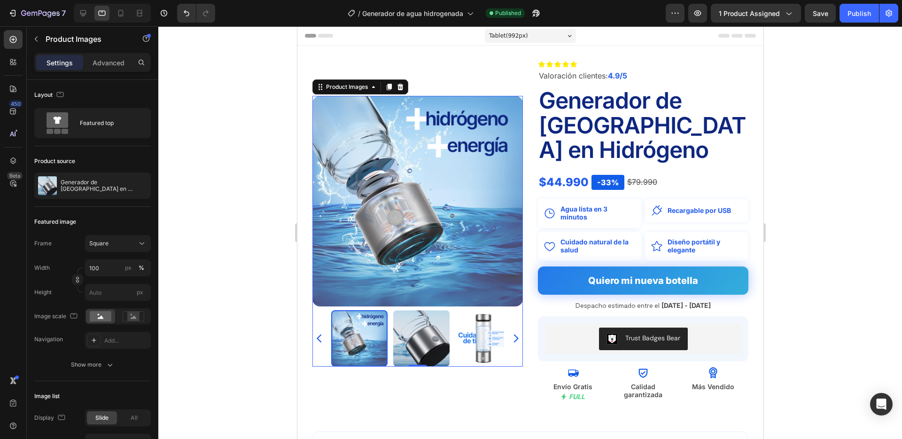
click at [405, 321] on img at bounding box center [421, 338] width 56 height 56
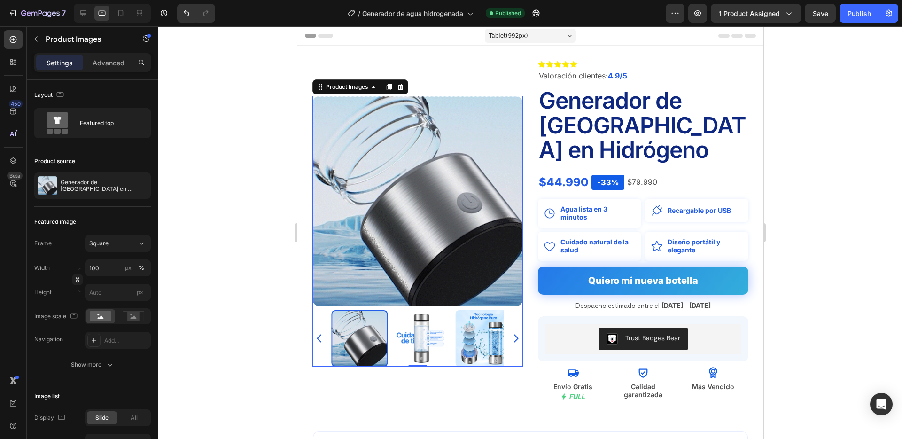
click at [405, 321] on img at bounding box center [421, 338] width 56 height 56
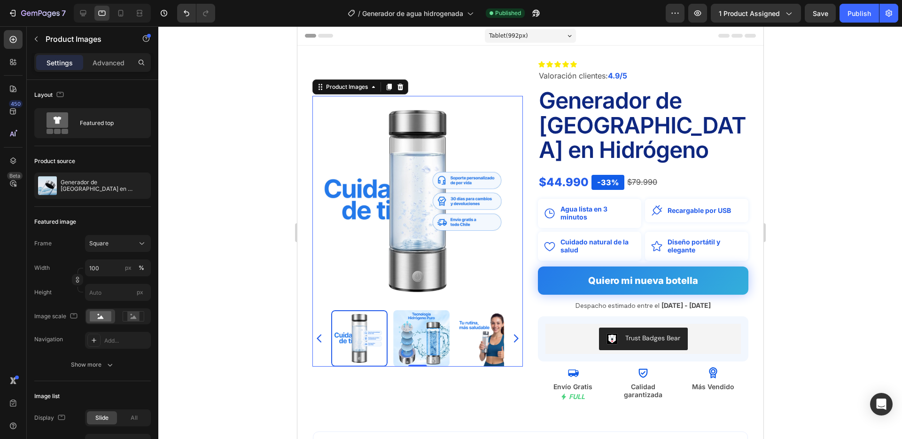
click at [405, 321] on div at bounding box center [417, 338] width 173 height 56
click at [414, 318] on img at bounding box center [421, 338] width 56 height 56
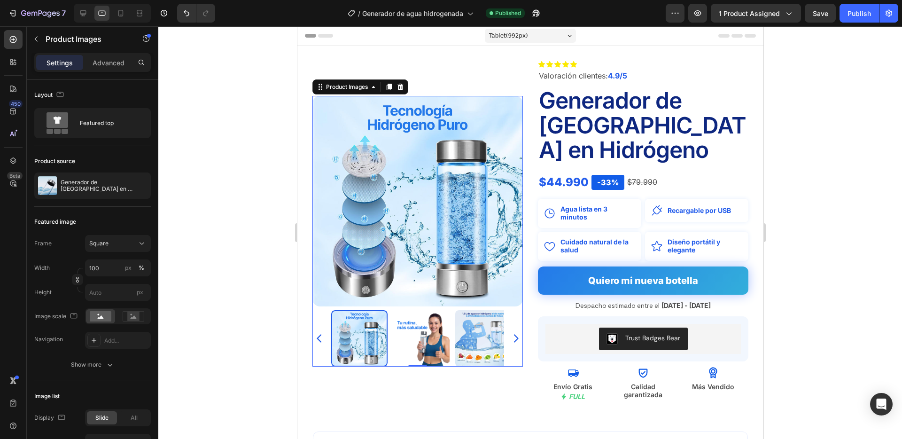
click at [414, 318] on img at bounding box center [421, 338] width 56 height 56
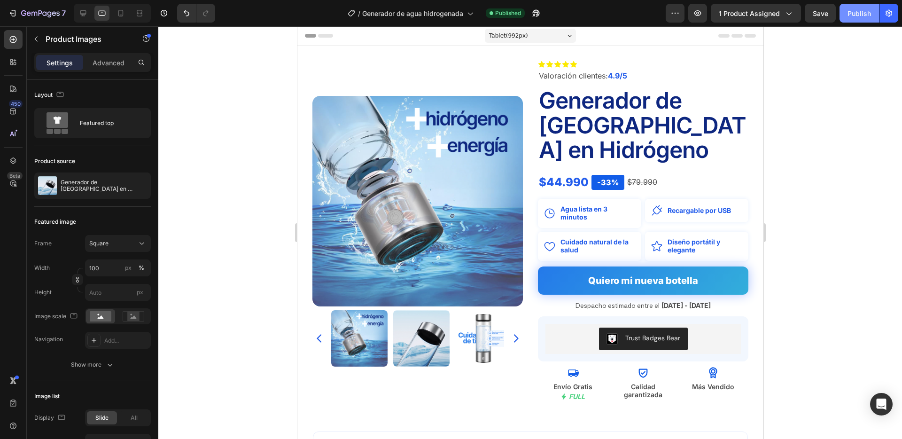
click at [860, 14] on div "Publish" at bounding box center [859, 13] width 23 height 10
